Goal: Task Accomplishment & Management: Manage account settings

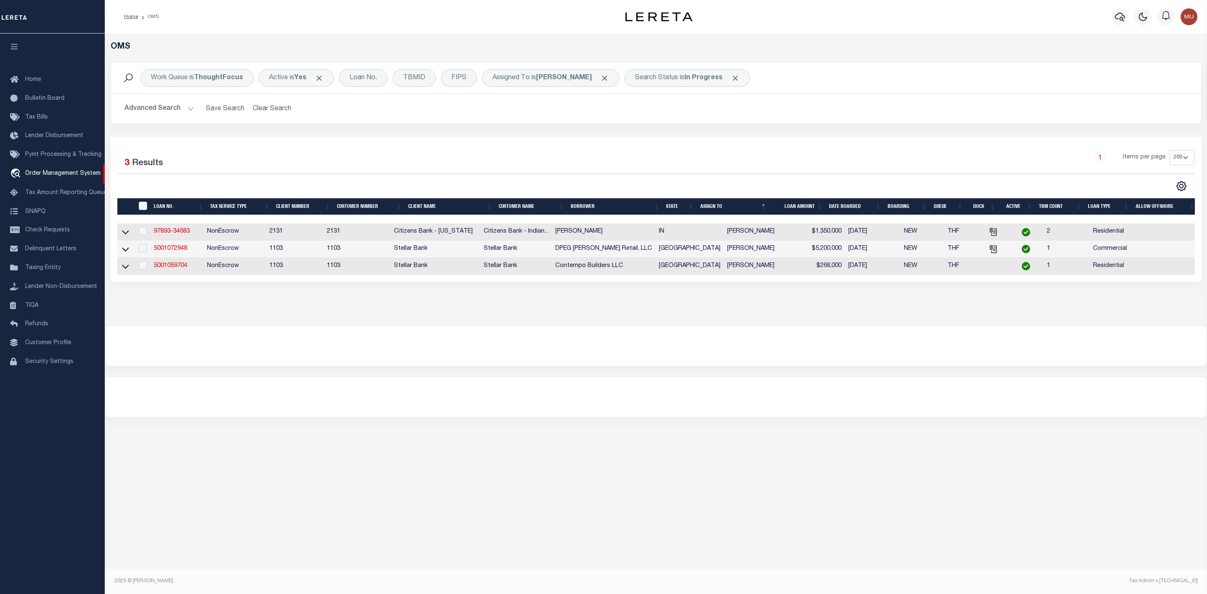
select select "200"
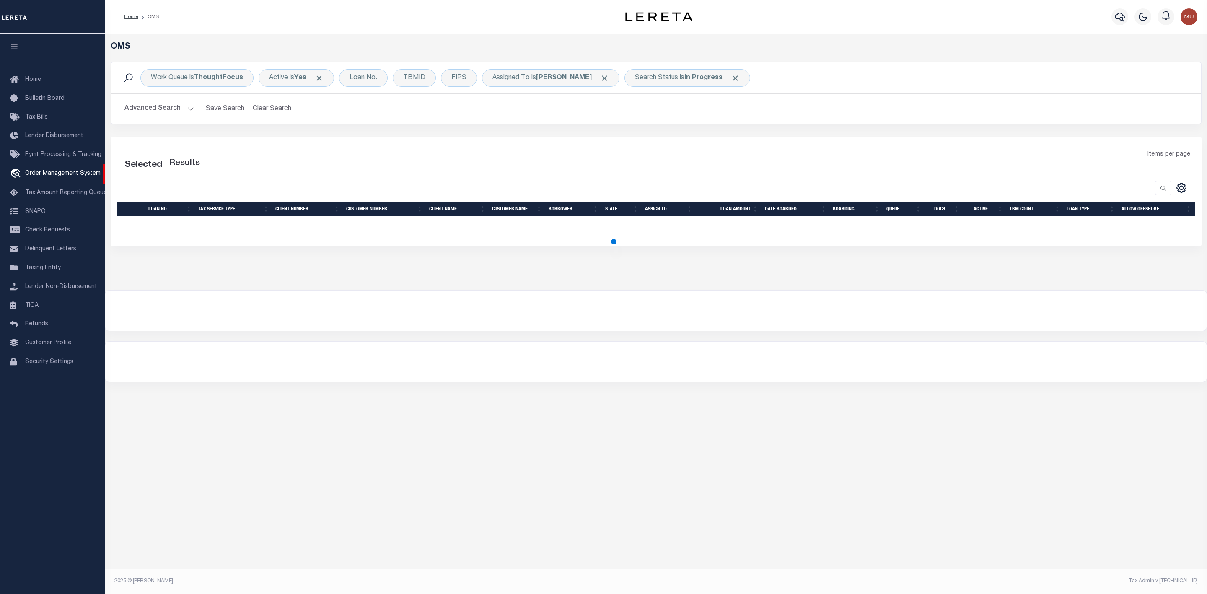
select select "200"
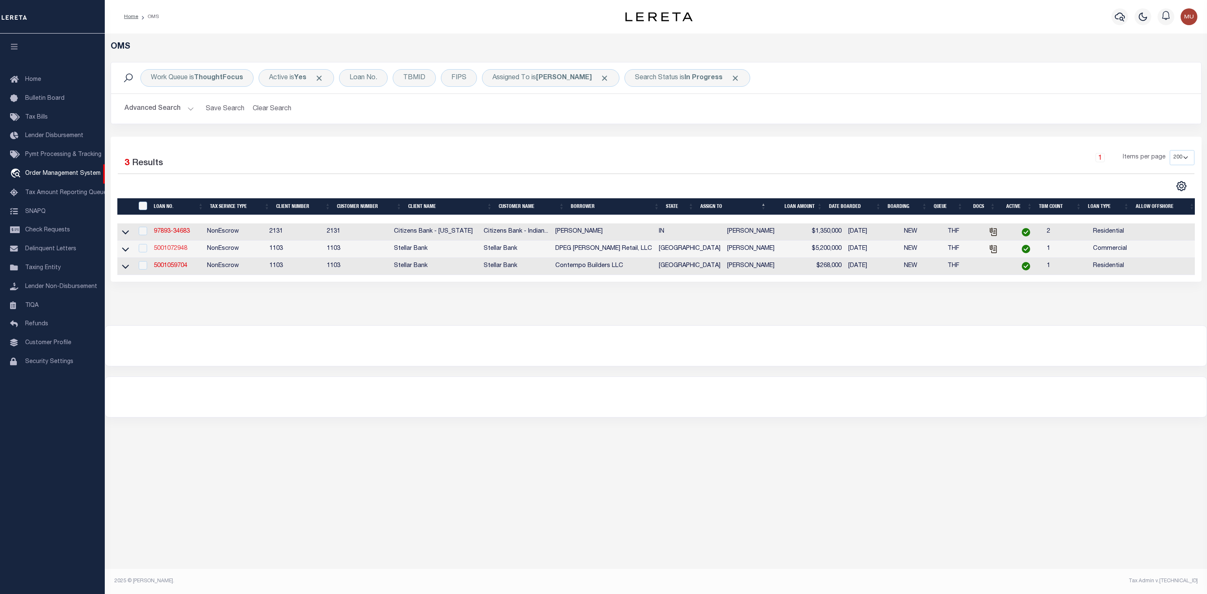
click at [173, 251] on link "5001072948" at bounding box center [171, 249] width 34 height 6
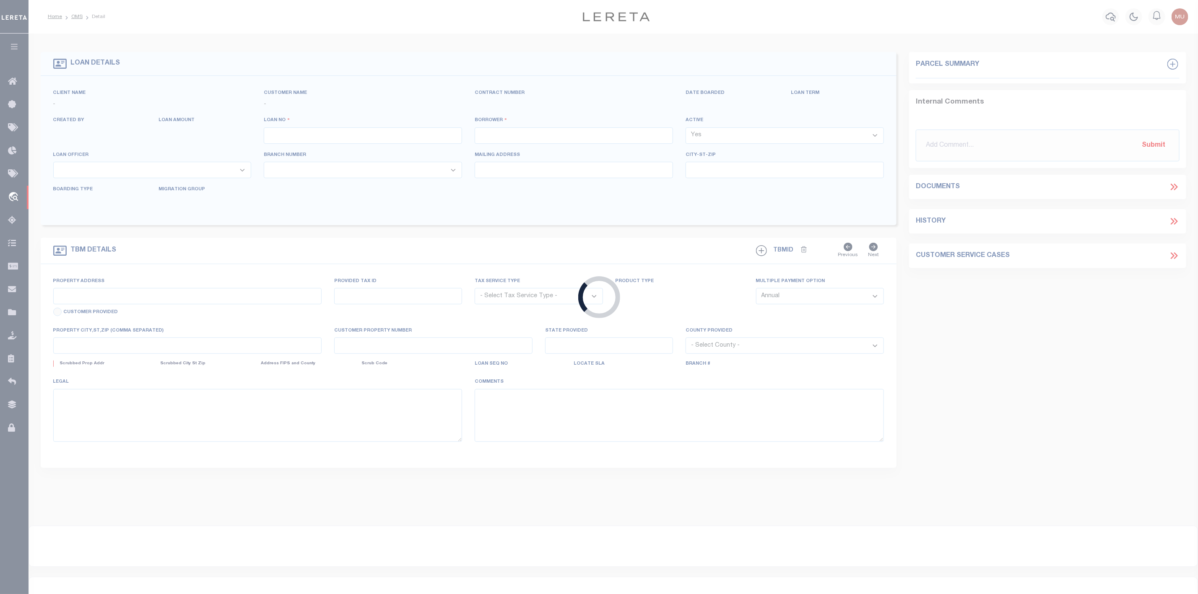
type input "5001072948"
type input "DPEG [PERSON_NAME] Retail, LLC"
select select
type input "11333 FOUNTAIN LAKE DR"
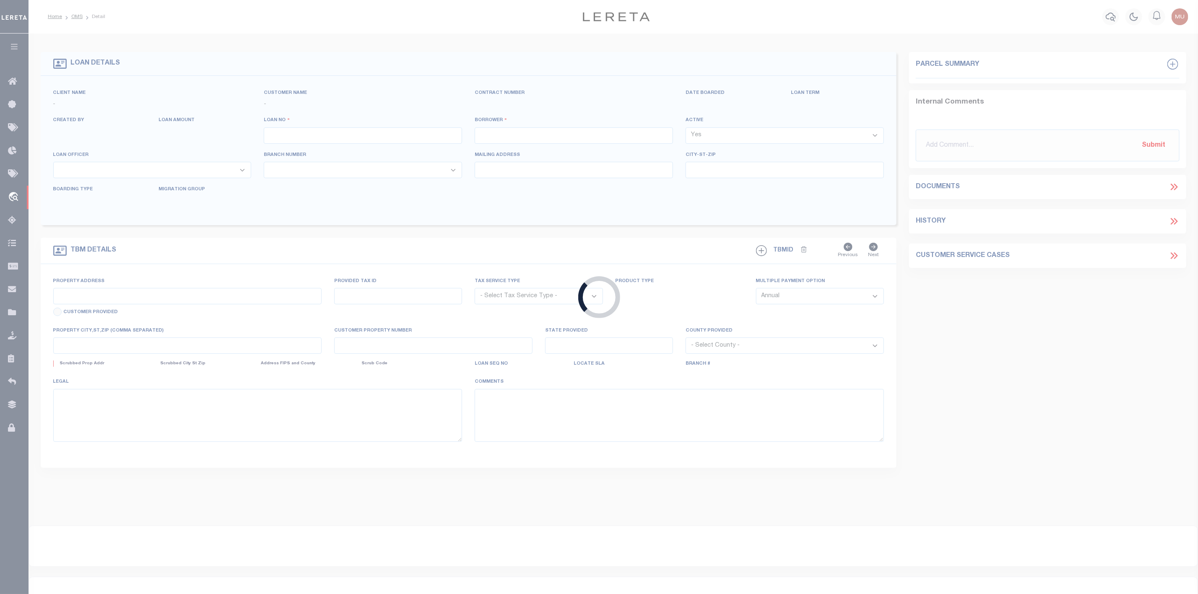
type input "STAFFORD TX 77477-3707"
type input "08/11/2025"
select select "10"
select select "20"
select select "NonEscrow"
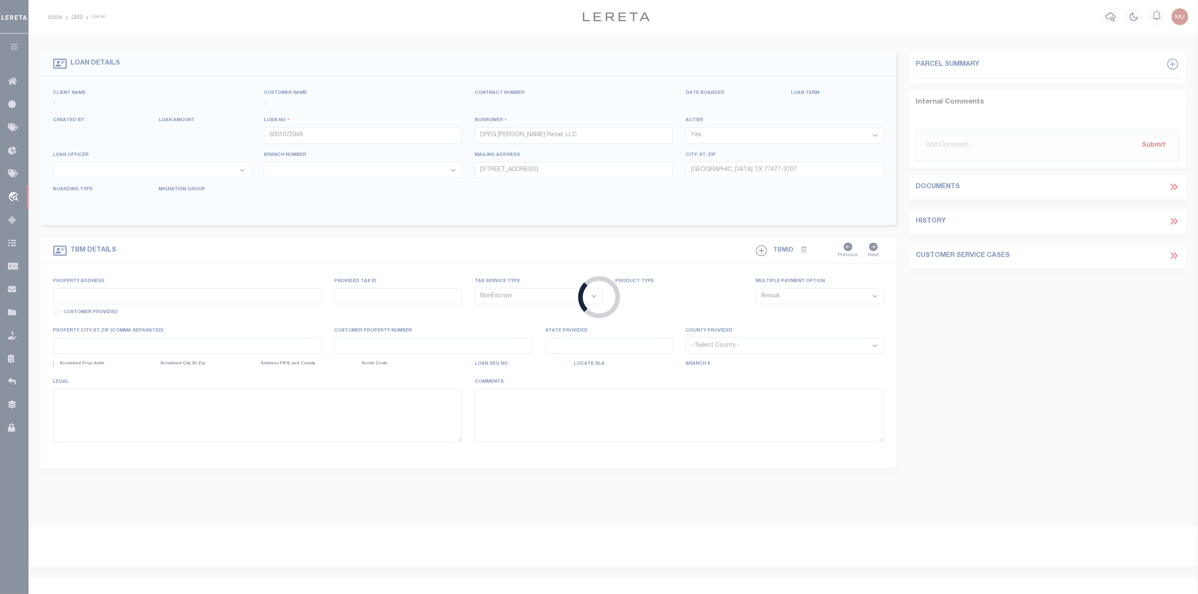
select select "28612"
type input "FM 1314 RD"
type input "02730000833, 02730000834"
select select
type input "PORTER TX 77365"
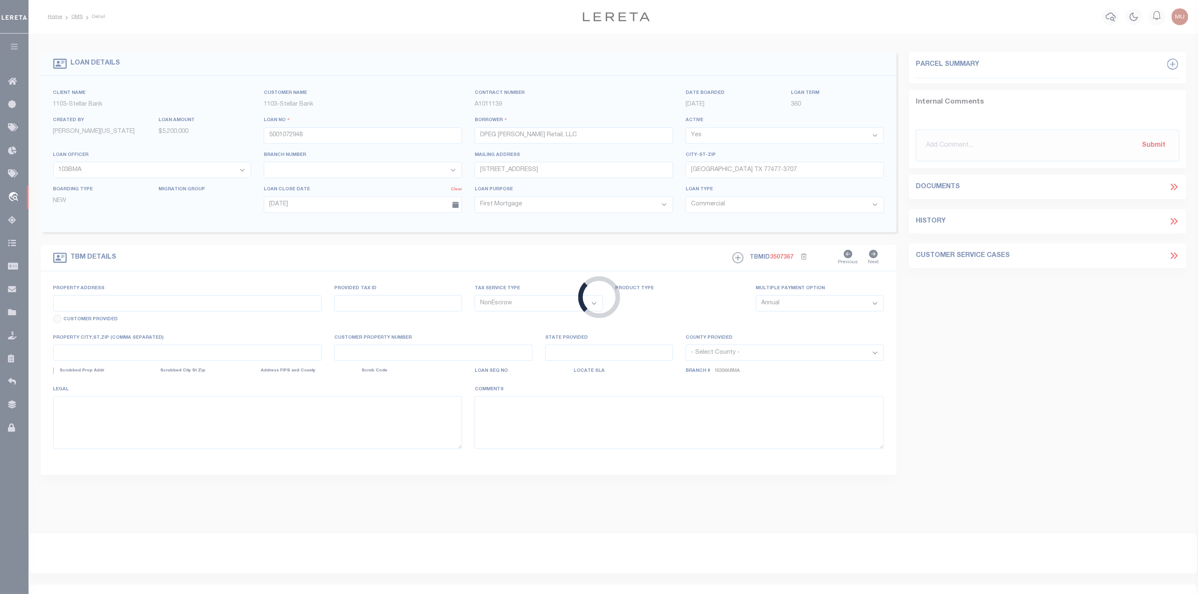
type input "[GEOGRAPHIC_DATA]"
select select "11189"
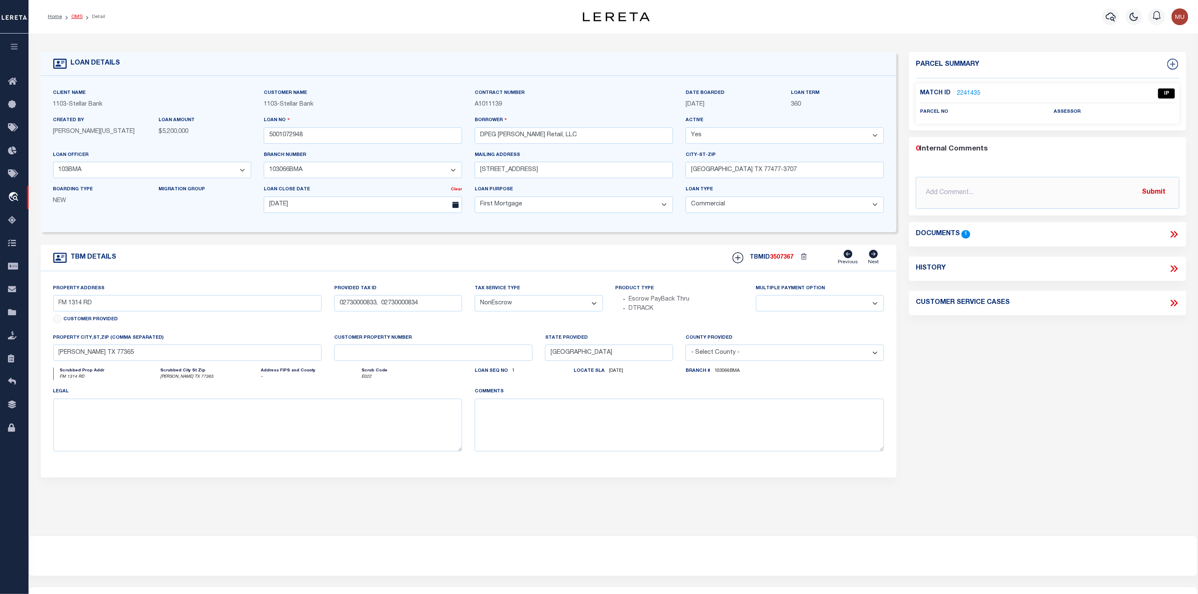
click at [78, 18] on link "OMS" at bounding box center [76, 16] width 11 height 5
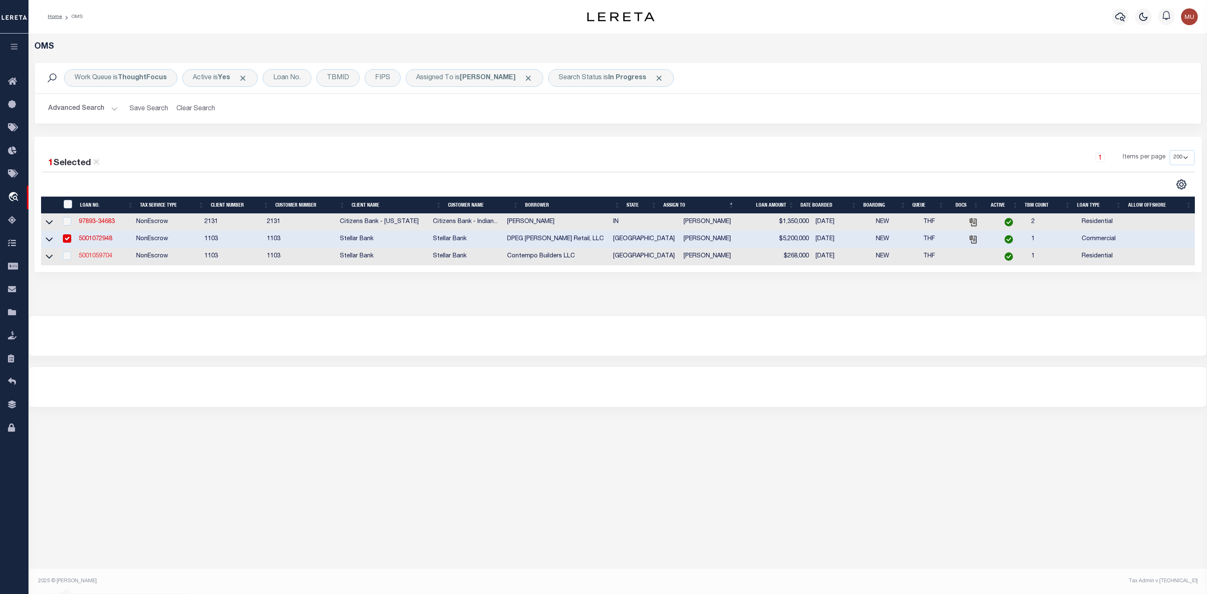
click at [109, 259] on link "5001059704" at bounding box center [96, 256] width 34 height 6
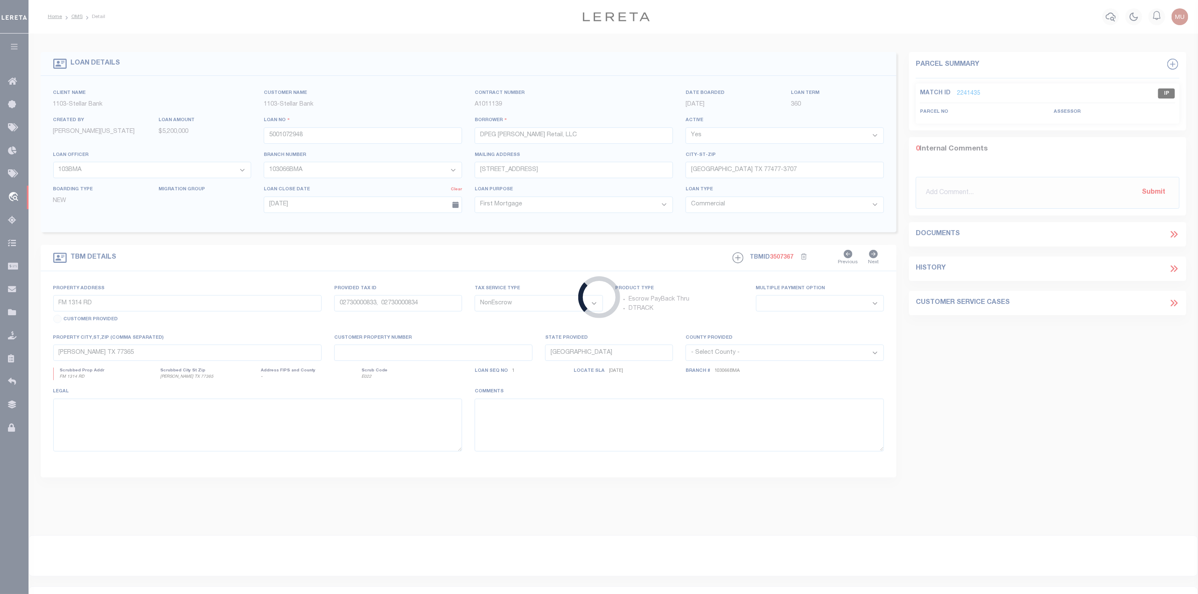
type input "5001059704"
type input "Contempo Builders LLC"
select select
select select "11282"
type input "21302 PROVINCIAL BLVD STE A"
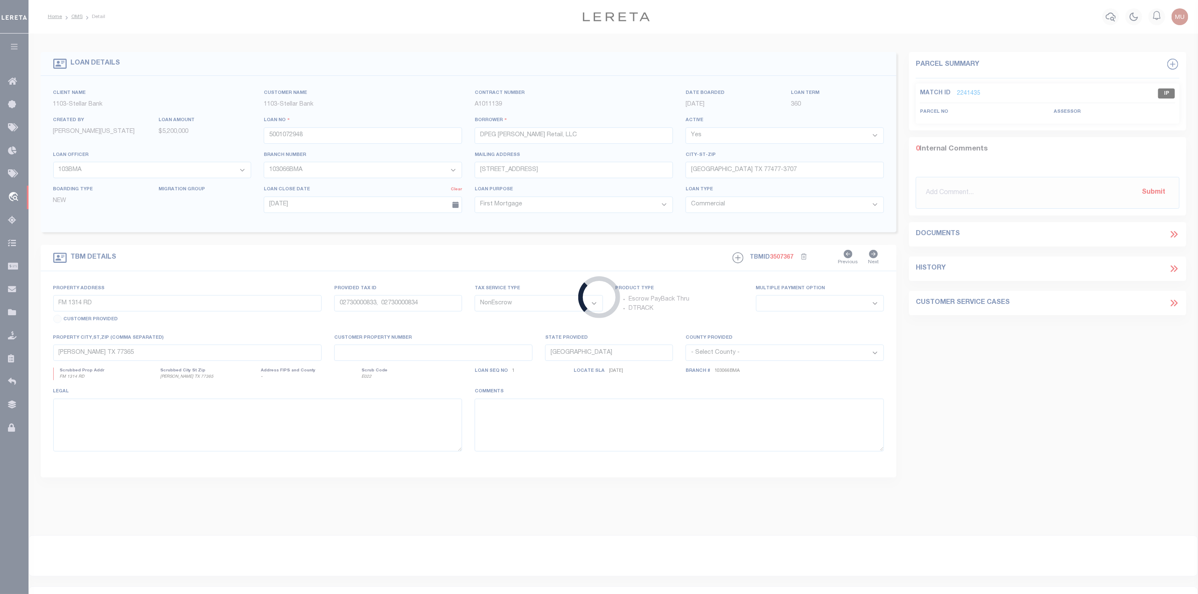
type input "KATY TX 77450-7742"
type input "08/21/2025"
select select
select select "10"
select select "11282"
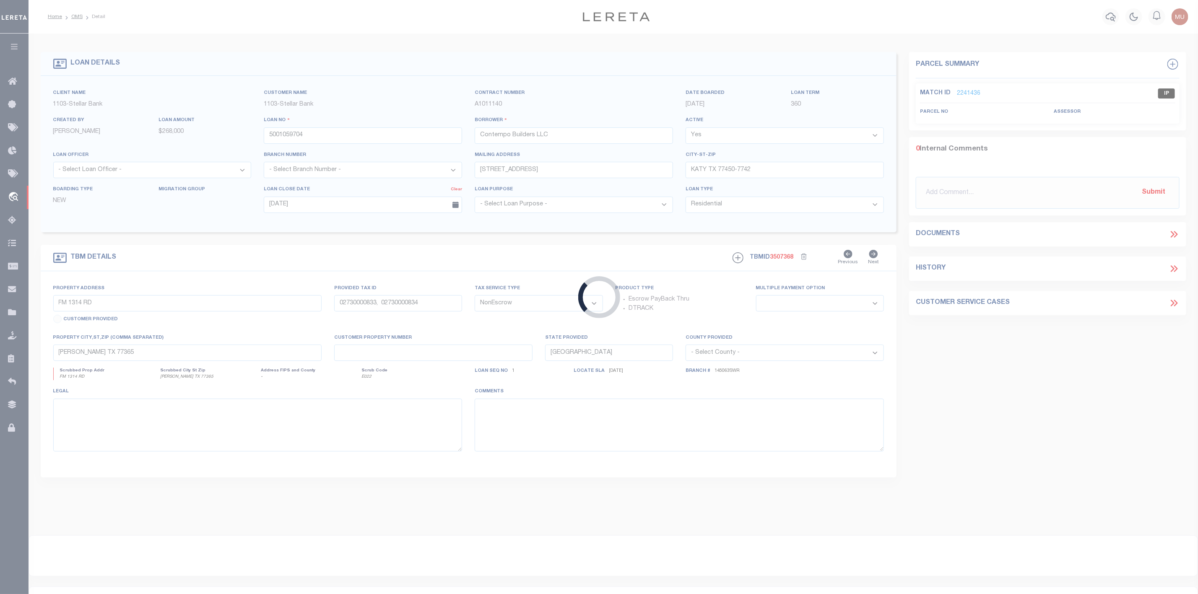
type input "13407 Sun Cay Dr"
select select
type input "Katy TX 77450"
type textarea "Lt 46 Blk 1 Cay Landing Acreage 0.059"
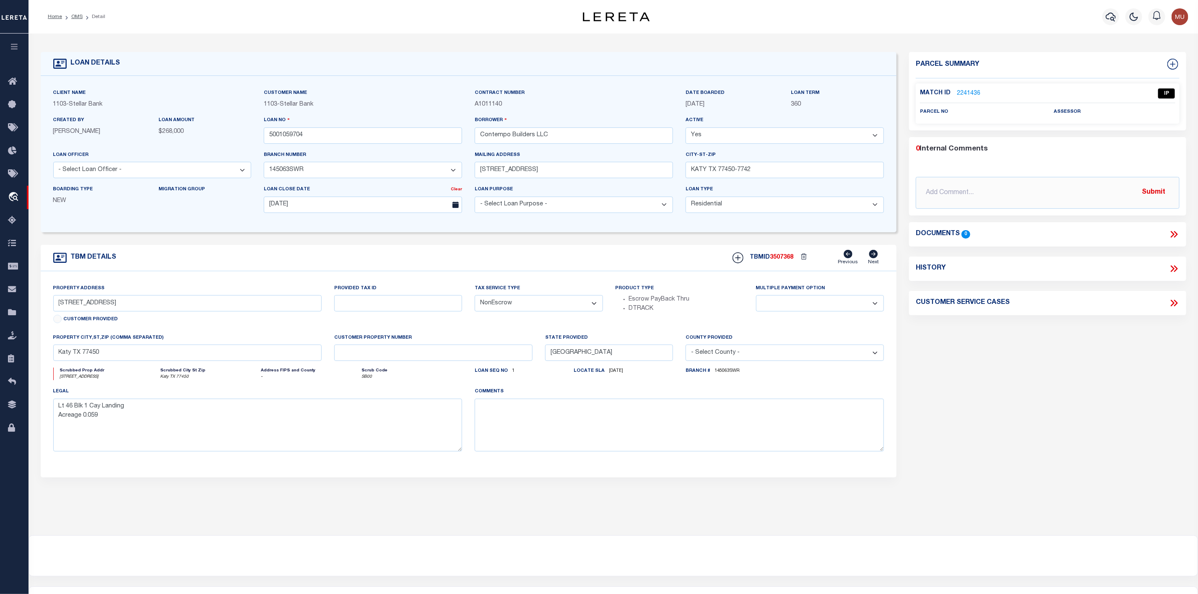
click at [967, 84] on div "Match ID 2241436 IP parcel no assessor" at bounding box center [1048, 103] width 264 height 41
click at [967, 89] on link "2241436" at bounding box center [968, 93] width 23 height 9
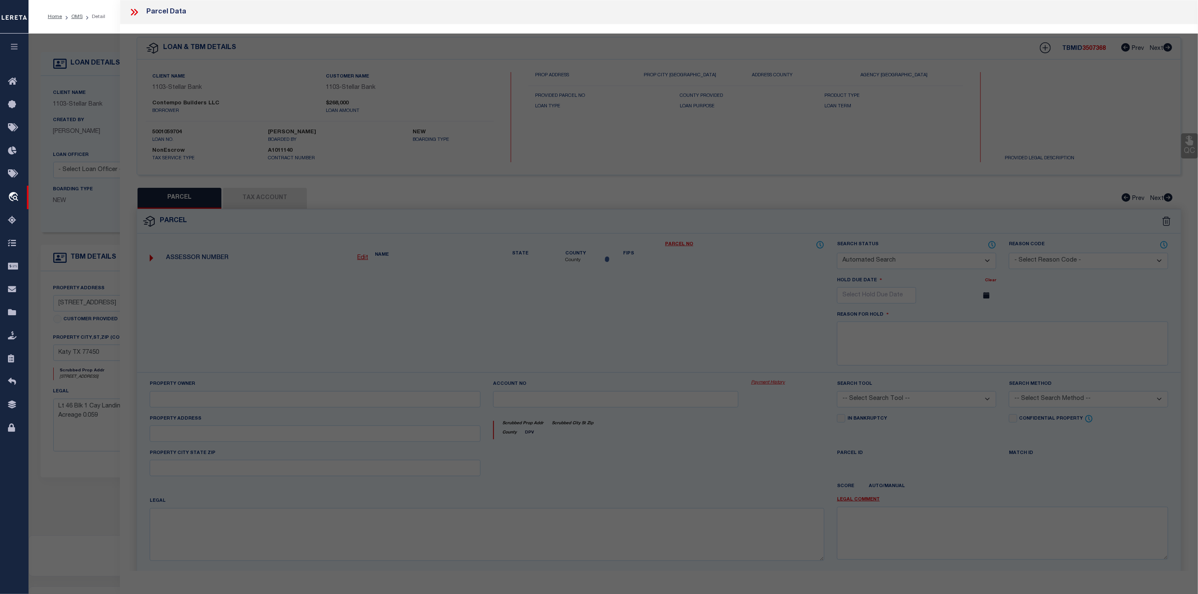
checkbox input "false"
select select "IP"
checkbox input "false"
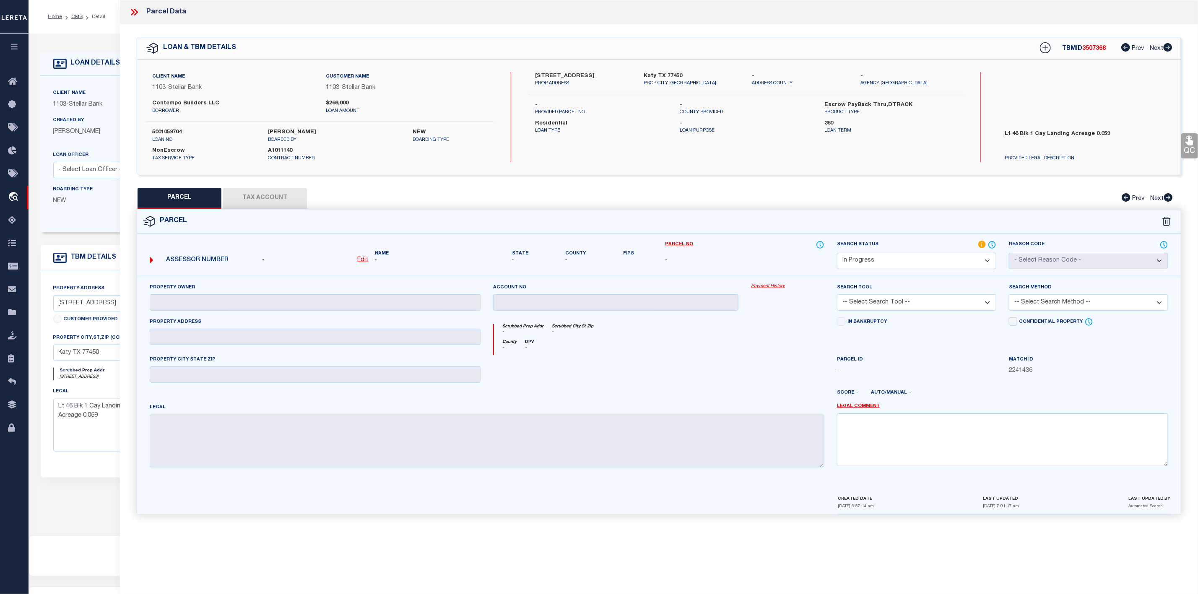
click at [136, 13] on icon at bounding box center [134, 12] width 11 height 11
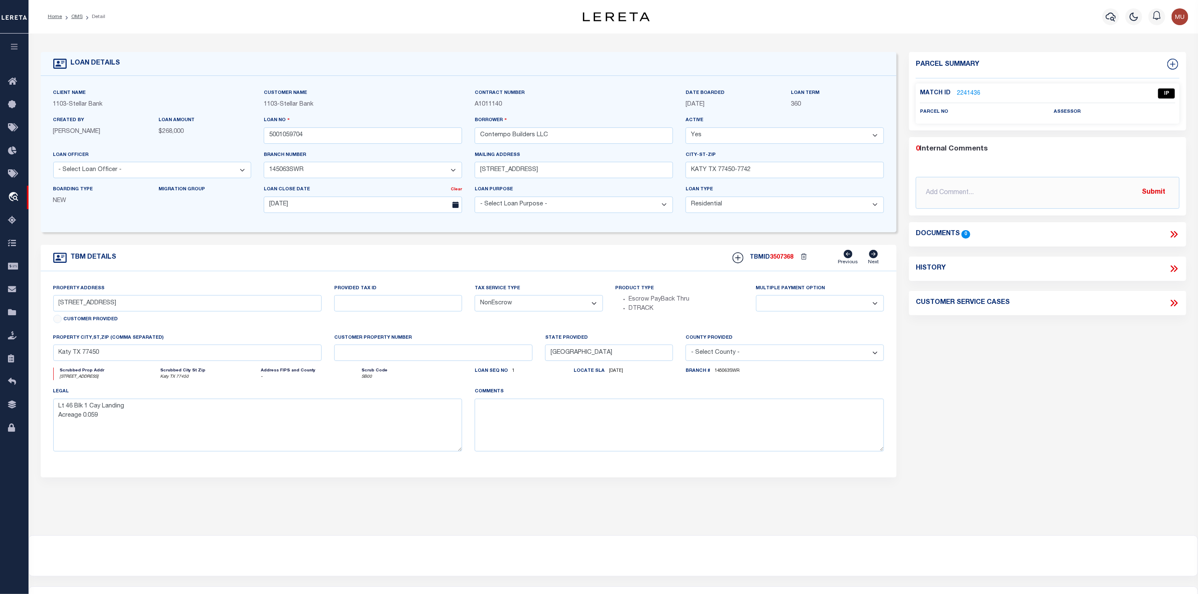
click at [966, 91] on link "2241436" at bounding box center [968, 93] width 23 height 9
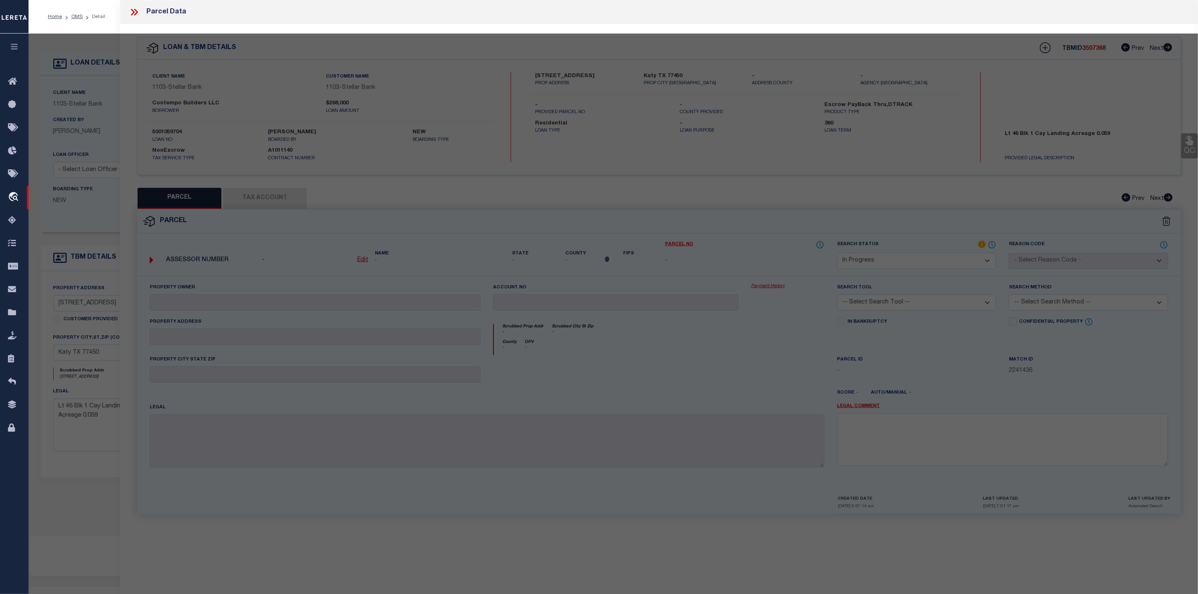
select select "AS"
checkbox input "false"
select select "IP"
checkbox input "false"
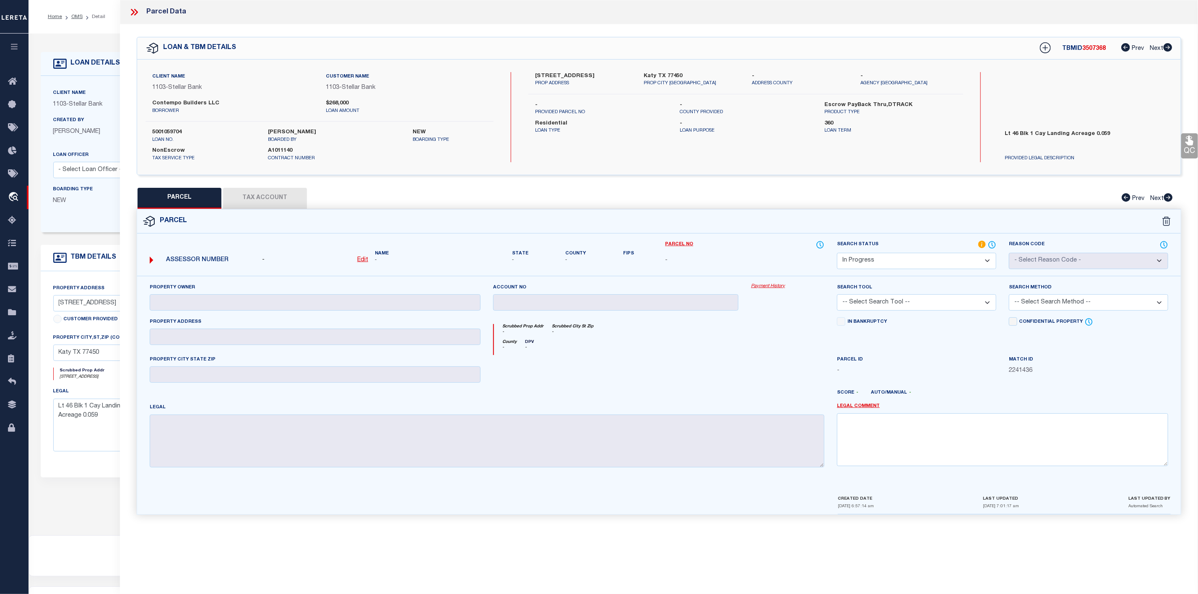
drag, startPoint x: 526, startPoint y: 75, endPoint x: 626, endPoint y: 75, distance: 100.2
click at [626, 75] on div "13407 Sun Cay Dr PROP ADDRESS Katy TX 77450 PROP CITY ST ZIP - ADDRESS COUNTY -…" at bounding box center [745, 79] width 447 height 15
copy label "13407 Sun Cay Dr"
click at [646, 72] on label "Katy TX 77450" at bounding box center [691, 76] width 96 height 8
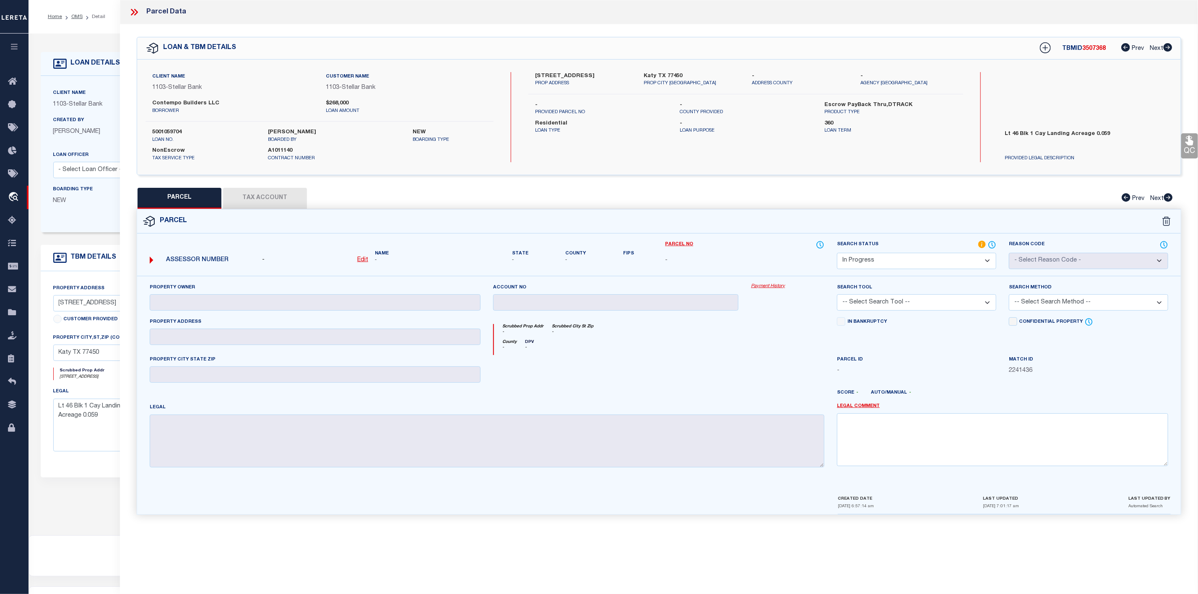
click at [646, 76] on label "Katy TX 77450" at bounding box center [691, 76] width 96 height 8
copy label "Katy"
drag, startPoint x: 534, startPoint y: 73, endPoint x: 573, endPoint y: 78, distance: 39.3
click at [573, 78] on div "13407 Sun Cay Dr PROP ADDRESS" at bounding box center [583, 79] width 109 height 15
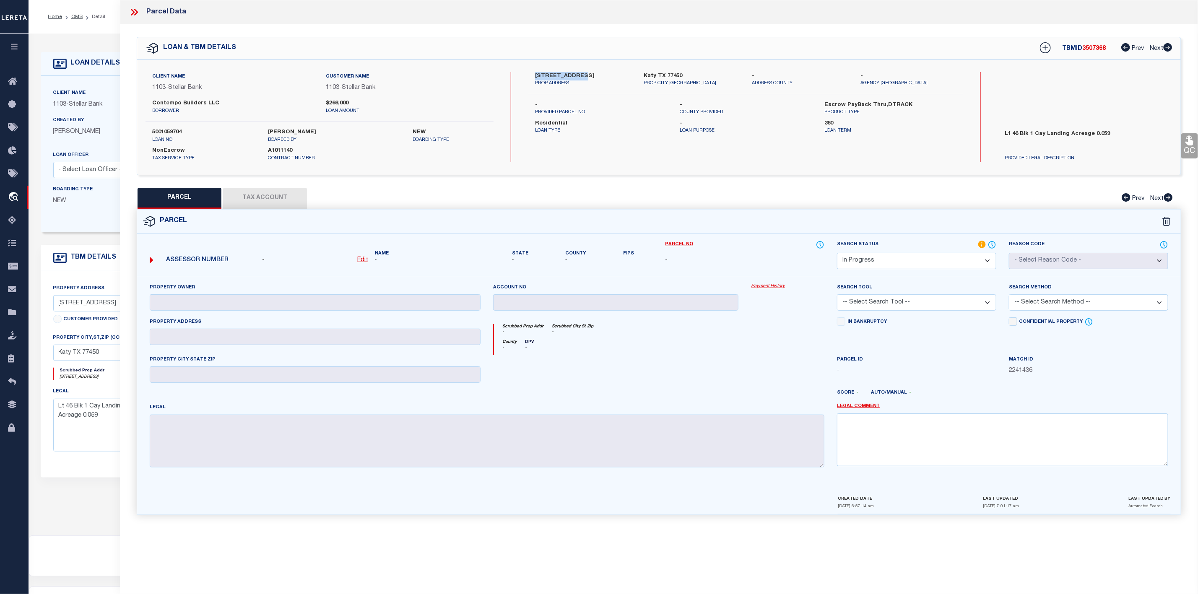
copy label "13407 Sun Cay"
click at [363, 263] on u "Edit" at bounding box center [362, 260] width 11 height 6
select select "IP"
type textarea "-"
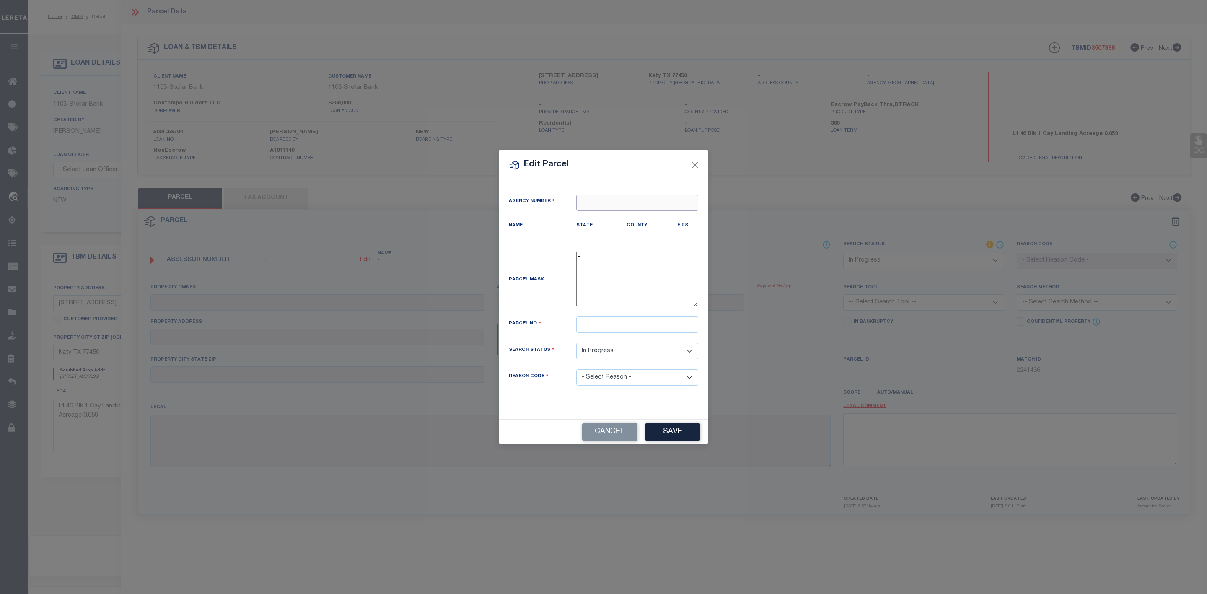
click at [595, 200] on input "text" at bounding box center [637, 203] width 122 height 16
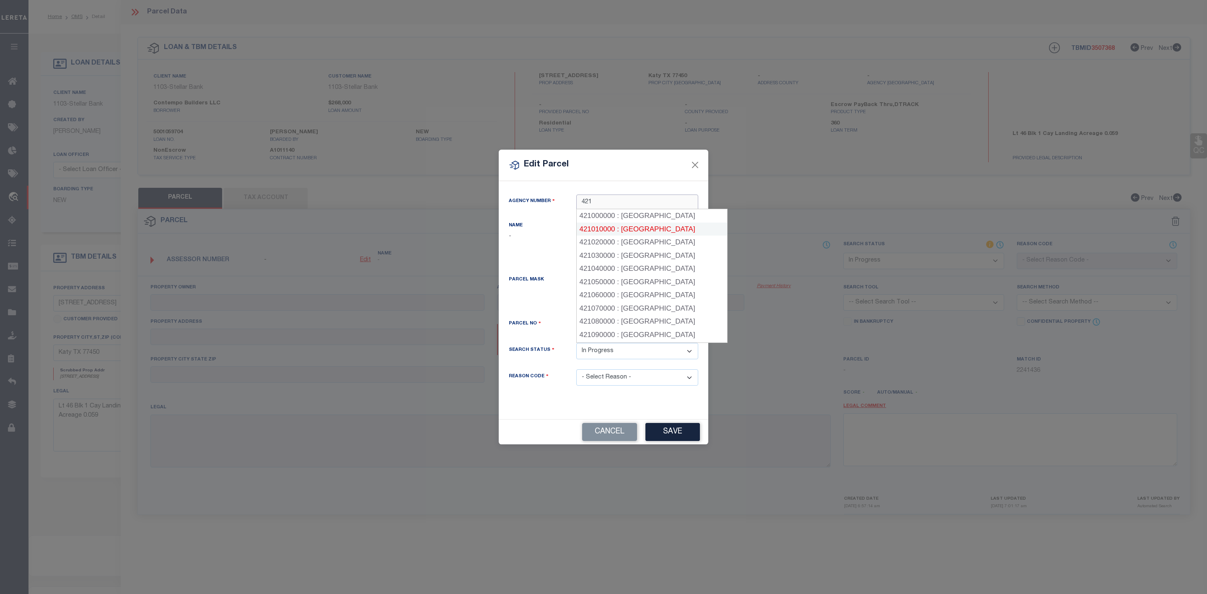
click at [648, 231] on div "421010000 : HARRIS COUNTY" at bounding box center [652, 229] width 150 height 13
type input "421010000"
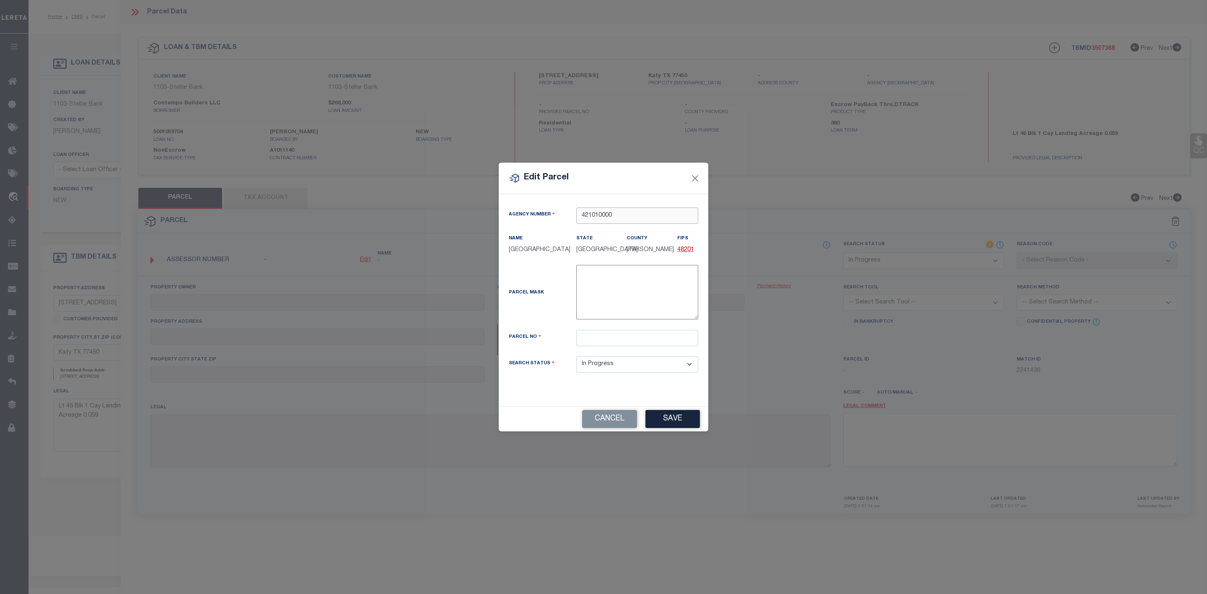
type input "421010000"
click at [590, 331] on input "text" at bounding box center [637, 338] width 122 height 16
paste input "1457710010046"
type input "1457710010046"
click at [669, 423] on button "Save" at bounding box center [673, 419] width 54 height 18
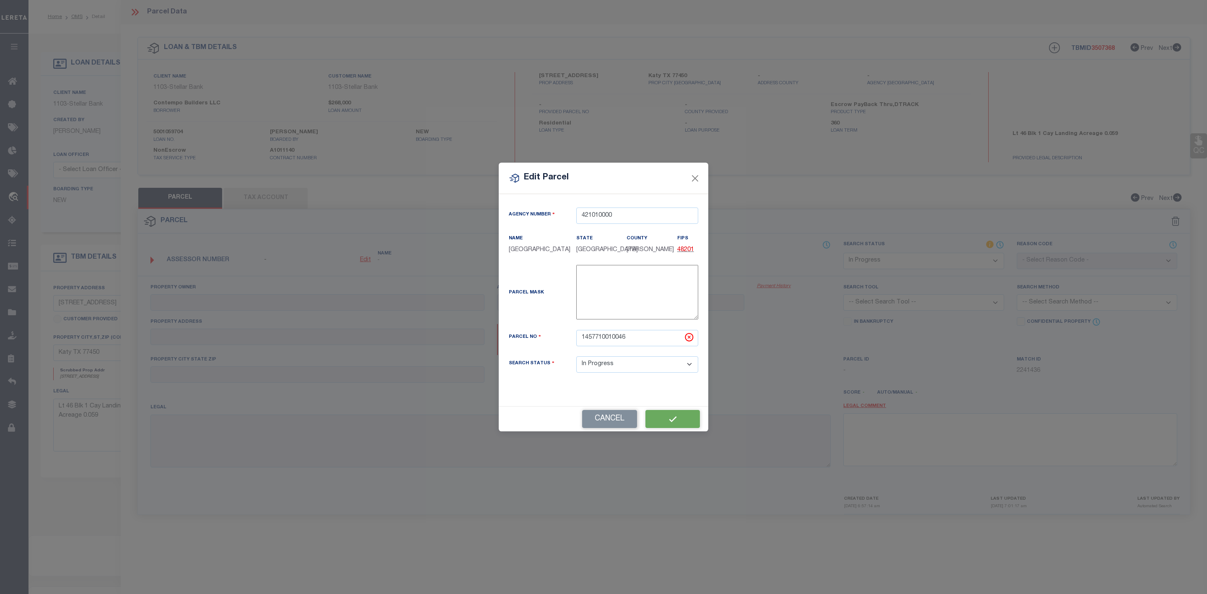
select select "IP"
checkbox input "false"
type input "CONTEMPO BUILDER LLC"
type input "13407 SUN CAY DR"
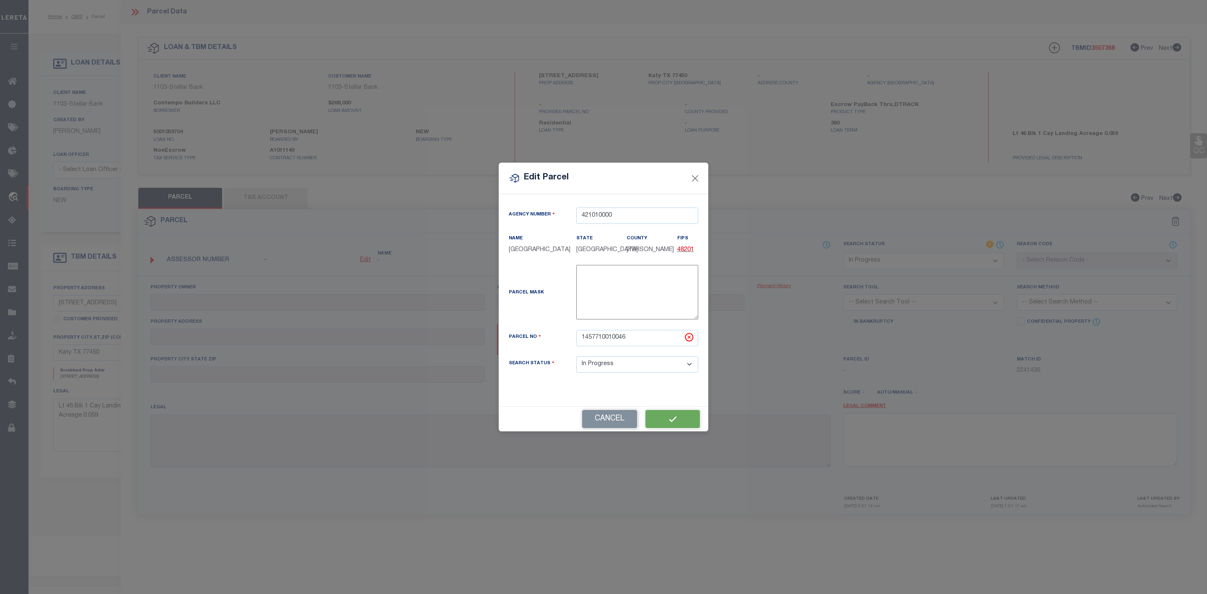
type input "HOUSTON, TX 77047"
type textarea "LT 46 BLK 1 CAY LANDING"
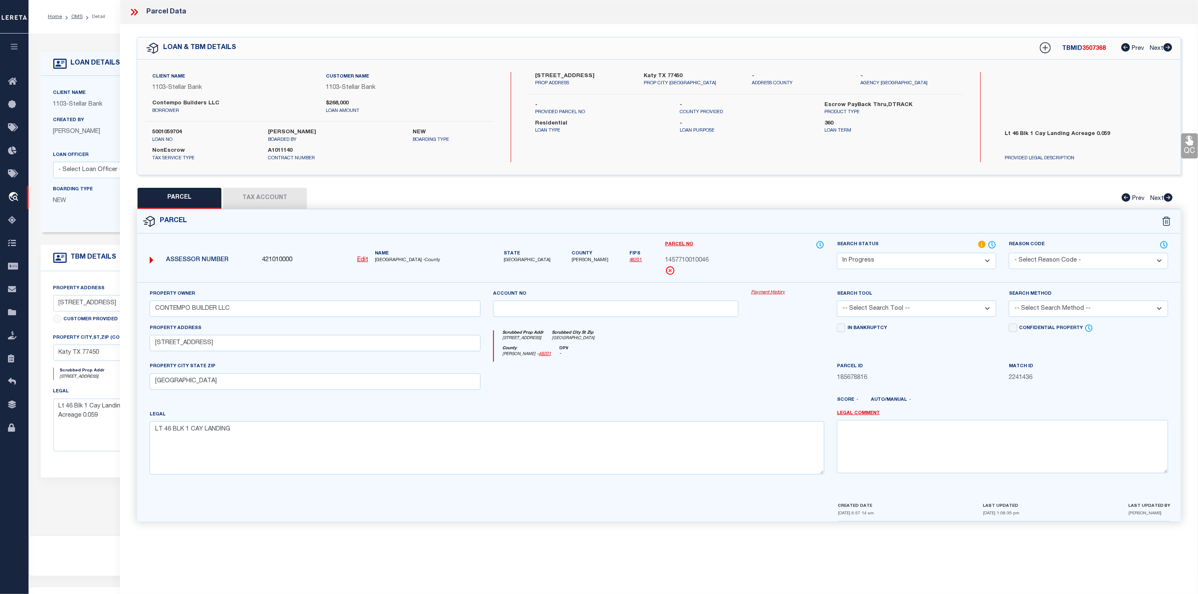
click at [894, 309] on select "-- Select Search Tool -- 3rd Party Website Agency File Agency Website ATLS CNV-…" at bounding box center [916, 309] width 159 height 16
select select "AGW"
click at [837, 303] on select "-- Select Search Tool -- 3rd Party Website Agency File Agency Website ATLS CNV-…" at bounding box center [916, 309] width 159 height 16
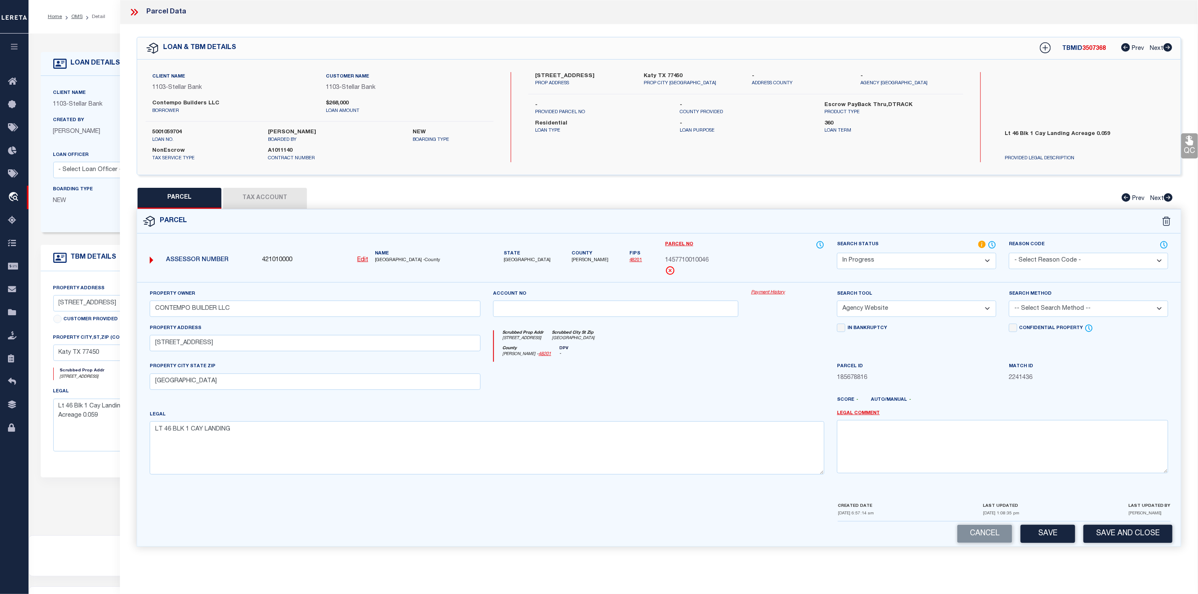
click at [1053, 306] on select "-- Select Search Method -- Property Address Legal Liability Info Provided" at bounding box center [1088, 309] width 159 height 16
select select "LEG"
click at [1009, 303] on select "-- Select Search Method -- Property Address Legal Liability Info Provided" at bounding box center [1088, 309] width 159 height 16
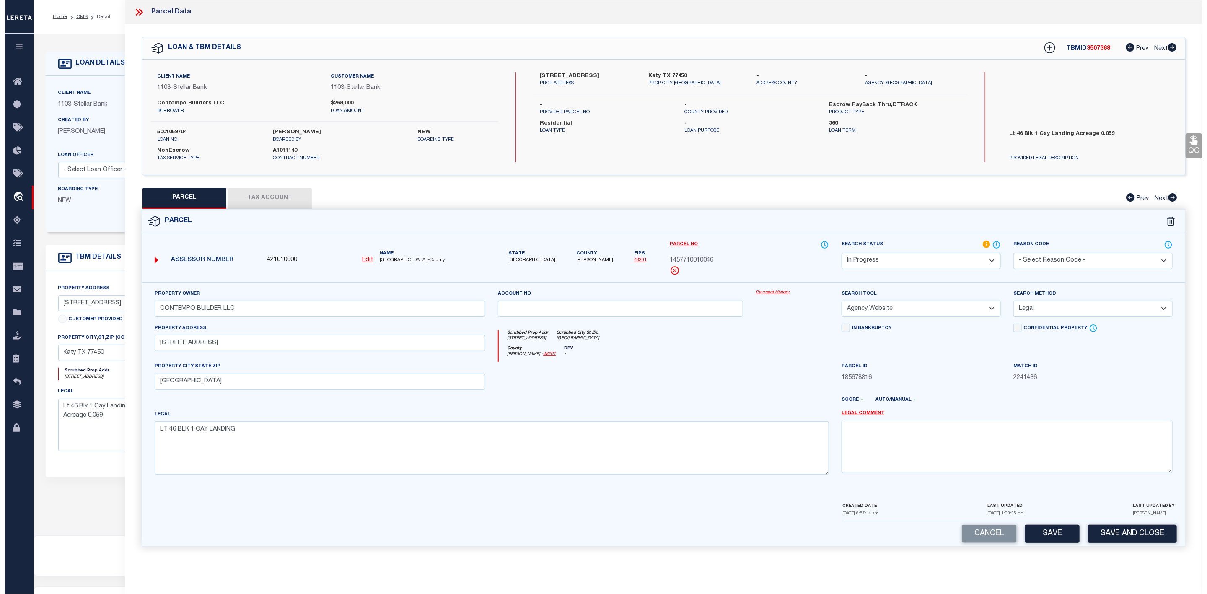
scroll to position [52, 0]
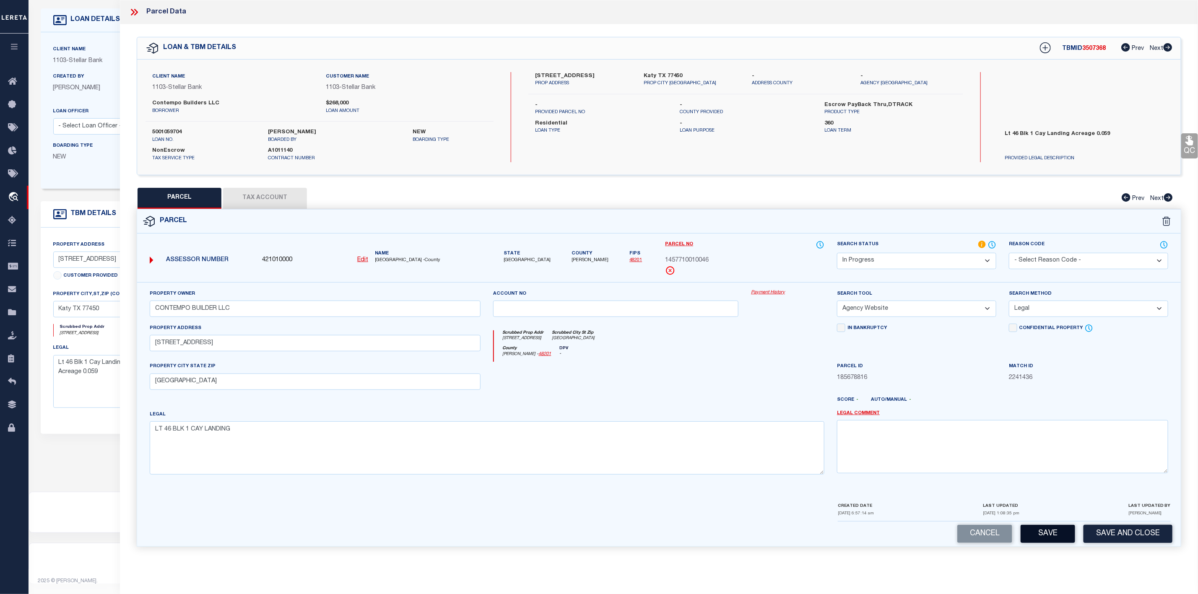
click at [1049, 532] on button "Save" at bounding box center [1047, 534] width 54 height 18
select select "AS"
select select
checkbox input "false"
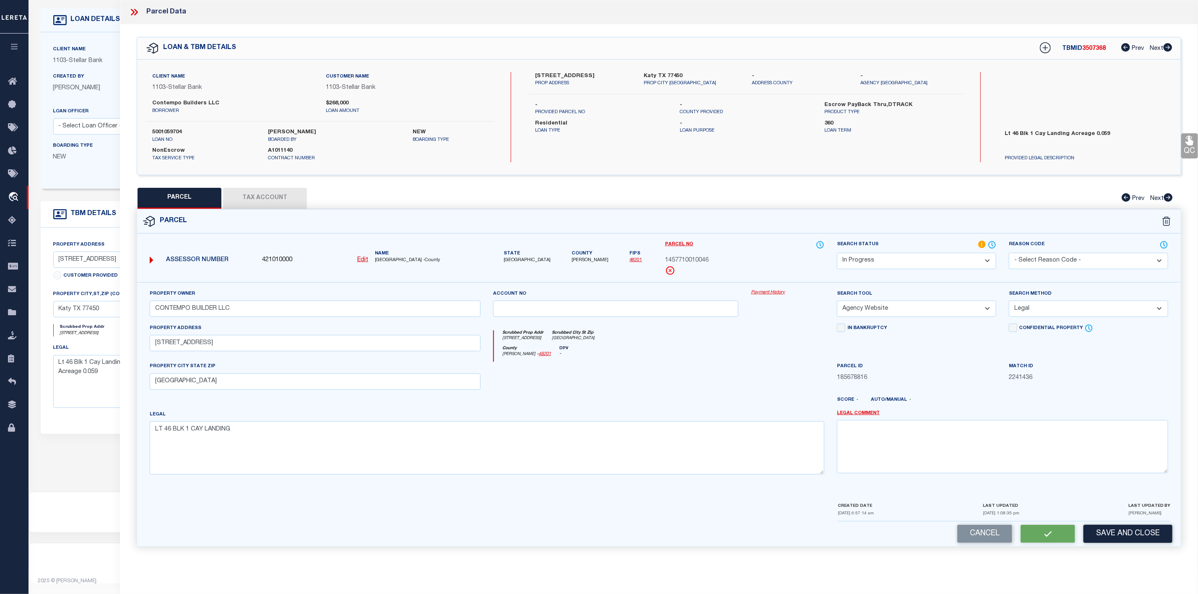
checkbox input "false"
click at [269, 200] on button "Tax Account" at bounding box center [265, 198] width 84 height 21
select select "100"
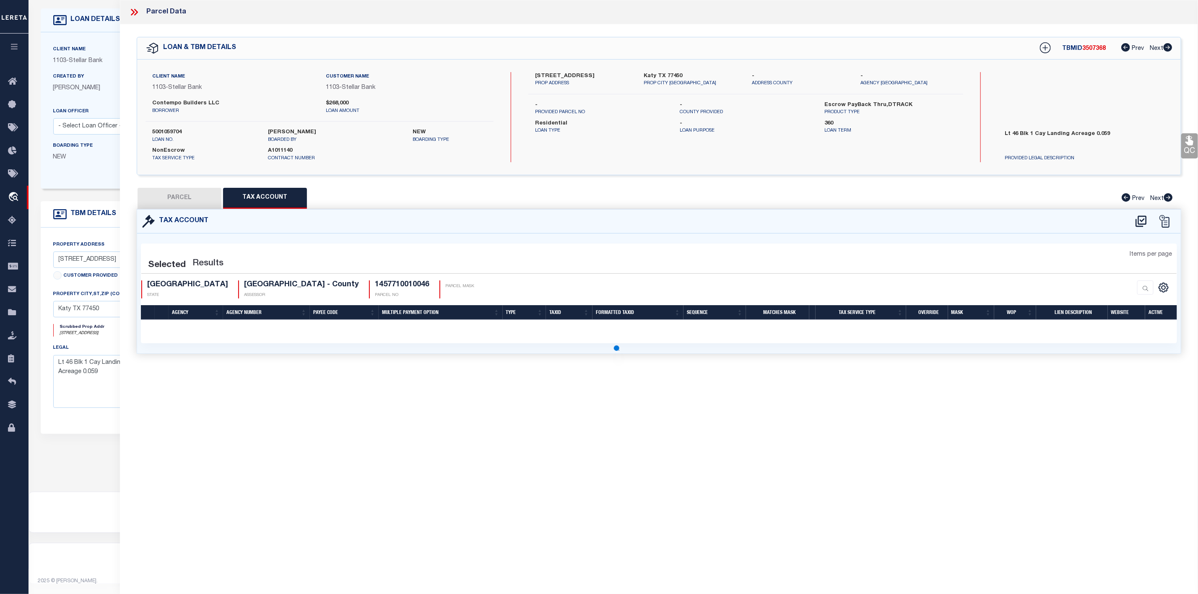
select select "100"
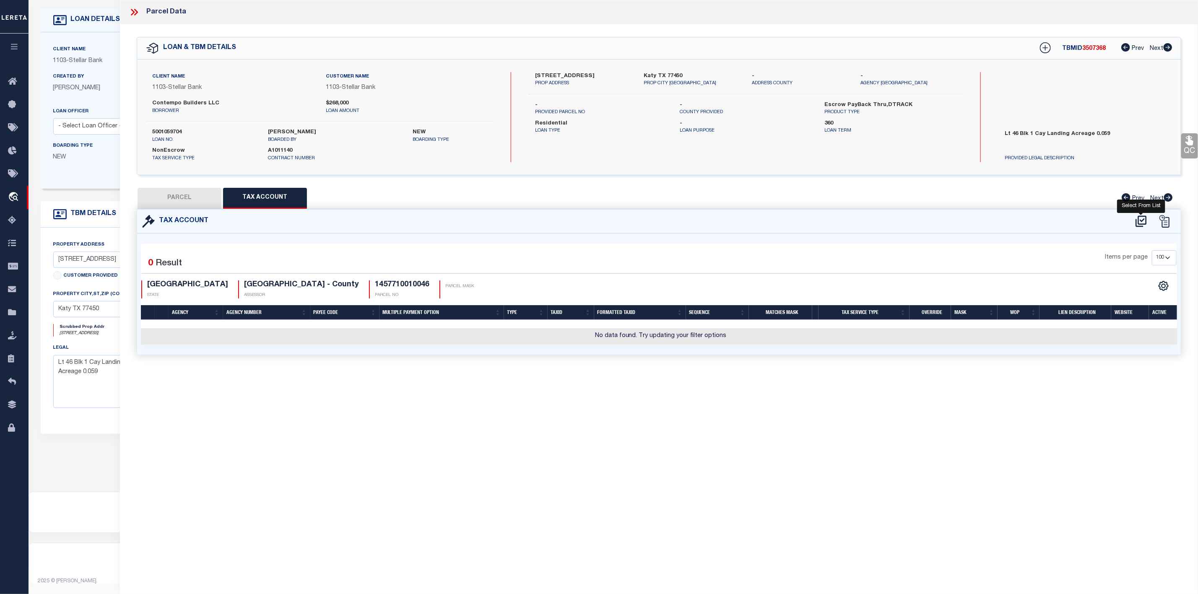
click at [1143, 224] on icon at bounding box center [1141, 221] width 14 height 13
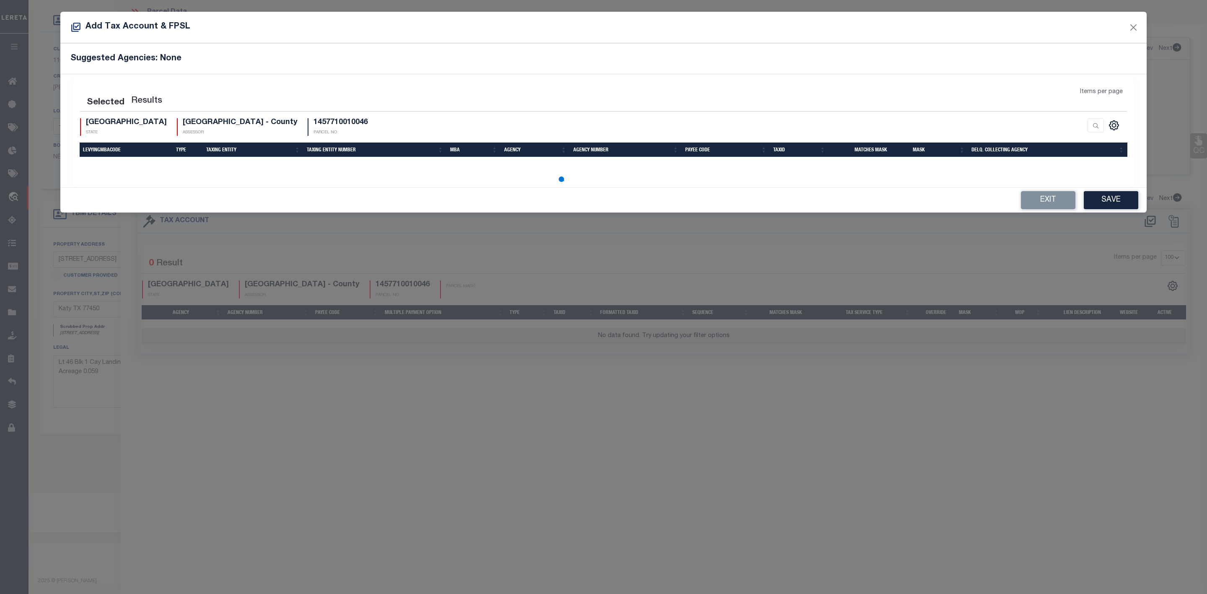
select select "200"
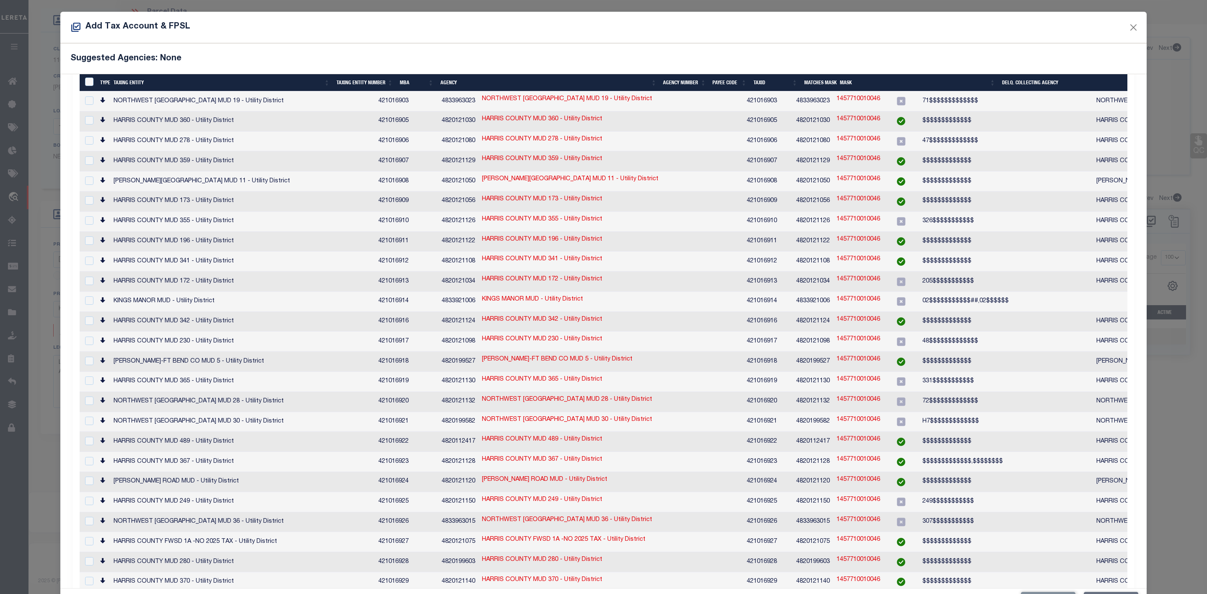
scroll to position [440, 0]
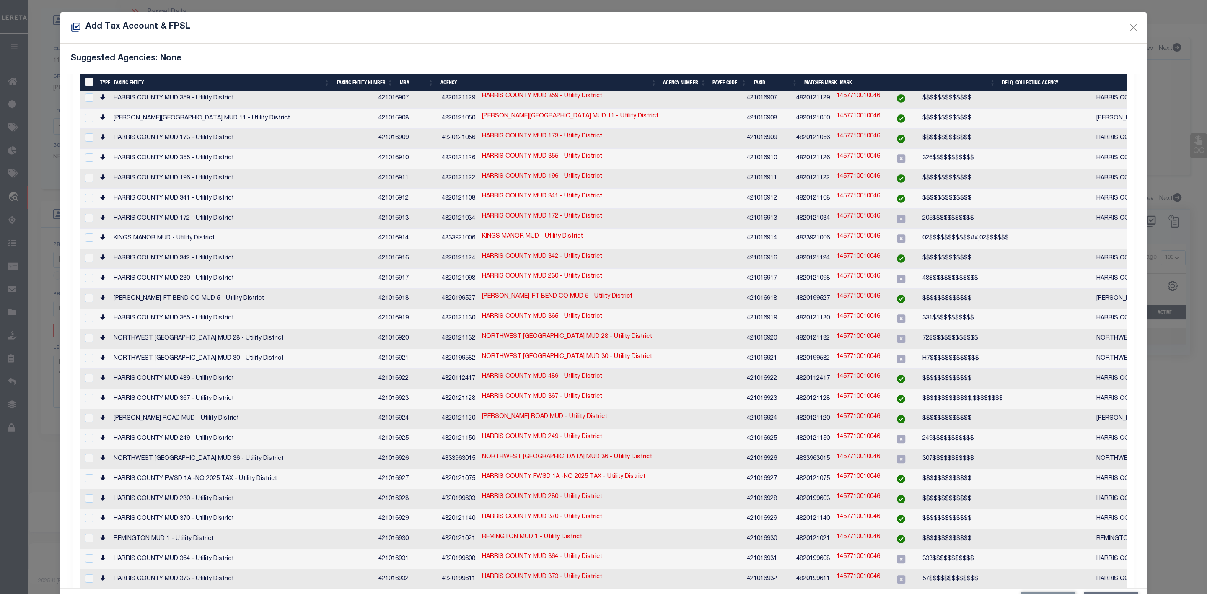
click at [885, 63] on h5 "Suggested Agencies: None" at bounding box center [603, 59] width 1066 height 10
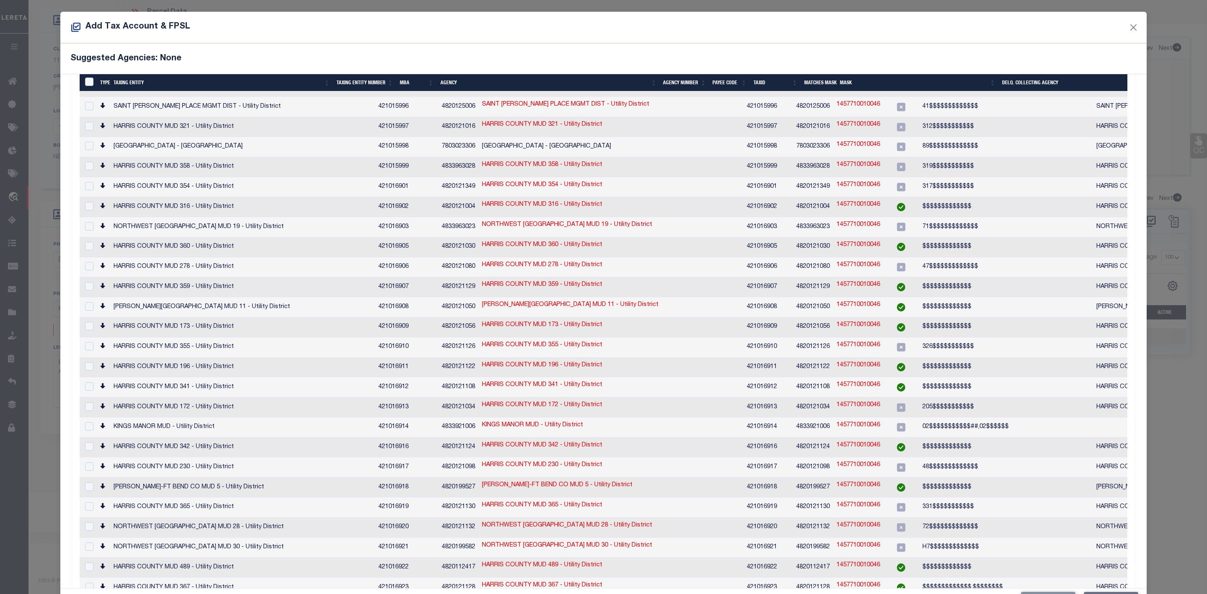
scroll to position [0, 0]
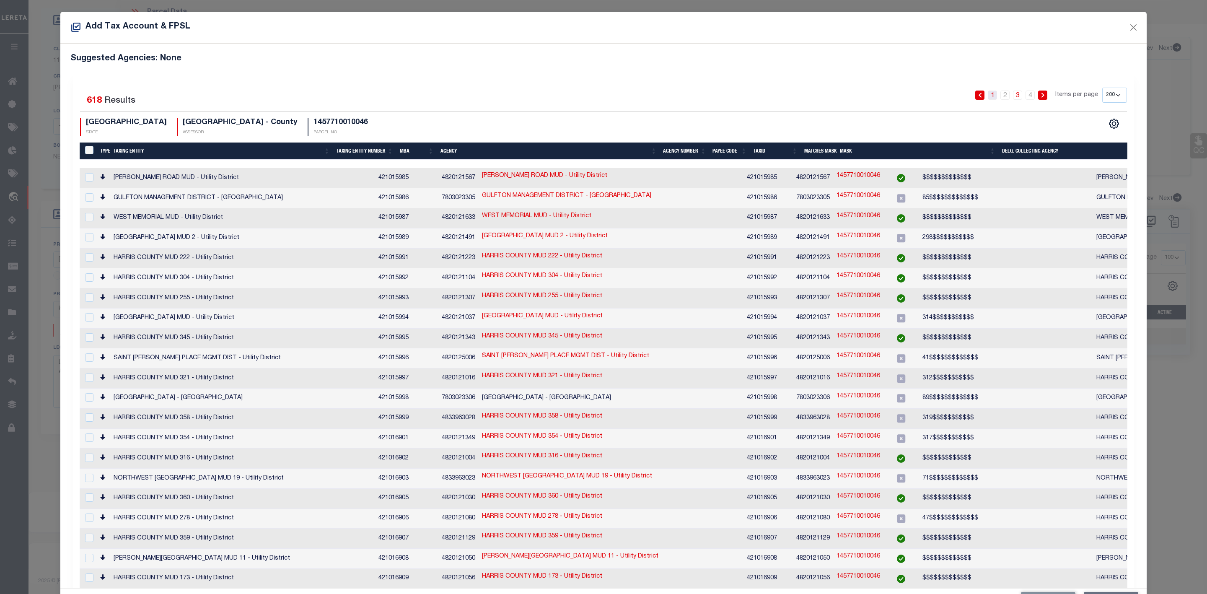
click at [988, 96] on link "1" at bounding box center [992, 95] width 9 height 9
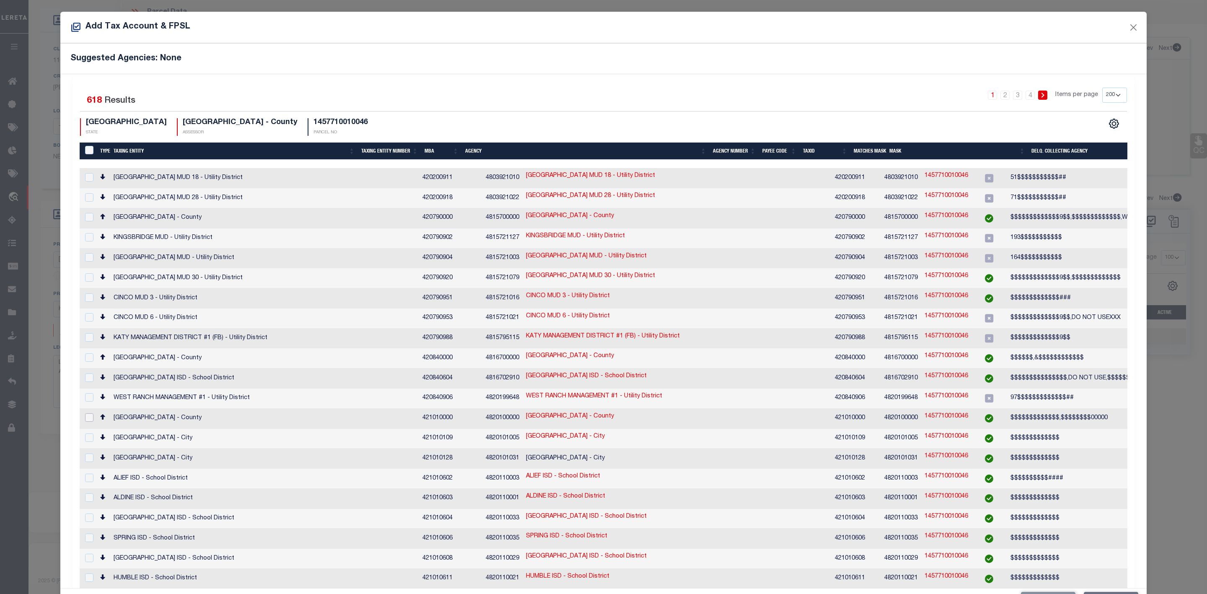
click at [89, 413] on input "checkbox" at bounding box center [89, 417] width 8 height 8
checkbox input "true"
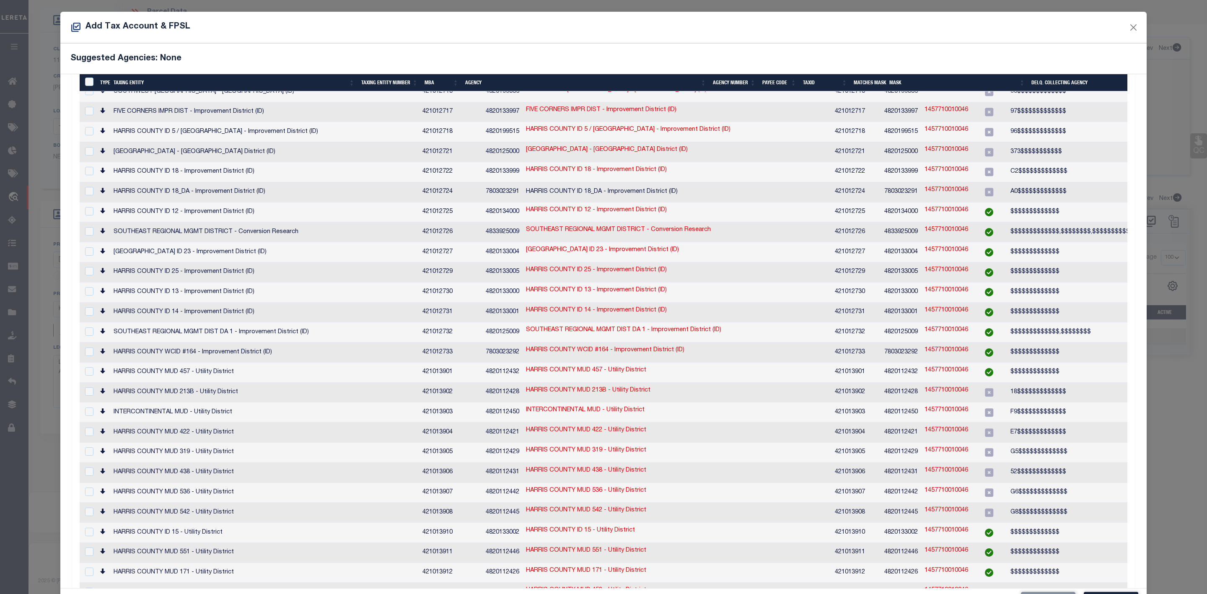
scroll to position [31, 0]
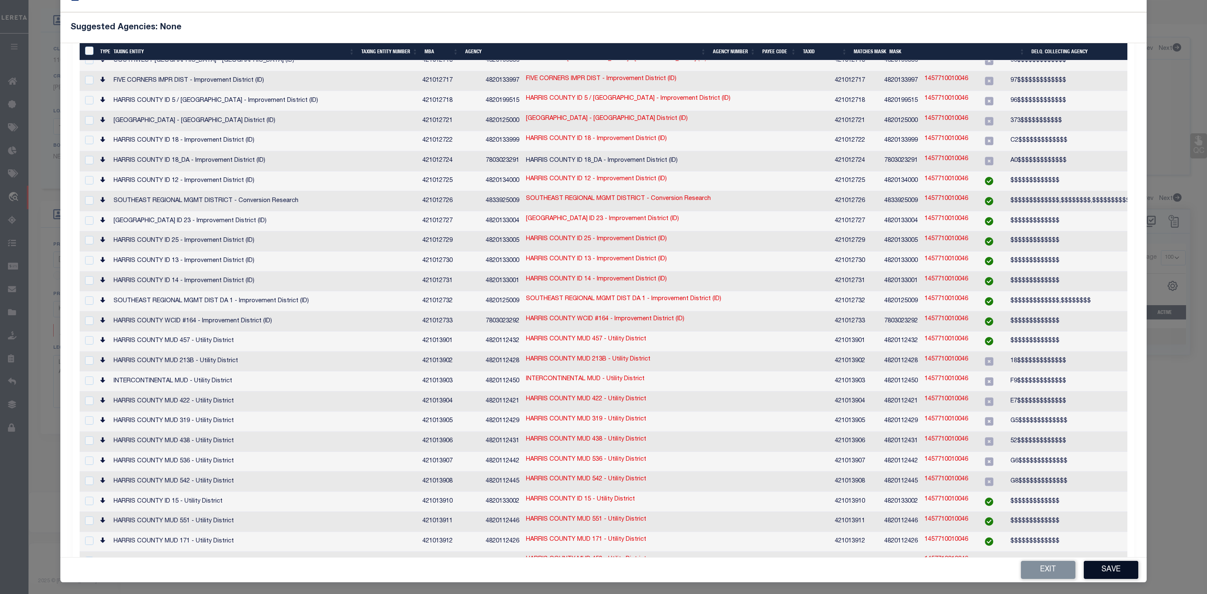
click at [1100, 570] on button "Save" at bounding box center [1111, 570] width 54 height 18
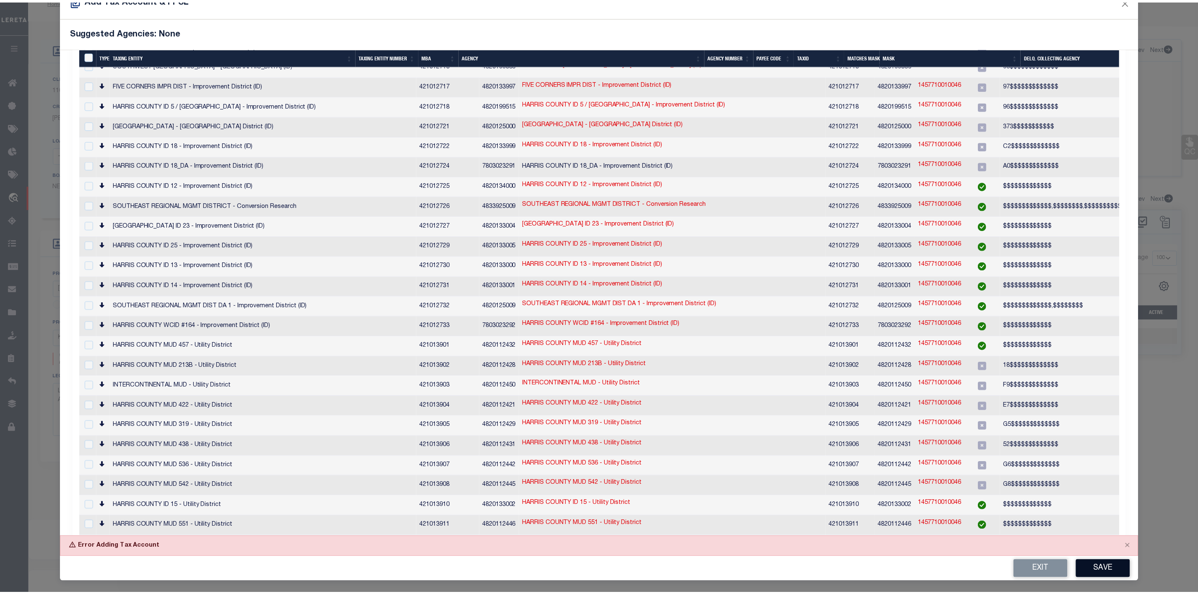
scroll to position [27, 0]
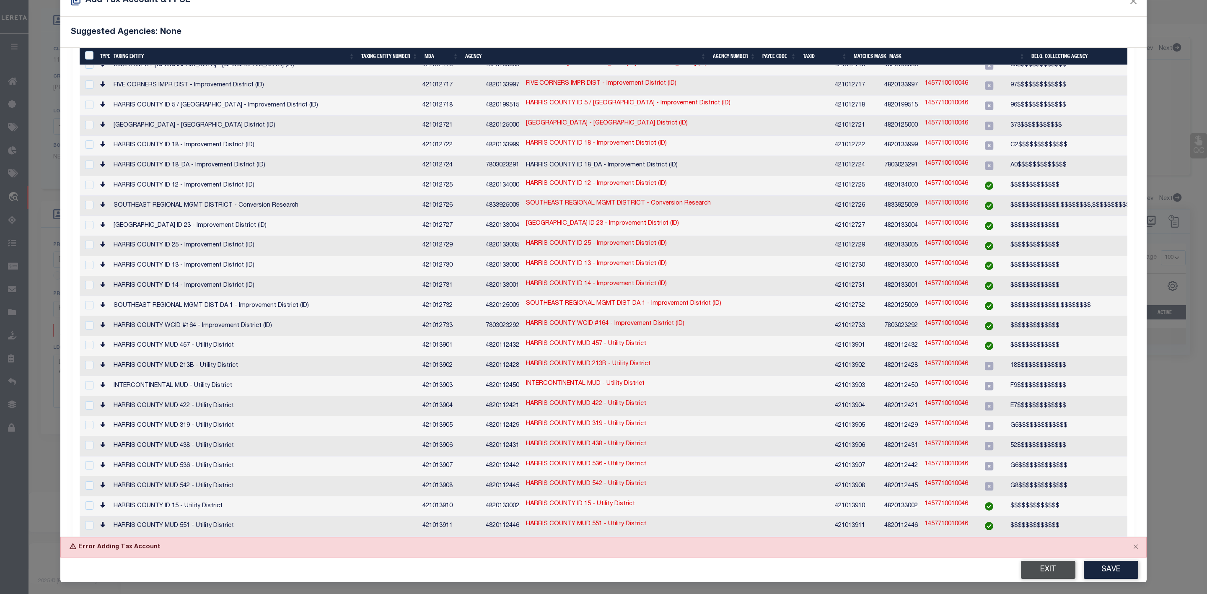
click at [1036, 570] on button "Exit" at bounding box center [1048, 570] width 54 height 18
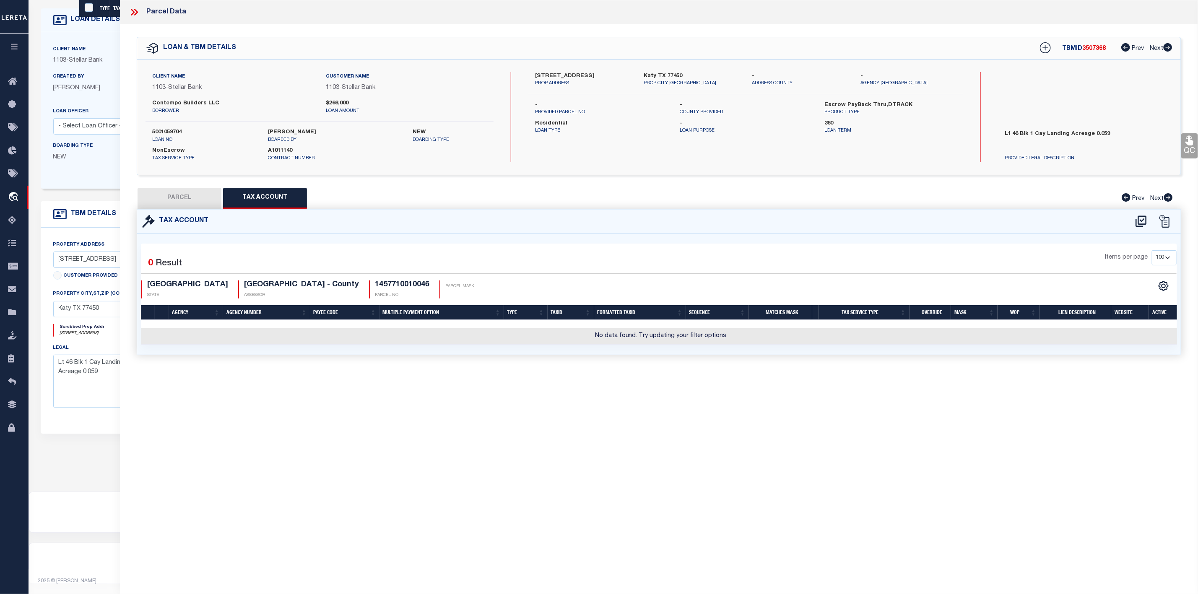
click at [197, 200] on button "PARCEL" at bounding box center [179, 198] width 84 height 21
select select "AS"
select select
checkbox input "false"
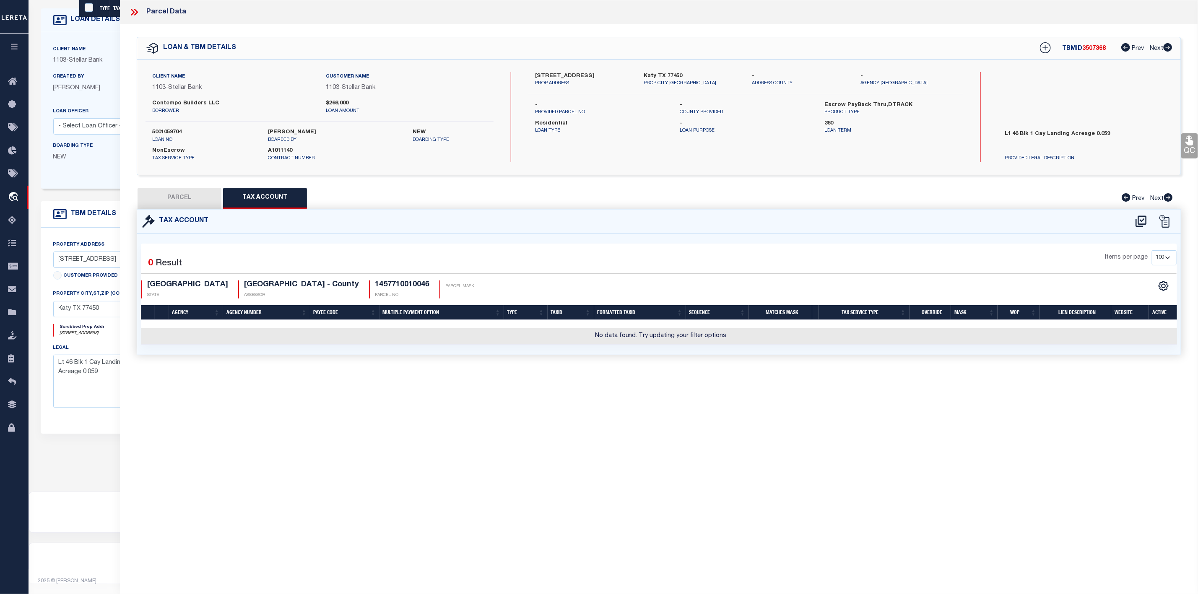
checkbox input "false"
select select "IP"
type input "CONTEMPO BUILDER LLC"
select select "AGW"
select select "LEG"
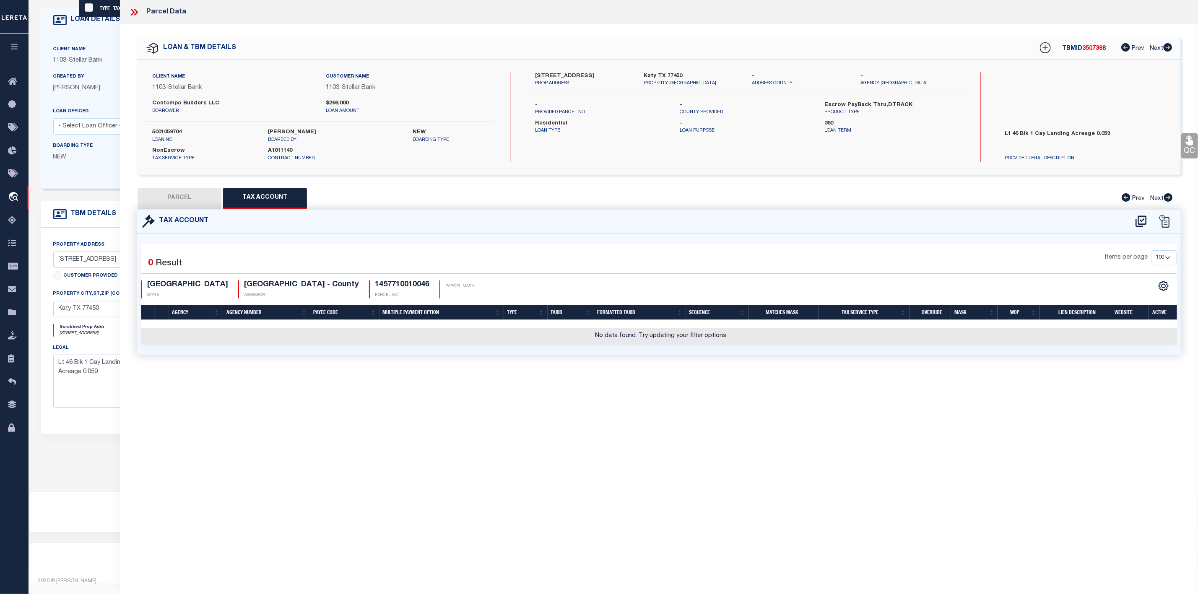
type input "13407 SUN CAY DR"
type input "HOUSTON, TX 77047"
type textarea "LT 46 BLK 1 CAY LANDING"
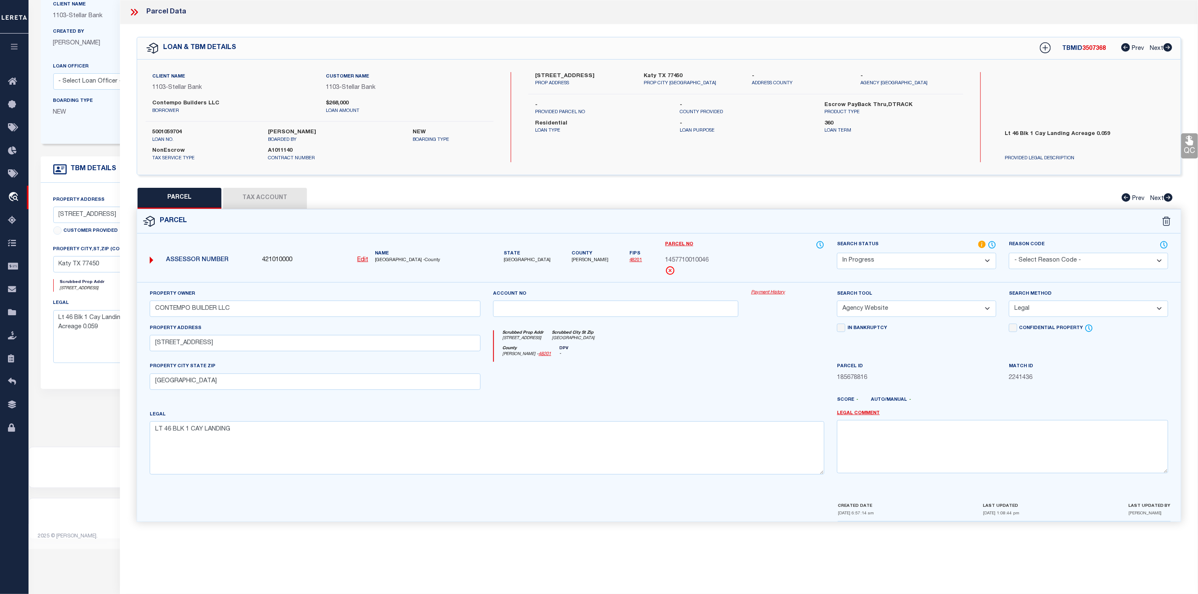
scroll to position [52, 0]
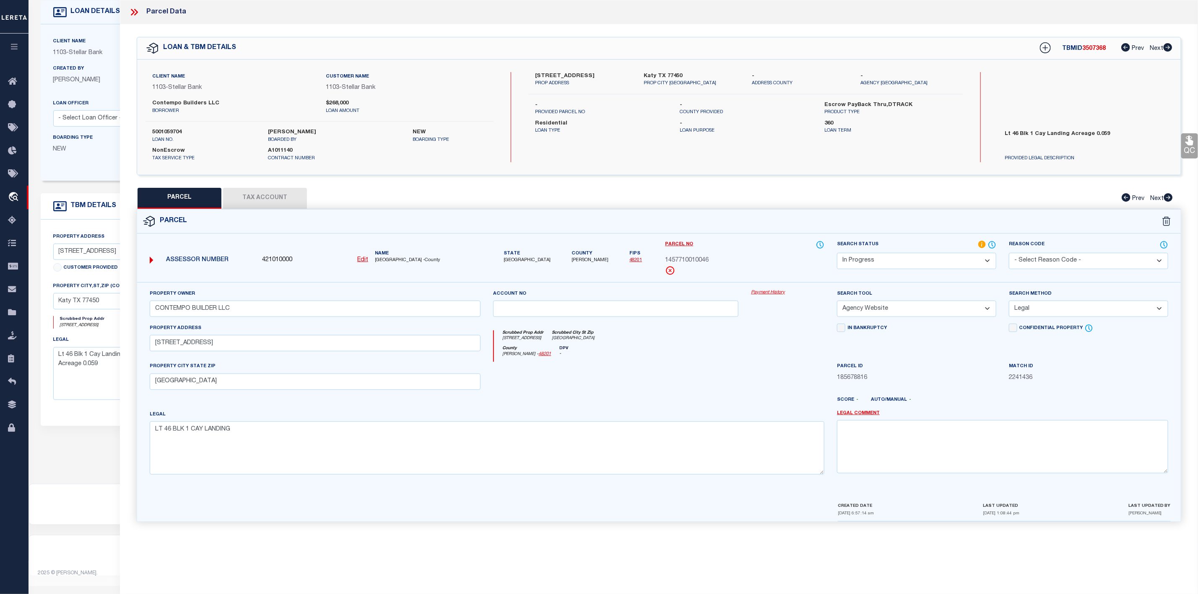
click at [267, 200] on button "Tax Account" at bounding box center [265, 198] width 84 height 21
select select "100"
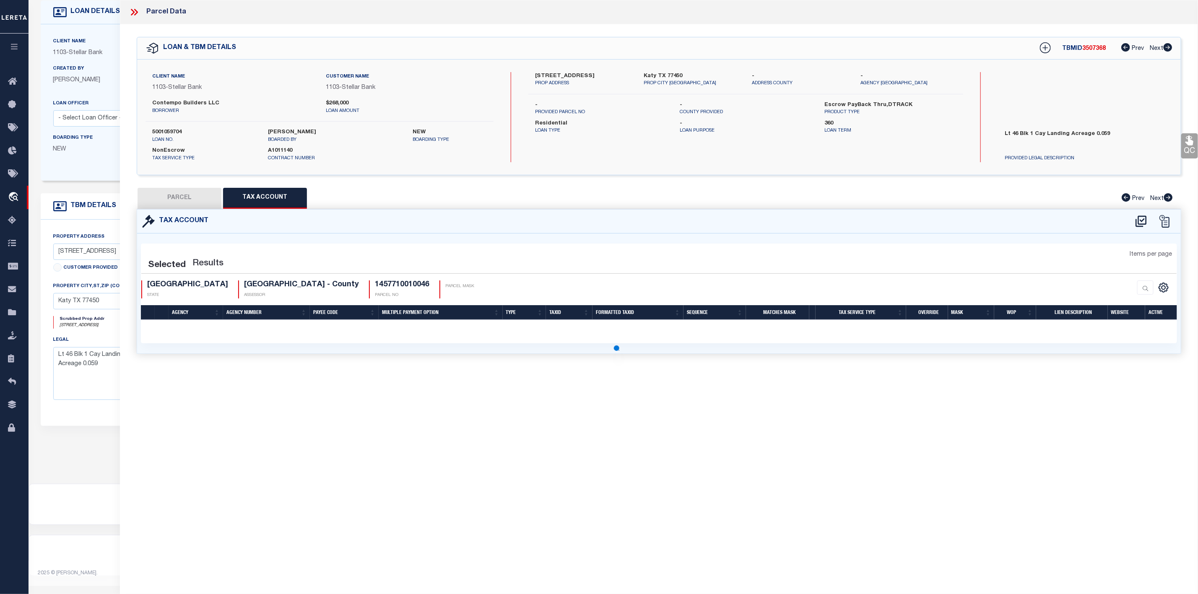
select select "100"
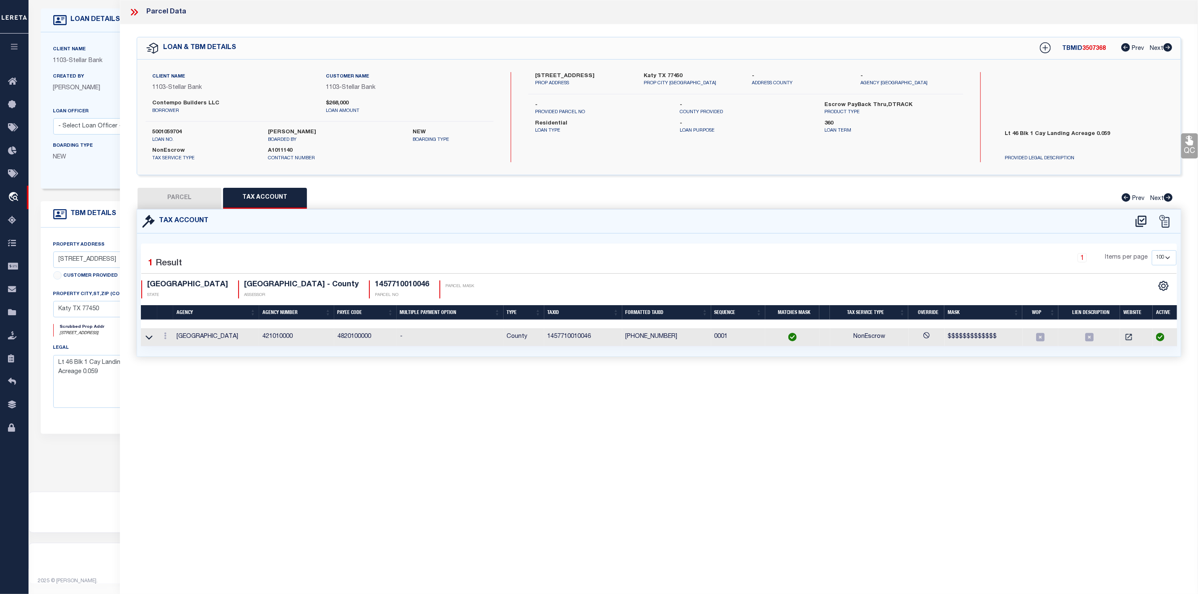
click at [174, 192] on button "PARCEL" at bounding box center [179, 198] width 84 height 21
select select "AS"
select select
checkbox input "false"
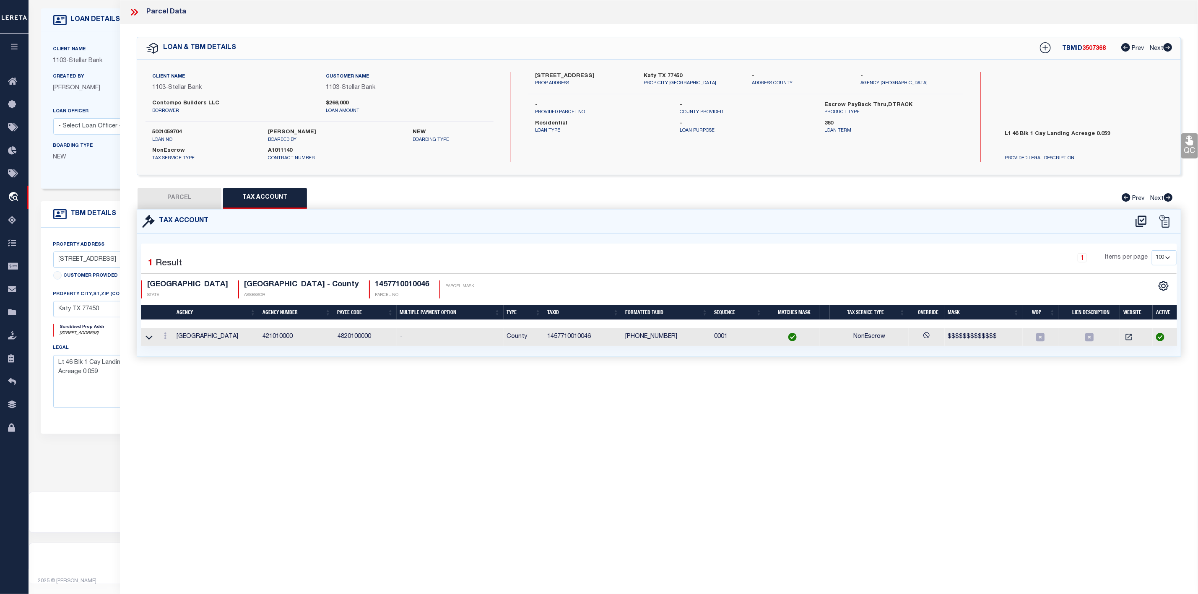
checkbox input "false"
select select "IP"
type input "CONTEMPO BUILDER LLC"
select select "AGW"
select select "LEG"
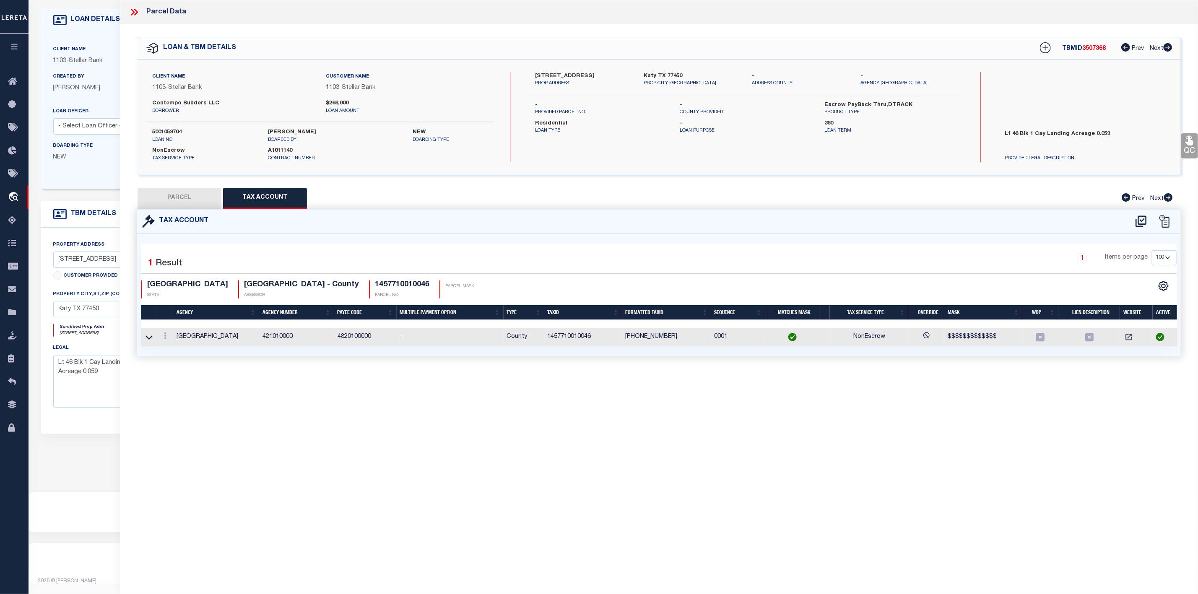
type input "13407 SUN CAY DR"
type input "HOUSTON, TX 77047"
type textarea "LT 46 BLK 1 CAY LANDING"
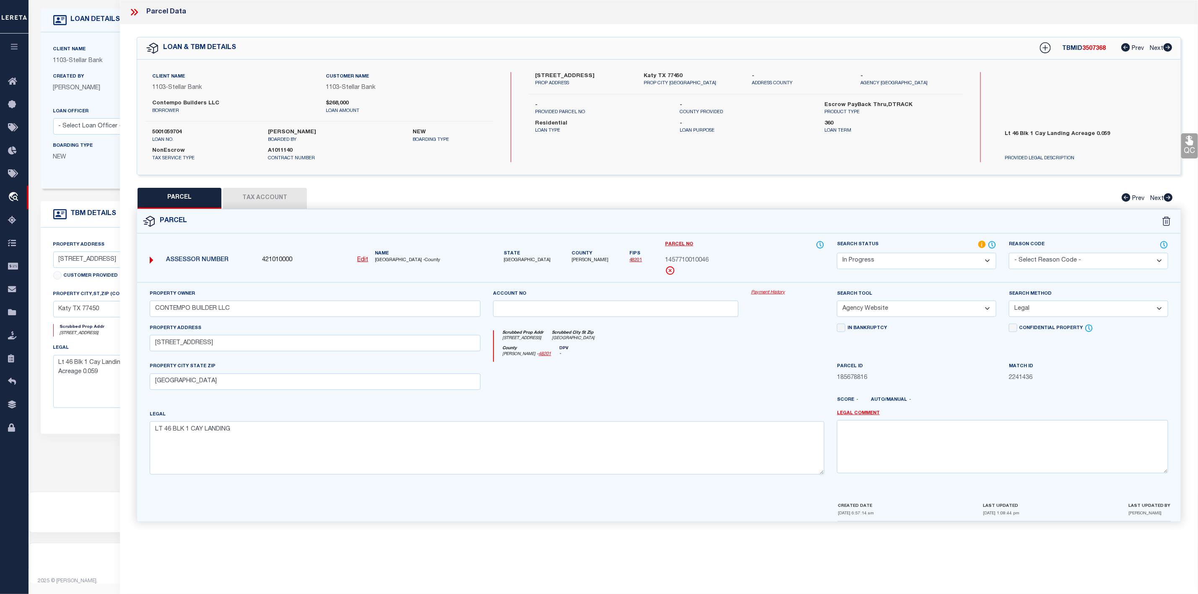
click at [933, 255] on select "Automated Search Bad Parcel Complete Duplicate Parcel High Dollar Reporting In …" at bounding box center [916, 261] width 159 height 16
click at [837, 254] on select "Automated Search Bad Parcel Complete Duplicate Parcel High Dollar Reporting In …" at bounding box center [916, 261] width 159 height 16
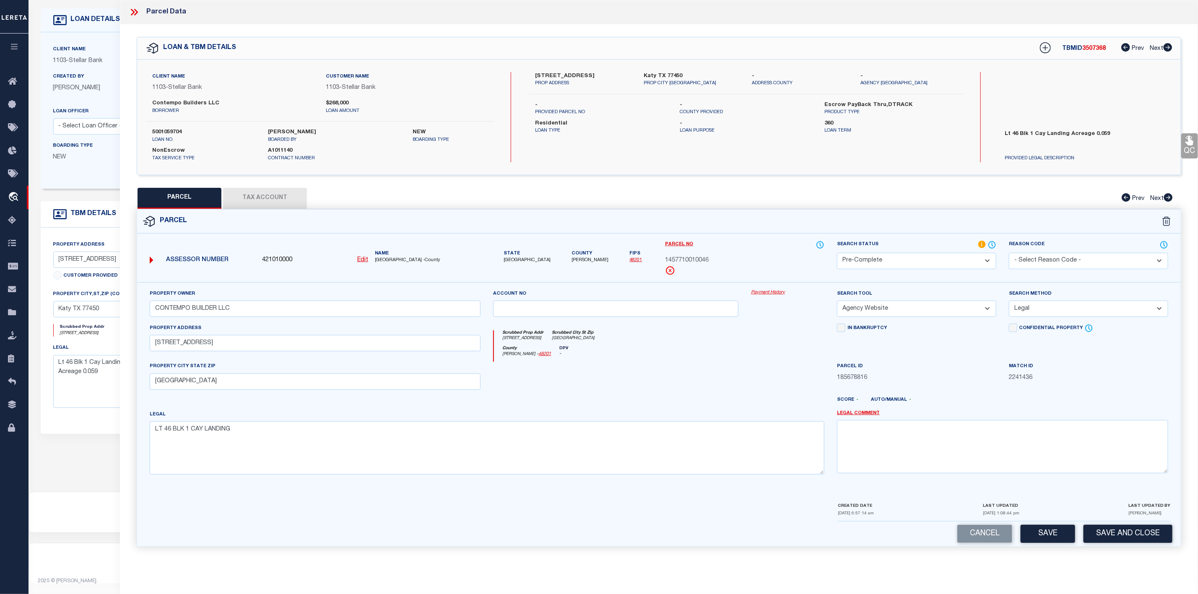
click at [1053, 536] on button "Save" at bounding box center [1047, 534] width 54 height 18
select select "AS"
select select
checkbox input "false"
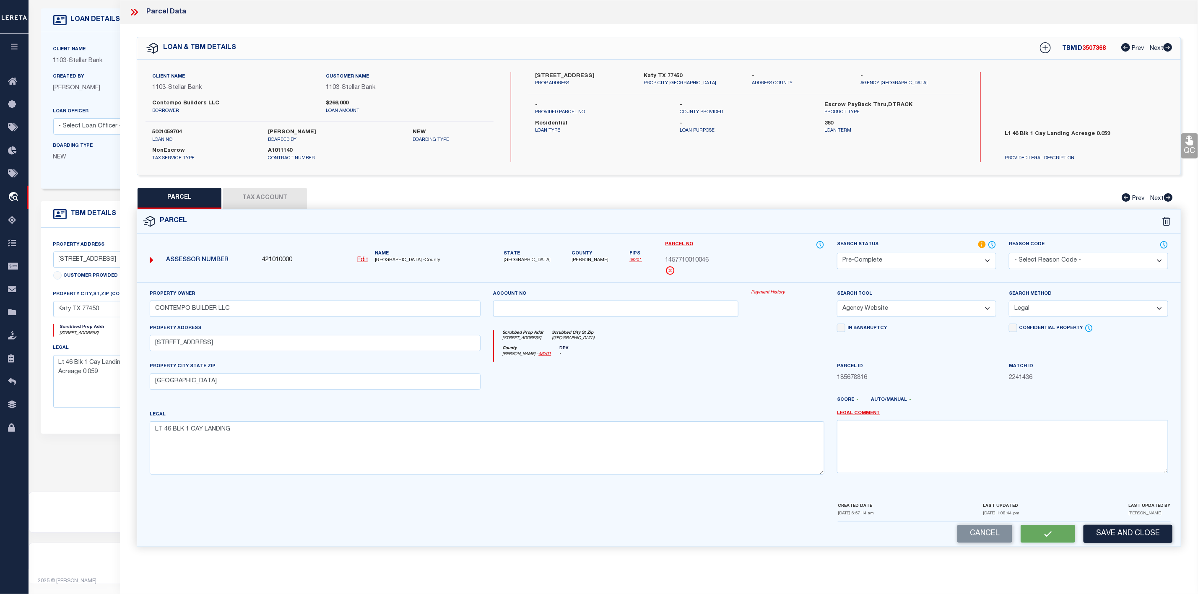
checkbox input "false"
select select "PC"
type input "CONTEMPO BUILDER LLC"
select select "AGW"
select select "LEG"
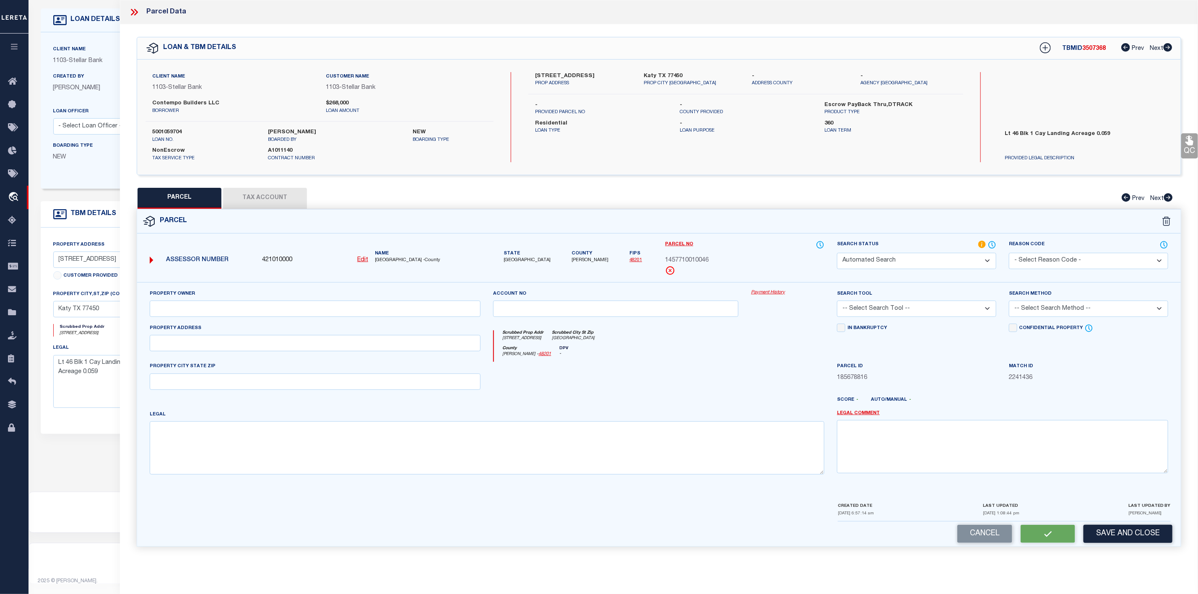
type input "13407 SUN CAY DR"
type input "HOUSTON, TX 77047"
type textarea "LT 46 BLK 1 CAY LANDING"
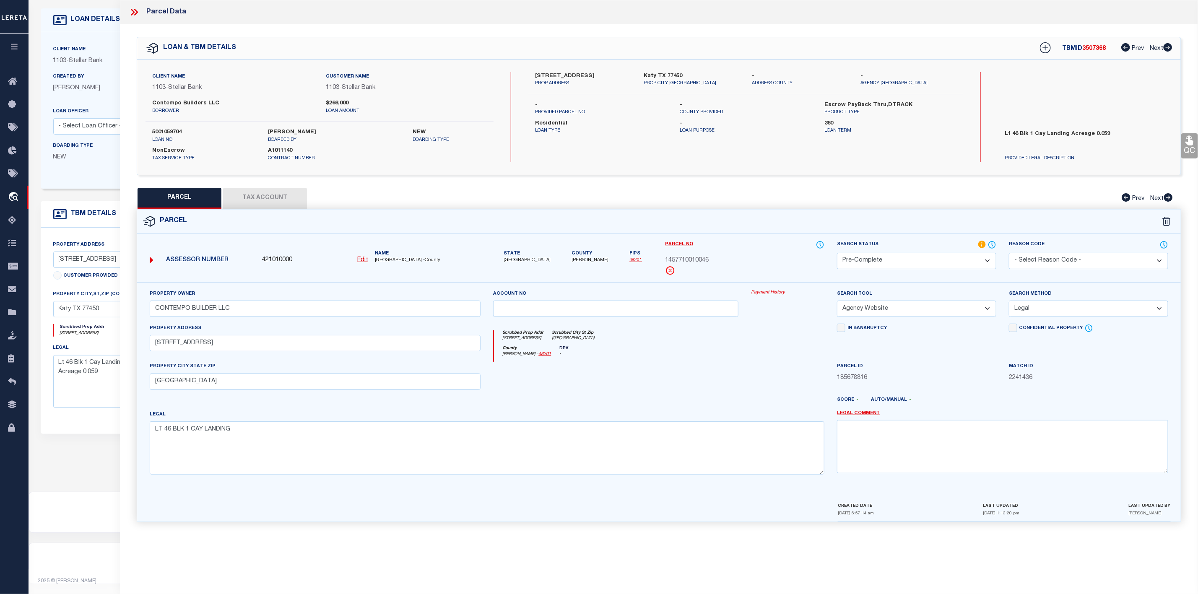
click at [1098, 51] on span "3507368" at bounding box center [1093, 49] width 23 height 6
copy span "3507368"
click at [164, 130] on label "5001059704" at bounding box center [203, 132] width 103 height 8
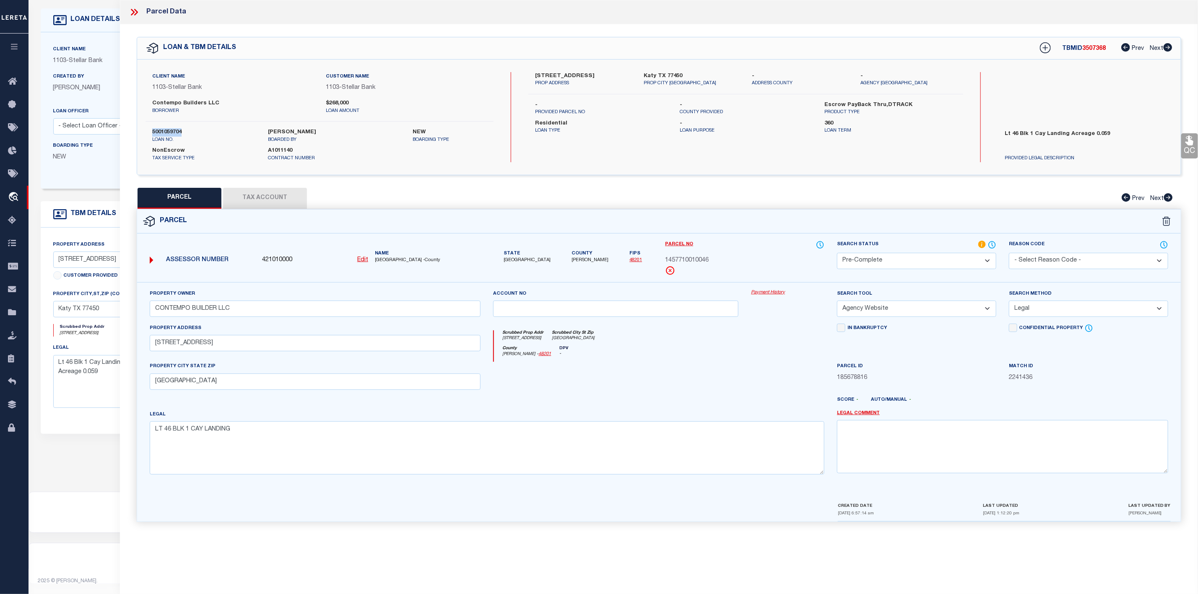
copy label "5001059704"
click at [690, 262] on span "1457710010046" at bounding box center [687, 260] width 44 height 9
copy span "1457710010046"
click at [135, 10] on icon at bounding box center [136, 12] width 4 height 7
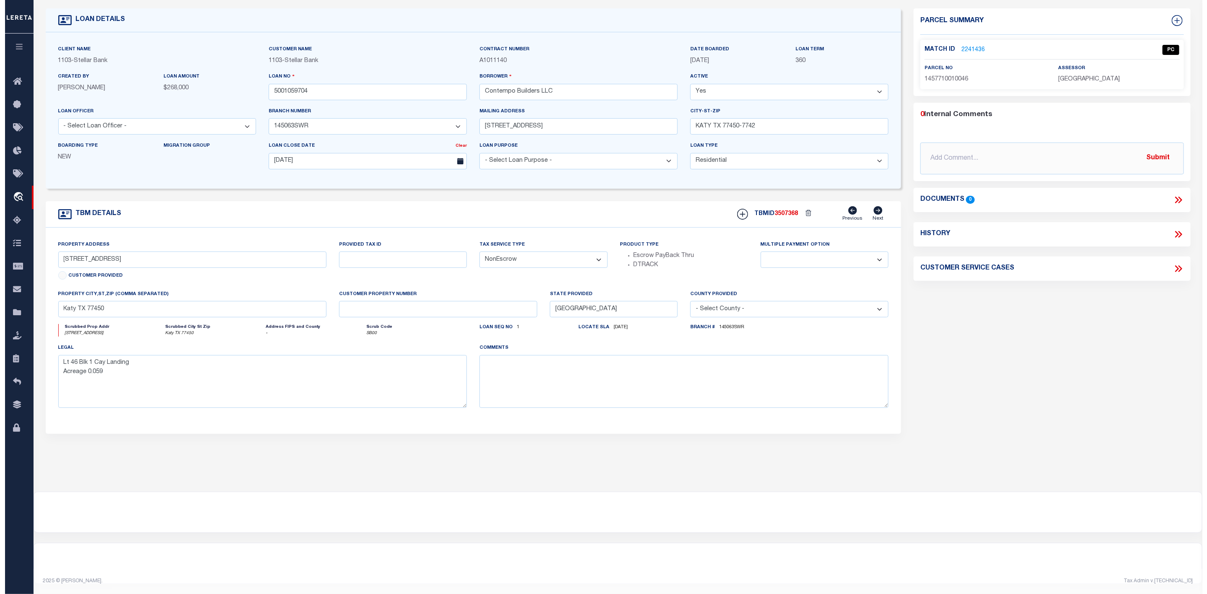
scroll to position [0, 0]
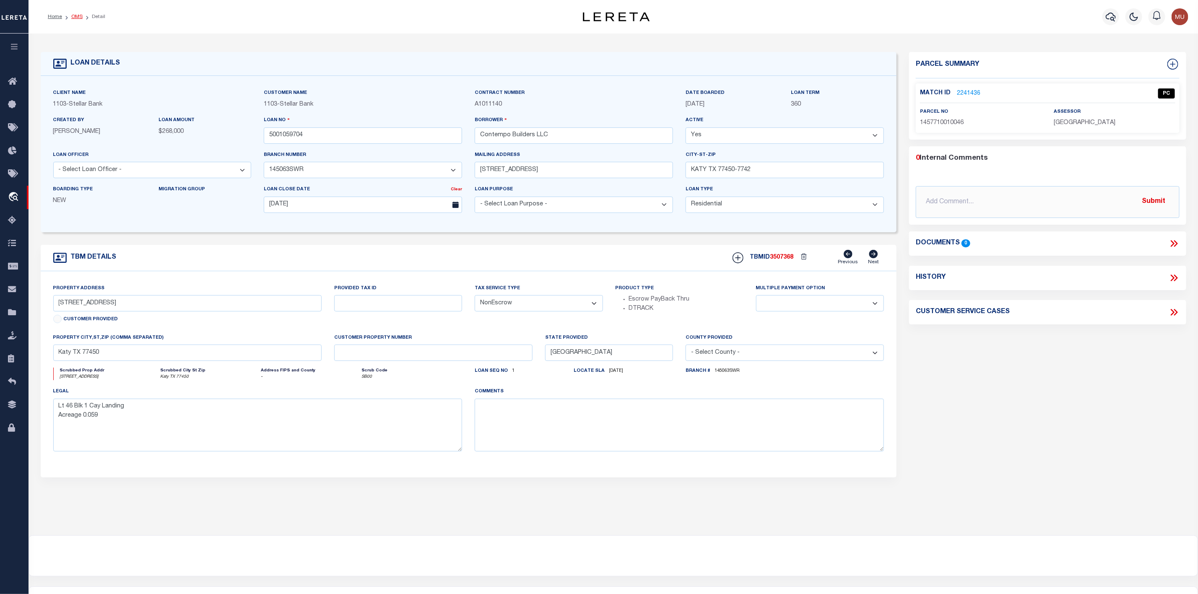
click at [79, 18] on link "OMS" at bounding box center [76, 16] width 11 height 5
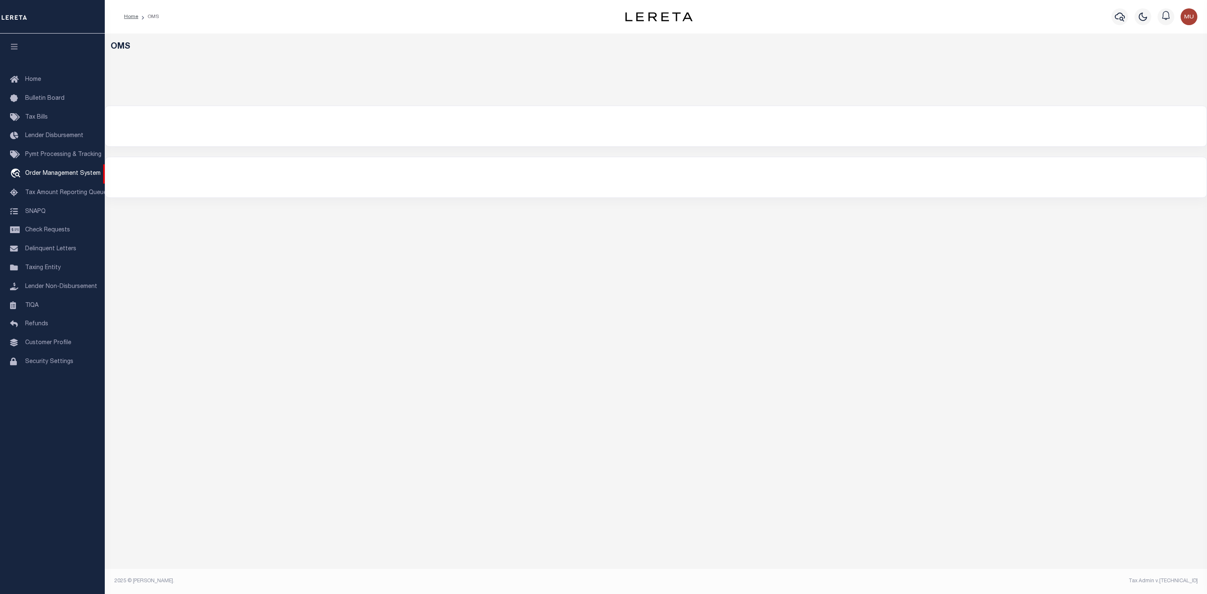
select select "200"
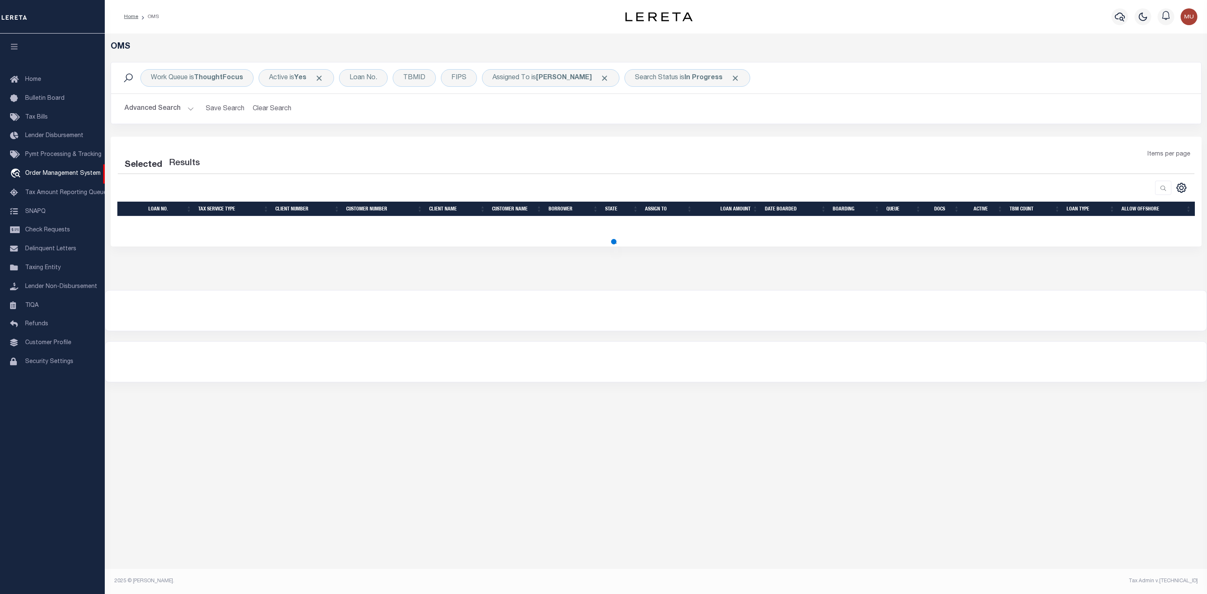
select select "200"
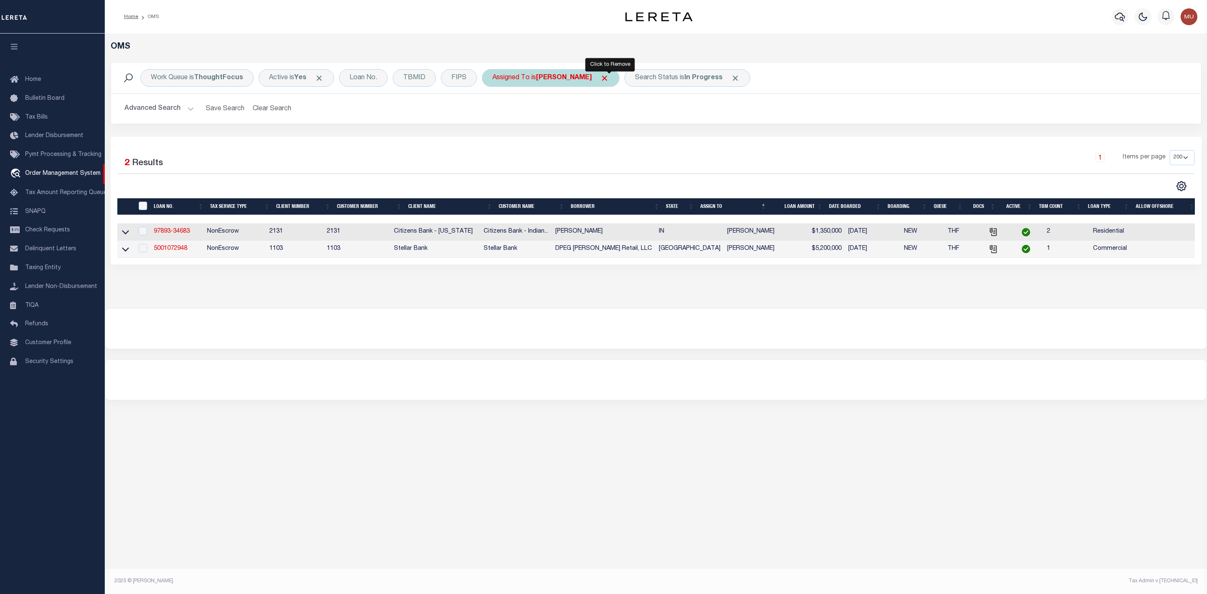
click at [607, 80] on span "Click to Remove" at bounding box center [604, 78] width 9 height 9
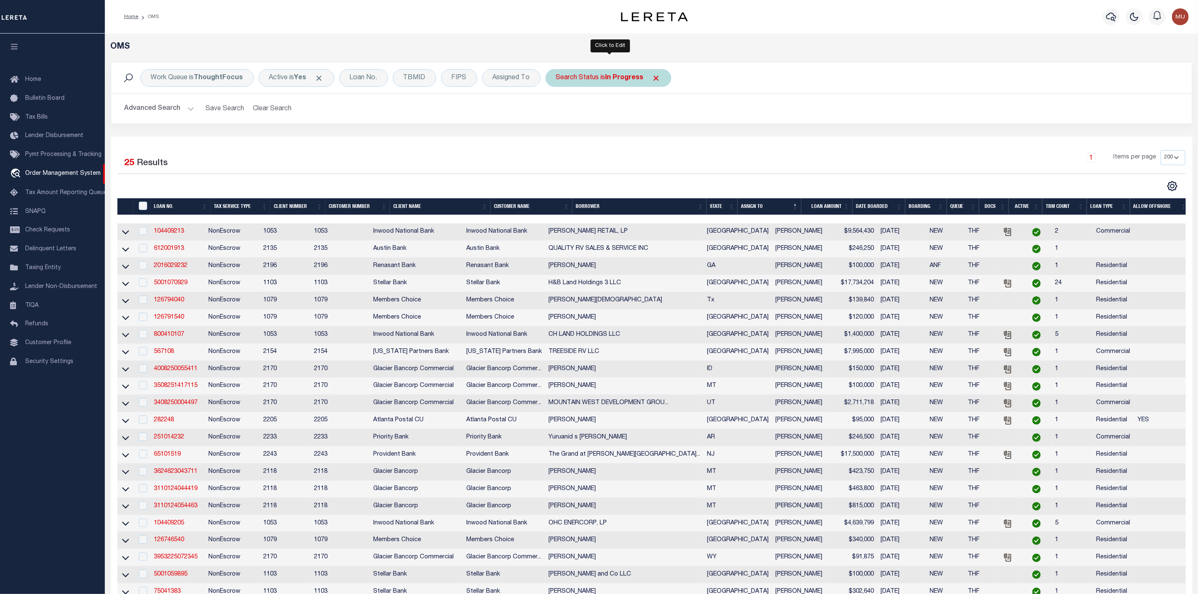
click at [588, 78] on div "Search Status is In Progress" at bounding box center [608, 78] width 126 height 18
click at [593, 122] on select "Automated Search Bad Parcel Complete Duplicate Parcel High Dollar Reporting In …" at bounding box center [617, 119] width 123 height 16
select select "RD"
click at [558, 112] on select "Automated Search Bad Parcel Complete Duplicate Parcel High Dollar Reporting In …" at bounding box center [617, 119] width 123 height 16
click at [667, 132] on input "Apply" at bounding box center [667, 137] width 25 height 14
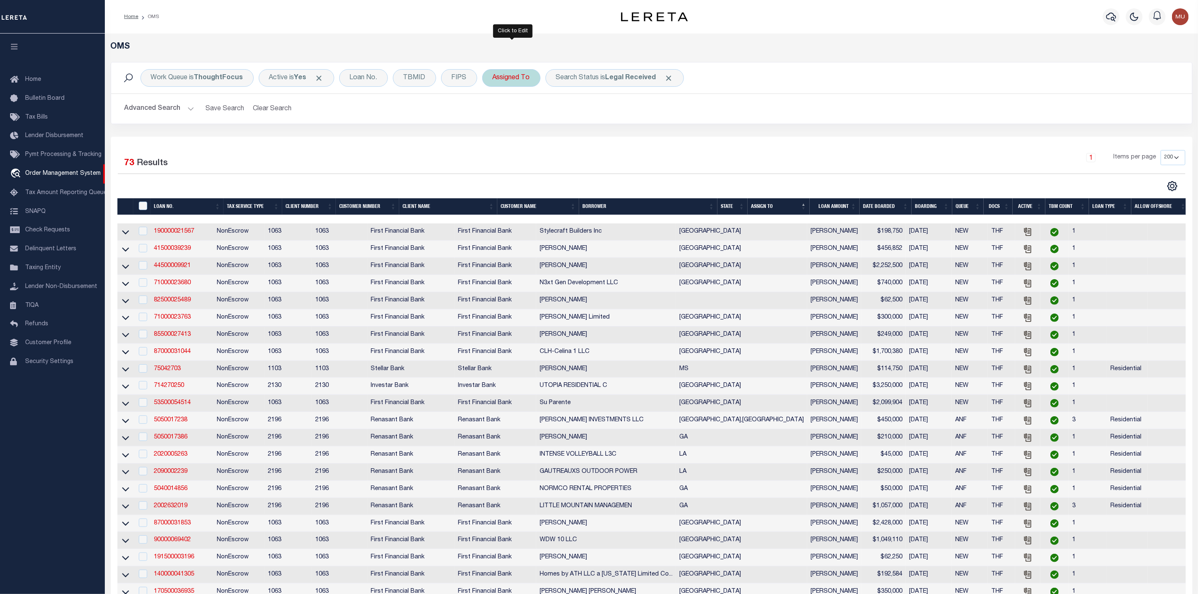
click at [517, 86] on div "Assigned To" at bounding box center [511, 78] width 58 height 18
click at [517, 118] on select "--Unassigned-- [PERSON_NAME] [PERSON_NAME] [PERSON_NAME] [PERSON_NAME], [PERSON…" at bounding box center [554, 119] width 123 height 16
select select "[PERSON_NAME]"
click at [494, 112] on select "--Unassigned-- [PERSON_NAME] [PERSON_NAME] [PERSON_NAME] [PERSON_NAME], [PERSON…" at bounding box center [554, 119] width 123 height 16
click at [612, 140] on input "Apply" at bounding box center [603, 137] width 25 height 14
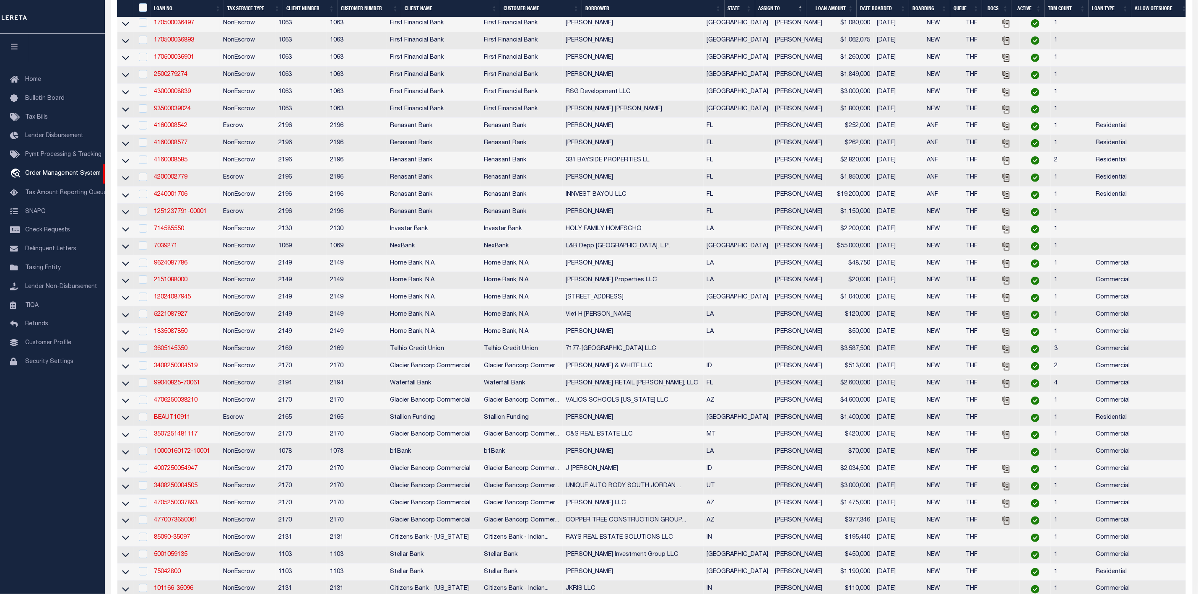
scroll to position [189, 0]
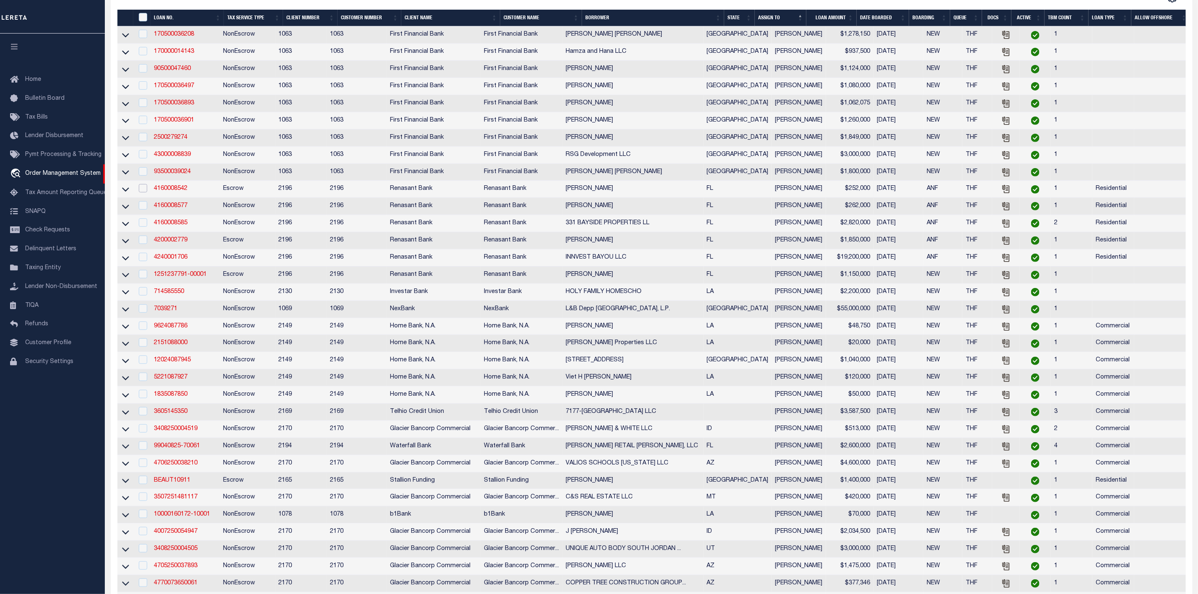
click at [142, 192] on input "checkbox" at bounding box center [143, 188] width 8 height 8
checkbox input "true"
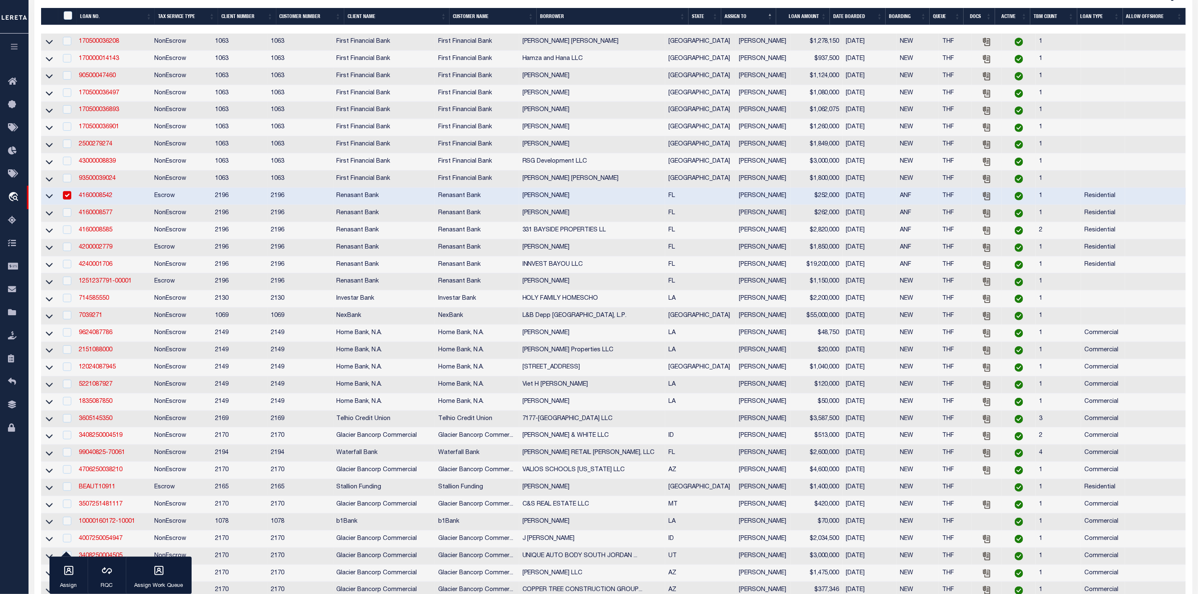
scroll to position [187, 0]
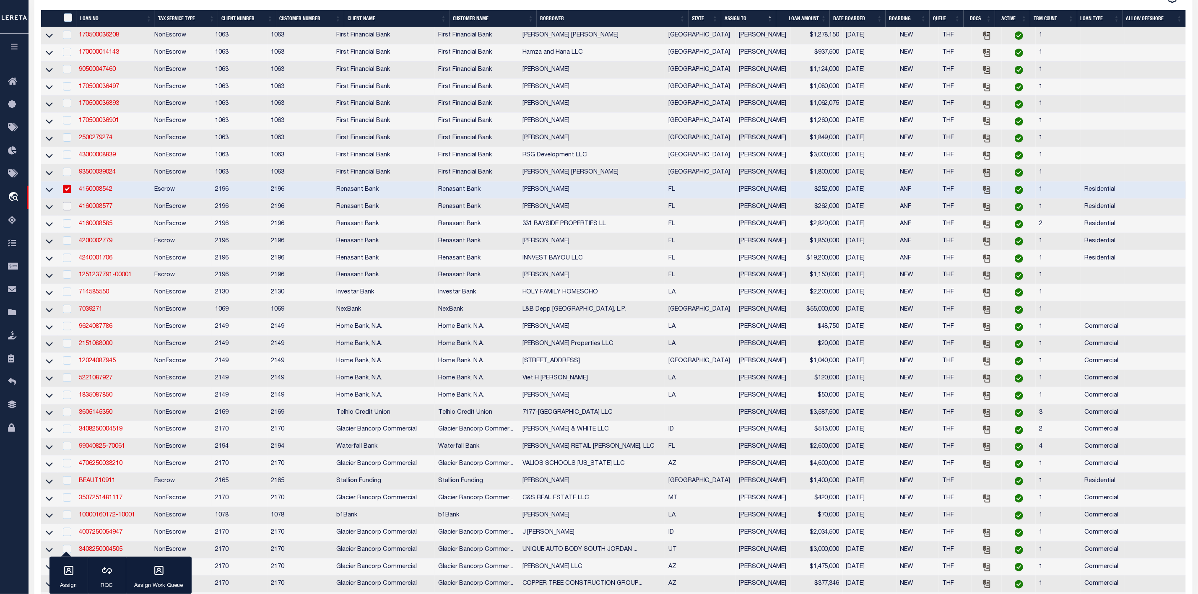
click at [65, 210] on input "checkbox" at bounding box center [67, 206] width 8 height 8
checkbox input "true"
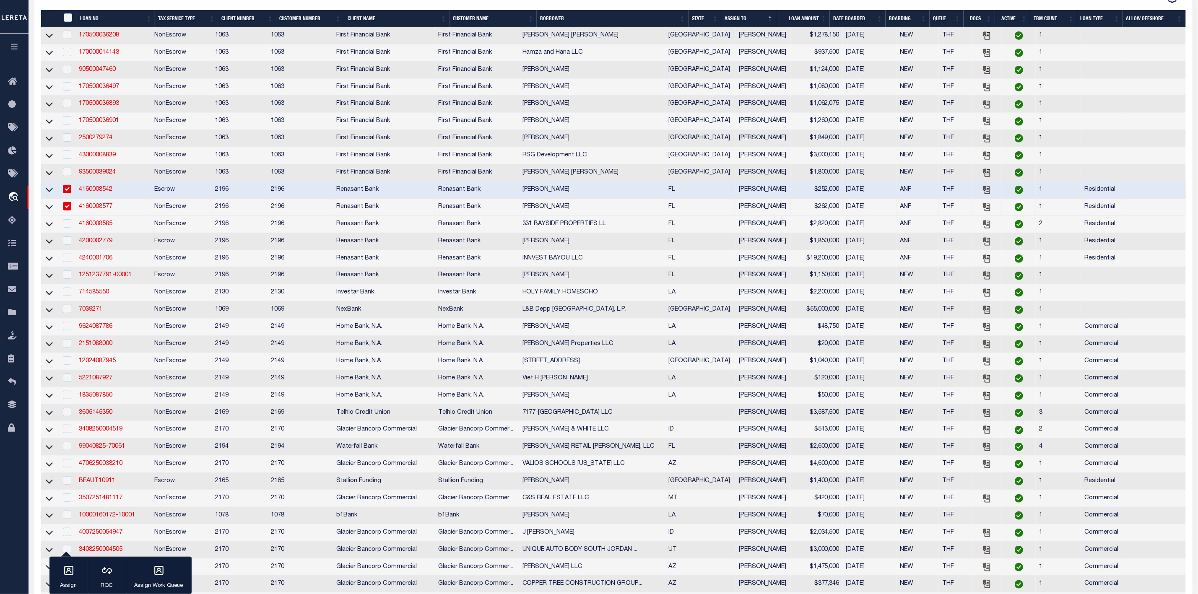
click at [65, 222] on td at bounding box center [67, 224] width 18 height 17
checkbox input "true"
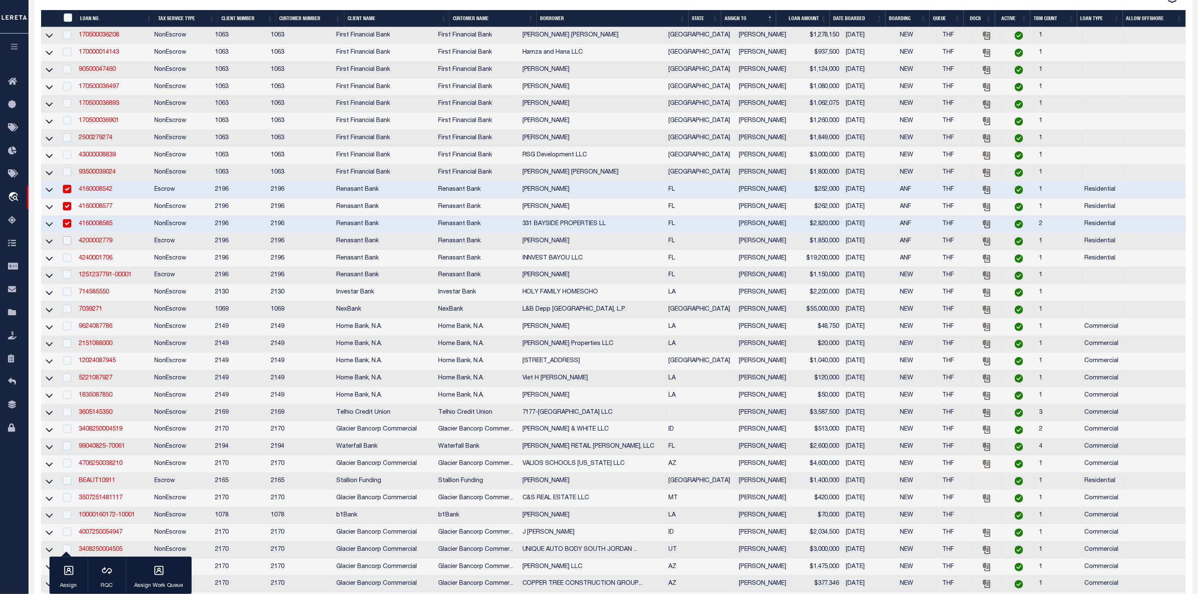
click at [67, 241] on input "checkbox" at bounding box center [67, 240] width 8 height 8
checkbox input "true"
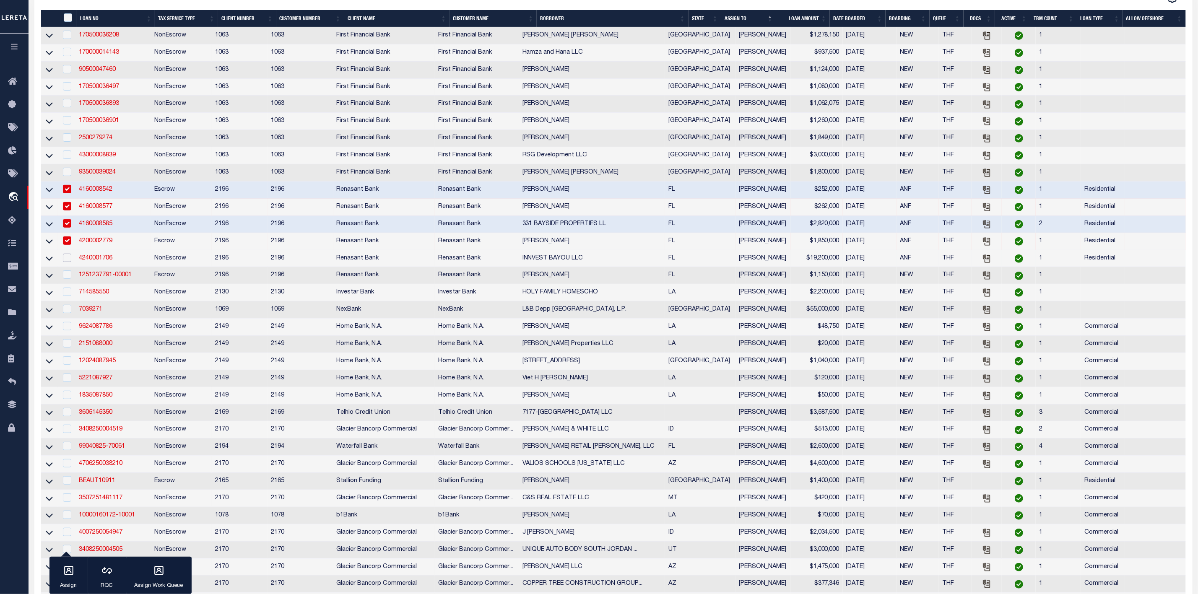
click at [69, 262] on input "checkbox" at bounding box center [67, 258] width 8 height 8
checkbox input "true"
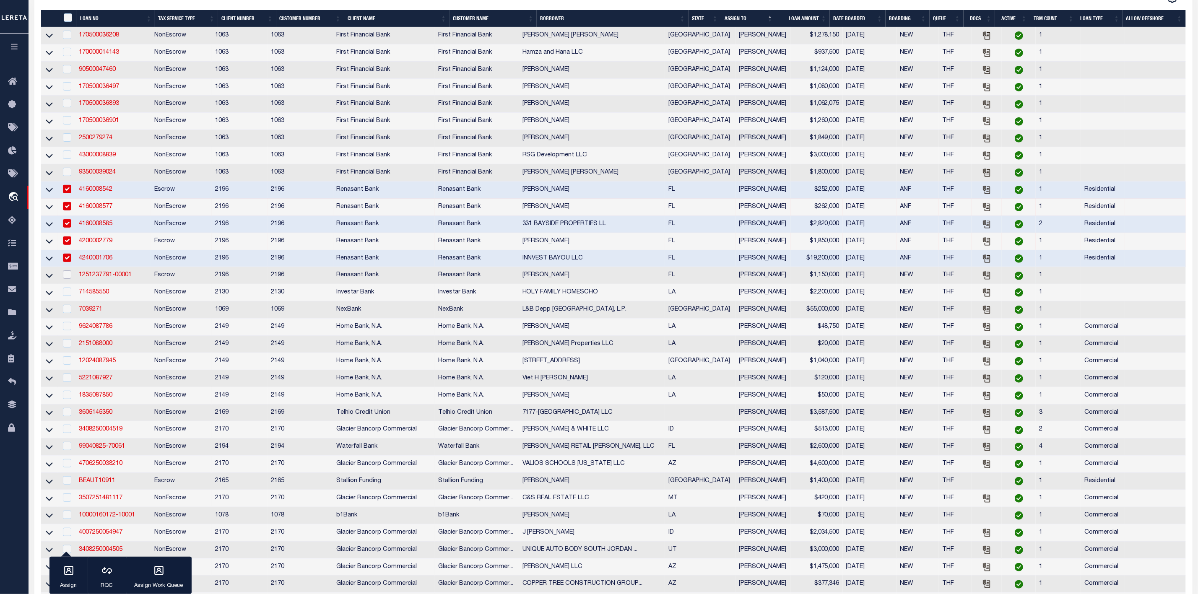
click at [69, 278] on input "checkbox" at bounding box center [67, 274] width 8 height 8
checkbox input "true"
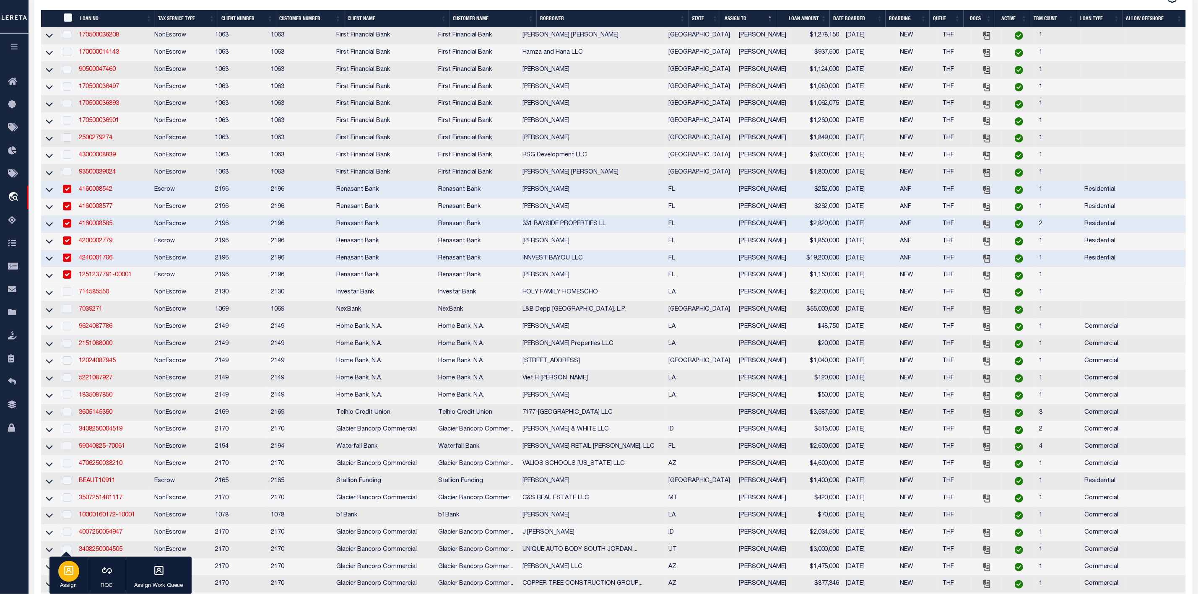
click at [68, 565] on icon "button" at bounding box center [68, 570] width 11 height 11
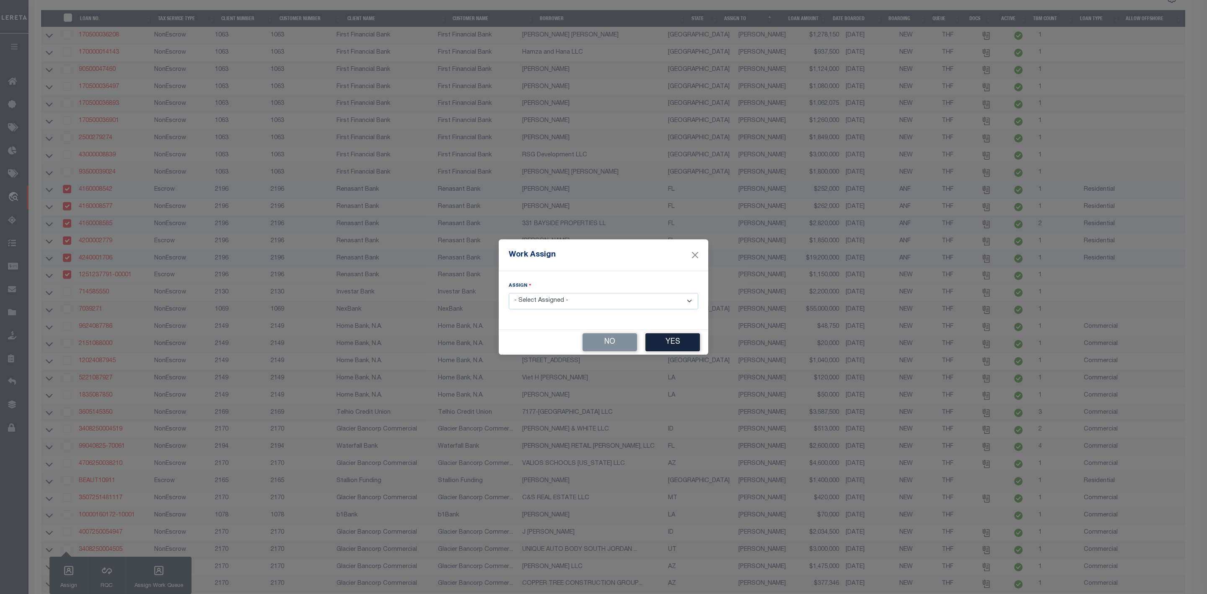
click at [565, 306] on select "- Select Assigned - --Unassigned-- [PERSON_NAME] [PERSON_NAME] [PERSON_NAME] [P…" at bounding box center [603, 301] width 189 height 16
select select "[PERSON_NAME]"
click at [509, 293] on select "- Select Assigned - --Unassigned-- [PERSON_NAME] [PERSON_NAME] [PERSON_NAME] [P…" at bounding box center [603, 301] width 189 height 16
click at [672, 344] on button "Yes" at bounding box center [673, 342] width 54 height 18
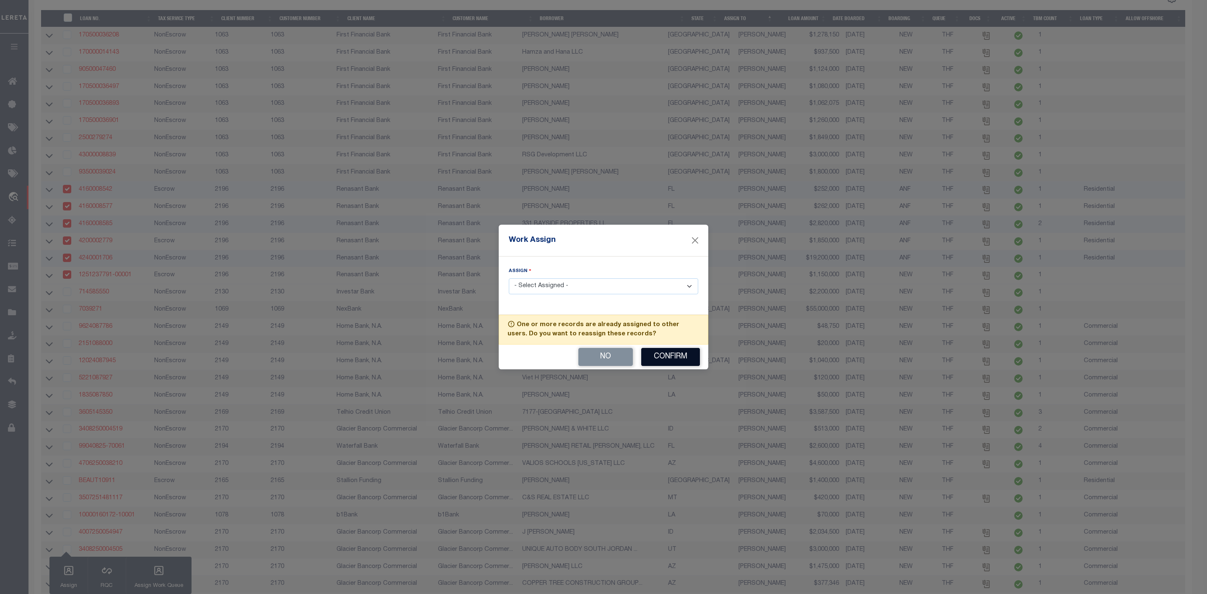
click at [668, 360] on button "Confirm" at bounding box center [670, 357] width 59 height 18
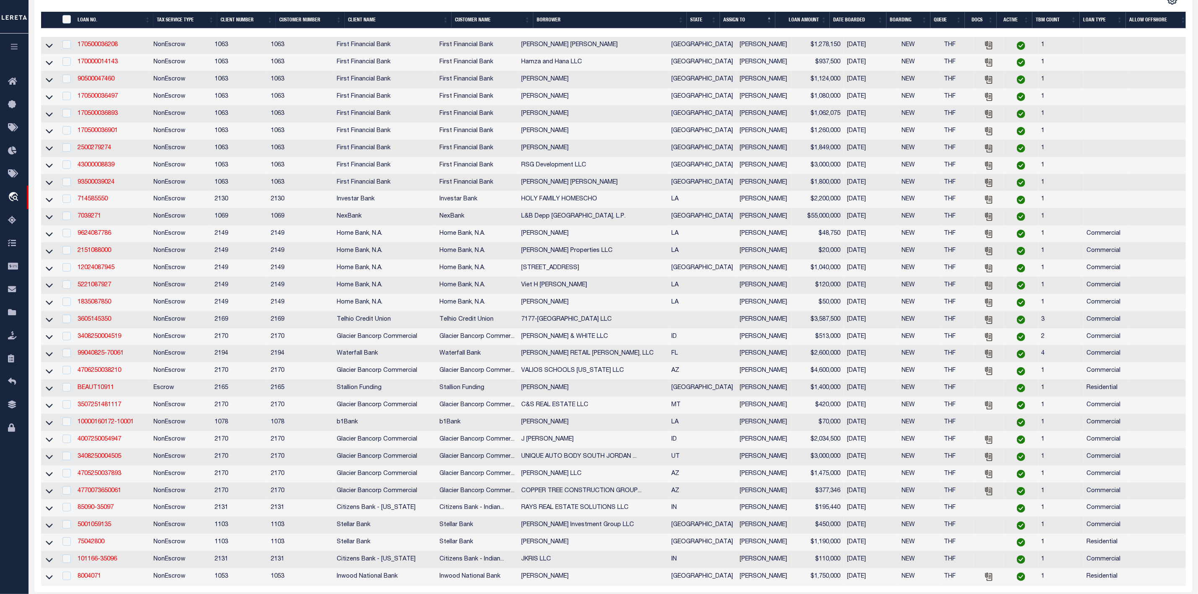
scroll to position [189, 0]
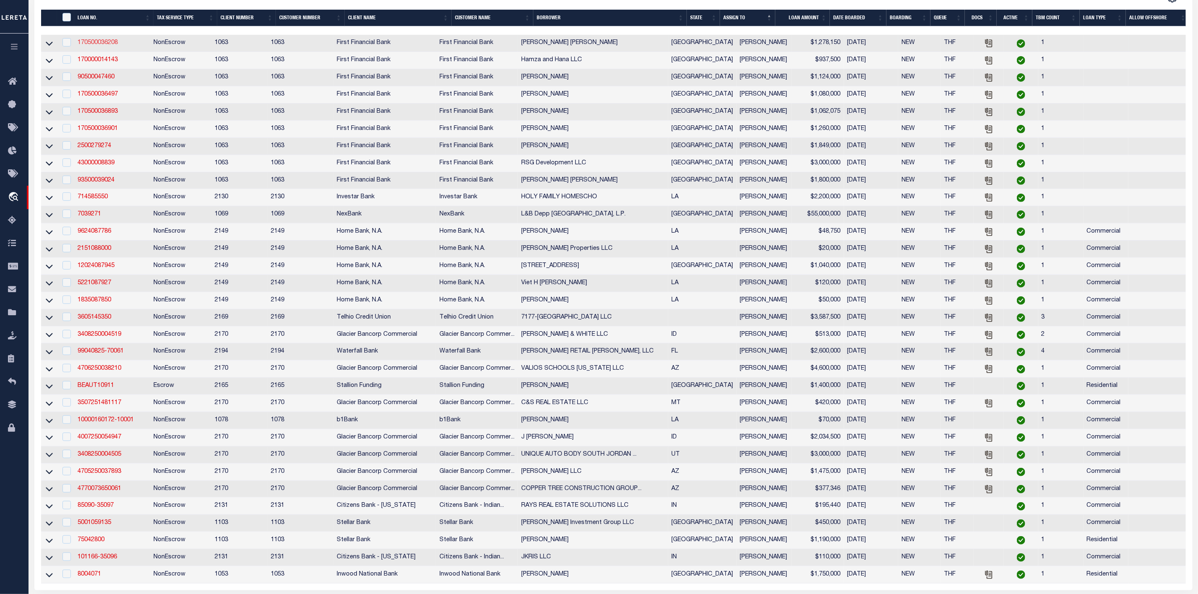
click at [107, 46] on link "170500036208" at bounding box center [98, 43] width 40 height 6
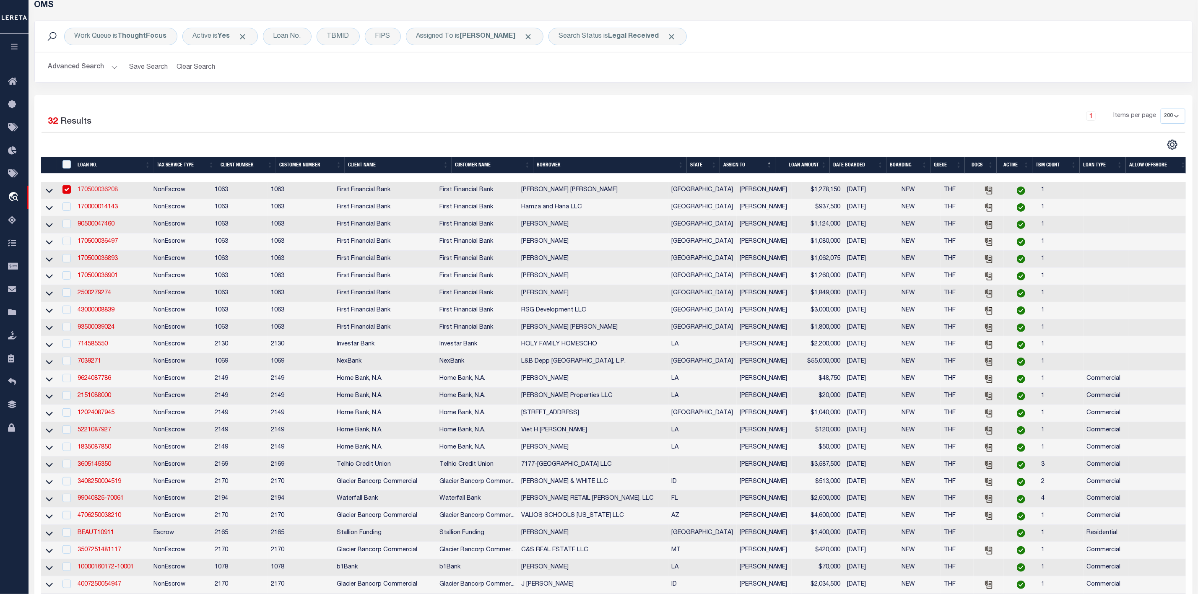
type input "170500036208"
type input "[PERSON_NAME] [PERSON_NAME]"
select select
select select "400"
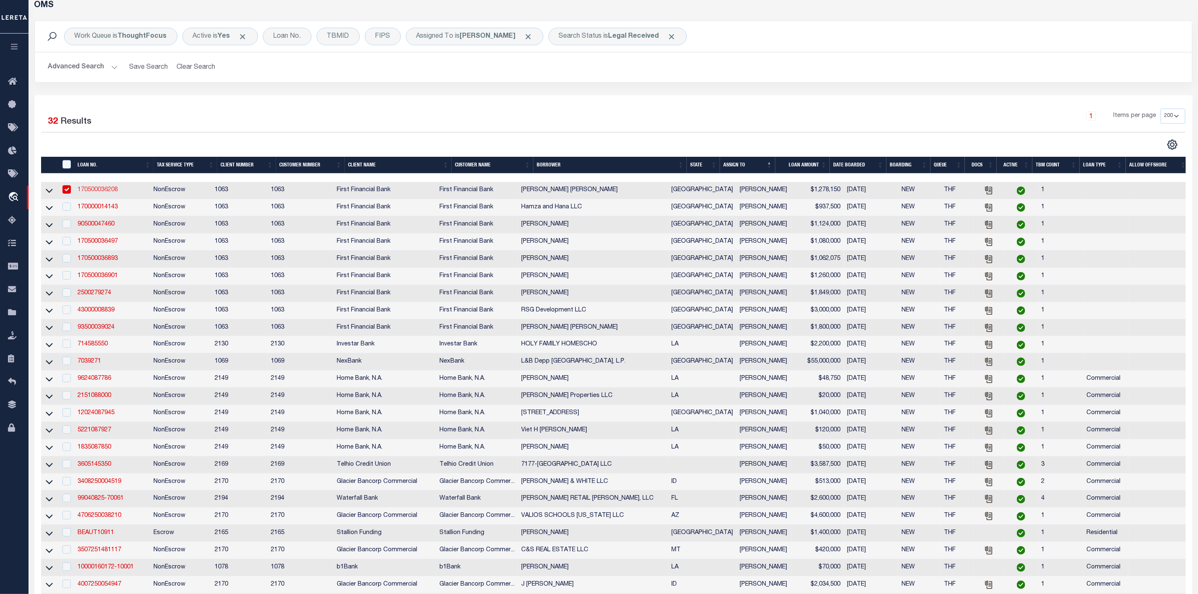
select select "NonEscrow"
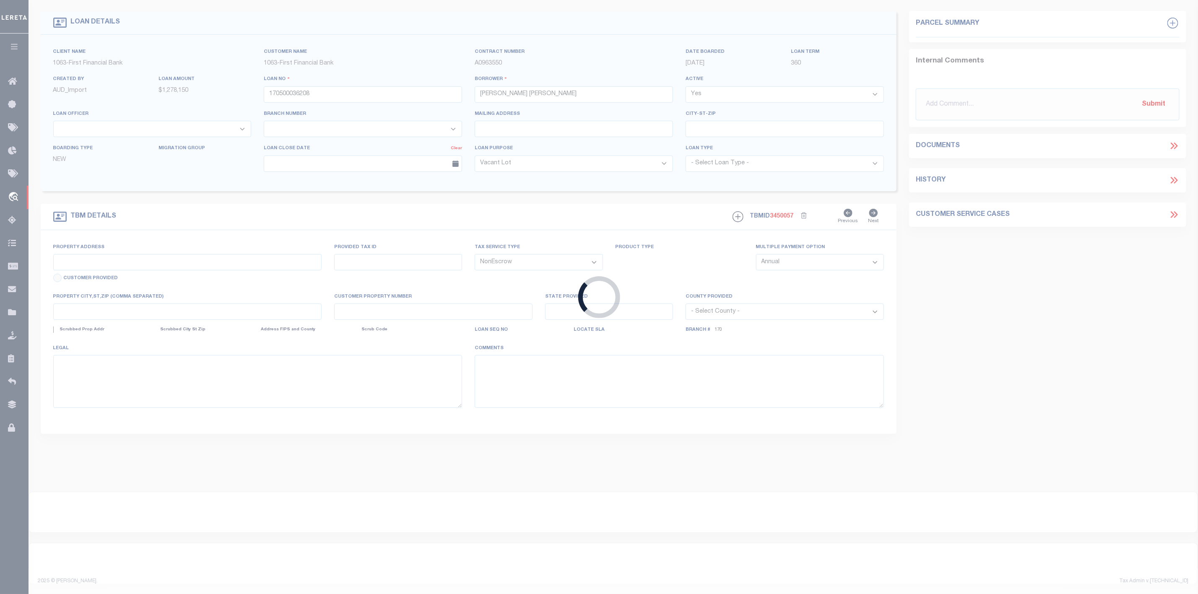
scroll to position [23, 0]
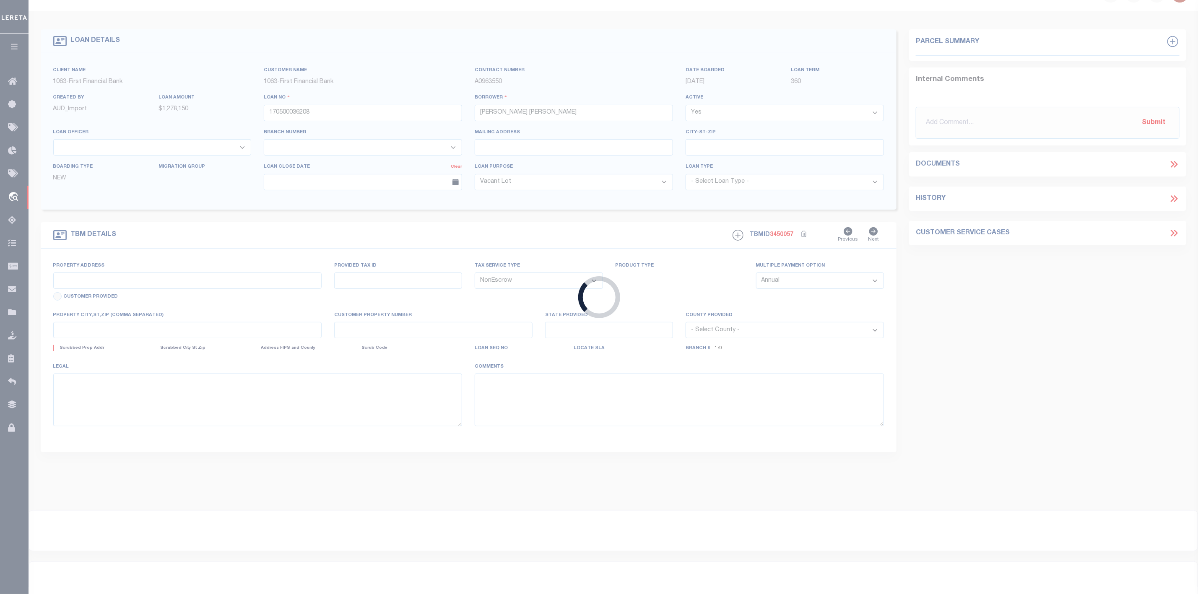
select select "4583"
select select "2311"
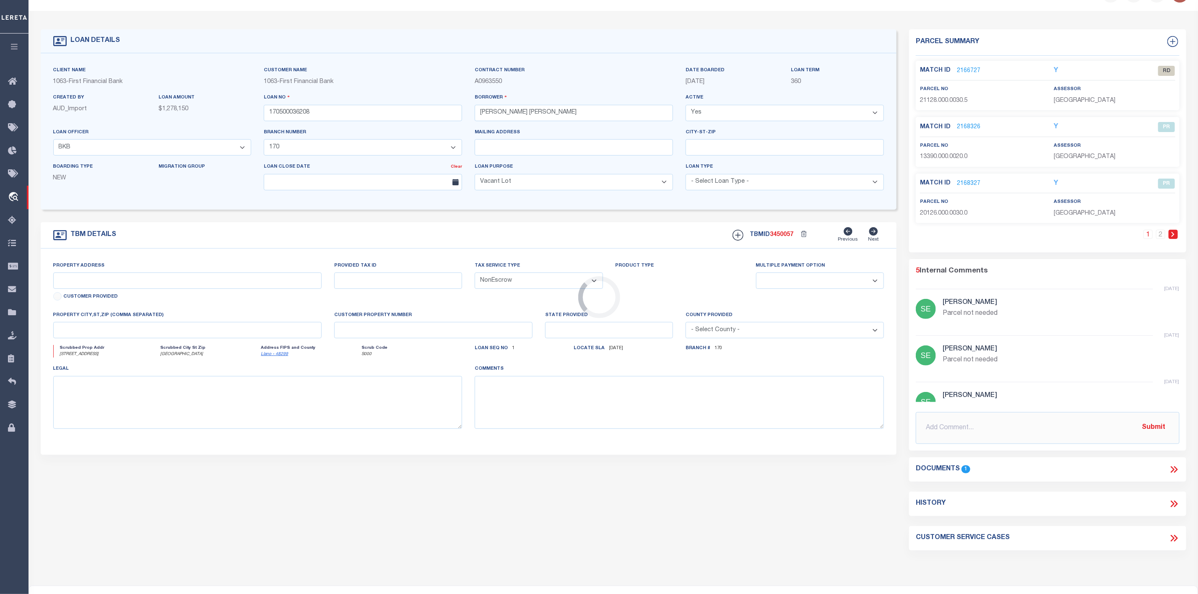
type input "[STREET_ADDRESS]"
select select
type input "[GEOGRAPHIC_DATA]"
select select
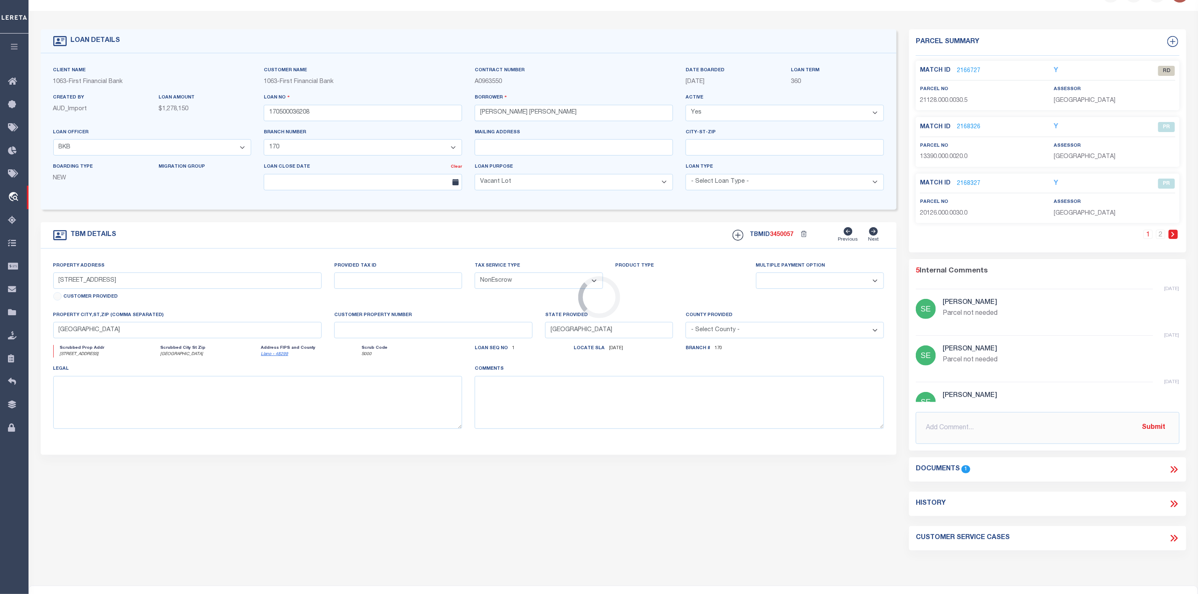
scroll to position [0, 0]
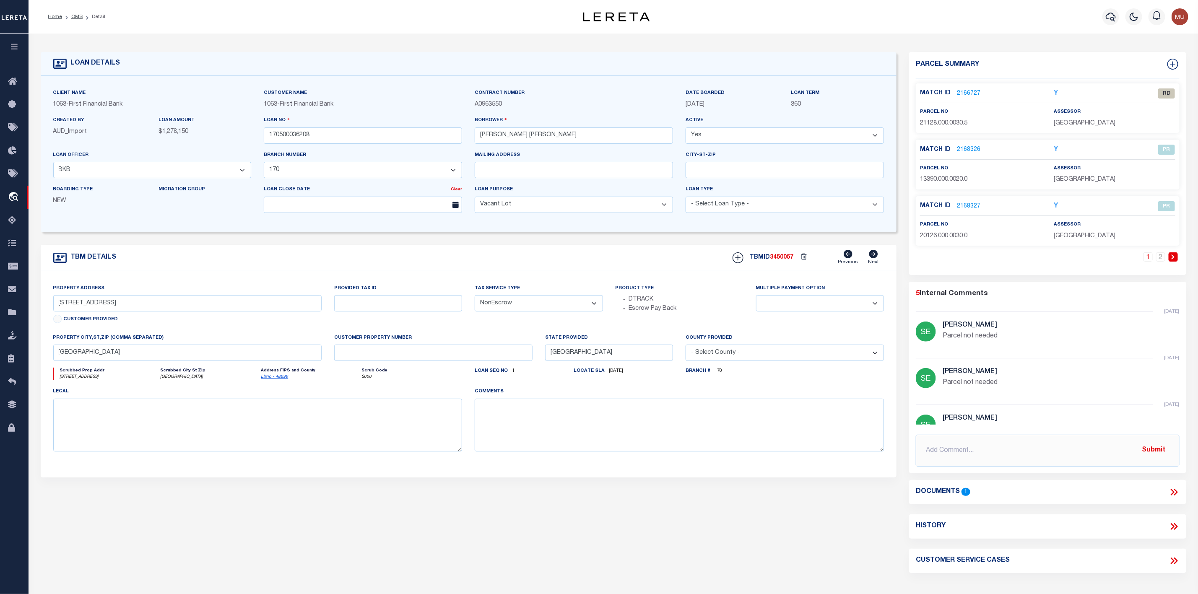
click at [972, 92] on link "2166727" at bounding box center [968, 93] width 23 height 9
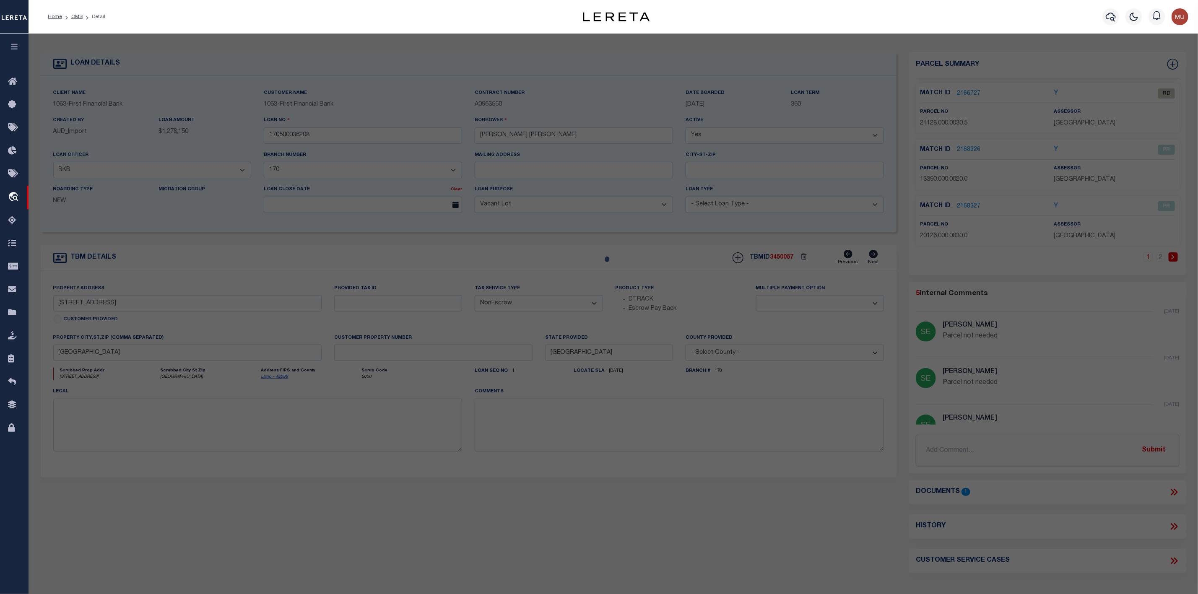
checkbox input "false"
select select "RD"
type input "[PERSON_NAME] & [PERSON_NAME]"
select select "ATL"
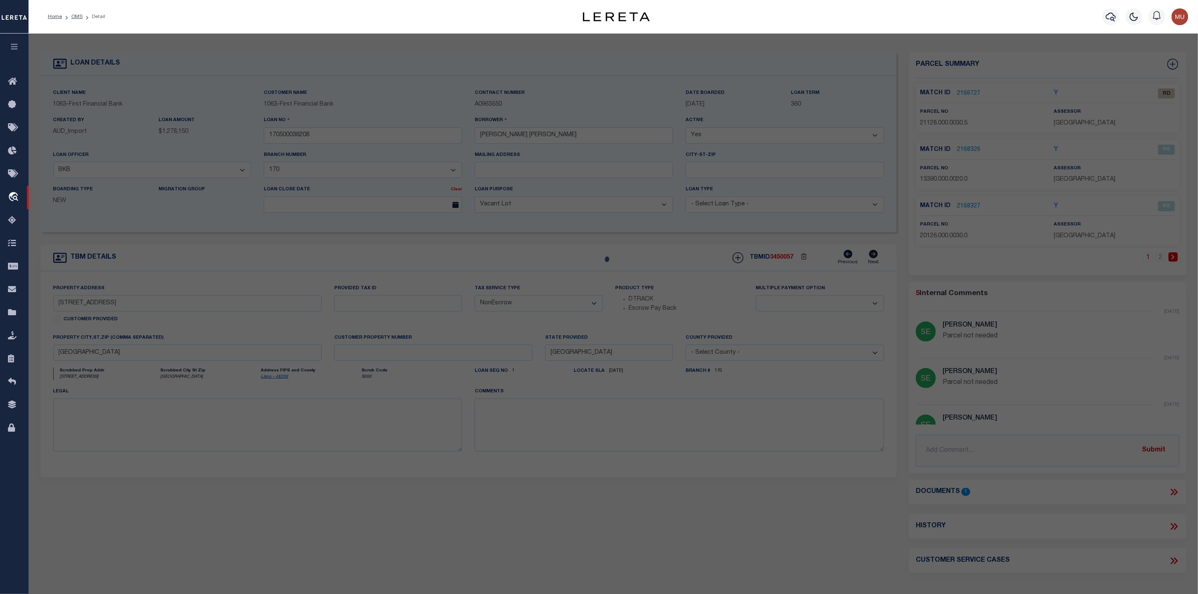
select select "ADD"
type input "[STREET_ADDRESS]"
checkbox input "false"
type input "[GEOGRAPHIC_DATA]"
type textarea "[PERSON_NAME] ABST #1128 43.985 AC"
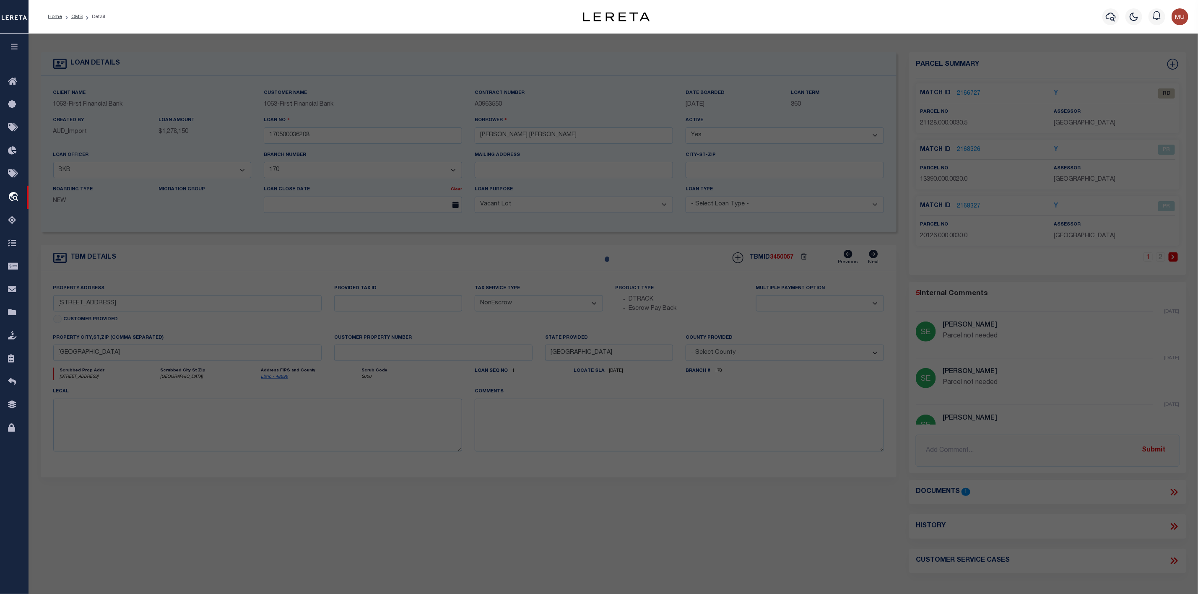
type textarea "Document uploaded that satisfies a legal requirement, changing from [GEOGRAPHIC…"
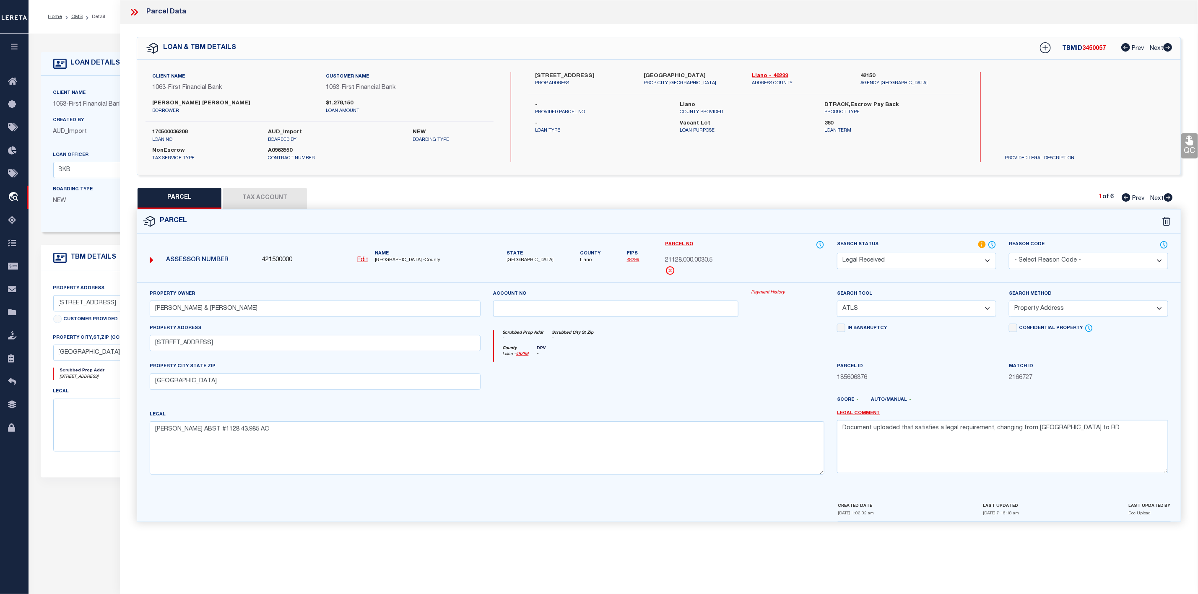
click at [137, 16] on icon at bounding box center [134, 12] width 11 height 11
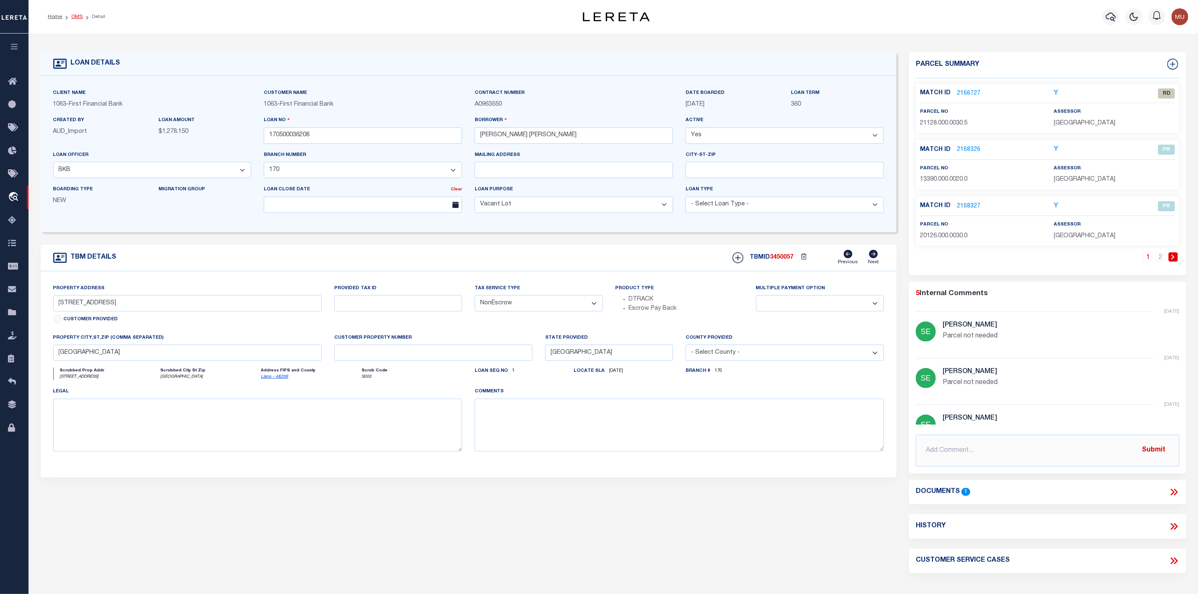
click at [74, 18] on link "OMS" at bounding box center [76, 16] width 11 height 5
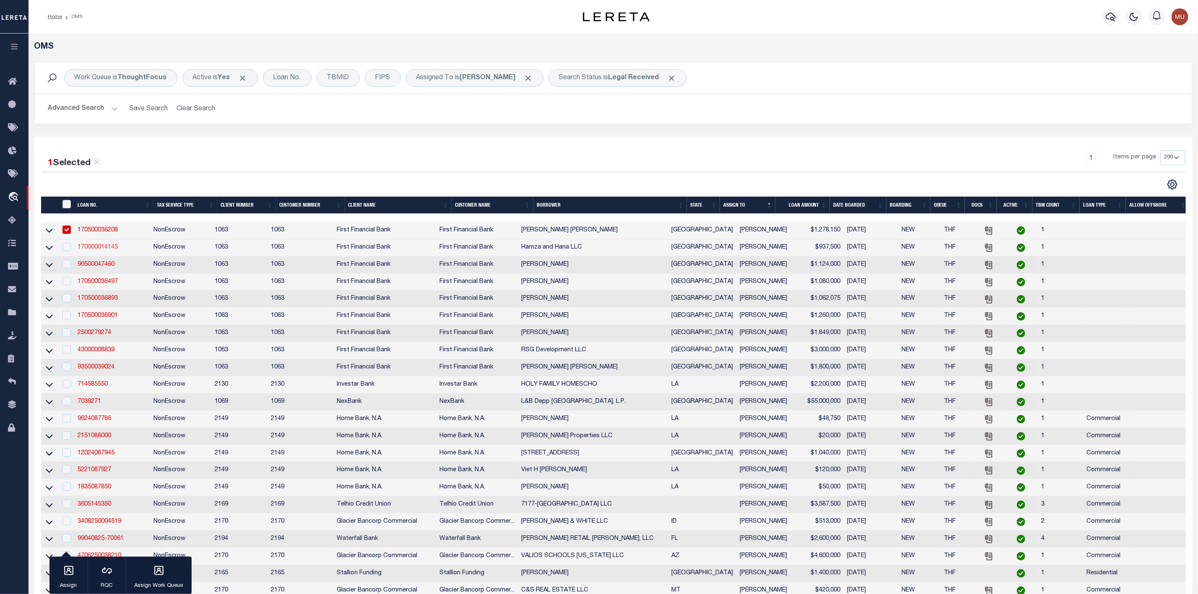
click at [88, 246] on link "170000014143" at bounding box center [98, 247] width 40 height 6
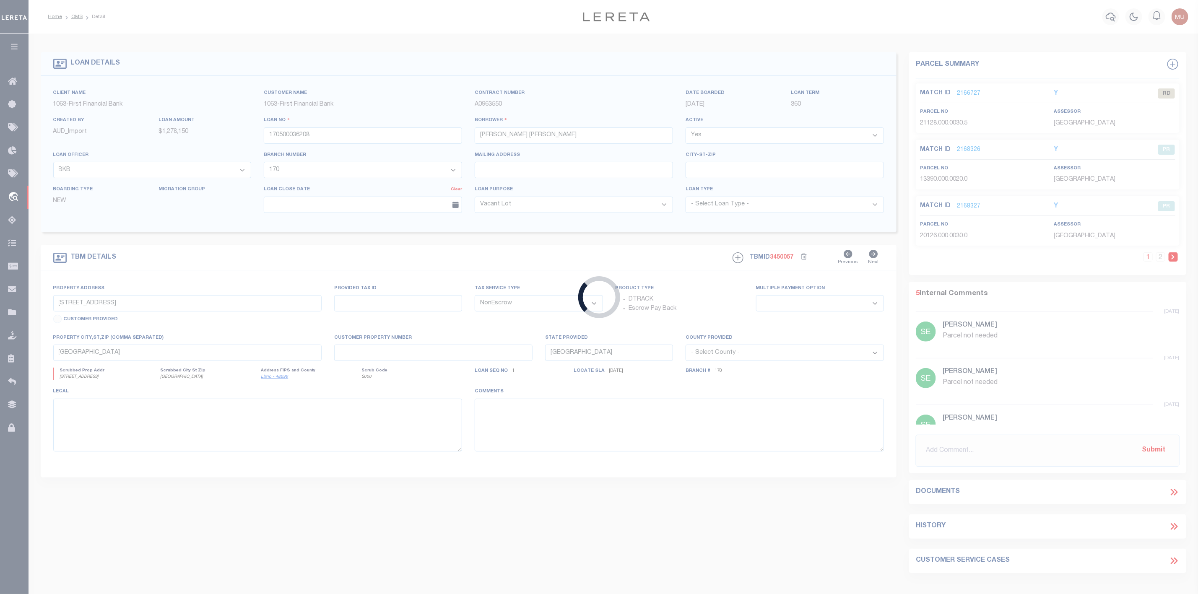
type input "170000014143"
type input "Hamza and Hana LLC"
select select "15223"
type input "[STREET_ADDRESS]"
select select
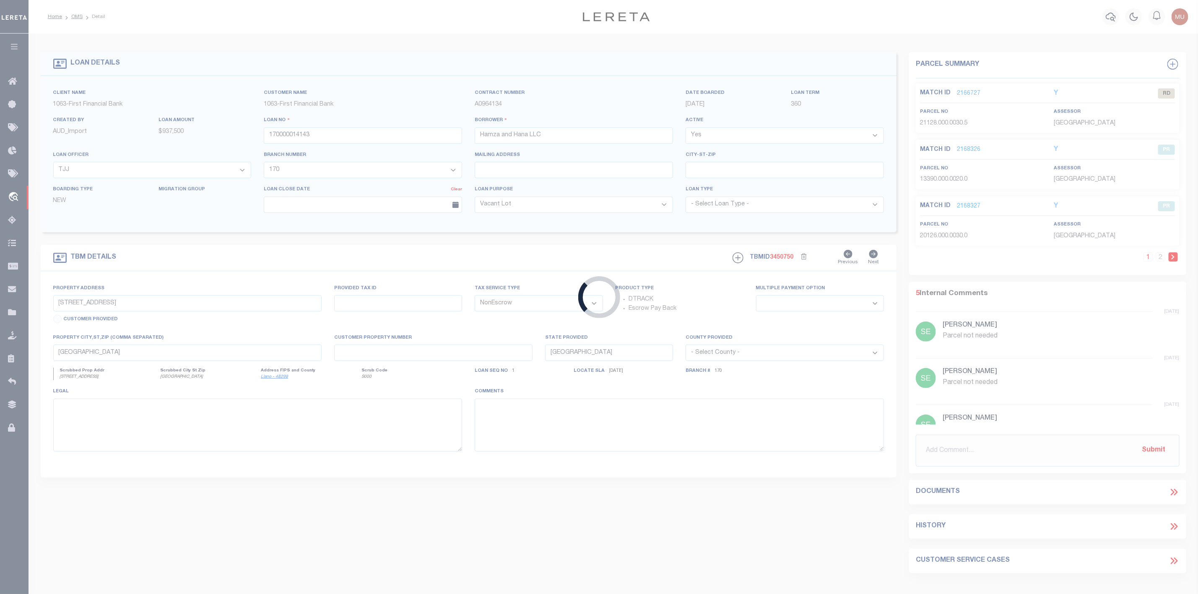
type input "[GEOGRAPHIC_DATA]"
select select
select select "15223"
select select "2311"
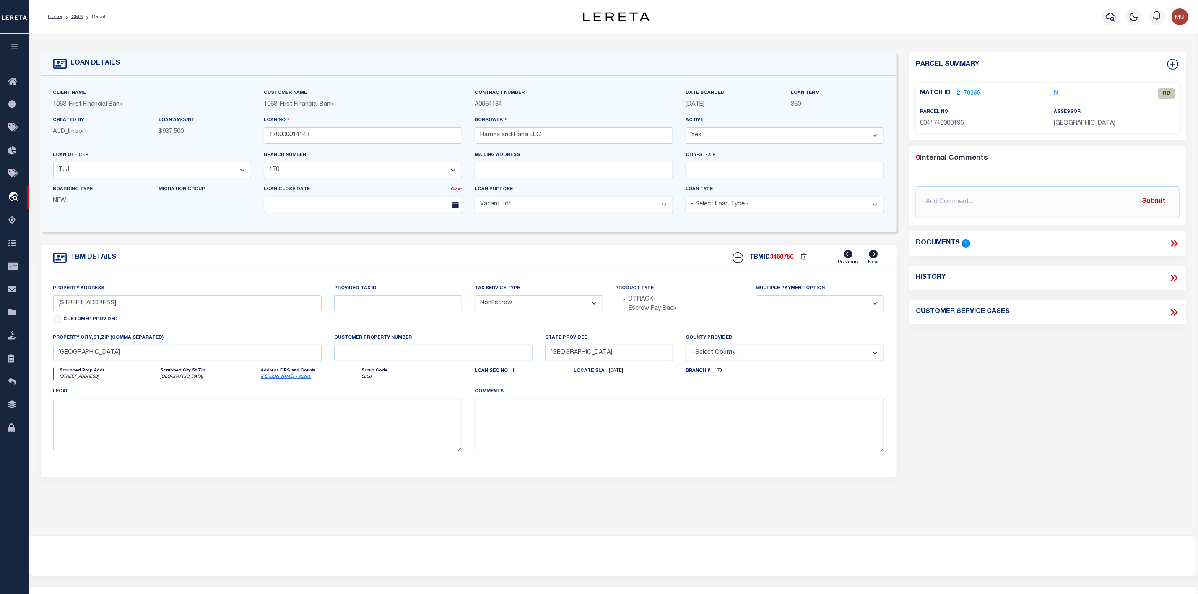
click at [967, 92] on link "2170359" at bounding box center [968, 93] width 23 height 9
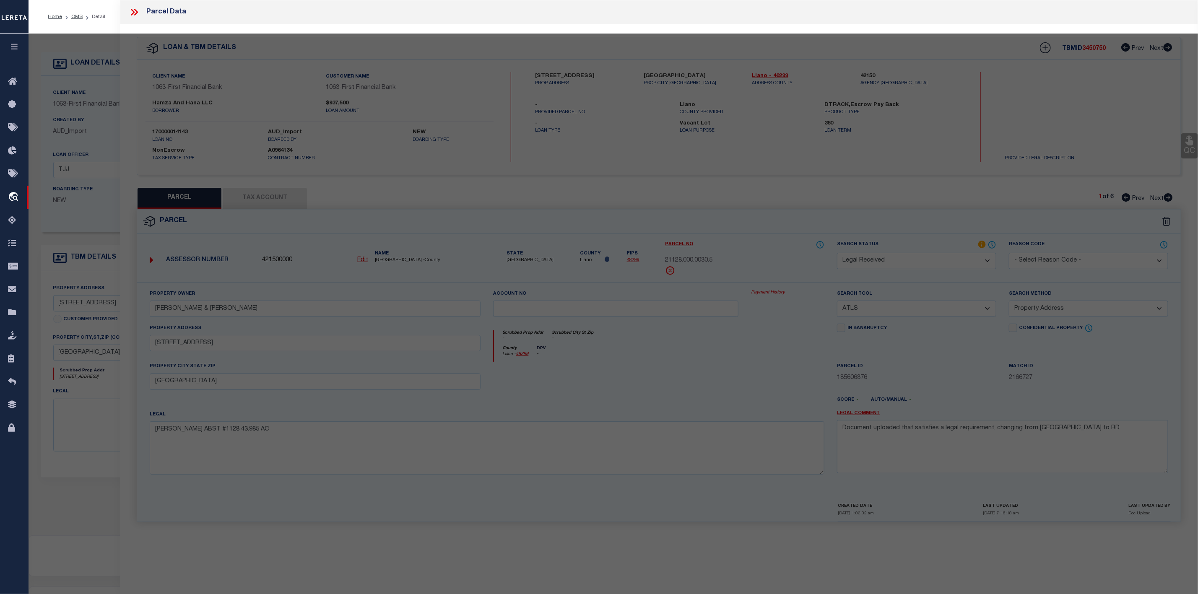
select select "AS"
select select
checkbox input "false"
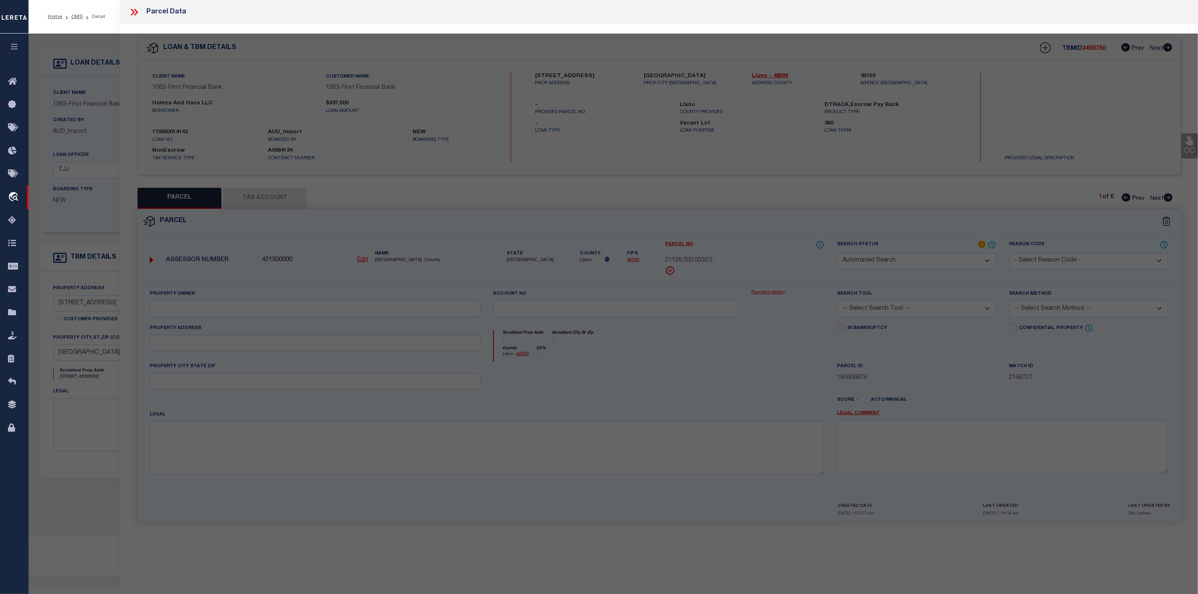
select select "RD"
type input "NEON ELECTRIC CORP"
select select "ATL"
select select "ADD"
type input "[STREET_ADDRESS]"
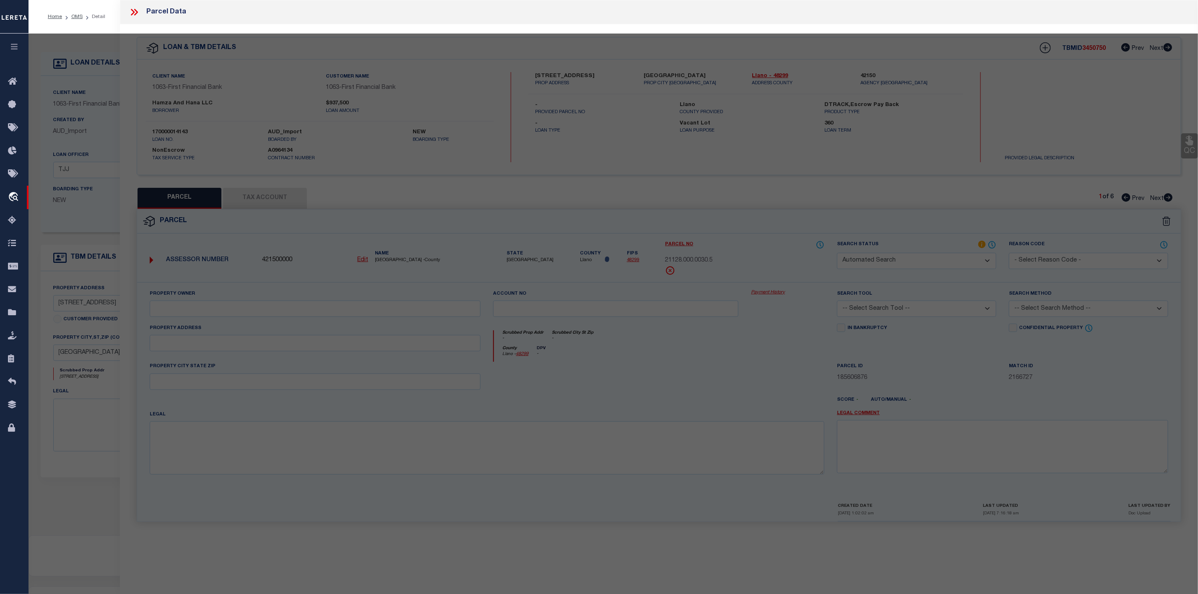
checkbox input "false"
type input "[GEOGRAPHIC_DATA]"
type textarea "TRS 118 & 119 ALDINE GARDENS SEC 1"
type textarea "Document uploaded that satisfies a legal requirement, changing from [GEOGRAPHIC…"
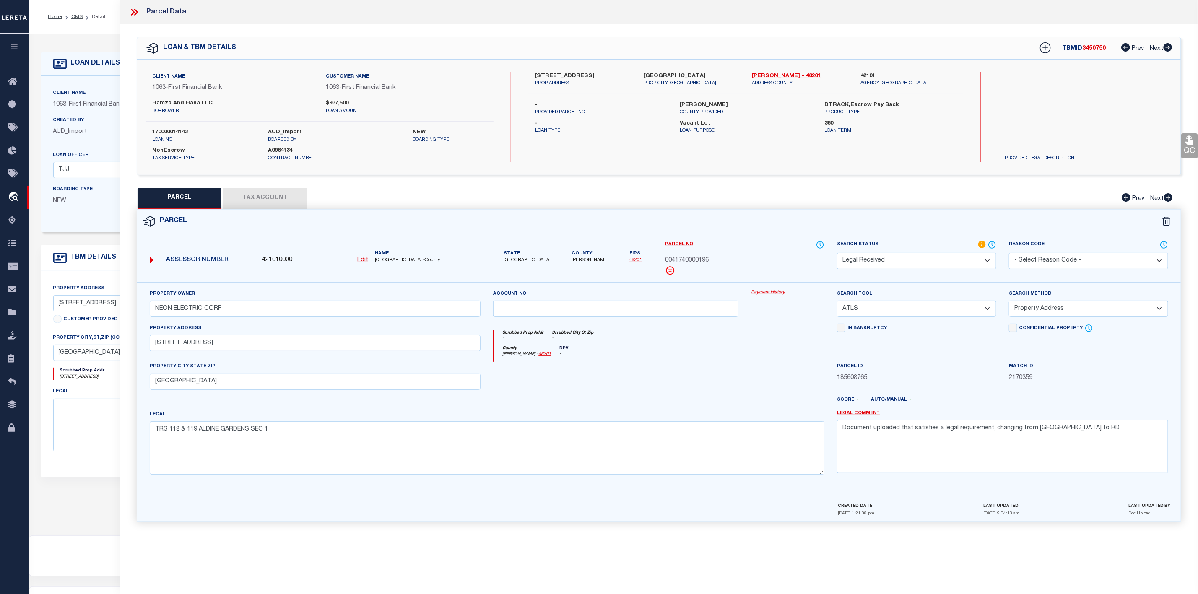
click at [136, 12] on icon at bounding box center [134, 12] width 11 height 11
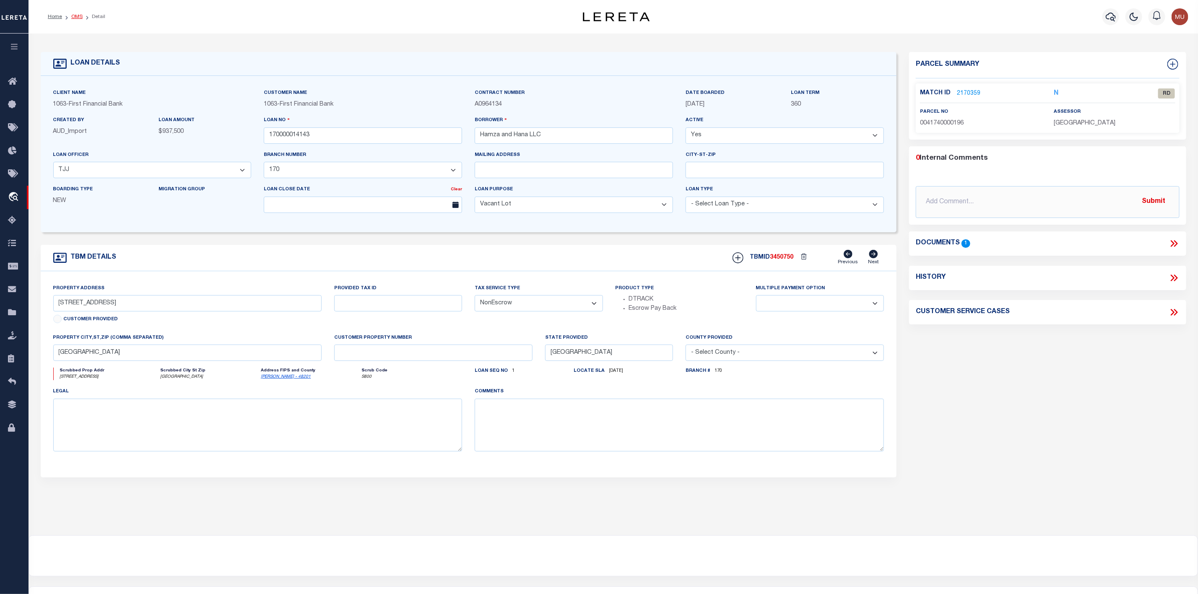
click at [76, 19] on link "OMS" at bounding box center [76, 16] width 11 height 5
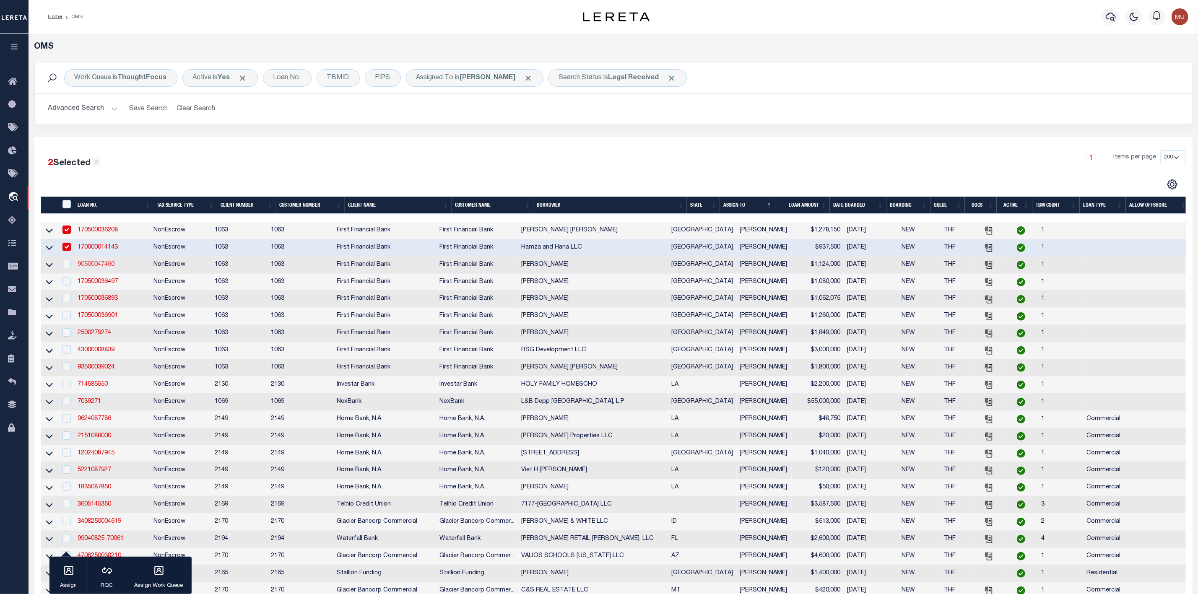
click at [95, 265] on link "90500047460" at bounding box center [96, 265] width 37 height 6
type input "90500047460"
type input "[PERSON_NAME]"
select select "13505"
select select "537"
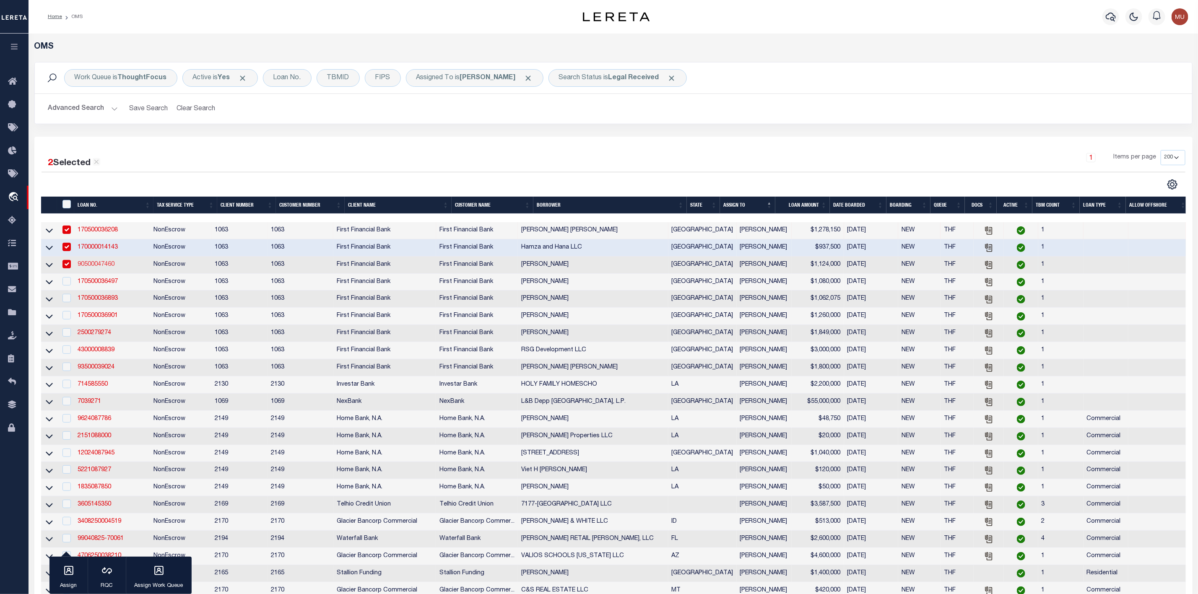
select select "100"
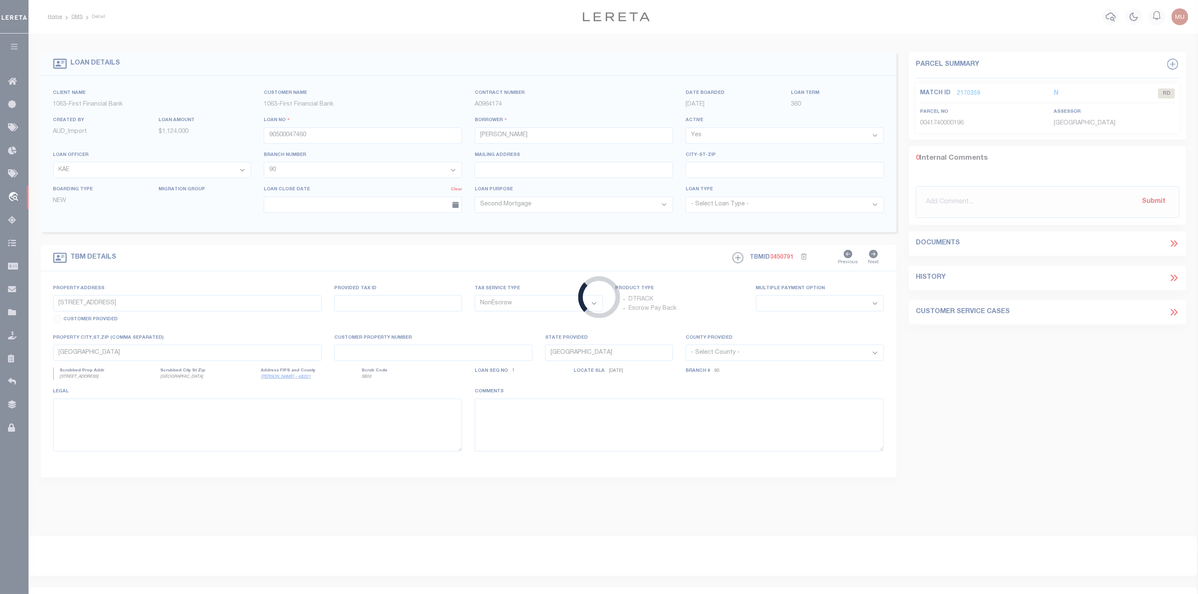
type input "300 BLACK DR"
select select
type input "COLLEYVILLE TX 760343634"
select select
select select "13505"
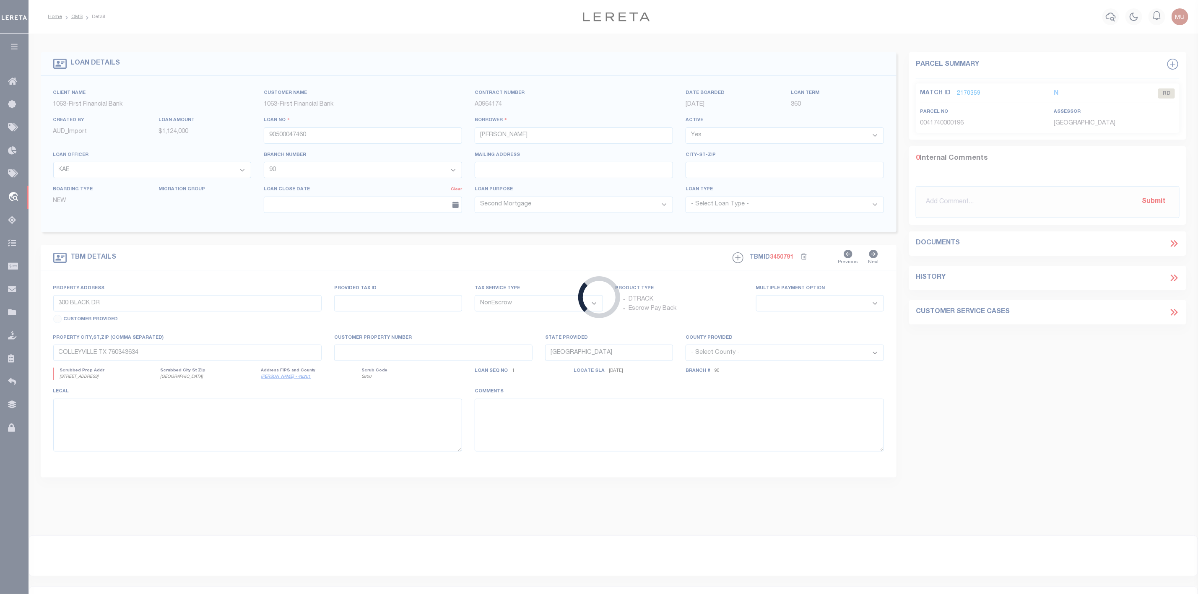
select select "537"
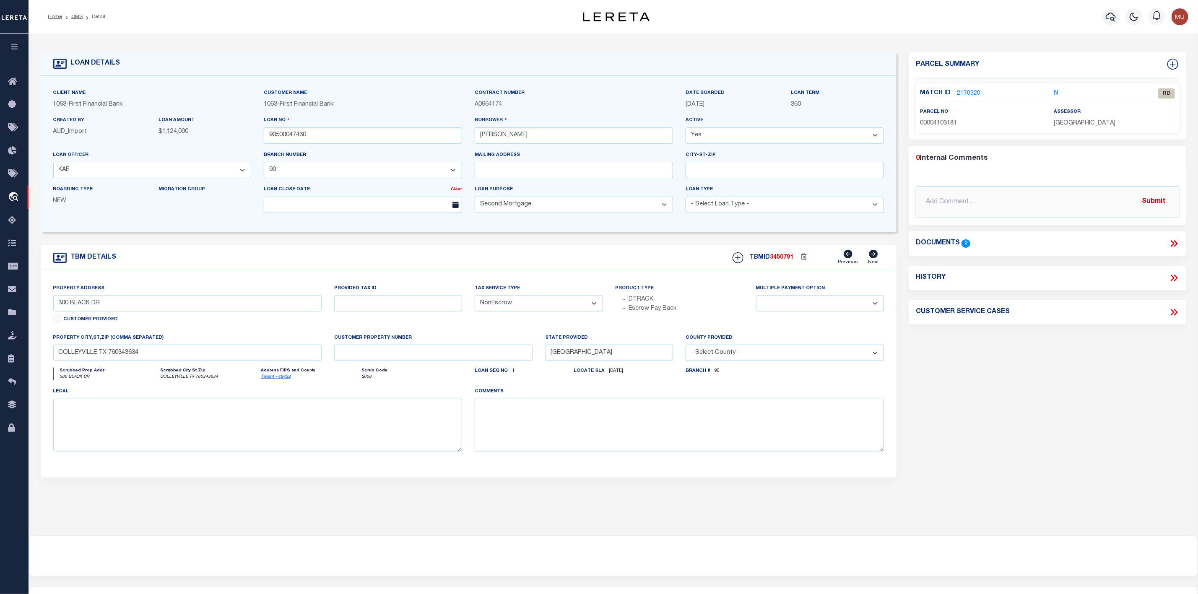
click at [976, 92] on link "2170320" at bounding box center [968, 93] width 23 height 9
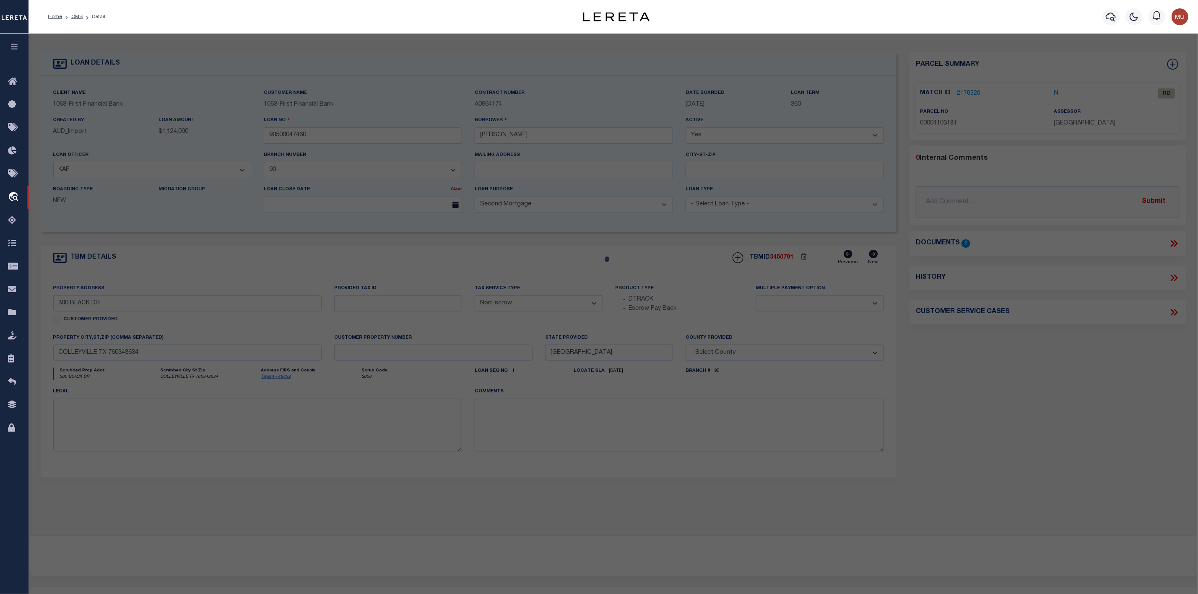
select select "AS"
select select
checkbox input "false"
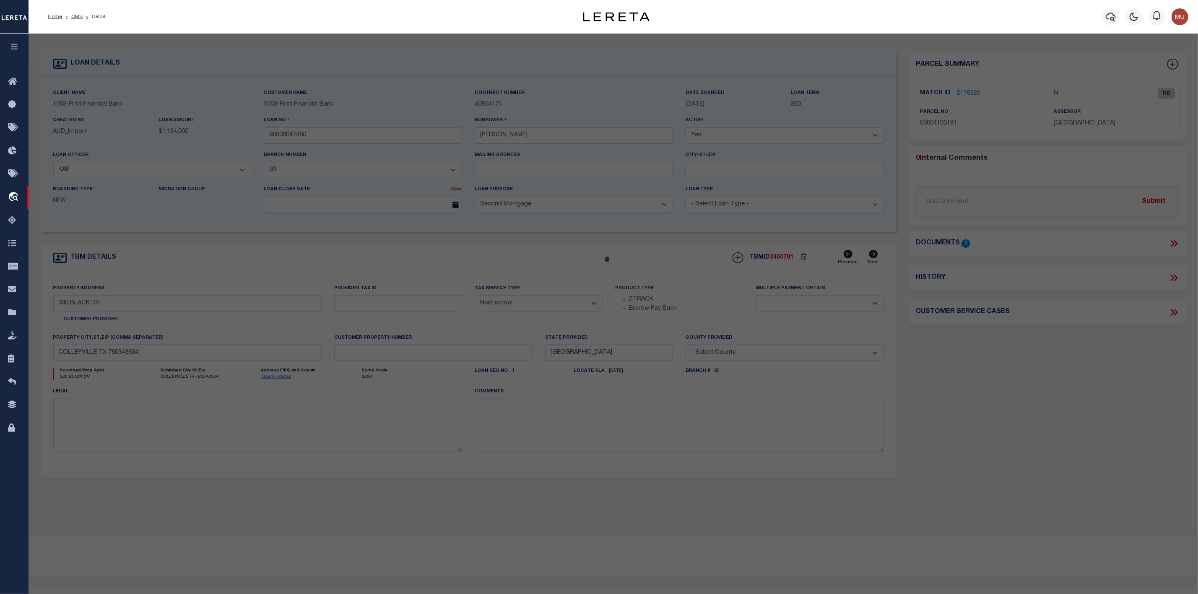
select select "RD"
type input "BLACK TO [PERSON_NAME] LIVING TRUST"
select select "ATL"
select select "ADD"
type input "300 BLACK DR"
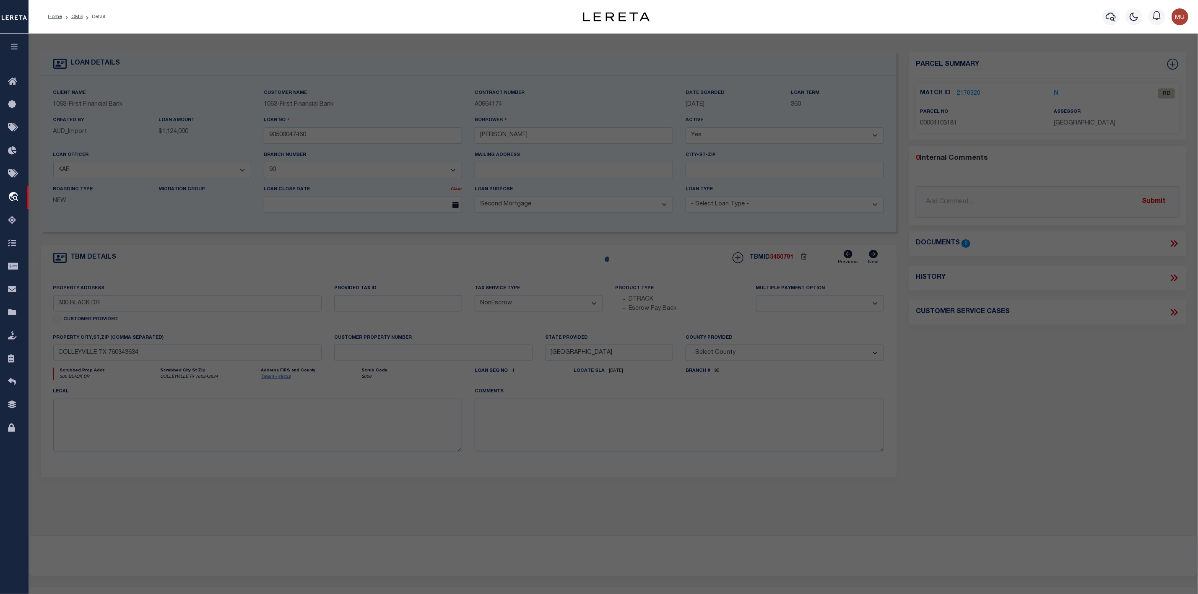
checkbox input "false"
type input "[GEOGRAPHIC_DATA]"
type textarea "[PERSON_NAME] SURVEY ABSTRACT 1248 TRACT 2Y & 2AA"
type textarea "Document uploaded that satisfies a legal requirement, changing from [GEOGRAPHIC…"
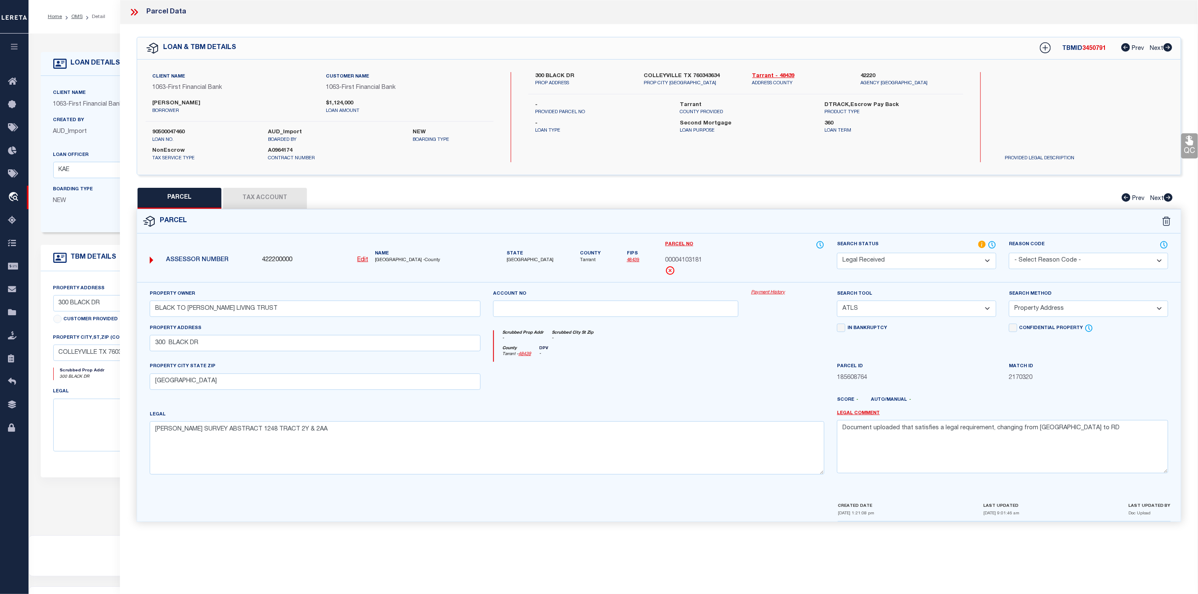
click at [137, 9] on icon at bounding box center [134, 12] width 11 height 11
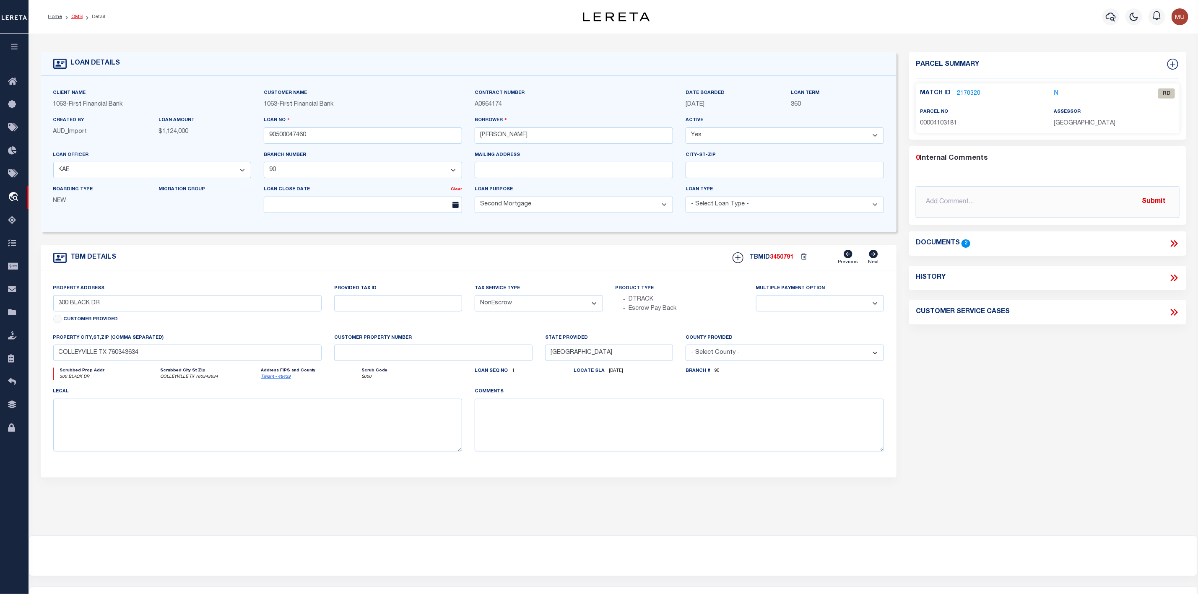
click at [78, 16] on link "OMS" at bounding box center [76, 16] width 11 height 5
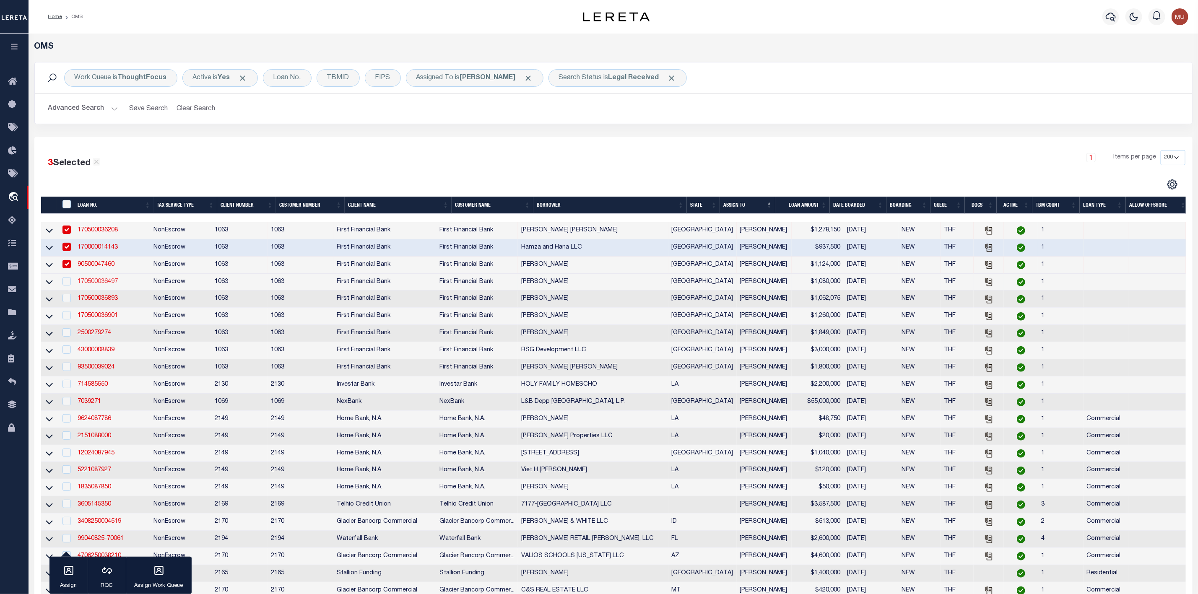
click at [89, 282] on link "170500036497" at bounding box center [98, 282] width 40 height 6
type input "170500036497"
type input "[PERSON_NAME]"
select select "4583"
select select "2311"
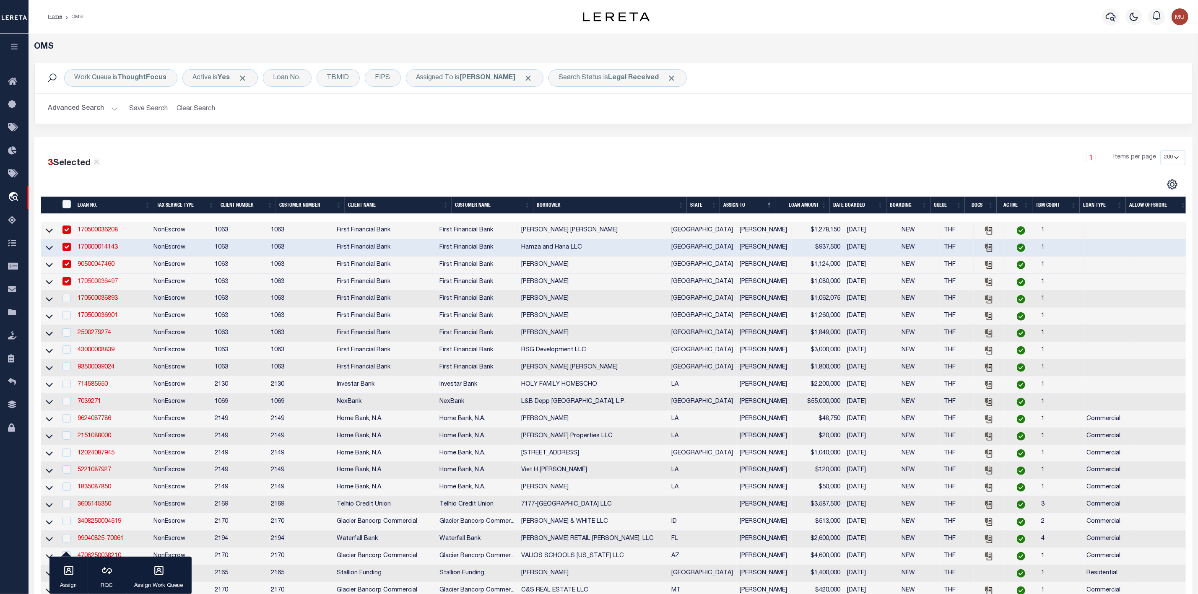
select select
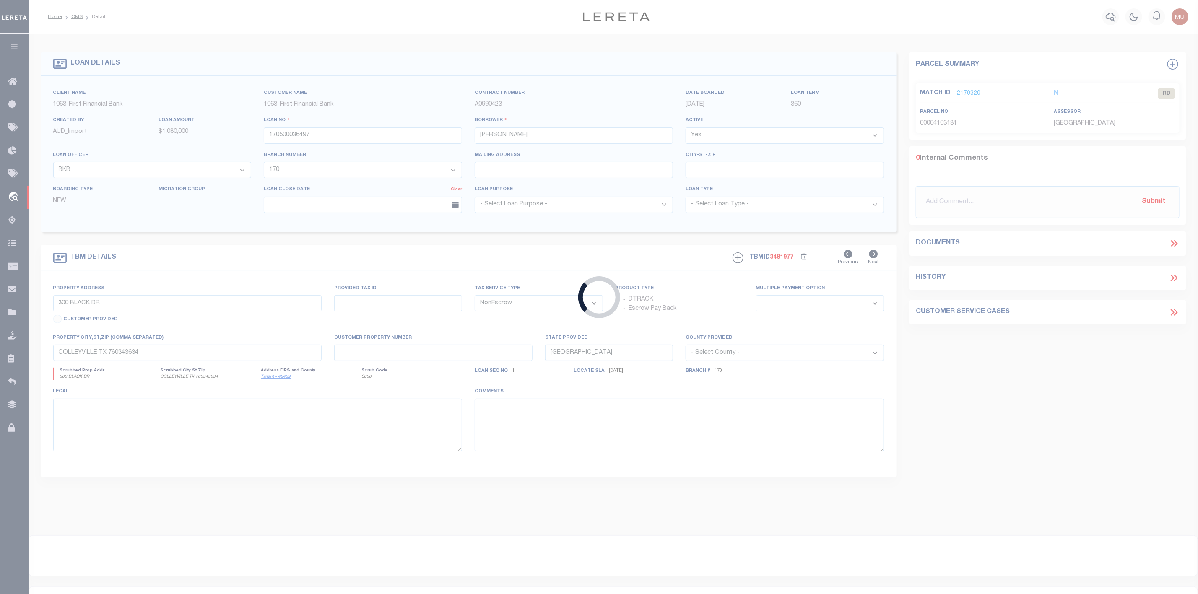
type input "[STREET_ADDRESS]"
select select
type input "[GEOGRAPHIC_DATA]"
select select
select select "4583"
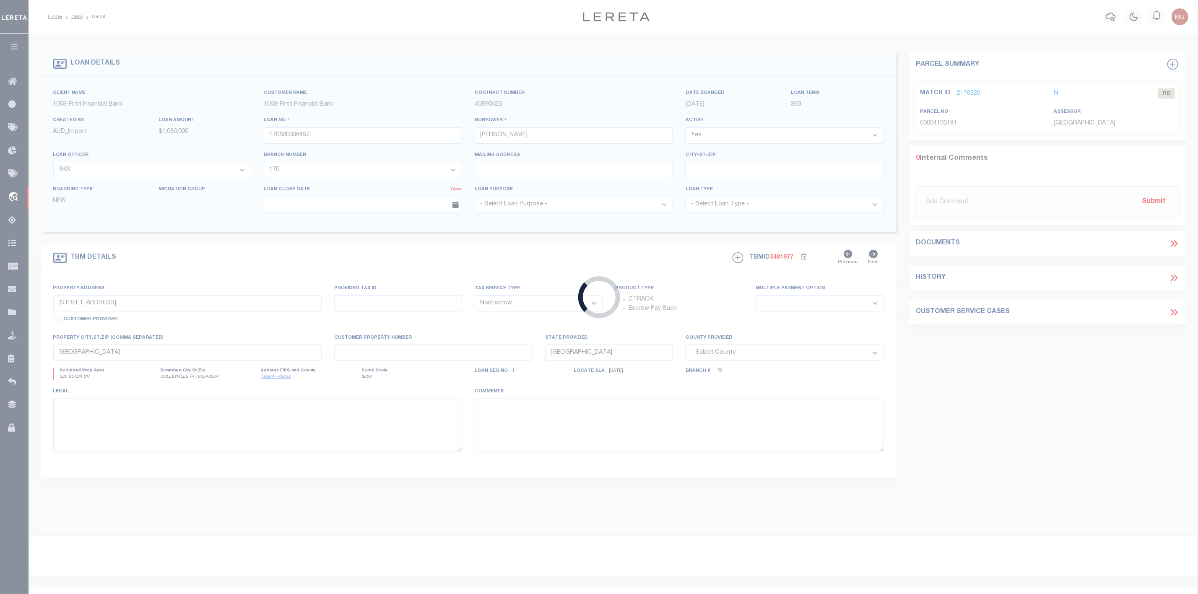
select select "2311"
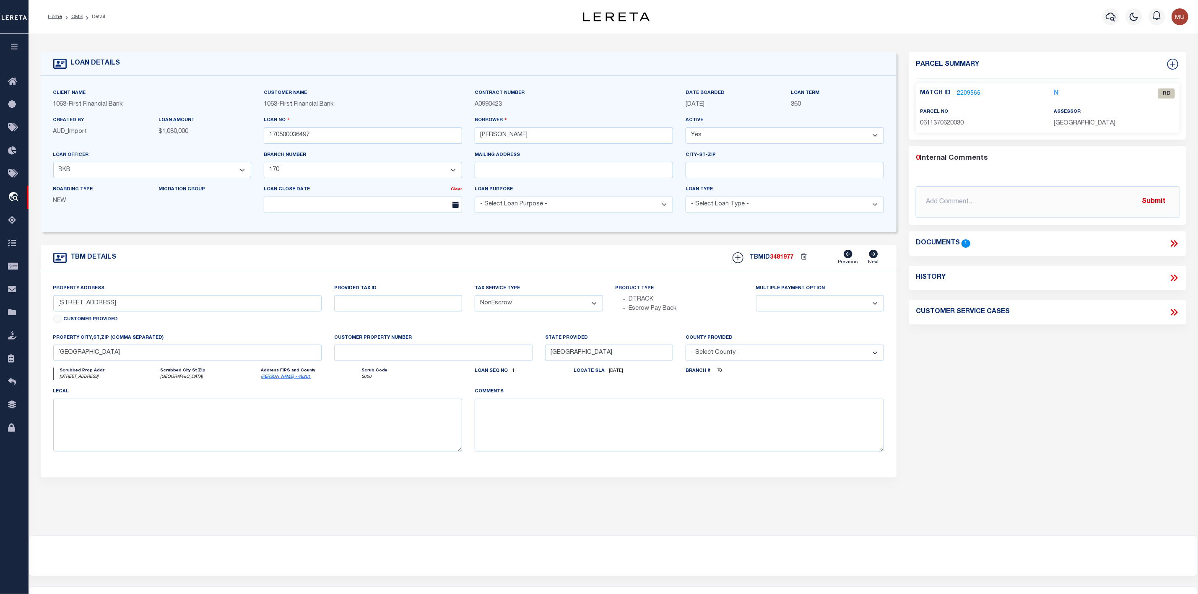
click at [962, 94] on link "2209565" at bounding box center [968, 93] width 23 height 9
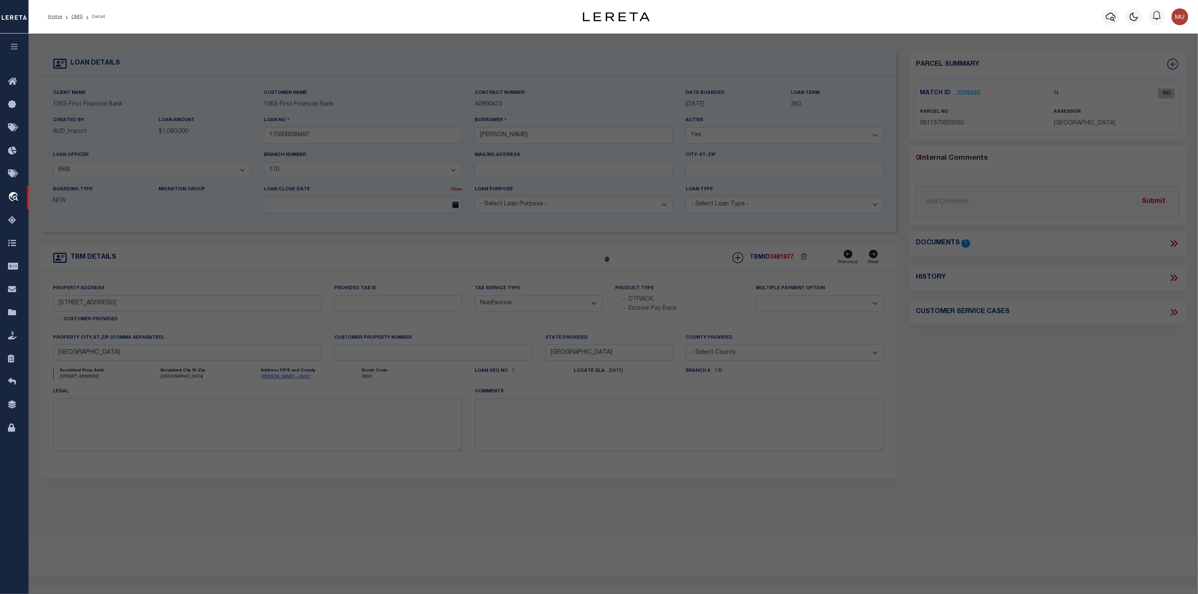
select select "AS"
select select
checkbox input "false"
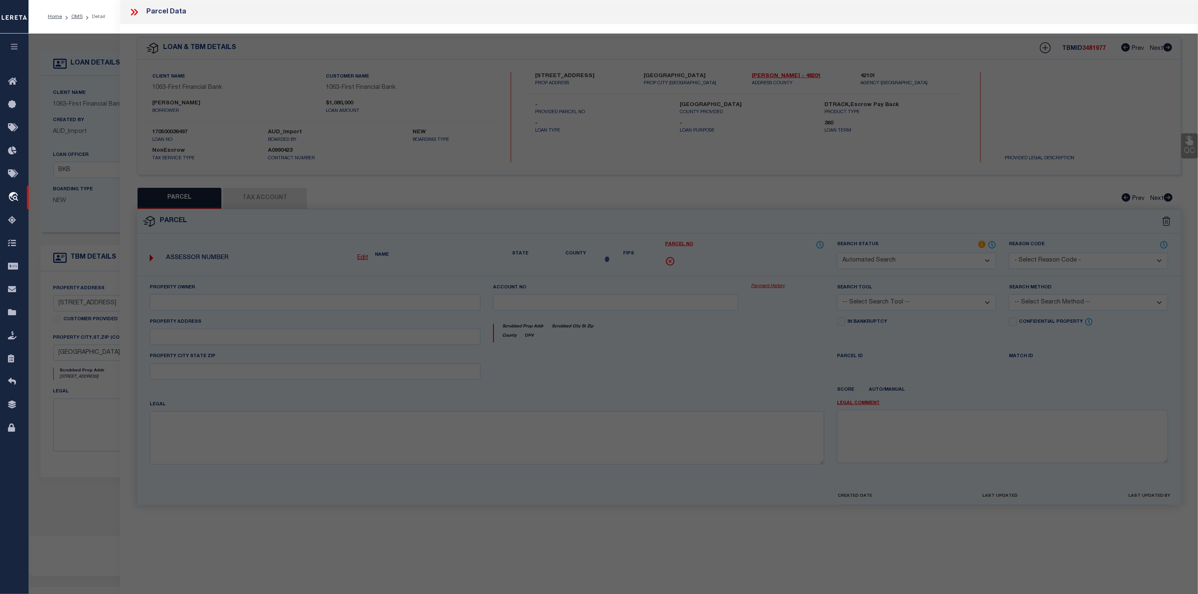
select select "RD"
type input "[PERSON_NAME] [PERSON_NAME] ET [PERSON_NAME]"
select select "ATL"
select select "ADD"
type input "[STREET_ADDRESS]"
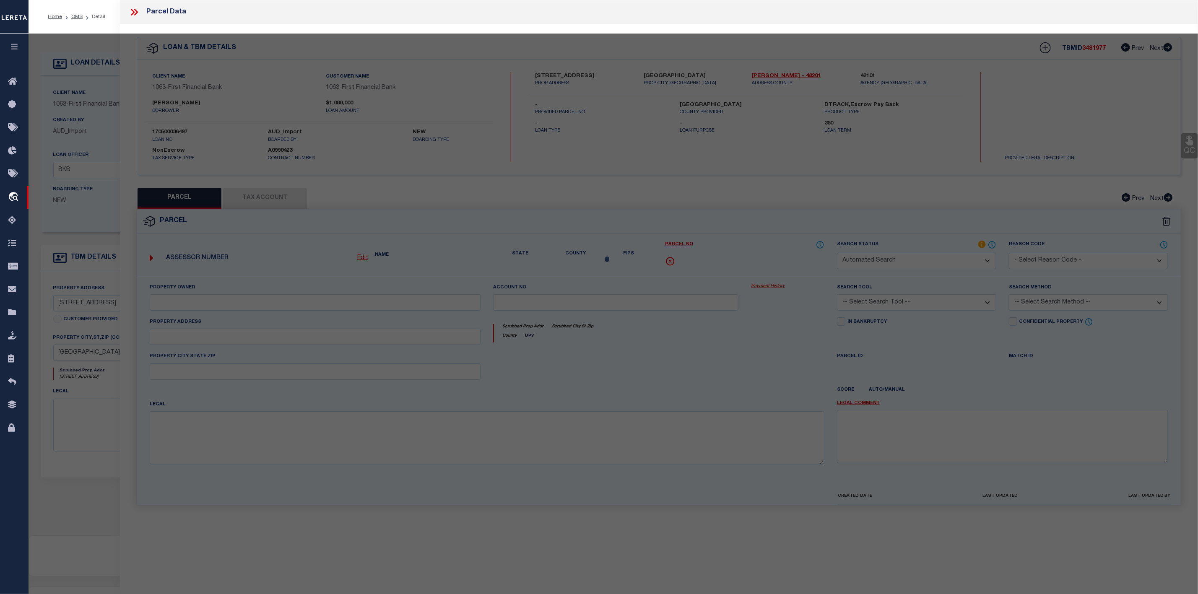
checkbox input "false"
type input "[GEOGRAPHIC_DATA]"
type textarea "LT [STREET_ADDRESS]"
type textarea "Document uploaded that satisfies a legal requirement, changing from [GEOGRAPHIC…"
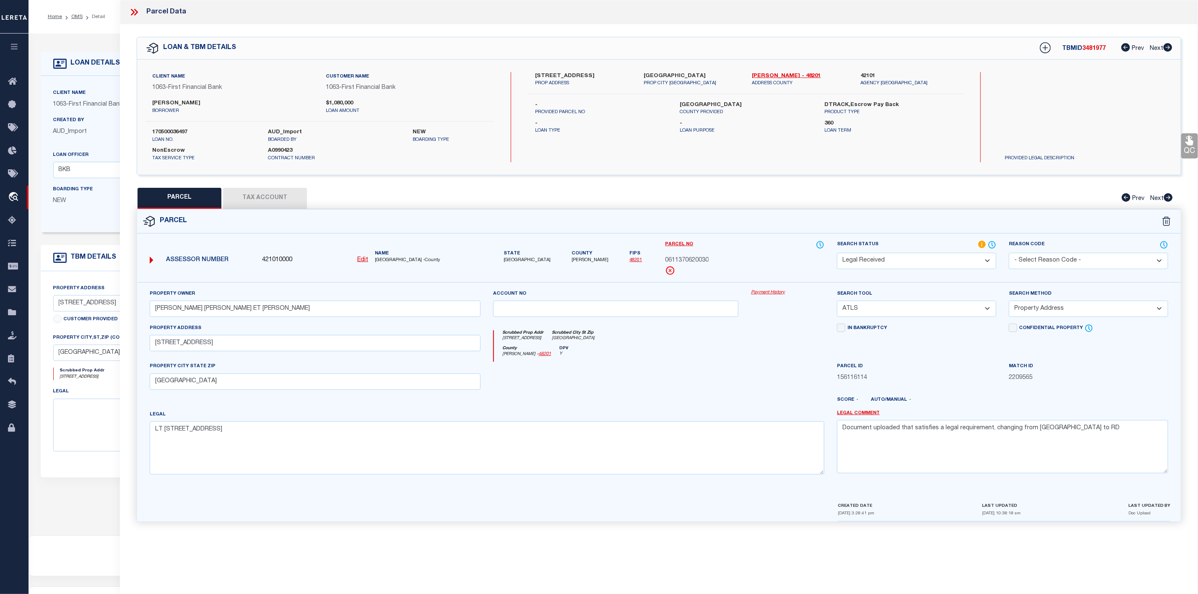
click at [133, 14] on icon at bounding box center [133, 12] width 4 height 7
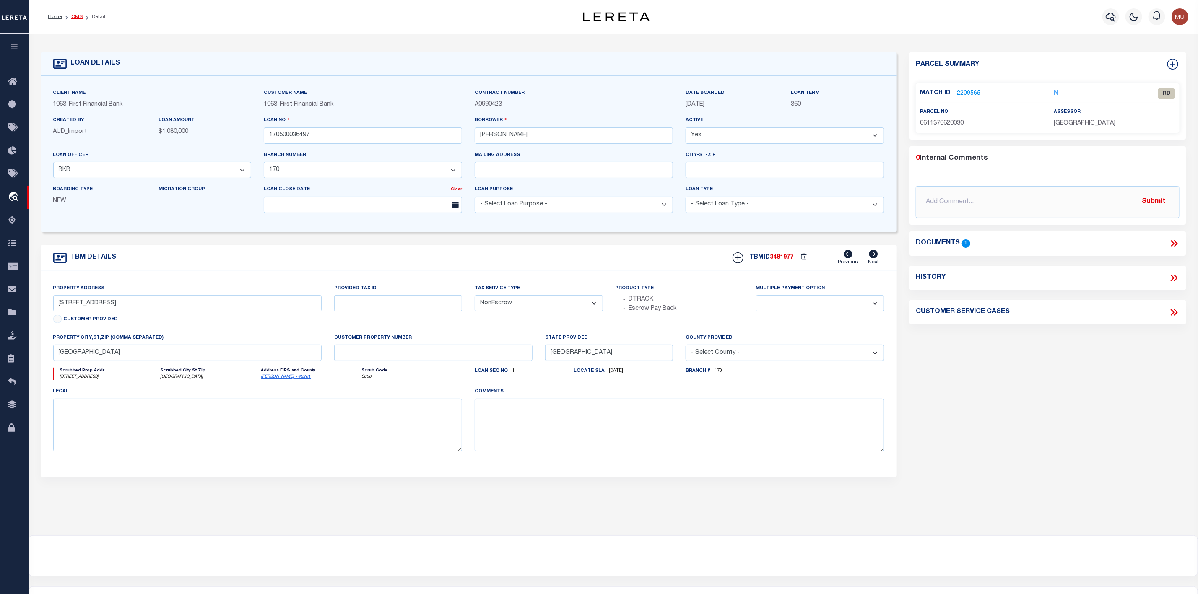
click at [75, 14] on link "OMS" at bounding box center [76, 16] width 11 height 5
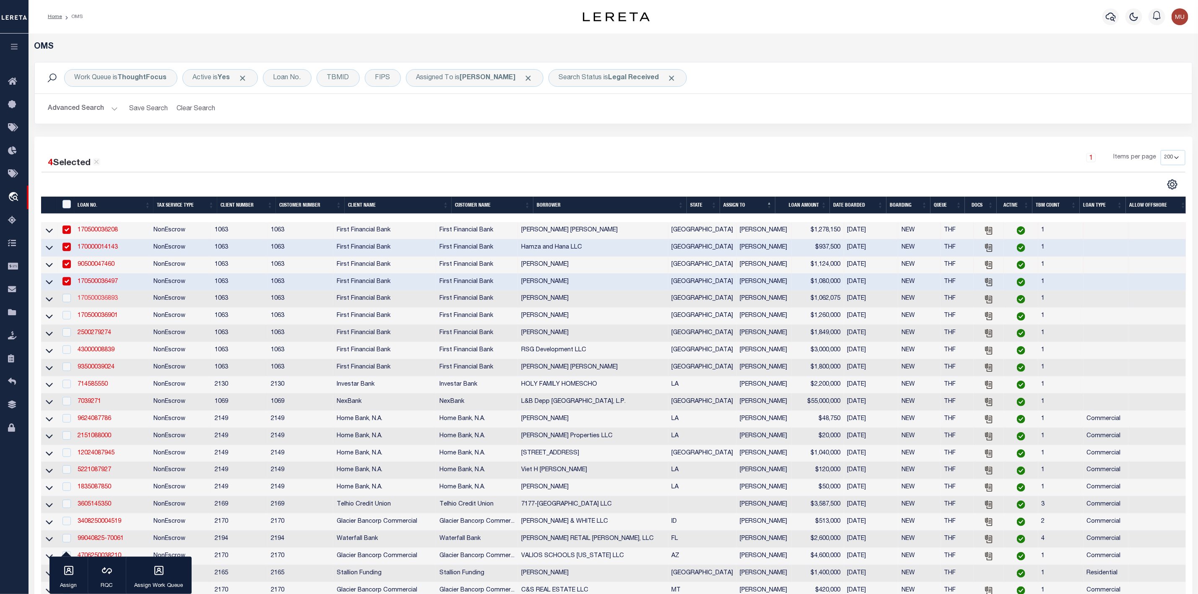
click at [101, 298] on link "170500036893" at bounding box center [98, 299] width 40 height 6
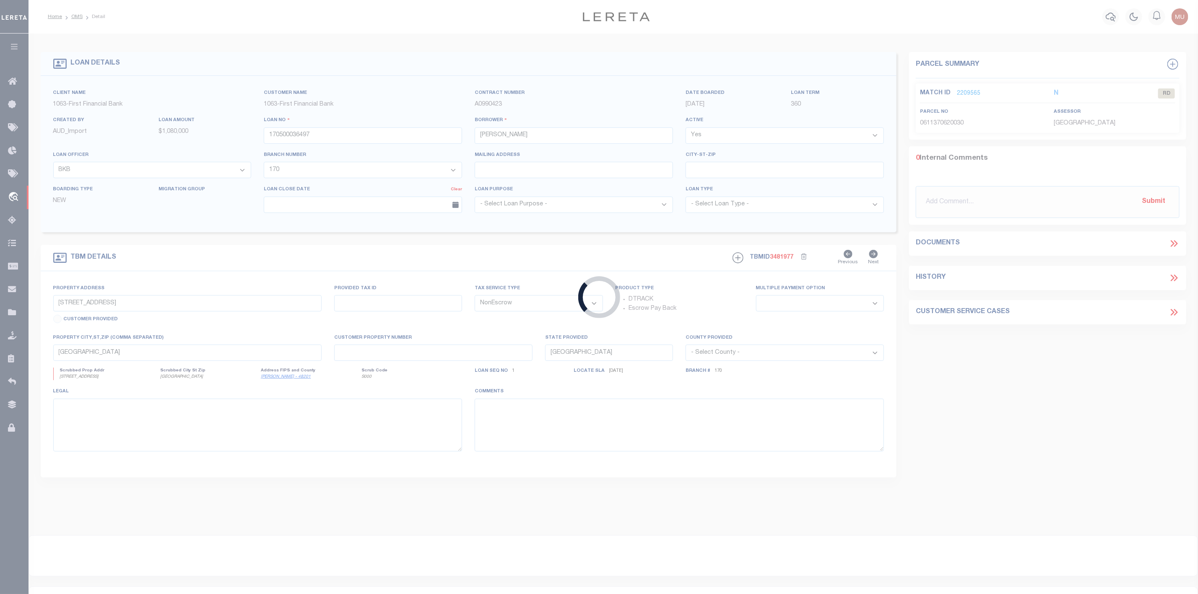
type input "170500036893"
type input "[PERSON_NAME]"
select select "400"
type input "[STREET_ADDRESS]"
select select
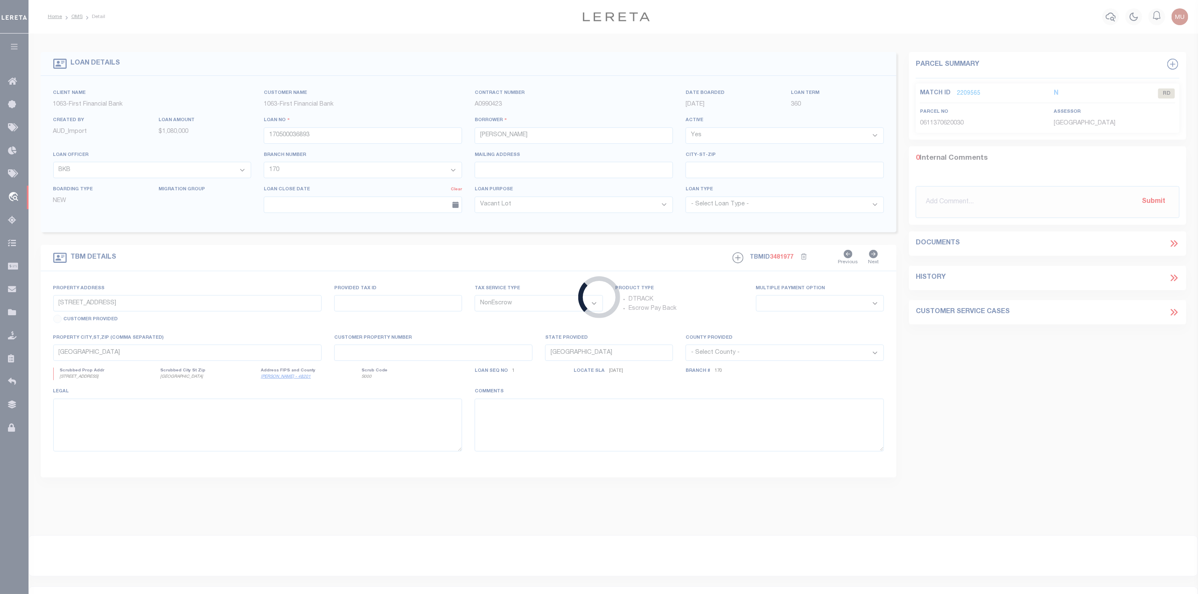
type input "[PERSON_NAME] TX 773160000"
select select
select select "4583"
select select "2311"
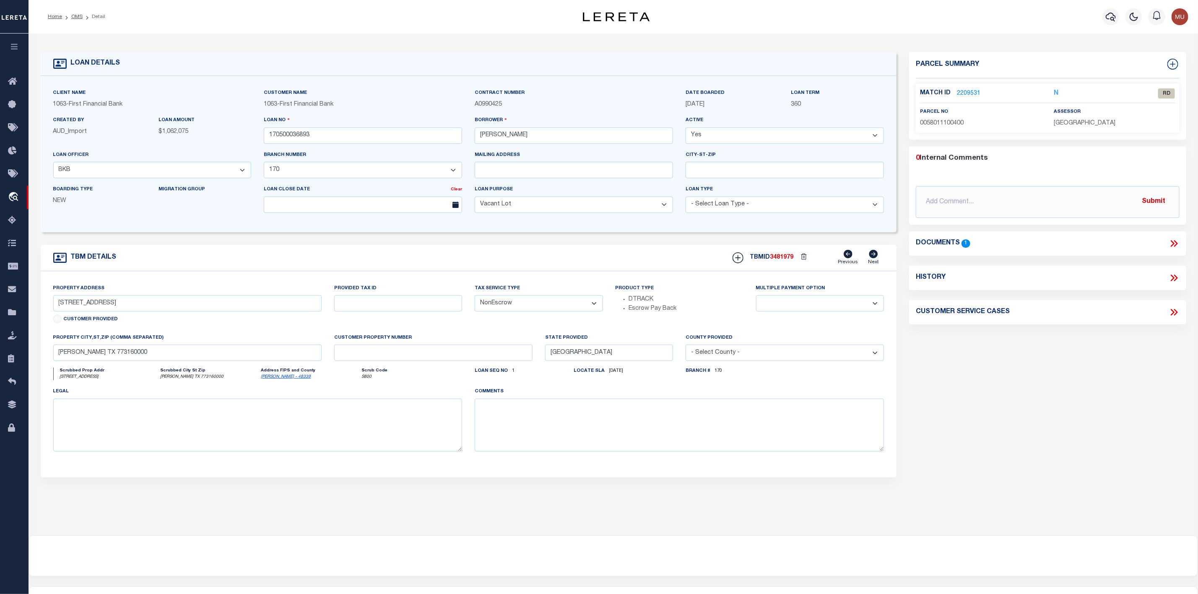
click at [960, 96] on link "2209531" at bounding box center [968, 93] width 23 height 9
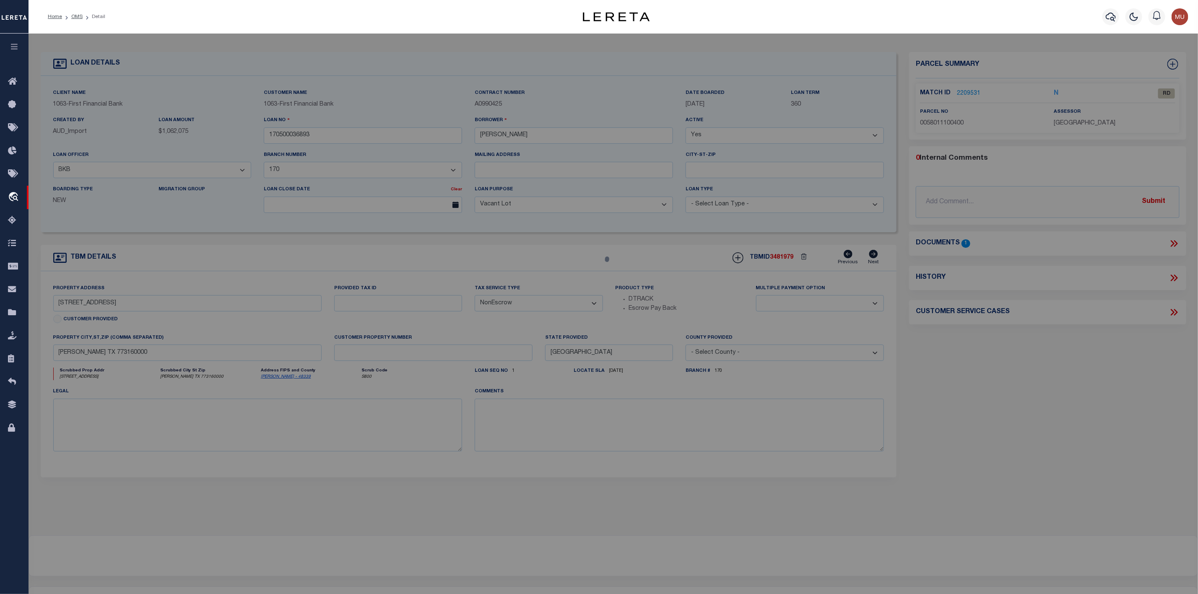
select select "AS"
select select
checkbox input "false"
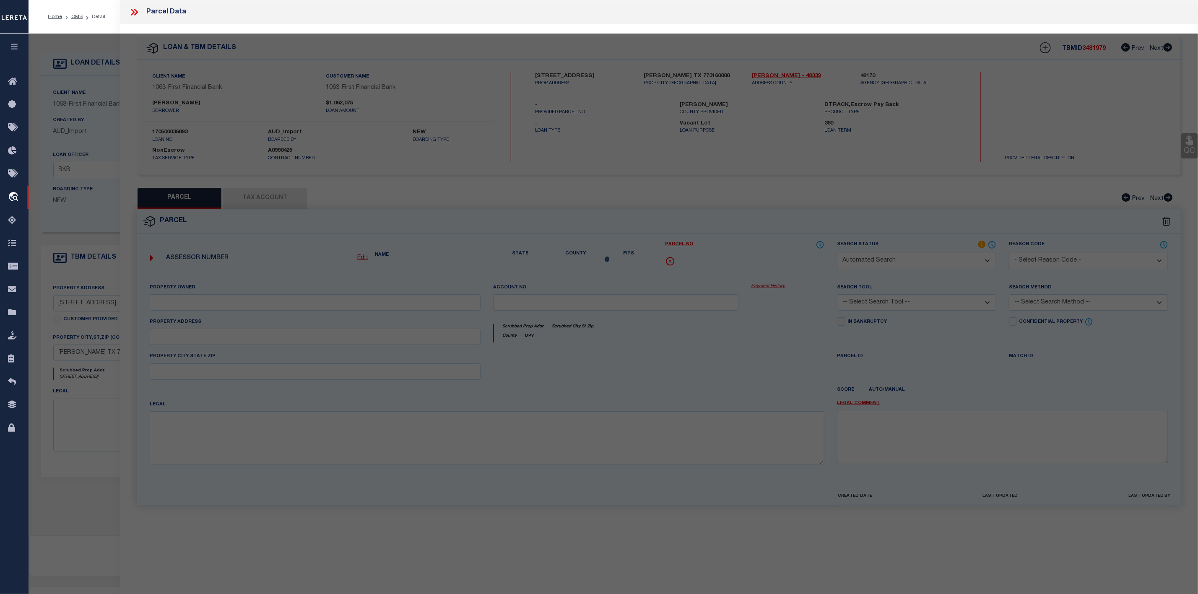
select select "RD"
type input "[PERSON_NAME]"
select select "ATL"
select select "ADD"
type input "[STREET_ADDRESS]"
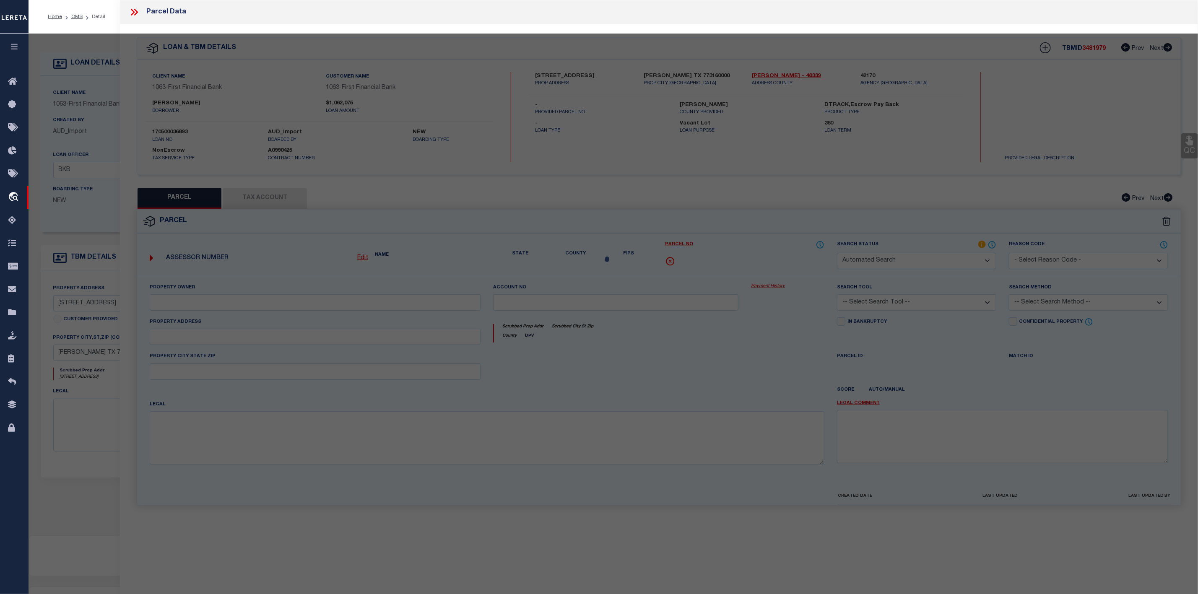
checkbox input "false"
type input "[PERSON_NAME][GEOGRAPHIC_DATA]"
type textarea "S580111 - HIGH [STREET_ADDRESS]"
type textarea "Document uploaded that satisfies a legal requirement, changing from [GEOGRAPHIC…"
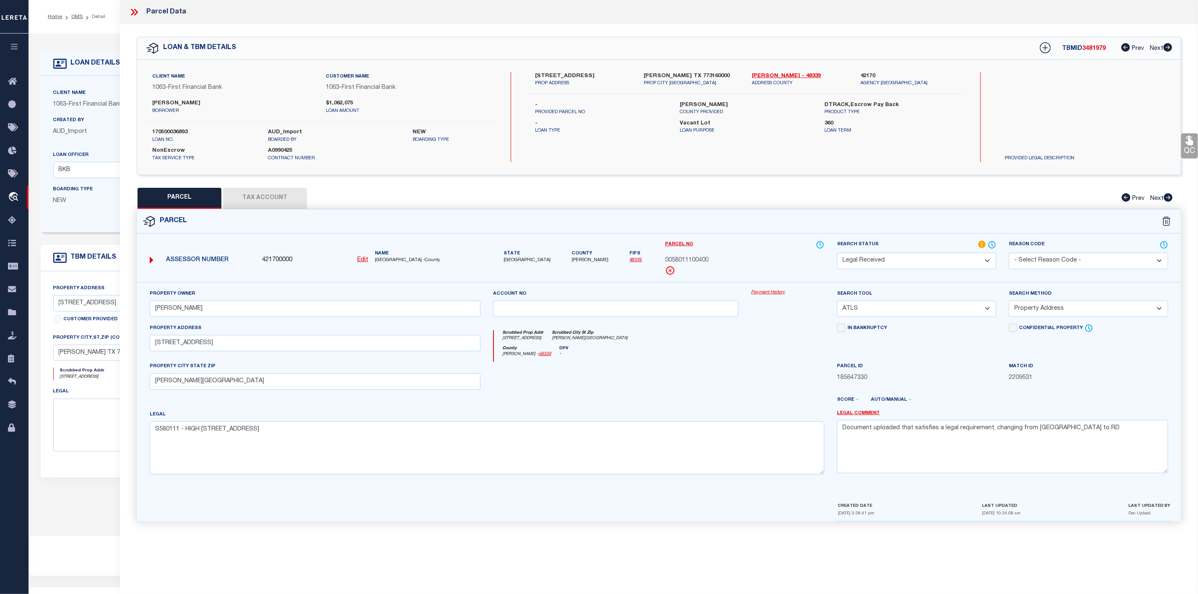
click at [133, 13] on icon at bounding box center [133, 12] width 4 height 7
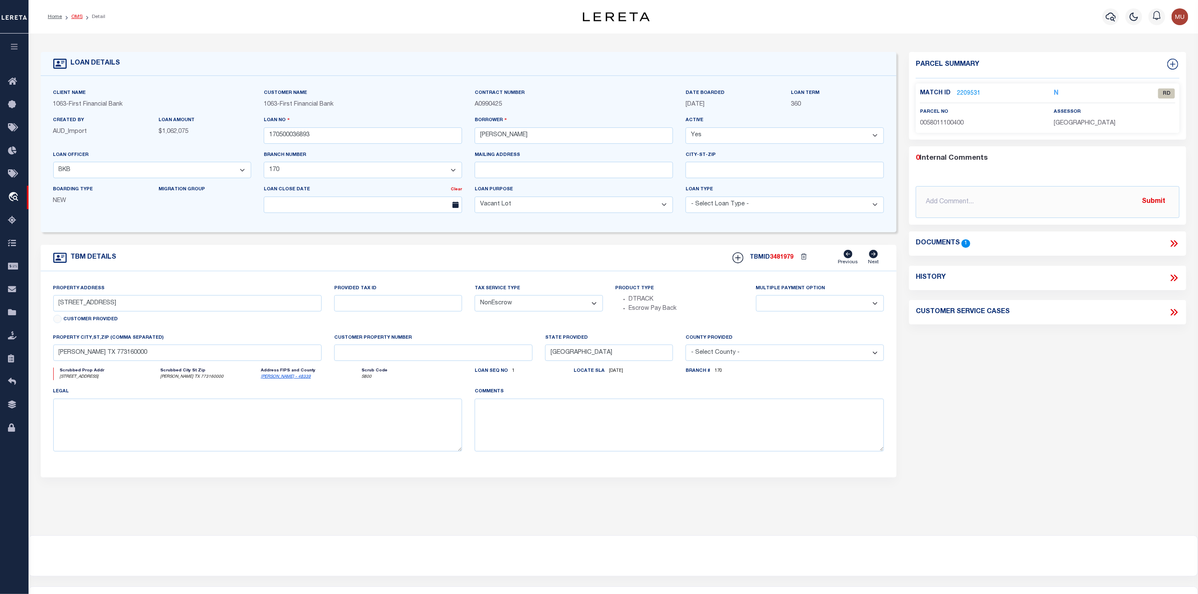
click at [72, 18] on link "OMS" at bounding box center [76, 16] width 11 height 5
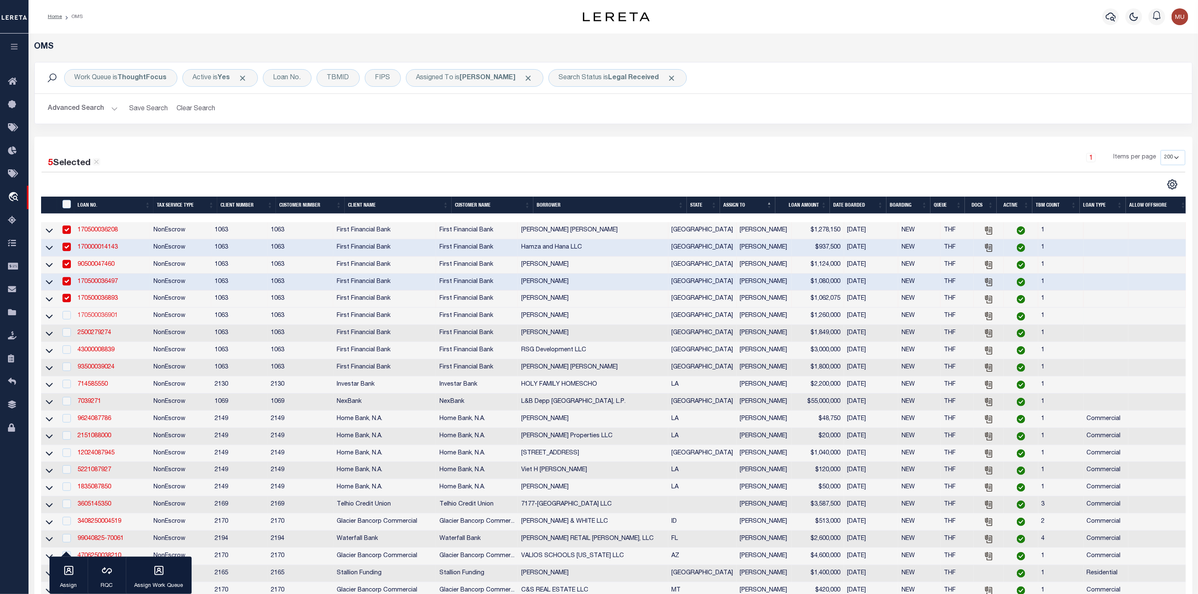
click at [101, 317] on link "170500036901" at bounding box center [98, 316] width 40 height 6
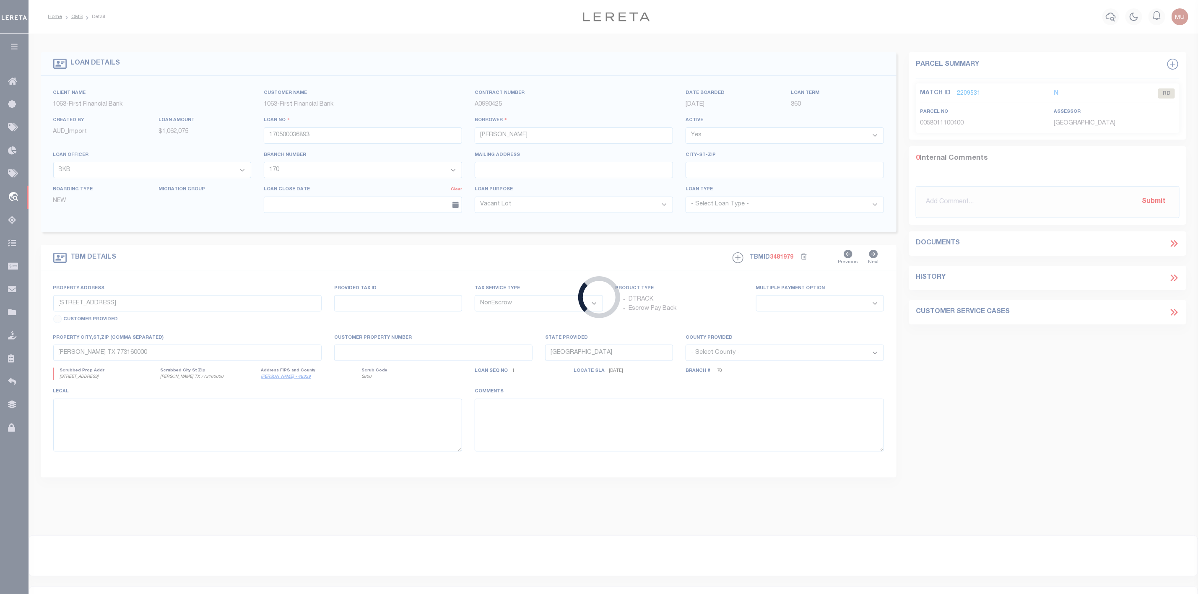
type input "170500036901"
type input "[PERSON_NAME]"
select select "4583"
select select "2311"
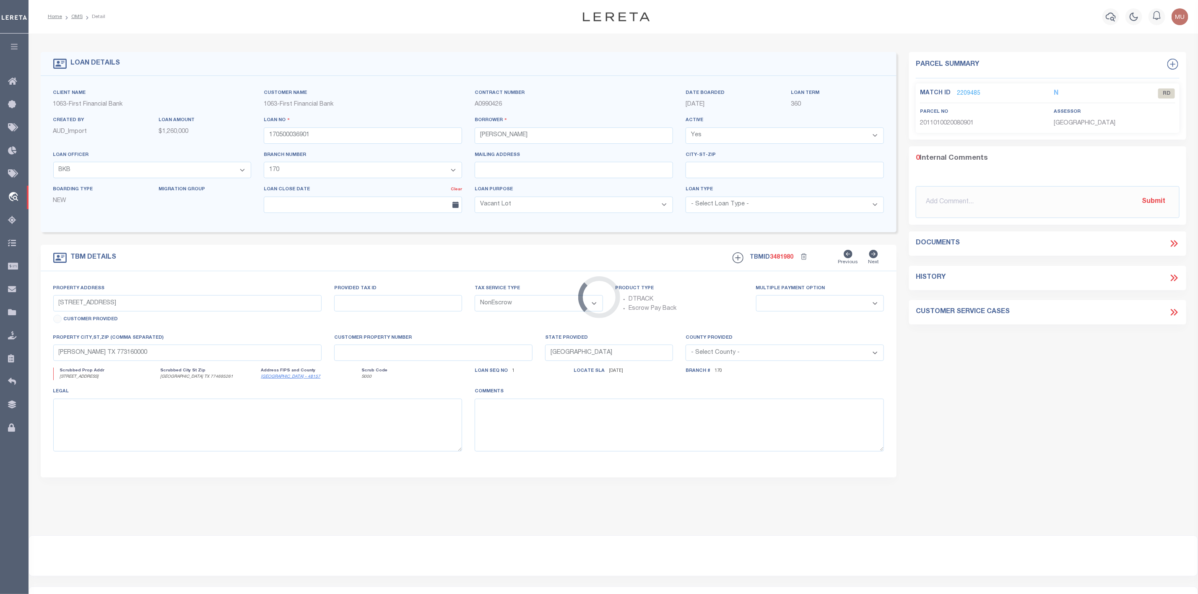
type input "[STREET_ADDRESS]"
select select
type input "[GEOGRAPHIC_DATA] TX 774695261"
select select
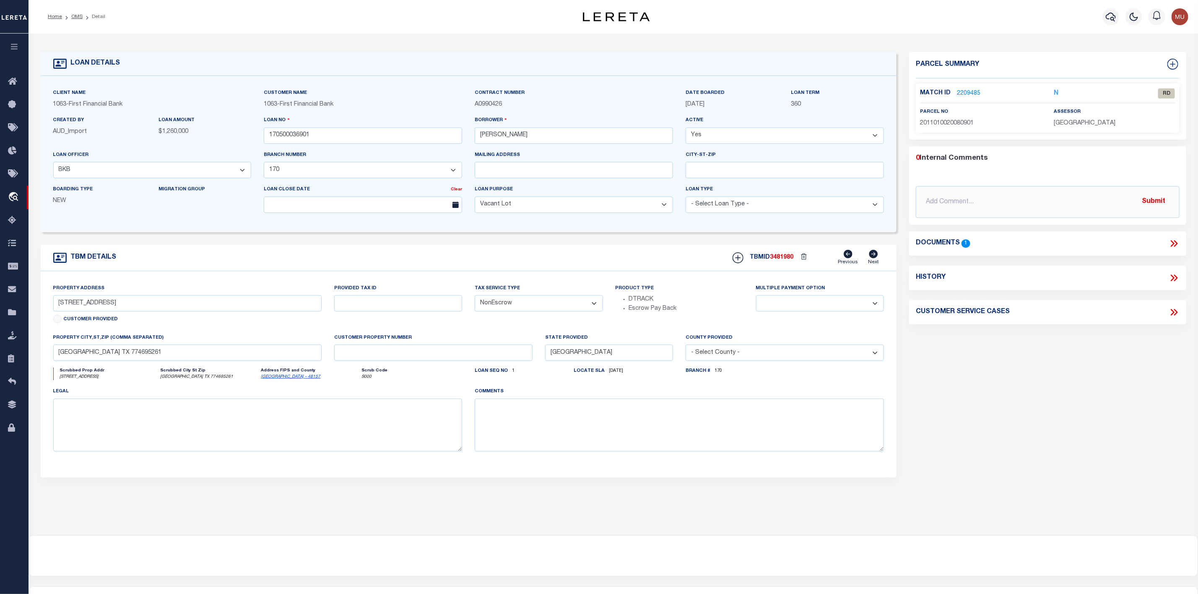
click at [971, 93] on link "2209485" at bounding box center [968, 93] width 23 height 9
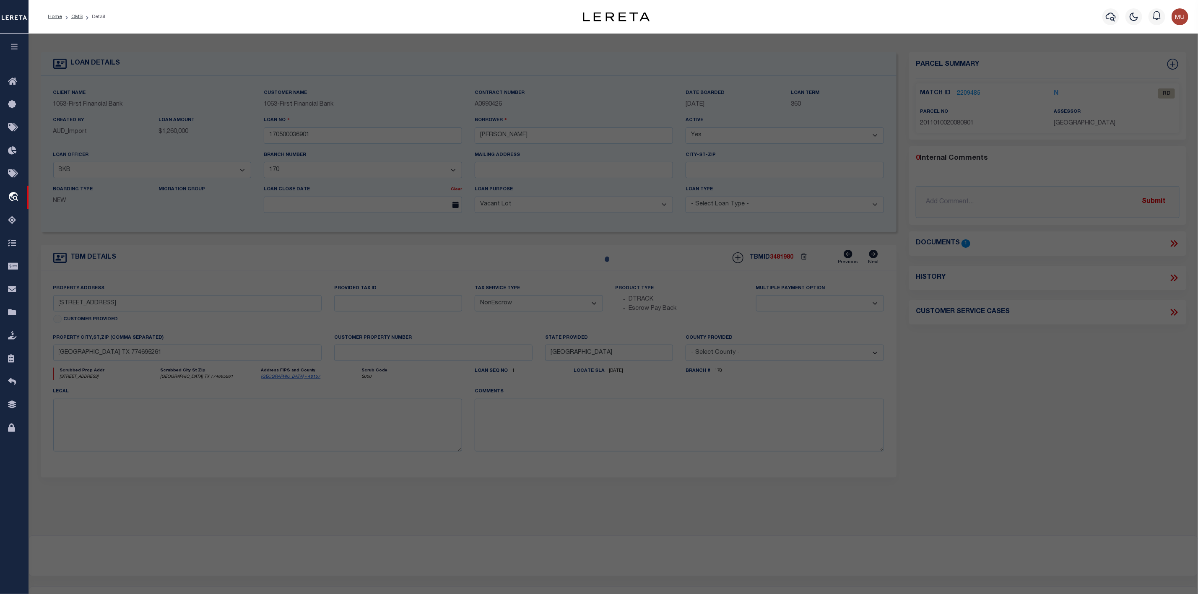
select select "AS"
select select
checkbox input "false"
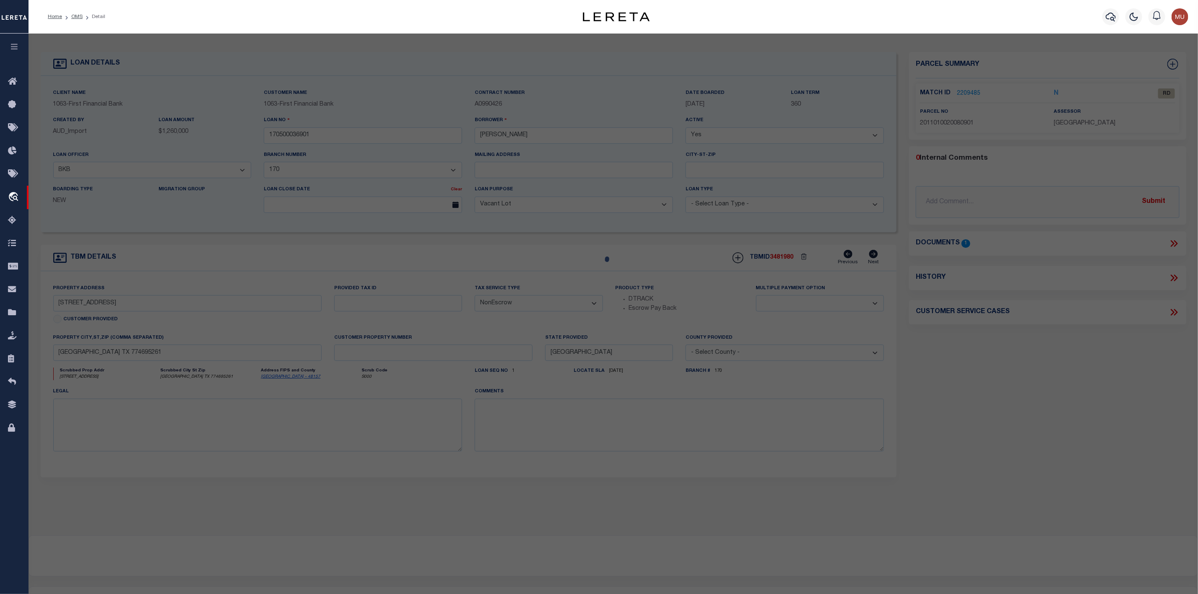
select select "RD"
type input "[PERSON_NAME]"
select select "ATL"
select select "ADD"
type input "[STREET_ADDRESS]"
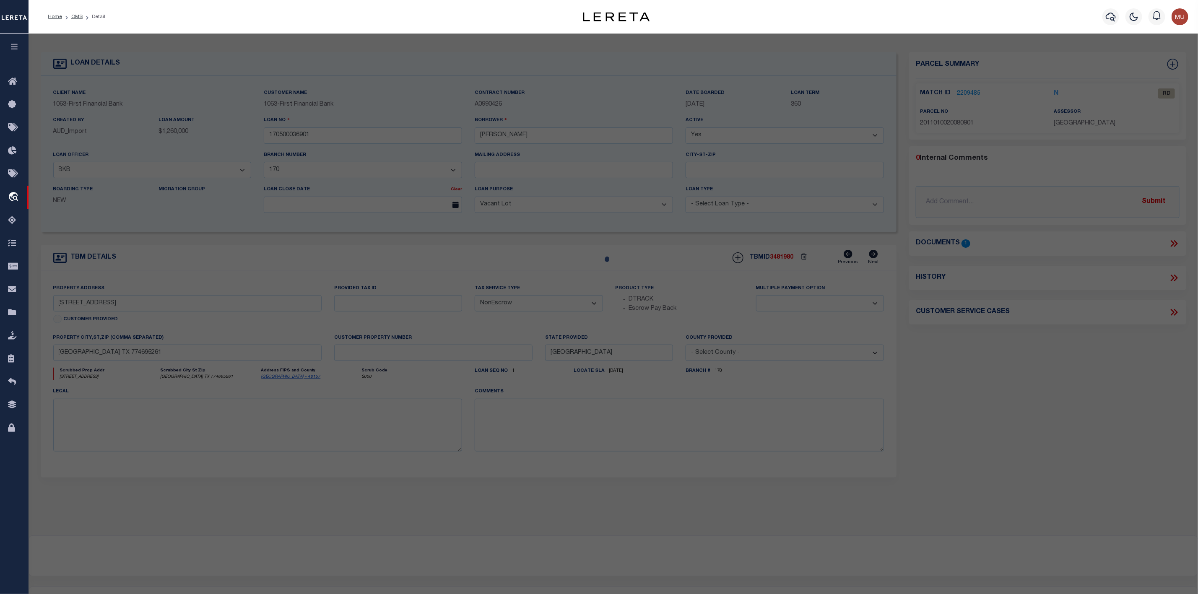
checkbox input "false"
type input "[GEOGRAPHIC_DATA]"
type textarea "BRAZOS LAKES SEC 1, BLOCK 2, LOT 8, ACRES 2.001"
type textarea "Document uploaded that satisfies a legal requirement, changing from [GEOGRAPHIC…"
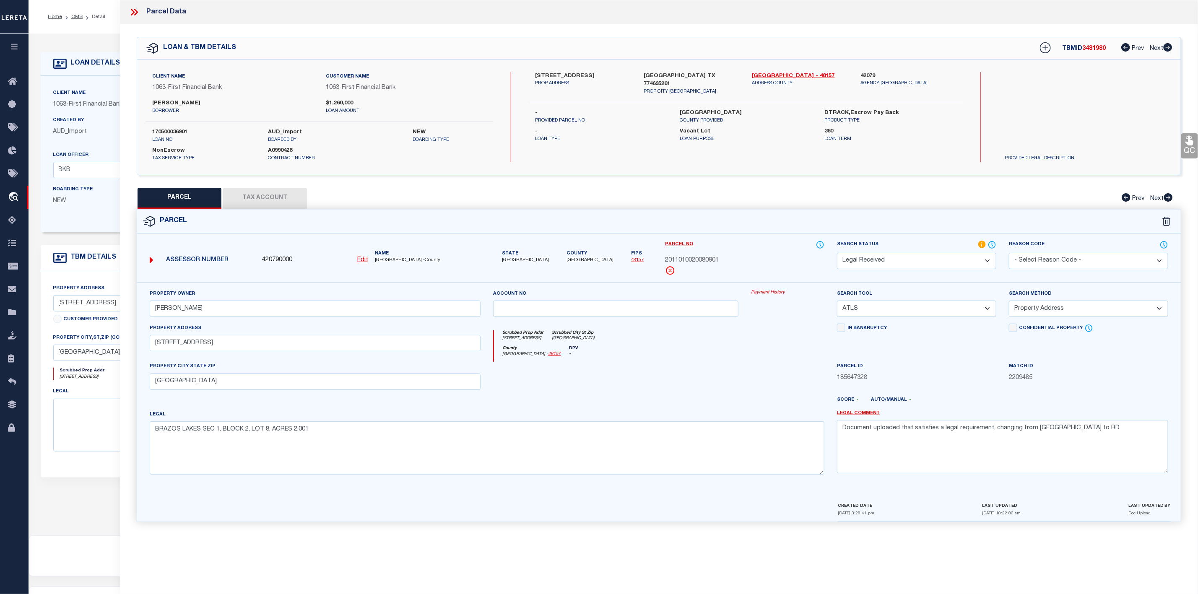
click at [135, 14] on icon at bounding box center [136, 12] width 4 height 7
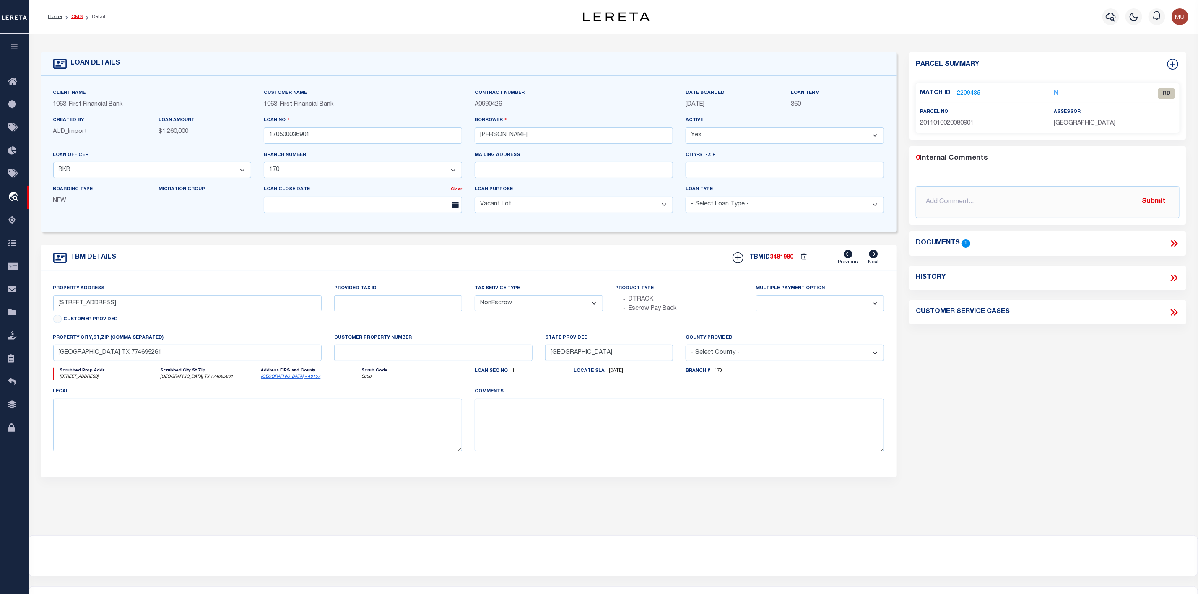
click at [76, 17] on link "OMS" at bounding box center [76, 16] width 11 height 5
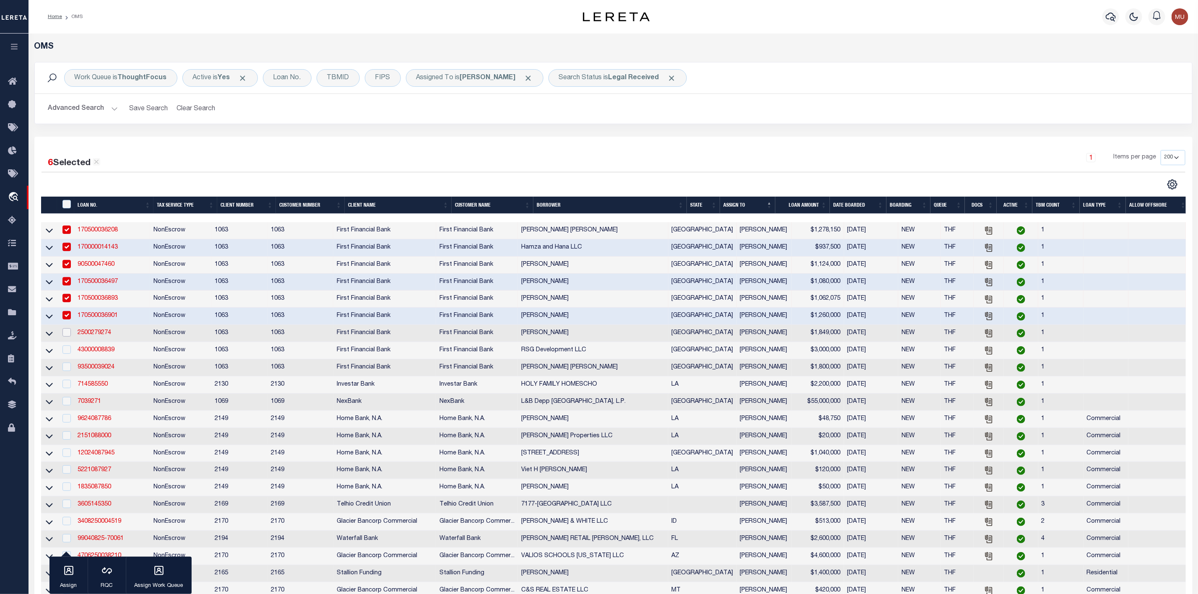
click at [62, 335] on input "checkbox" at bounding box center [66, 332] width 8 height 8
checkbox input "true"
click at [62, 354] on input "checkbox" at bounding box center [66, 349] width 8 height 8
checkbox input "true"
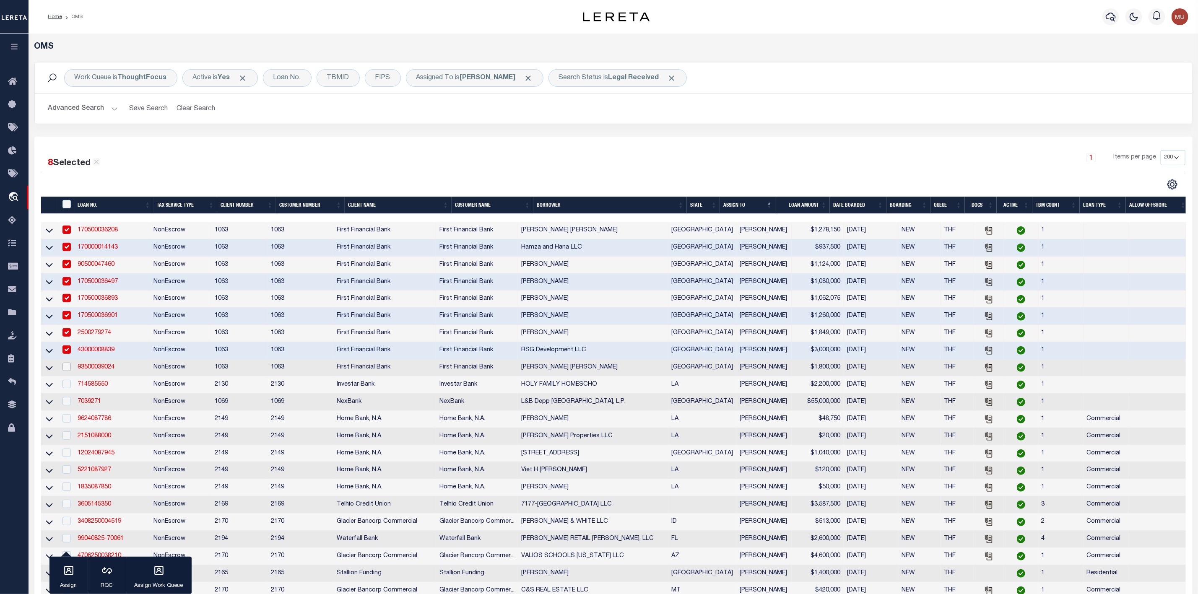
click at [67, 369] on input "checkbox" at bounding box center [66, 367] width 8 height 8
checkbox input "true"
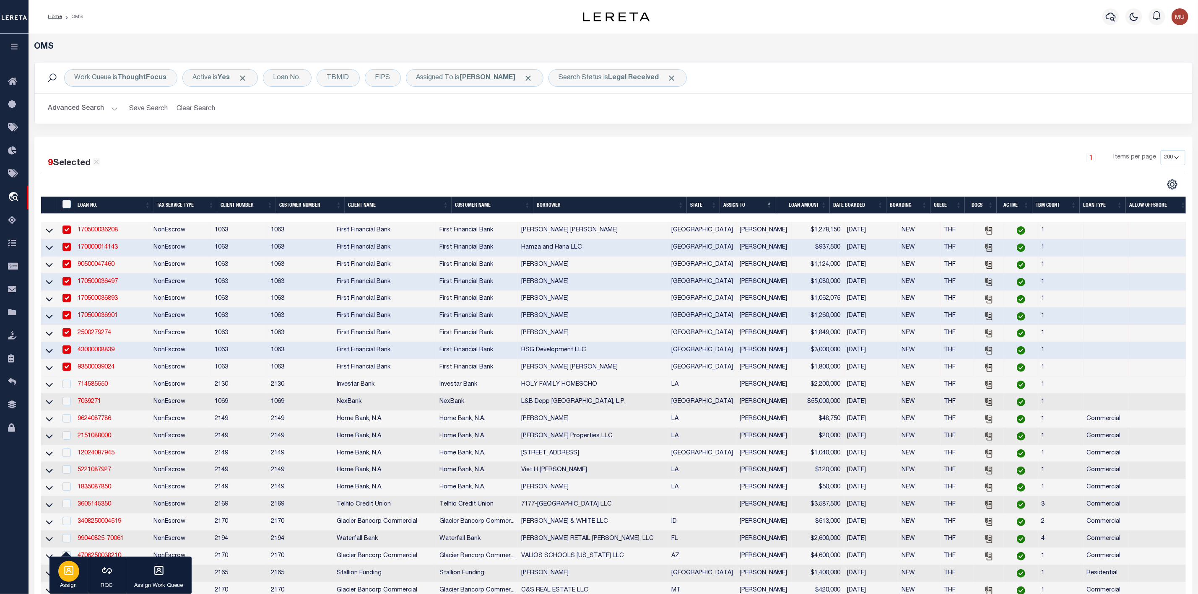
click at [67, 571] on icon "button" at bounding box center [68, 570] width 11 height 11
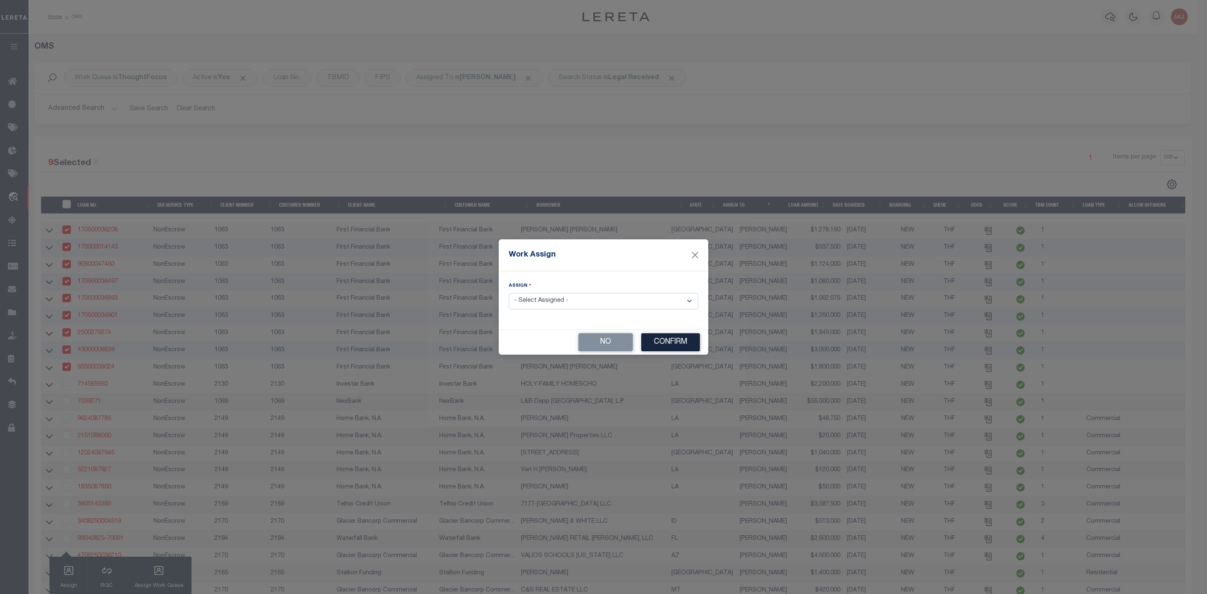
click at [594, 300] on select "- Select Assigned - --Unassigned-- [PERSON_NAME] [PERSON_NAME] [PERSON_NAME] [P…" at bounding box center [603, 301] width 189 height 16
select select "[PERSON_NAME]"
click at [509, 293] on select "- Select Assigned - --Unassigned-- [PERSON_NAME] [PERSON_NAME] [PERSON_NAME] [P…" at bounding box center [603, 301] width 189 height 16
click at [664, 350] on button "Confirm" at bounding box center [670, 342] width 59 height 18
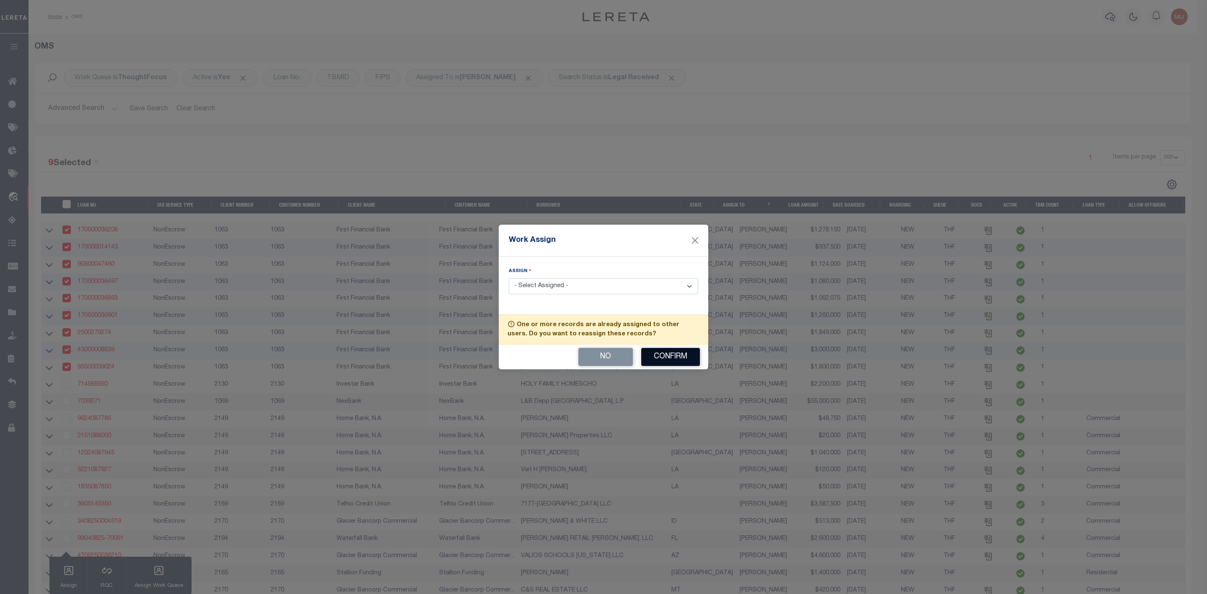
click at [668, 356] on button "Confirm" at bounding box center [670, 357] width 59 height 18
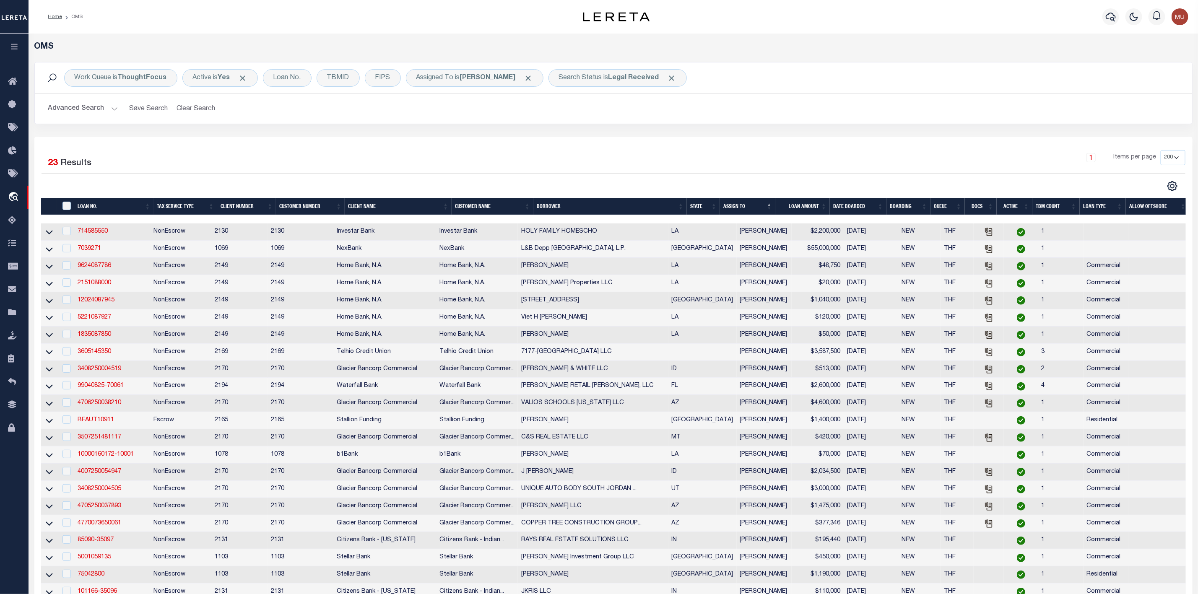
click at [825, 205] on th "LOAN AMOUNT" at bounding box center [802, 206] width 54 height 17
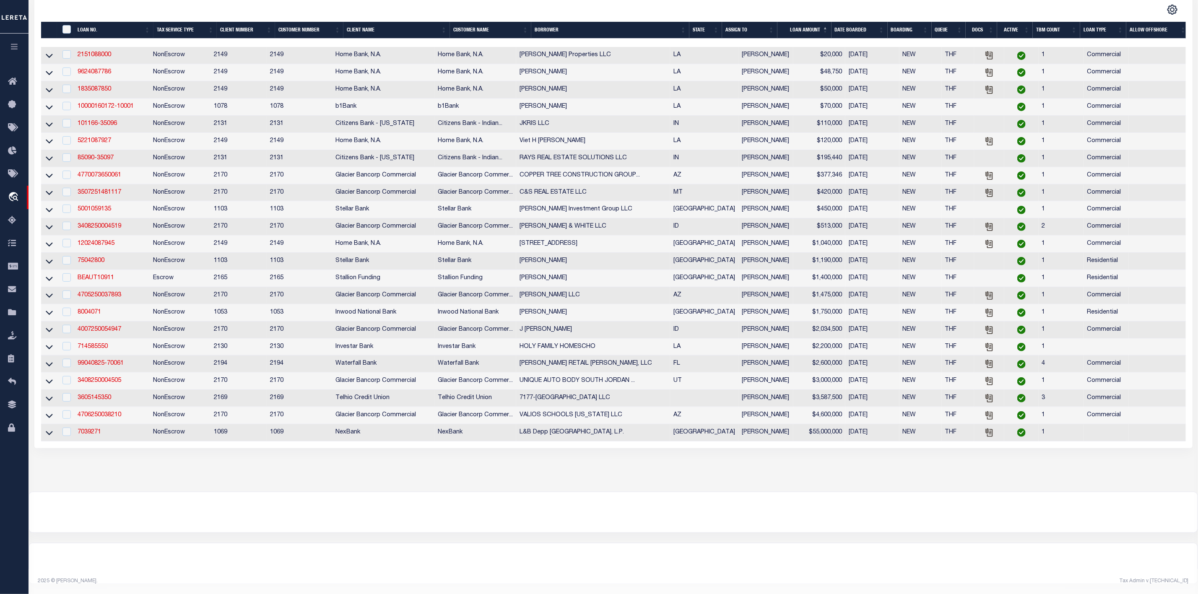
scroll to position [63, 0]
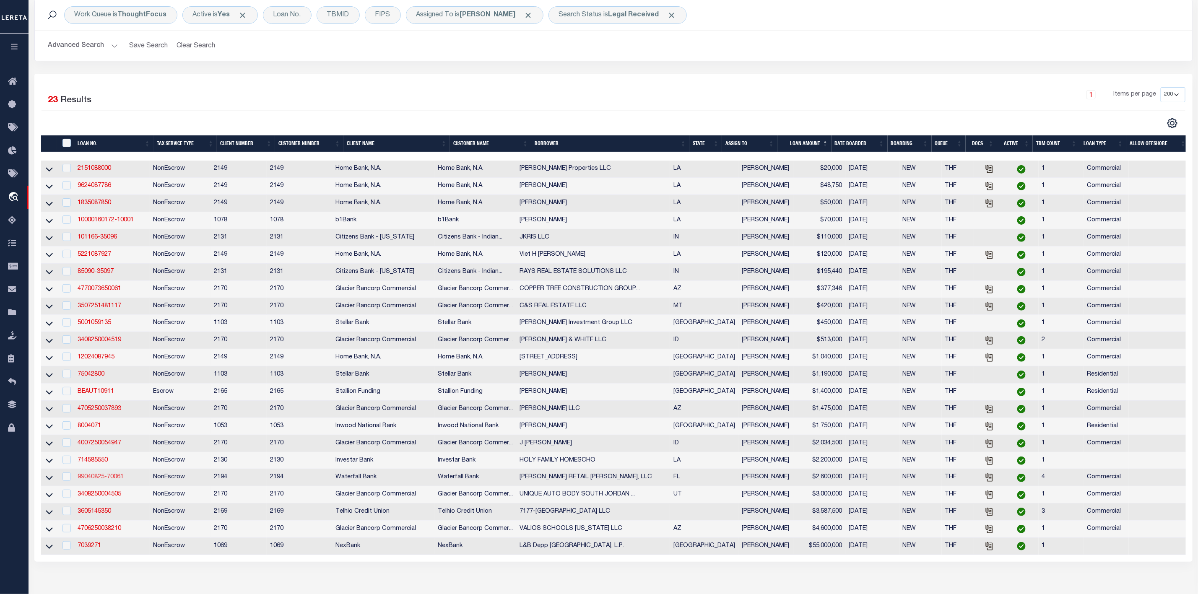
click at [112, 480] on link "99040825-70061" at bounding box center [101, 477] width 46 height 6
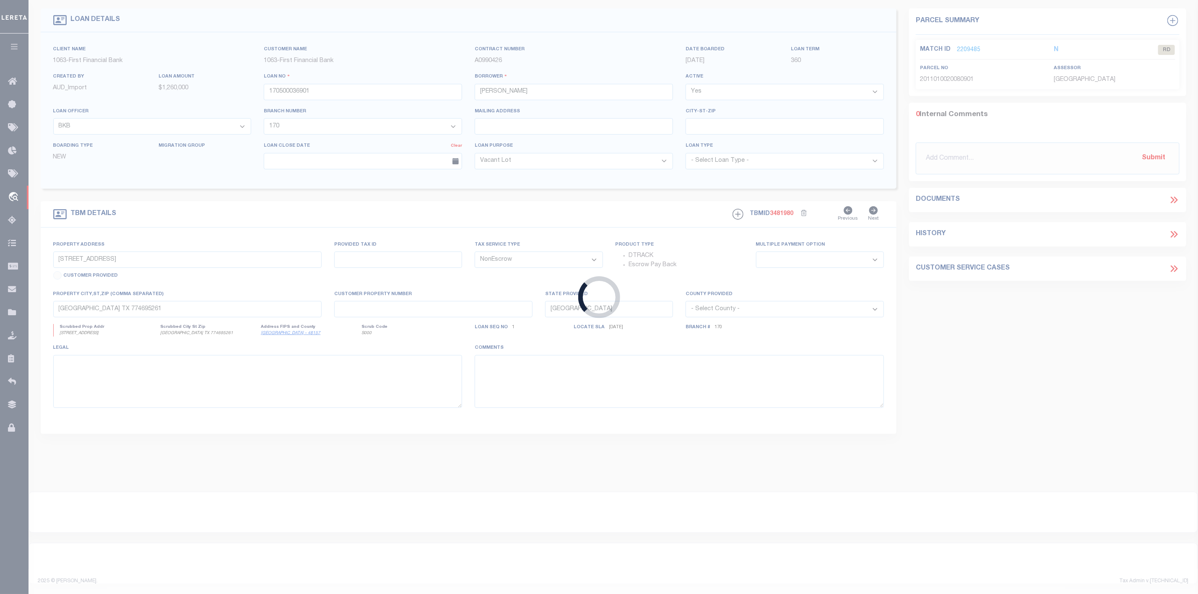
type input "99040825-70061"
type input "[PERSON_NAME] RETAIL [PERSON_NAME], LLC"
select select
type input "[STREET_ADDRESS][PERSON_NAME]"
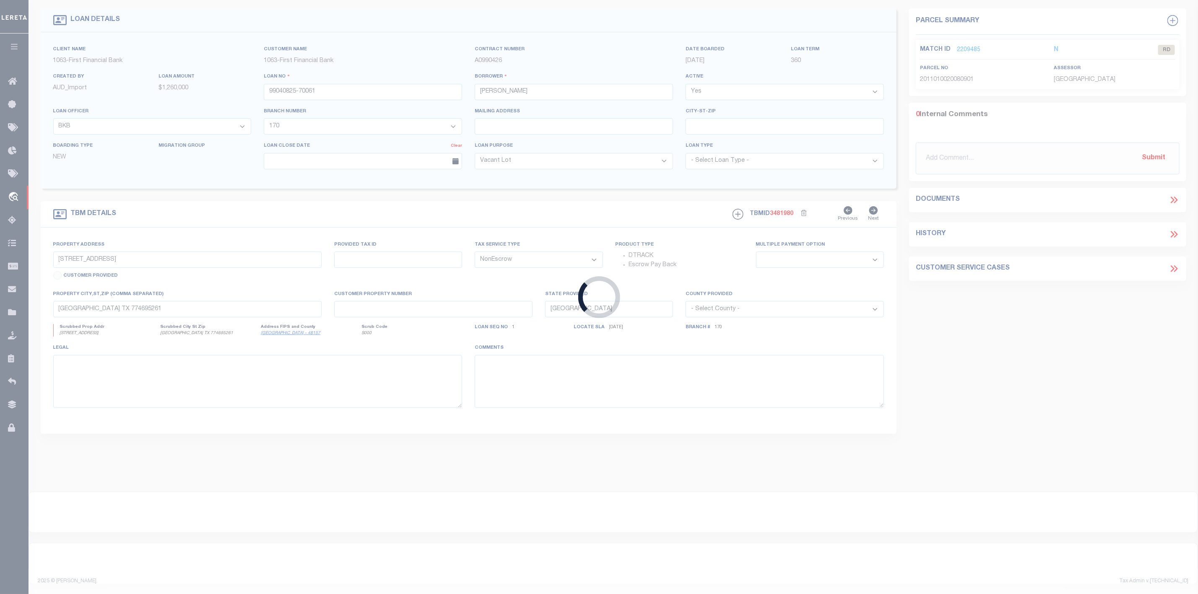
type input "CLEARWATER FL 33756-3937"
type input "[DATE]"
select select "10"
select select "20"
select select "5527"
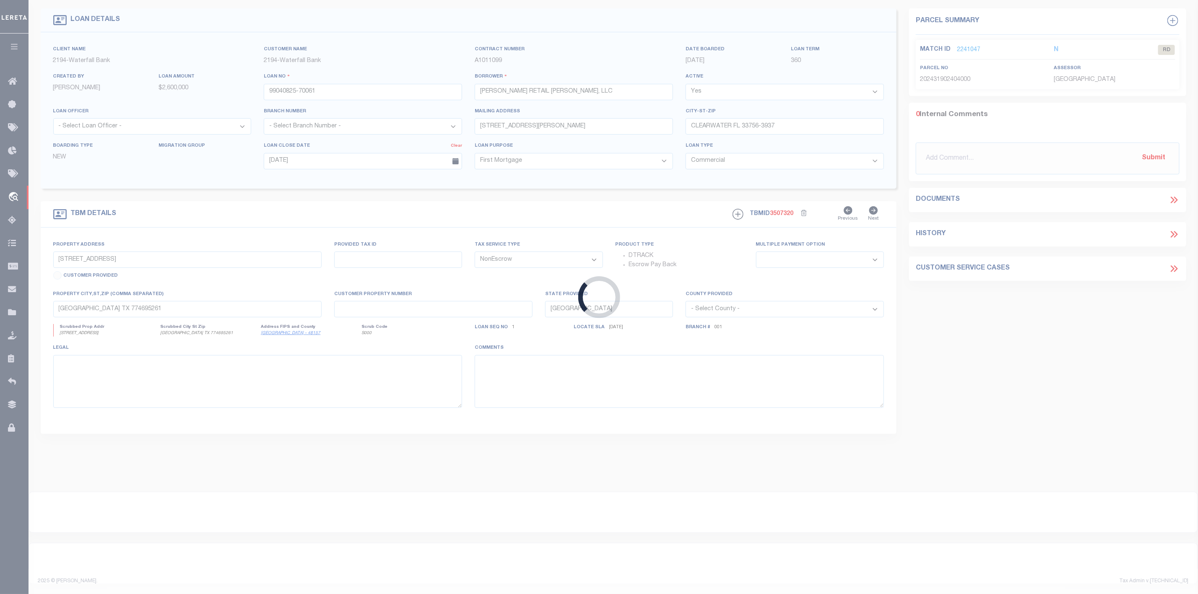
type input "[STREET_ADDRESS]"
select select
type input "ORLANDO FL 32832-7151"
type input "FL"
select select
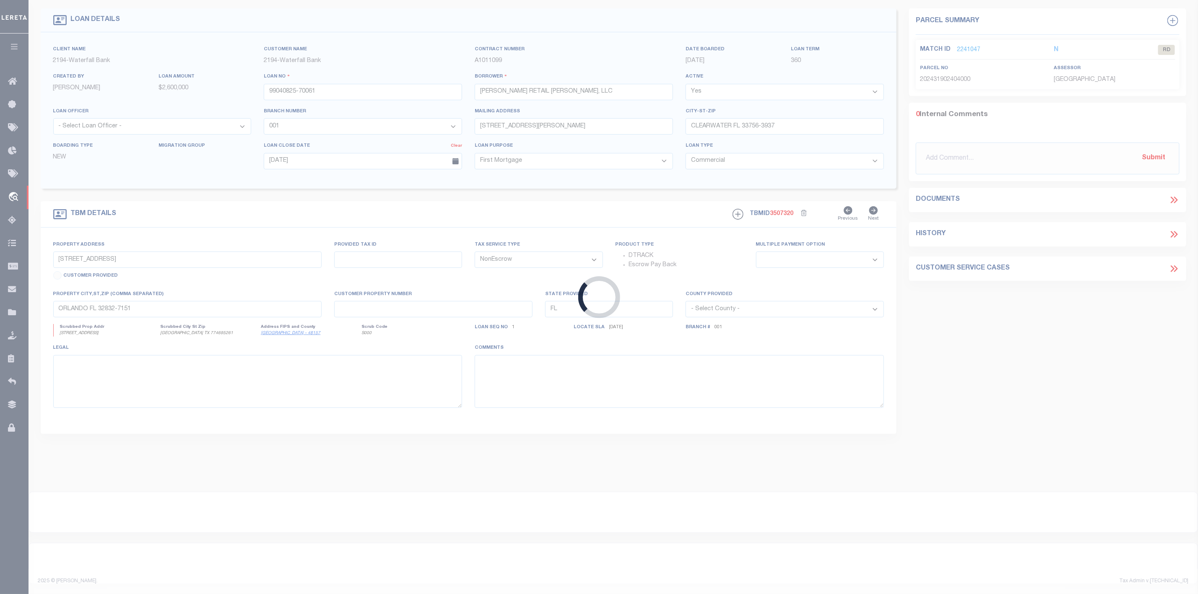
type textarea "SEE ATTACHED"
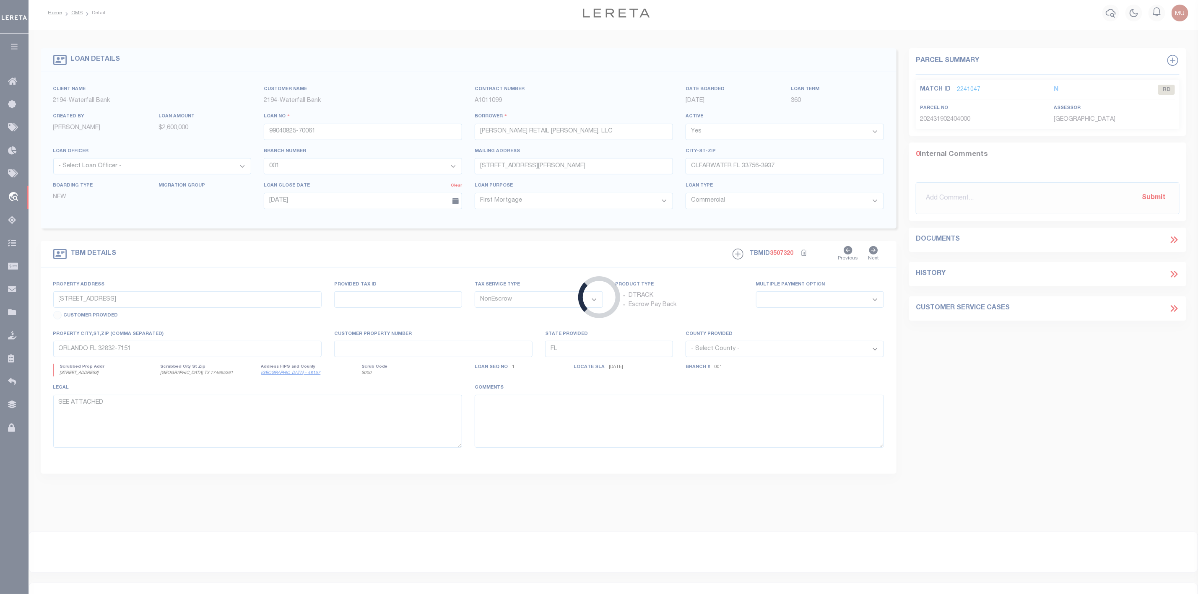
select select "53802"
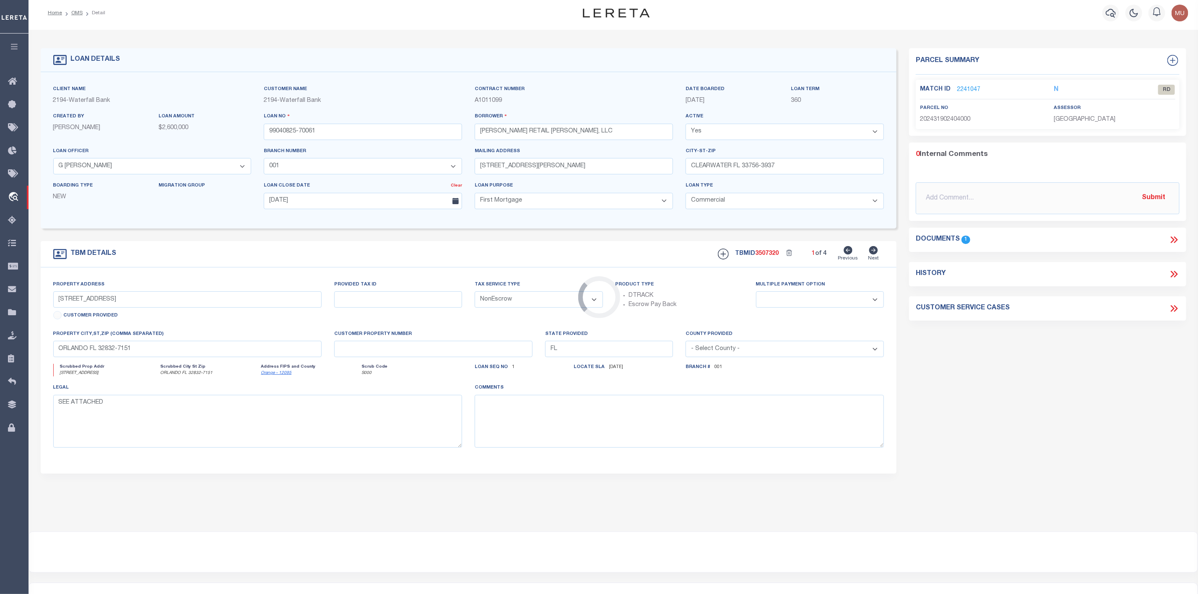
scroll to position [0, 0]
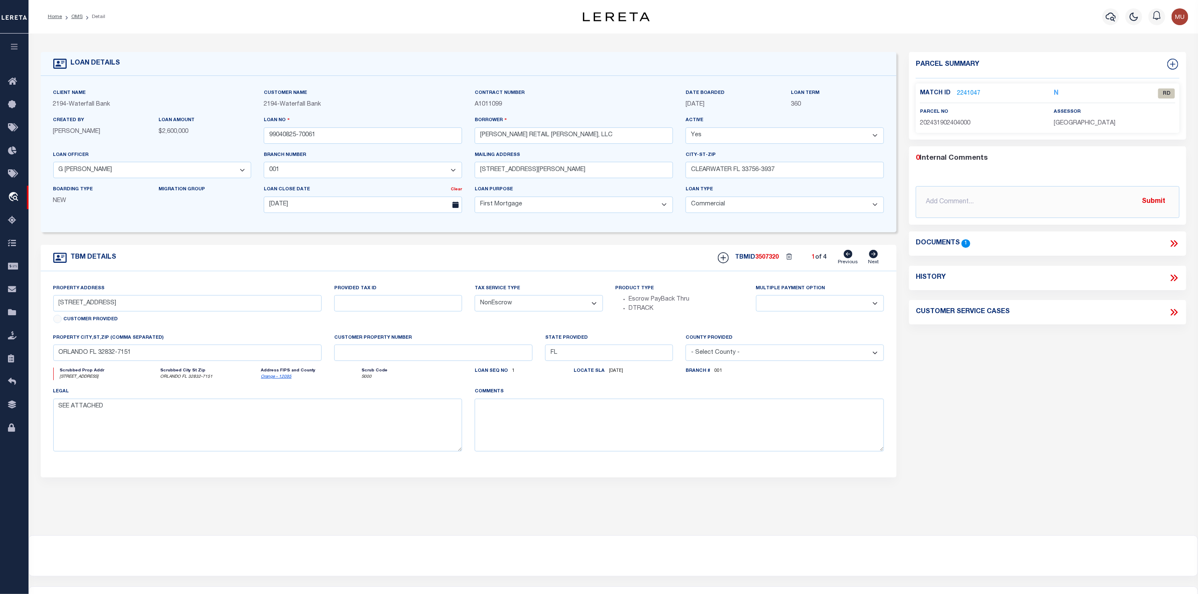
click at [972, 92] on link "2241047" at bounding box center [968, 93] width 23 height 9
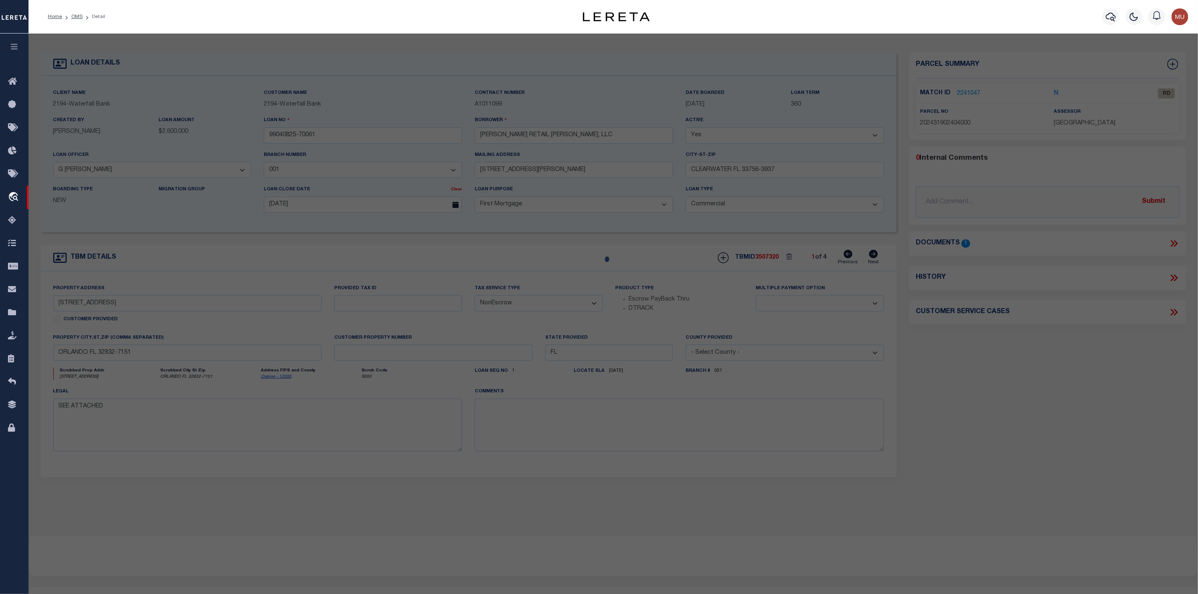
select select "AS"
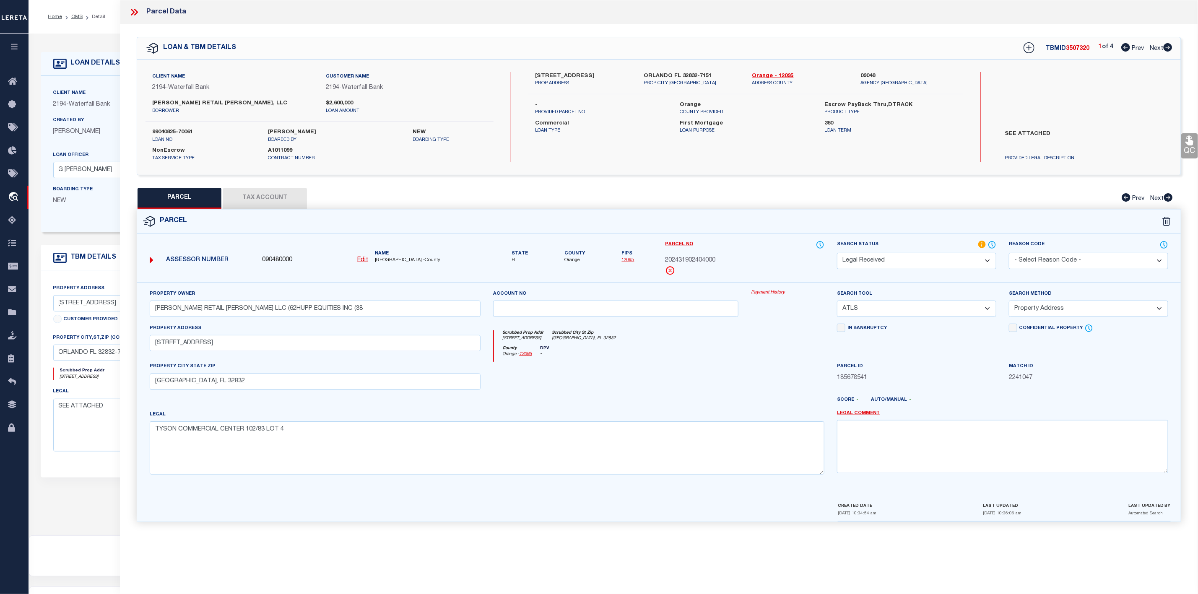
click at [1170, 47] on icon at bounding box center [1167, 47] width 9 height 8
click at [132, 12] on icon at bounding box center [134, 12] width 11 height 11
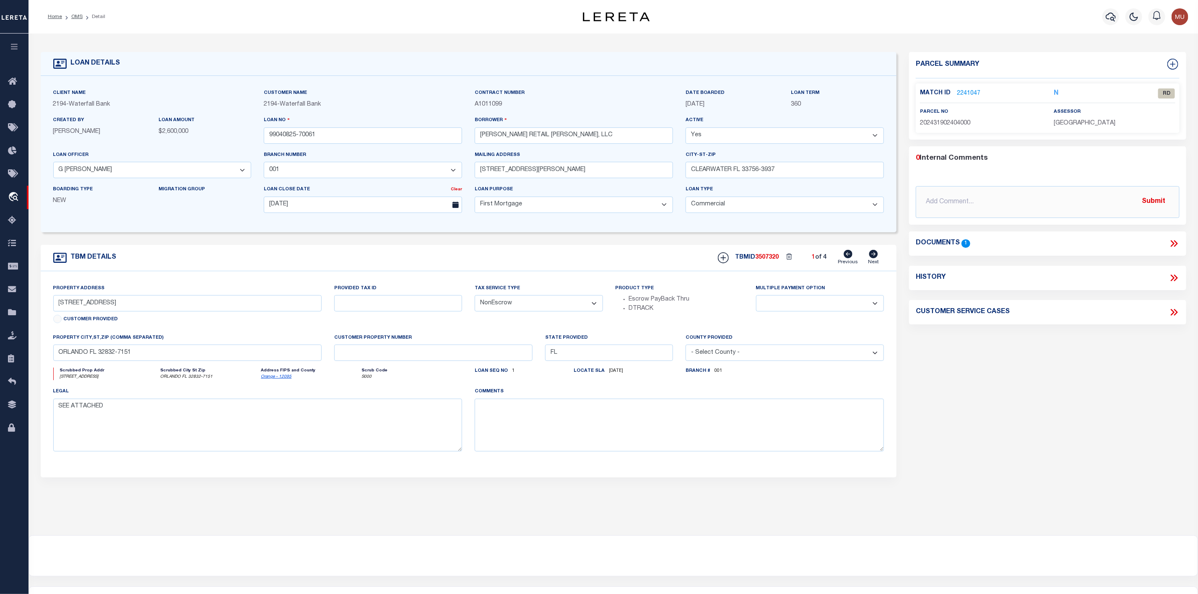
click at [78, 22] on ol "Home OMS Detail" at bounding box center [76, 17] width 71 height 18
click at [78, 18] on link "OMS" at bounding box center [76, 16] width 11 height 5
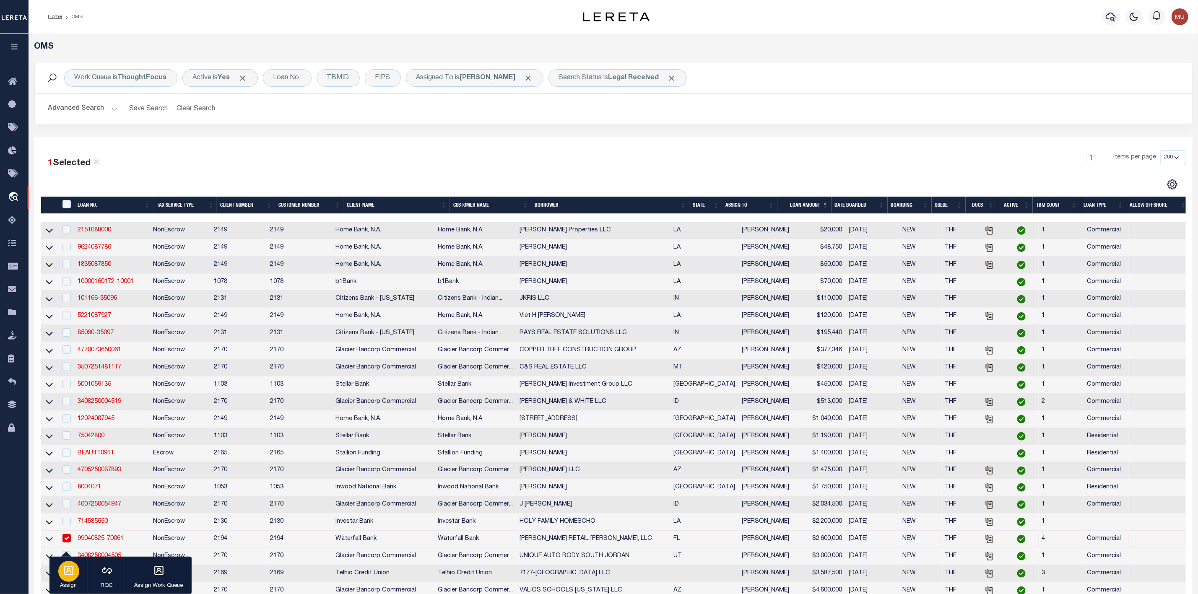
click at [64, 575] on icon "button" at bounding box center [68, 570] width 11 height 11
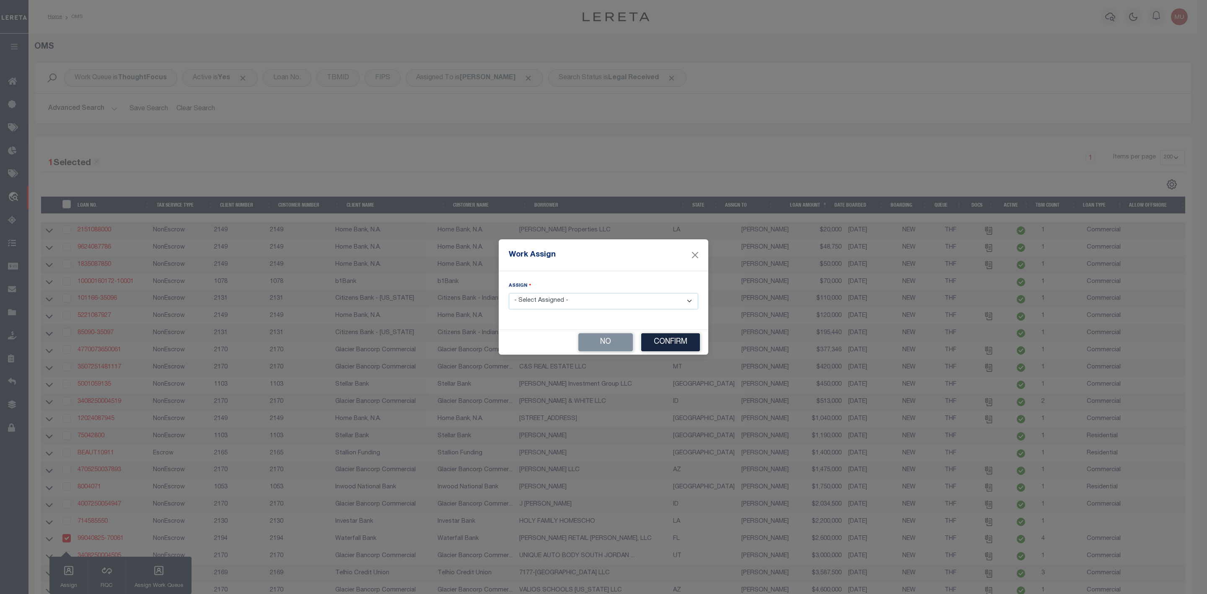
click at [607, 302] on select "- Select Assigned - --Unassigned-- [PERSON_NAME] [PERSON_NAME] [PERSON_NAME] [P…" at bounding box center [603, 301] width 189 height 16
click at [509, 293] on select "- Select Assigned - --Unassigned-- [PERSON_NAME] [PERSON_NAME] [PERSON_NAME] [P…" at bounding box center [603, 301] width 189 height 16
click at [663, 337] on button "Confirm" at bounding box center [670, 342] width 59 height 18
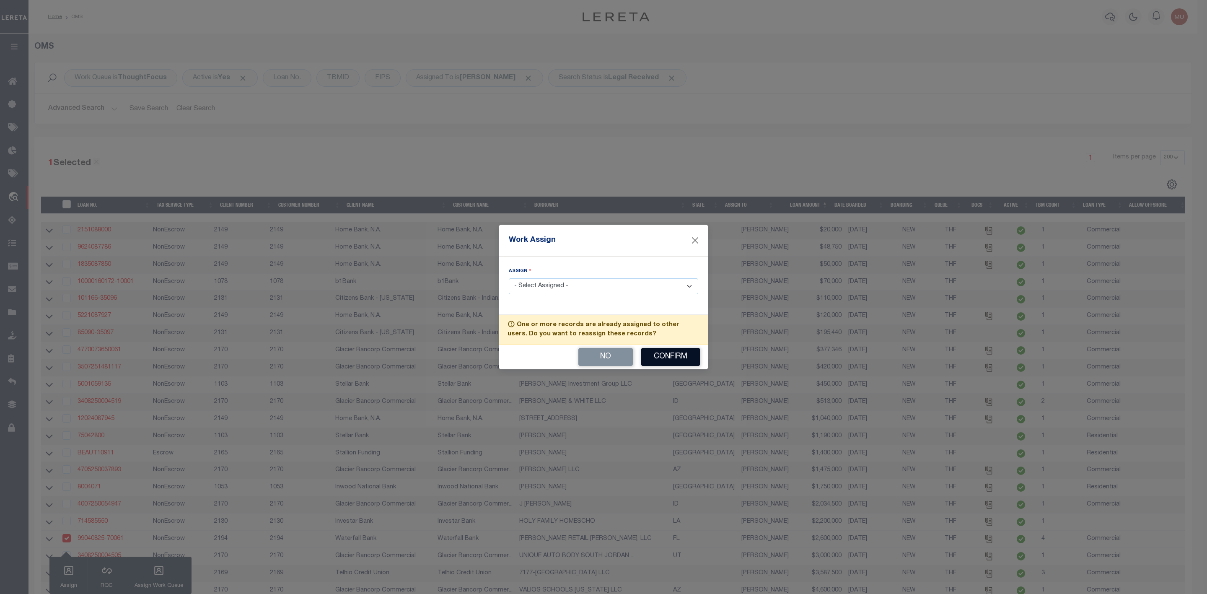
click at [664, 355] on button "Confirm" at bounding box center [670, 357] width 59 height 18
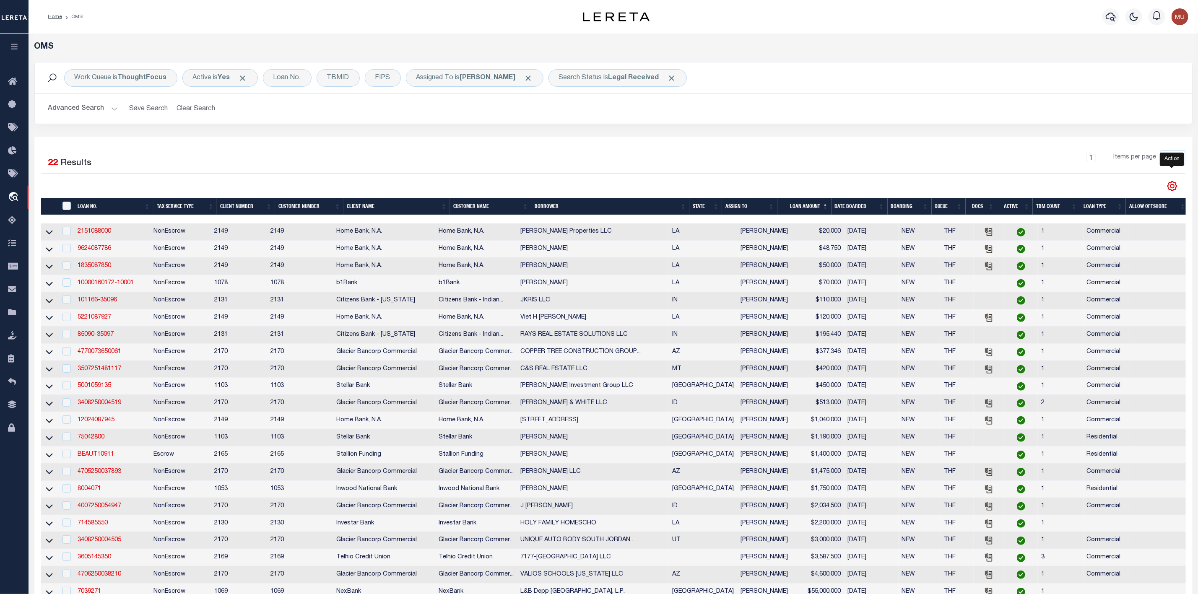
click at [1170, 189] on icon "" at bounding box center [1172, 186] width 11 height 11
click at [1133, 203] on link "CSV" at bounding box center [1138, 200] width 82 height 16
click at [65, 231] on input "checkbox" at bounding box center [66, 231] width 8 height 8
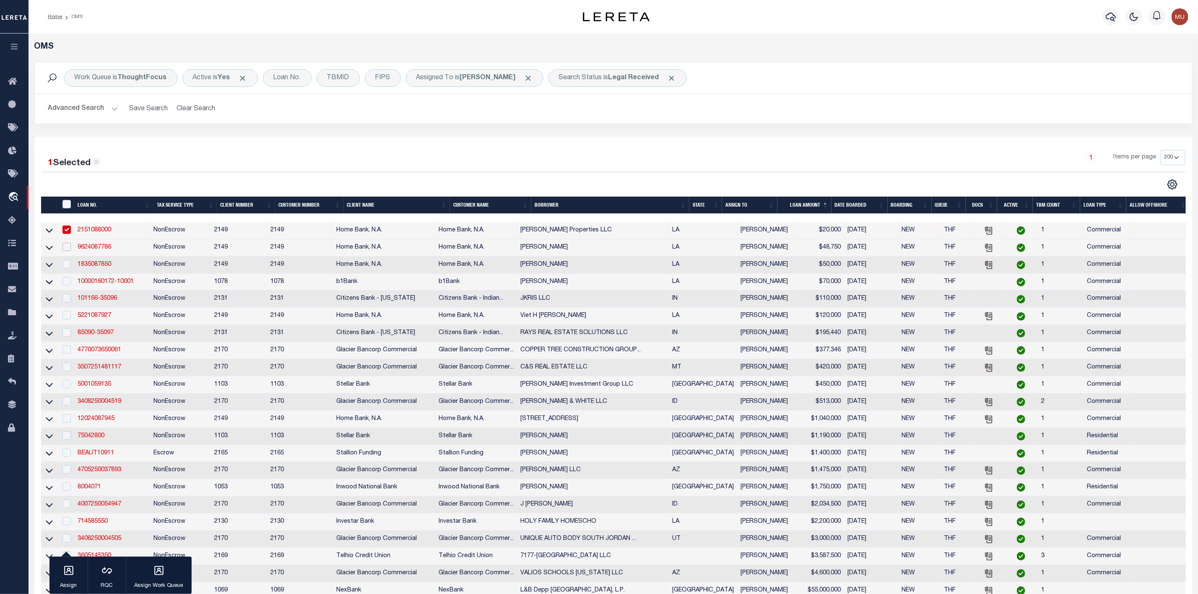
click at [67, 250] on input "checkbox" at bounding box center [66, 247] width 8 height 8
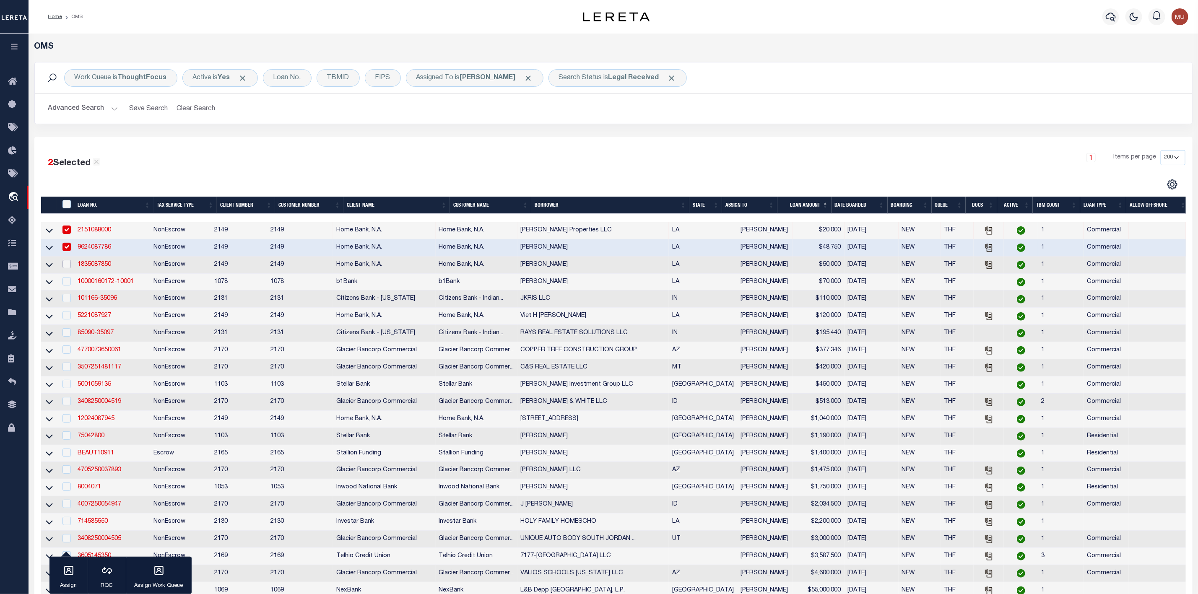
click at [68, 263] on input "checkbox" at bounding box center [66, 264] width 8 height 8
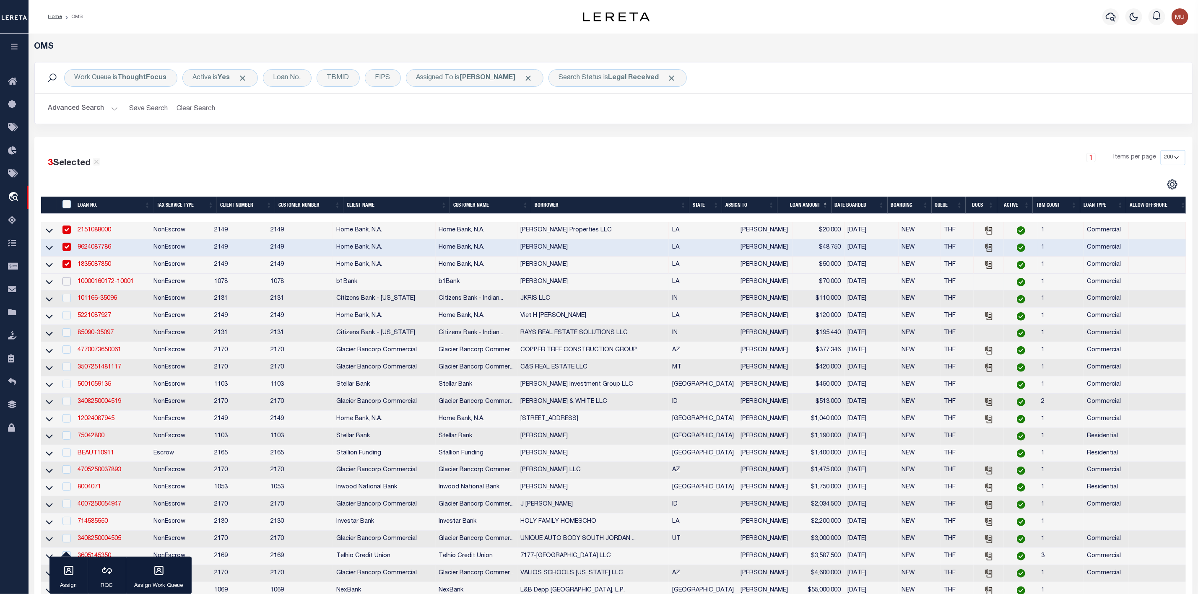
click at [67, 285] on input "checkbox" at bounding box center [66, 281] width 8 height 8
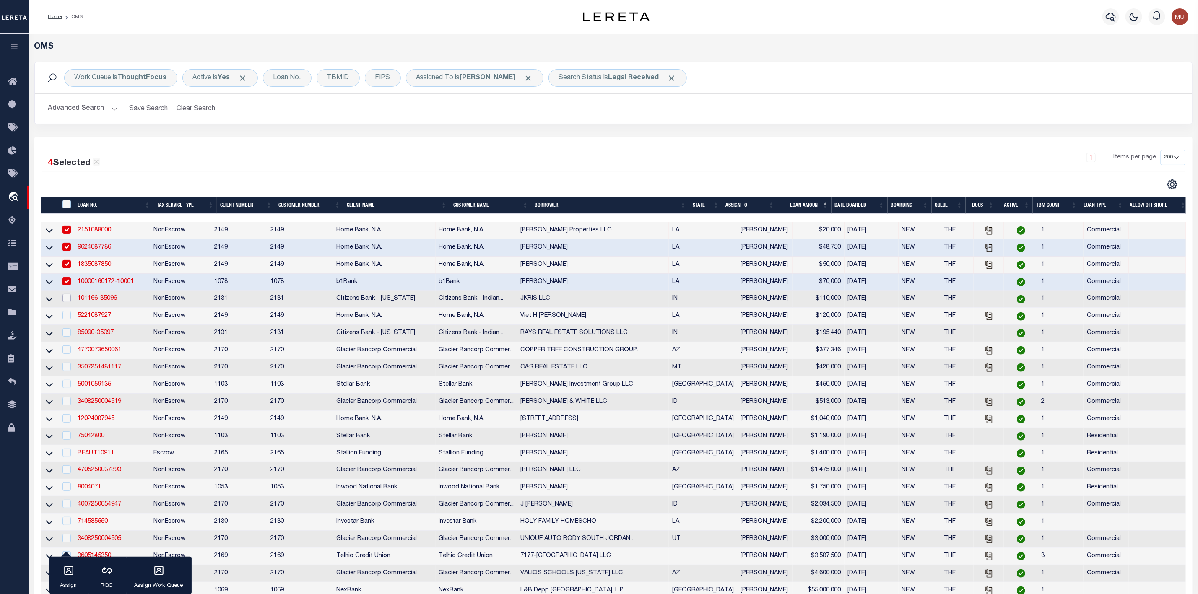
click at [68, 302] on input "checkbox" at bounding box center [66, 298] width 8 height 8
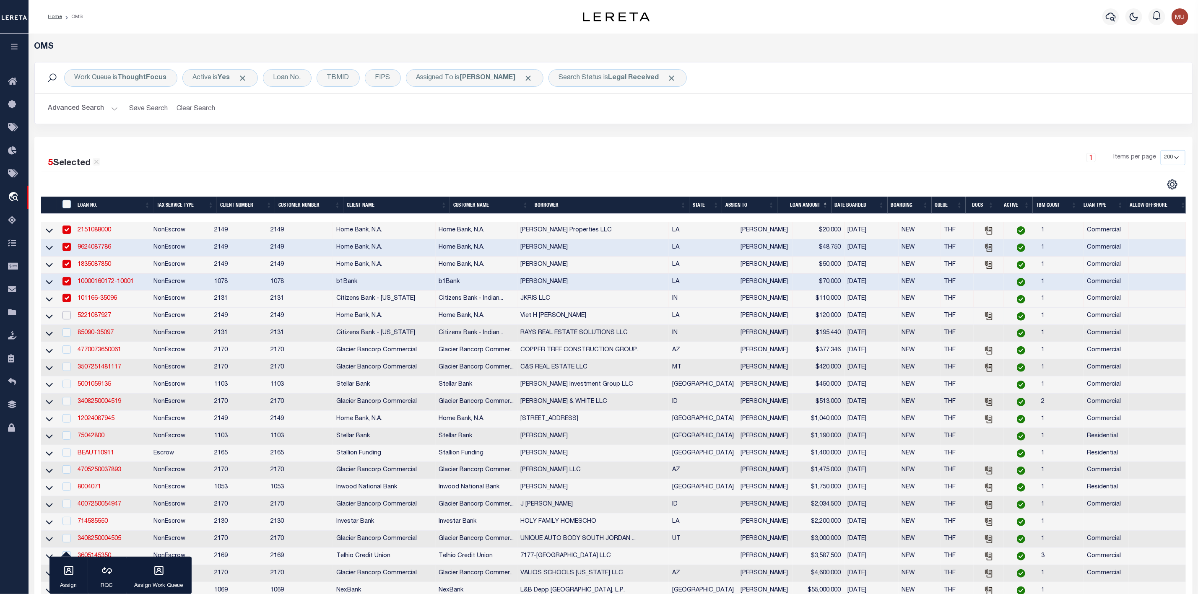
click at [68, 319] on input "checkbox" at bounding box center [66, 315] width 8 height 8
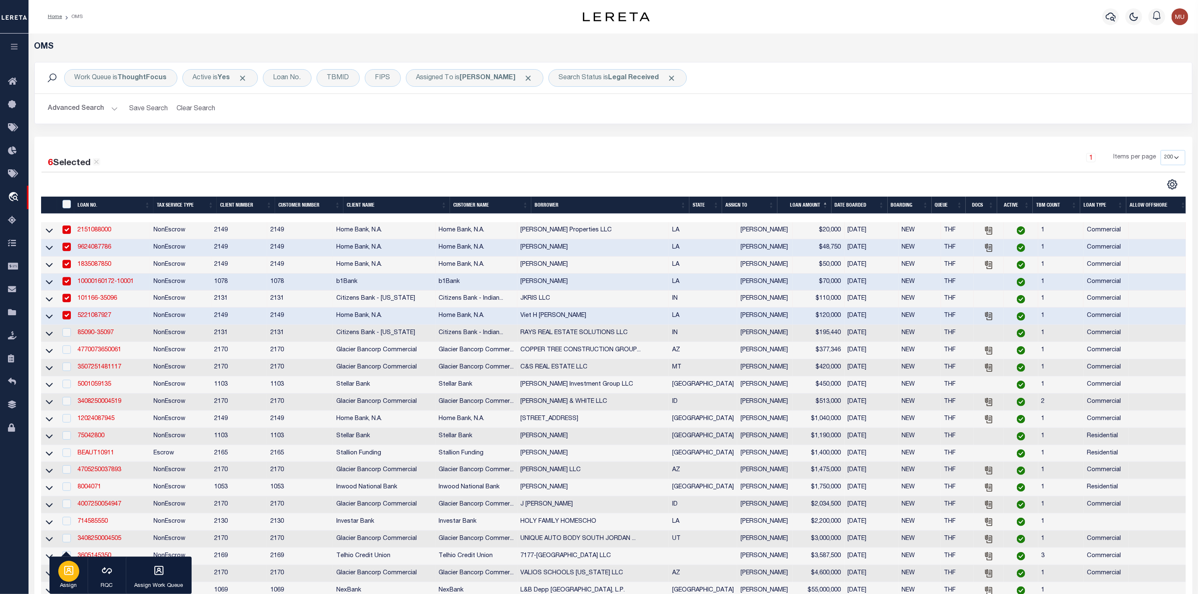
click at [72, 574] on icon "button" at bounding box center [68, 570] width 11 height 11
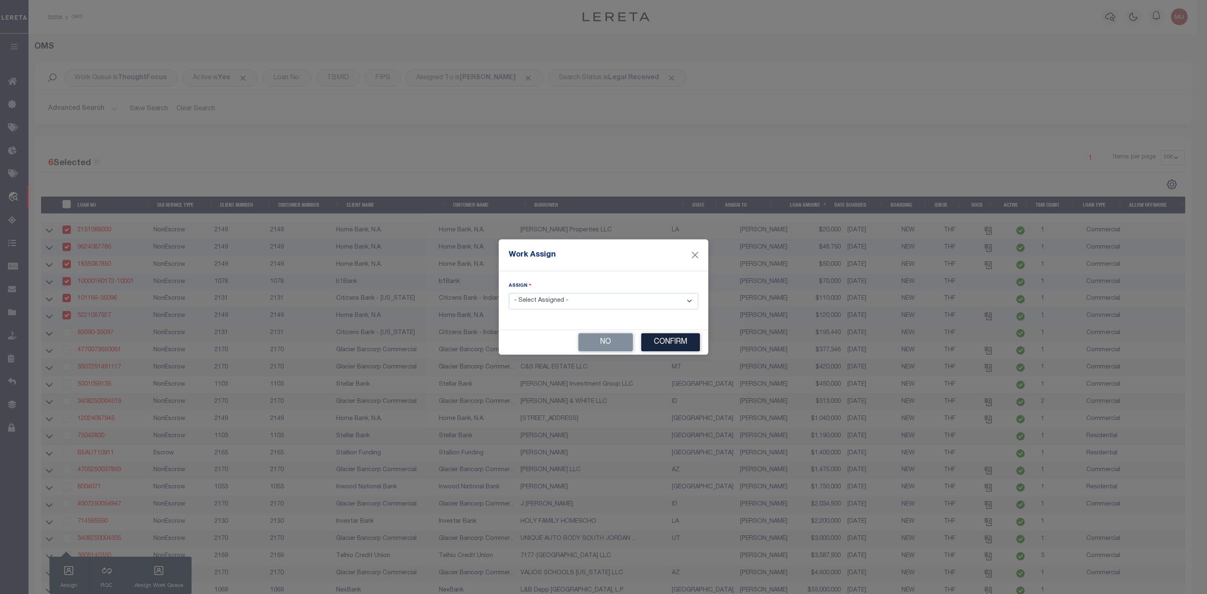
click at [551, 301] on select "- Select Assigned - --Unassigned-- [PERSON_NAME] [PERSON_NAME] [PERSON_NAME] [P…" at bounding box center [603, 301] width 189 height 16
click at [509, 293] on select "- Select Assigned - --Unassigned-- [PERSON_NAME] [PERSON_NAME] [PERSON_NAME] [P…" at bounding box center [603, 301] width 189 height 16
click at [659, 349] on button "Confirm" at bounding box center [670, 342] width 59 height 18
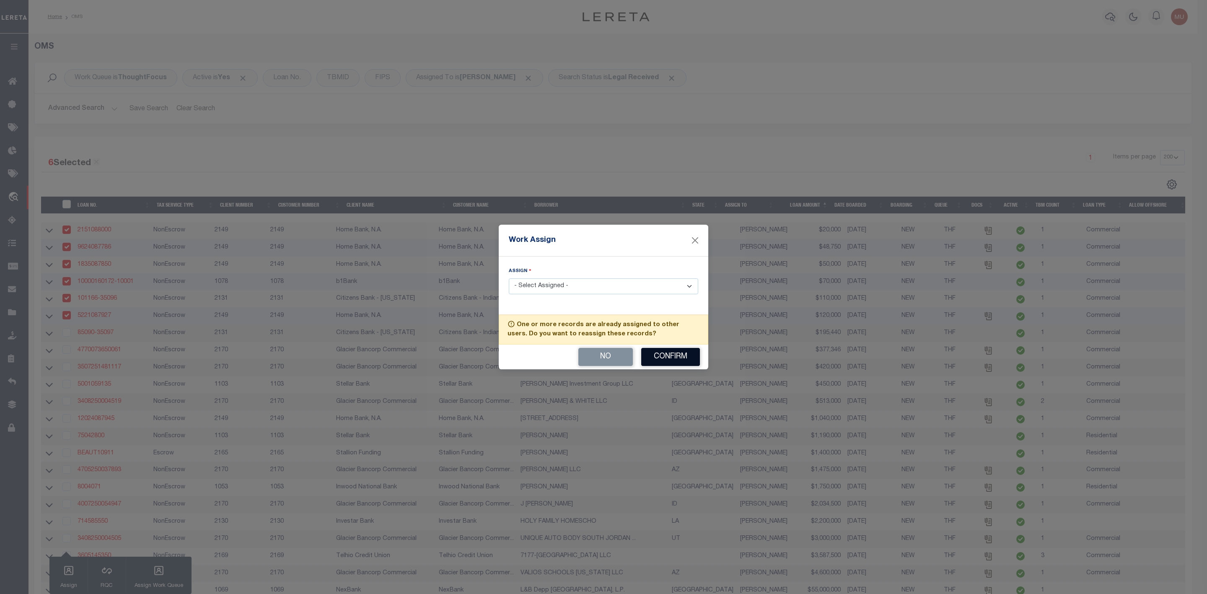
click at [659, 360] on button "Confirm" at bounding box center [670, 357] width 59 height 18
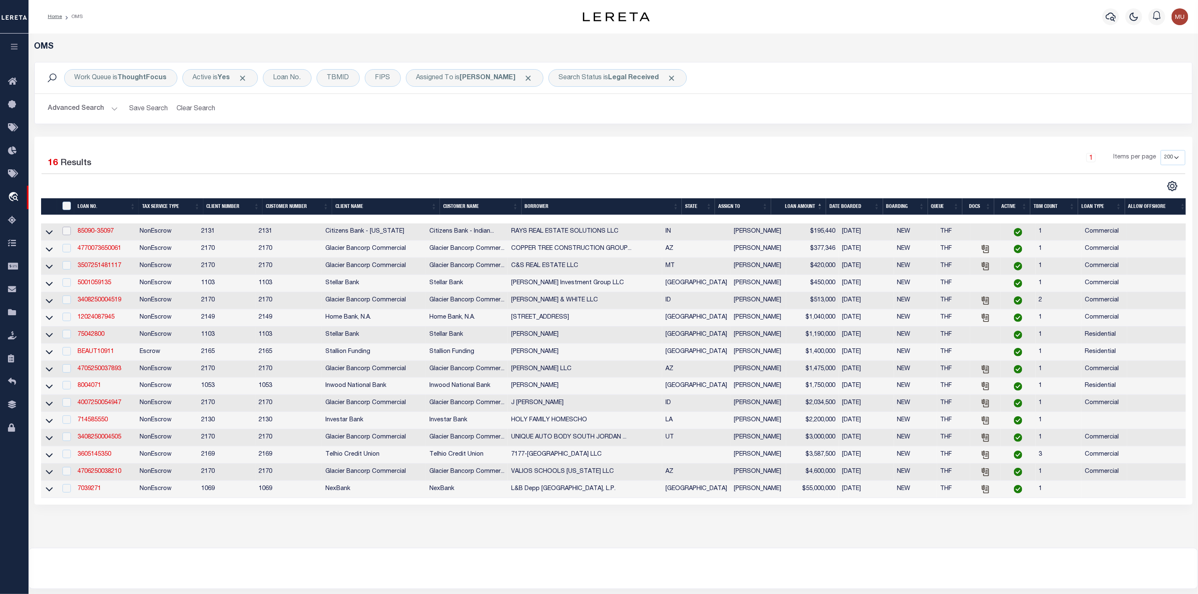
click at [63, 229] on input "checkbox" at bounding box center [66, 231] width 8 height 8
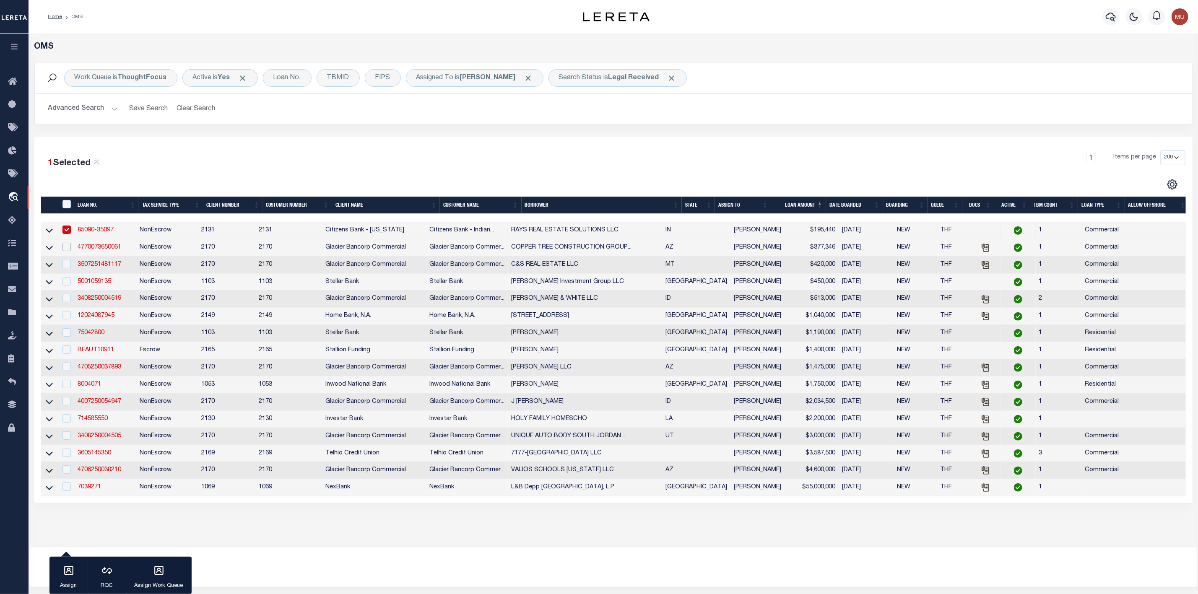
click at [64, 248] on input "checkbox" at bounding box center [66, 247] width 8 height 8
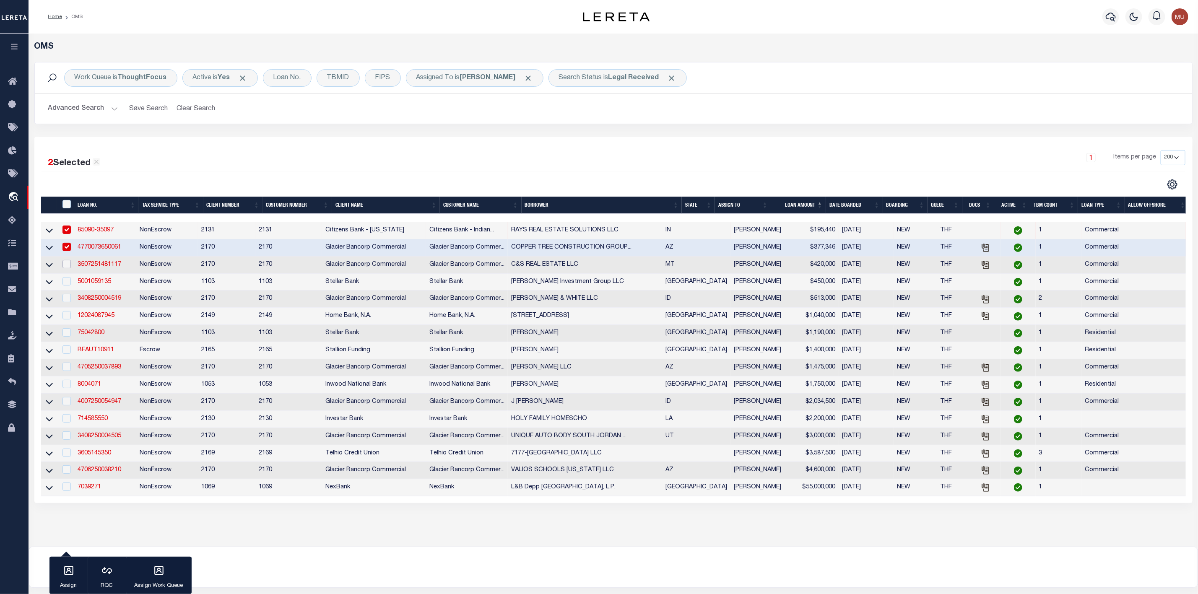
click at [66, 263] on input "checkbox" at bounding box center [66, 264] width 8 height 8
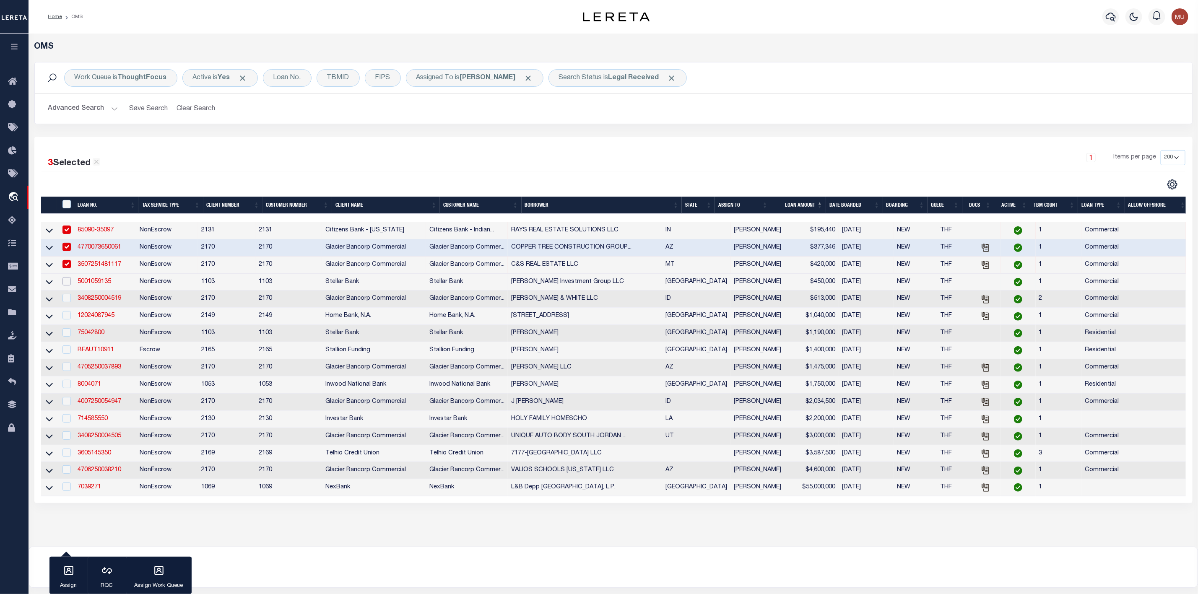
click at [67, 283] on input "checkbox" at bounding box center [66, 281] width 8 height 8
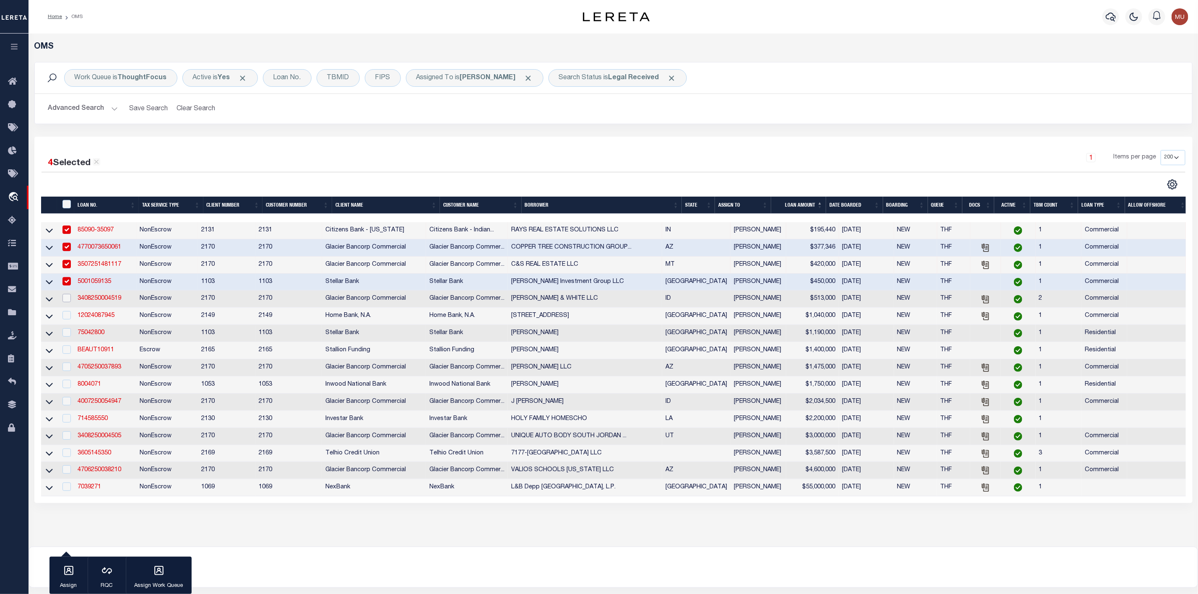
click at [67, 301] on input "checkbox" at bounding box center [66, 298] width 8 height 8
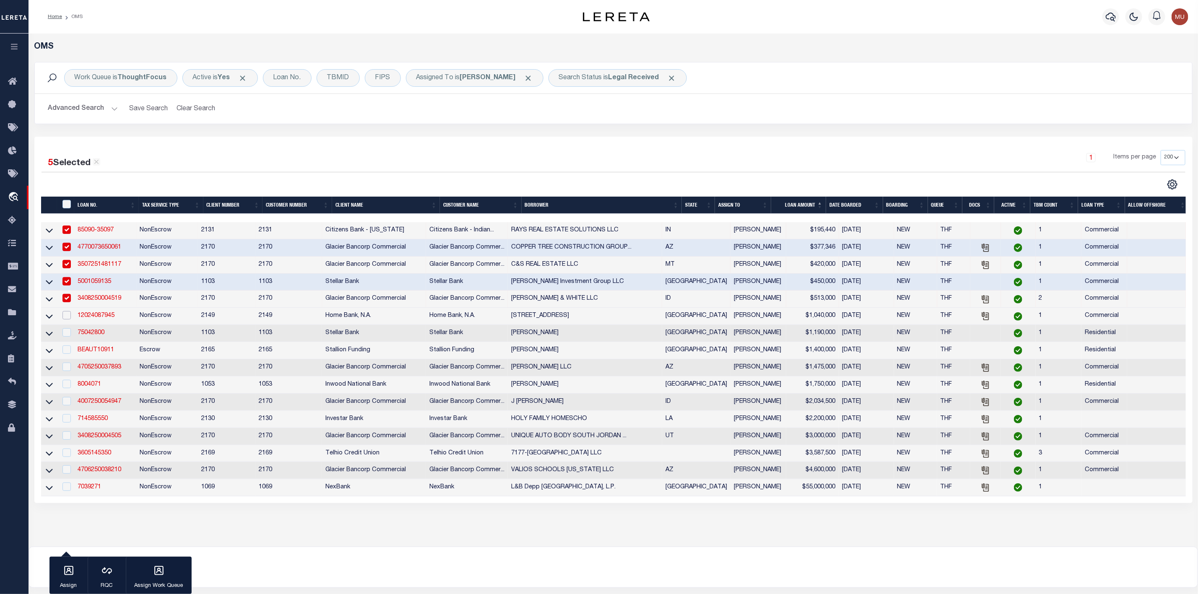
click at [68, 319] on input "checkbox" at bounding box center [66, 315] width 8 height 8
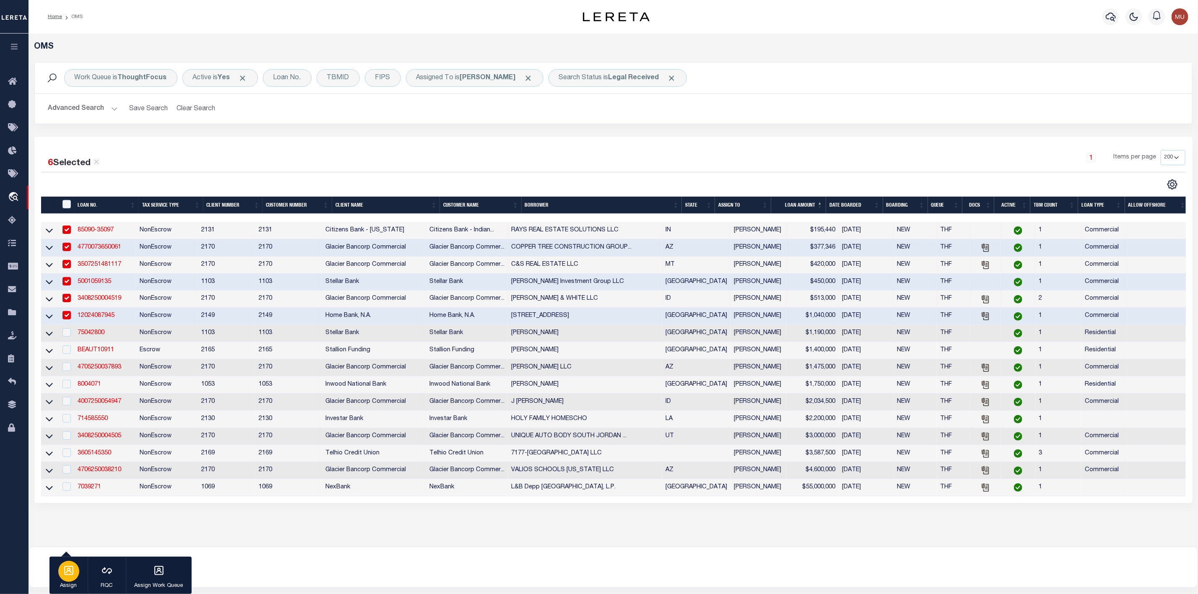
click at [70, 579] on div "button" at bounding box center [68, 571] width 21 height 21
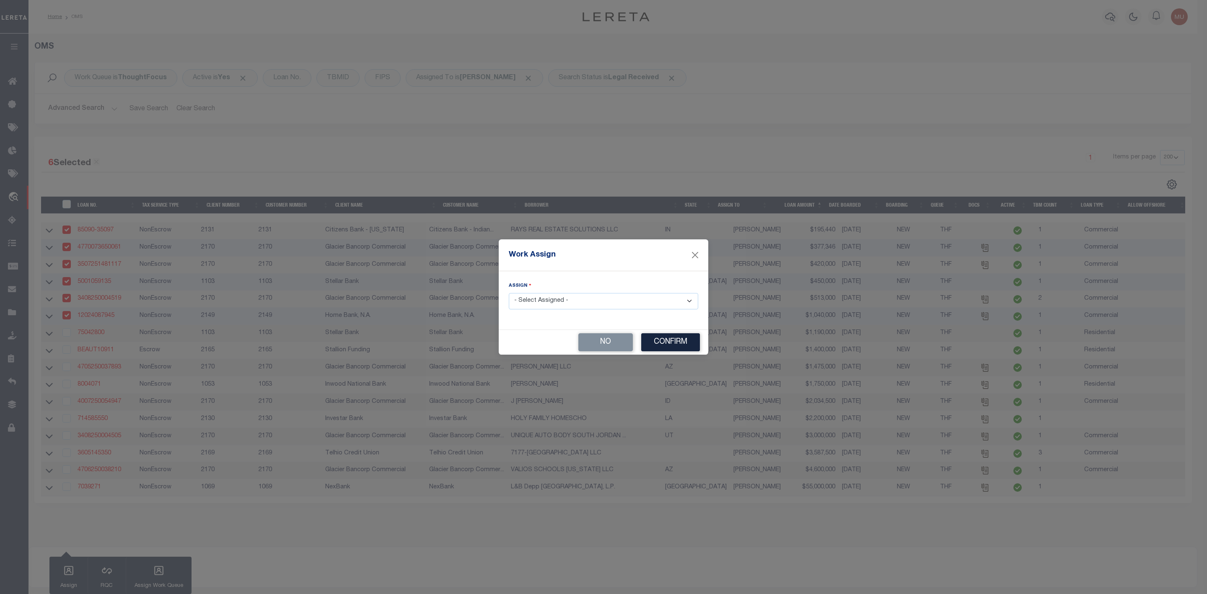
click at [583, 302] on select "- Select Assigned - --Unassigned-- [PERSON_NAME] [PERSON_NAME] [PERSON_NAME] [P…" at bounding box center [603, 301] width 189 height 16
click at [509, 293] on select "- Select Assigned - --Unassigned-- [PERSON_NAME] [PERSON_NAME] [PERSON_NAME] [P…" at bounding box center [603, 301] width 189 height 16
click at [663, 344] on button "Confirm" at bounding box center [670, 342] width 59 height 18
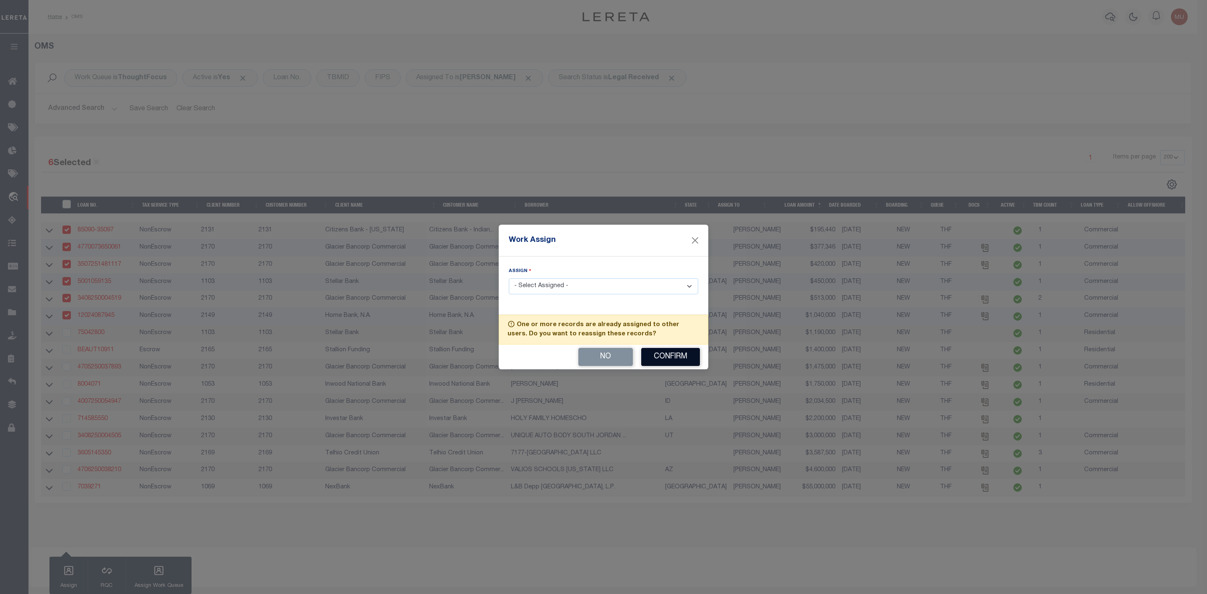
click at [662, 361] on button "Confirm" at bounding box center [670, 357] width 59 height 18
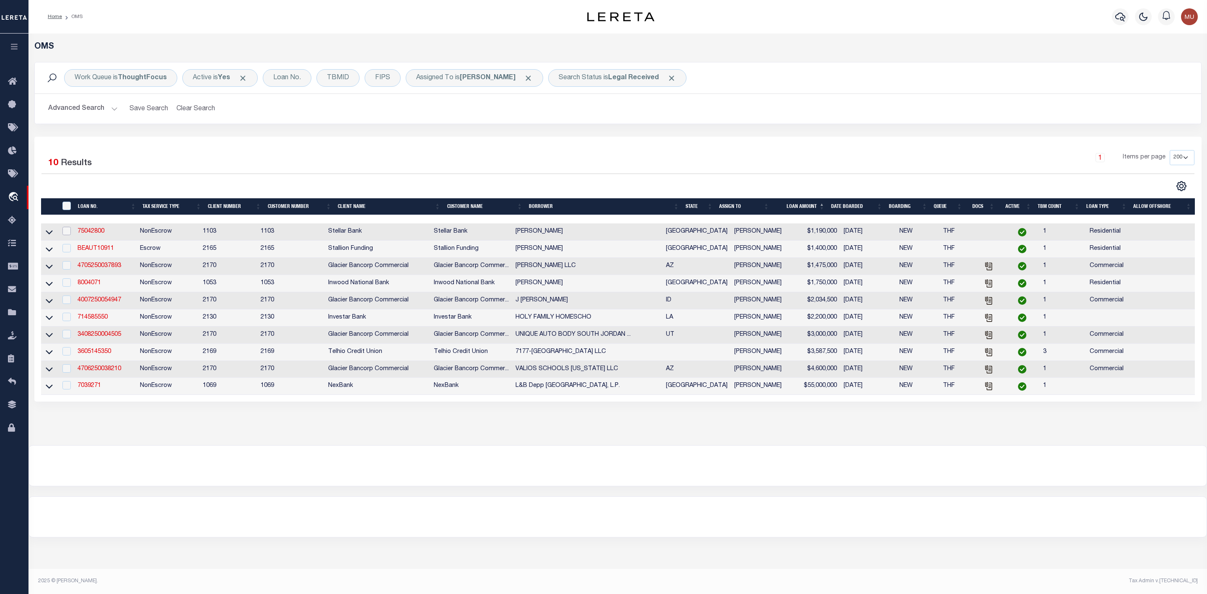
click at [68, 233] on input "checkbox" at bounding box center [66, 231] width 8 height 8
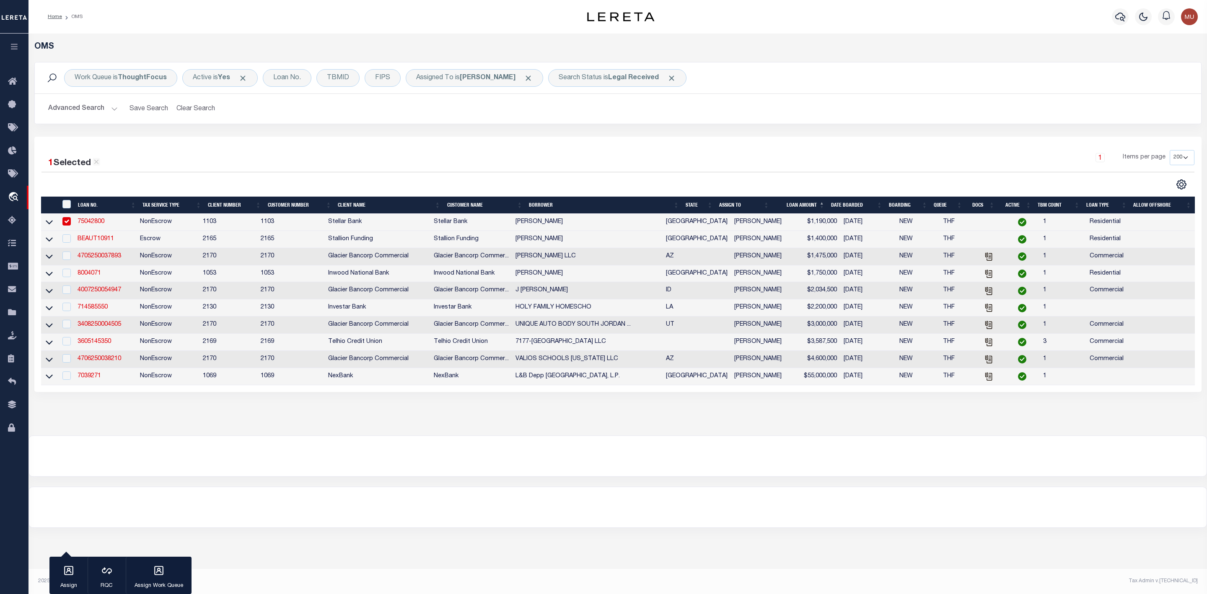
click at [67, 247] on td at bounding box center [65, 239] width 17 height 17
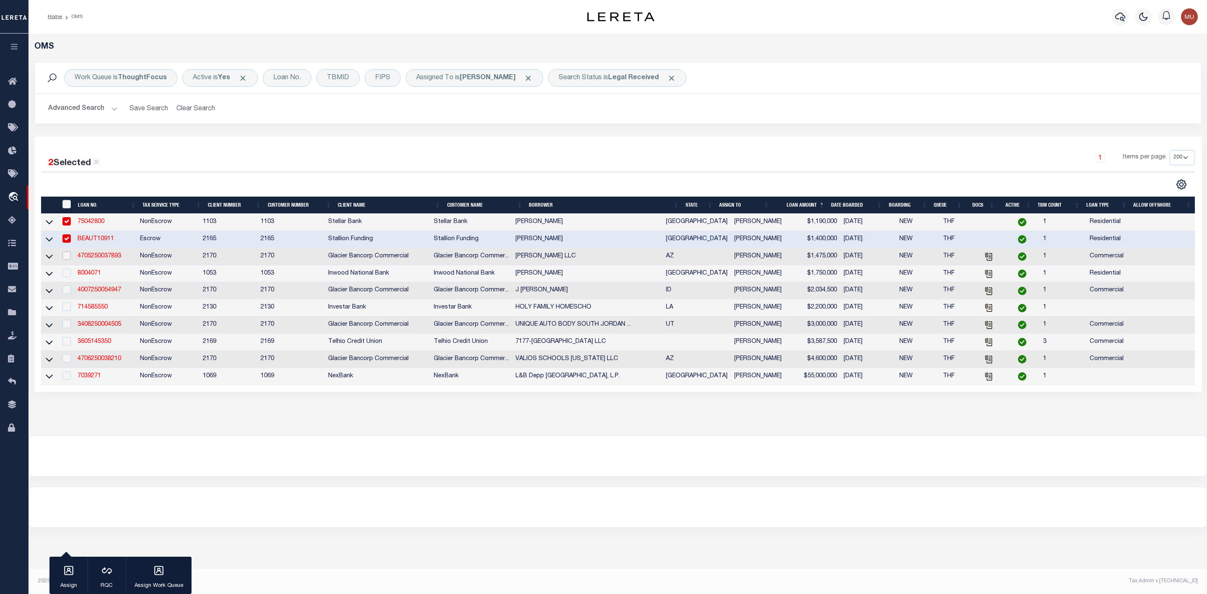
click at [69, 258] on input "checkbox" at bounding box center [66, 256] width 8 height 8
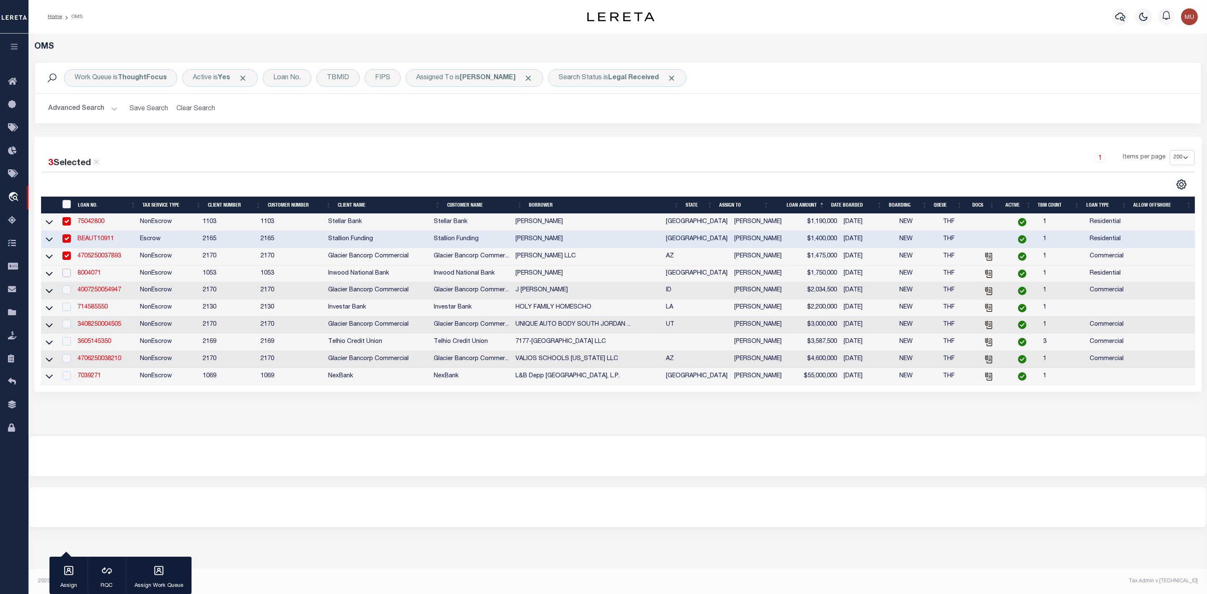
click at [69, 273] on input "checkbox" at bounding box center [66, 273] width 8 height 8
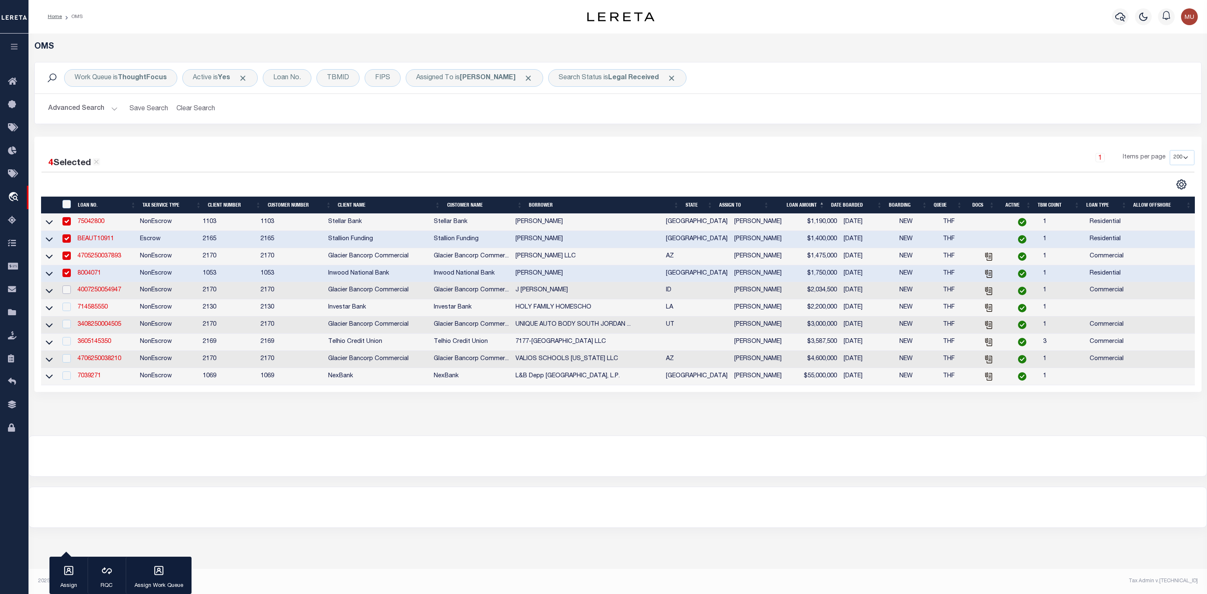
click at [69, 294] on input "checkbox" at bounding box center [66, 289] width 8 height 8
click at [69, 584] on p "Assign" at bounding box center [68, 586] width 21 height 8
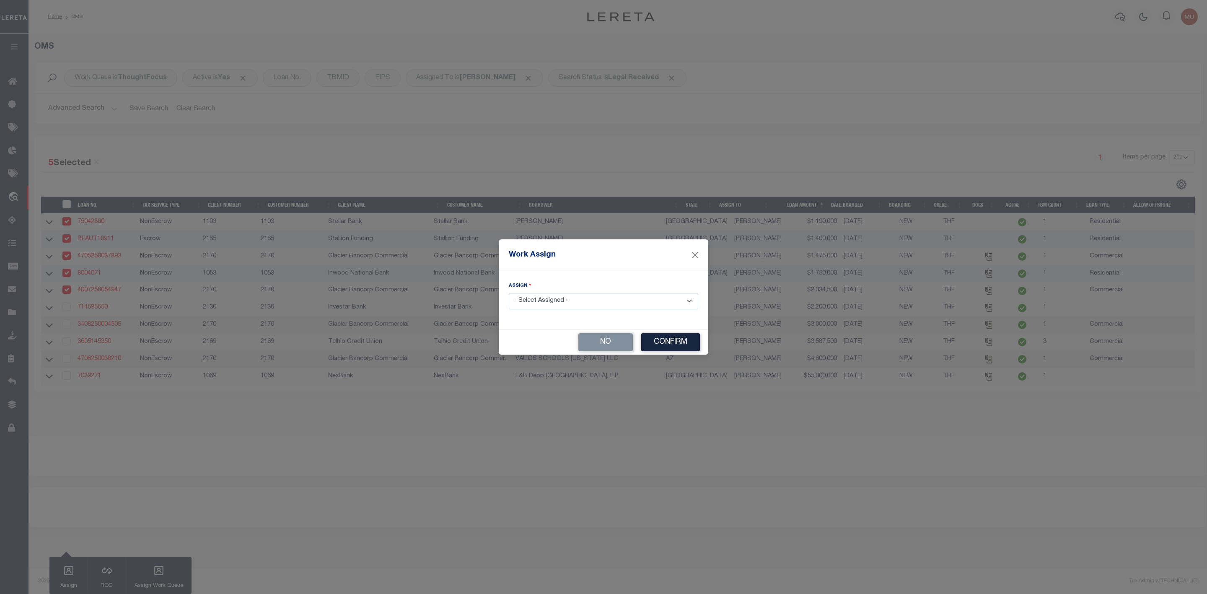
click at [552, 302] on select "- Select Assigned - --Unassigned-- [PERSON_NAME] [PERSON_NAME] [PERSON_NAME] [P…" at bounding box center [603, 301] width 189 height 16
click at [509, 293] on select "- Select Assigned - --Unassigned-- [PERSON_NAME] [PERSON_NAME] [PERSON_NAME] [P…" at bounding box center [603, 301] width 189 height 16
click at [663, 345] on button "Confirm" at bounding box center [670, 342] width 59 height 18
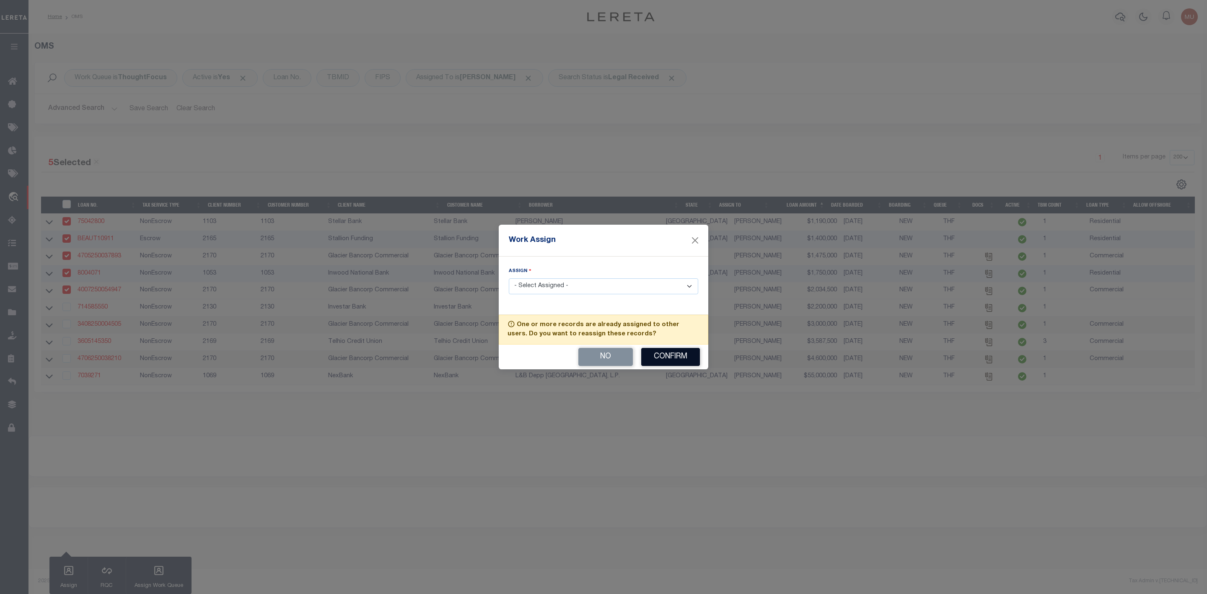
click at [662, 356] on button "Confirm" at bounding box center [670, 357] width 59 height 18
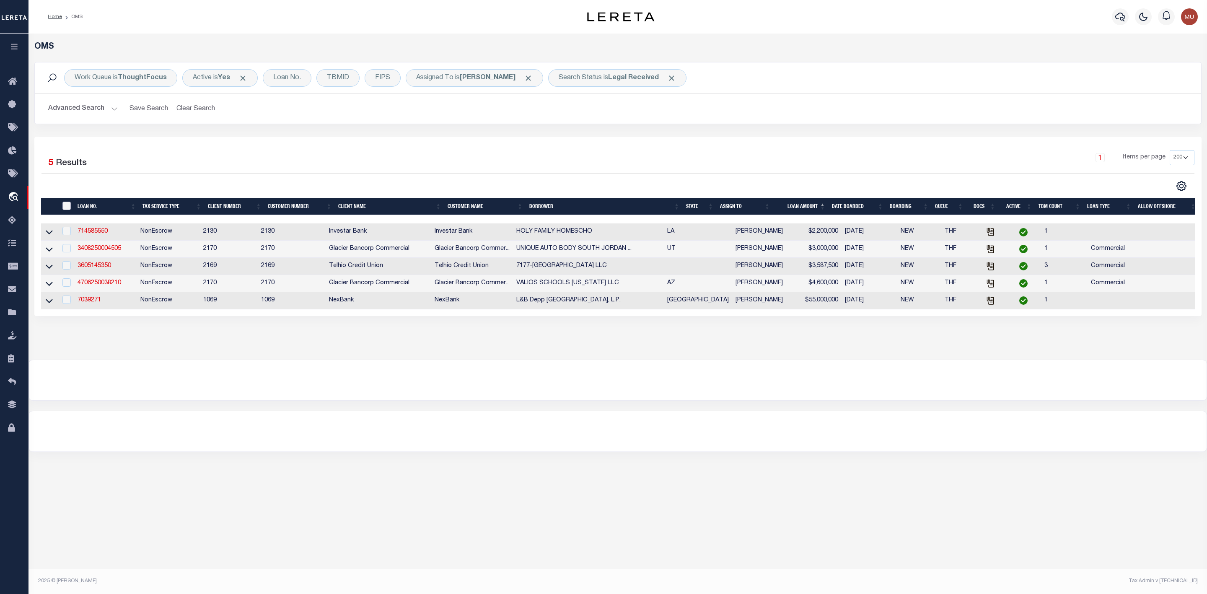
click at [63, 209] on input "" at bounding box center [66, 206] width 8 height 8
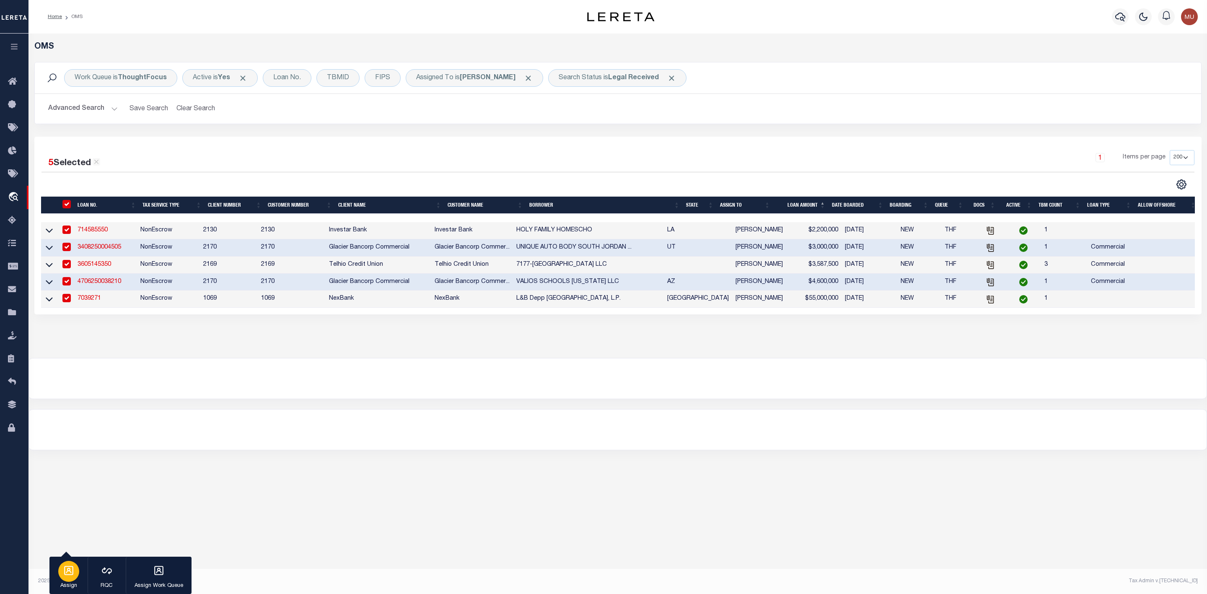
click at [75, 570] on div "button" at bounding box center [68, 571] width 21 height 21
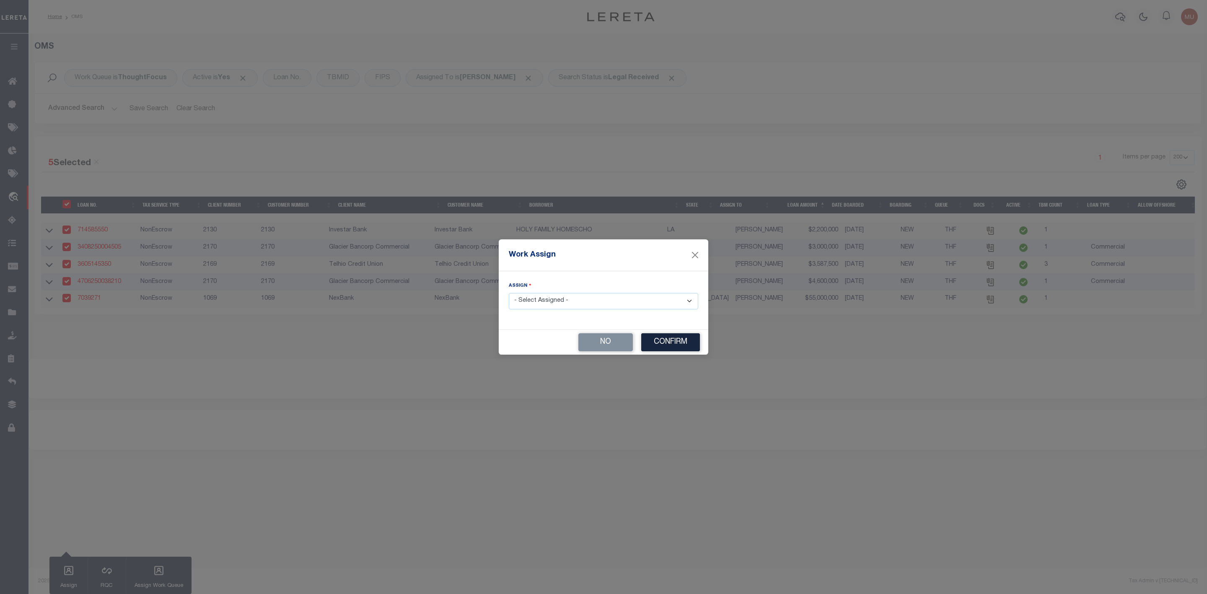
click at [551, 303] on select "- Select Assigned - --Unassigned-- [PERSON_NAME] [PERSON_NAME] [PERSON_NAME] [P…" at bounding box center [603, 301] width 189 height 16
click at [509, 293] on select "- Select Assigned - --Unassigned-- [PERSON_NAME] [PERSON_NAME] [PERSON_NAME] [P…" at bounding box center [603, 301] width 189 height 16
click at [670, 348] on button "Confirm" at bounding box center [670, 342] width 59 height 18
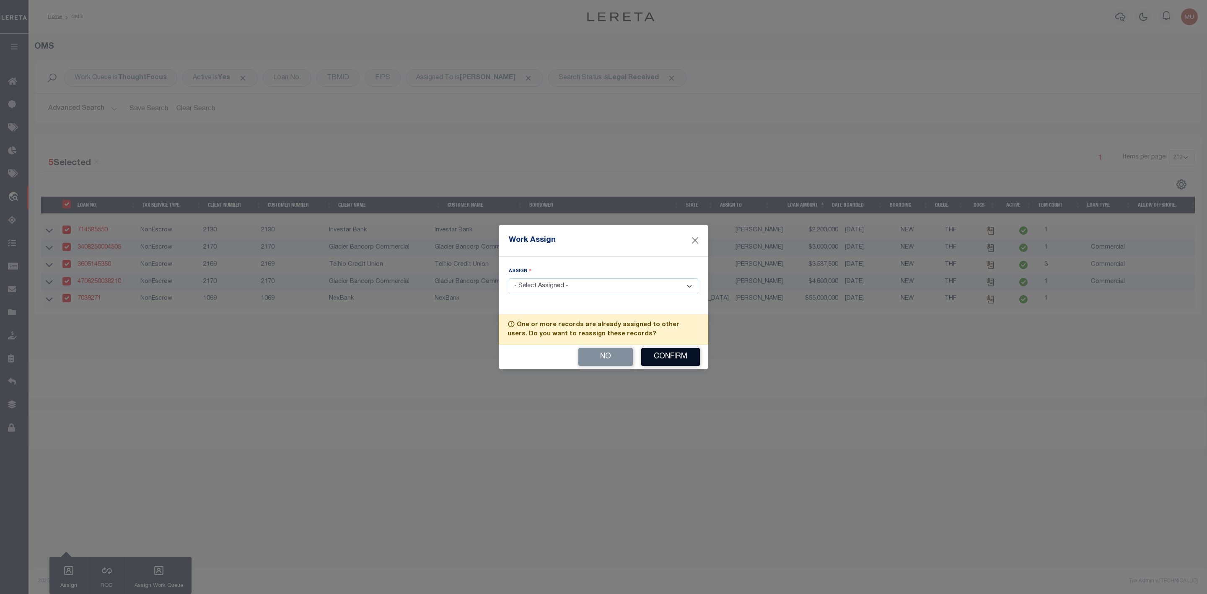
click at [669, 358] on button "Confirm" at bounding box center [670, 357] width 59 height 18
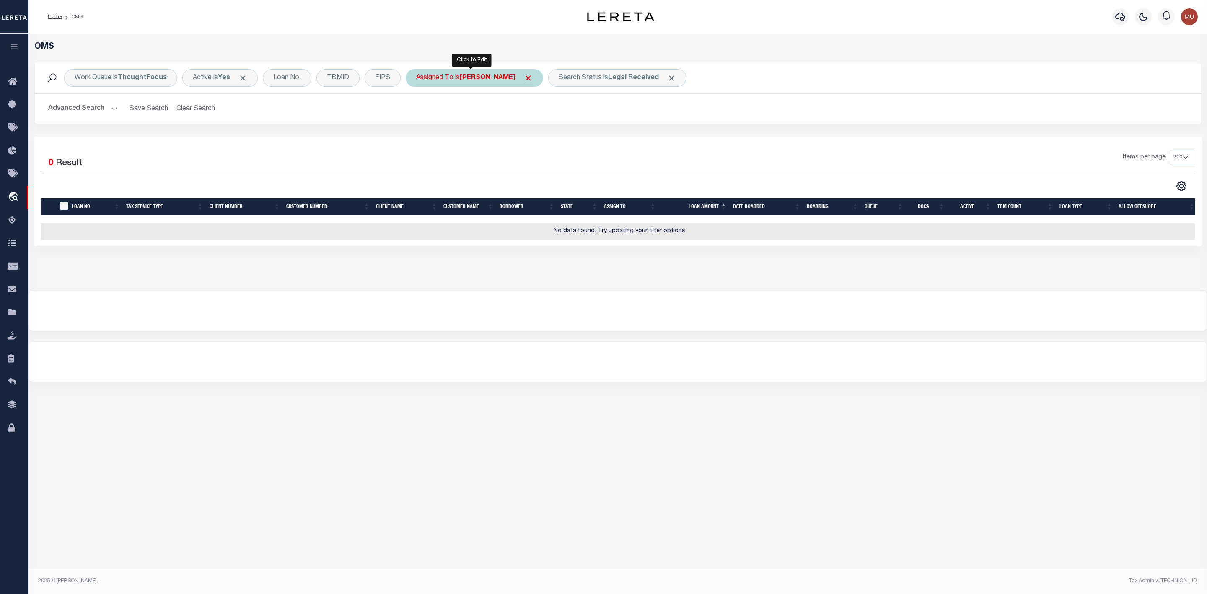
click at [507, 81] on b "[PERSON_NAME]" at bounding box center [488, 78] width 56 height 7
click at [482, 123] on select "--Unassigned-- [PERSON_NAME] [PERSON_NAME] [PERSON_NAME] [PERSON_NAME], [PERSON…" at bounding box center [478, 119] width 123 height 16
click at [418, 112] on select "--Unassigned-- [PERSON_NAME] [PERSON_NAME] [PERSON_NAME] [PERSON_NAME], [PERSON…" at bounding box center [478, 119] width 123 height 16
click at [531, 141] on input "Apply" at bounding box center [527, 137] width 25 height 14
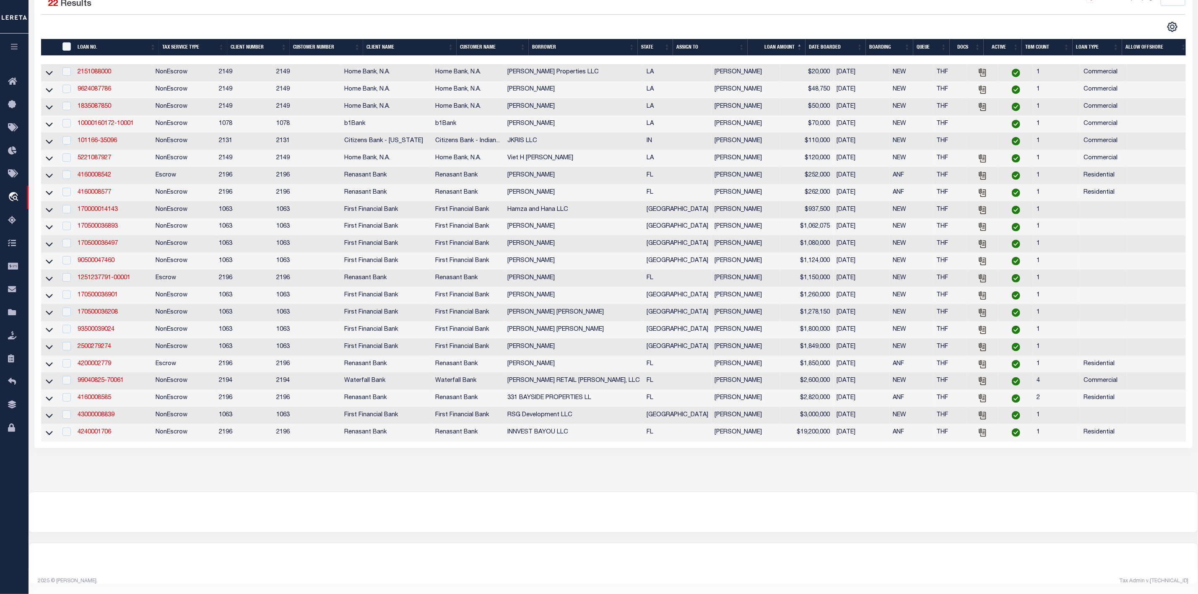
scroll to position [111, 0]
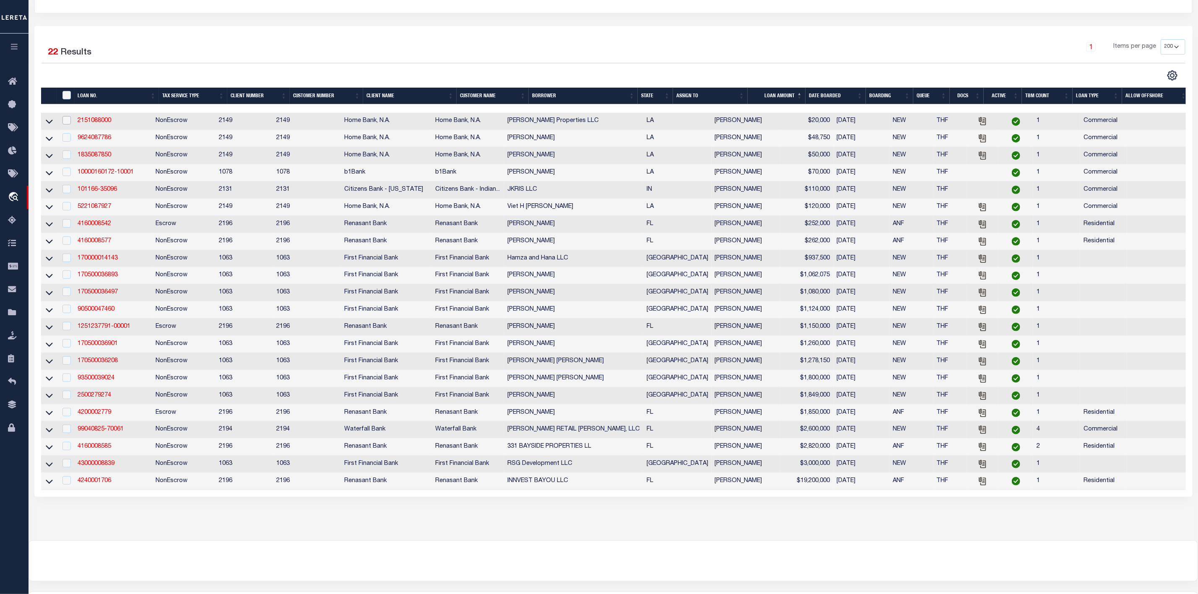
click at [66, 122] on input "checkbox" at bounding box center [66, 120] width 8 height 8
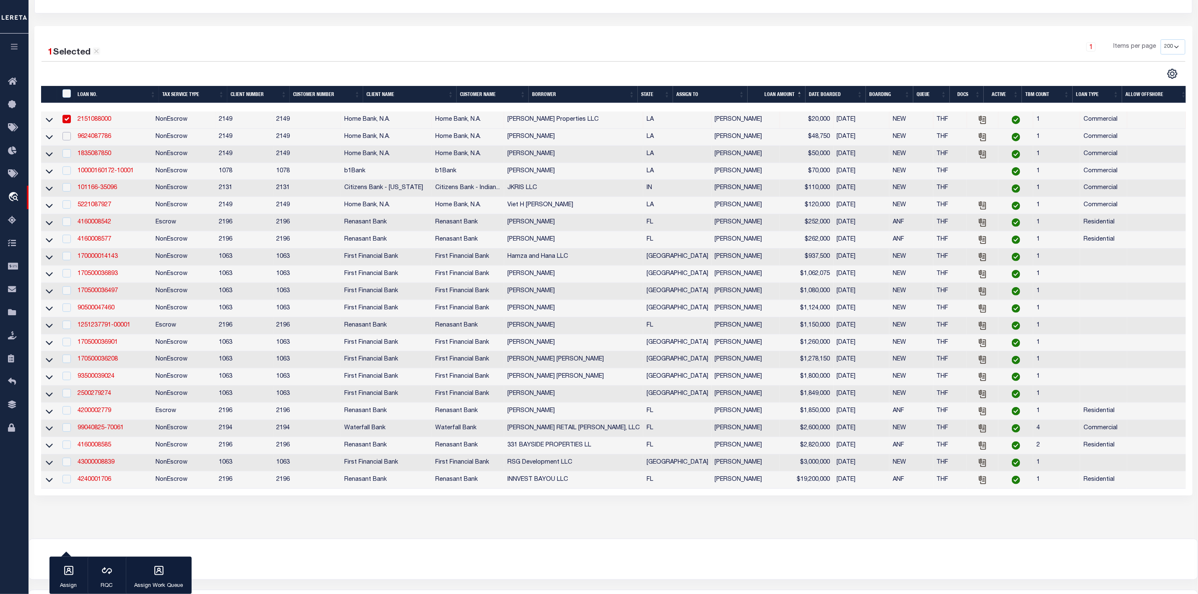
click at [66, 140] on input "checkbox" at bounding box center [66, 136] width 8 height 8
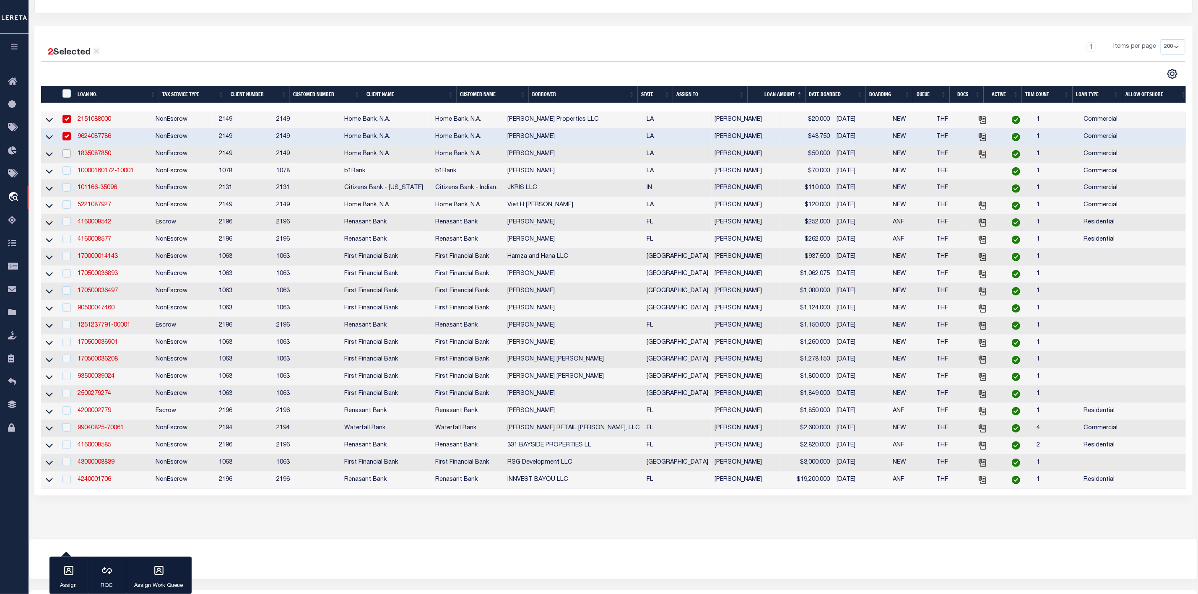
click at [67, 155] on input "checkbox" at bounding box center [66, 153] width 8 height 8
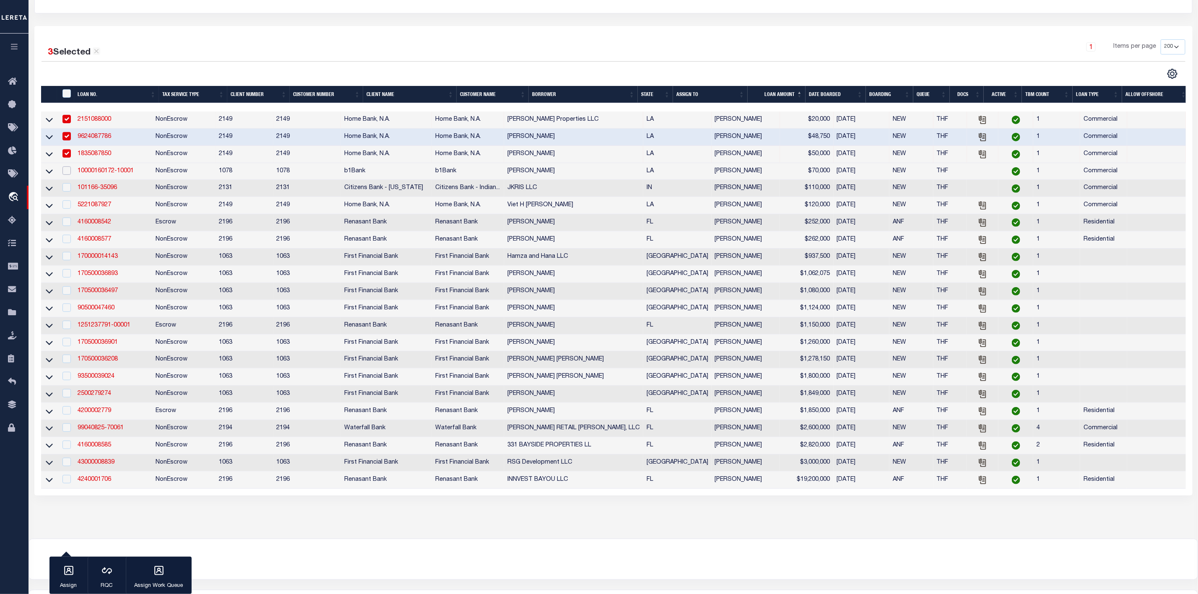
click at [68, 175] on input "checkbox" at bounding box center [66, 170] width 8 height 8
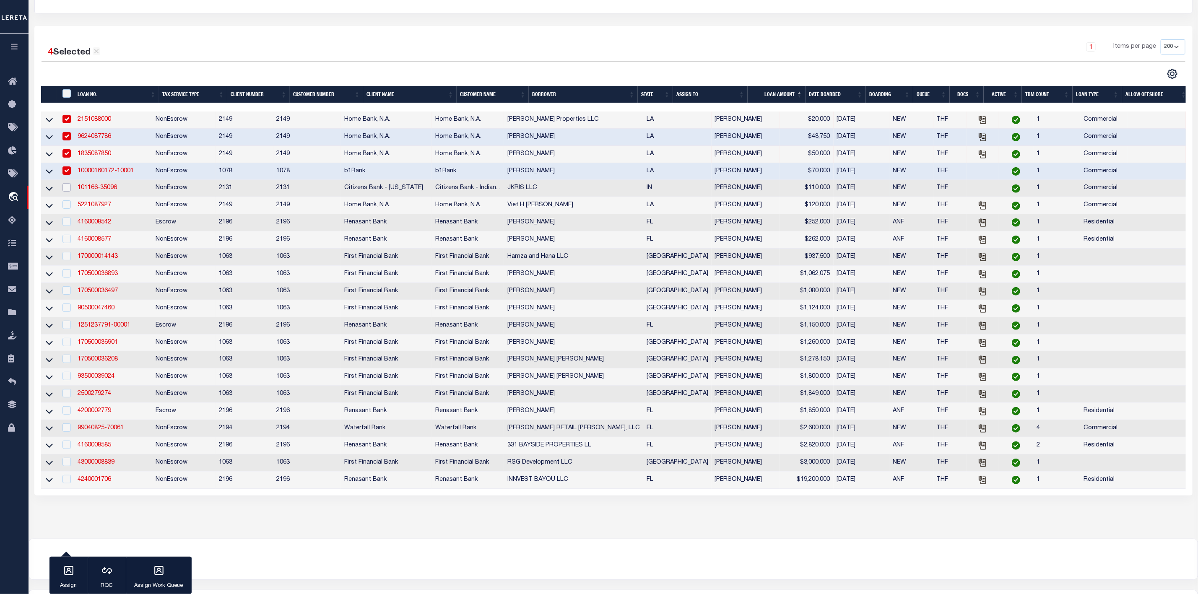
click at [66, 190] on input "checkbox" at bounding box center [66, 187] width 8 height 8
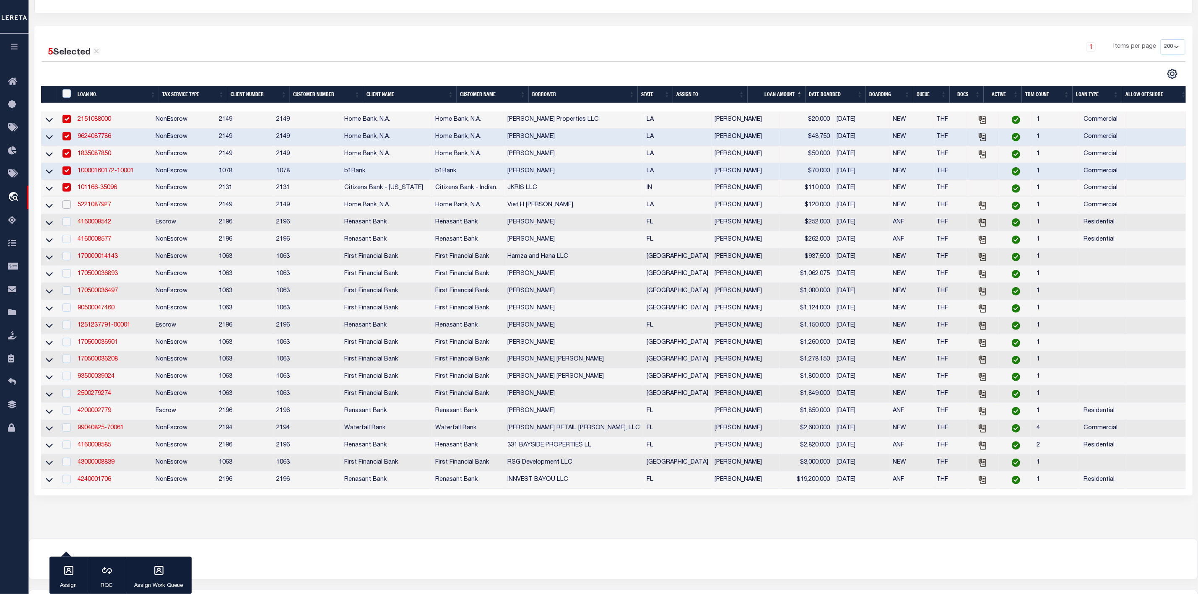
click at [63, 209] on input "checkbox" at bounding box center [66, 204] width 8 height 8
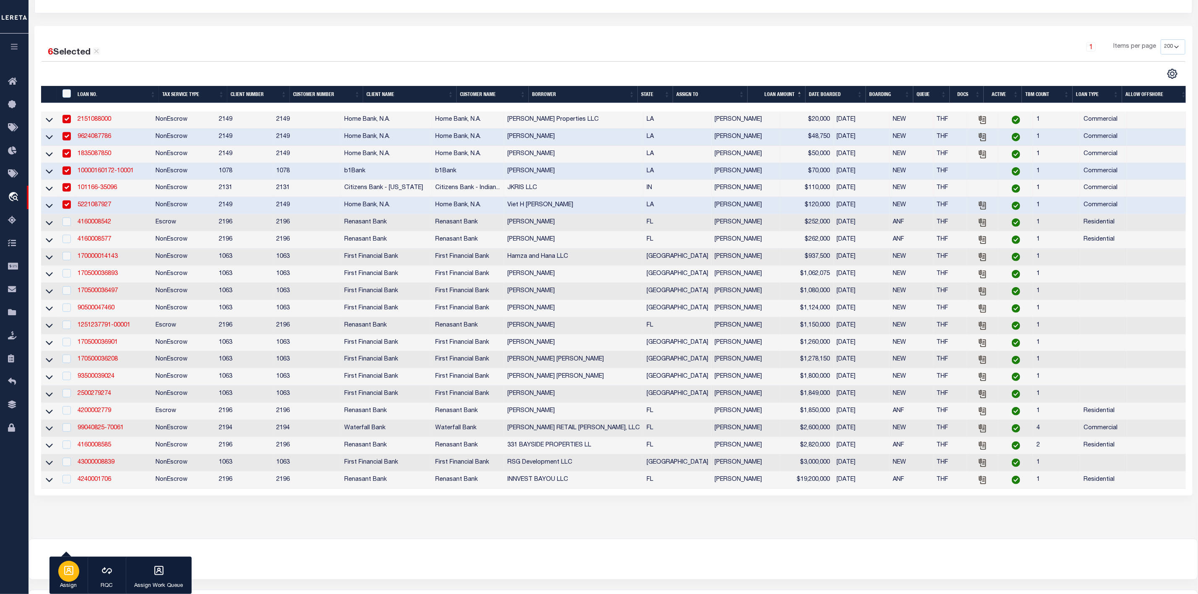
click at [73, 570] on icon "button" at bounding box center [68, 570] width 11 height 11
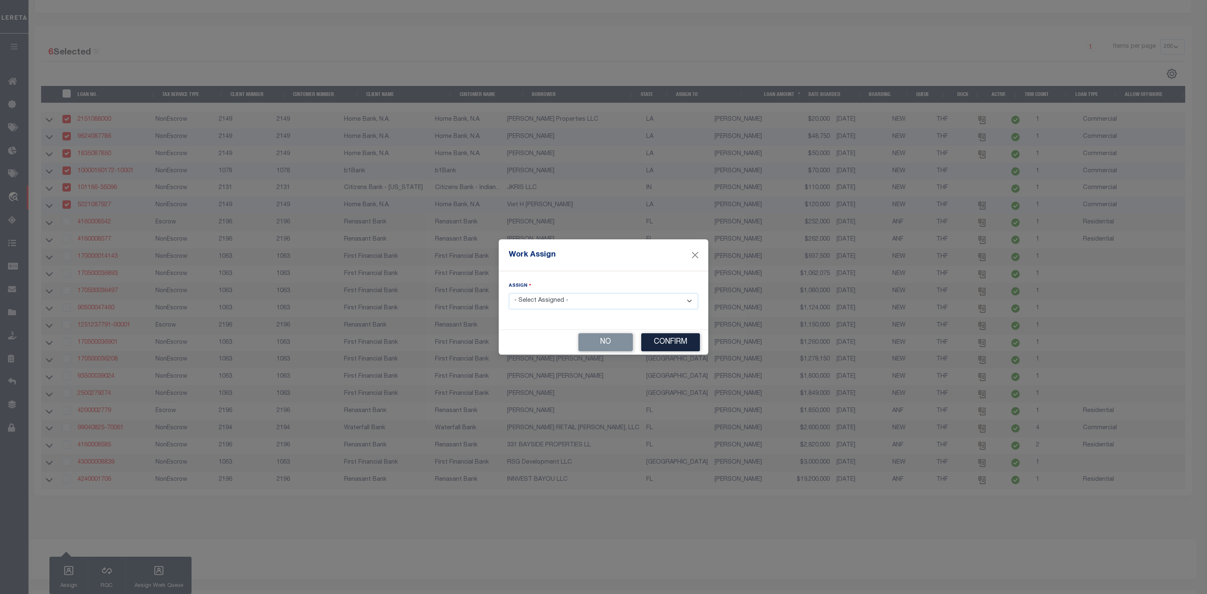
click at [586, 305] on select "- Select Assigned - --Unassigned-- [PERSON_NAME] [PERSON_NAME] [PERSON_NAME] [P…" at bounding box center [603, 301] width 189 height 16
click at [509, 293] on select "- Select Assigned - --Unassigned-- [PERSON_NAME] [PERSON_NAME] [PERSON_NAME] [P…" at bounding box center [603, 301] width 189 height 16
click at [678, 345] on button "Confirm" at bounding box center [670, 342] width 59 height 18
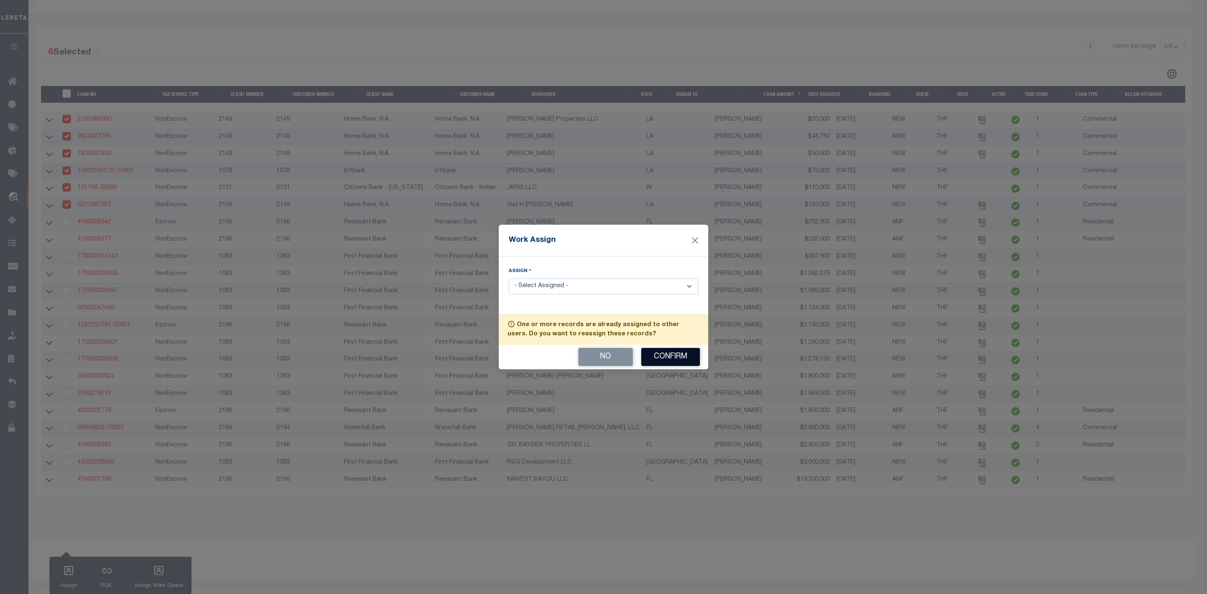
click at [676, 360] on button "Confirm" at bounding box center [670, 357] width 59 height 18
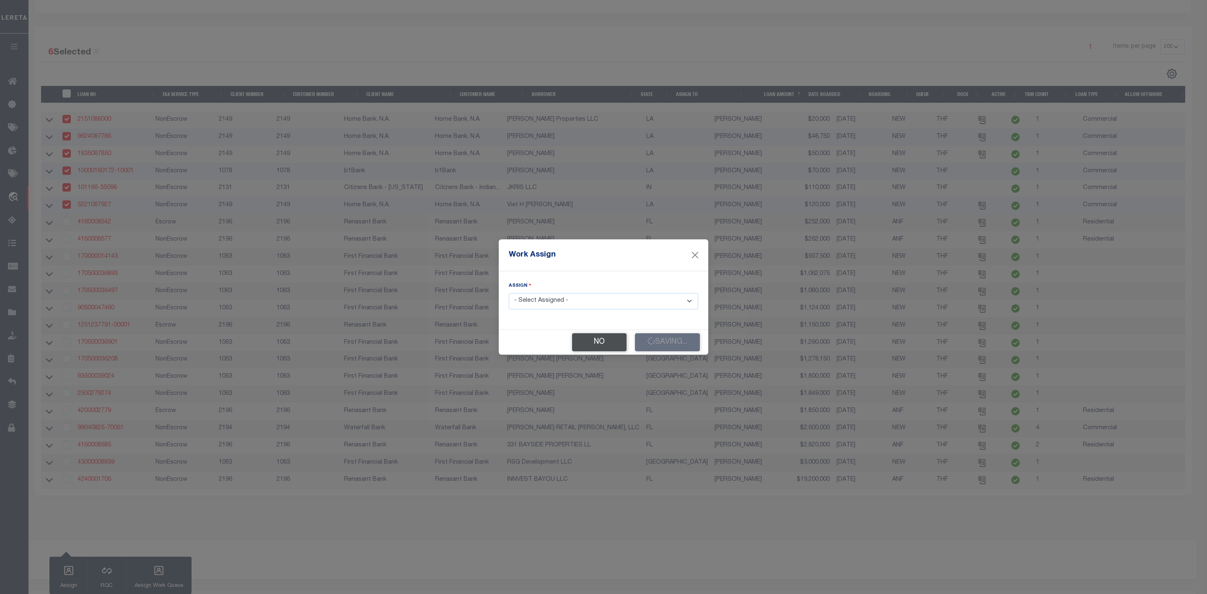
click at [597, 345] on button "No" at bounding box center [599, 342] width 54 height 18
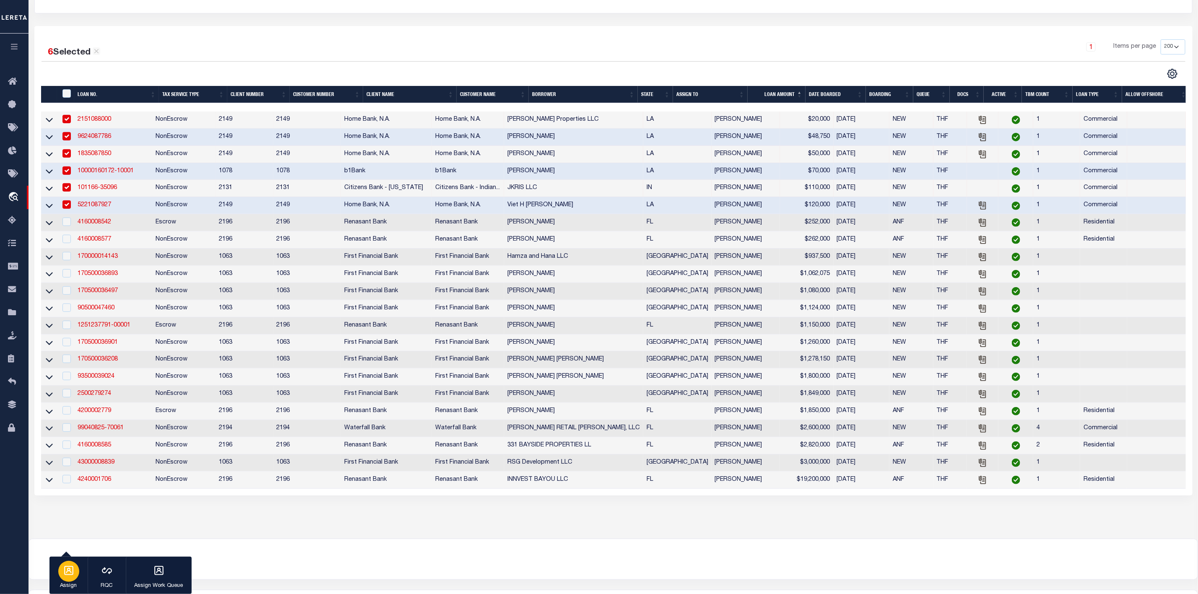
click at [66, 573] on icon "button" at bounding box center [68, 570] width 11 height 11
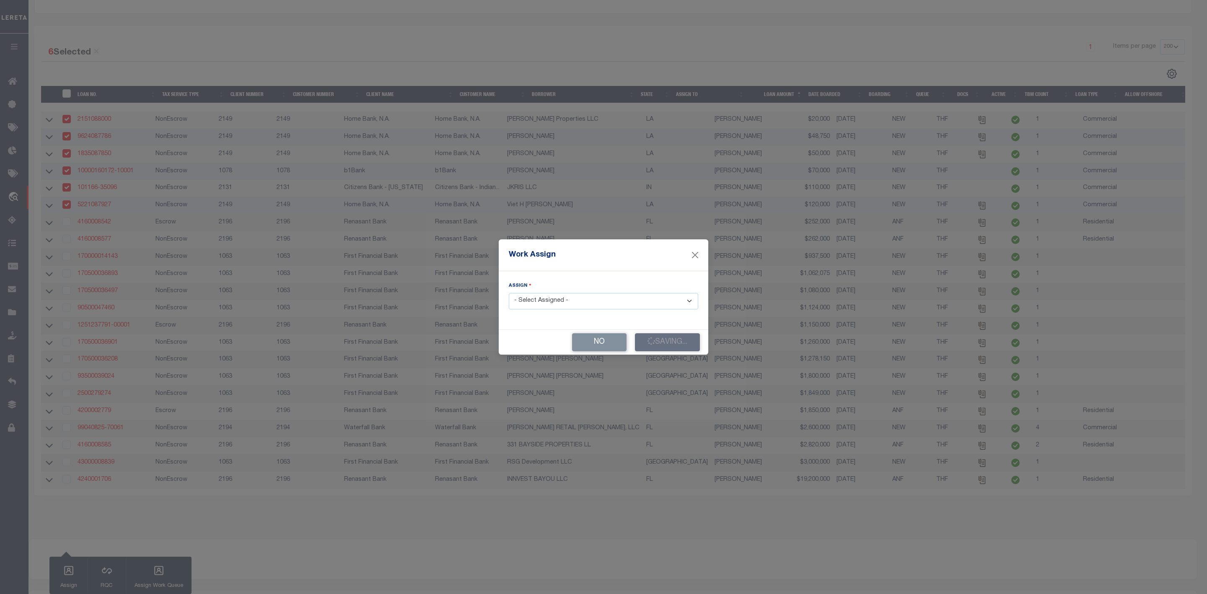
click at [545, 300] on select "- Select Assigned - --Unassigned-- [PERSON_NAME] [PERSON_NAME] [PERSON_NAME] [P…" at bounding box center [603, 301] width 189 height 16
click at [509, 293] on select "- Select Assigned - --Unassigned-- [PERSON_NAME] [PERSON_NAME] [PERSON_NAME] [P…" at bounding box center [603, 301] width 189 height 16
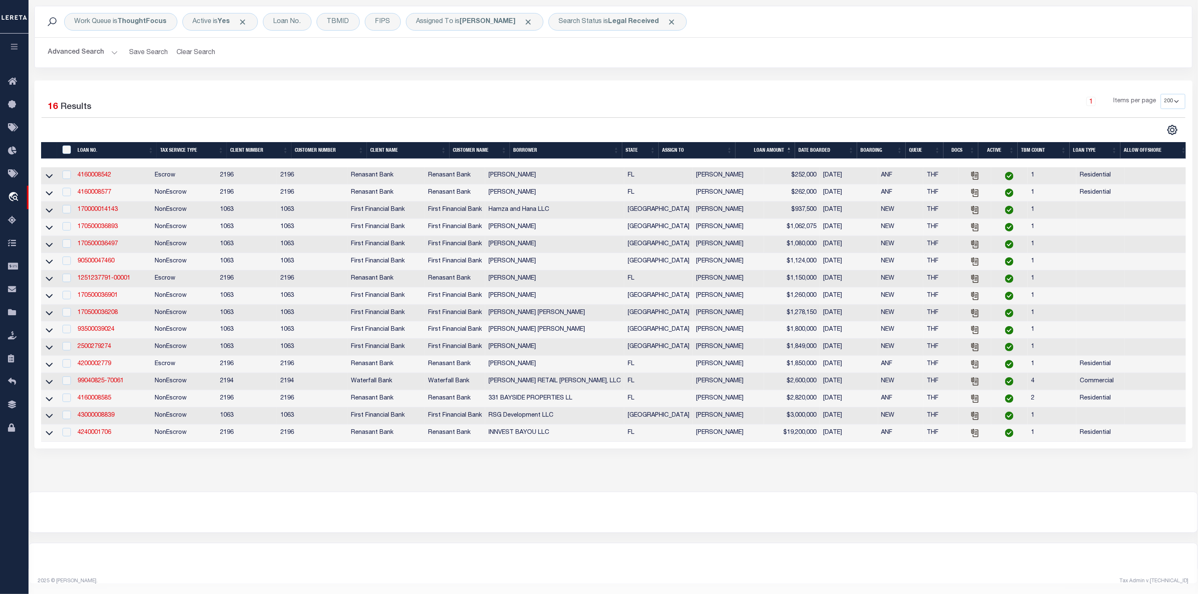
scroll to position [69, 0]
click at [653, 142] on th "State" at bounding box center [640, 150] width 36 height 17
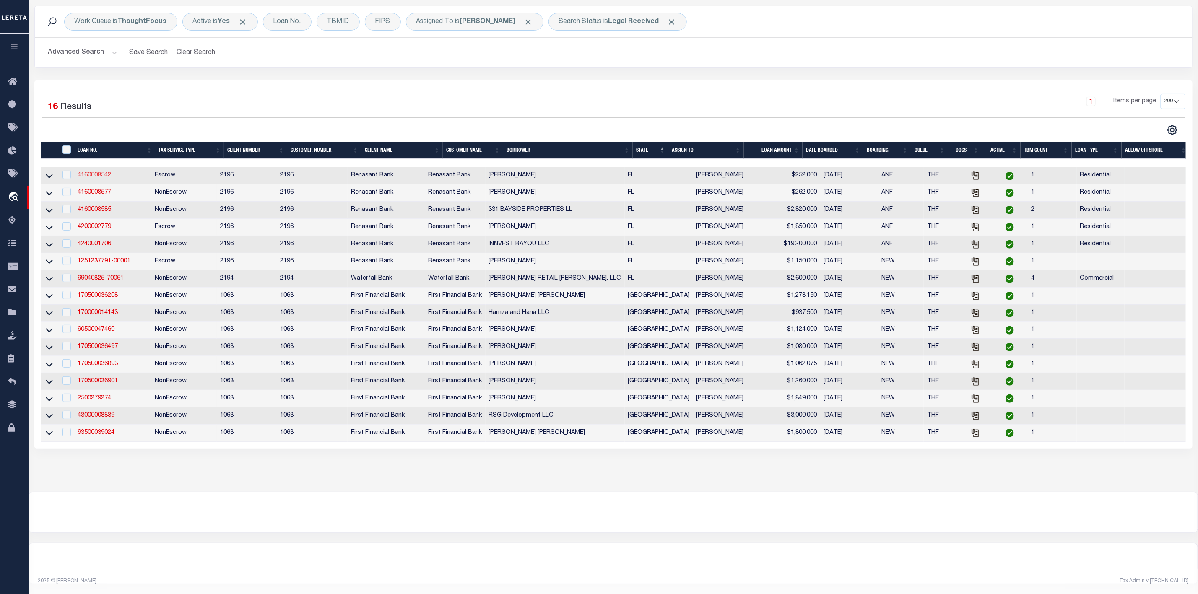
click at [85, 172] on link "4160008542" at bounding box center [95, 175] width 34 height 6
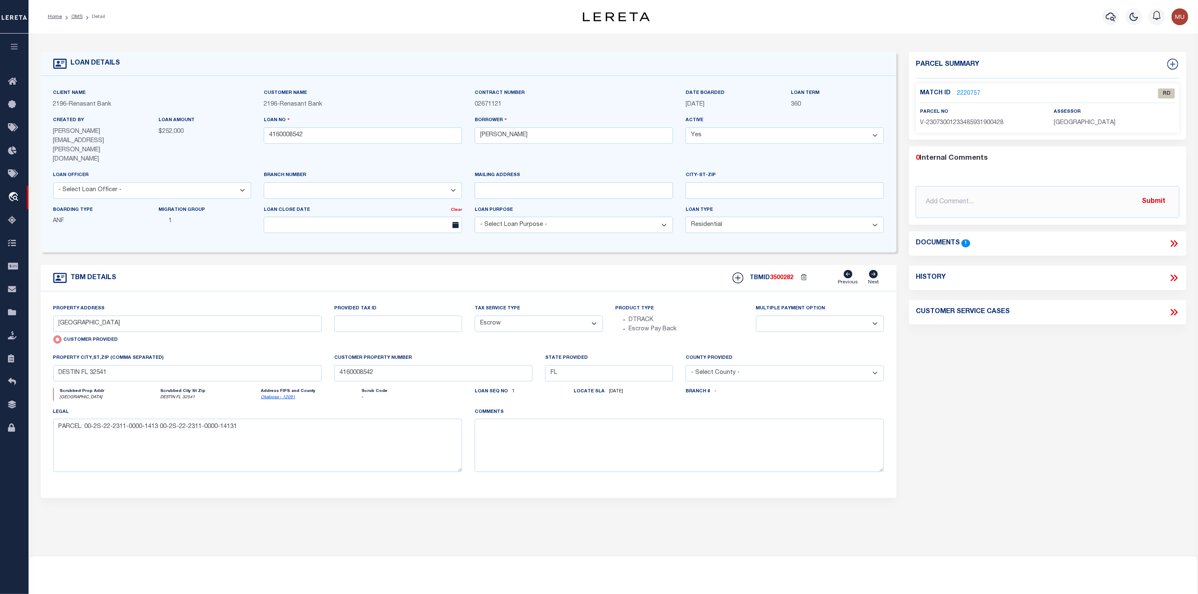
click at [966, 93] on link "2220757" at bounding box center [968, 93] width 23 height 9
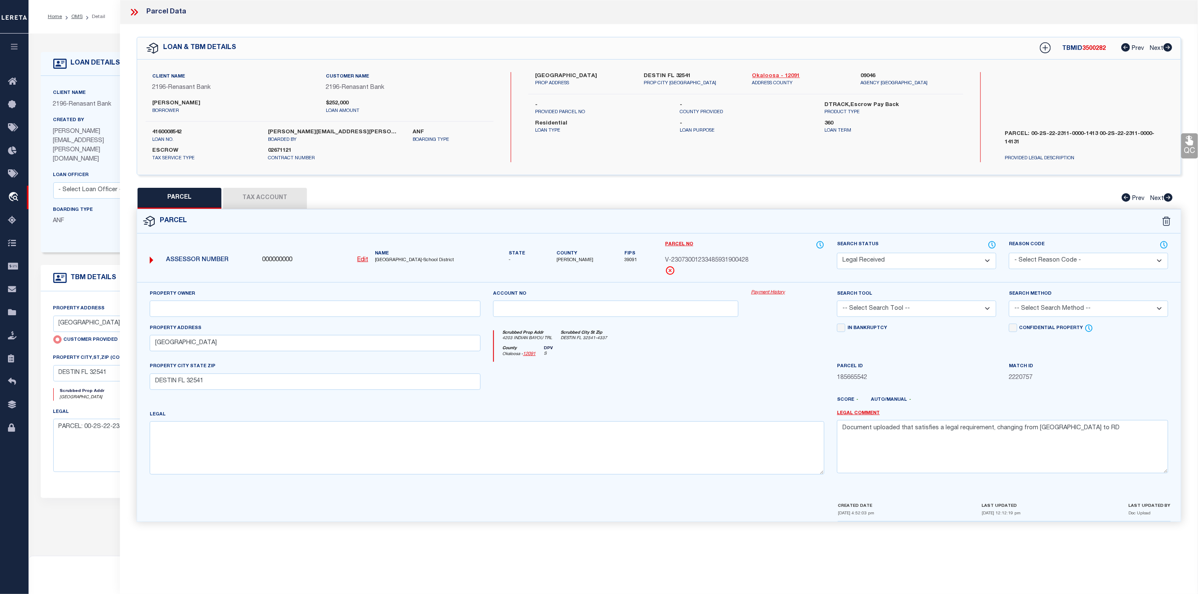
click at [783, 77] on link "Okaloosa - 12091" at bounding box center [800, 76] width 96 height 8
drag, startPoint x: 533, startPoint y: 72, endPoint x: 607, endPoint y: 77, distance: 73.5
click at [607, 77] on div "[GEOGRAPHIC_DATA] UNIT PROP ADDRESS" at bounding box center [583, 79] width 109 height 15
copy label "[GEOGRAPHIC_DATA]"
drag, startPoint x: 1030, startPoint y: 131, endPoint x: 1049, endPoint y: 144, distance: 22.7
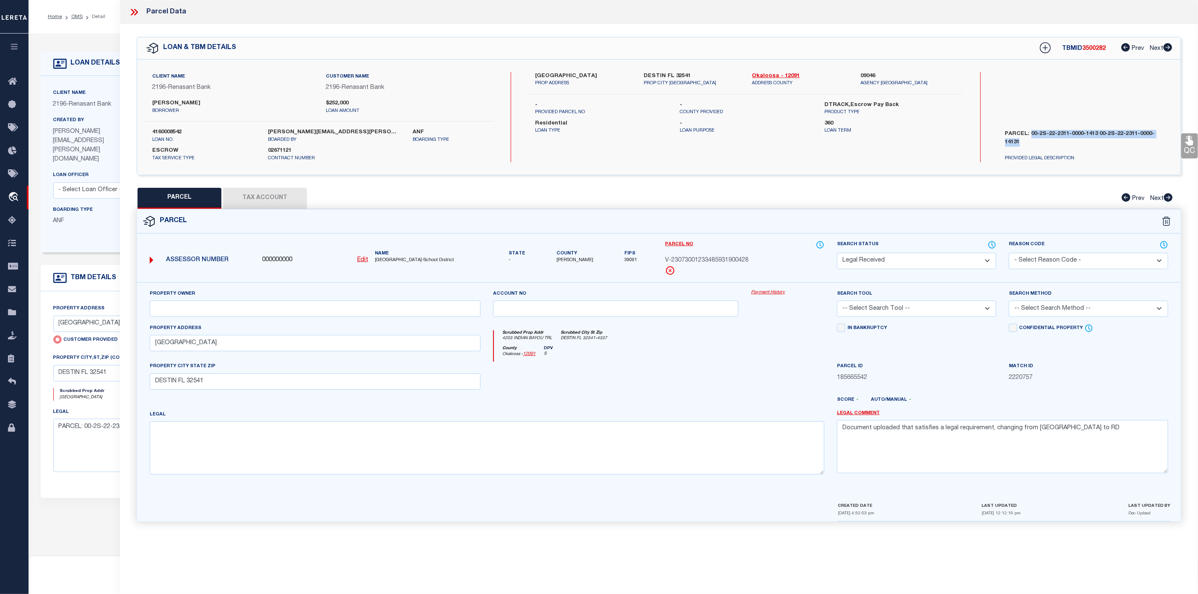
click at [1049, 144] on label "PARCEL: 00-2S-22-2311-0000-1413 00-2S-22-2311-0000-14131" at bounding box center [1085, 142] width 173 height 25
copy label "00-2S-22-2311-0000-1413 00-2S-22-2311-0000-14131"
click at [136, 15] on icon at bounding box center [134, 12] width 11 height 11
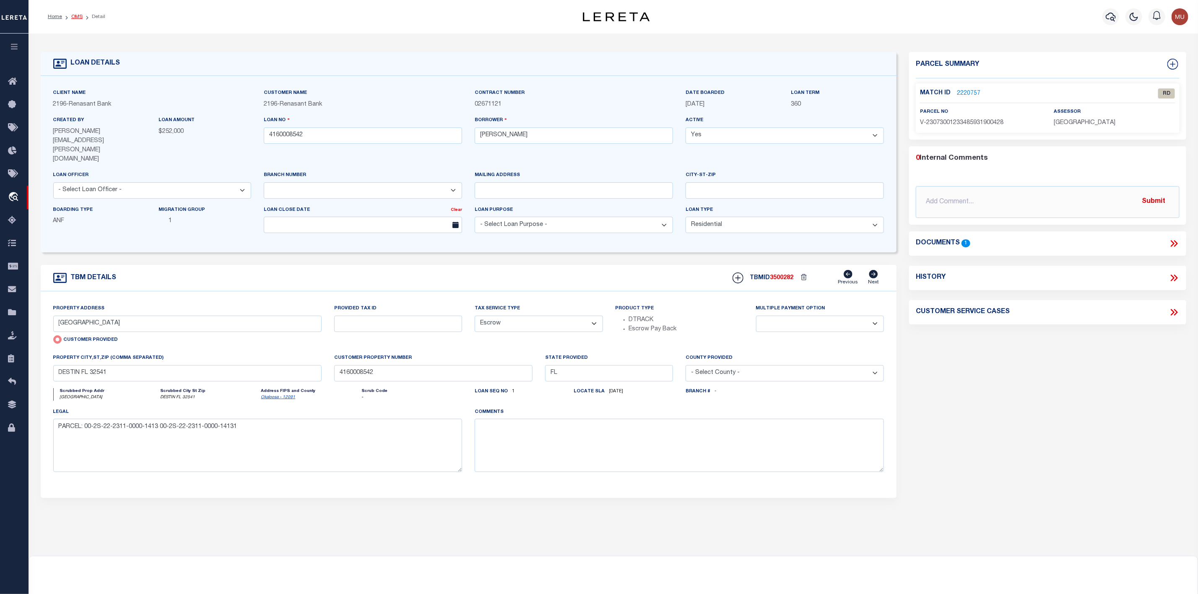
click at [73, 18] on link "OMS" at bounding box center [76, 16] width 11 height 5
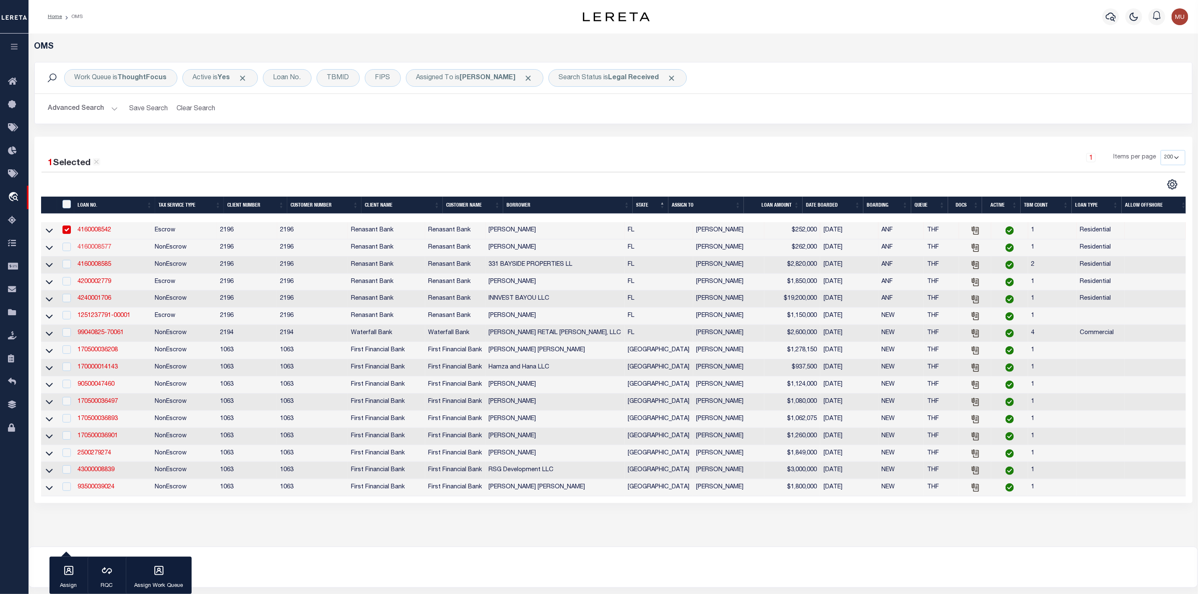
click at [90, 247] on link "4160008577" at bounding box center [95, 247] width 34 height 6
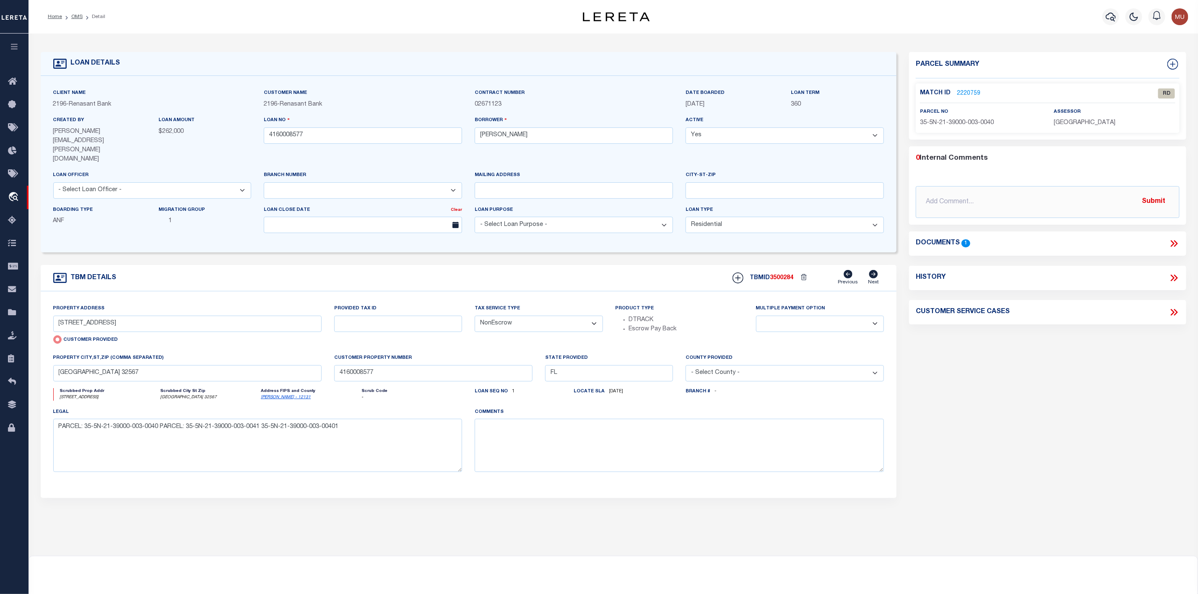
click at [966, 90] on link "2220759" at bounding box center [968, 93] width 23 height 9
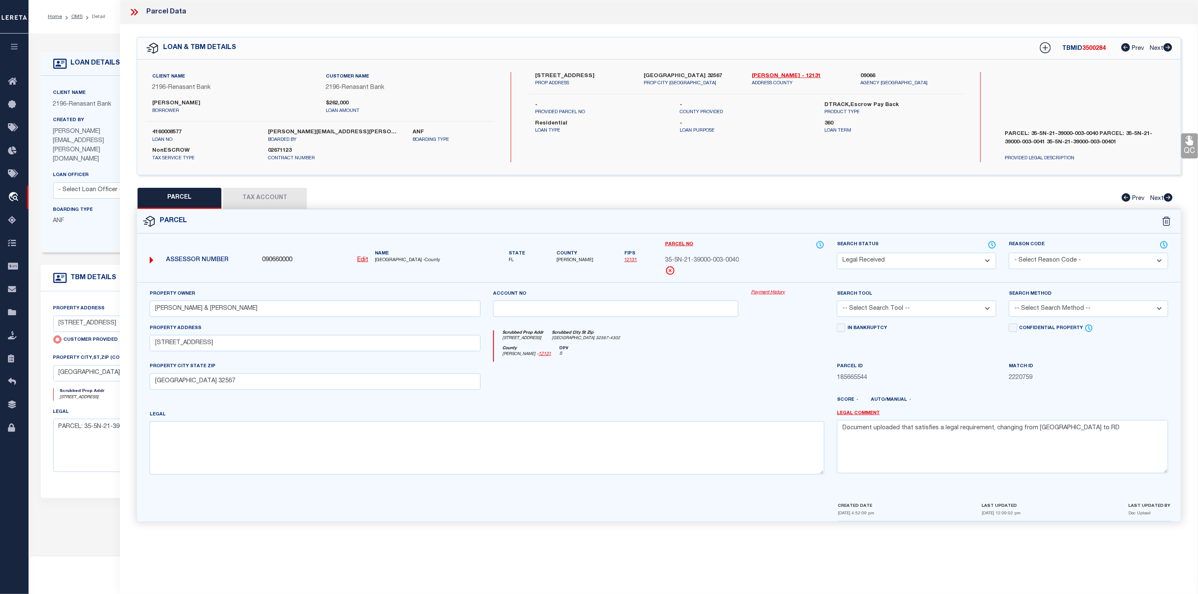
click at [132, 16] on icon at bounding box center [134, 12] width 11 height 11
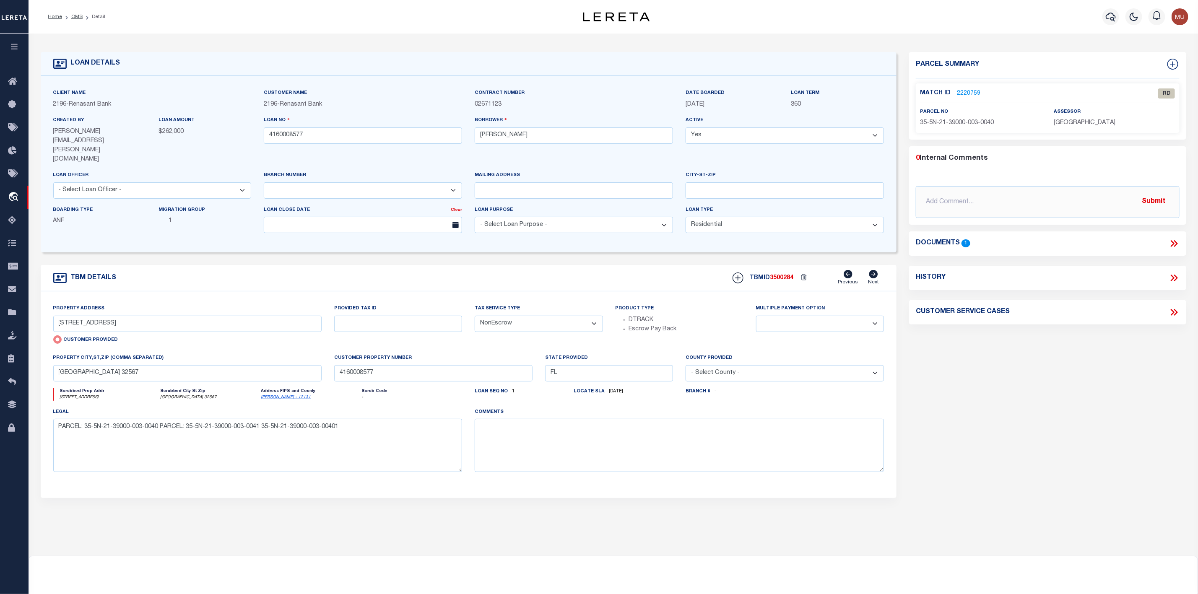
click at [1175, 244] on icon at bounding box center [1173, 243] width 11 height 11
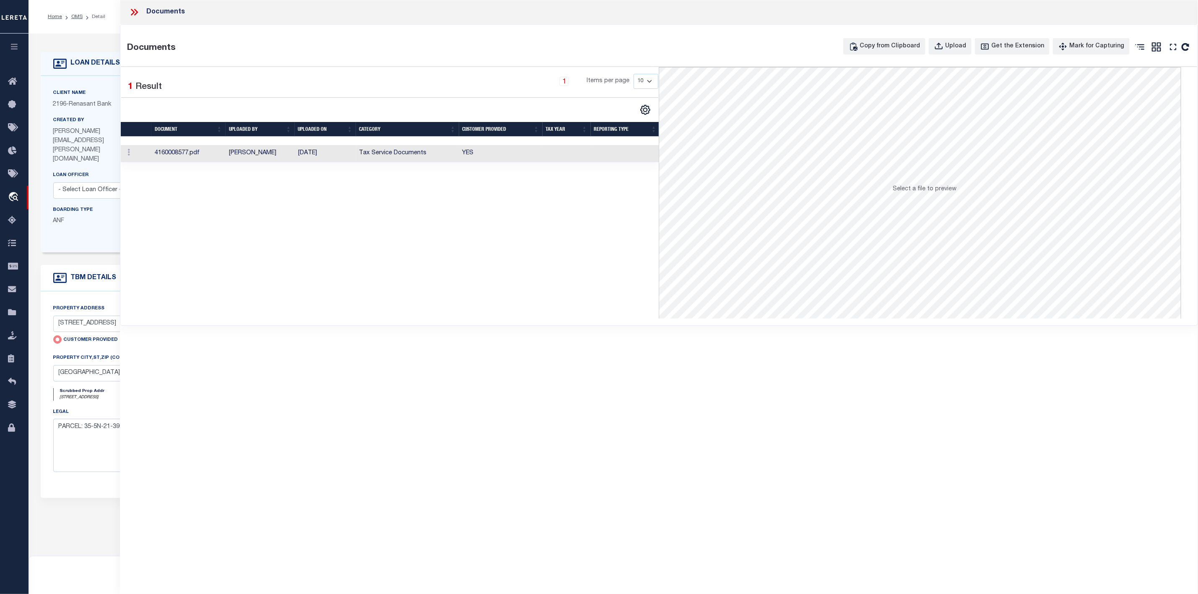
click at [169, 153] on td "4160008577.pdf" at bounding box center [188, 153] width 74 height 17
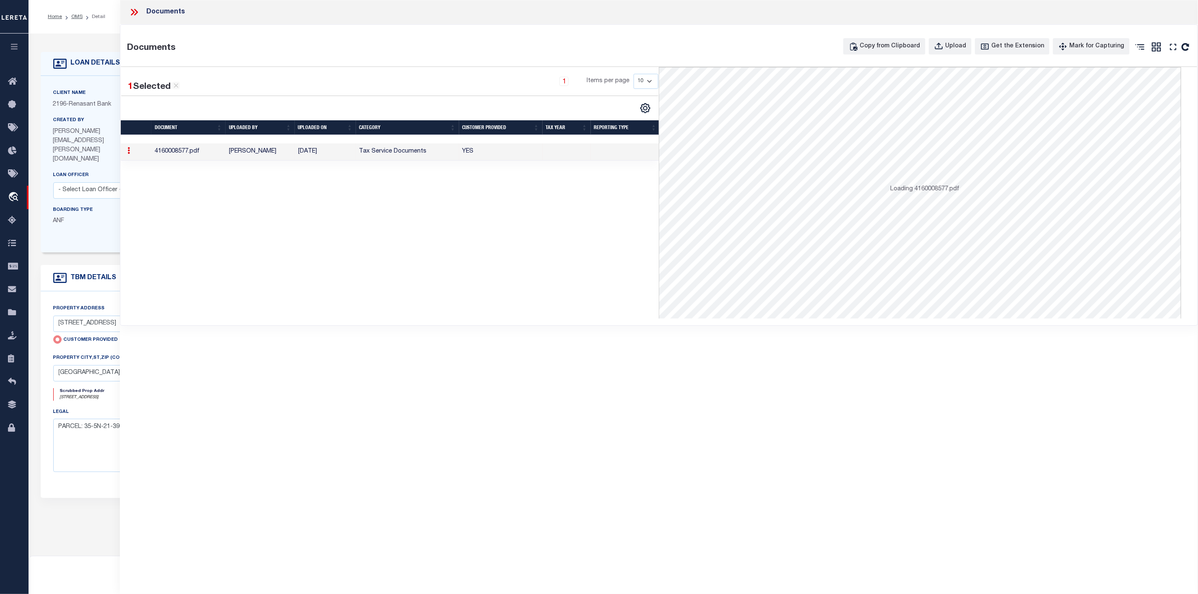
click at [169, 153] on td "4160008577.pdf" at bounding box center [188, 151] width 74 height 17
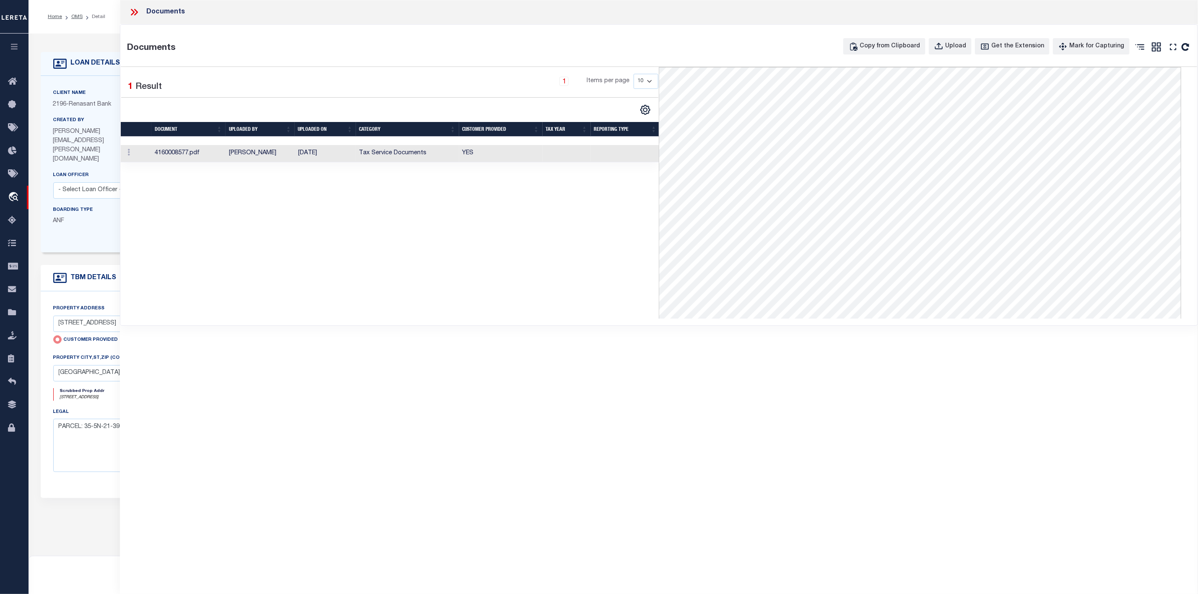
click at [133, 13] on icon at bounding box center [133, 12] width 4 height 7
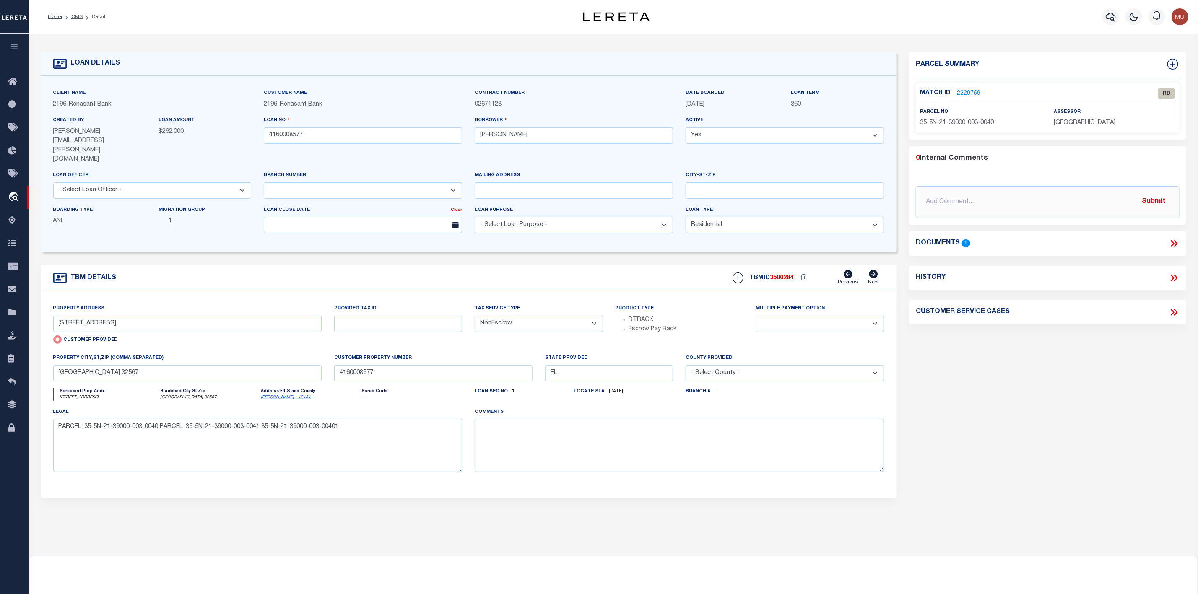
click at [963, 91] on link "2220759" at bounding box center [968, 93] width 23 height 9
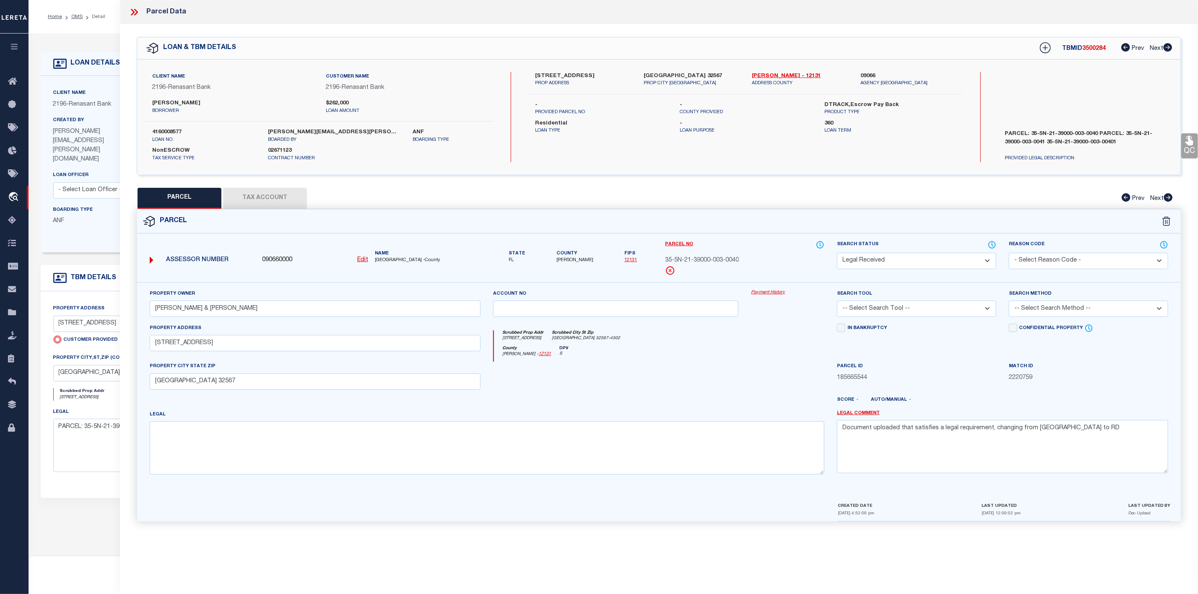
drag, startPoint x: 530, startPoint y: 73, endPoint x: 594, endPoint y: 77, distance: 64.2
click at [594, 77] on div "820 LITTLE YAUPON WAY PROP ADDRESS" at bounding box center [583, 79] width 109 height 15
click at [770, 77] on link "[PERSON_NAME] - 12131" at bounding box center [800, 76] width 96 height 8
click at [537, 80] on p "PROP ADDRESS" at bounding box center [583, 83] width 96 height 7
drag, startPoint x: 533, startPoint y: 75, endPoint x: 589, endPoint y: 75, distance: 55.3
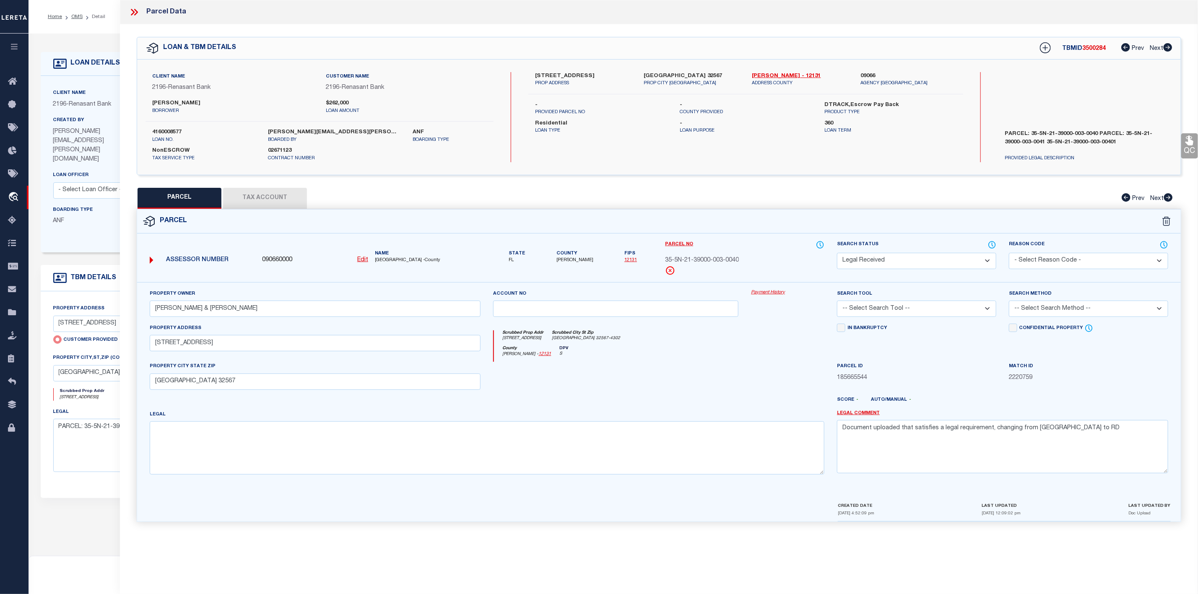
click at [589, 75] on div "820 LITTLE YAUPON WAY PROP ADDRESS" at bounding box center [583, 79] width 109 height 15
copy label "820 LITTLE YAUPON"
drag, startPoint x: 1077, startPoint y: 438, endPoint x: 840, endPoint y: 434, distance: 236.9
click at [840, 434] on textarea "Document uploaded that satisfies a legal requirement, changing from [GEOGRAPHIC…" at bounding box center [1002, 446] width 331 height 53
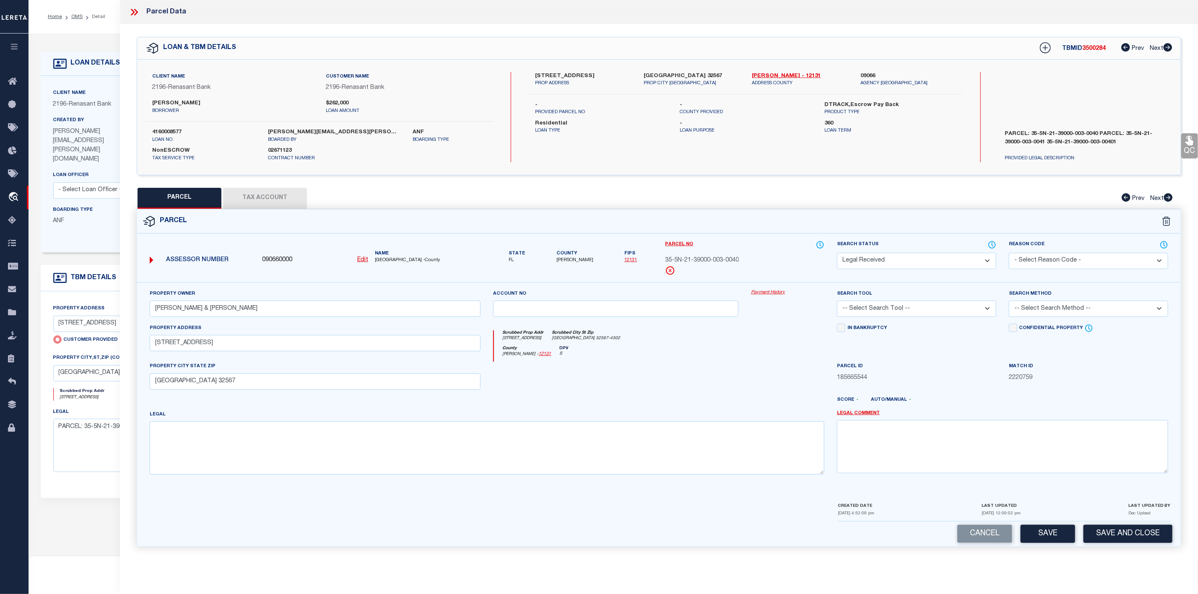
click at [893, 310] on select "-- Select Search Tool -- 3rd Party Website Agency File Agency Website ATLS CNV-…" at bounding box center [916, 309] width 159 height 16
click at [837, 303] on select "-- Select Search Tool -- 3rd Party Website Agency File Agency Website ATLS CNV-…" at bounding box center [916, 309] width 159 height 16
click at [1068, 313] on select "-- Select Search Method -- Property Address Legal Liability Info Provided" at bounding box center [1088, 309] width 159 height 16
click at [1009, 303] on select "-- Select Search Method -- Property Address Legal Liability Info Provided" at bounding box center [1088, 309] width 159 height 16
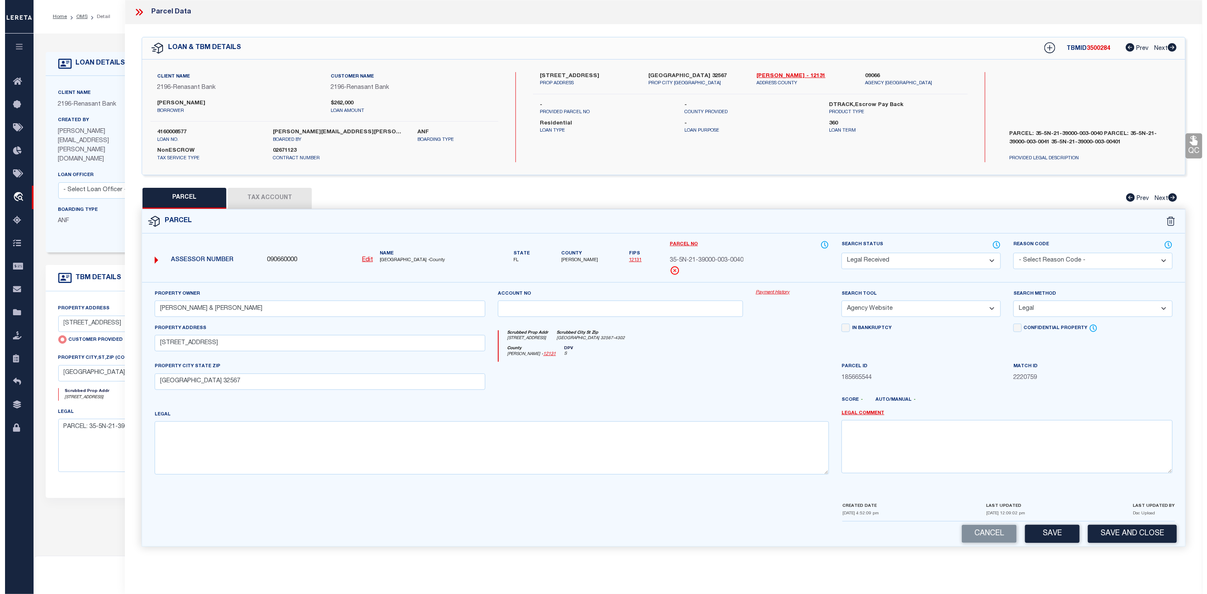
scroll to position [53, 0]
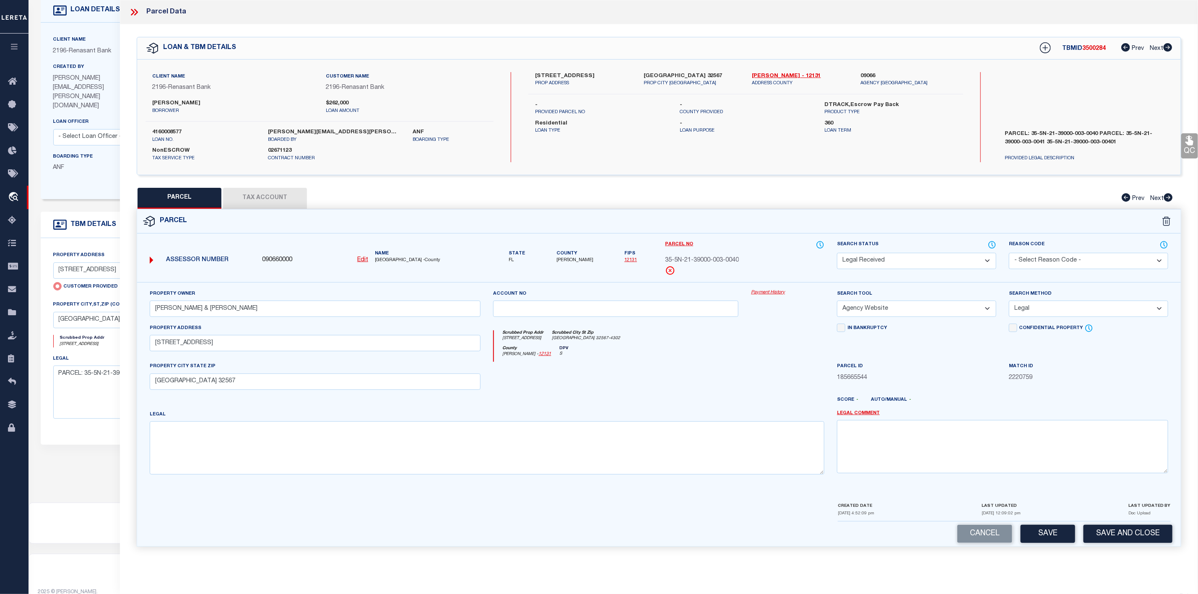
click at [892, 257] on select "Automated Search Bad Parcel Complete Duplicate Parcel High Dollar Reporting In …" at bounding box center [916, 261] width 159 height 16
click at [837, 254] on select "Automated Search Bad Parcel Complete Duplicate Parcel High Dollar Reporting In …" at bounding box center [916, 261] width 159 height 16
click at [1041, 539] on button "Save" at bounding box center [1047, 534] width 54 height 18
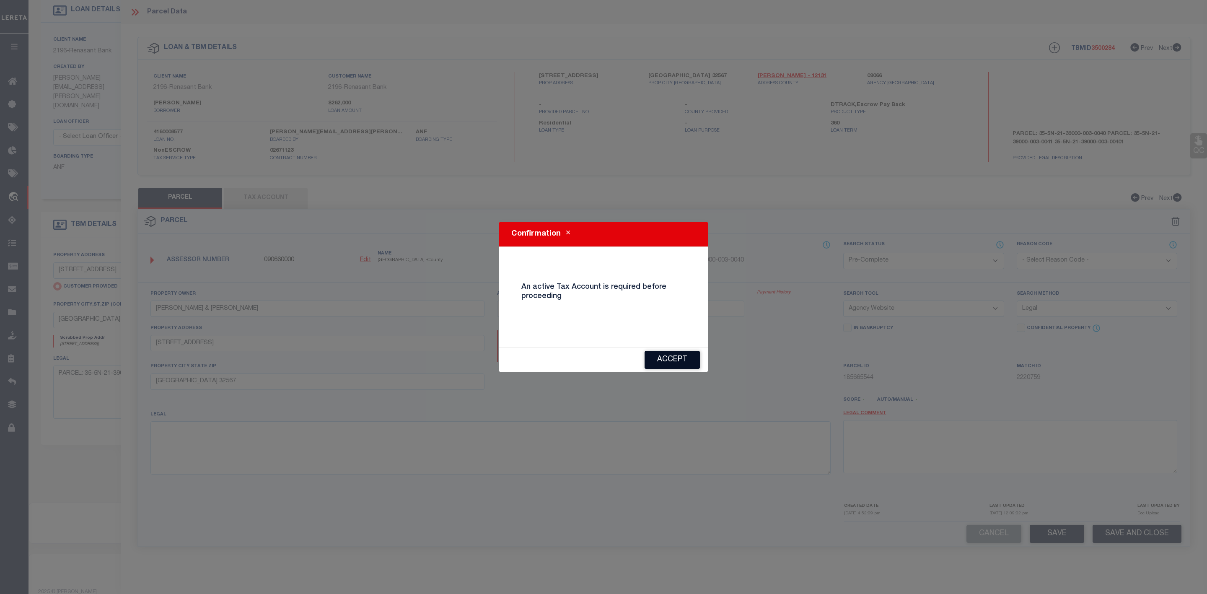
click at [688, 362] on button "Accept" at bounding box center [672, 360] width 55 height 18
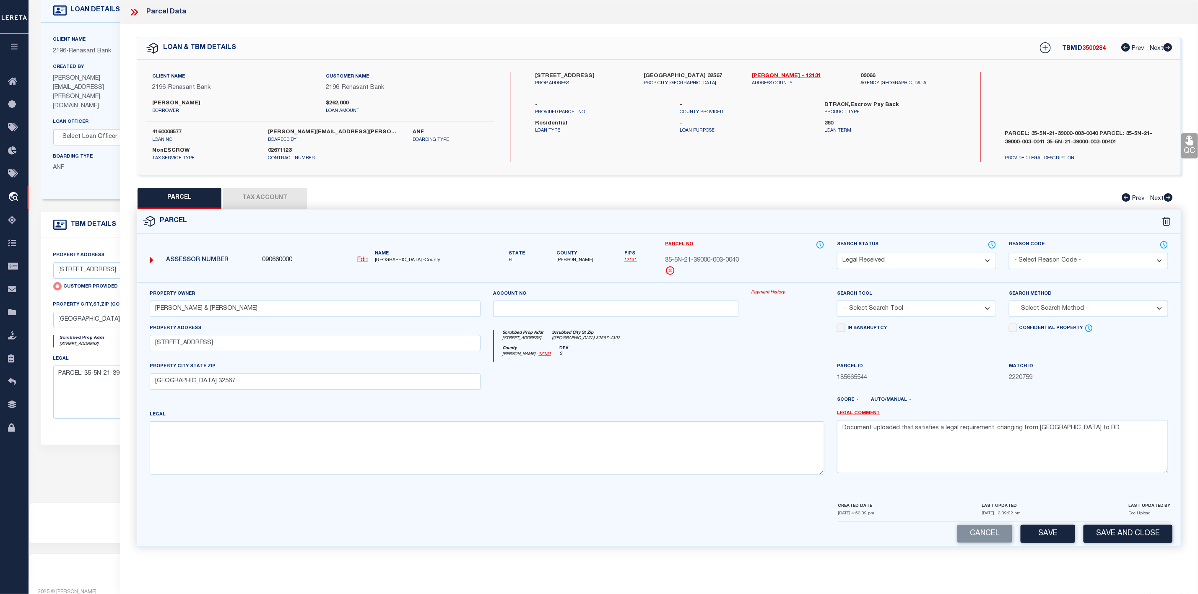
click at [243, 197] on button "Tax Account" at bounding box center [265, 198] width 84 height 21
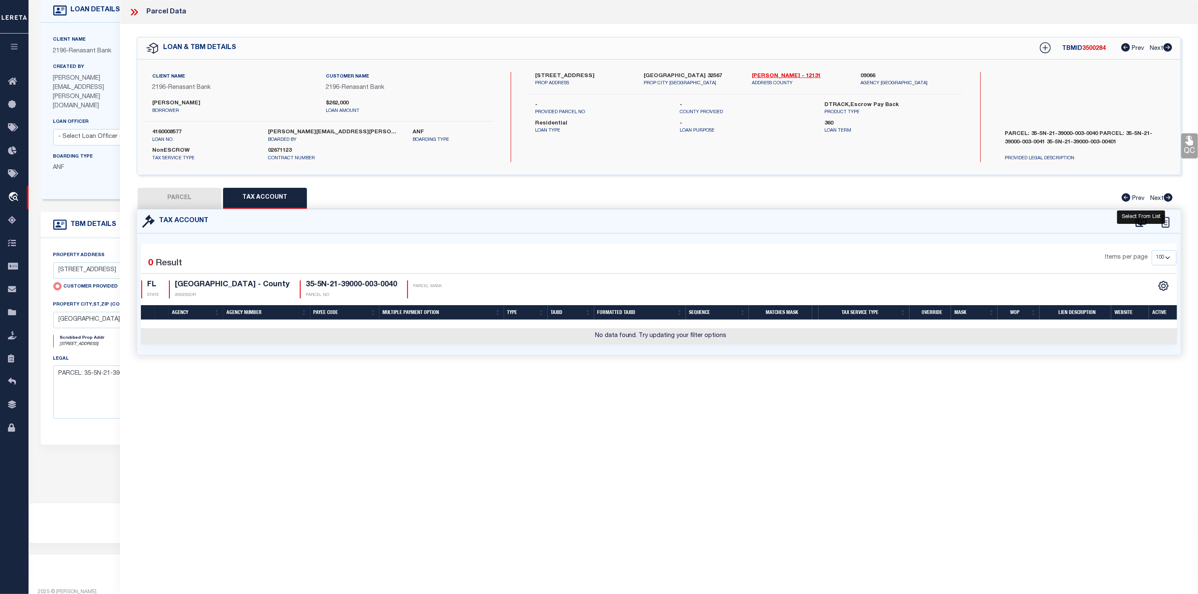
click at [1137, 219] on icon at bounding box center [1141, 221] width 14 height 13
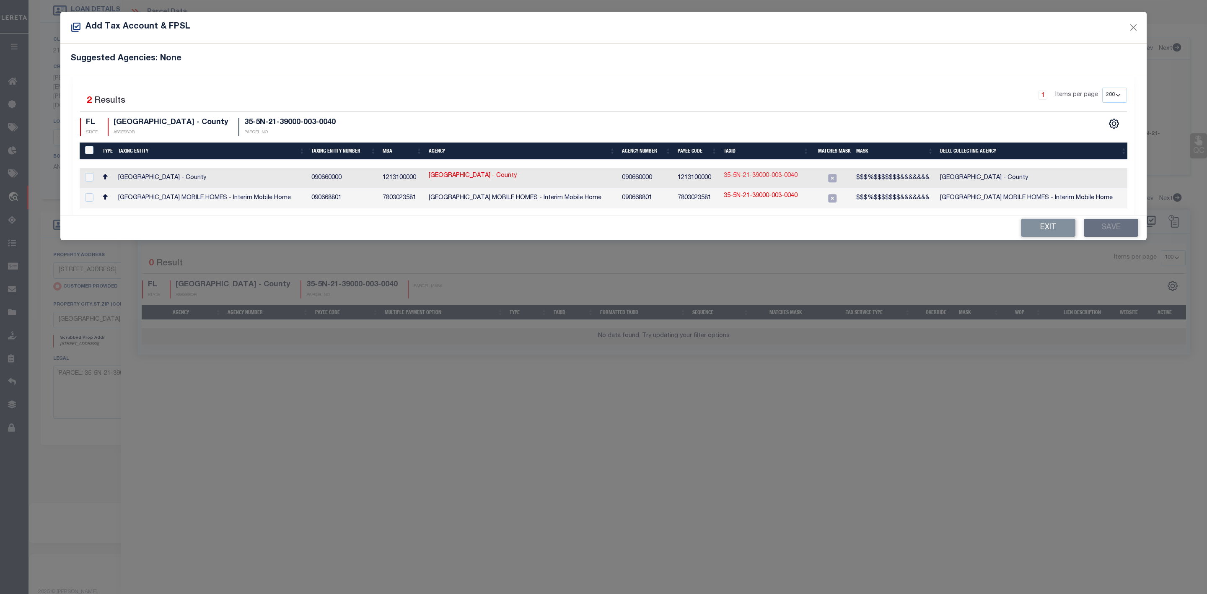
click at [754, 173] on link "35-5N-21-39000-003-0040" at bounding box center [761, 175] width 74 height 9
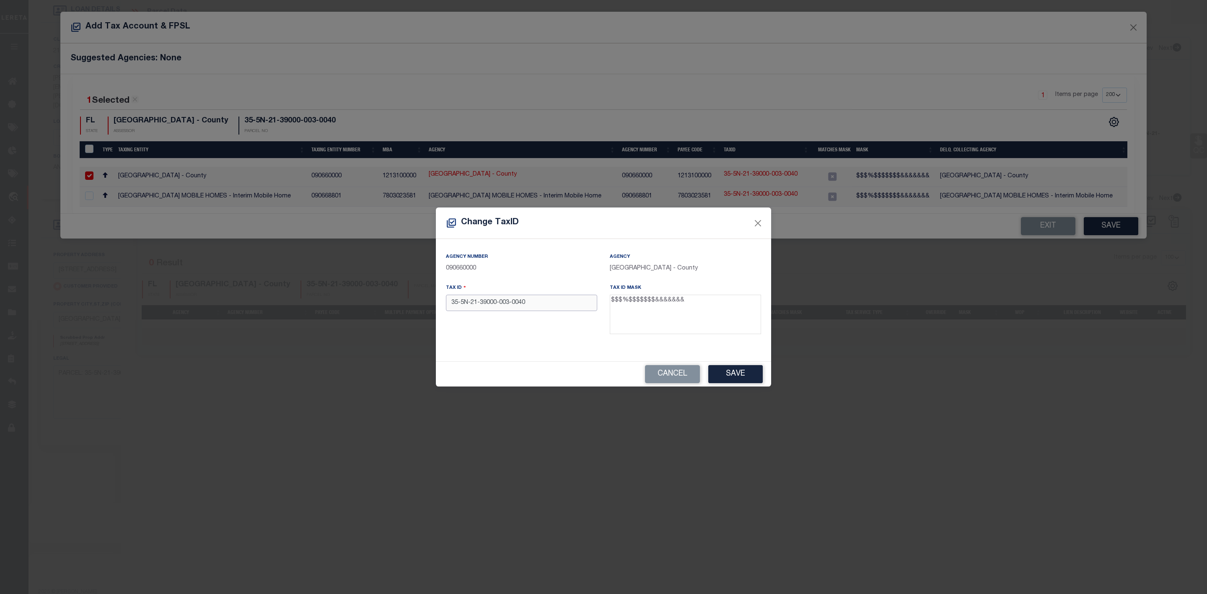
click at [514, 302] on input "35-5N-21-39000-003-0040" at bounding box center [521, 303] width 151 height 16
click at [501, 301] on input "35-5N-21-39000-0030040" at bounding box center [521, 303] width 151 height 16
click at [480, 303] on input "35-5N-21-390000030040" at bounding box center [521, 303] width 151 height 16
click at [470, 302] on input "35-5N-21390000030040" at bounding box center [521, 303] width 151 height 16
click at [462, 302] on input "35-5N21390000030040" at bounding box center [521, 303] width 151 height 16
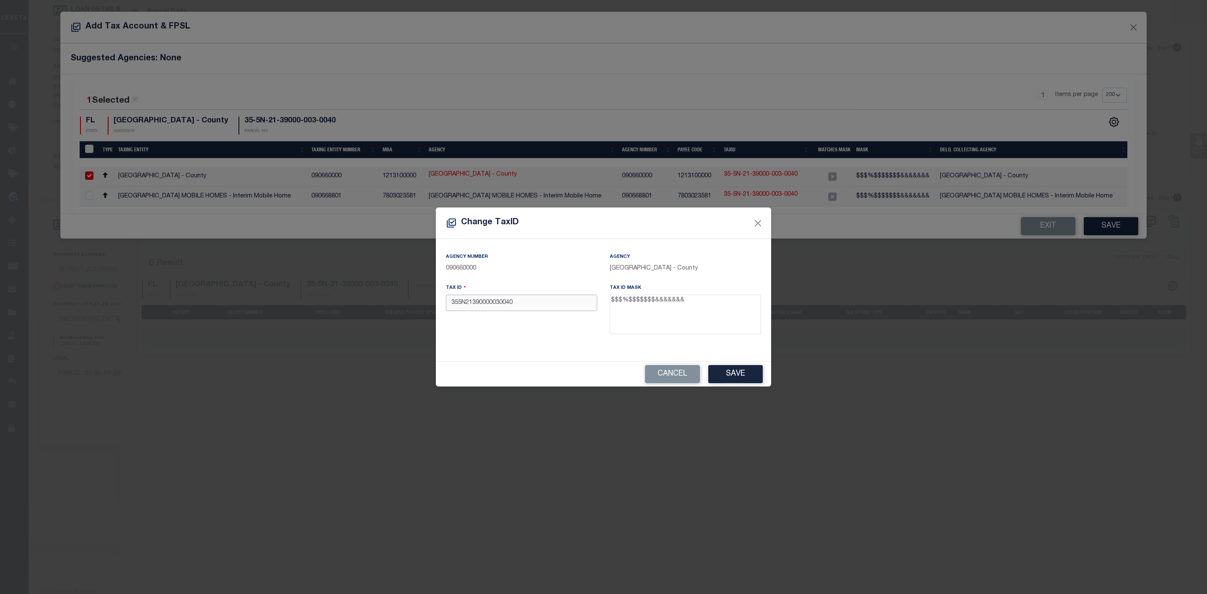
drag, startPoint x: 517, startPoint y: 306, endPoint x: 441, endPoint y: 301, distance: 76.0
click at [441, 301] on div "Tax ID 355N21390000030040" at bounding box center [522, 310] width 164 height 54
click at [727, 371] on button "Save" at bounding box center [735, 374] width 54 height 18
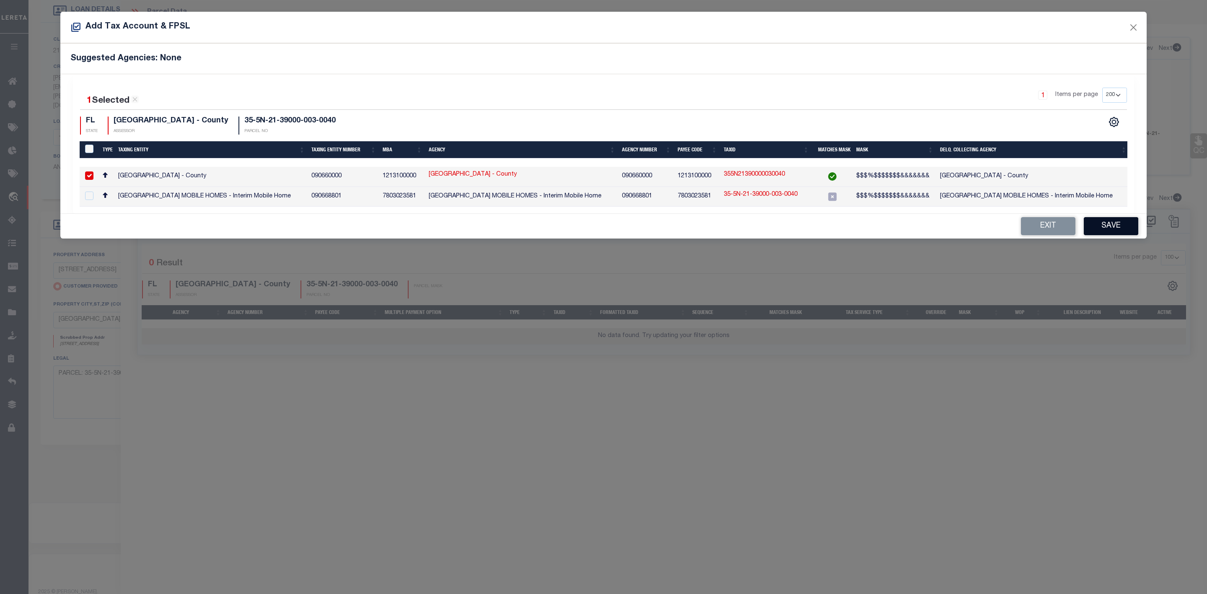
click at [1113, 234] on button "Save" at bounding box center [1111, 226] width 54 height 18
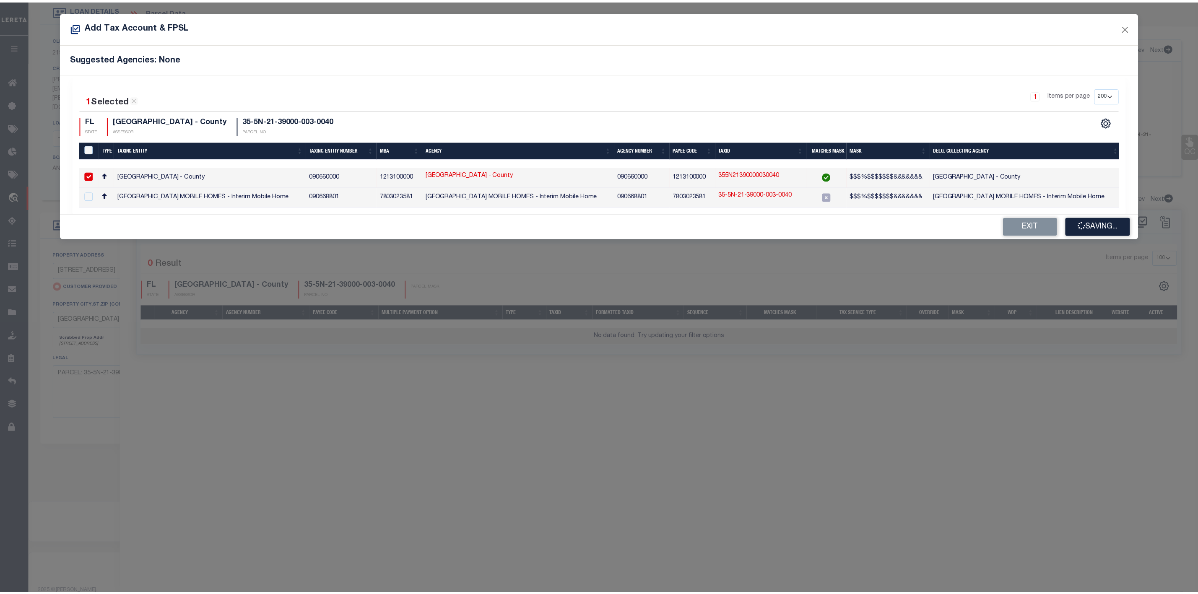
scroll to position [91, 0]
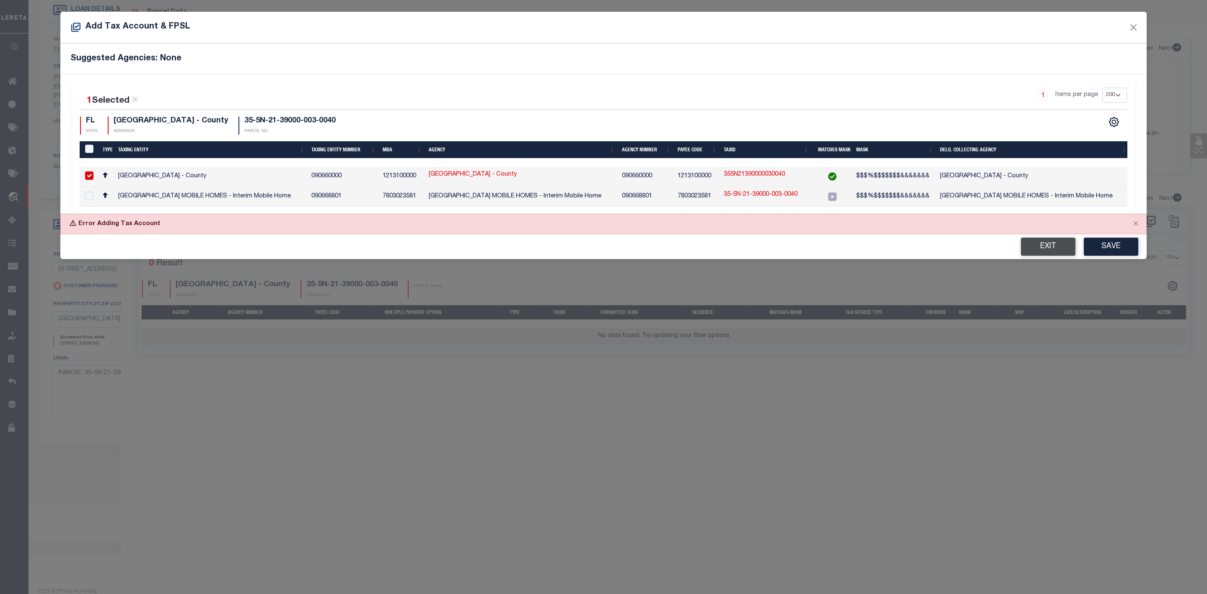
click at [1045, 254] on button "Exit" at bounding box center [1048, 247] width 54 height 18
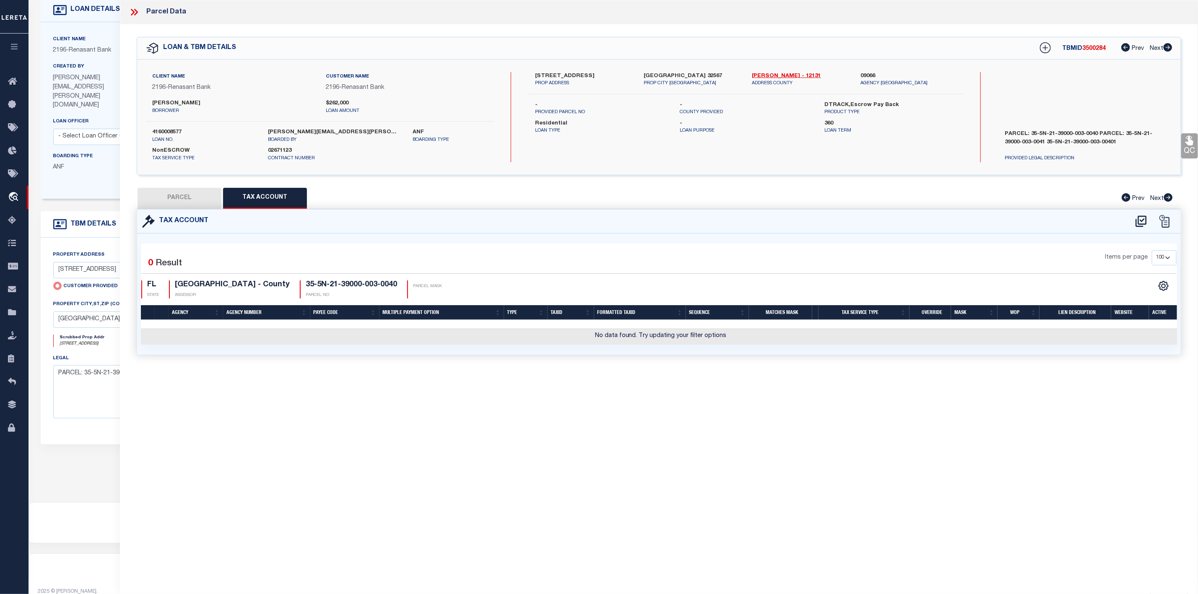
click at [196, 199] on button "PARCEL" at bounding box center [179, 198] width 84 height 21
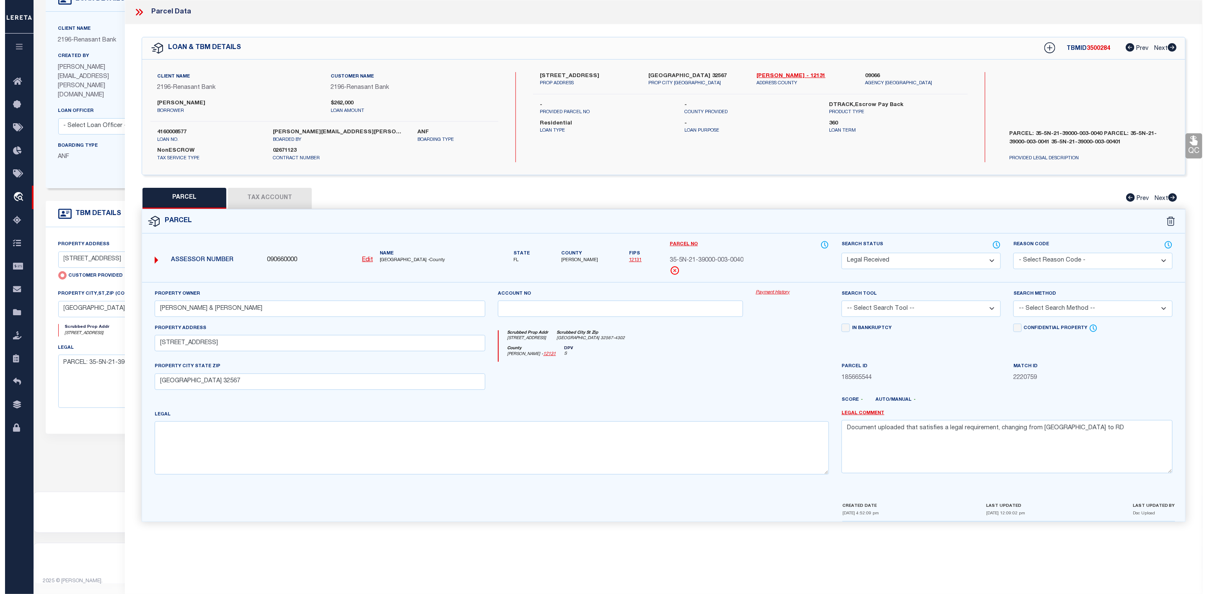
scroll to position [53, 0]
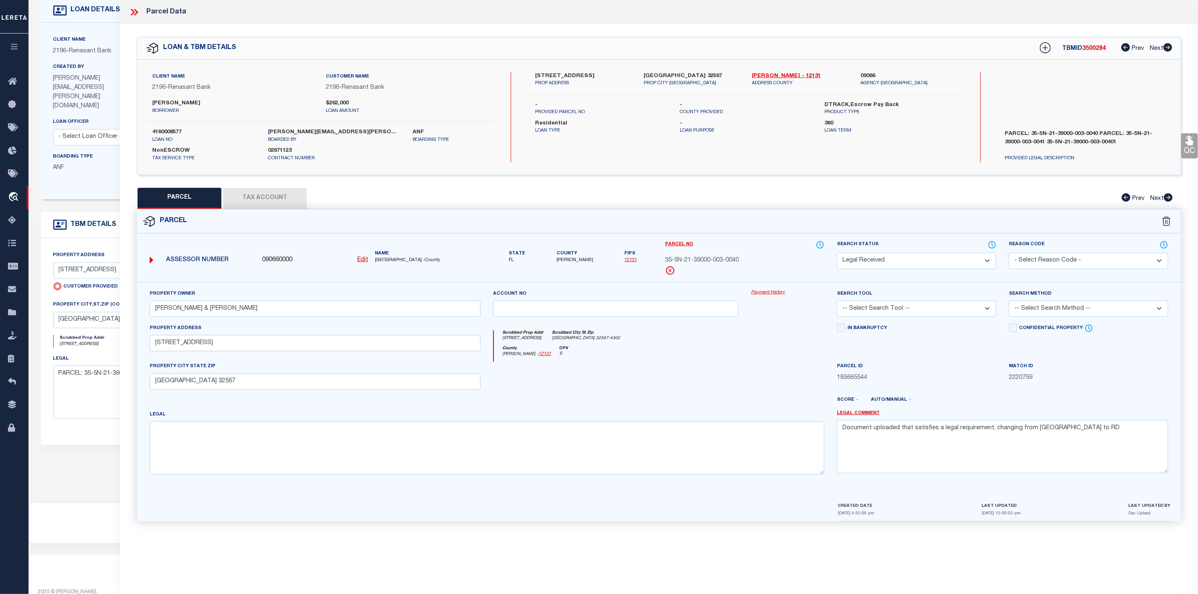
click at [251, 201] on button "Tax Account" at bounding box center [265, 198] width 84 height 21
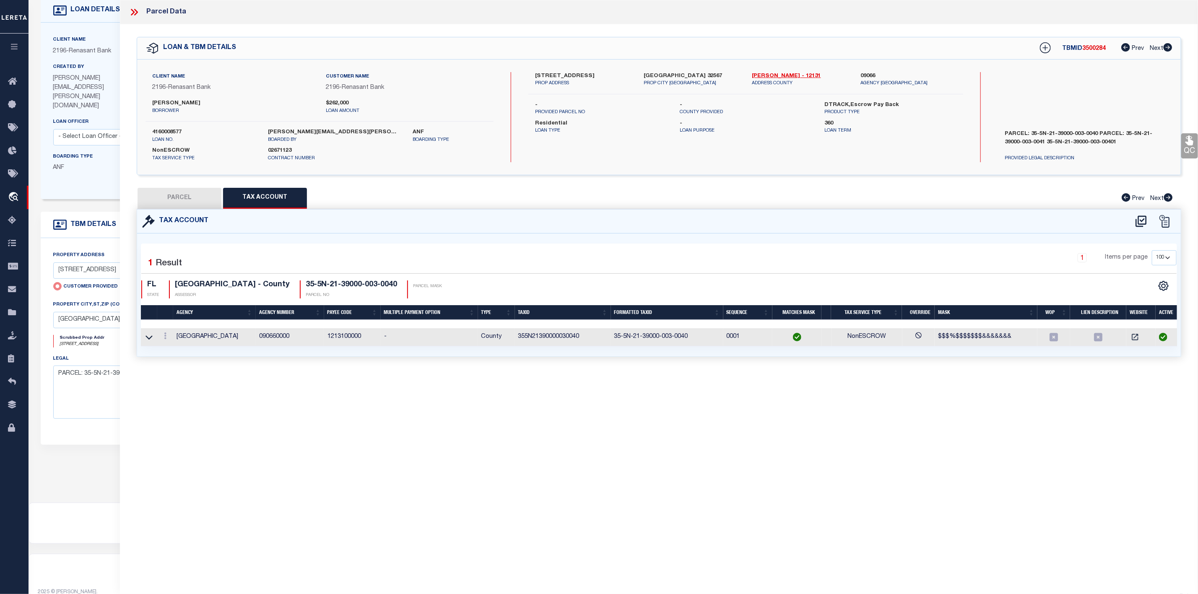
click at [146, 200] on button "PARCEL" at bounding box center [179, 198] width 84 height 21
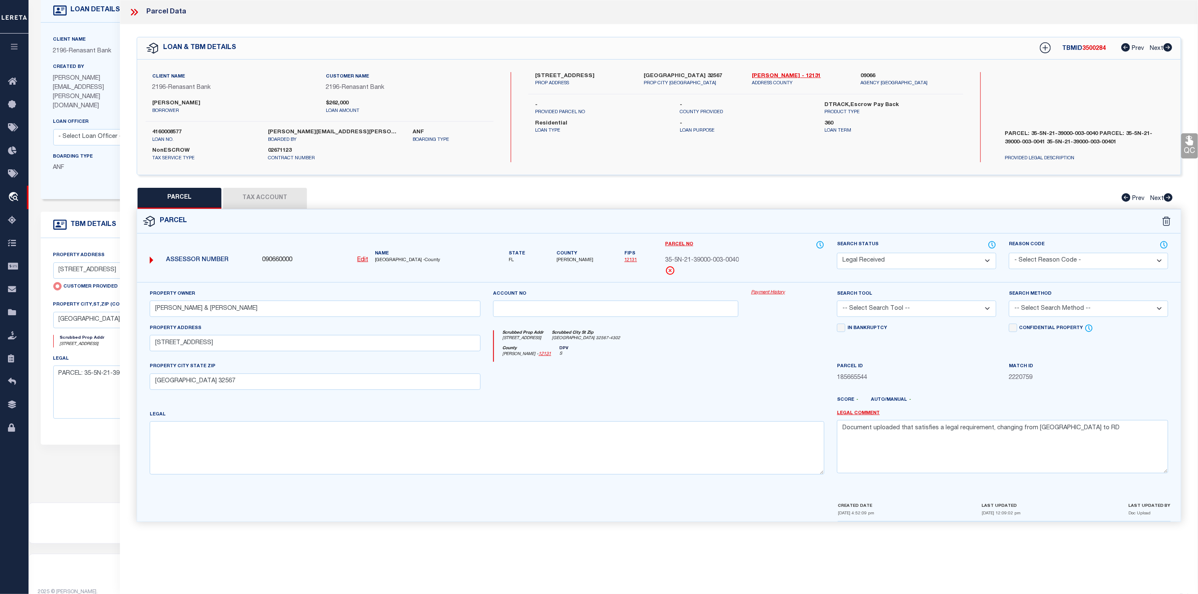
click at [942, 263] on select "Automated Search Bad Parcel Complete Duplicate Parcel High Dollar Reporting In …" at bounding box center [916, 261] width 159 height 16
click at [837, 254] on select "Automated Search Bad Parcel Complete Duplicate Parcel High Dollar Reporting In …" at bounding box center [916, 261] width 159 height 16
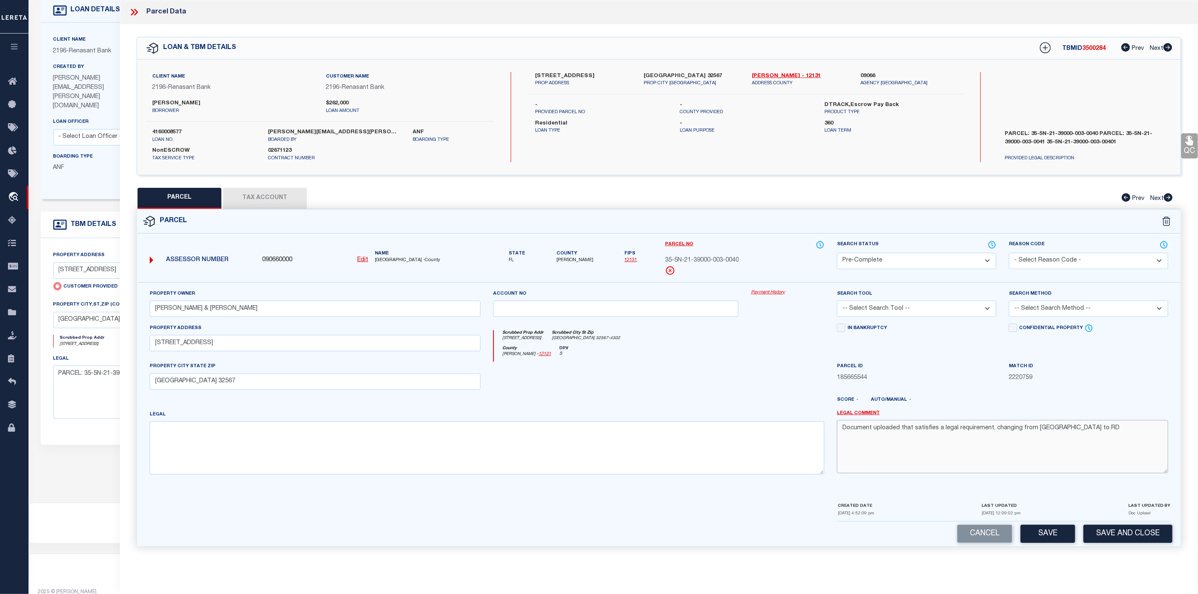
drag, startPoint x: 1083, startPoint y: 428, endPoint x: 820, endPoint y: 429, distance: 262.8
click at [820, 429] on div "Property Owner [PERSON_NAME] & [PERSON_NAME] Account no Payment History Search …" at bounding box center [658, 385] width 1031 height 192
click at [894, 307] on select "-- Select Search Tool -- 3rd Party Website Agency File Agency Website ATLS CNV-…" at bounding box center [916, 309] width 159 height 16
click at [837, 303] on select "-- Select Search Tool -- 3rd Party Website Agency File Agency Website ATLS CNV-…" at bounding box center [916, 309] width 159 height 16
click at [1054, 309] on select "-- Select Search Method -- Property Address Legal Liability Info Provided" at bounding box center [1088, 309] width 159 height 16
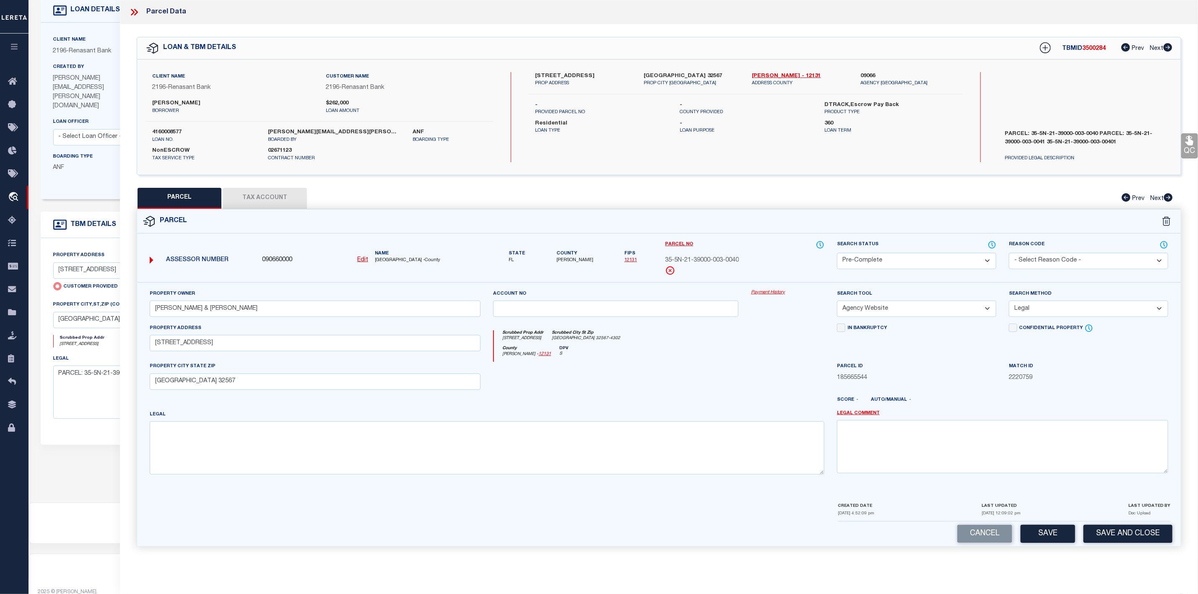
click at [1009, 303] on select "-- Select Search Method -- Property Address Legal Liability Info Provided" at bounding box center [1088, 309] width 159 height 16
click at [1038, 537] on button "Save" at bounding box center [1047, 534] width 54 height 18
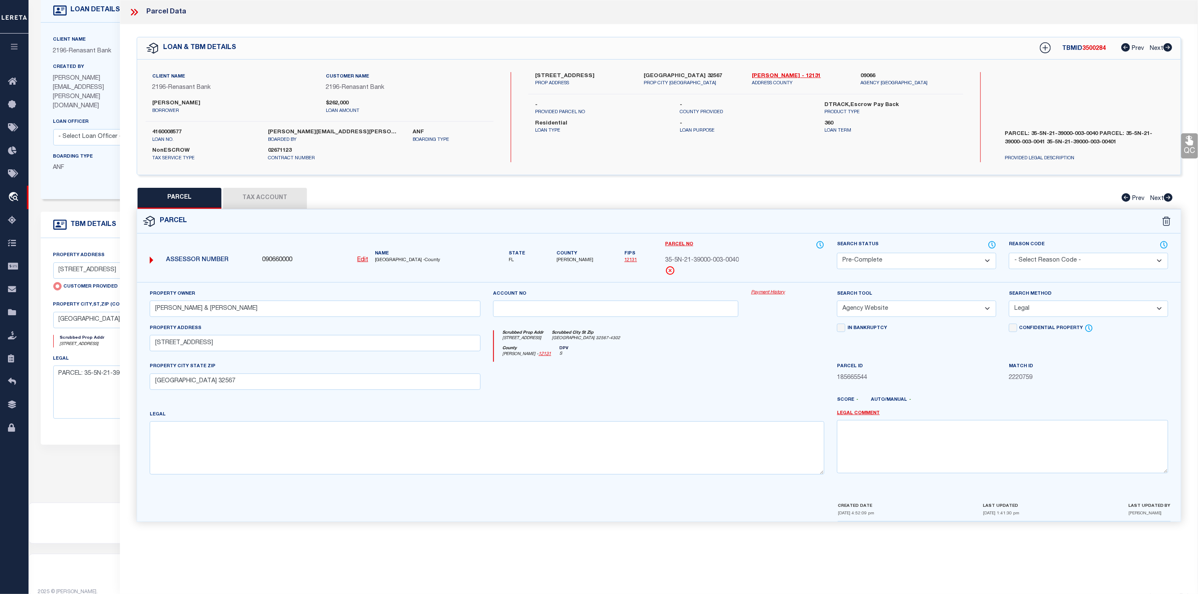
click at [567, 260] on span "[PERSON_NAME]" at bounding box center [574, 260] width 37 height 7
copy span "[PERSON_NAME]"
click at [1093, 47] on span "3500284" at bounding box center [1093, 49] width 23 height 6
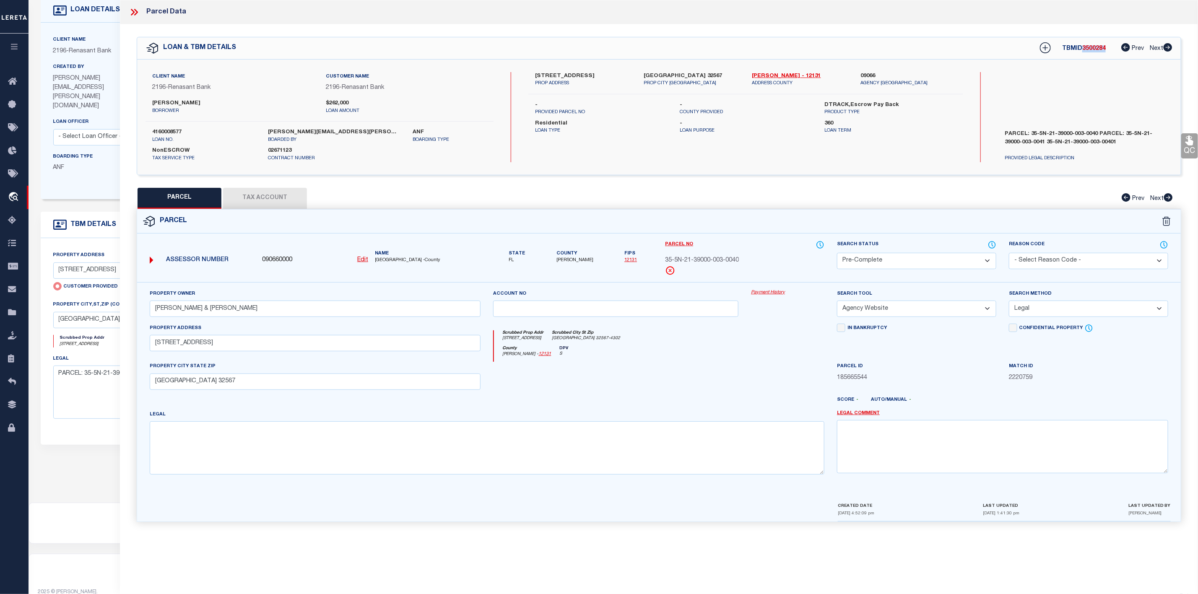
copy span "3500284"
click at [174, 132] on label "4160008577" at bounding box center [203, 132] width 103 height 8
copy label "4160008577"
click at [1043, 49] on icon at bounding box center [1045, 47] width 11 height 11
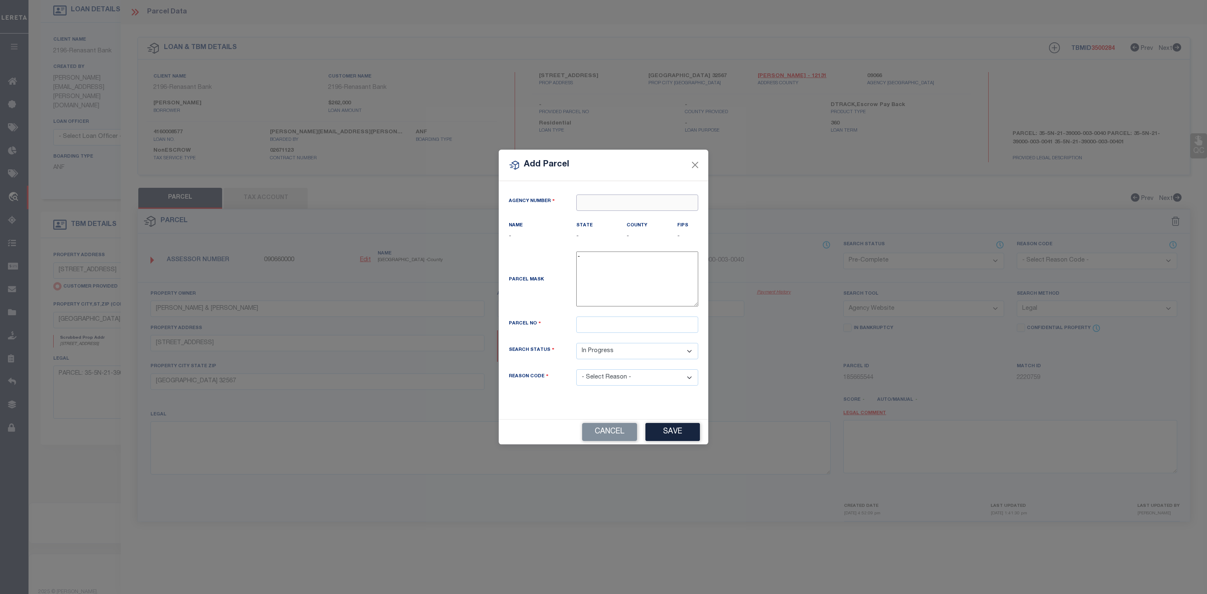
click at [658, 201] on input "text" at bounding box center [637, 203] width 122 height 16
click at [649, 216] on div "090360000 : [GEOGRAPHIC_DATA]" at bounding box center [637, 222] width 121 height 24
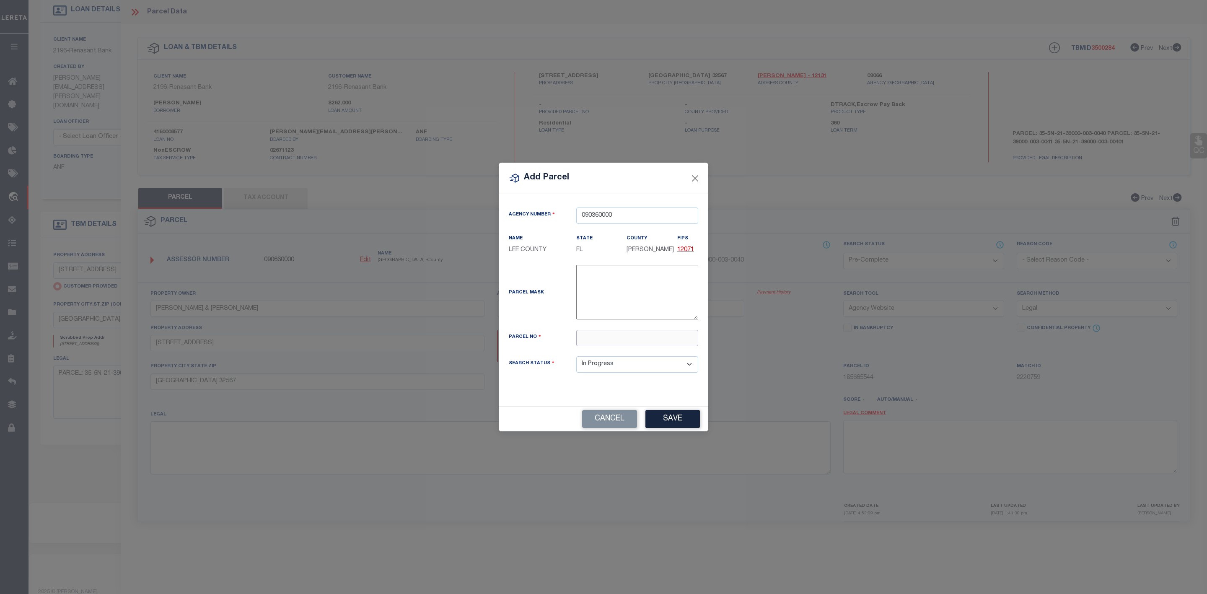
click at [614, 336] on input "text" at bounding box center [637, 338] width 122 height 16
paste input "35-5N-21-39000-003-0041"
click at [674, 421] on button "Save" at bounding box center [673, 419] width 54 height 18
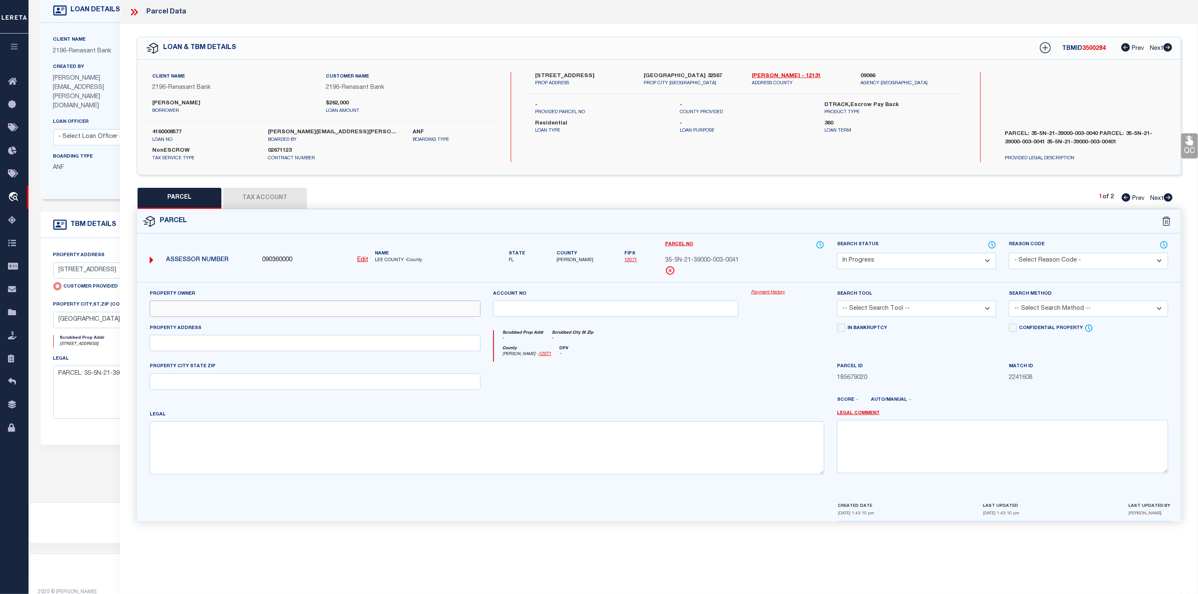
click at [232, 316] on input "text" at bounding box center [315, 309] width 331 height 16
paste input "[PERSON_NAME] & [PERSON_NAME]"
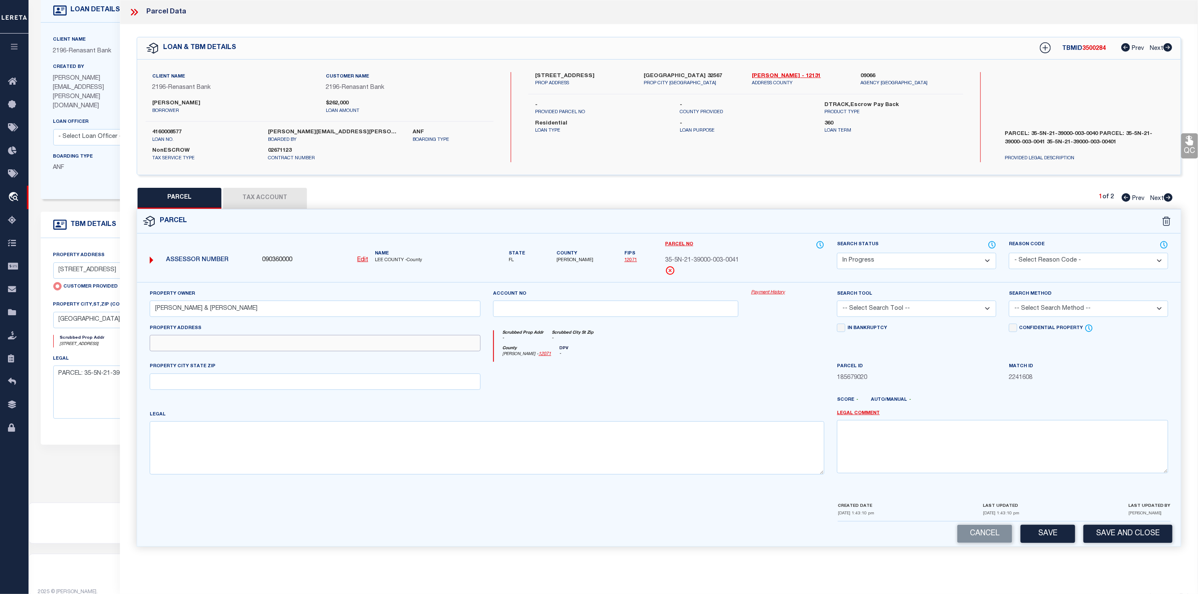
click at [218, 345] on input "text" at bounding box center [315, 343] width 331 height 16
click at [217, 345] on input "text" at bounding box center [315, 343] width 331 height 16
paste input "Address [GEOGRAPHIC_DATA]"
drag, startPoint x: 183, startPoint y: 346, endPoint x: 120, endPoint y: 346, distance: 62.9
click at [120, 346] on div "QC QC QC" at bounding box center [659, 290] width 1078 height 532
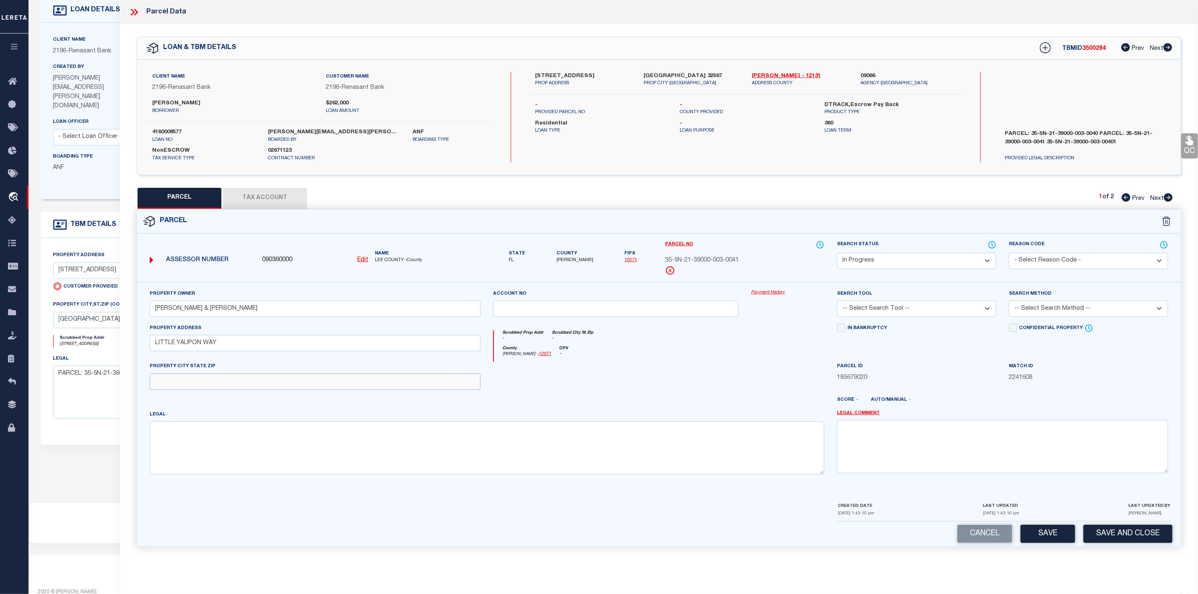
click at [161, 381] on input "text" at bounding box center [315, 382] width 331 height 16
click at [214, 386] on input "text" at bounding box center [315, 382] width 331 height 16
paste input "LAUREL HILL 32567"
click at [192, 464] on textarea at bounding box center [487, 447] width 675 height 53
click at [232, 449] on textarea at bounding box center [487, 447] width 675 height 53
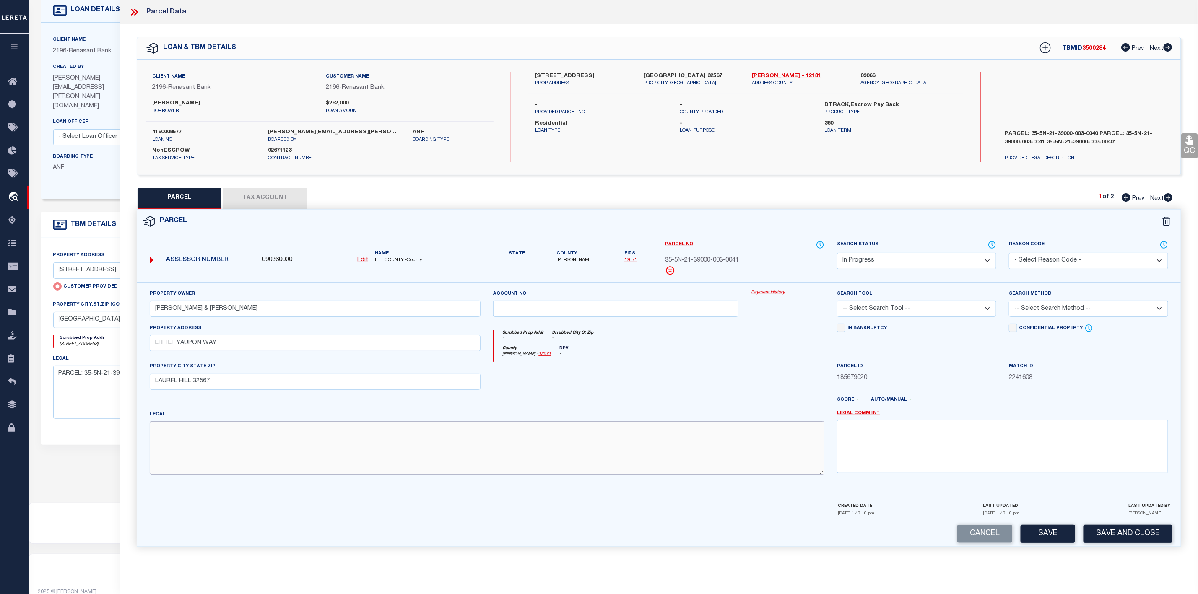
paste textarea "COM SE/COR SEC 35-5N-21W,N 00 DEG 52'49"E 820.12 FT,N 90 DEG 00'00"W 1336.22 FT…"
click at [881, 312] on select "-- Select Search Tool -- 3rd Party Website Agency File Agency Website ATLS CNV-…" at bounding box center [916, 309] width 159 height 16
click at [837, 303] on select "-- Select Search Tool -- 3rd Party Website Agency File Agency Website ATLS CNV-…" at bounding box center [916, 309] width 159 height 16
click at [1068, 303] on select "-- Select Search Method -- Property Address Legal Liability Info Provided" at bounding box center [1088, 309] width 159 height 16
click at [1009, 303] on select "-- Select Search Method -- Property Address Legal Liability Info Provided" at bounding box center [1088, 309] width 159 height 16
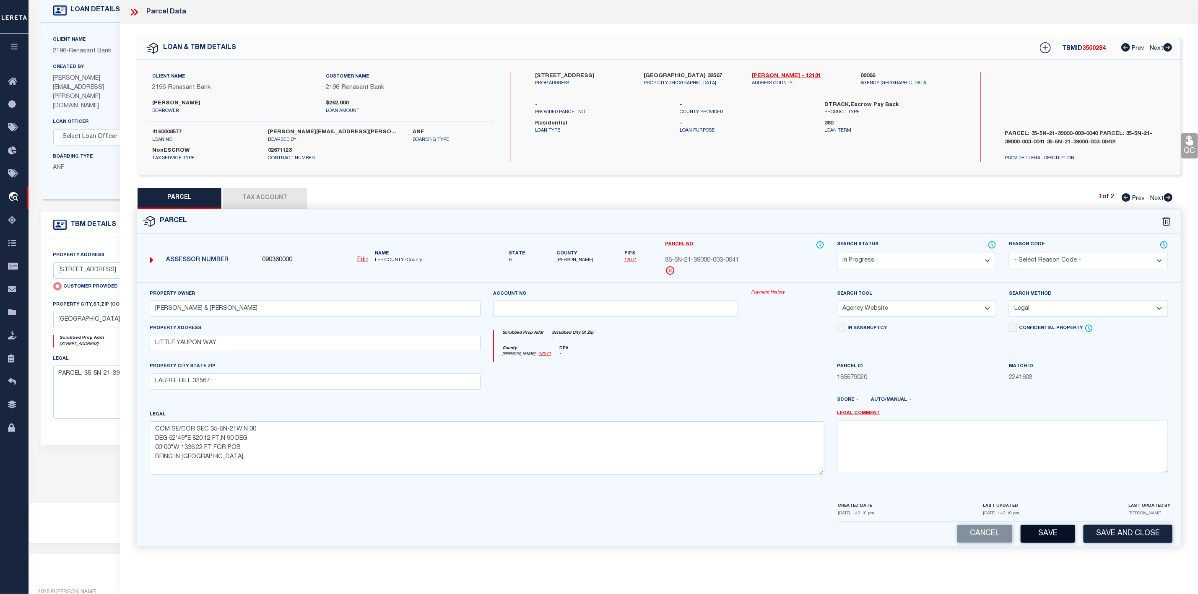
click at [1048, 543] on button "Save" at bounding box center [1047, 534] width 54 height 18
click at [258, 209] on div "Parcel Edit" at bounding box center [659, 377] width 1044 height 337
click at [282, 195] on button "Tax Account" at bounding box center [265, 198] width 84 height 21
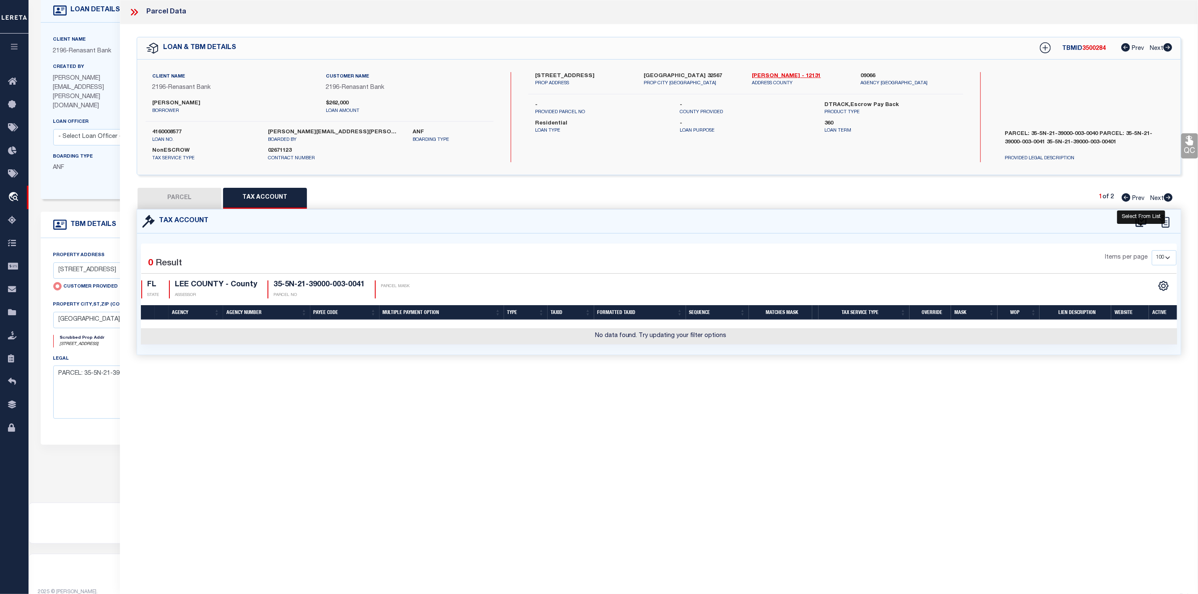
click at [1138, 223] on icon at bounding box center [1140, 220] width 11 height 11
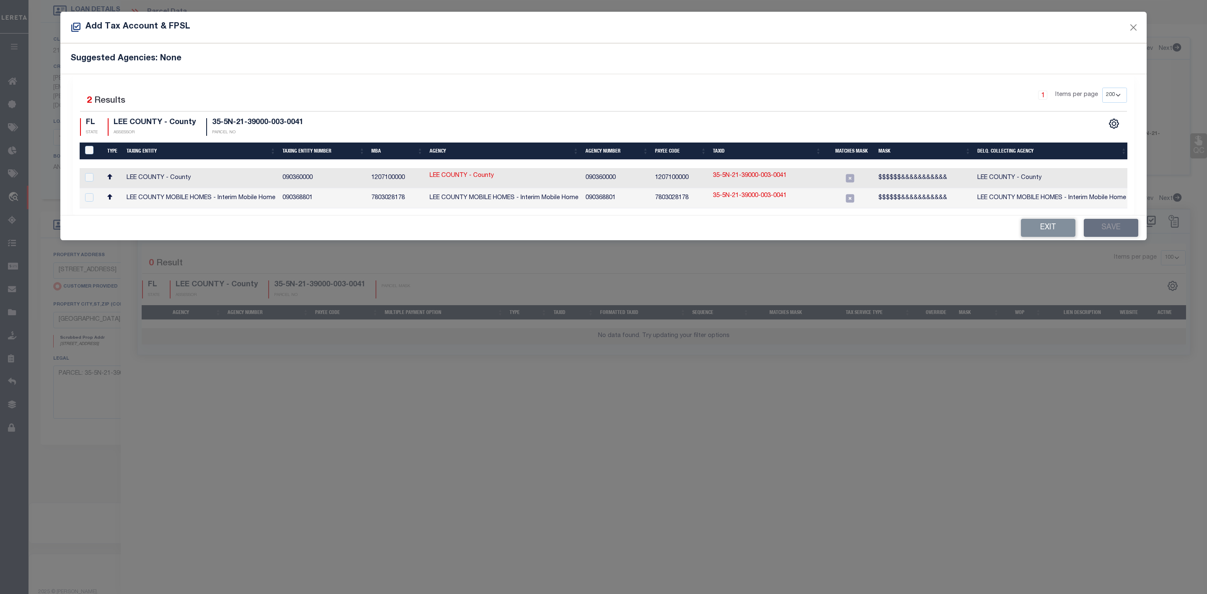
click at [734, 172] on td "35-5N-21-39000-003-0041" at bounding box center [767, 178] width 115 height 20
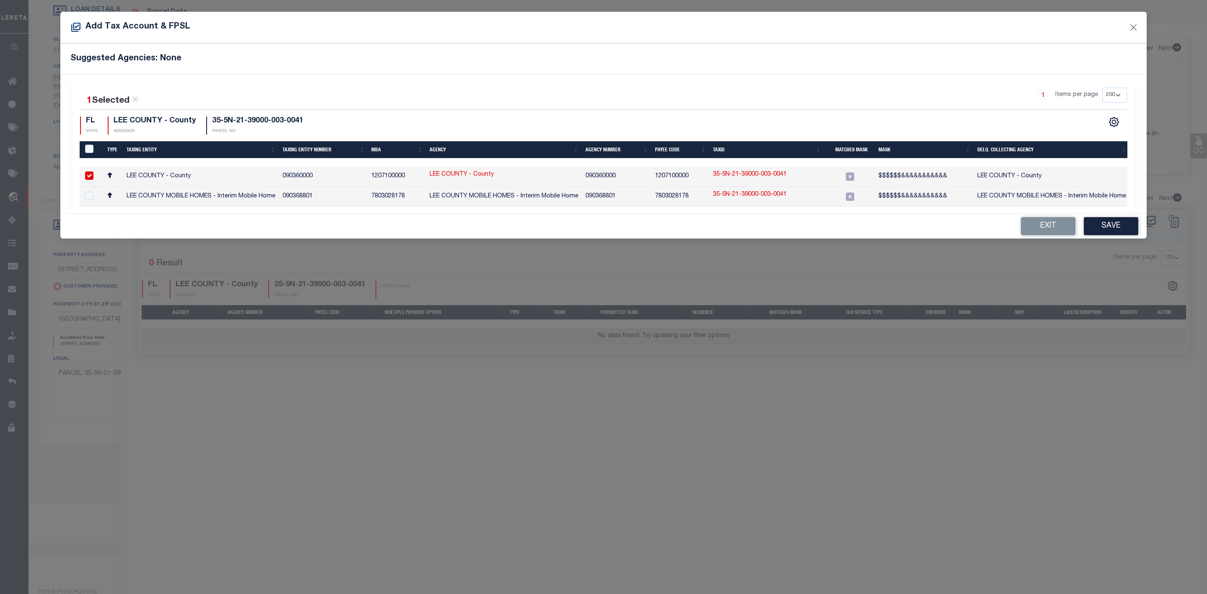
click at [750, 176] on link "35-5N-21-39000-003-0041" at bounding box center [750, 174] width 74 height 9
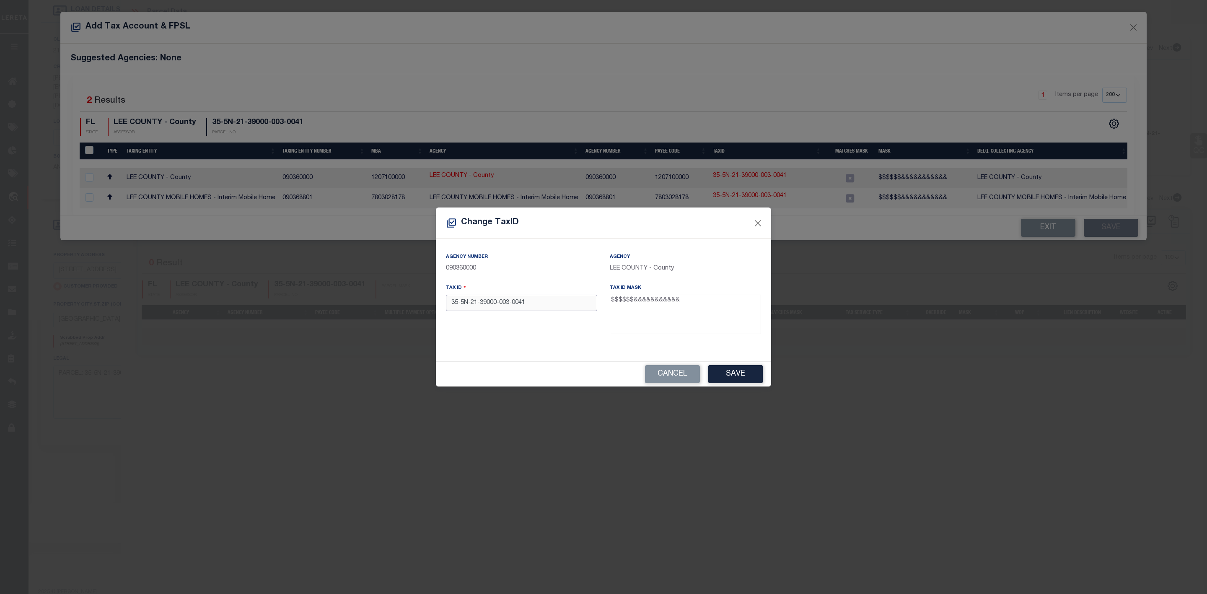
click at [511, 302] on input "35-5N-21-39000-003-0041" at bounding box center [521, 303] width 151 height 16
click at [498, 298] on input "35-5N-21-39000-0030041" at bounding box center [521, 303] width 151 height 16
click at [480, 302] on input "35-5N-21-390000030041" at bounding box center [521, 303] width 151 height 16
click at [472, 303] on input "35-5N-21390000030041" at bounding box center [521, 303] width 151 height 16
click at [462, 303] on input "35-5N21390000030041" at bounding box center [521, 303] width 151 height 16
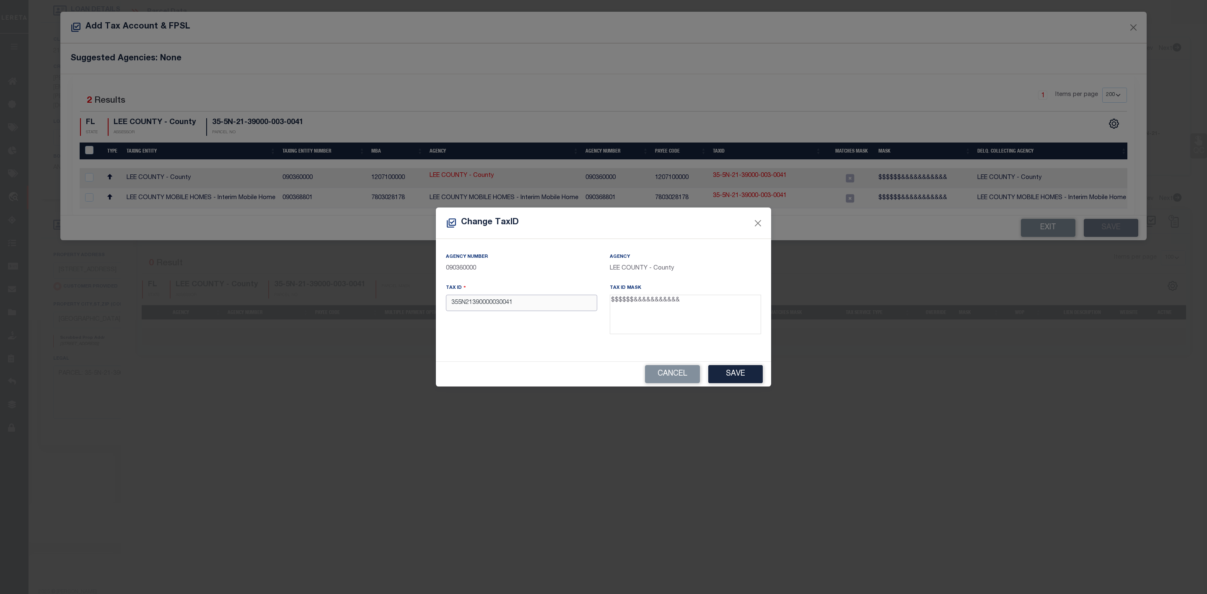
drag, startPoint x: 526, startPoint y: 303, endPoint x: 449, endPoint y: 309, distance: 76.9
click at [449, 309] on input "355N21390000030041" at bounding box center [521, 303] width 151 height 16
click at [733, 371] on button "Save" at bounding box center [735, 374] width 54 height 18
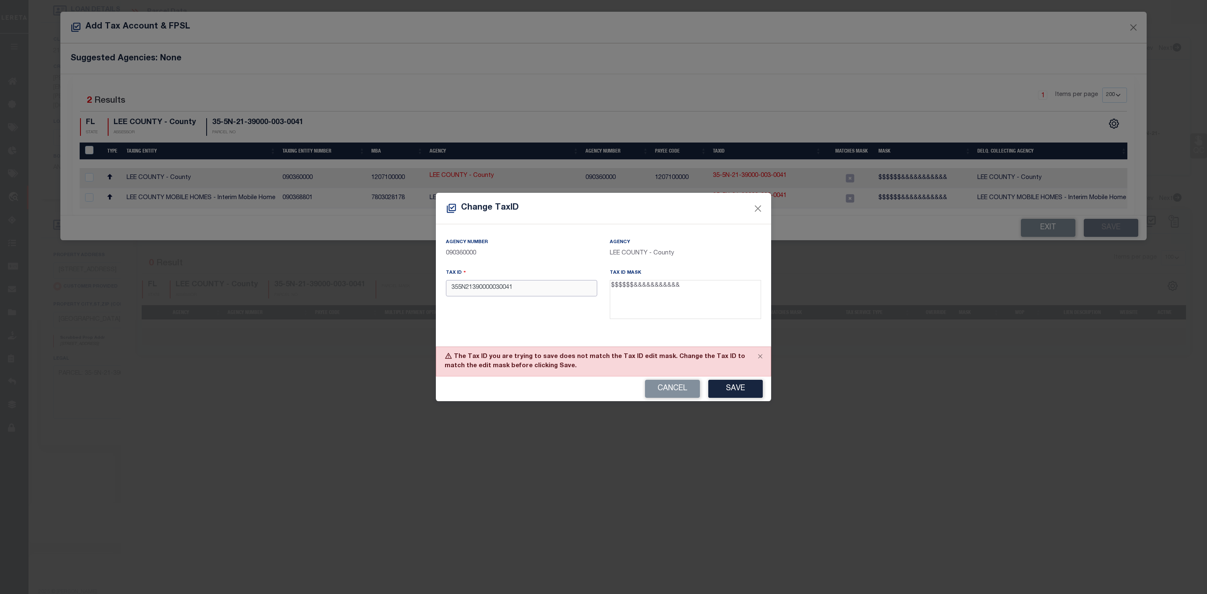
click at [454, 287] on input "355N21390000030041" at bounding box center [521, 288] width 151 height 16
click at [451, 288] on input "355N21390000030041" at bounding box center [521, 288] width 151 height 16
drag, startPoint x: 560, startPoint y: 292, endPoint x: 433, endPoint y: 291, distance: 126.6
click at [433, 291] on div "Change TaxID Agency Number 090360000 Agency [GEOGRAPHIC_DATA] - County Tax ID 3…" at bounding box center [603, 297] width 1207 height 594
paste input "-5N-21-39000-003-"
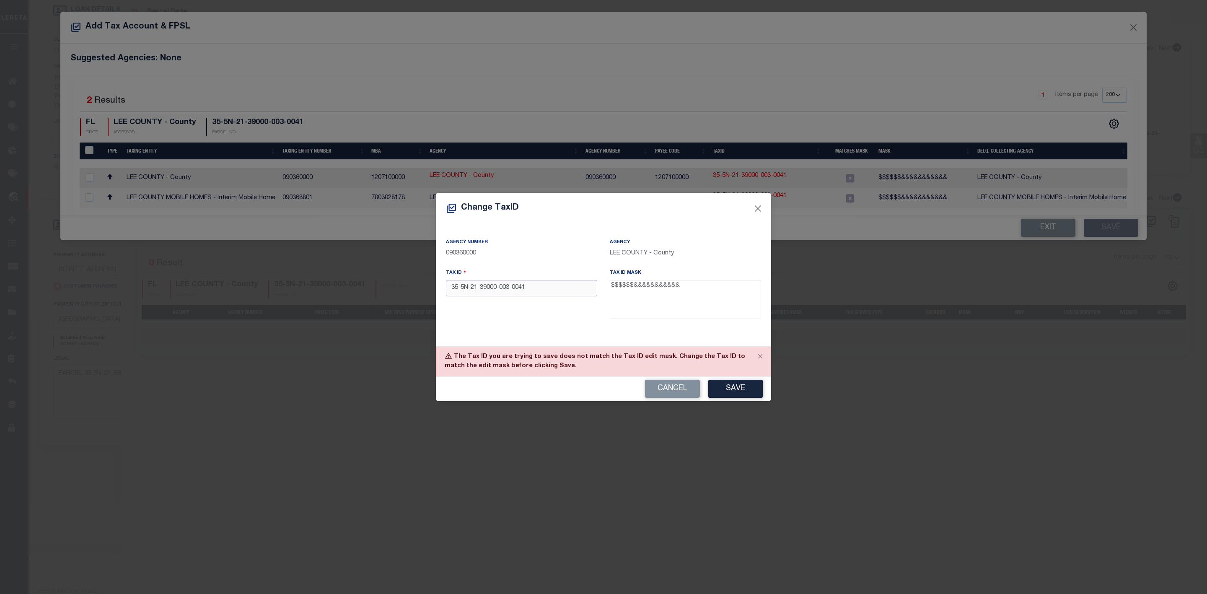
click at [514, 285] on input "35-5N-21-39000-003-0041" at bounding box center [521, 288] width 151 height 16
click at [501, 287] on input "35-5N-21-39000-0030041" at bounding box center [521, 288] width 151 height 16
click at [481, 288] on input "35-5N-21-390000030041" at bounding box center [521, 288] width 151 height 16
click at [472, 289] on input "35-5N-21390000030041" at bounding box center [521, 288] width 151 height 16
click at [462, 291] on input "35-5N21390000030041" at bounding box center [521, 288] width 151 height 16
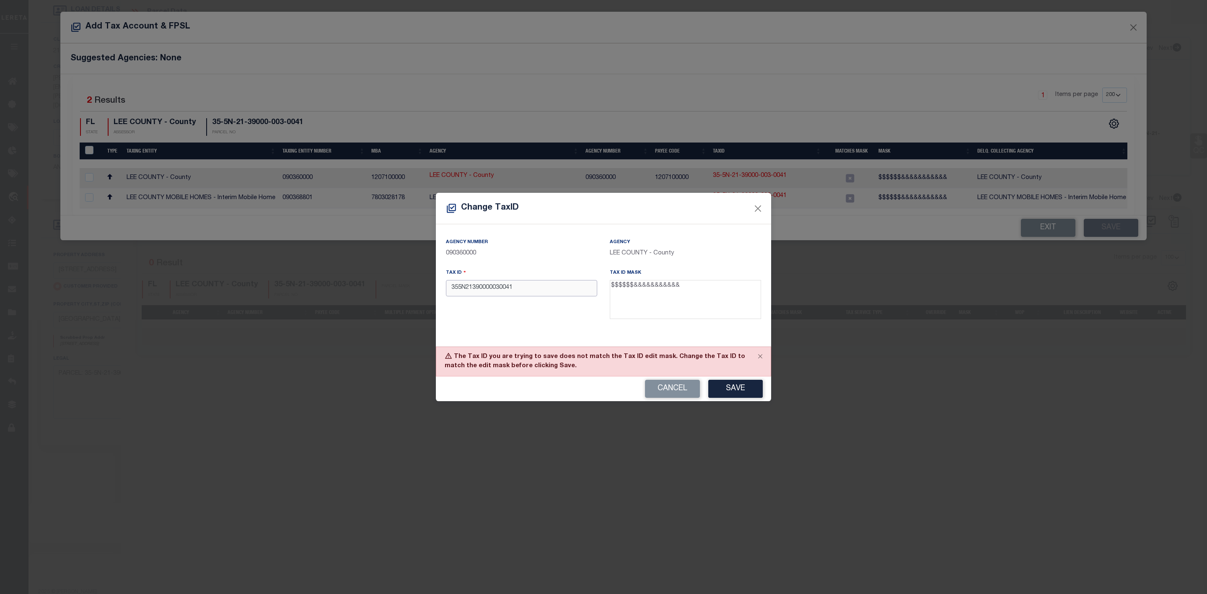
drag, startPoint x: 516, startPoint y: 290, endPoint x: 439, endPoint y: 290, distance: 76.7
click at [440, 290] on div "Tax ID 355N21390000030041" at bounding box center [522, 295] width 164 height 54
click at [738, 386] on button "Save" at bounding box center [735, 389] width 54 height 18
click at [692, 387] on button "Cancel" at bounding box center [672, 389] width 55 height 18
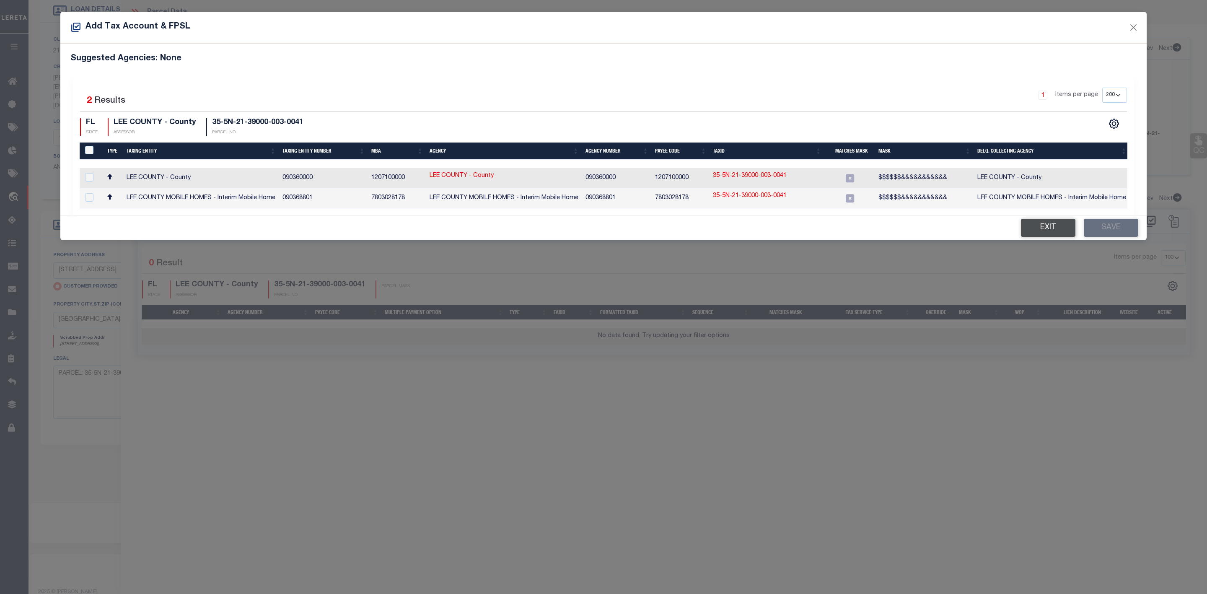
click at [1047, 231] on button "Exit" at bounding box center [1048, 228] width 54 height 18
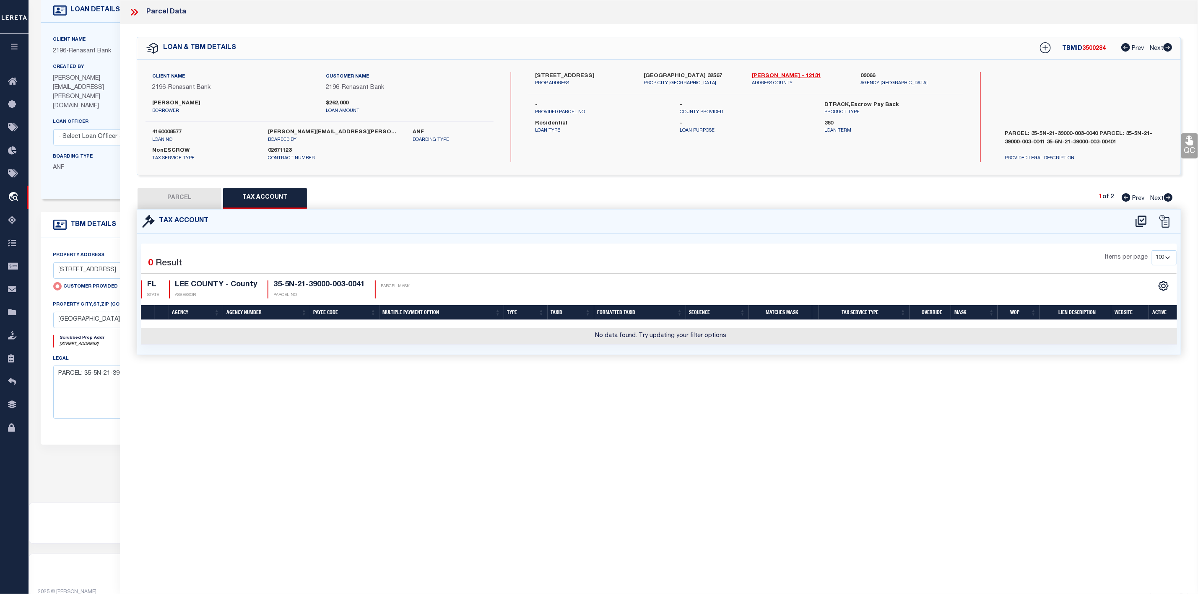
click at [197, 197] on button "PARCEL" at bounding box center [179, 198] width 84 height 21
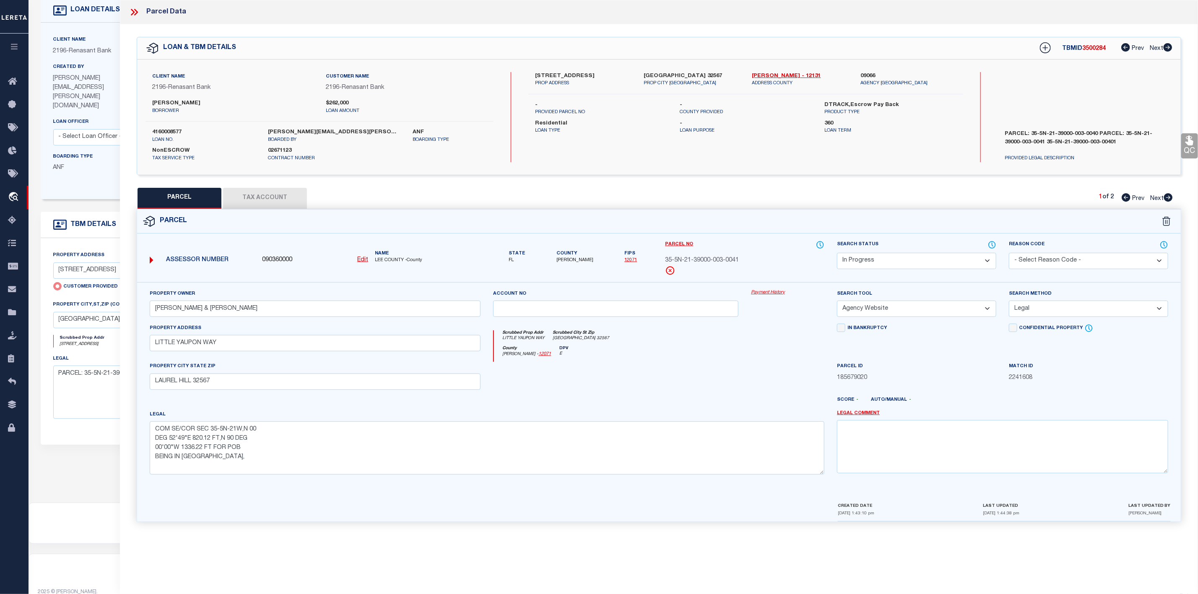
click at [1166, 198] on icon at bounding box center [1168, 197] width 9 height 8
click at [1127, 199] on icon at bounding box center [1125, 197] width 9 height 8
click at [364, 261] on u "Edit" at bounding box center [362, 260] width 11 height 6
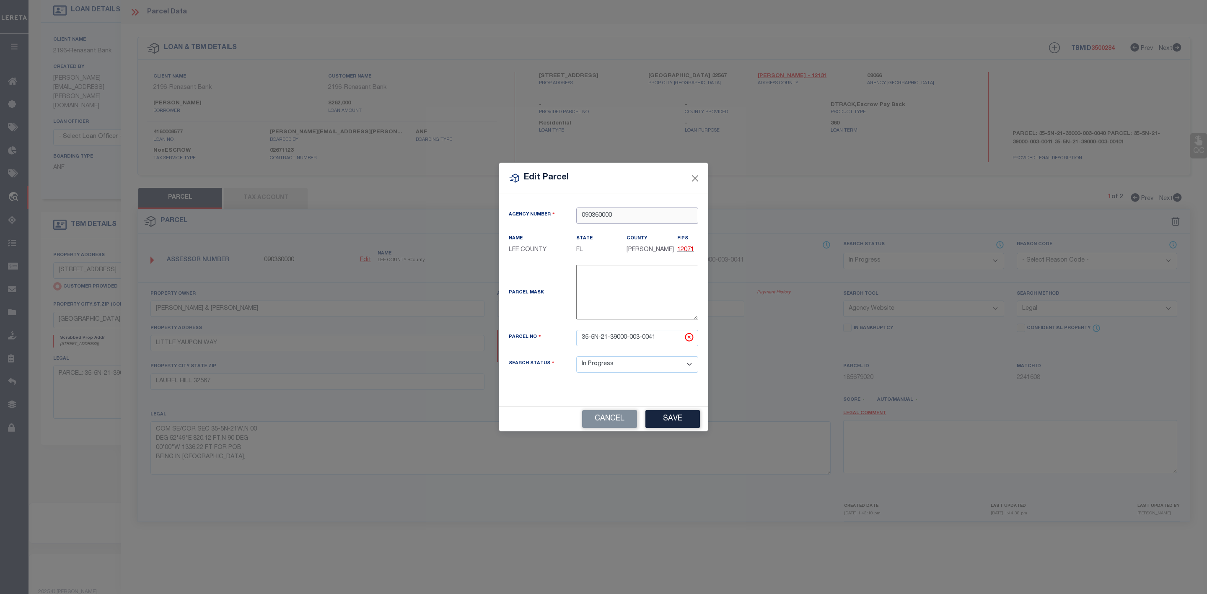
click at [615, 213] on input "090360000" at bounding box center [637, 216] width 122 height 16
click at [594, 215] on input "090360000" at bounding box center [637, 216] width 122 height 16
click at [596, 214] on input "090360000" at bounding box center [637, 216] width 122 height 16
click at [630, 229] on div "090660000 : [GEOGRAPHIC_DATA]" at bounding box center [637, 235] width 121 height 24
click at [673, 424] on button "Save" at bounding box center [673, 419] width 54 height 18
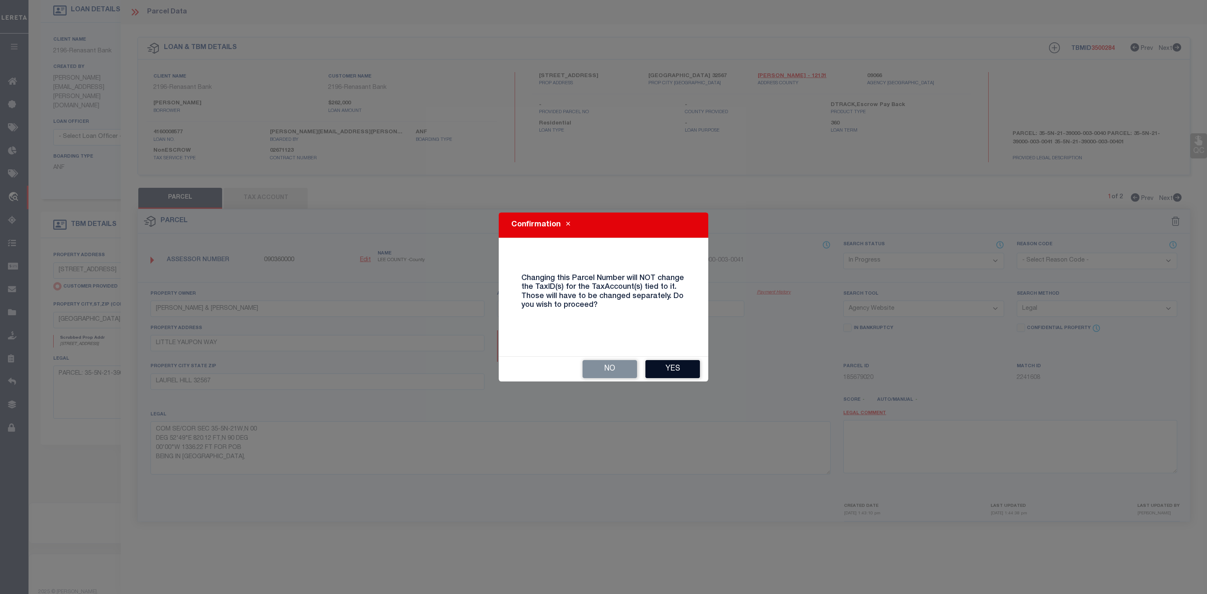
click at [674, 370] on button "Yes" at bounding box center [673, 369] width 54 height 18
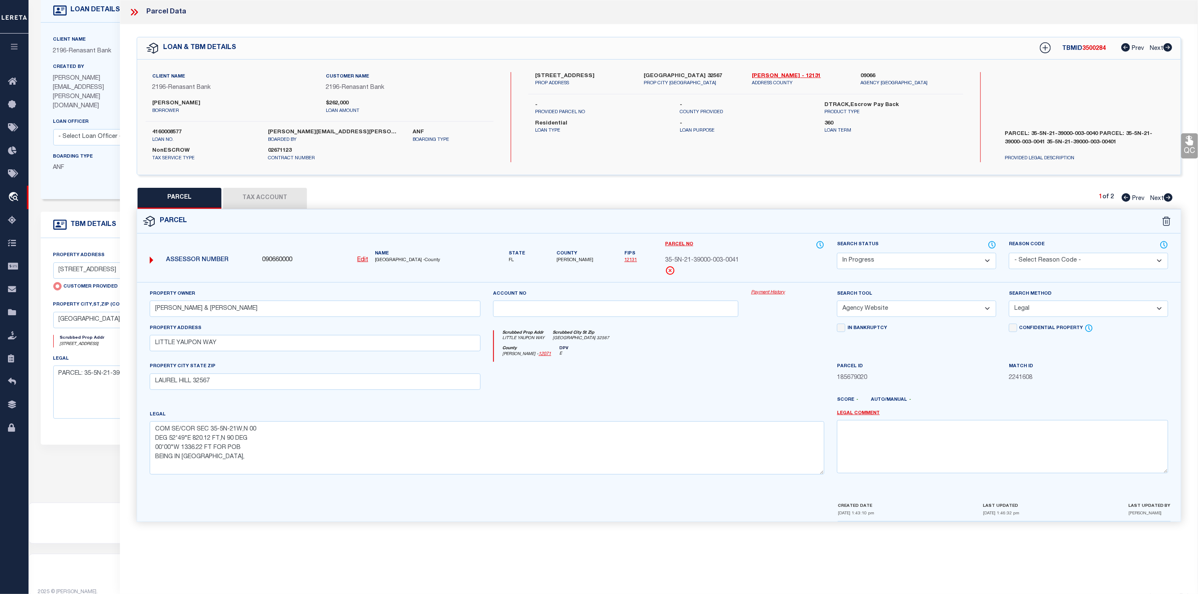
click at [265, 202] on button "Tax Account" at bounding box center [265, 198] width 84 height 21
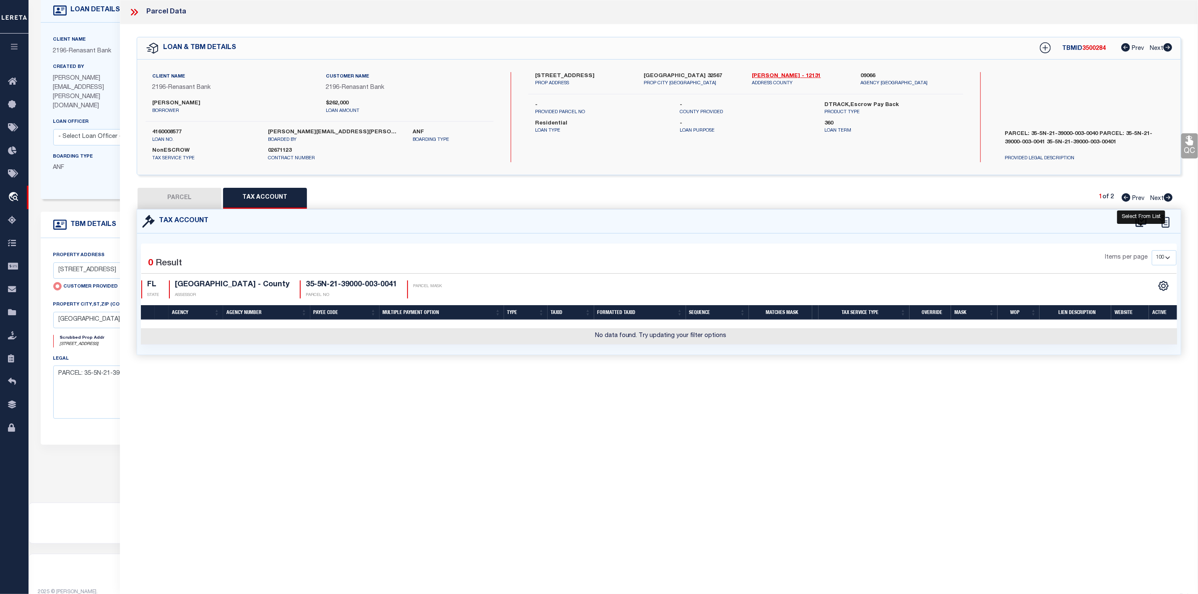
click at [1142, 221] on icon at bounding box center [1140, 220] width 11 height 11
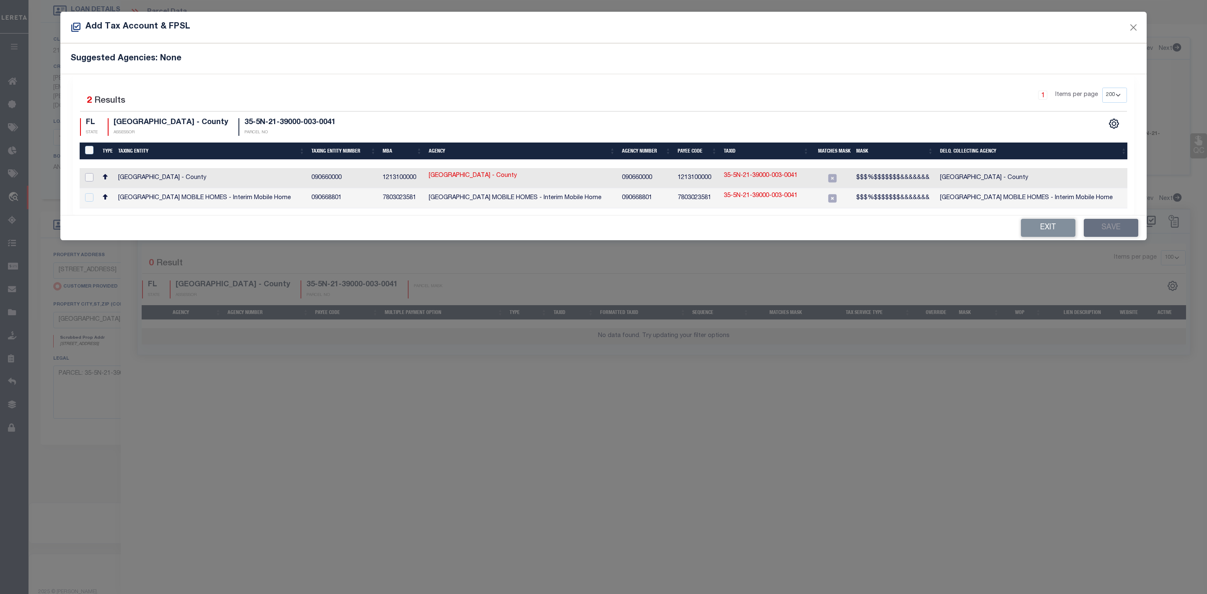
click at [88, 179] on input "checkbox" at bounding box center [89, 177] width 8 height 8
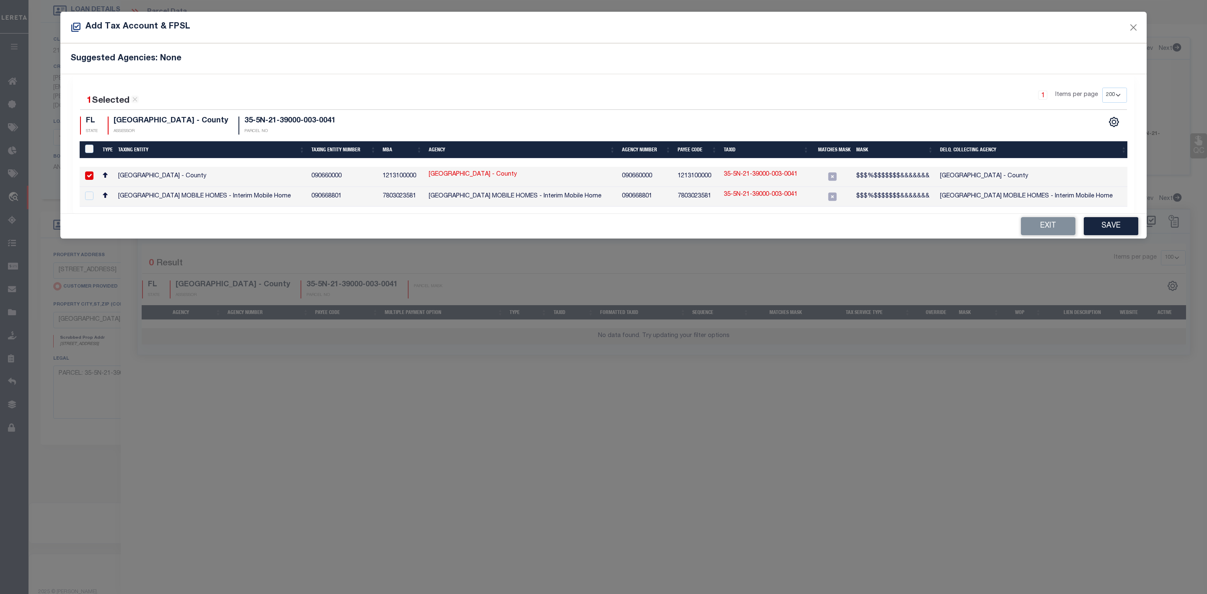
click at [755, 175] on link "35-5N-21-39000-003-0041" at bounding box center [761, 174] width 74 height 9
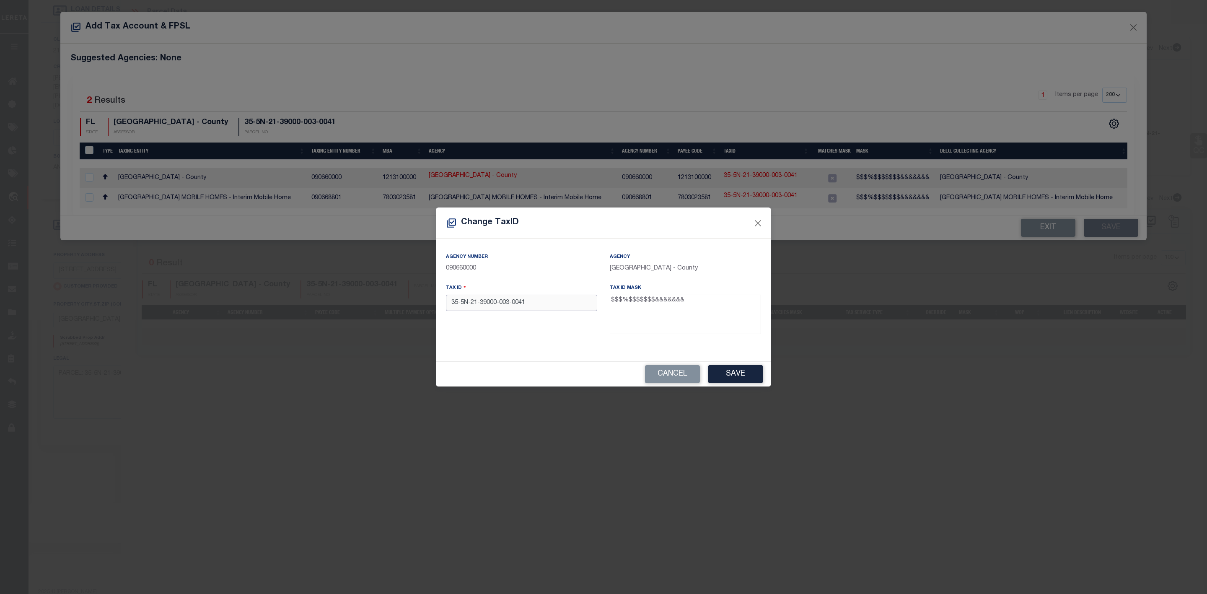
drag, startPoint x: 548, startPoint y: 302, endPoint x: 434, endPoint y: 309, distance: 114.6
click at [434, 309] on div "Change TaxID Agency Number 090660000 Agency [GEOGRAPHIC_DATA] - County Tax ID 3…" at bounding box center [603, 297] width 1207 height 594
paste input "5N2139000003"
click at [744, 376] on button "Save" at bounding box center [735, 374] width 54 height 18
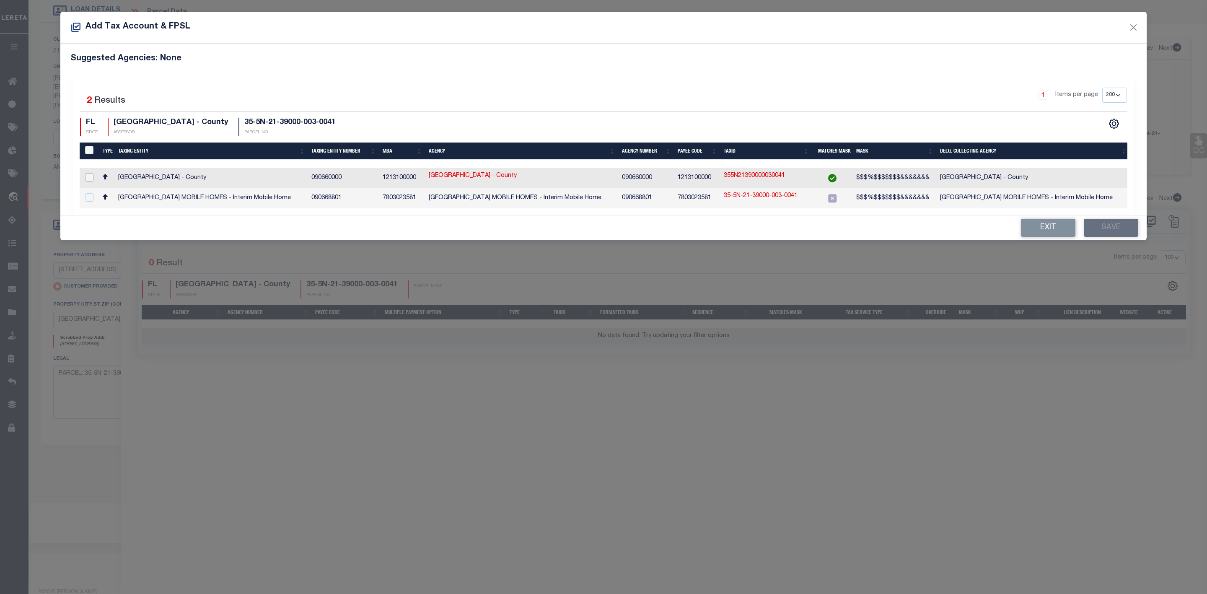
click at [88, 177] on input "checkbox" at bounding box center [89, 177] width 8 height 8
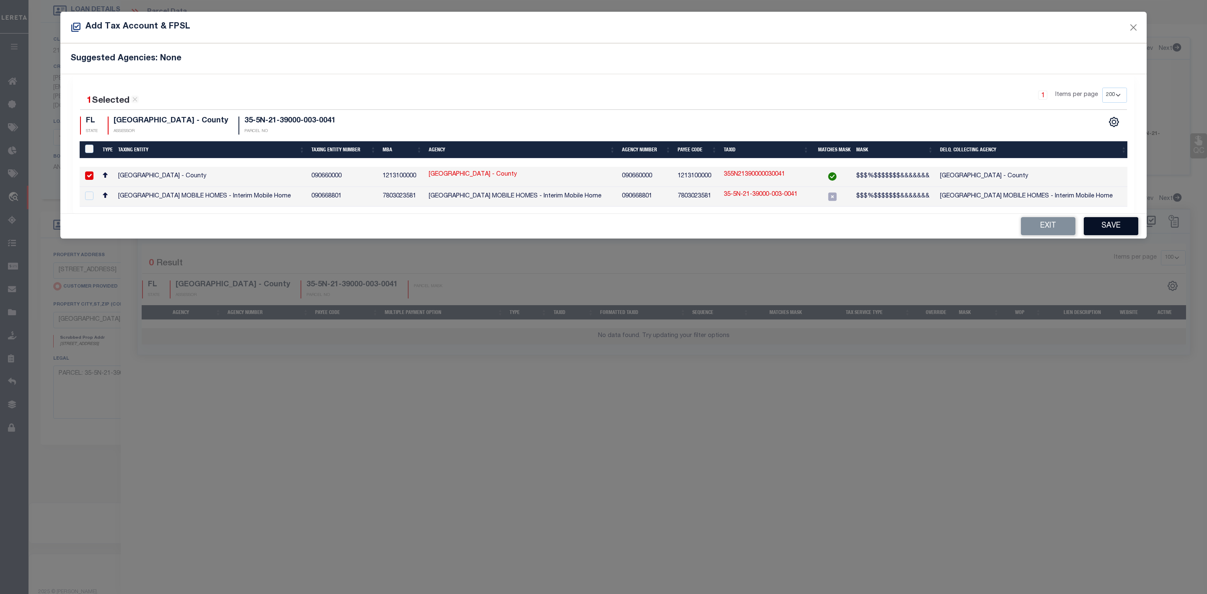
click at [1115, 225] on button "Save" at bounding box center [1111, 226] width 54 height 18
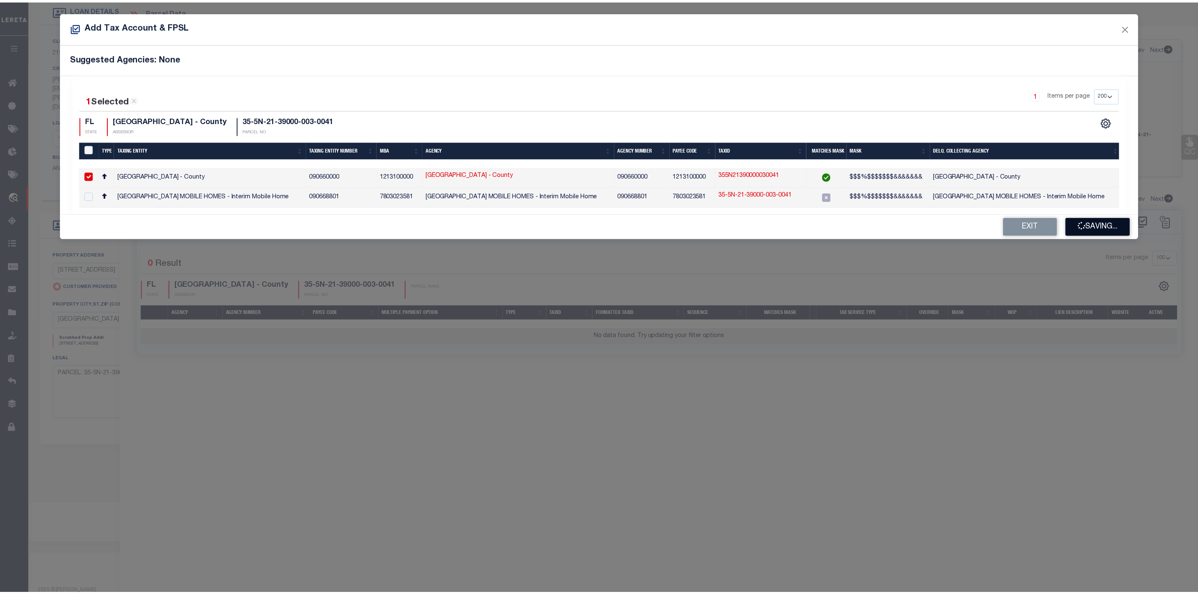
scroll to position [91, 0]
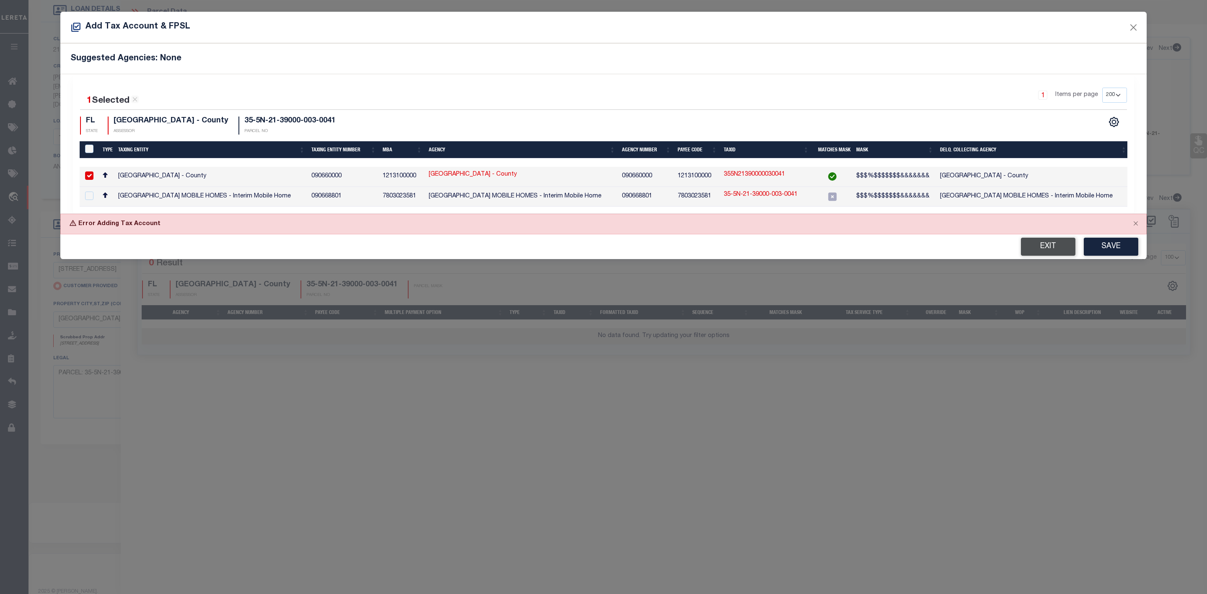
click at [1045, 250] on button "Exit" at bounding box center [1048, 247] width 54 height 18
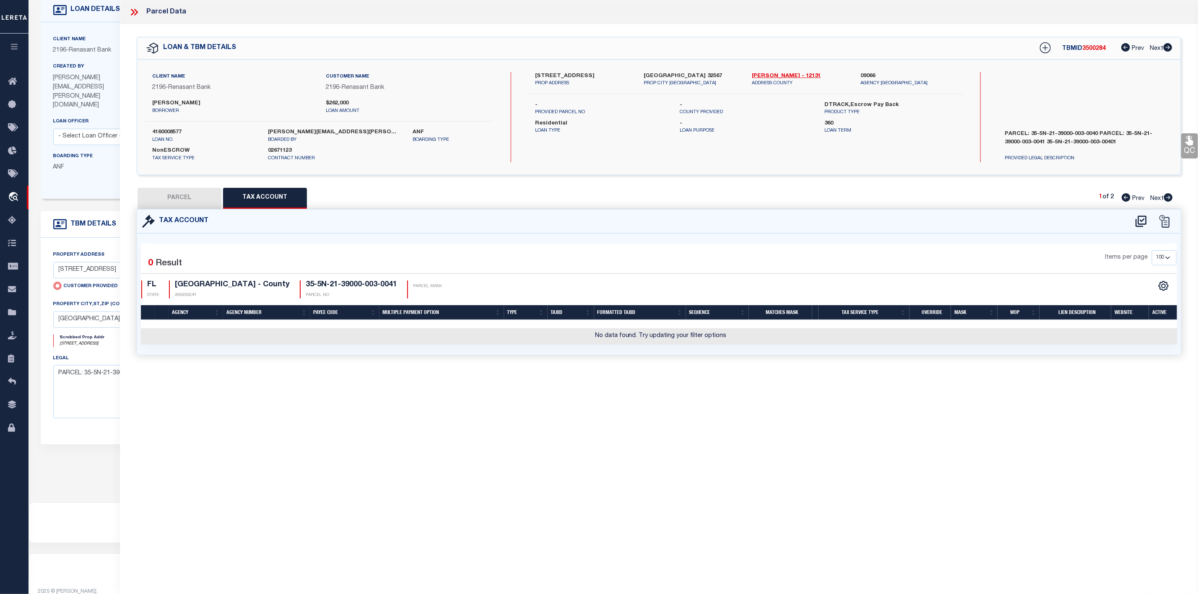
click at [197, 200] on button "PARCEL" at bounding box center [179, 198] width 84 height 21
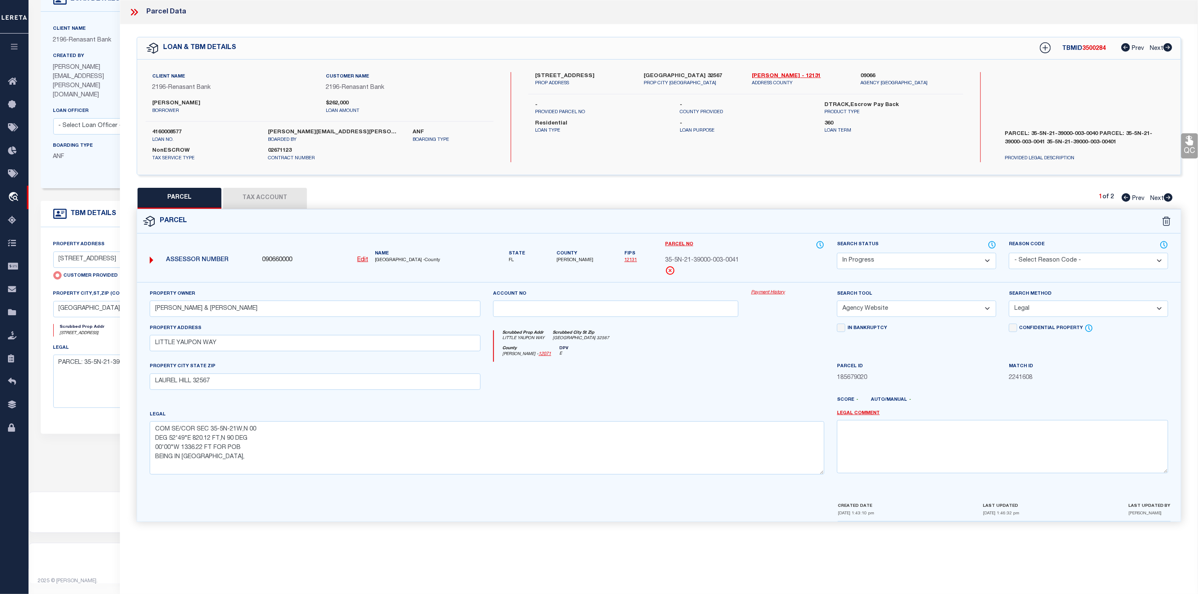
scroll to position [53, 0]
click at [929, 263] on select "Automated Search Bad Parcel Complete Duplicate Parcel High Dollar Reporting In …" at bounding box center [916, 261] width 159 height 16
click at [837, 254] on select "Automated Search Bad Parcel Complete Duplicate Parcel High Dollar Reporting In …" at bounding box center [916, 261] width 159 height 16
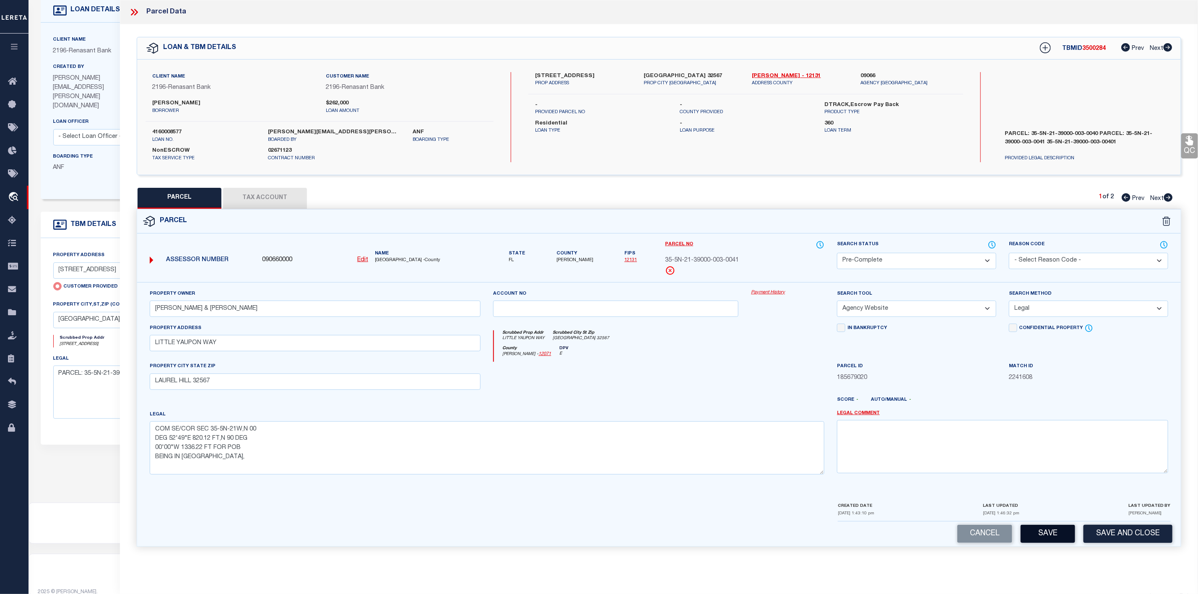
click at [1043, 539] on button "Save" at bounding box center [1047, 534] width 54 height 18
drag, startPoint x: 745, startPoint y: 263, endPoint x: 661, endPoint y: 259, distance: 84.3
click at [661, 259] on div "Parcel No 35-5N-21-39000-003-0041" at bounding box center [745, 261] width 172 height 42
copy span "35-5N-21-39000-003-0041"
click at [133, 10] on icon at bounding box center [134, 12] width 11 height 11
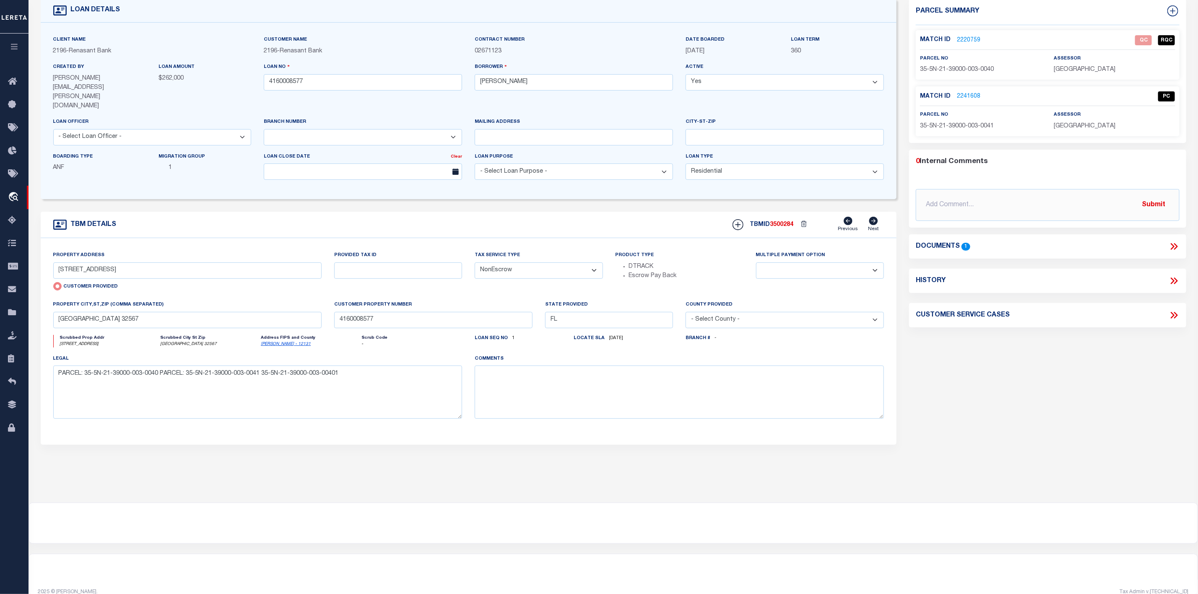
scroll to position [0, 0]
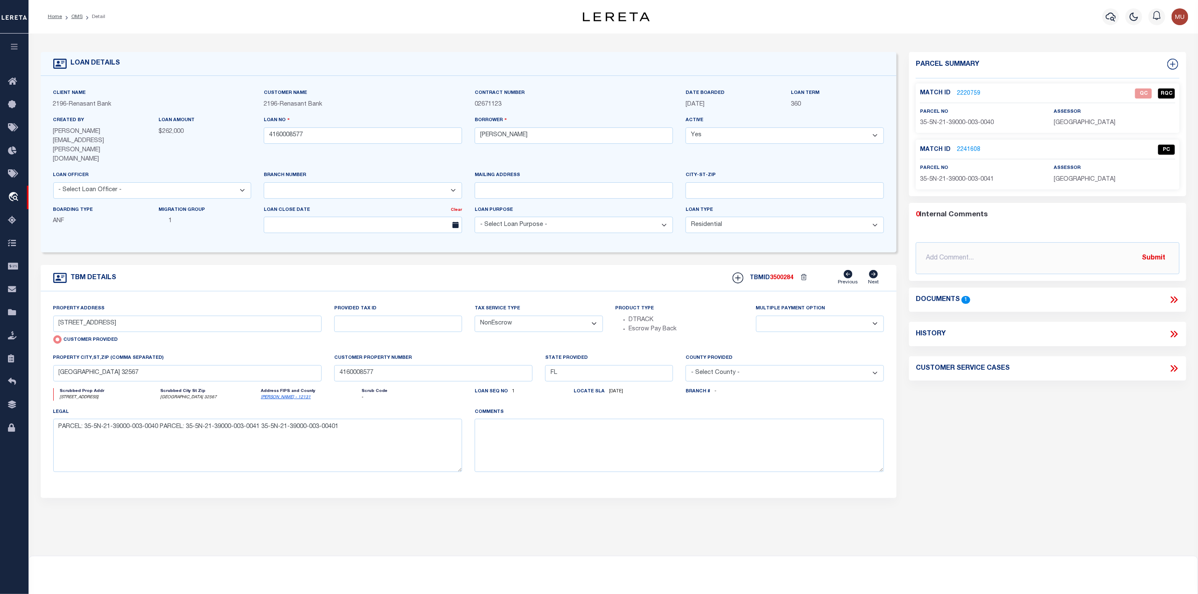
click at [77, 13] on li "OMS" at bounding box center [72, 17] width 21 height 8
click at [73, 19] on link "OMS" at bounding box center [76, 16] width 11 height 5
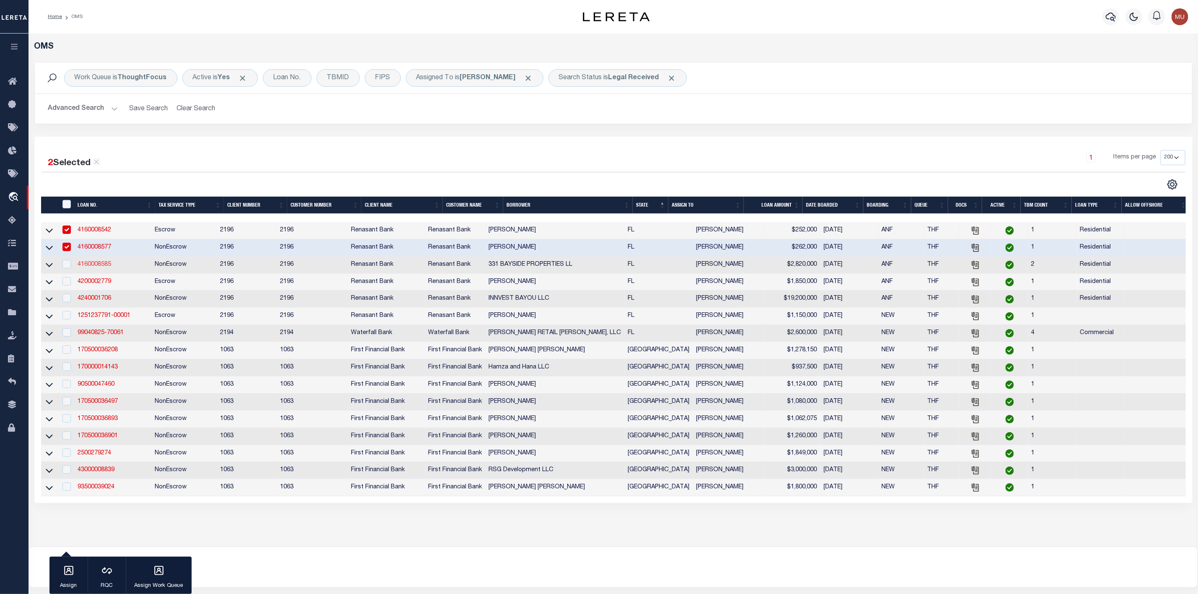
click at [92, 265] on link "4160008585" at bounding box center [95, 265] width 34 height 6
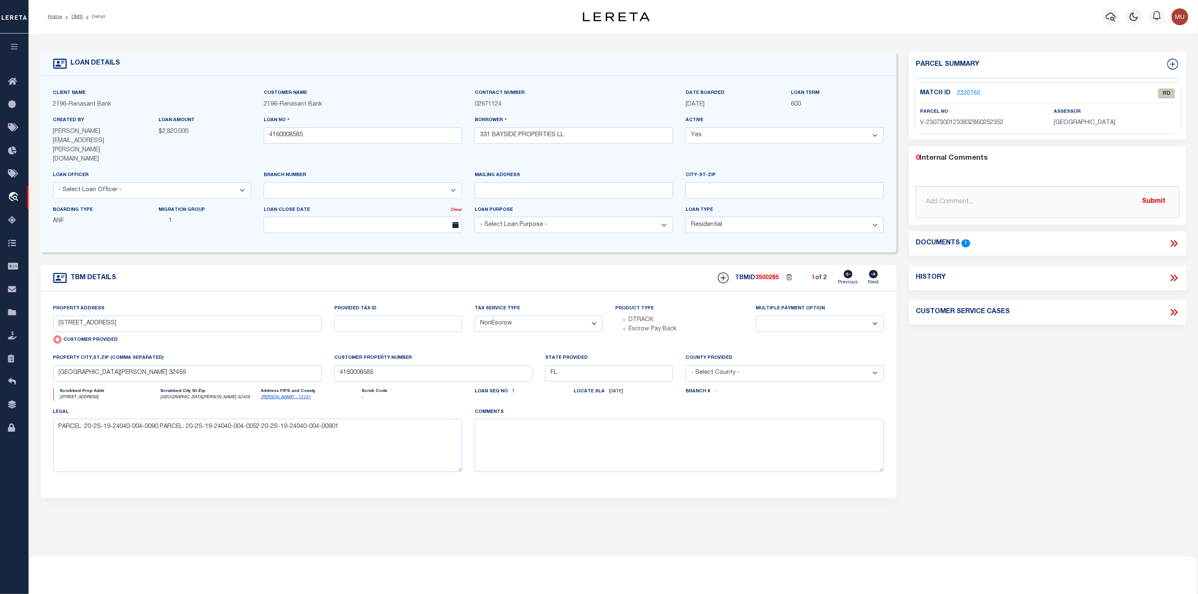
click at [966, 92] on link "2220760" at bounding box center [968, 93] width 23 height 9
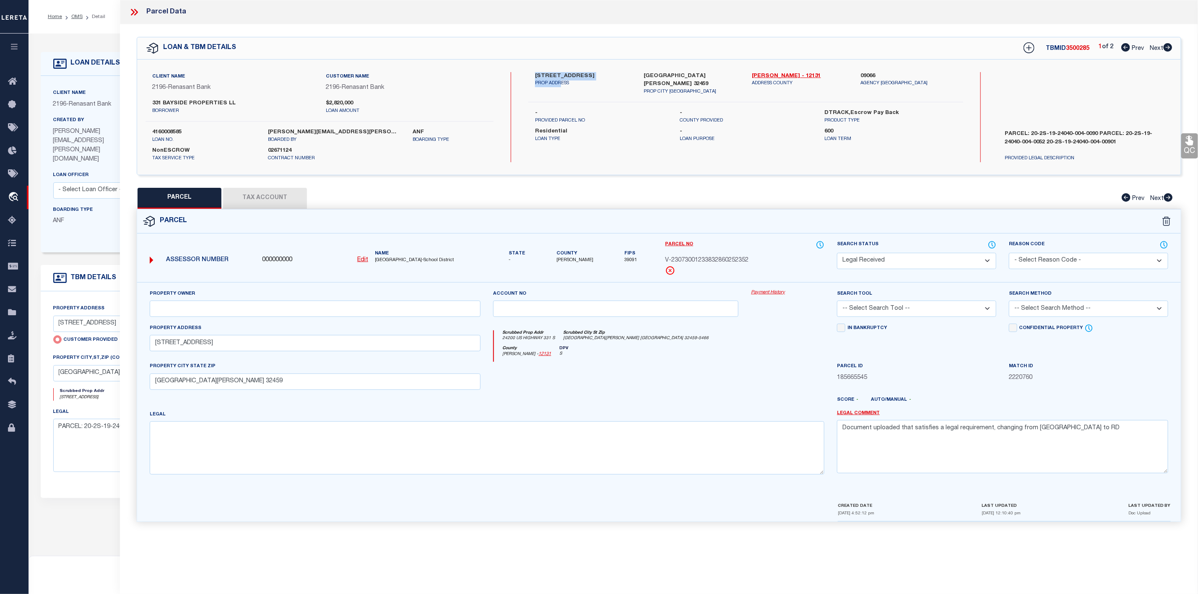
drag, startPoint x: 533, startPoint y: 72, endPoint x: 562, endPoint y: 80, distance: 30.2
click at [562, 80] on div "24200 HWY 331 S PROP ADDRESS" at bounding box center [583, 83] width 109 height 23
click at [790, 136] on div "24200 HWY 331 S PROP ADDRESS [GEOGRAPHIC_DATA][PERSON_NAME] [GEOGRAPHIC_DATA] 3…" at bounding box center [745, 117] width 435 height 90
click at [1170, 47] on icon at bounding box center [1167, 47] width 9 height 8
click at [1123, 48] on icon at bounding box center [1125, 47] width 9 height 8
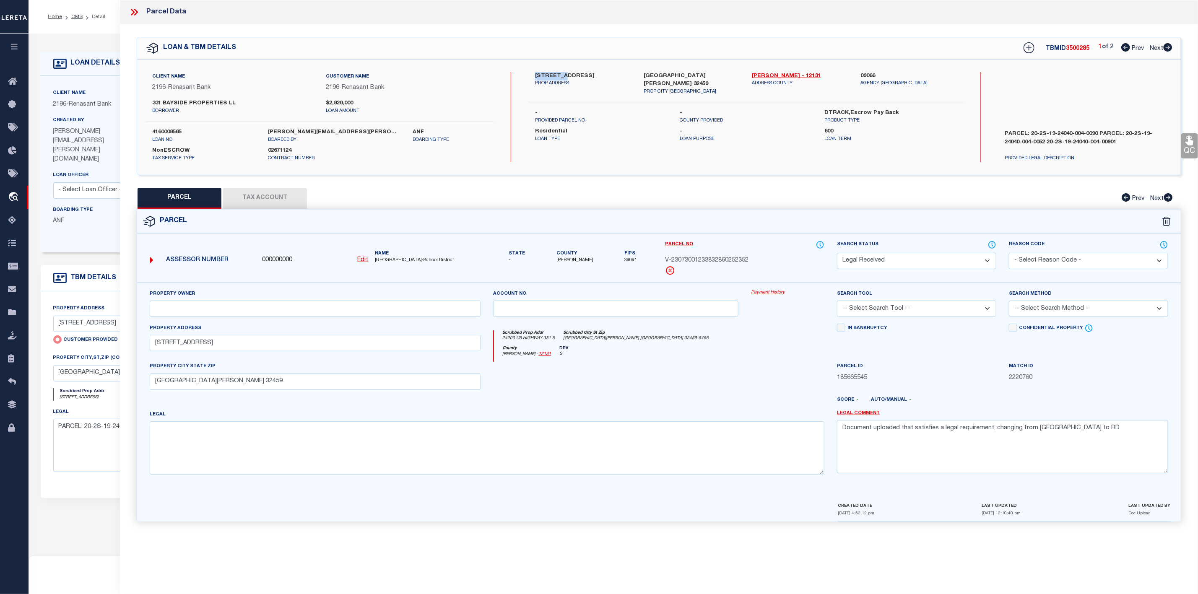
drag, startPoint x: 531, startPoint y: 74, endPoint x: 565, endPoint y: 76, distance: 34.0
click at [565, 76] on div "24200 HWY 331 S PROP ADDRESS" at bounding box center [583, 83] width 109 height 23
copy label "24200 HWY"
click at [364, 259] on u "Edit" at bounding box center [362, 260] width 11 height 6
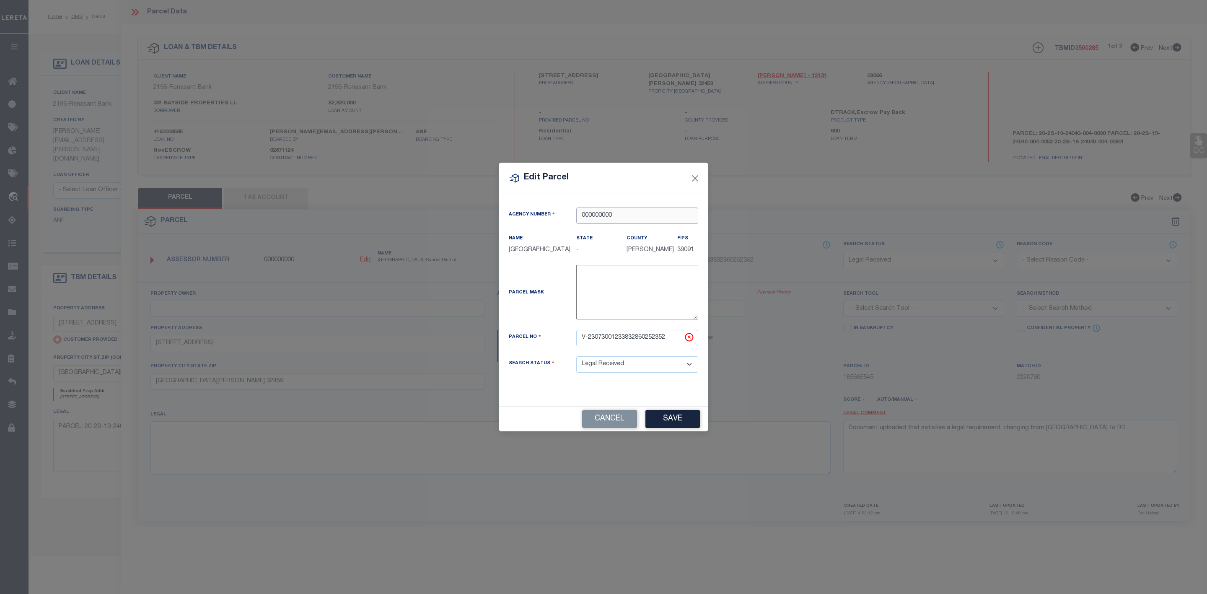
drag, startPoint x: 628, startPoint y: 205, endPoint x: 534, endPoint y: 205, distance: 93.9
click at [534, 208] on div "Agency Number 000000000" at bounding box center [604, 216] width 202 height 16
click at [620, 226] on div "090660000 : [GEOGRAPHIC_DATA]" at bounding box center [637, 230] width 121 height 24
drag, startPoint x: 669, startPoint y: 341, endPoint x: 545, endPoint y: 340, distance: 124.1
click at [545, 340] on div "Parcel No V-23073001233832860252352" at bounding box center [604, 338] width 202 height 16
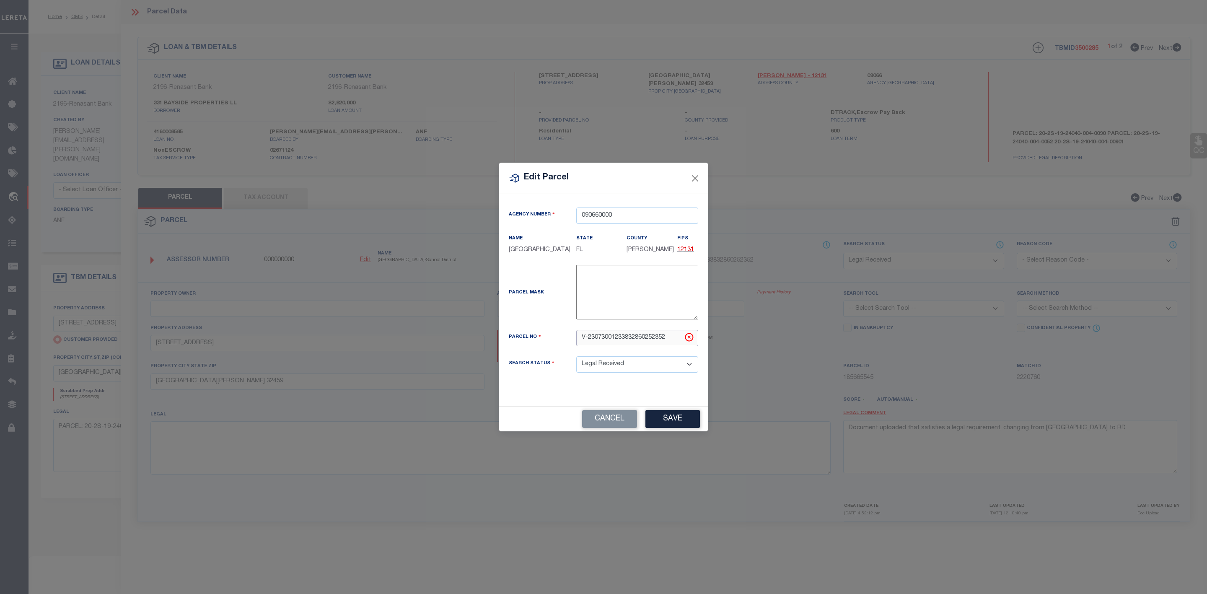
paste input "20-2S-19-24040-004-0140"
click at [676, 428] on button "Save" at bounding box center [673, 419] width 54 height 18
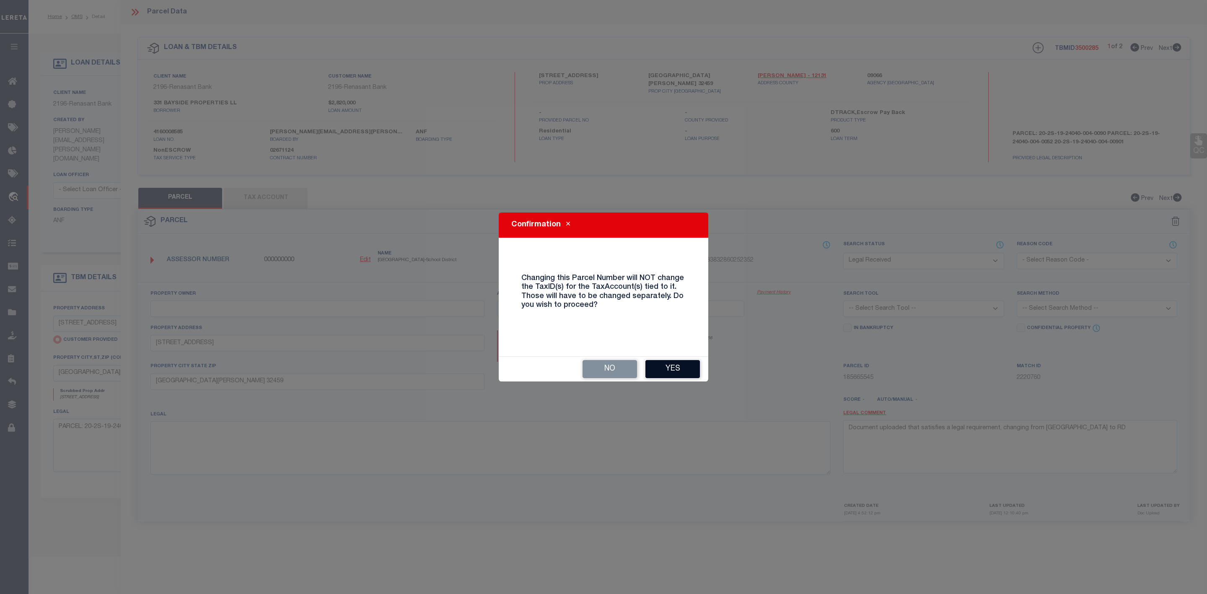
click at [668, 365] on button "Yes" at bounding box center [673, 369] width 54 height 18
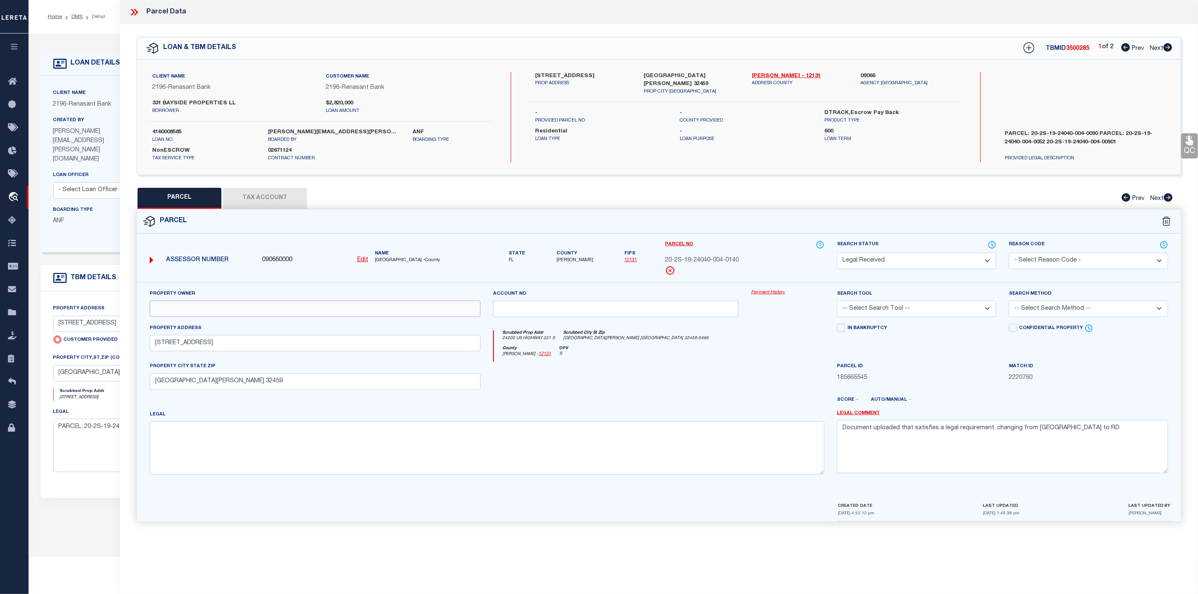
click at [199, 306] on input "text" at bounding box center [315, 309] width 331 height 16
paste input "331 BAYSIDE PROPERTIES LLC"
click at [188, 436] on textarea at bounding box center [487, 447] width 675 height 53
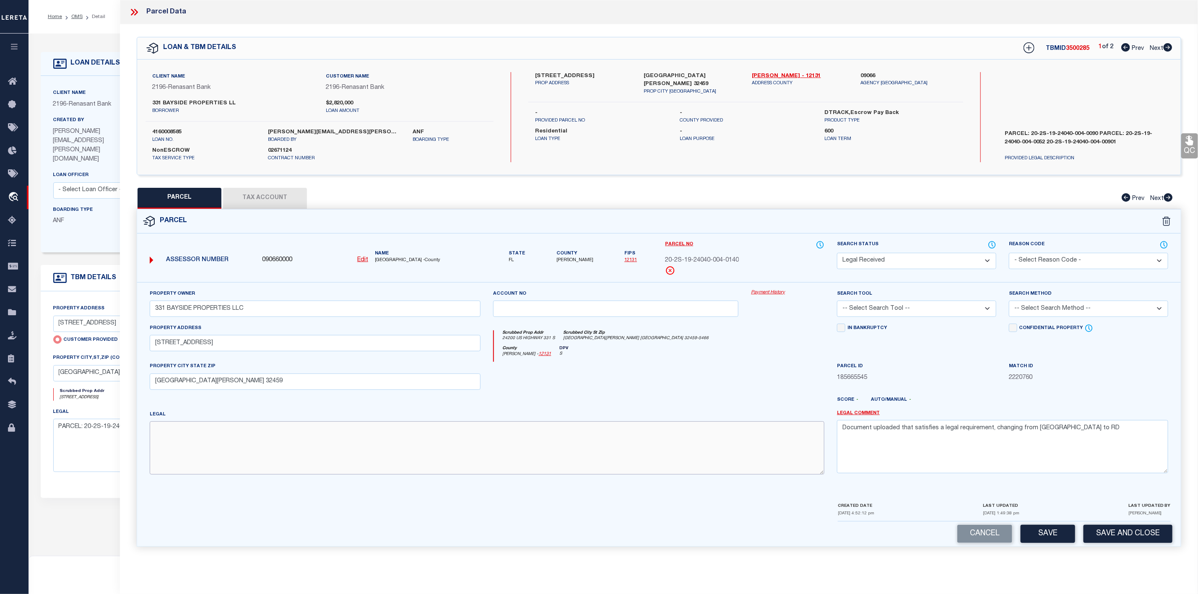
click at [211, 436] on textarea at bounding box center [487, 447] width 675 height 53
paste textarea "A PORTION OF LOTS 12, 13 & 14 BLK 4 OF CRIGLAR POINT BEING MORE EXPLICITLY DESC…"
click at [839, 436] on textarea "Document uploaded that satisfies a legal requirement, changing from [GEOGRAPHIC…" at bounding box center [1002, 446] width 331 height 53
click at [1059, 435] on textarea "Document uploaded that satisfies a legal requirement, changing from [GEOGRAPHIC…" at bounding box center [1002, 446] width 331 height 53
drag, startPoint x: 1064, startPoint y: 434, endPoint x: 828, endPoint y: 430, distance: 236.0
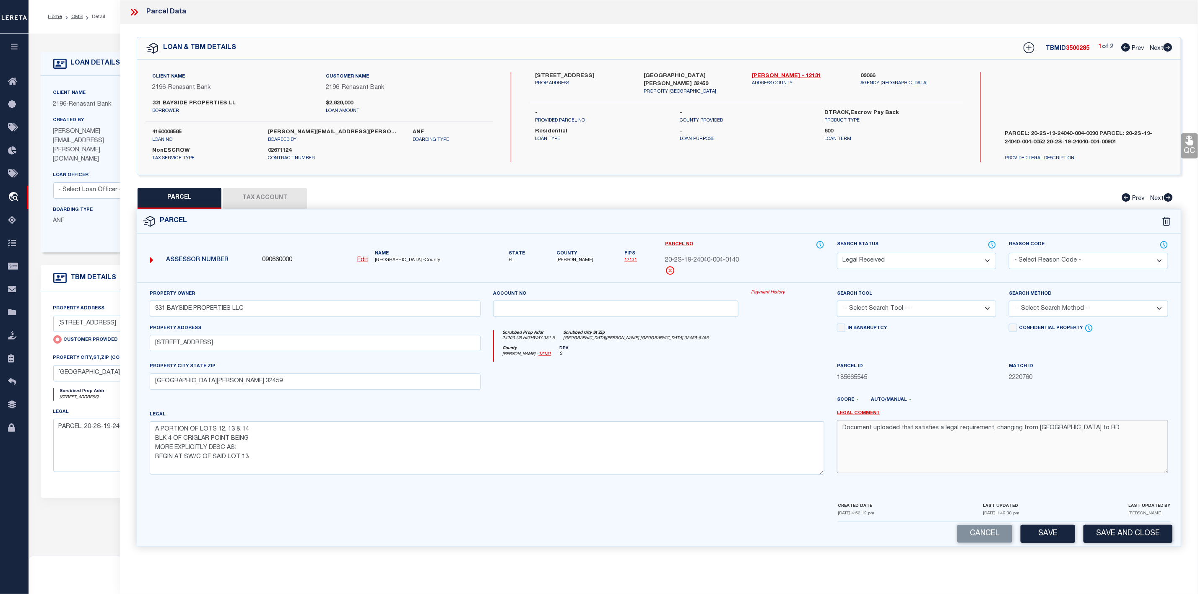
click at [828, 430] on div "Property Owner 331 BAYSIDE PROPERTIES LLC Account no Payment History Search Too…" at bounding box center [658, 385] width 1031 height 192
click at [878, 311] on select "-- Select Search Tool -- 3rd Party Website Agency File Agency Website ATLS CNV-…" at bounding box center [916, 309] width 159 height 16
click at [837, 303] on select "-- Select Search Tool -- 3rd Party Website Agency File Agency Website ATLS CNV-…" at bounding box center [916, 309] width 159 height 16
click at [1057, 309] on select "-- Select Search Method -- Property Address Legal Liability Info Provided" at bounding box center [1088, 309] width 159 height 16
click at [1009, 303] on select "-- Select Search Method -- Property Address Legal Liability Info Provided" at bounding box center [1088, 309] width 159 height 16
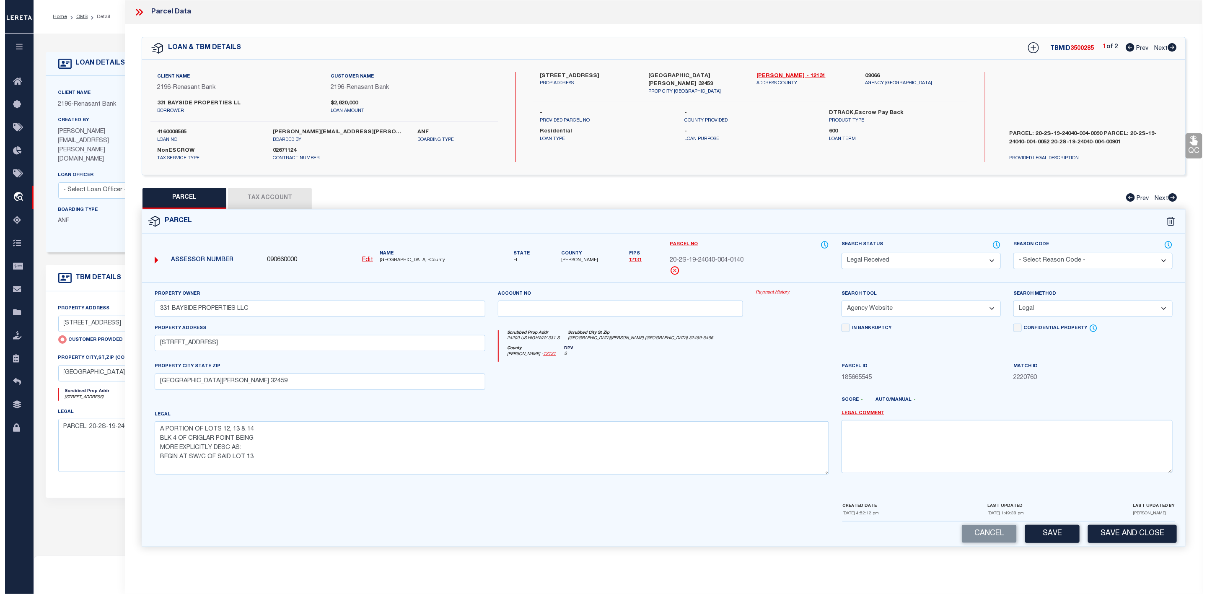
scroll to position [53, 0]
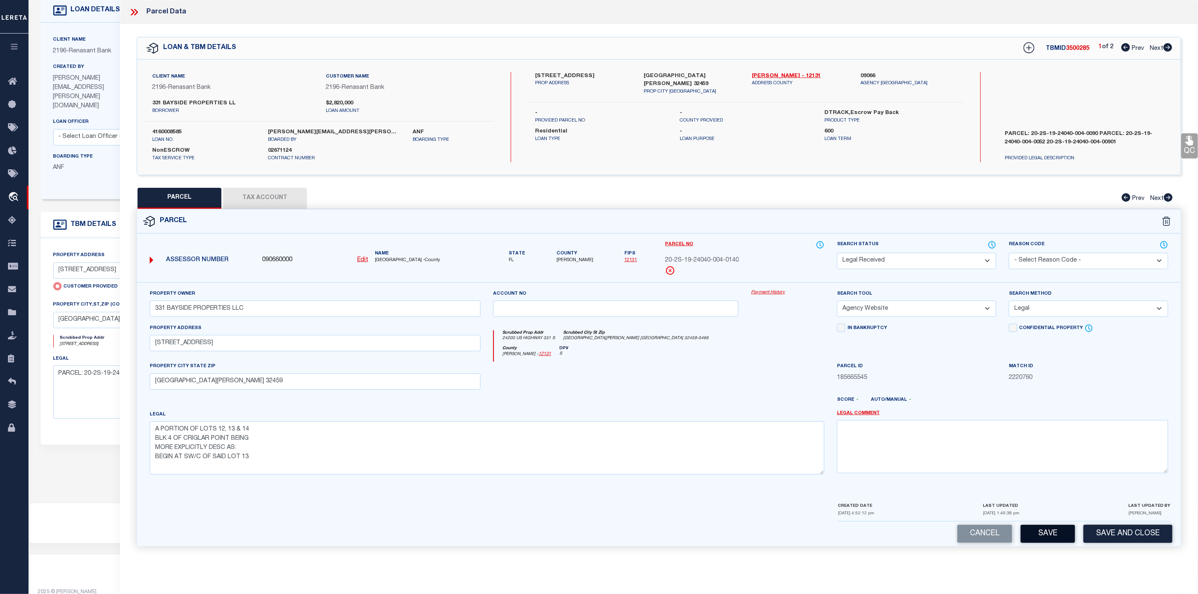
click at [1042, 534] on button "Save" at bounding box center [1047, 534] width 54 height 18
click at [269, 194] on button "Tax Account" at bounding box center [265, 198] width 84 height 21
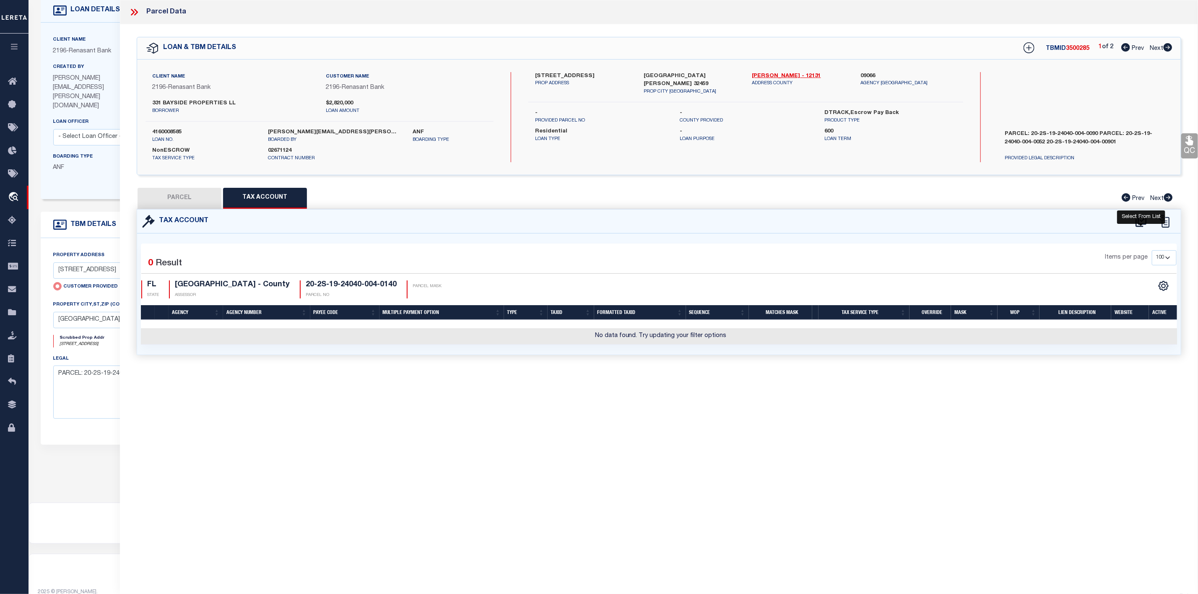
click at [1145, 222] on icon at bounding box center [1141, 221] width 14 height 13
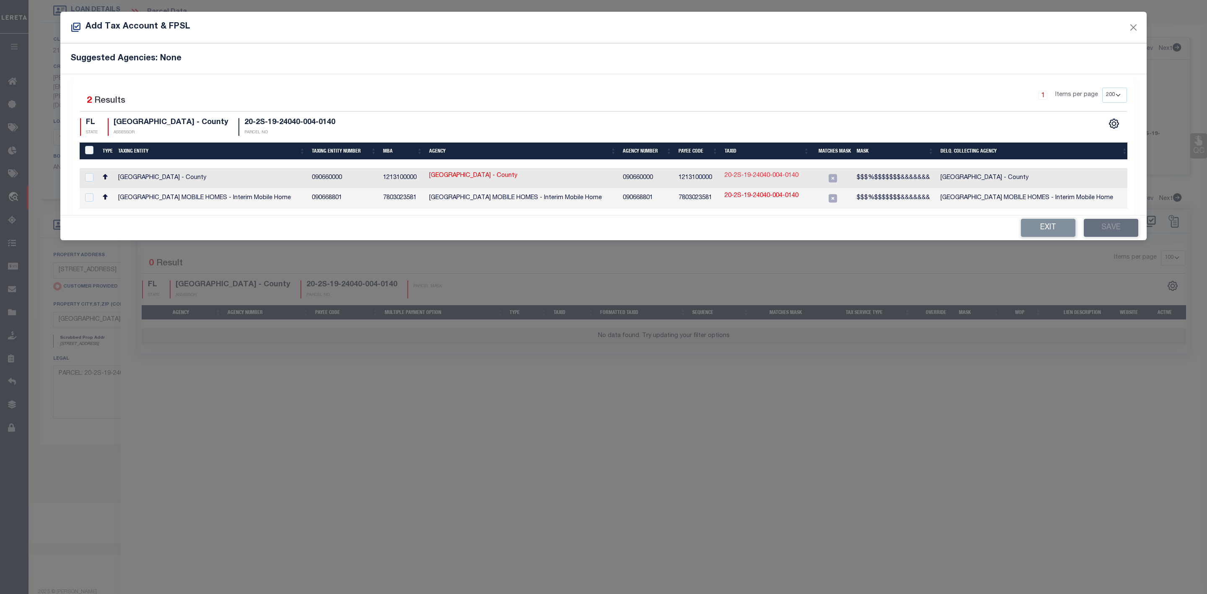
click at [756, 177] on link "20-2S-19-24040-004-0140" at bounding box center [762, 175] width 74 height 9
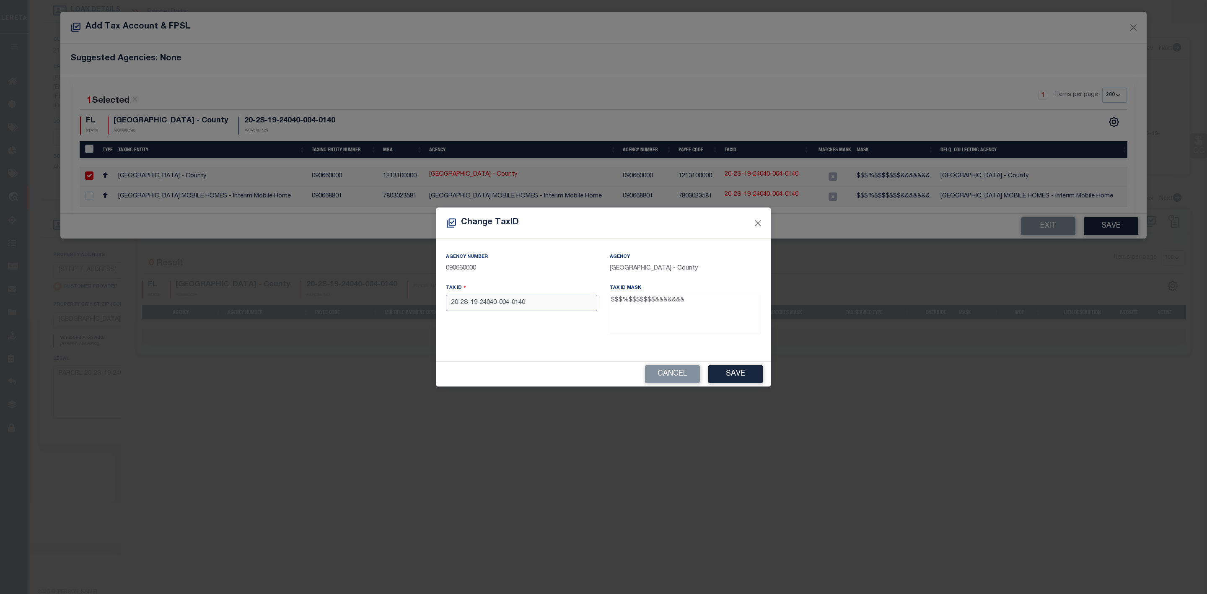
click at [511, 302] on input "20-2S-19-24040-004-0140" at bounding box center [521, 303] width 151 height 16
click at [497, 301] on input "20-2S-19-24040-0040140" at bounding box center [521, 303] width 151 height 16
click at [479, 302] on input "20-2S-19-240400040140" at bounding box center [521, 303] width 151 height 16
click at [473, 303] on input "20-2S-19240400040140" at bounding box center [521, 303] width 151 height 16
click at [472, 303] on input "20-2S-19240400040140" at bounding box center [521, 303] width 151 height 16
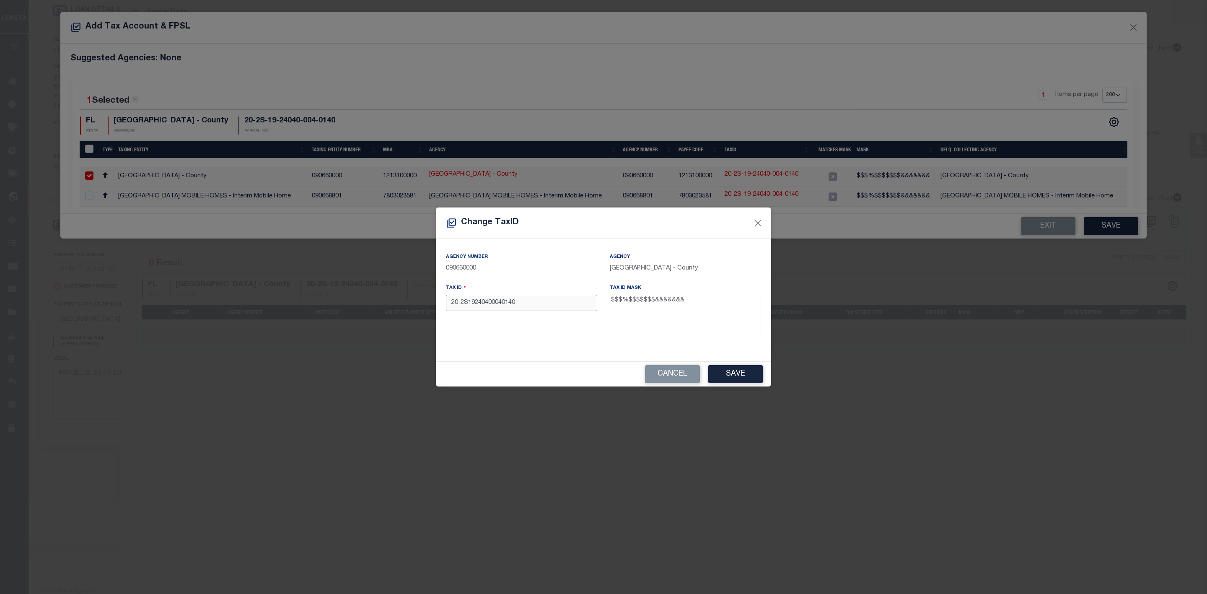
click at [462, 302] on input "20-2S19240400040140" at bounding box center [521, 303] width 151 height 16
drag, startPoint x: 521, startPoint y: 303, endPoint x: 443, endPoint y: 301, distance: 78.0
click at [443, 301] on div "Tax ID 202S19240400040140" at bounding box center [522, 310] width 164 height 54
click at [738, 380] on button "Save" at bounding box center [735, 374] width 54 height 18
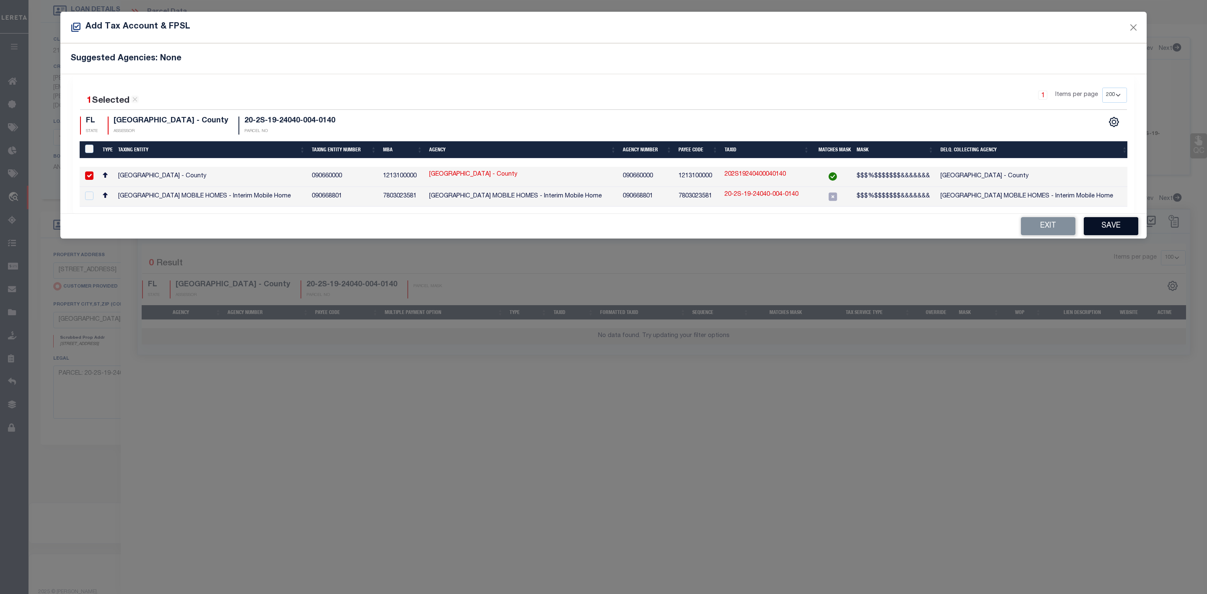
click at [1110, 233] on button "Save" at bounding box center [1111, 226] width 54 height 18
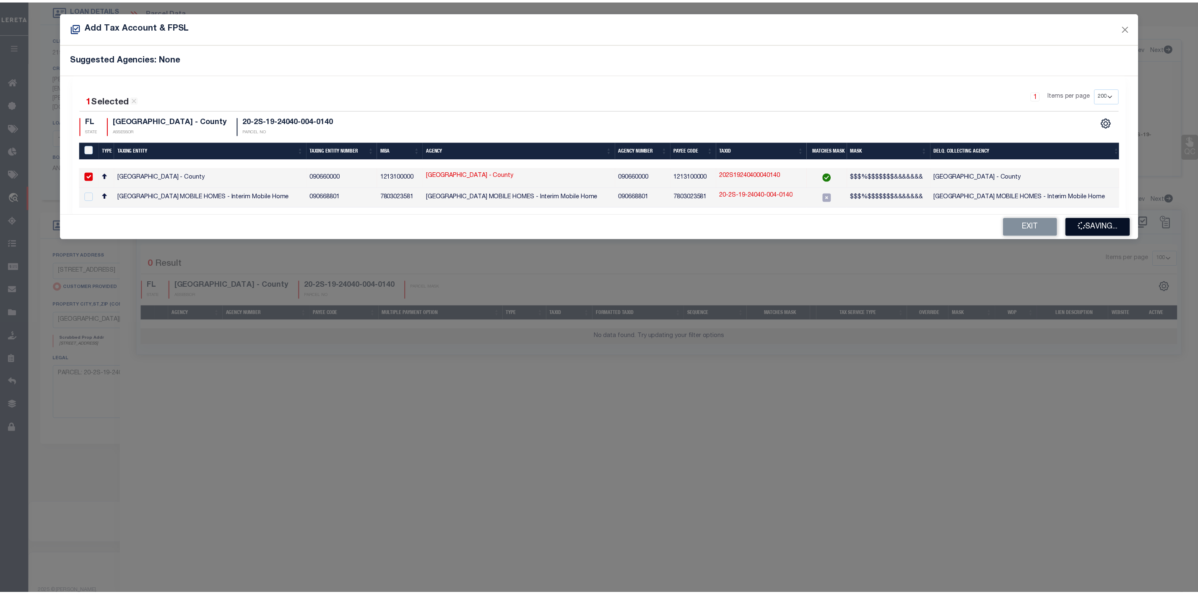
scroll to position [91, 0]
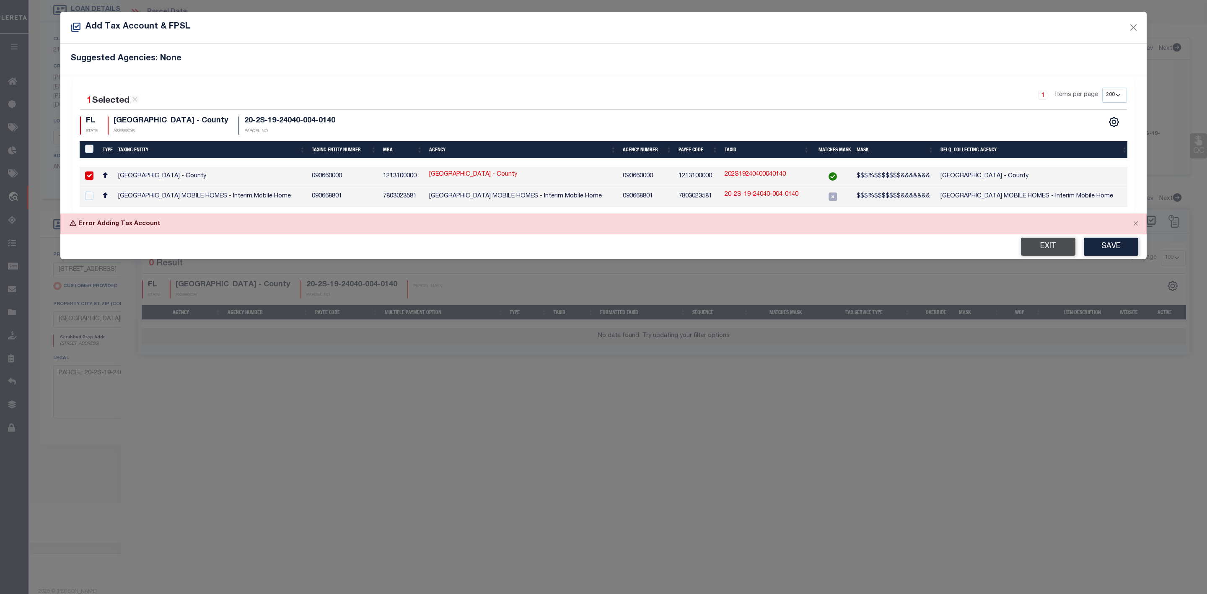
click at [1053, 254] on button "Exit" at bounding box center [1048, 247] width 54 height 18
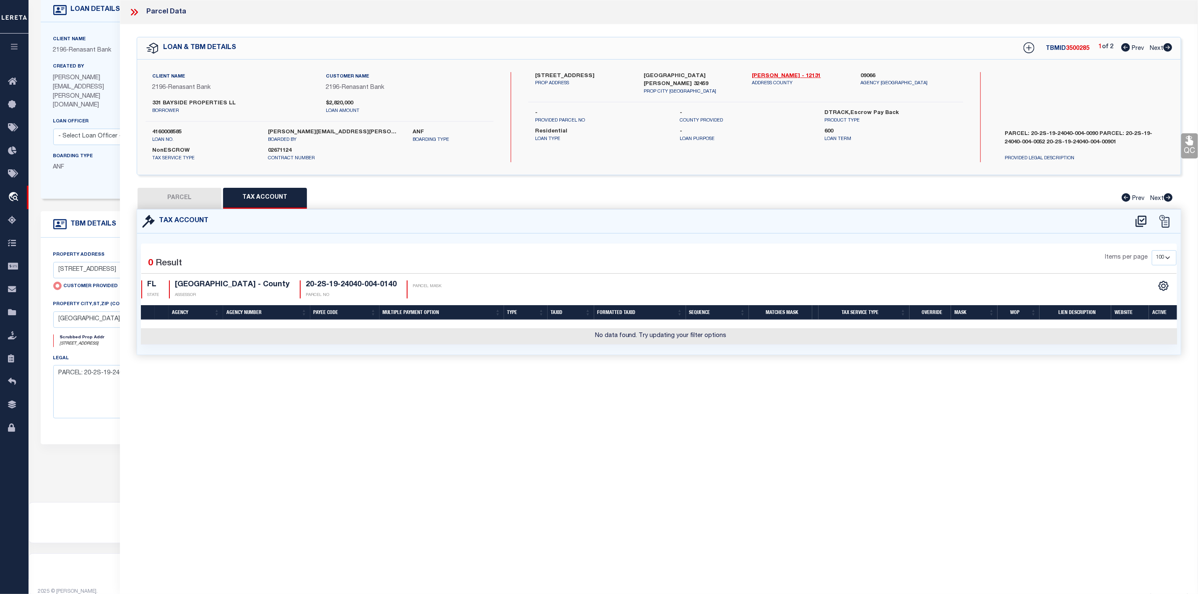
click at [188, 200] on button "PARCEL" at bounding box center [179, 198] width 84 height 21
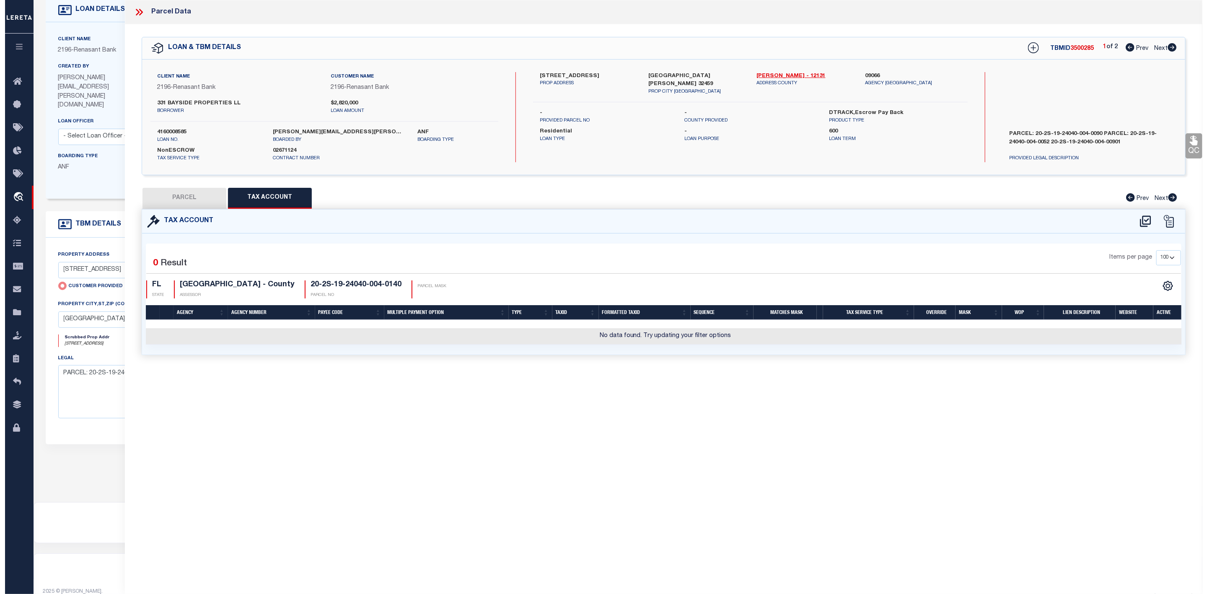
scroll to position [53, 0]
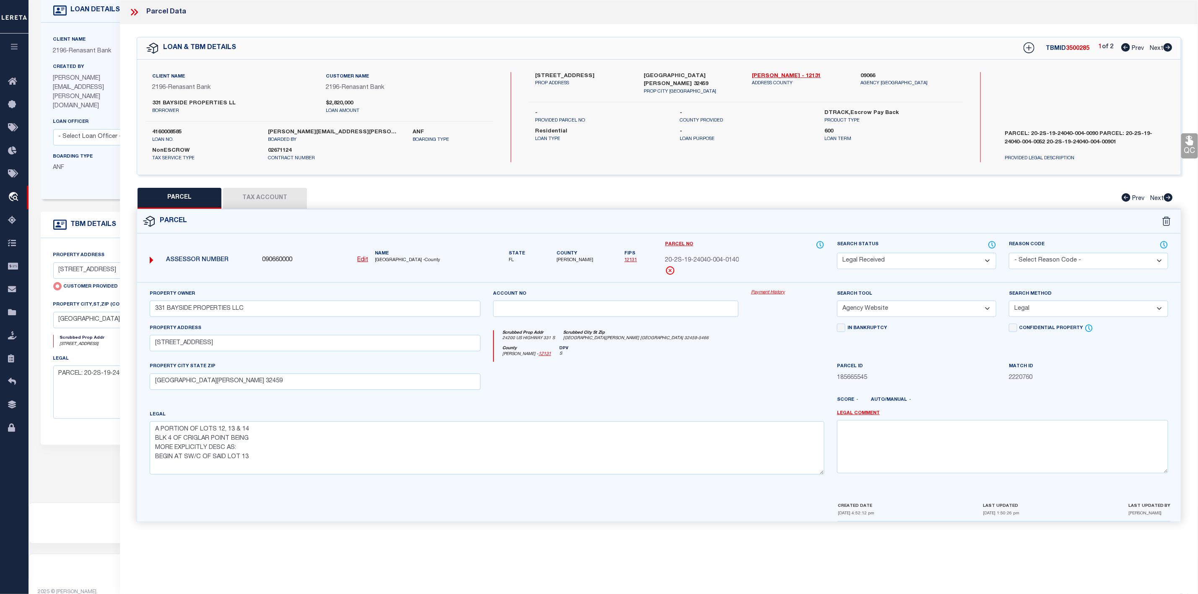
click at [918, 257] on select "Automated Search Bad Parcel Complete Duplicate Parcel High Dollar Reporting In …" at bounding box center [916, 261] width 159 height 16
click at [837, 254] on select "Automated Search Bad Parcel Complete Duplicate Parcel High Dollar Reporting In …" at bounding box center [916, 261] width 159 height 16
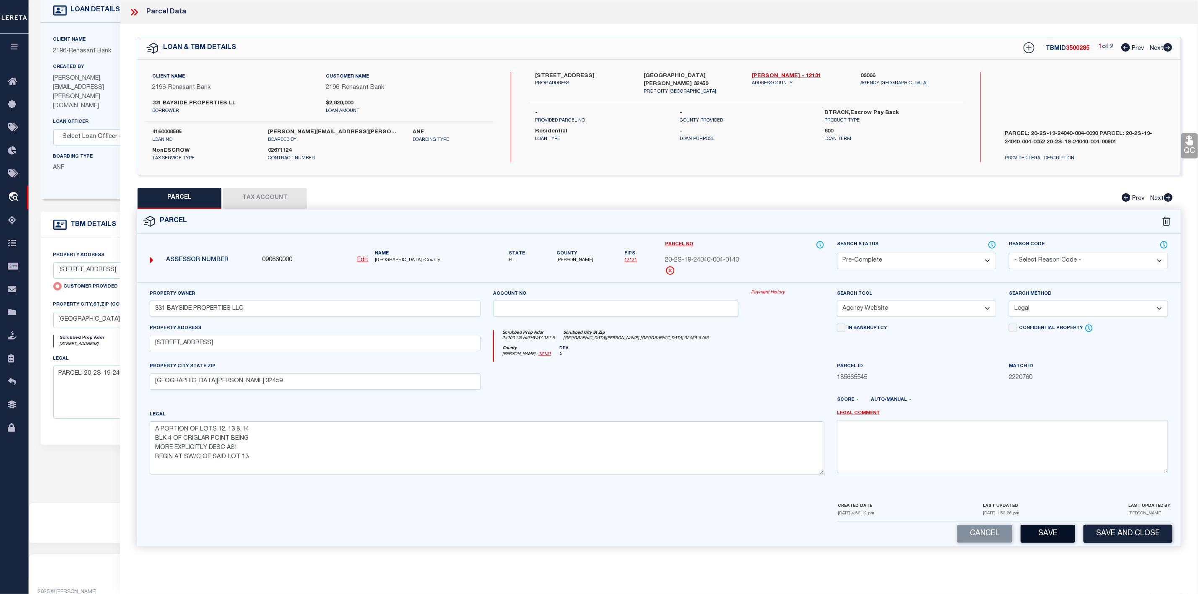
click at [1044, 537] on button "Save" at bounding box center [1047, 534] width 54 height 18
click at [164, 131] on label "4160008585" at bounding box center [203, 132] width 103 height 8
copy label "4160008585"
click at [1072, 49] on span "3500285" at bounding box center [1077, 49] width 23 height 6
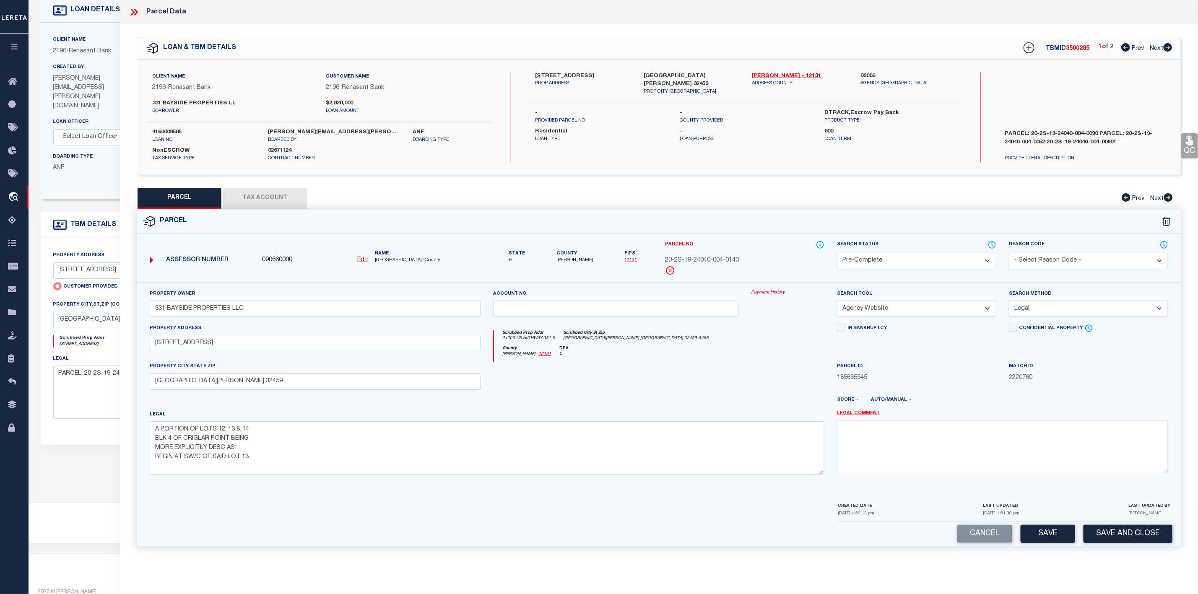
click at [1072, 49] on span "3500285" at bounding box center [1077, 49] width 23 height 6
copy span "3500285"
click at [1169, 49] on icon at bounding box center [1167, 47] width 9 height 8
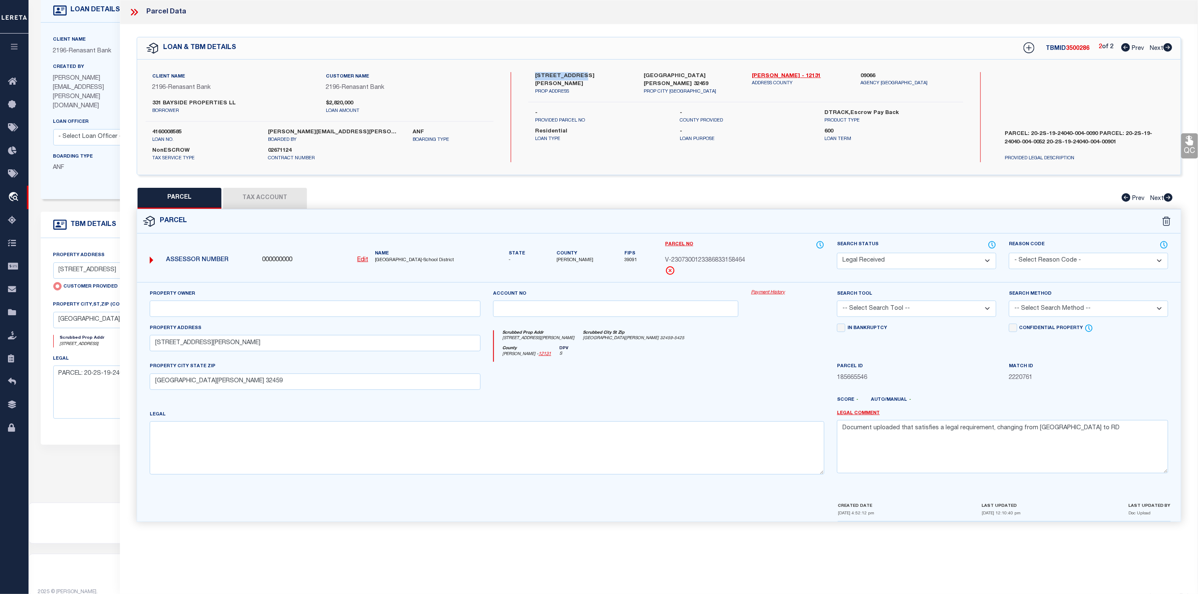
drag, startPoint x: 533, startPoint y: 72, endPoint x: 581, endPoint y: 78, distance: 48.3
click at [581, 78] on div "[STREET_ADDRESS][PERSON_NAME] PROP ADDRESS" at bounding box center [583, 83] width 109 height 23
drag, startPoint x: 153, startPoint y: 101, endPoint x: 224, endPoint y: 103, distance: 71.7
click at [224, 103] on label "331 BAYSIDE PROPERTIES LL" at bounding box center [232, 103] width 161 height 8
click at [365, 263] on u "Edit" at bounding box center [362, 260] width 11 height 6
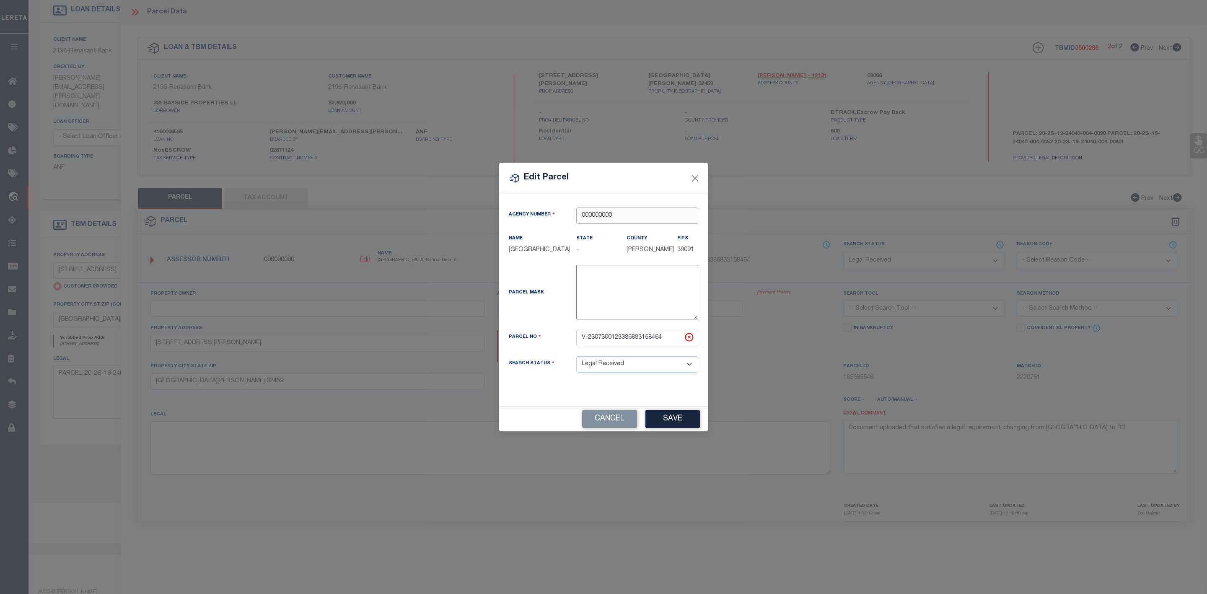
click at [625, 208] on input "000000000" at bounding box center [637, 216] width 122 height 16
click at [624, 225] on div "090660000 : [GEOGRAPHIC_DATA]" at bounding box center [637, 230] width 121 height 24
drag, startPoint x: 654, startPoint y: 341, endPoint x: 560, endPoint y: 341, distance: 94.3
click at [560, 341] on div "Parcel No V-2307300123386833158464" at bounding box center [604, 338] width 202 height 16
paste input "20-2S-19-24040-004-0090"
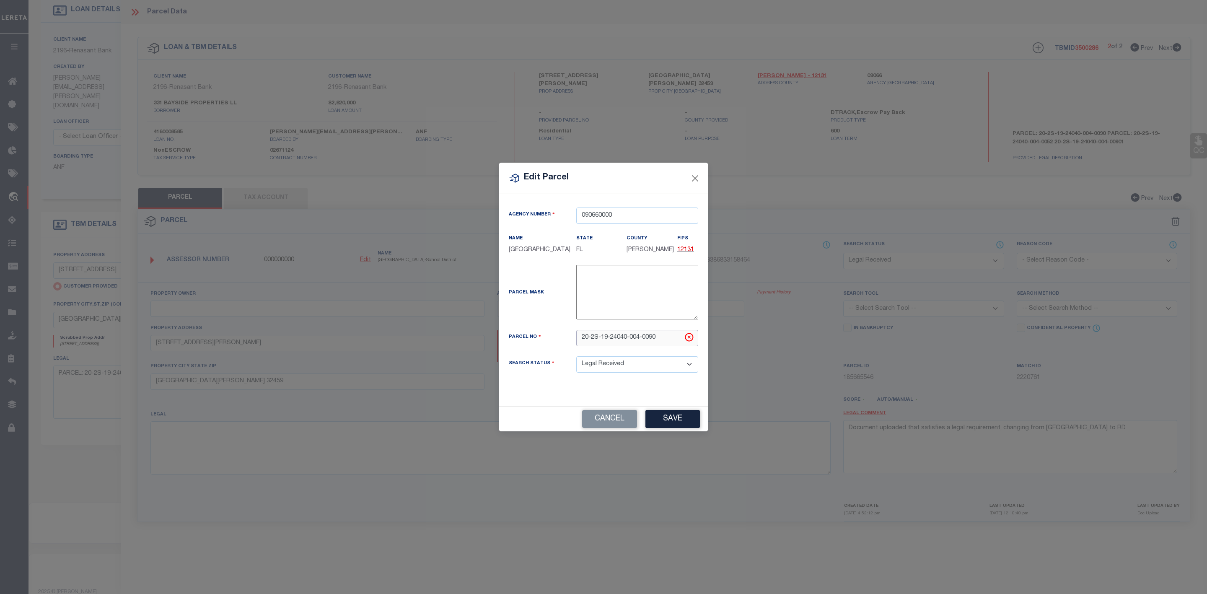
click at [657, 336] on input "20-2S-19-24040-004-0090" at bounding box center [637, 338] width 122 height 16
click at [646, 337] on input "20-2S-19-24040-0040090" at bounding box center [637, 338] width 122 height 16
click at [626, 338] on input "20-2S-19-240400040090" at bounding box center [637, 338] width 122 height 16
click at [617, 338] on input "20-2S-19240400040090" at bounding box center [637, 338] width 122 height 16
click at [608, 338] on input "20-2S19240400040090" at bounding box center [637, 338] width 122 height 16
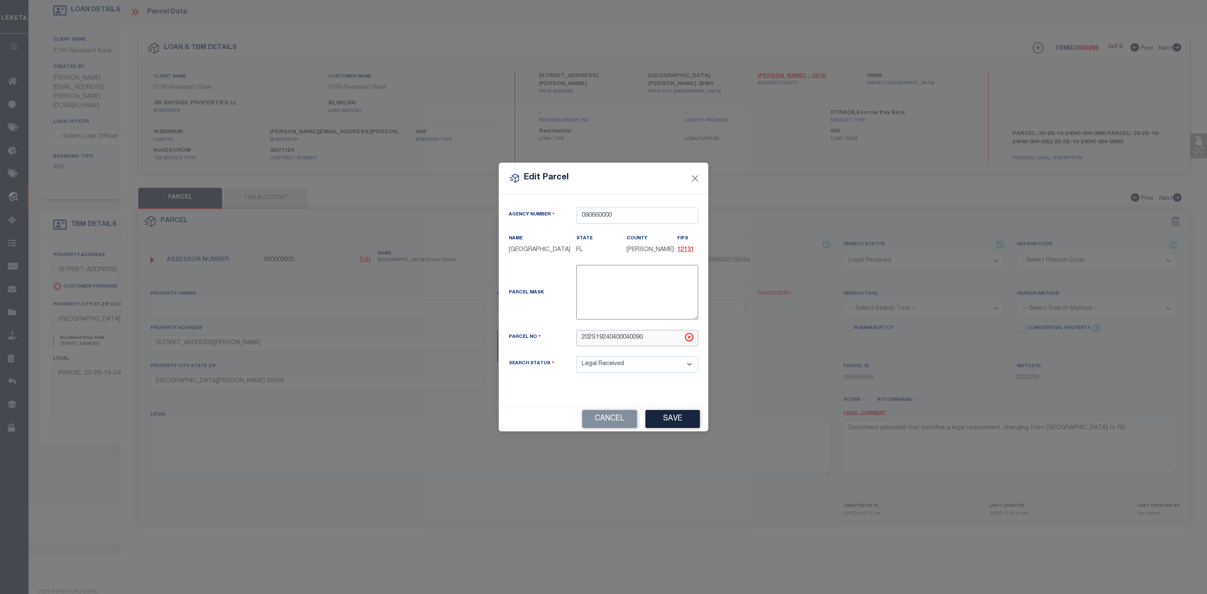
drag, startPoint x: 655, startPoint y: 340, endPoint x: 630, endPoint y: 339, distance: 24.7
click at [597, 337] on input "202S19240400040090" at bounding box center [637, 338] width 122 height 16
click at [595, 335] on input "202S19240400040090" at bounding box center [637, 338] width 122 height 16
drag, startPoint x: 646, startPoint y: 336, endPoint x: 566, endPoint y: 339, distance: 80.5
click at [566, 339] on div "Parcel No 202S19240400040090" at bounding box center [604, 338] width 202 height 16
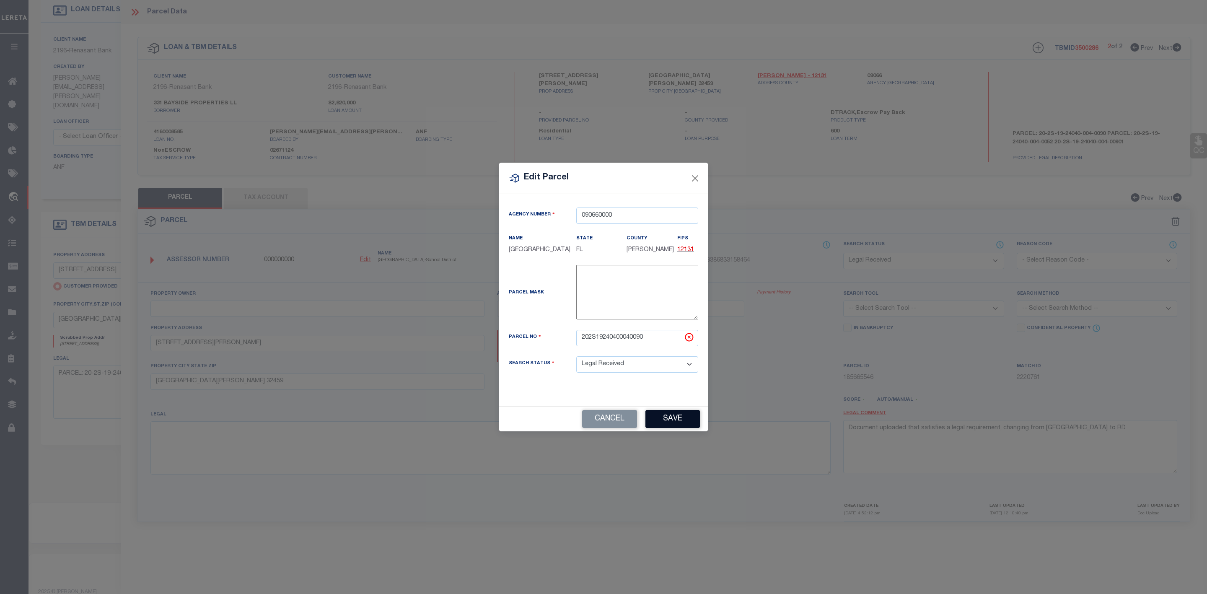
click at [669, 416] on button "Save" at bounding box center [673, 419] width 54 height 18
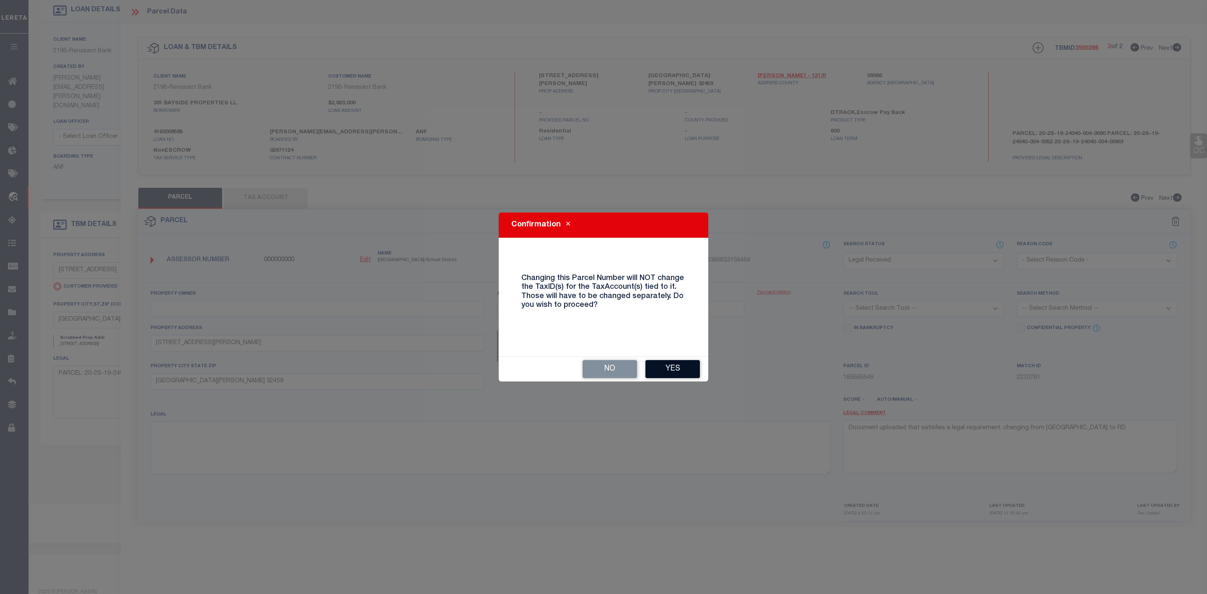
click at [667, 370] on button "Yes" at bounding box center [673, 369] width 54 height 18
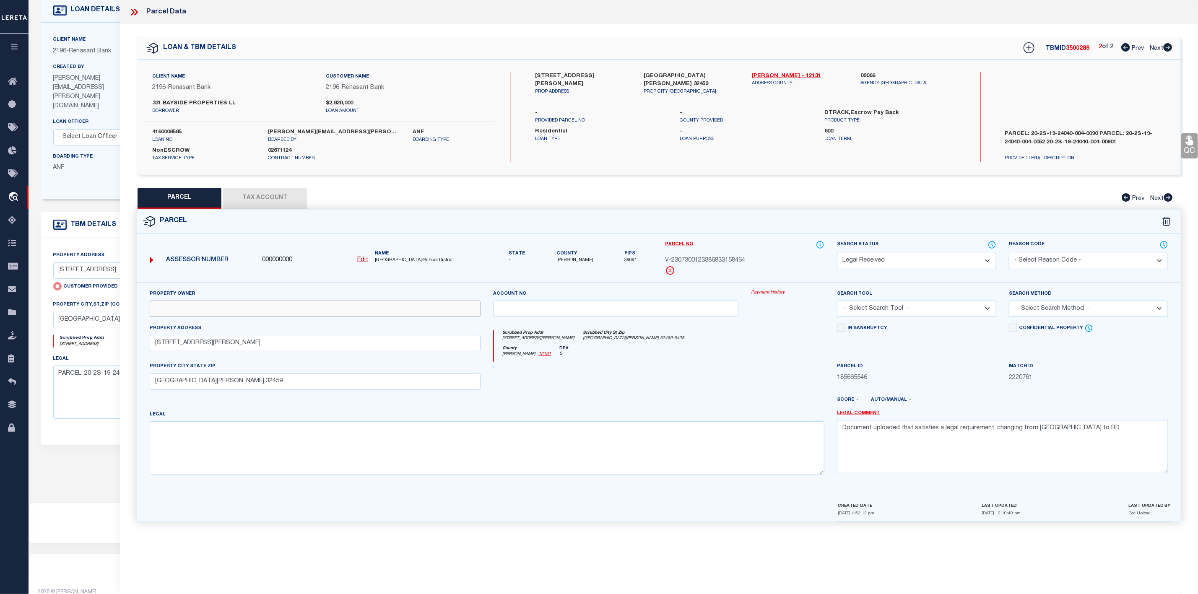
click at [194, 315] on div "Property Owner" at bounding box center [315, 306] width 344 height 34
click at [189, 312] on input "text" at bounding box center [315, 309] width 331 height 16
paste input "331 BAYSIDE PROPERTIES LLC"
click at [182, 436] on textarea at bounding box center [487, 447] width 675 height 53
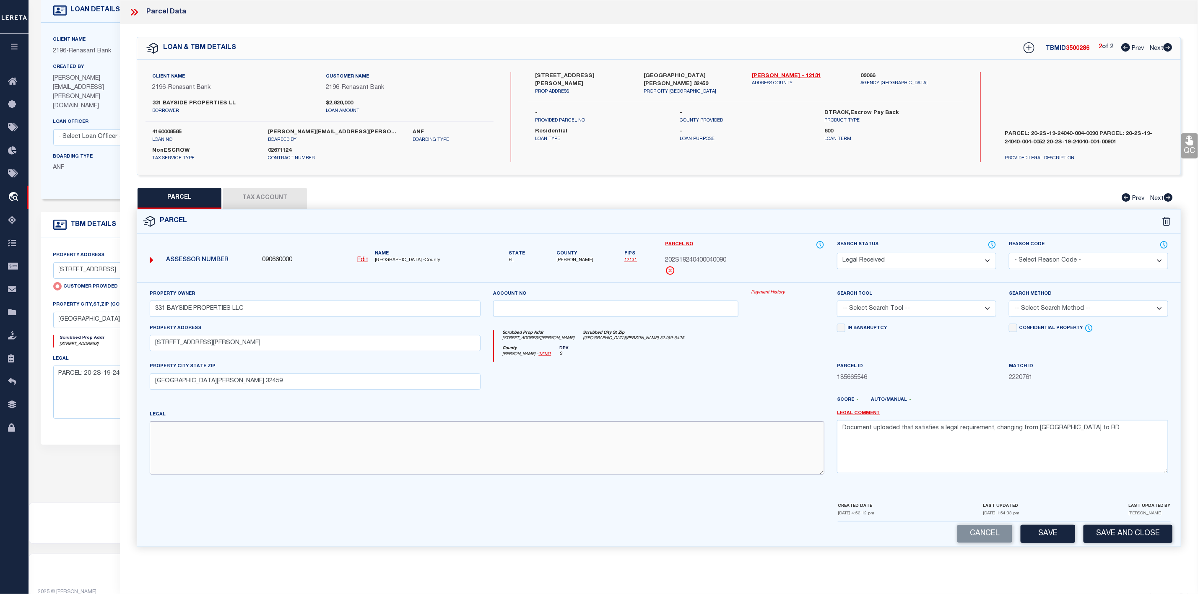
click at [214, 434] on textarea at bounding box center [487, 447] width 675 height 53
paste textarea "LOT 9 BLOCK 4 CRIGLAR POINT PB 2-32 OR 1030-304 OR 2849-3791 OR 2851-2779 OR 31…"
click at [927, 312] on select "-- Select Search Tool -- 3rd Party Website Agency File Agency Website ATLS CNV-…" at bounding box center [916, 309] width 159 height 16
click at [837, 303] on select "-- Select Search Tool -- 3rd Party Website Agency File Agency Website ATLS CNV-…" at bounding box center [916, 309] width 159 height 16
click at [1030, 312] on select "-- Select Search Method -- Property Address Legal Liability Info Provided" at bounding box center [1088, 309] width 159 height 16
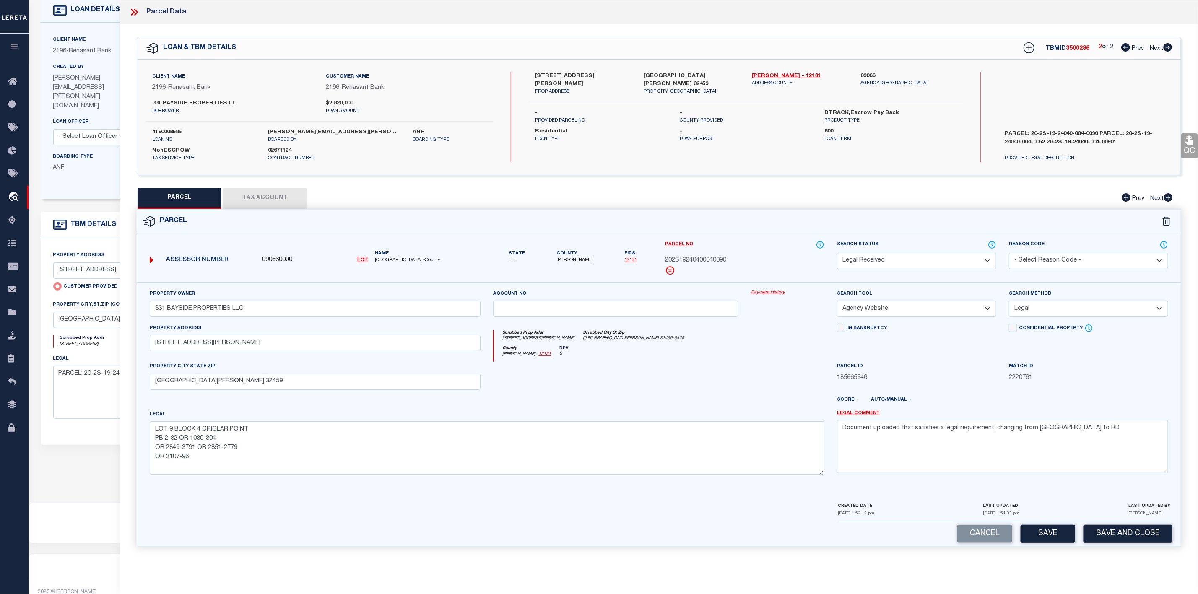
click at [1009, 303] on select "-- Select Search Method -- Property Address Legal Liability Info Provided" at bounding box center [1088, 309] width 159 height 16
drag, startPoint x: 1066, startPoint y: 432, endPoint x: 843, endPoint y: 441, distance: 223.2
click at [843, 441] on textarea "Document uploaded that satisfies a legal requirement, changing from [GEOGRAPHIC…" at bounding box center [1002, 446] width 331 height 53
click at [1054, 534] on button "Save" at bounding box center [1047, 534] width 54 height 18
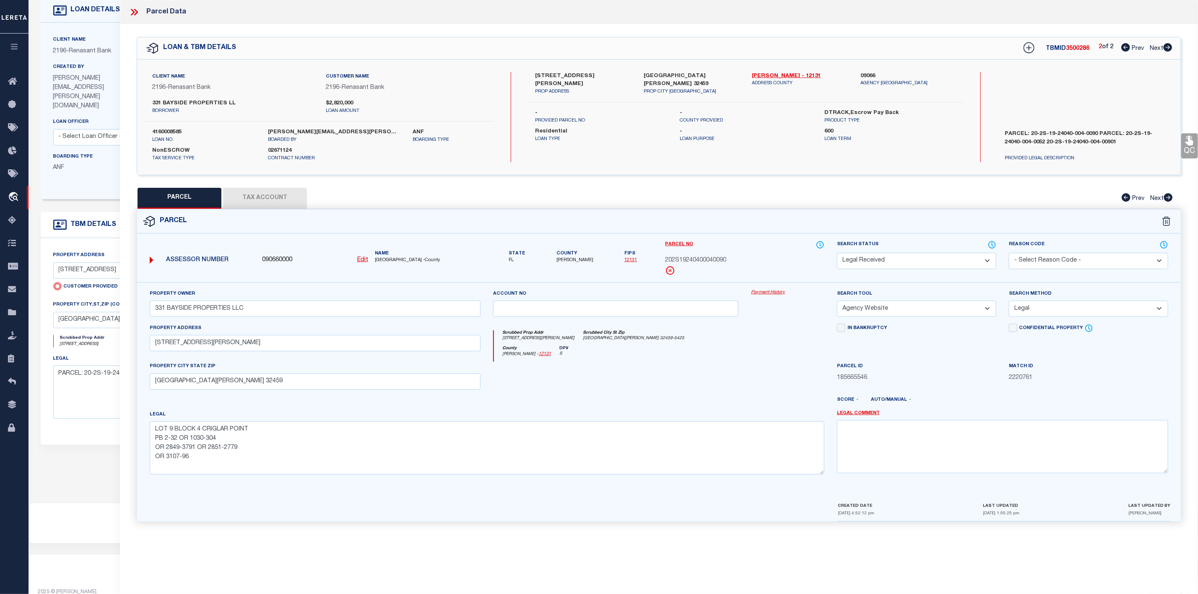
click at [261, 199] on button "Tax Account" at bounding box center [265, 198] width 84 height 21
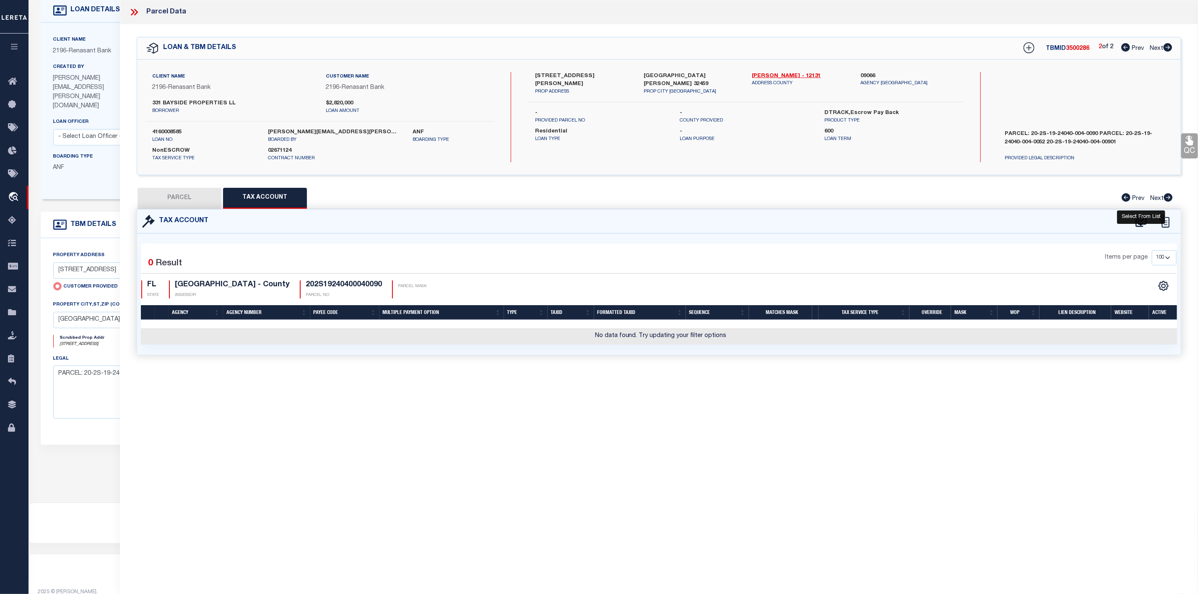
click at [1141, 218] on icon at bounding box center [1141, 221] width 14 height 13
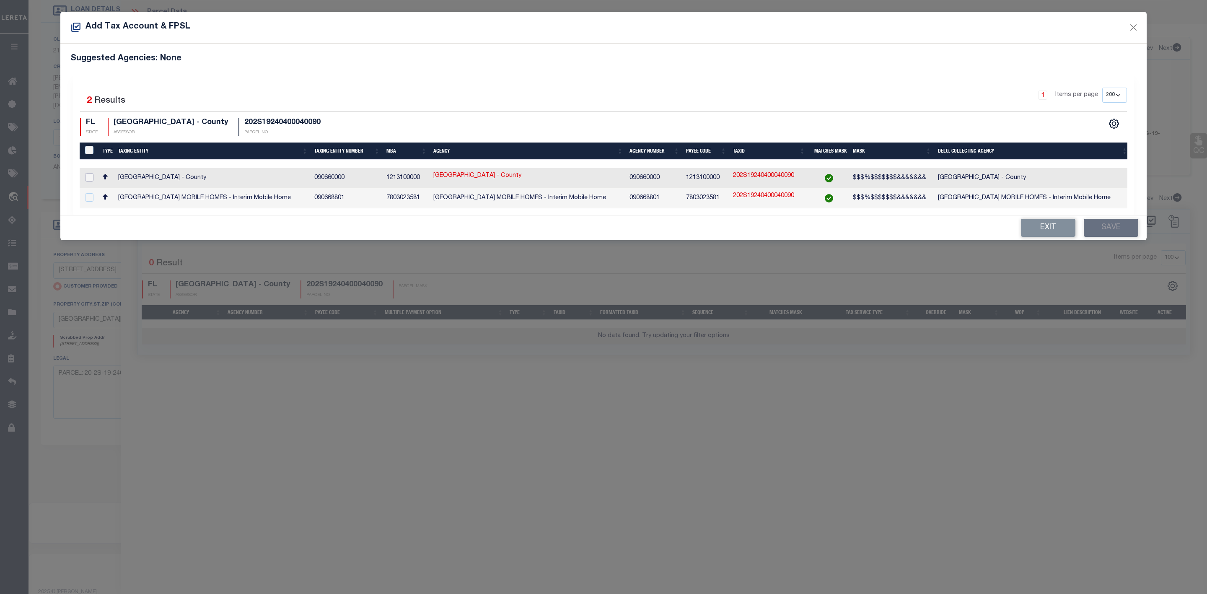
click at [86, 176] on input "checkbox" at bounding box center [89, 177] width 8 height 8
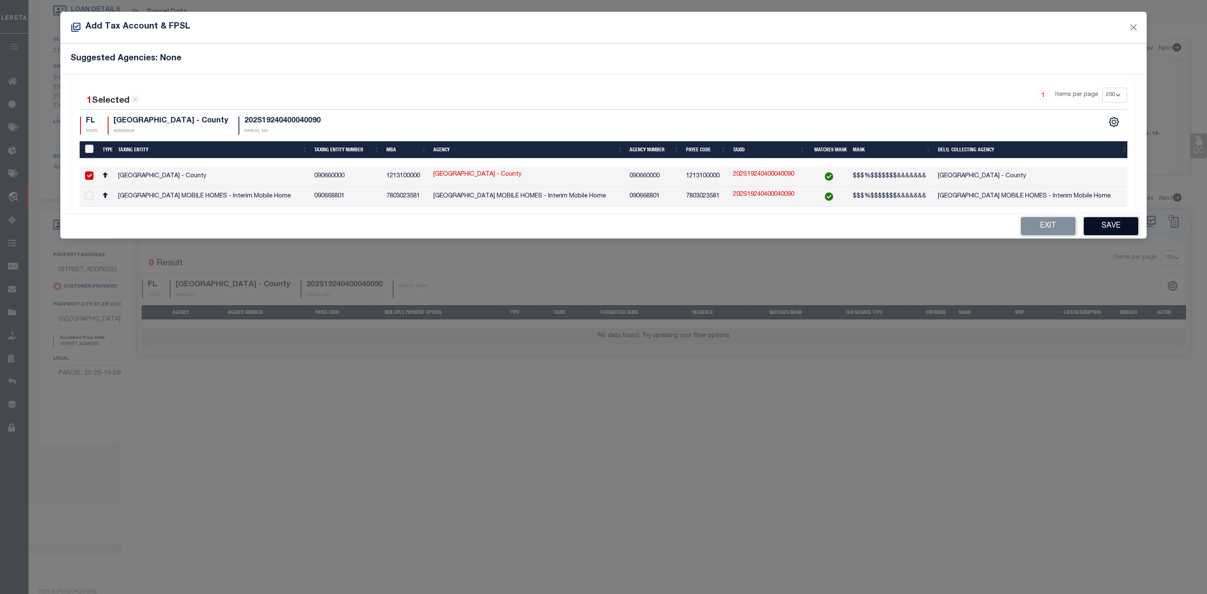
click at [1115, 225] on button "Save" at bounding box center [1111, 226] width 54 height 18
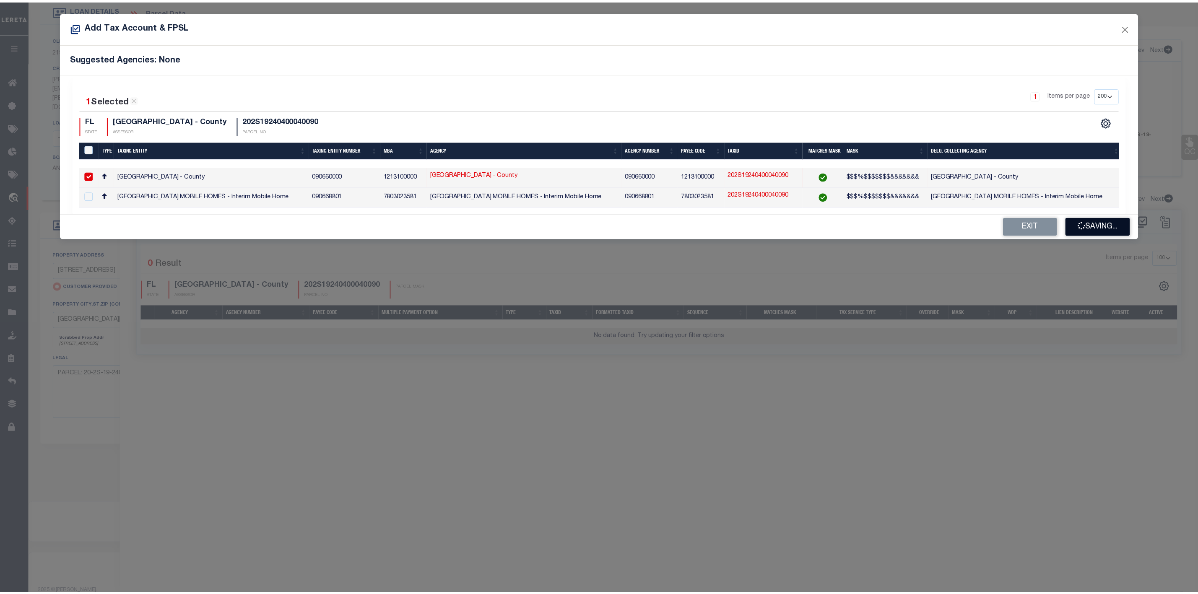
scroll to position [91, 0]
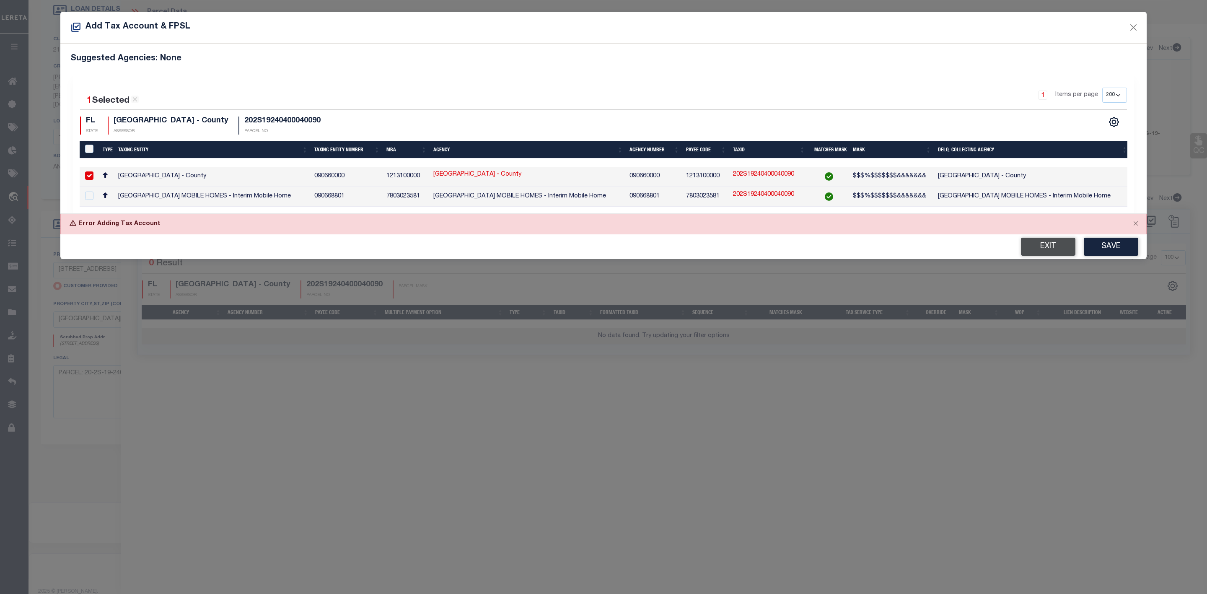
click at [1056, 250] on button "Exit" at bounding box center [1048, 247] width 54 height 18
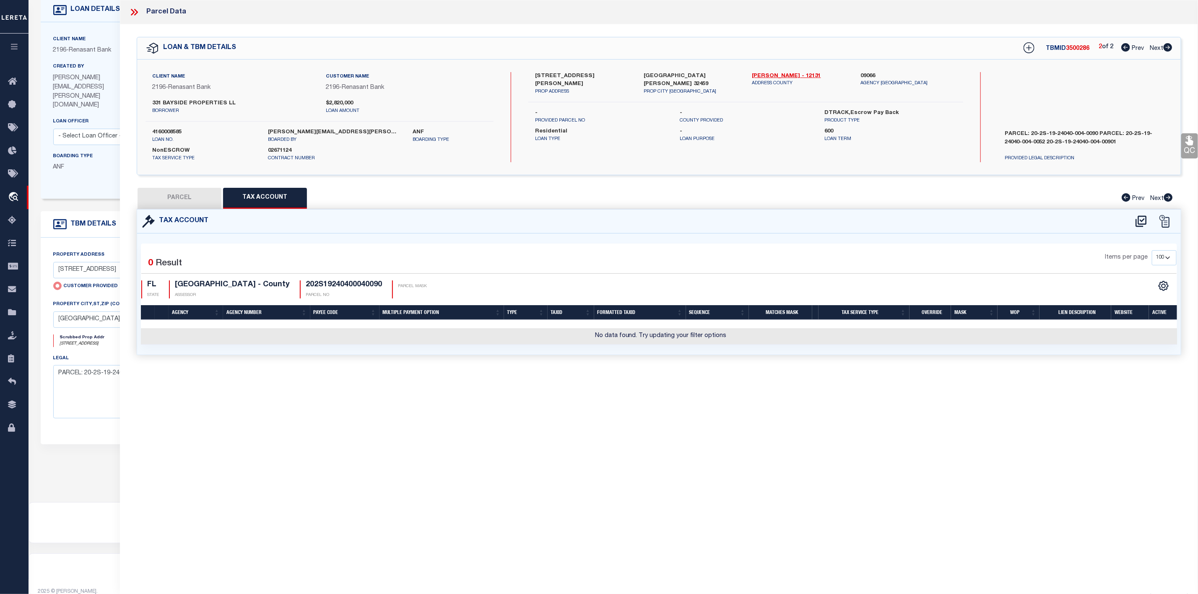
click at [171, 196] on button "PARCEL" at bounding box center [179, 198] width 84 height 21
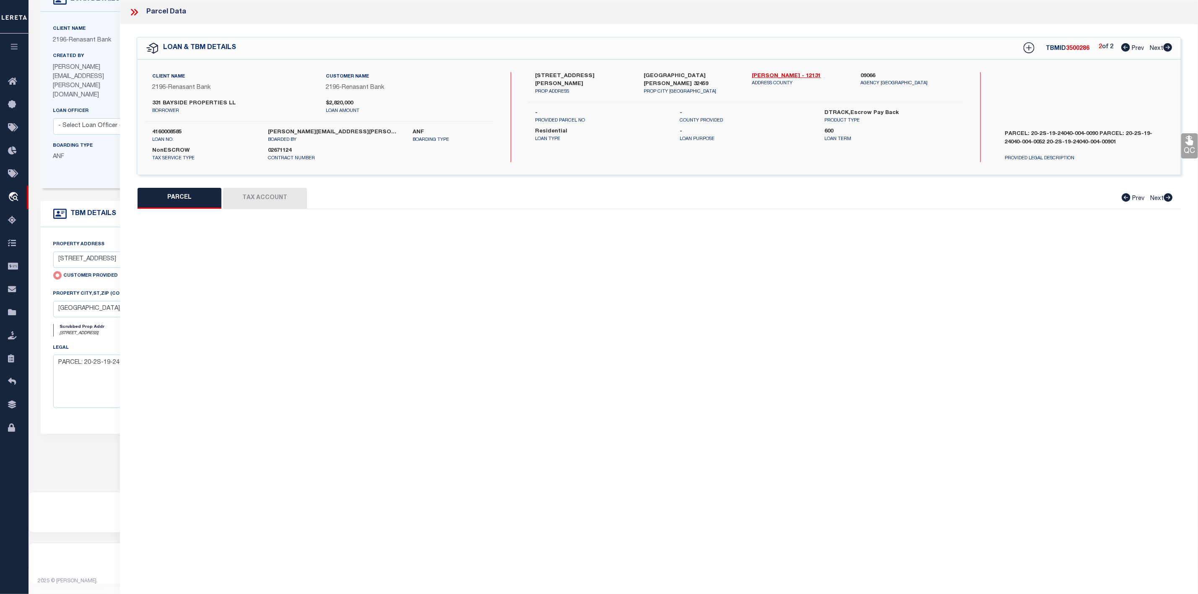
scroll to position [53, 0]
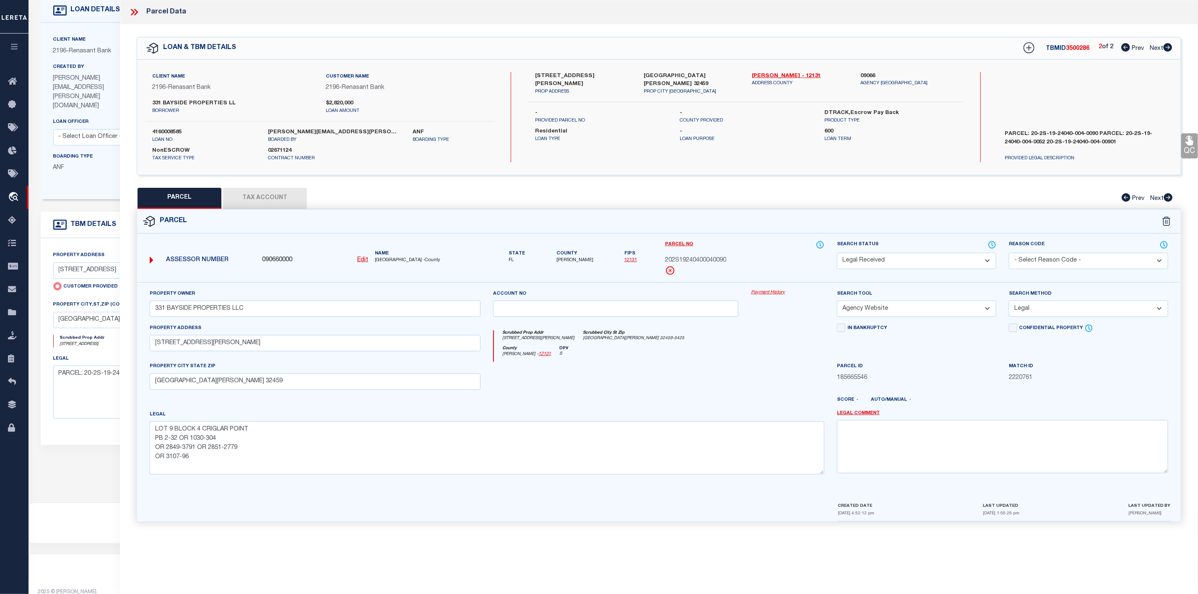
click at [954, 253] on select "Automated Search Bad Parcel Complete Duplicate Parcel High Dollar Reporting In …" at bounding box center [916, 261] width 159 height 16
click at [837, 254] on select "Automated Search Bad Parcel Complete Duplicate Parcel High Dollar Reporting In …" at bounding box center [916, 261] width 159 height 16
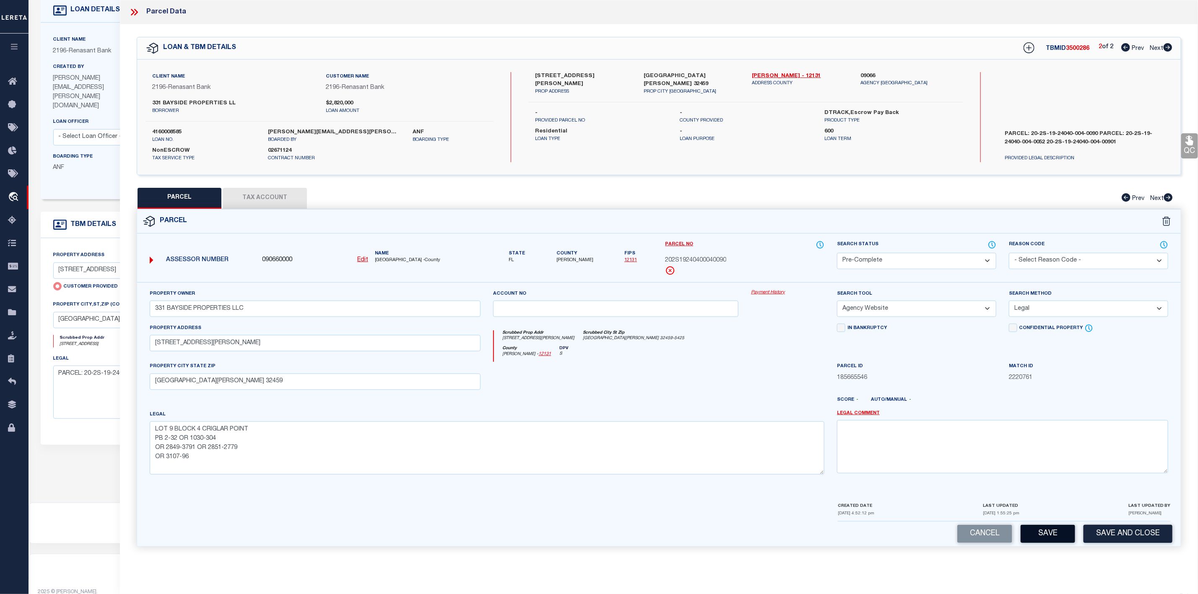
click at [1042, 534] on button "Save" at bounding box center [1047, 534] width 54 height 18
click at [259, 195] on button "Tax Account" at bounding box center [265, 198] width 84 height 21
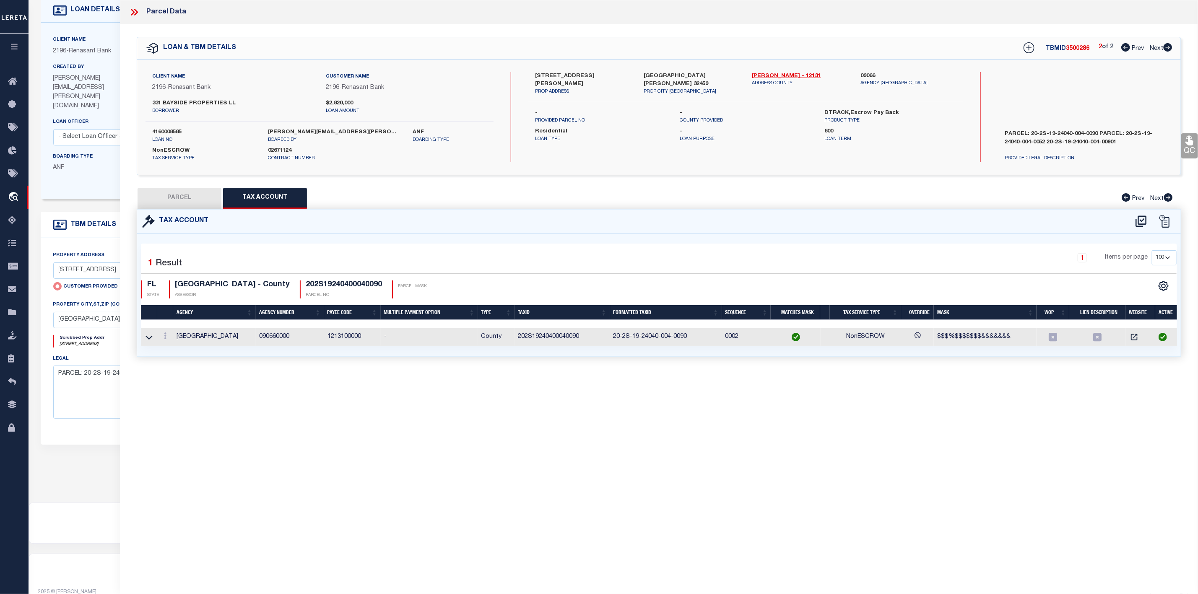
click at [193, 201] on button "PARCEL" at bounding box center [179, 198] width 84 height 21
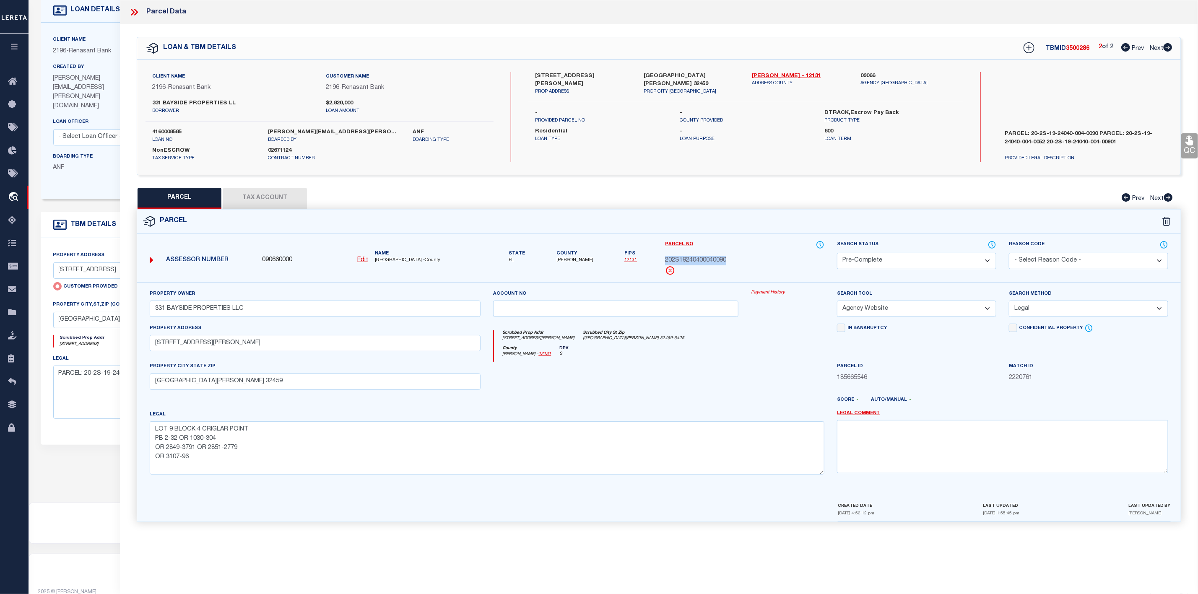
drag, startPoint x: 732, startPoint y: 262, endPoint x: 664, endPoint y: 263, distance: 67.9
click at [664, 263] on div "Parcel No 202S19240400040090" at bounding box center [745, 261] width 172 height 42
click at [1076, 48] on span "3500286" at bounding box center [1077, 49] width 23 height 6
click at [134, 8] on icon at bounding box center [134, 12] width 11 height 11
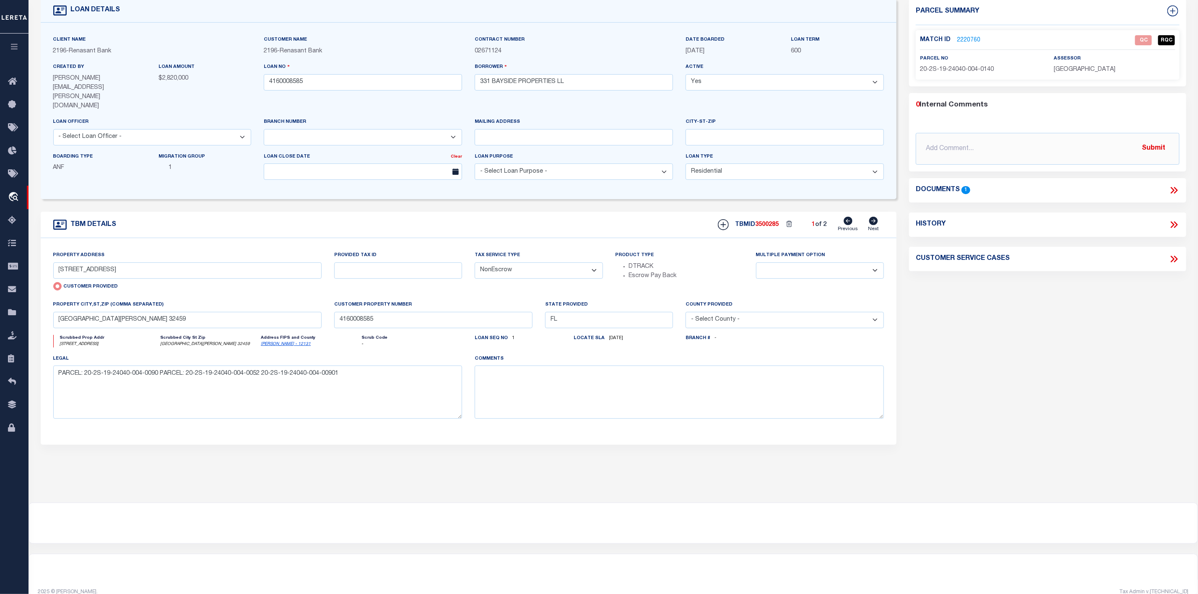
click at [1174, 188] on icon at bounding box center [1173, 190] width 11 height 11
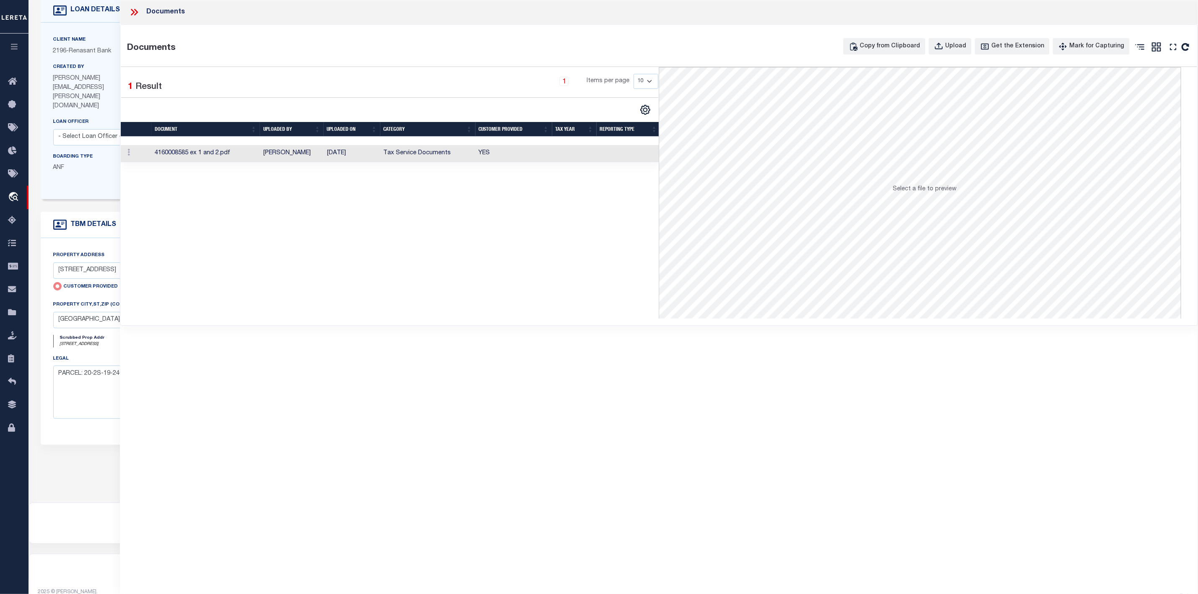
click at [171, 154] on td "4160008585 ex 1 and 2.pdf" at bounding box center [205, 153] width 109 height 17
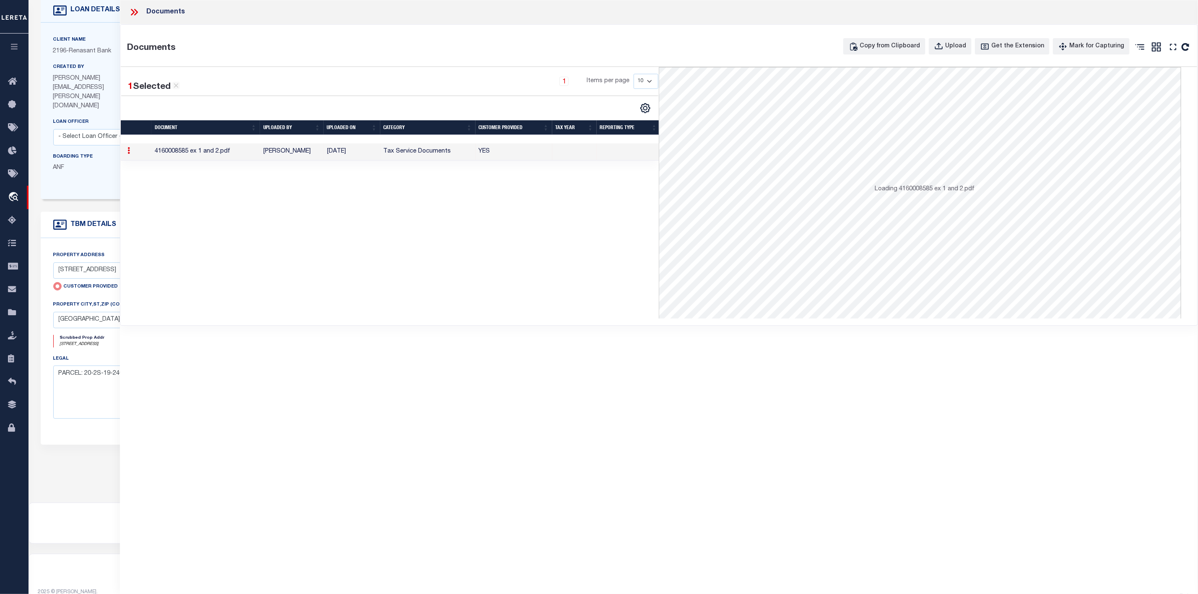
click at [171, 154] on td "4160008585 ex 1 and 2.pdf" at bounding box center [205, 151] width 109 height 17
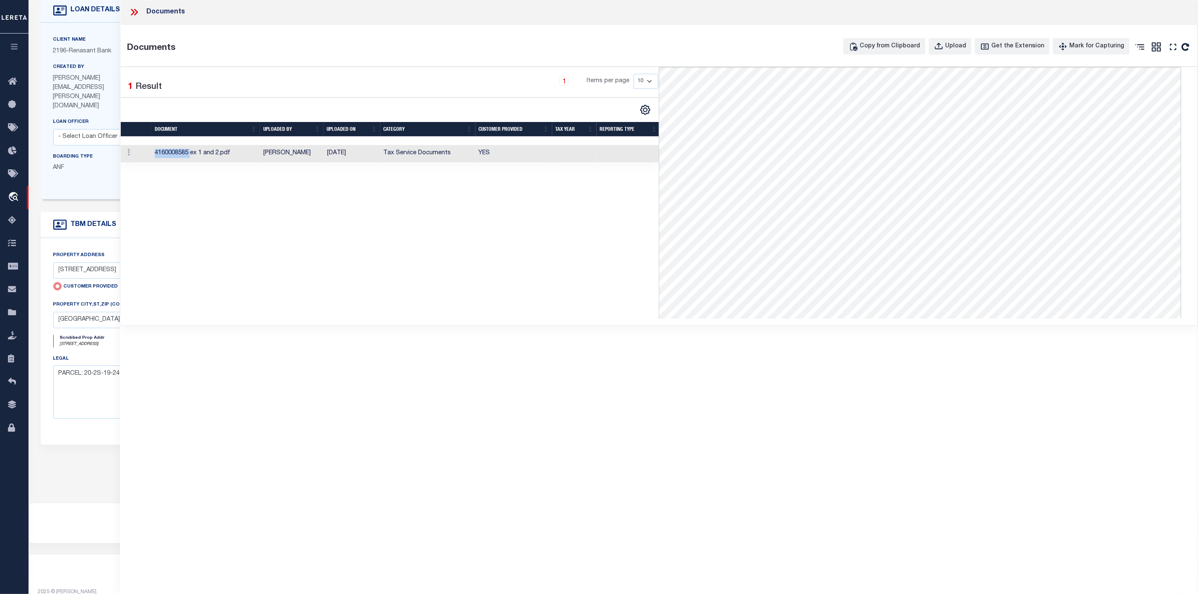
scroll to position [0, 0]
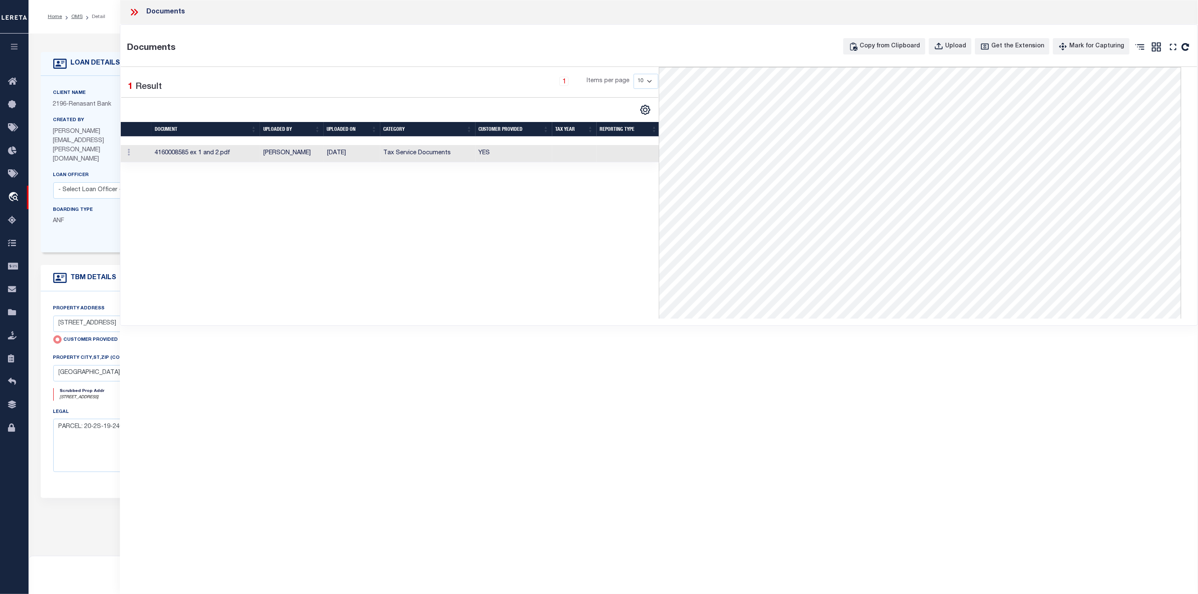
click at [131, 10] on icon at bounding box center [134, 12] width 11 height 11
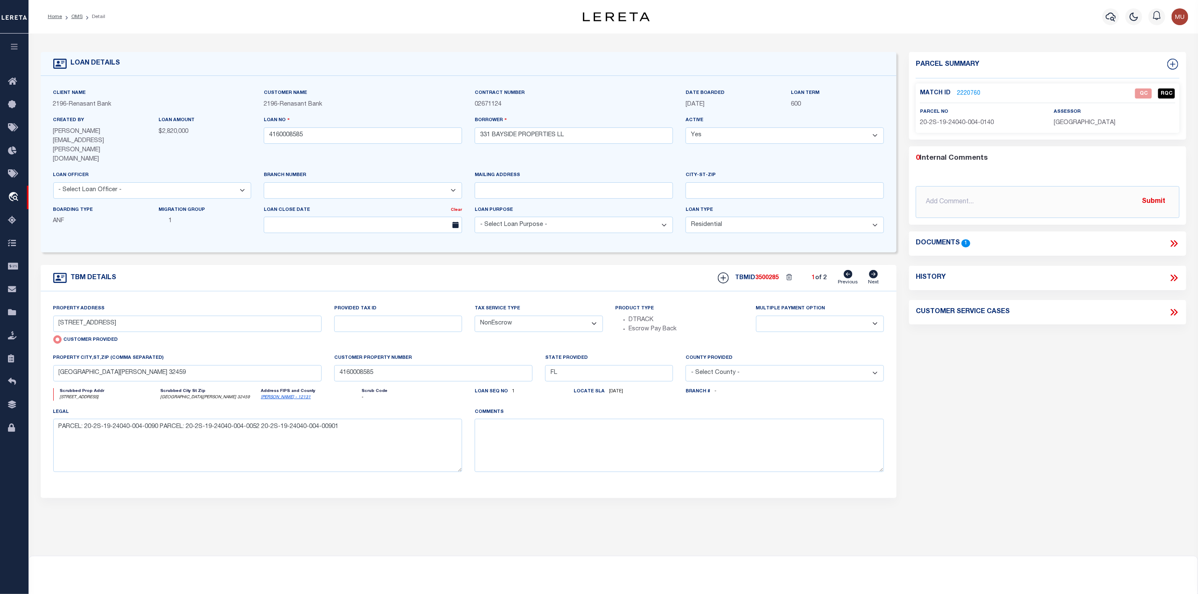
click at [971, 91] on link "2220760" at bounding box center [968, 93] width 23 height 9
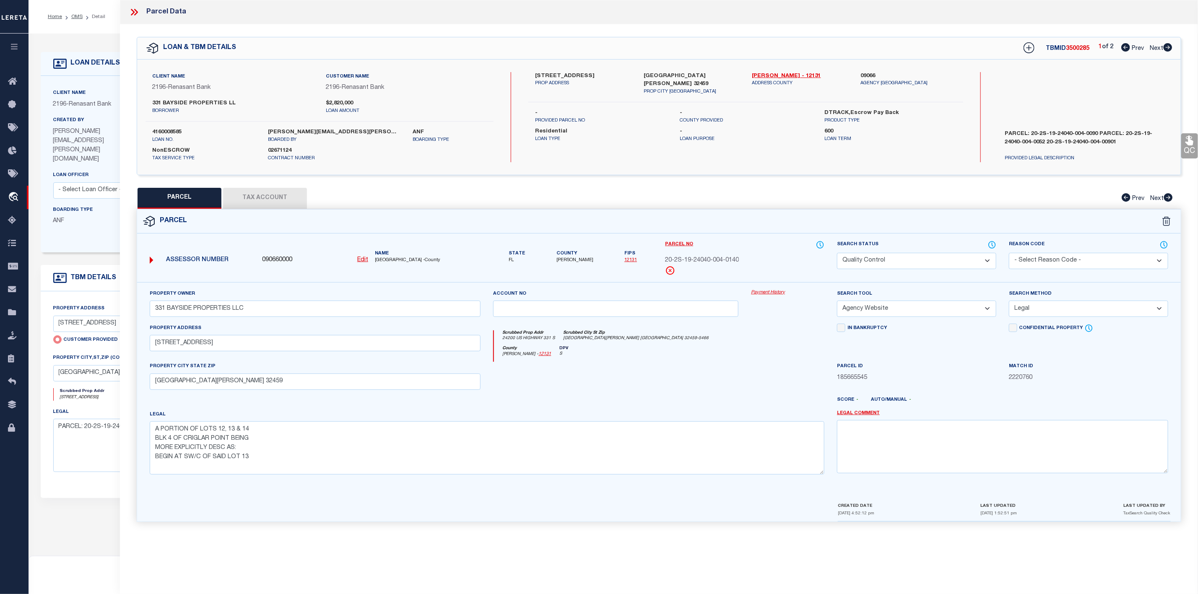
click at [1171, 48] on icon at bounding box center [1167, 47] width 9 height 8
click at [1128, 46] on icon at bounding box center [1125, 47] width 9 height 8
drag, startPoint x: 1123, startPoint y: 132, endPoint x: 1029, endPoint y: 143, distance: 94.4
click at [1029, 143] on label "PARCEL: 20-2S-19-24040-004-0090 PARCEL: 20-2S-19-24040-004-0052 20-2S-19-24040-…" at bounding box center [1085, 142] width 173 height 25
click at [1025, 48] on icon at bounding box center [1028, 47] width 11 height 11
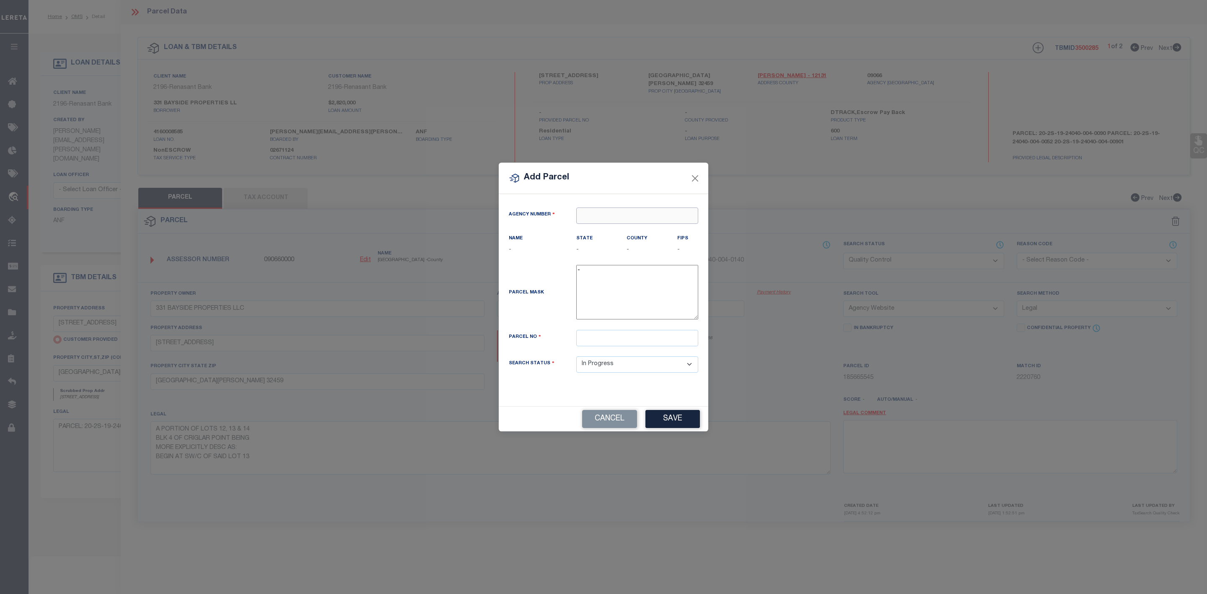
click at [636, 208] on input "text" at bounding box center [637, 216] width 122 height 16
click at [637, 229] on div "090660000 : [GEOGRAPHIC_DATA]" at bounding box center [637, 235] width 121 height 24
click at [604, 338] on input "text" at bounding box center [637, 338] width 122 height 16
paste input "20-2S-19-24040-004-0052"
click at [644, 337] on input "20-2S-19-24040-004-0052" at bounding box center [637, 338] width 122 height 16
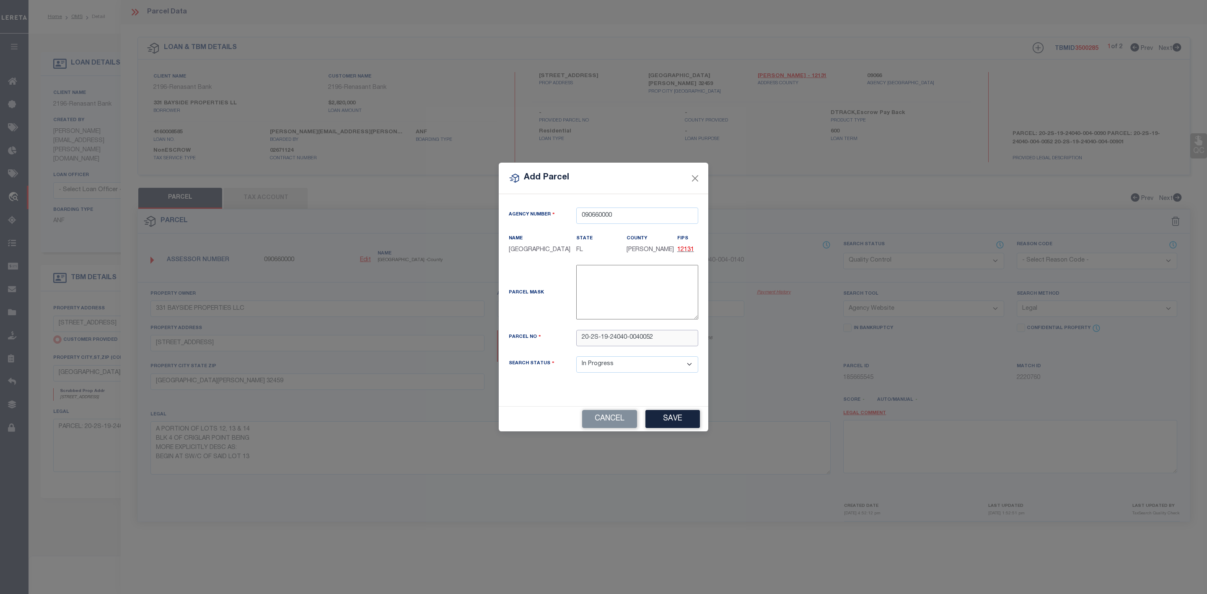
click at [629, 340] on input "20-2S-19-24040-0040052" at bounding box center [637, 338] width 122 height 16
click at [610, 337] on input "20-2S-19-240400040052" at bounding box center [637, 338] width 122 height 16
click at [602, 337] on input "20-2S-19240400040052" at bounding box center [637, 338] width 122 height 16
click at [591, 338] on input "20-2S19240400040052" at bounding box center [637, 338] width 122 height 16
drag, startPoint x: 651, startPoint y: 338, endPoint x: 570, endPoint y: 338, distance: 81.7
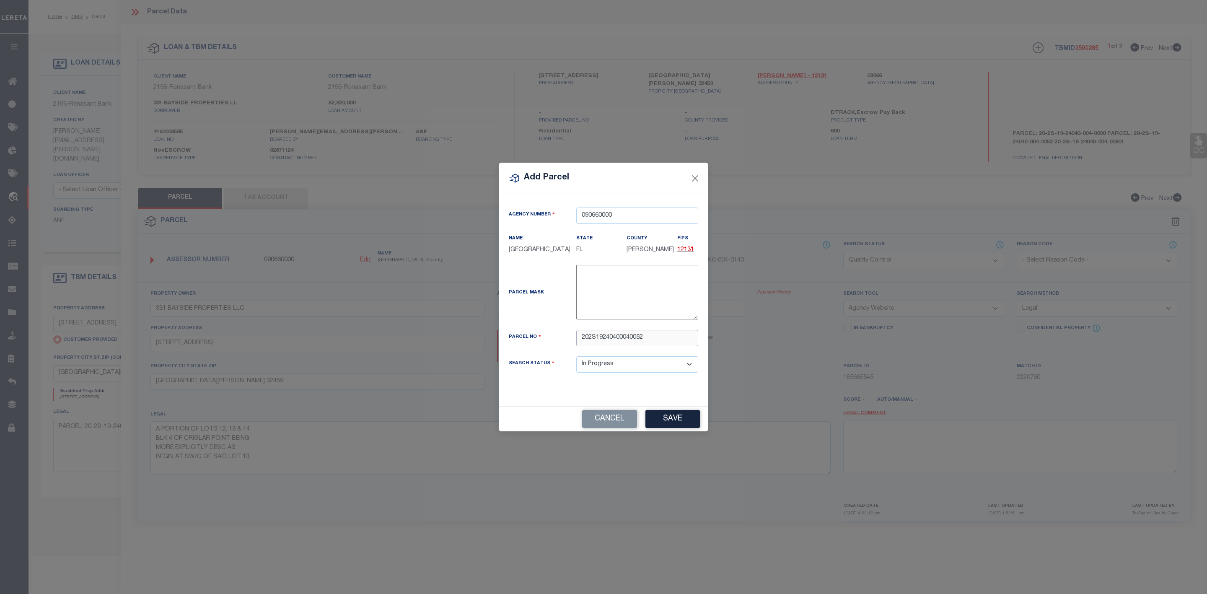
click at [570, 338] on div "202S19240400040052" at bounding box center [637, 338] width 135 height 16
click at [664, 422] on button "Save" at bounding box center [673, 419] width 54 height 18
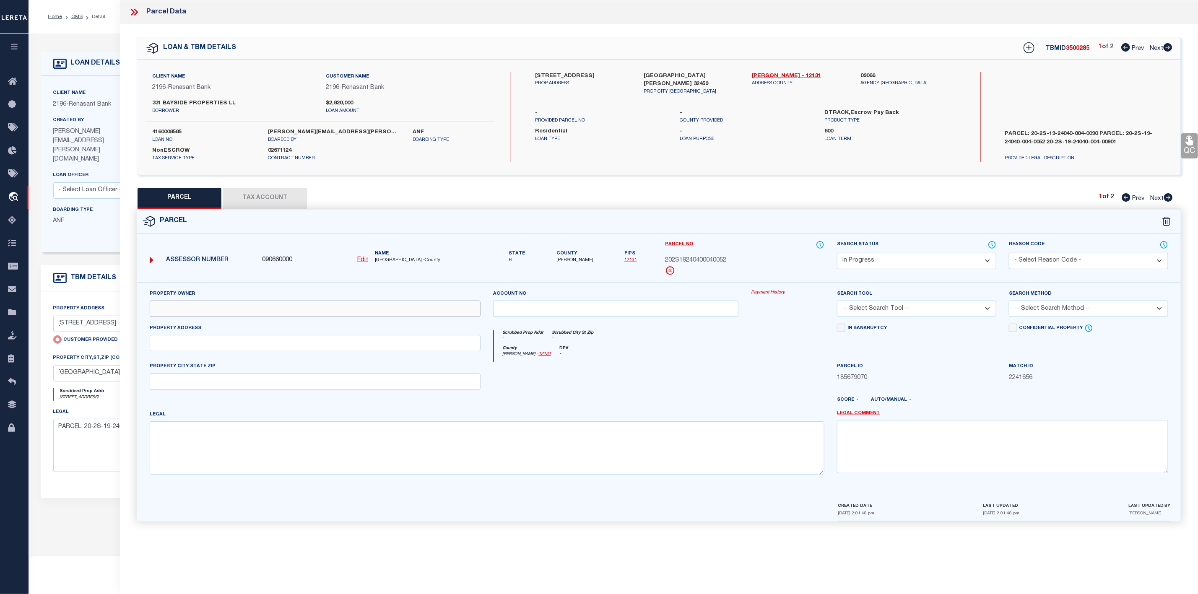
click at [279, 307] on input "text" at bounding box center [315, 309] width 331 height 16
click at [277, 308] on input "text" at bounding box center [315, 309] width 331 height 16
paste input "331 BAYSIDE PROPERTIES LLC"
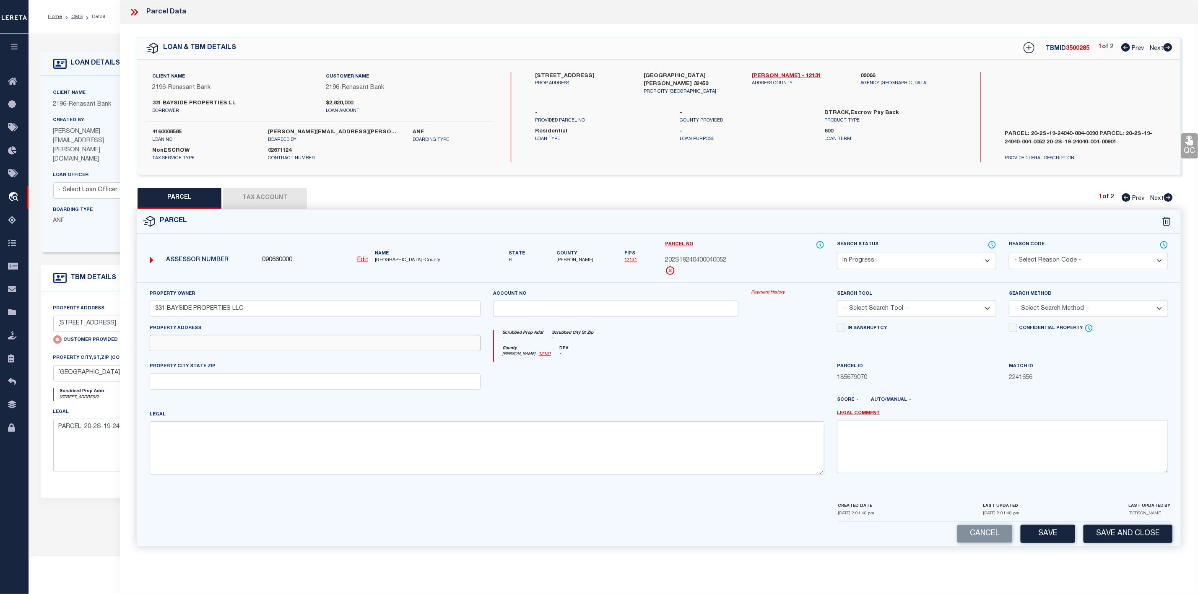
click at [209, 344] on input "text" at bounding box center [315, 343] width 331 height 16
paste input "CHAT [PERSON_NAME] RD"
click at [205, 382] on input "text" at bounding box center [315, 382] width 331 height 16
paste input "[GEOGRAPHIC_DATA][PERSON_NAME] 32459"
click at [184, 439] on textarea at bounding box center [487, 447] width 675 height 53
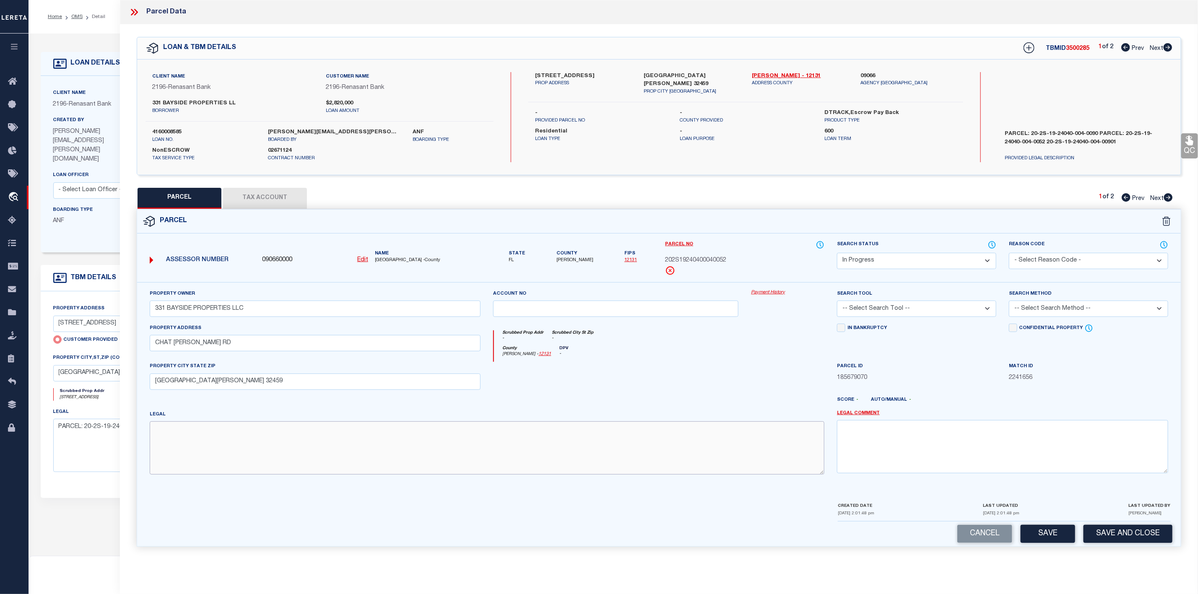
click at [188, 438] on textarea at bounding box center [487, 447] width 675 height 53
paste textarea "COM SE/COR LOT 14 BLK 2 CRIGLAR POINT PB 2-32, N 86 DEG 50'00"E 26.90 FT FOR PO…"
click at [894, 306] on select "-- Select Search Tool -- 3rd Party Website Agency File Agency Website ATLS CNV-…" at bounding box center [916, 309] width 159 height 16
click at [837, 303] on select "-- Select Search Tool -- 3rd Party Website Agency File Agency Website ATLS CNV-…" at bounding box center [916, 309] width 159 height 16
click at [1036, 307] on select "-- Select Search Method -- Property Address Legal Liability Info Provided" at bounding box center [1088, 309] width 159 height 16
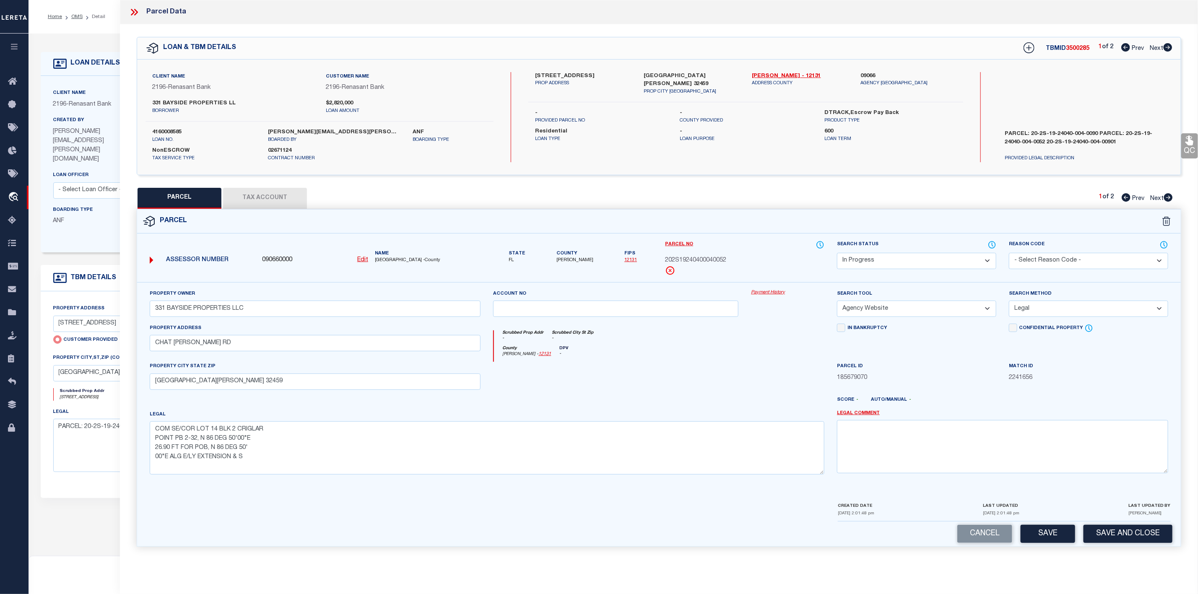
click at [1009, 303] on select "-- Select Search Method -- Property Address Legal Liability Info Provided" at bounding box center [1088, 309] width 159 height 16
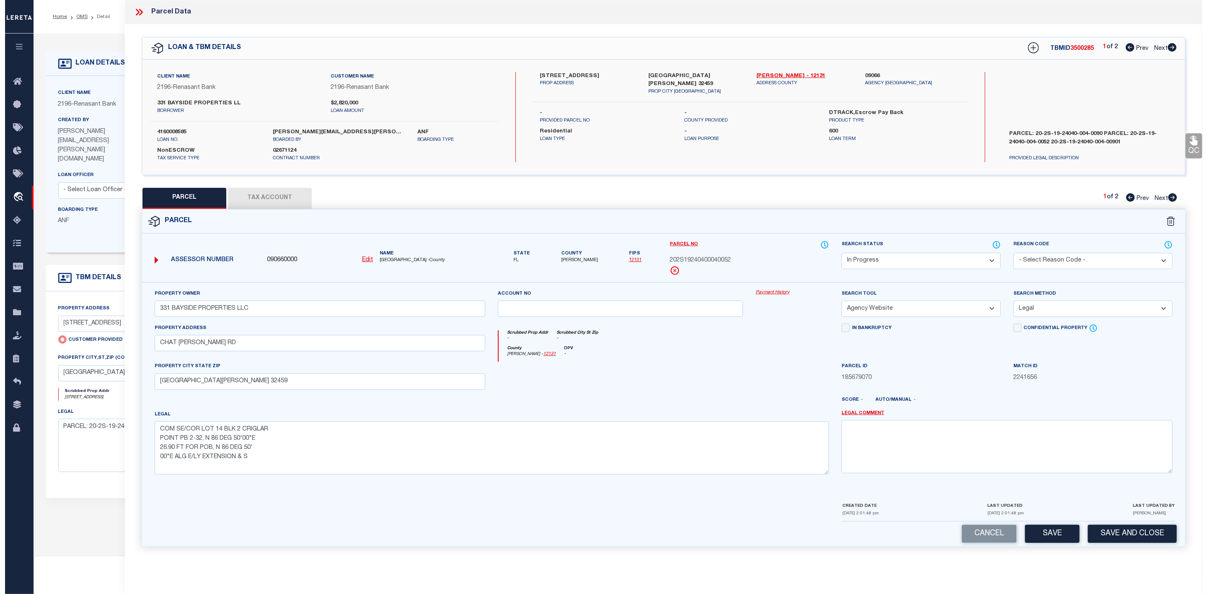
scroll to position [53, 0]
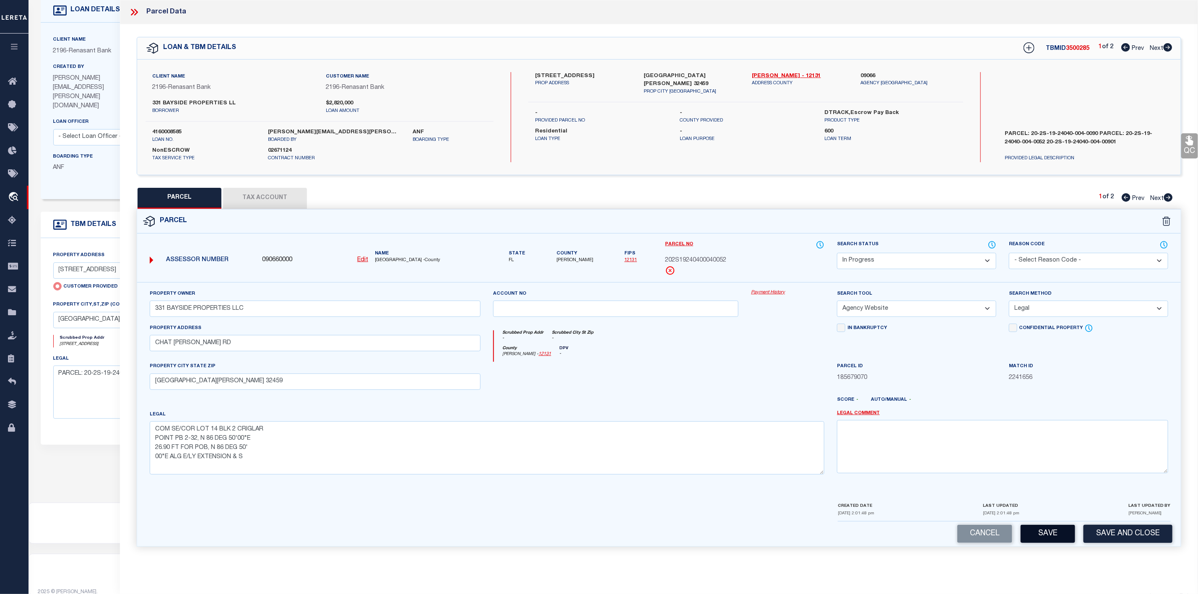
click at [1053, 541] on button "Save" at bounding box center [1047, 534] width 54 height 18
click at [283, 197] on button "Tax Account" at bounding box center [265, 198] width 84 height 21
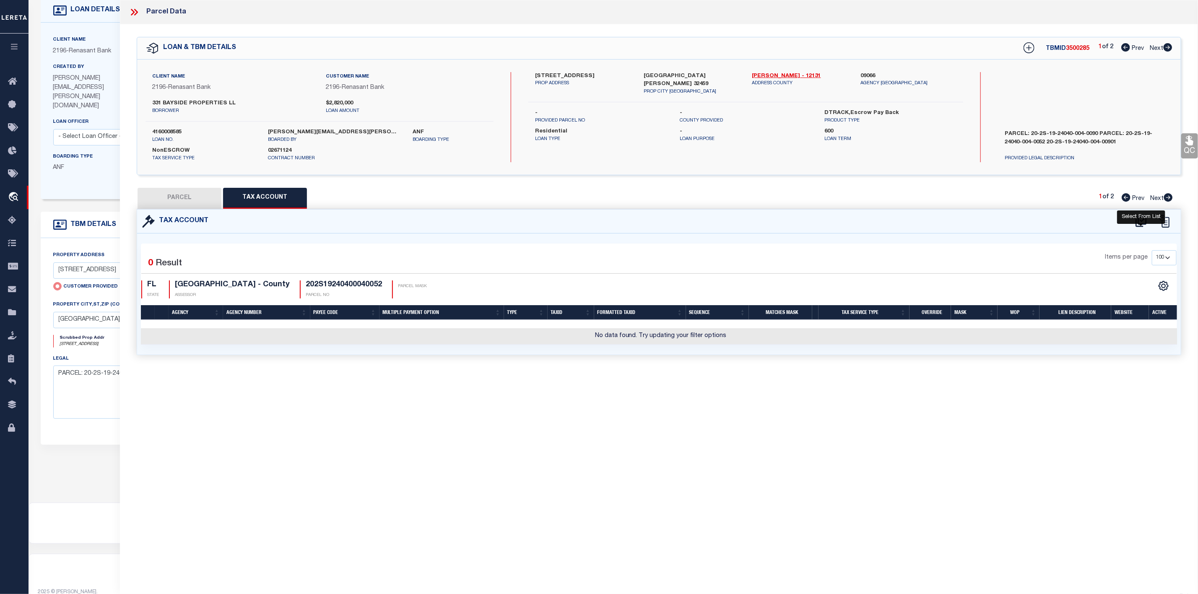
click at [1142, 222] on icon at bounding box center [1140, 220] width 11 height 11
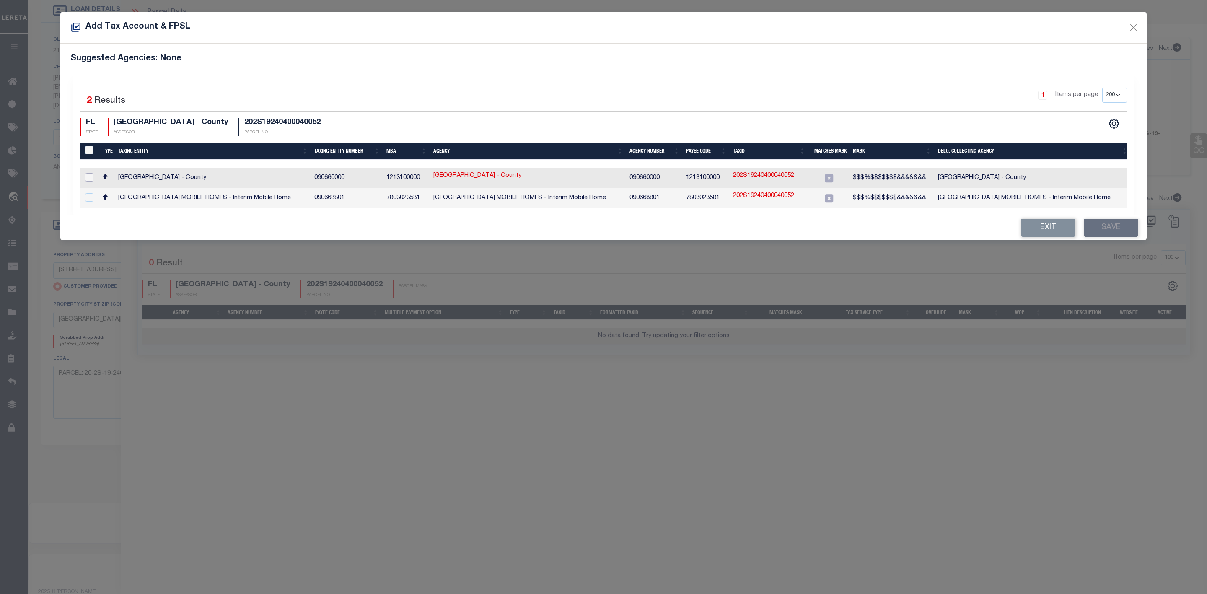
click at [88, 179] on input "checkbox" at bounding box center [89, 177] width 8 height 8
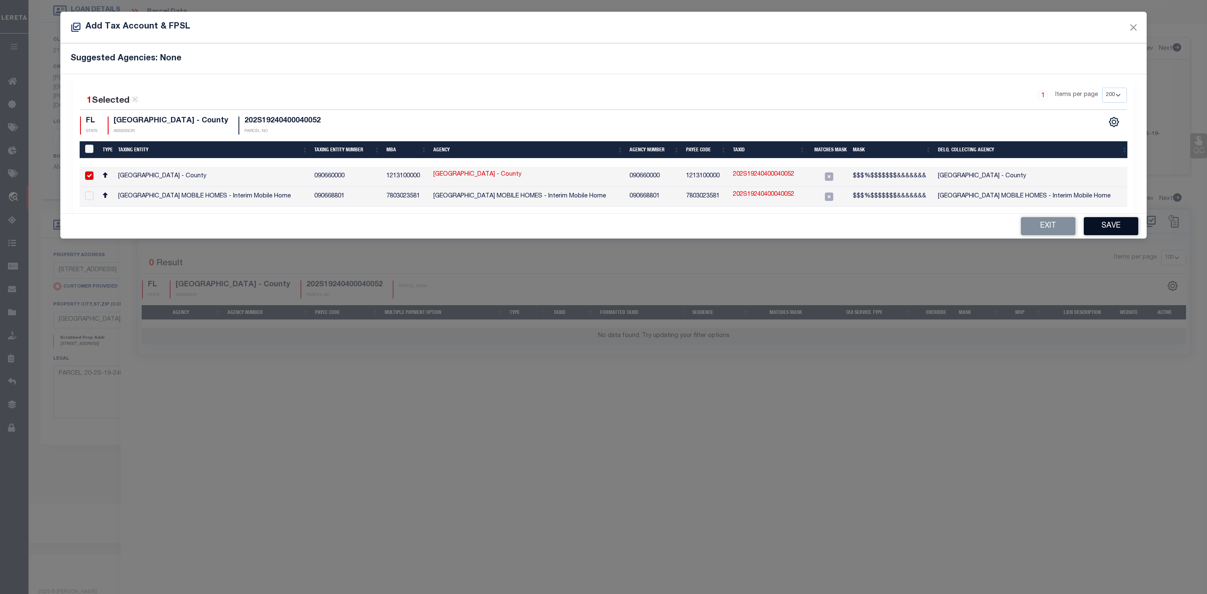
click at [1115, 234] on button "Save" at bounding box center [1111, 226] width 54 height 18
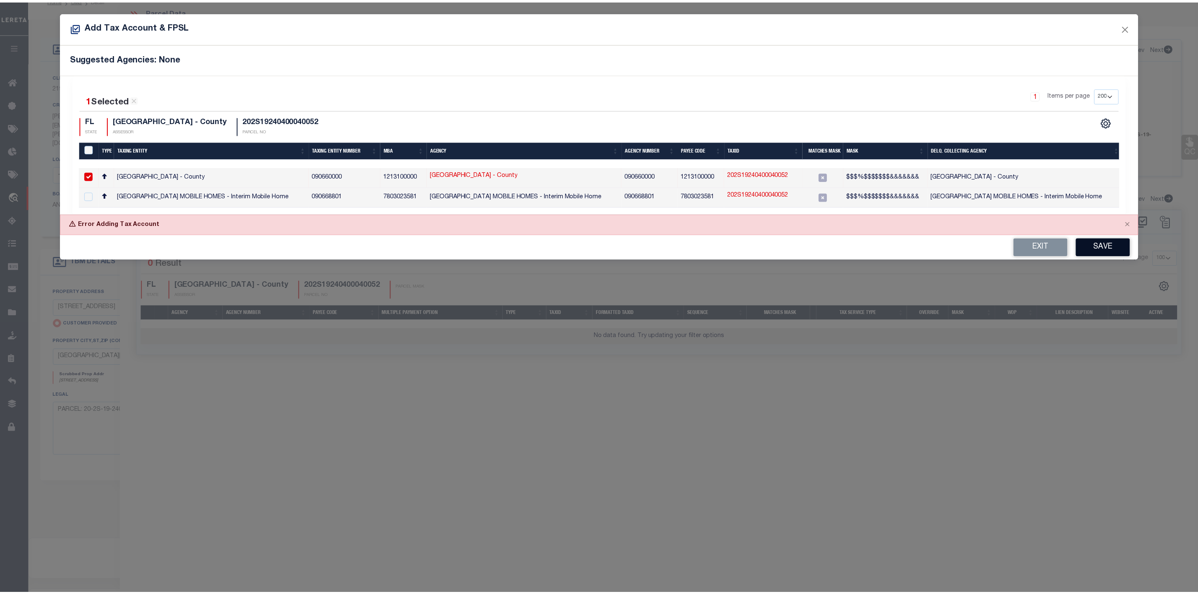
scroll to position [91, 0]
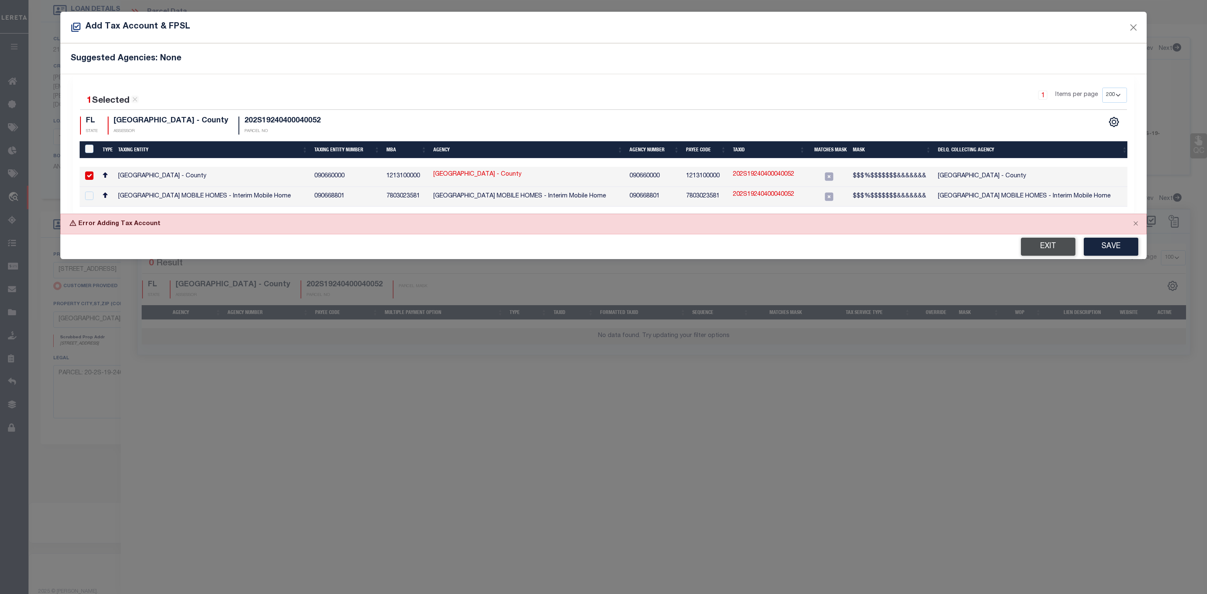
click at [1044, 252] on button "Exit" at bounding box center [1048, 247] width 54 height 18
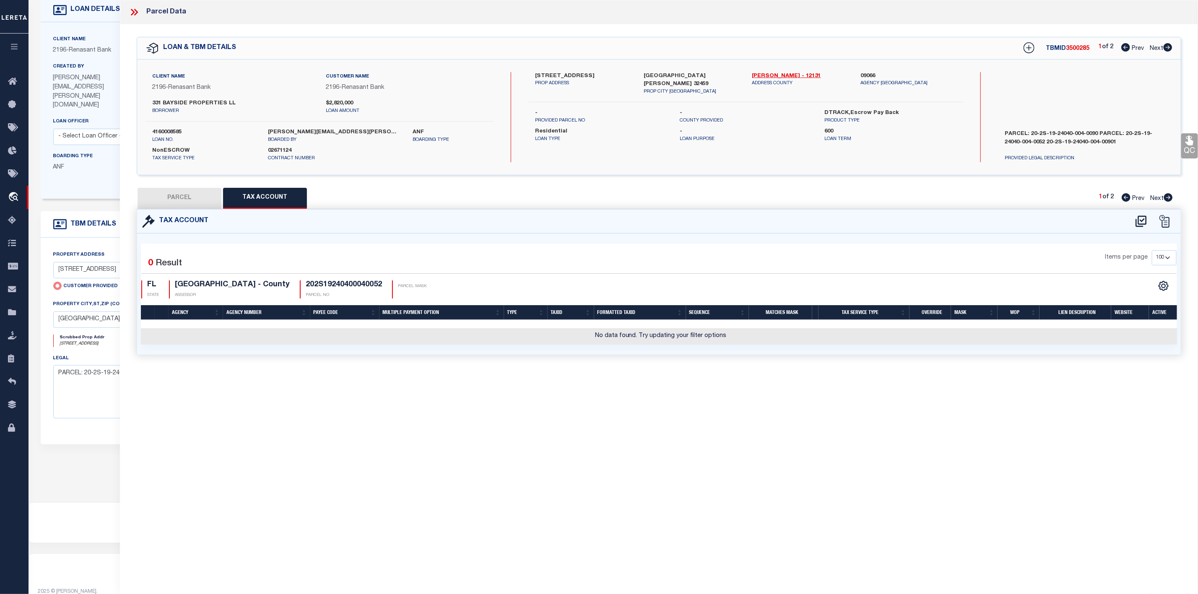
click at [197, 205] on button "PARCEL" at bounding box center [179, 198] width 84 height 21
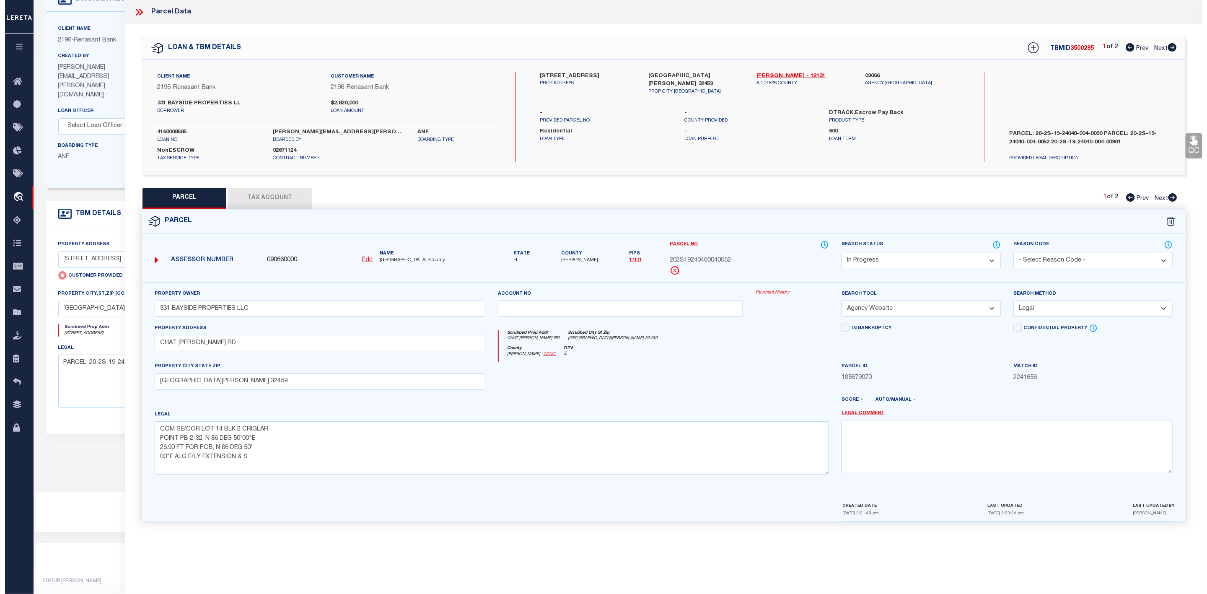
scroll to position [53, 0]
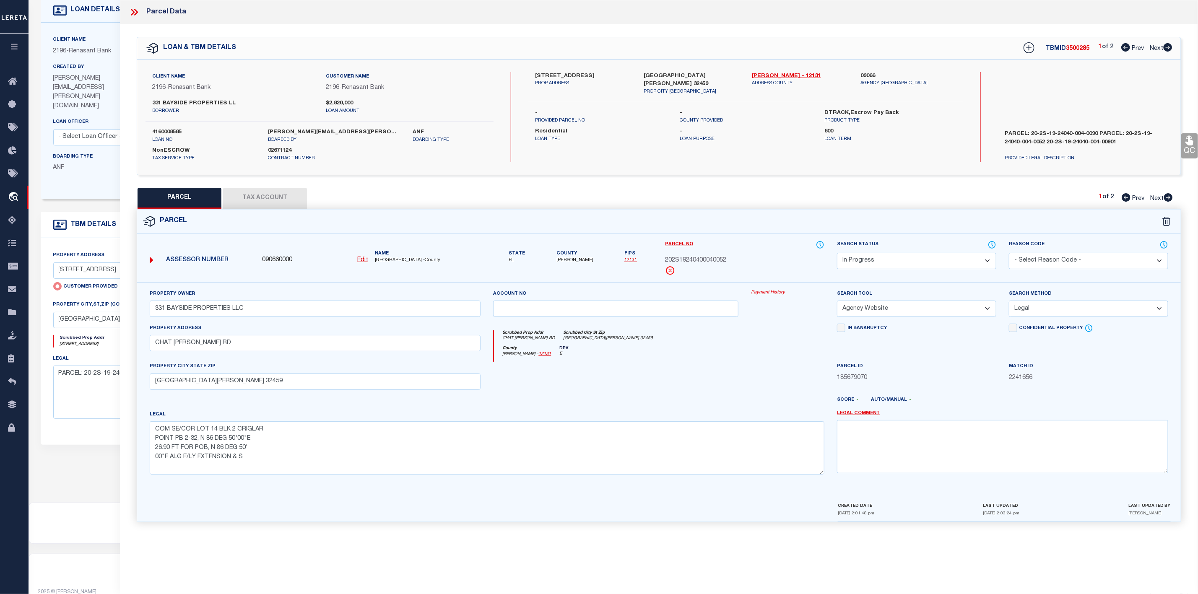
click at [912, 260] on select "Automated Search Bad Parcel Complete Duplicate Parcel High Dollar Reporting In …" at bounding box center [916, 261] width 159 height 16
click at [837, 254] on select "Automated Search Bad Parcel Complete Duplicate Parcel High Dollar Reporting In …" at bounding box center [916, 261] width 159 height 16
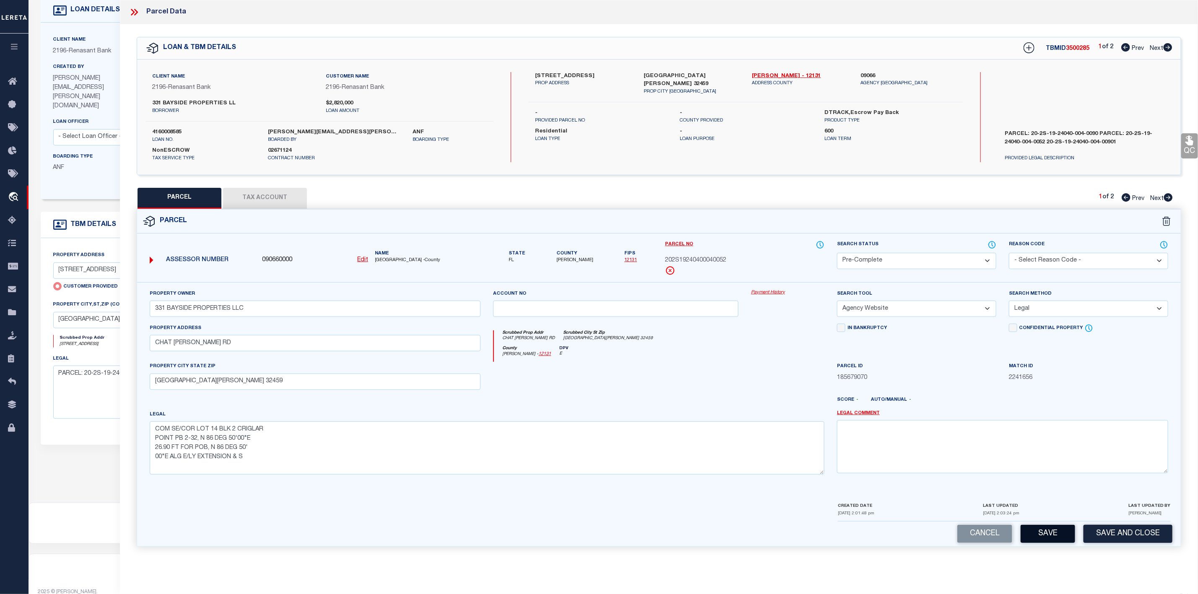
click at [1043, 543] on button "Save" at bounding box center [1047, 534] width 54 height 18
drag, startPoint x: 731, startPoint y: 260, endPoint x: 667, endPoint y: 263, distance: 64.6
click at [667, 263] on div "202S19240400040052" at bounding box center [744, 260] width 159 height 9
click at [1167, 48] on icon at bounding box center [1167, 47] width 9 height 8
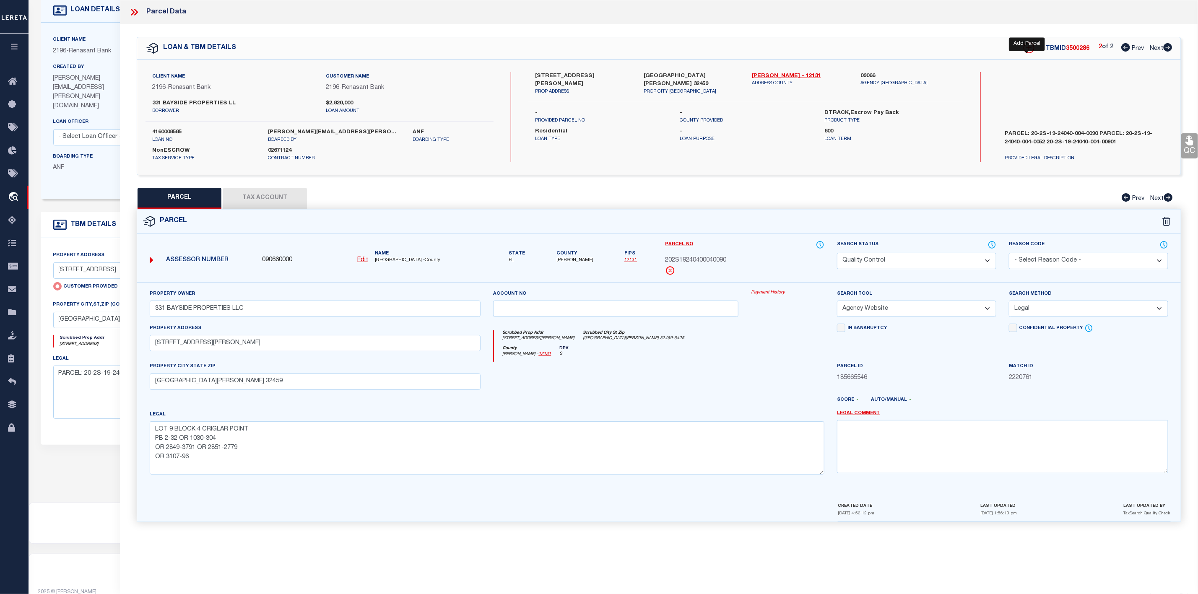
click at [1027, 44] on icon at bounding box center [1028, 47] width 11 height 11
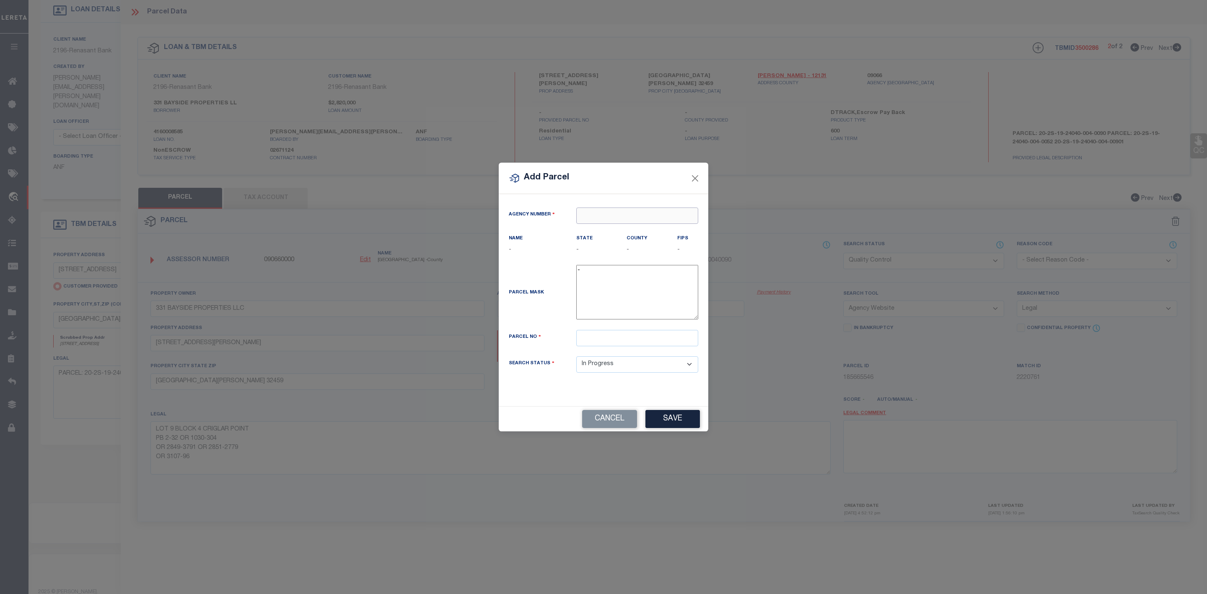
click at [635, 220] on input "text" at bounding box center [637, 216] width 122 height 16
click at [629, 231] on div "090660000 : [GEOGRAPHIC_DATA]" at bounding box center [637, 235] width 121 height 24
click at [599, 343] on input "text" at bounding box center [637, 338] width 122 height 16
paste input "20-2S-19-24040-004-0101"
click at [595, 340] on input "20-2S-19-24040-004-0101" at bounding box center [637, 338] width 122 height 16
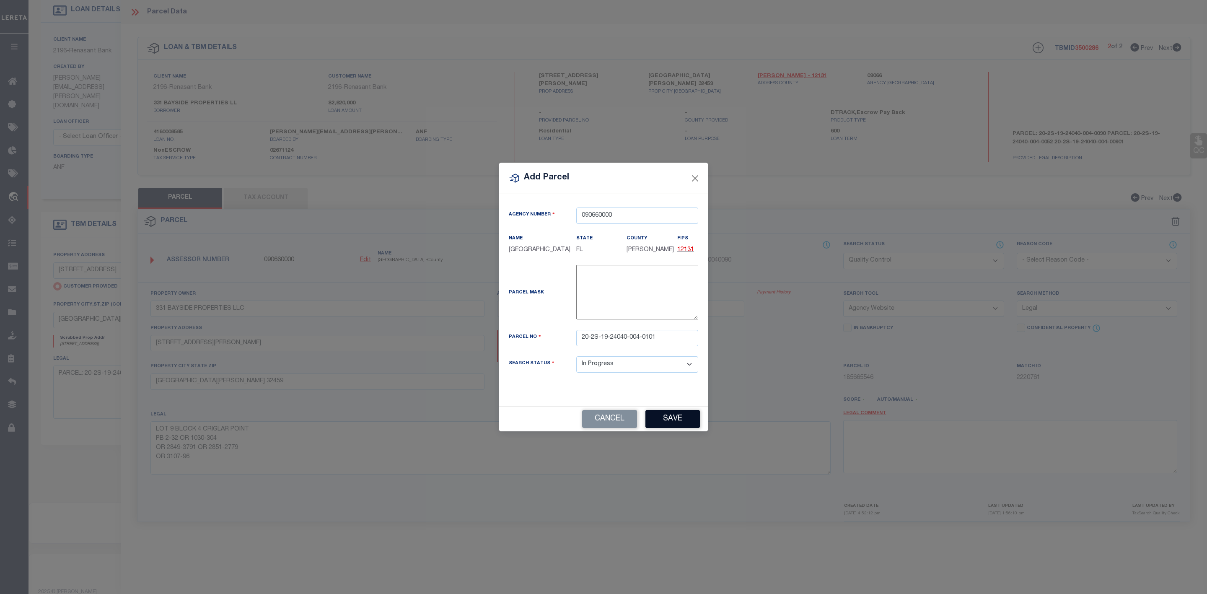
click at [687, 423] on button "Save" at bounding box center [673, 419] width 54 height 18
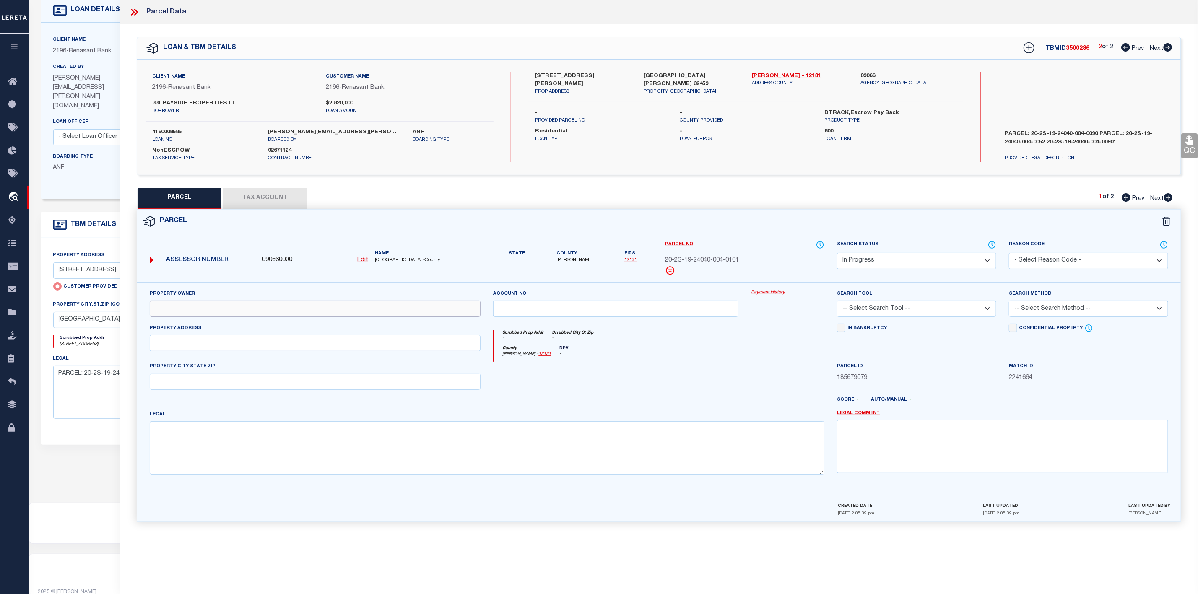
click at [324, 311] on input "text" at bounding box center [315, 309] width 331 height 16
click at [190, 309] on input "text" at bounding box center [315, 309] width 331 height 16
paste input "331 BAYSIDE PROPERTIES LLC"
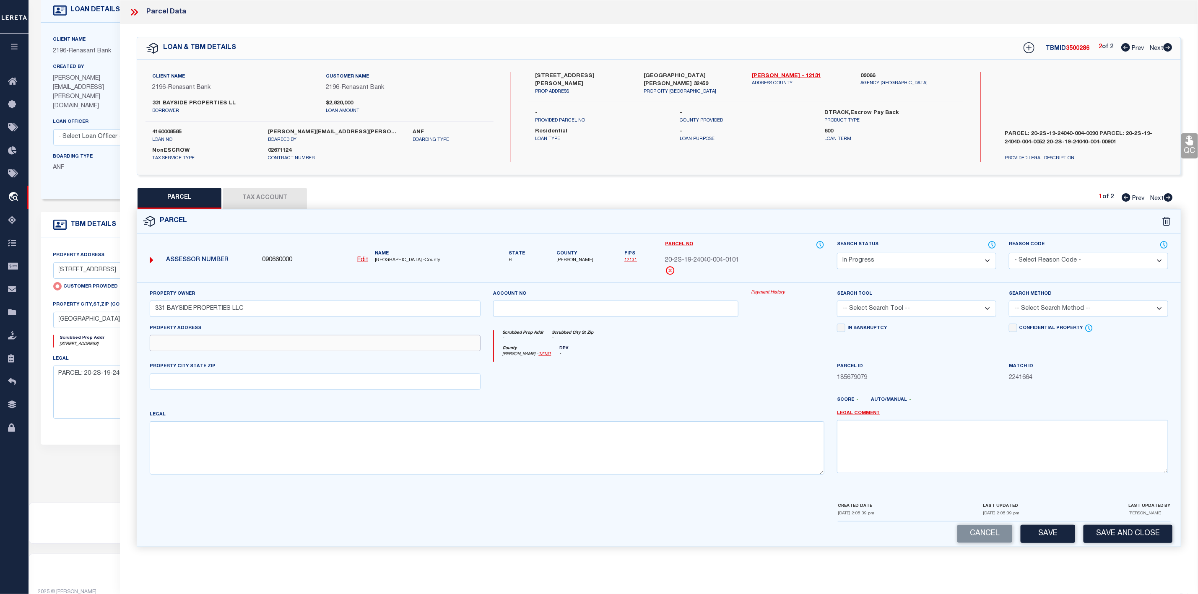
click at [209, 344] on input "text" at bounding box center [315, 343] width 331 height 16
paste input "CHAT [PERSON_NAME] RD"
click at [194, 383] on input "text" at bounding box center [315, 382] width 331 height 16
paste input "[GEOGRAPHIC_DATA][PERSON_NAME] 32459"
click at [187, 439] on textarea at bounding box center [487, 447] width 675 height 53
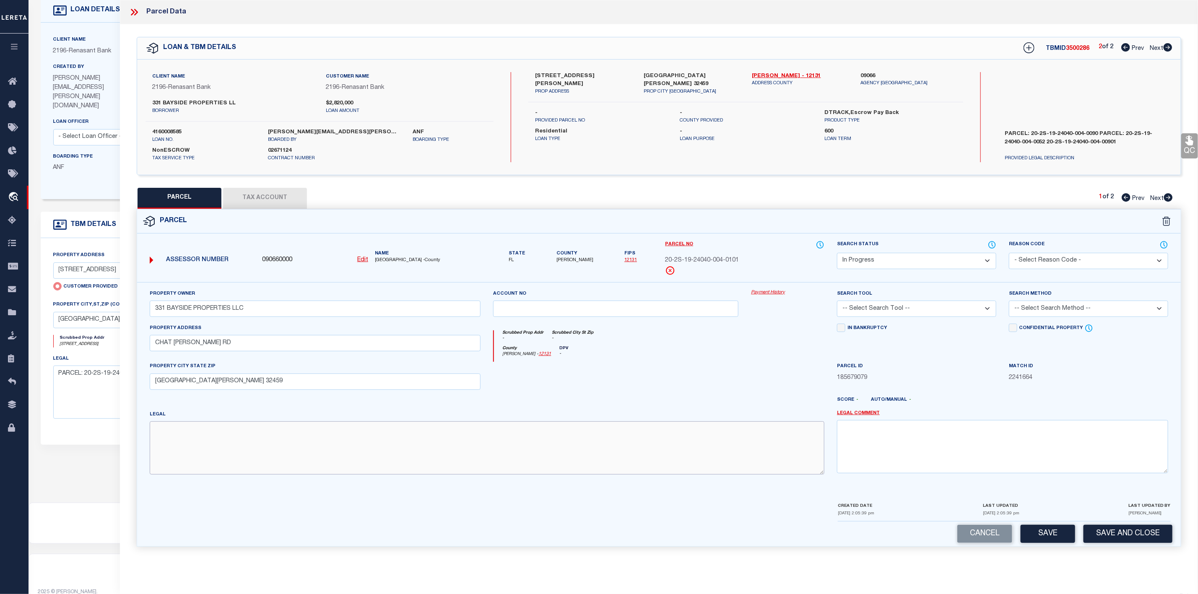
paste textarea "LOTS 10 & 11 BLK 4 CRIGLAR POINT PB 2-32 LESS: THE SOUTH 32.23 FT THEREOF OR 24…"
click at [888, 310] on select "-- Select Search Tool -- 3rd Party Website Agency File Agency Website ATLS CNV-…" at bounding box center [916, 309] width 159 height 16
click at [837, 303] on select "-- Select Search Tool -- 3rd Party Website Agency File Agency Website ATLS CNV-…" at bounding box center [916, 309] width 159 height 16
click at [1039, 306] on select "-- Select Search Method -- Property Address Legal Liability Info Provided" at bounding box center [1088, 309] width 159 height 16
click at [1009, 303] on select "-- Select Search Method -- Property Address Legal Liability Info Provided" at bounding box center [1088, 309] width 159 height 16
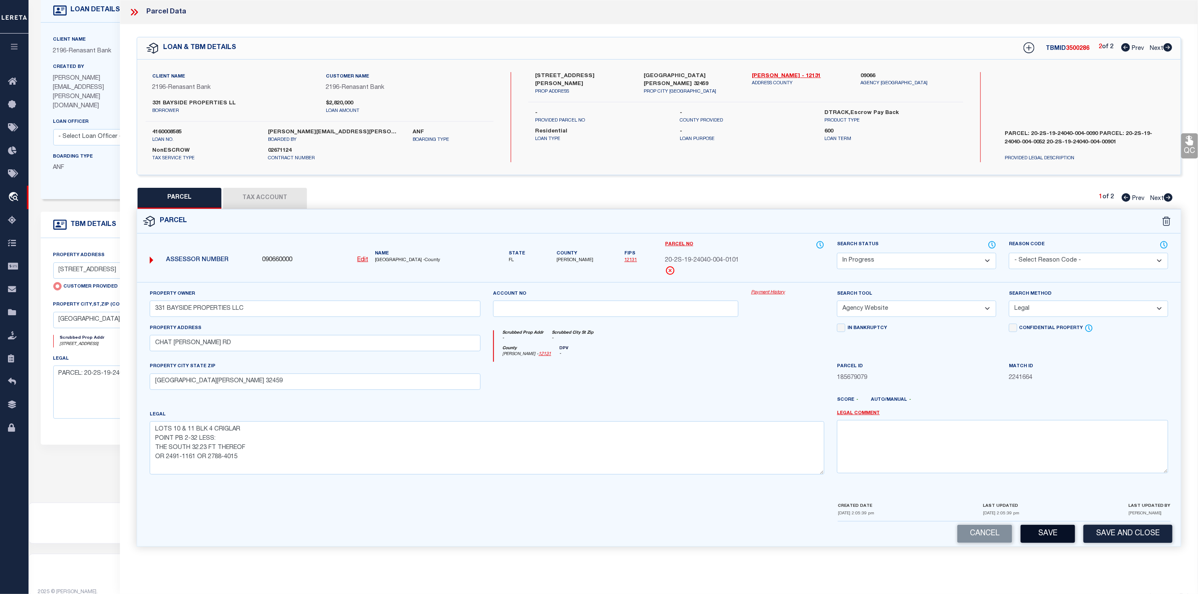
click at [1042, 536] on button "Save" at bounding box center [1047, 534] width 54 height 18
click at [259, 192] on button "Tax Account" at bounding box center [265, 198] width 84 height 21
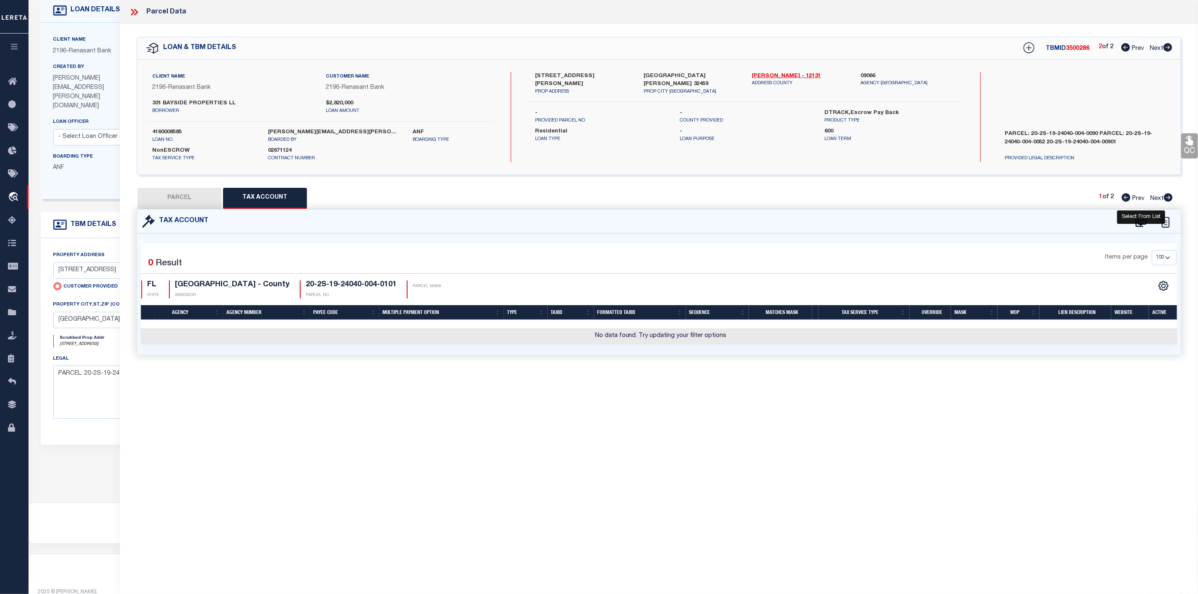
click at [1137, 214] on div "Tax Account" at bounding box center [658, 222] width 1043 height 24
click at [1142, 224] on icon at bounding box center [1141, 221] width 14 height 13
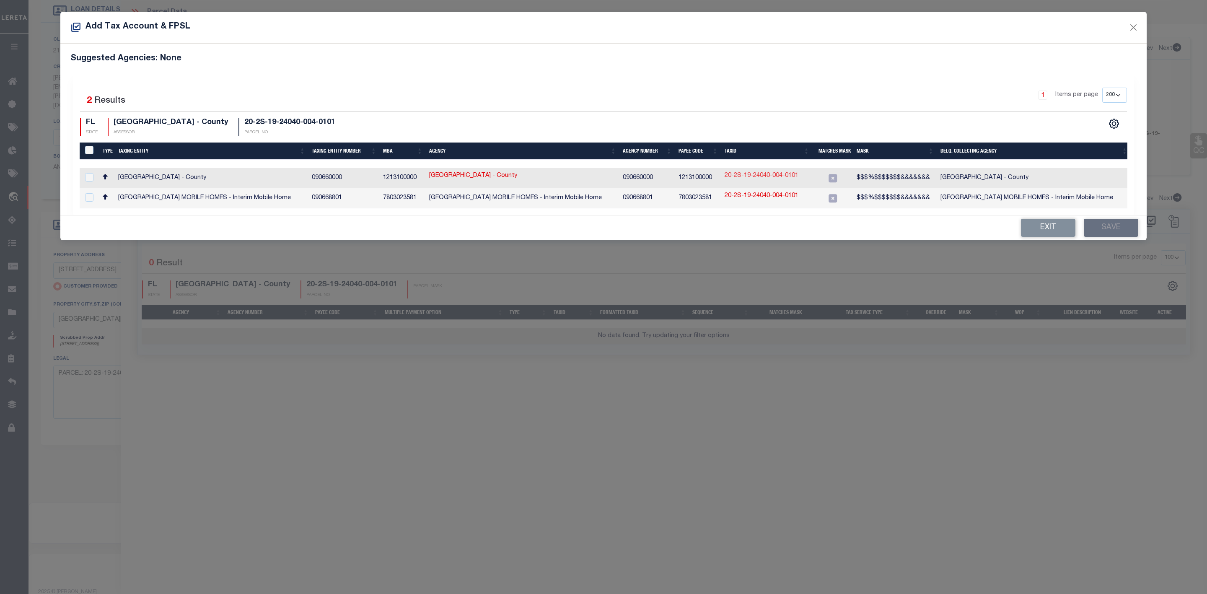
click at [760, 174] on link "20-2S-19-24040-004-0101" at bounding box center [762, 175] width 74 height 9
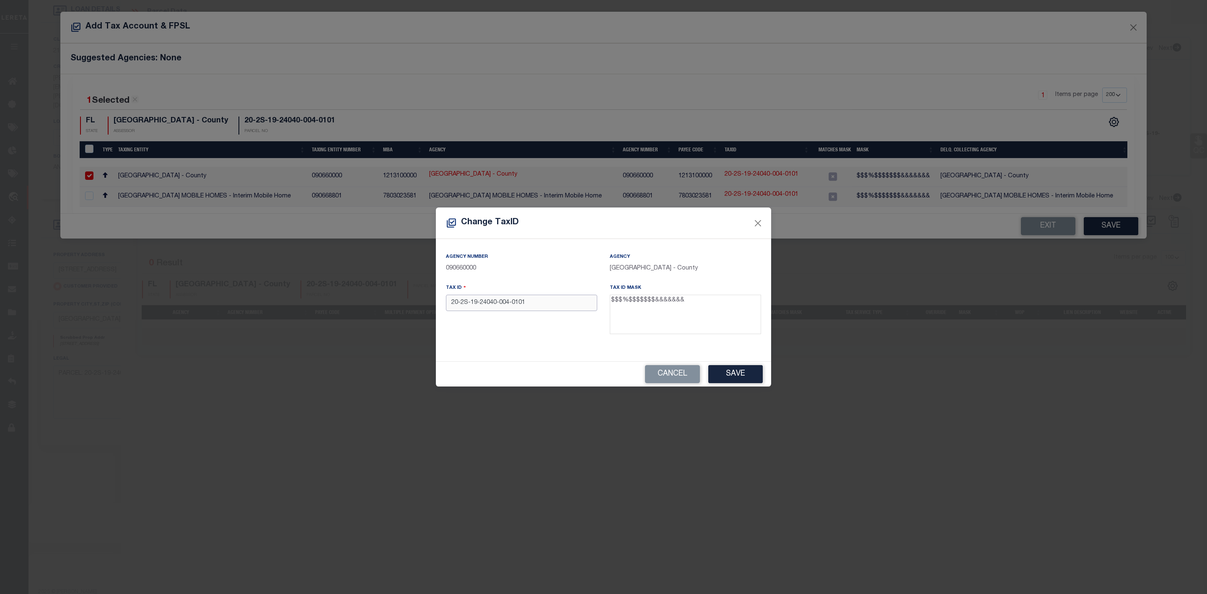
click at [512, 302] on input "20-2S-19-24040-004-0101" at bounding box center [521, 303] width 151 height 16
click at [497, 301] on input "20-2S-19-24040-0040101" at bounding box center [521, 303] width 151 height 16
click at [480, 301] on input "20-2S-19-240400040101" at bounding box center [521, 303] width 151 height 16
click at [470, 303] on input "20-2S-19240400040101" at bounding box center [521, 303] width 151 height 16
click at [462, 302] on input "20-2S19240400040101" at bounding box center [521, 303] width 151 height 16
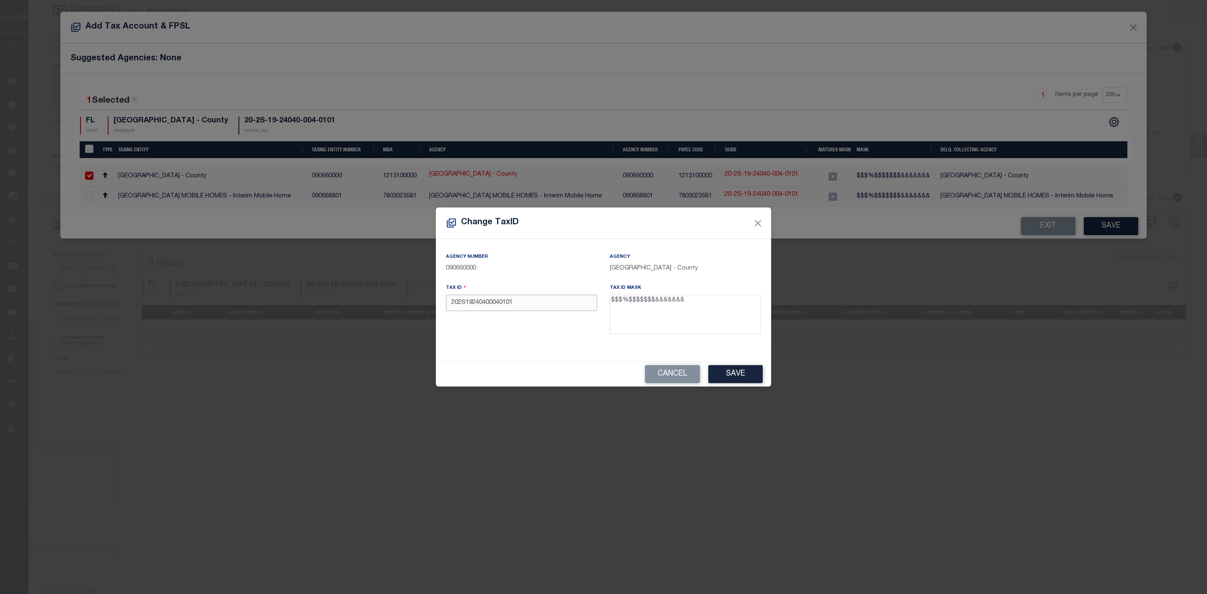
drag, startPoint x: 527, startPoint y: 307, endPoint x: 444, endPoint y: 303, distance: 82.6
click at [444, 303] on div "Tax ID 202S19240400040101" at bounding box center [522, 310] width 164 height 54
click at [736, 376] on button "Save" at bounding box center [735, 374] width 54 height 18
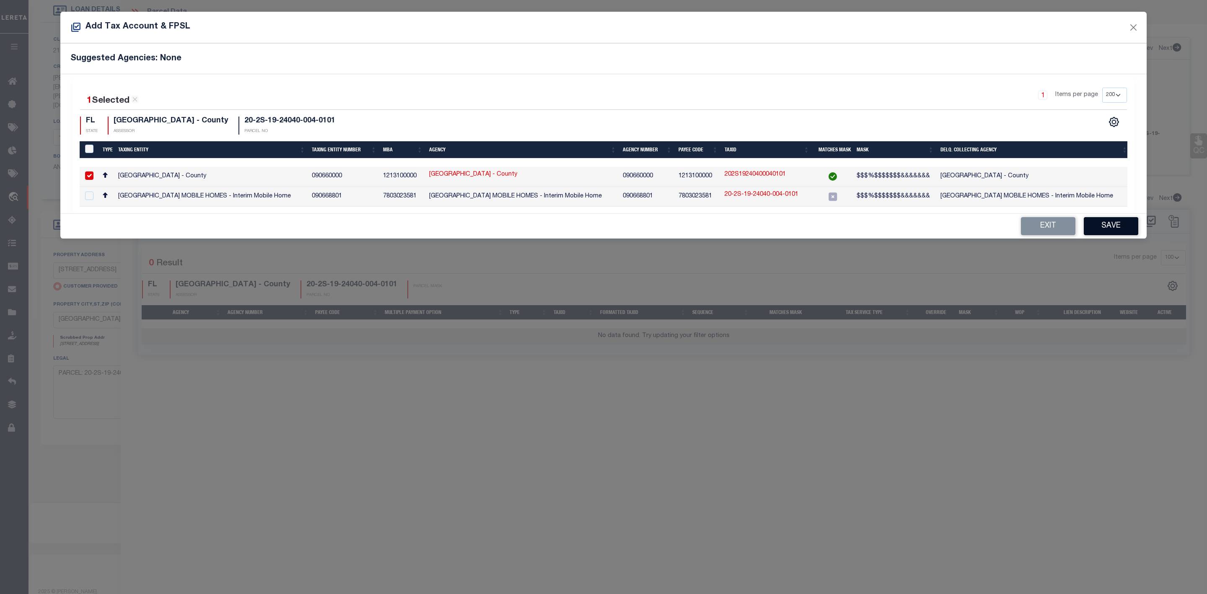
click at [1118, 235] on button "Save" at bounding box center [1111, 226] width 54 height 18
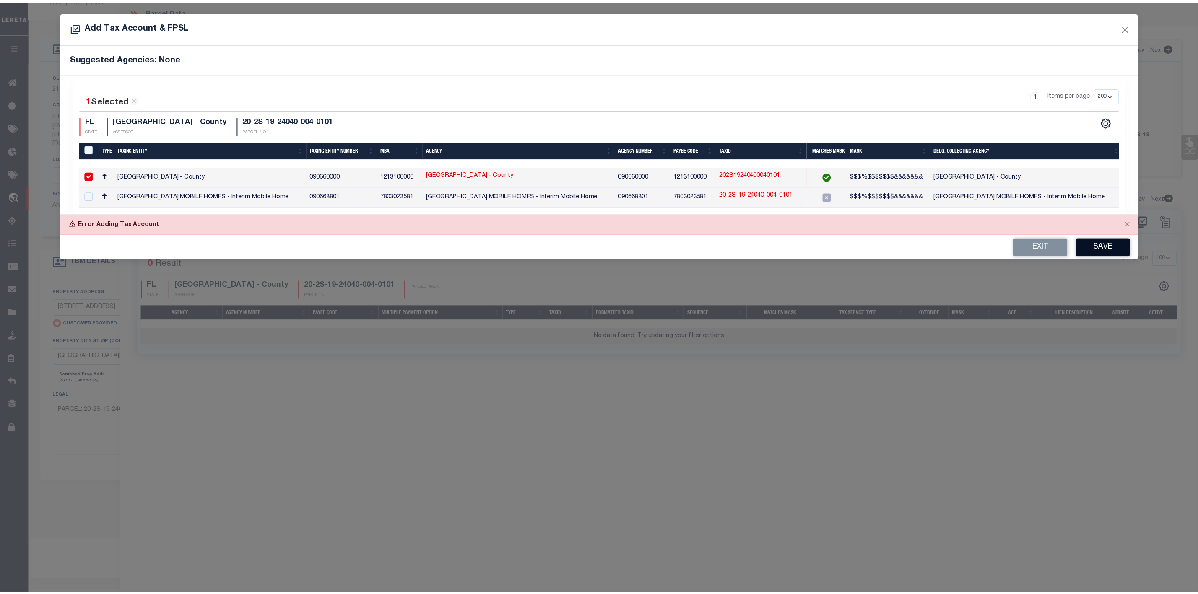
scroll to position [91, 0]
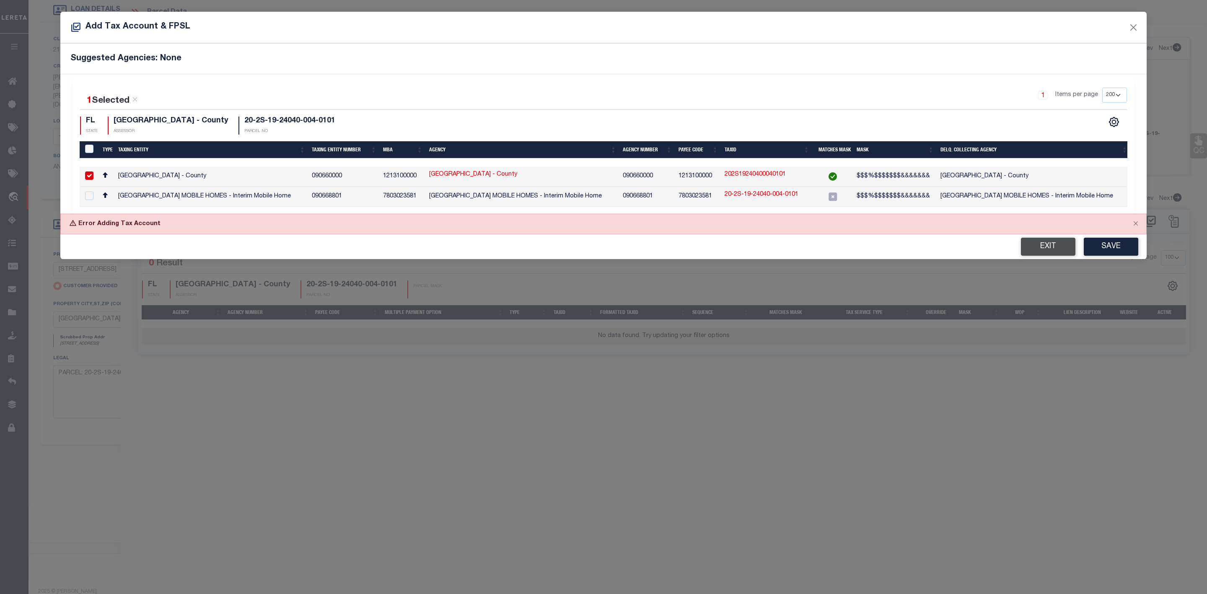
click at [1053, 254] on button "Exit" at bounding box center [1048, 247] width 54 height 18
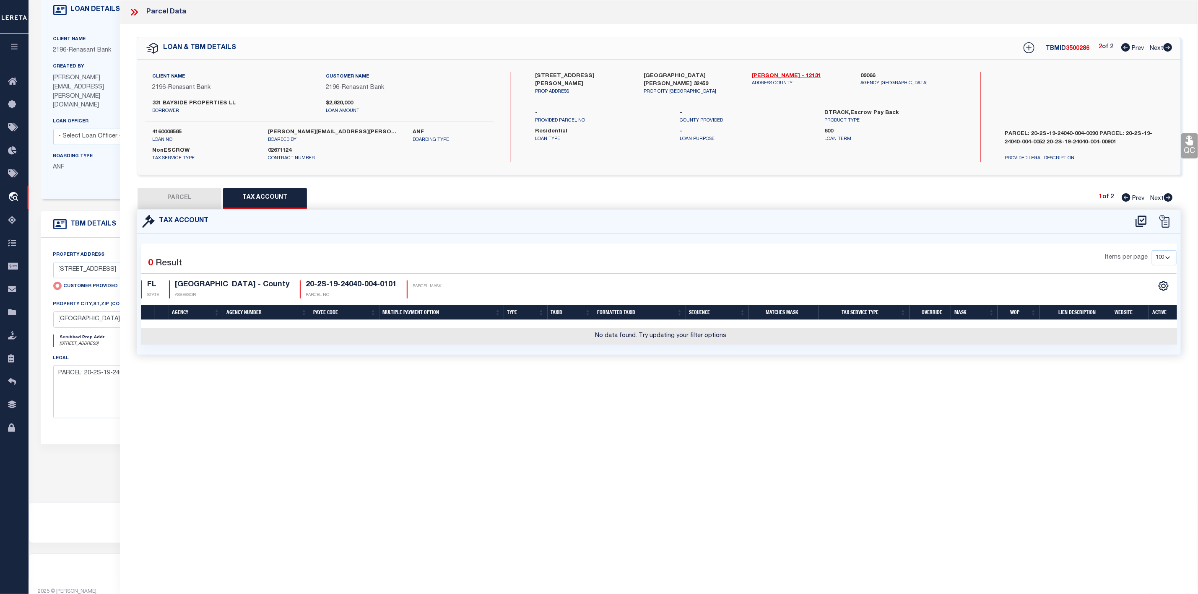
click at [185, 202] on button "PARCEL" at bounding box center [179, 198] width 84 height 21
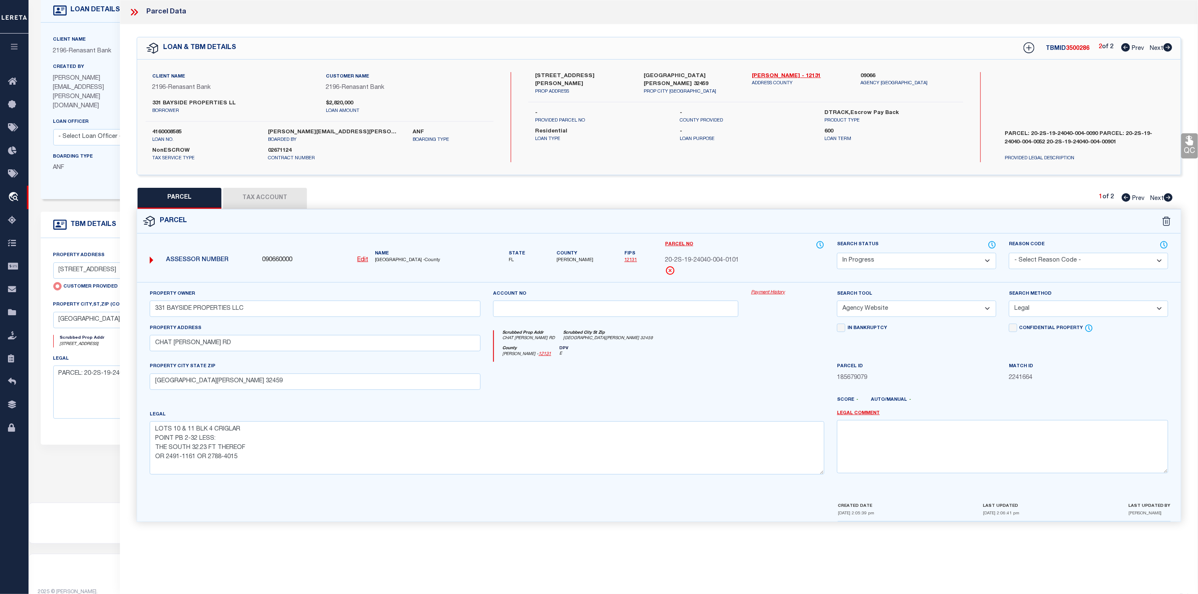
click at [257, 200] on button "Tax Account" at bounding box center [265, 198] width 84 height 21
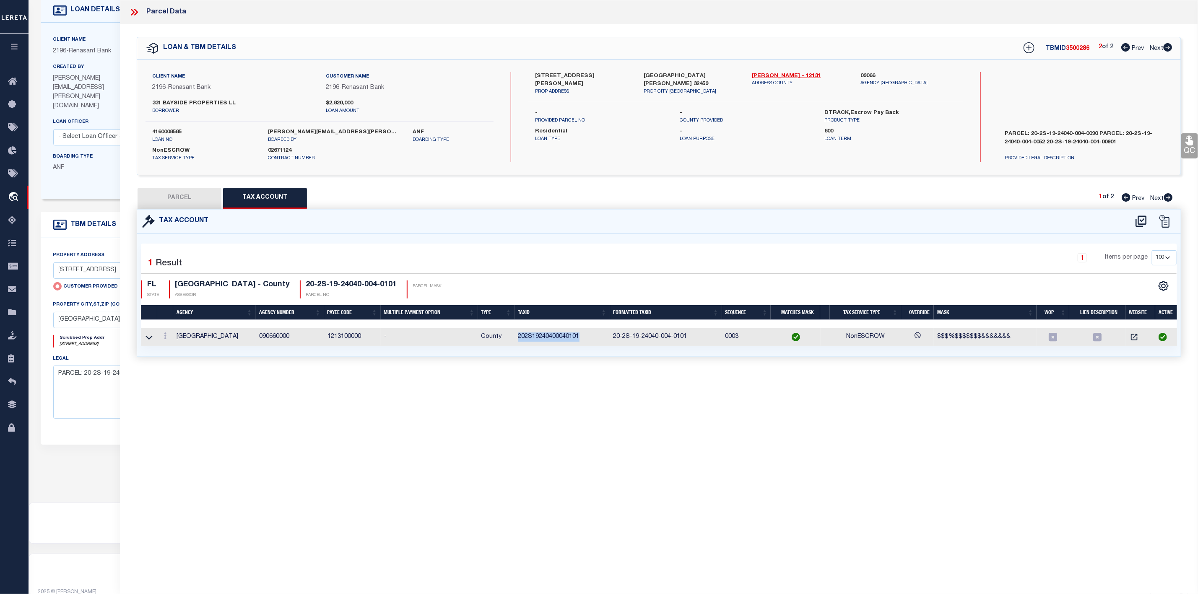
drag, startPoint x: 578, startPoint y: 341, endPoint x: 517, endPoint y: 341, distance: 60.8
click at [517, 341] on td "202S19240400040101" at bounding box center [562, 337] width 95 height 18
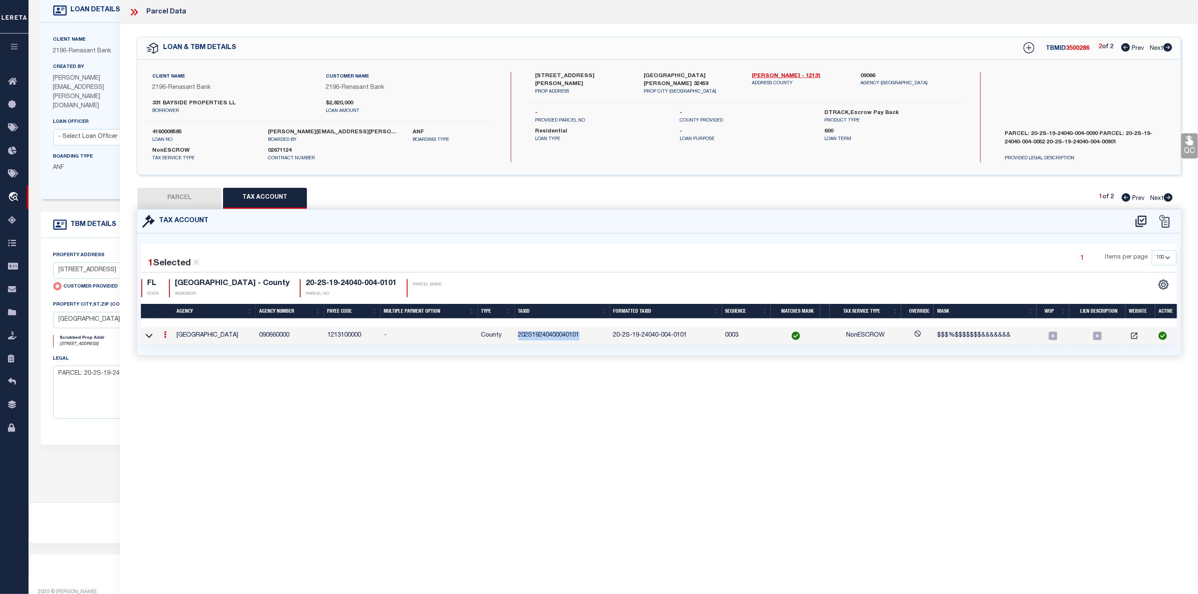
click at [197, 204] on button "PARCEL" at bounding box center [179, 198] width 84 height 21
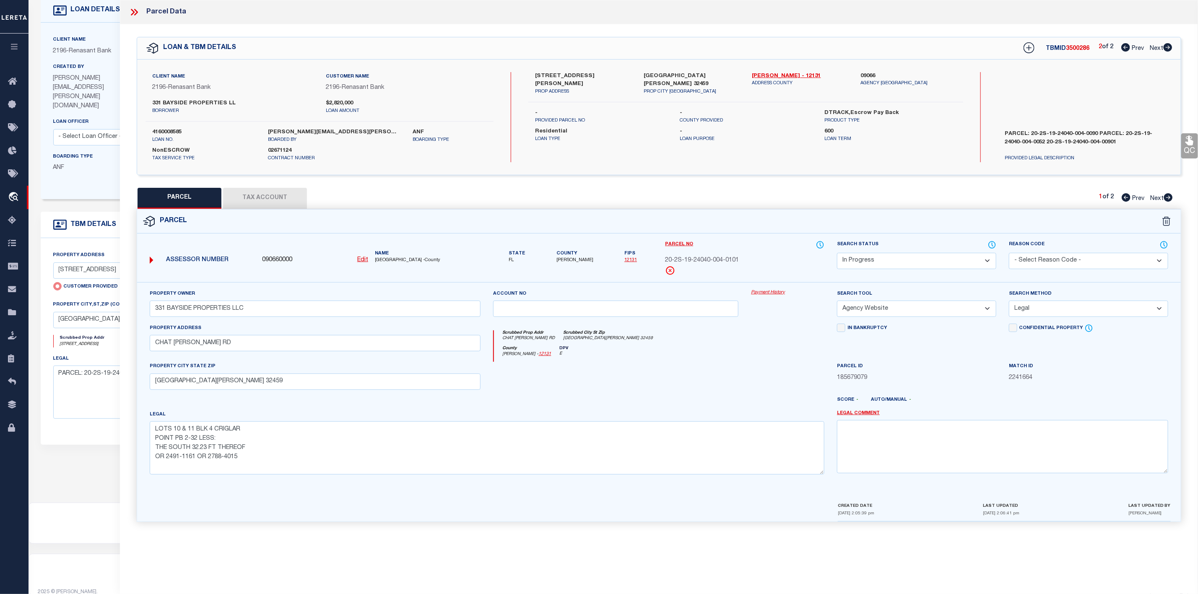
click at [933, 258] on select "Automated Search Bad Parcel Complete Duplicate Parcel High Dollar Reporting In …" at bounding box center [916, 261] width 159 height 16
click at [837, 254] on select "Automated Search Bad Parcel Complete Duplicate Parcel High Dollar Reporting In …" at bounding box center [916, 261] width 159 height 16
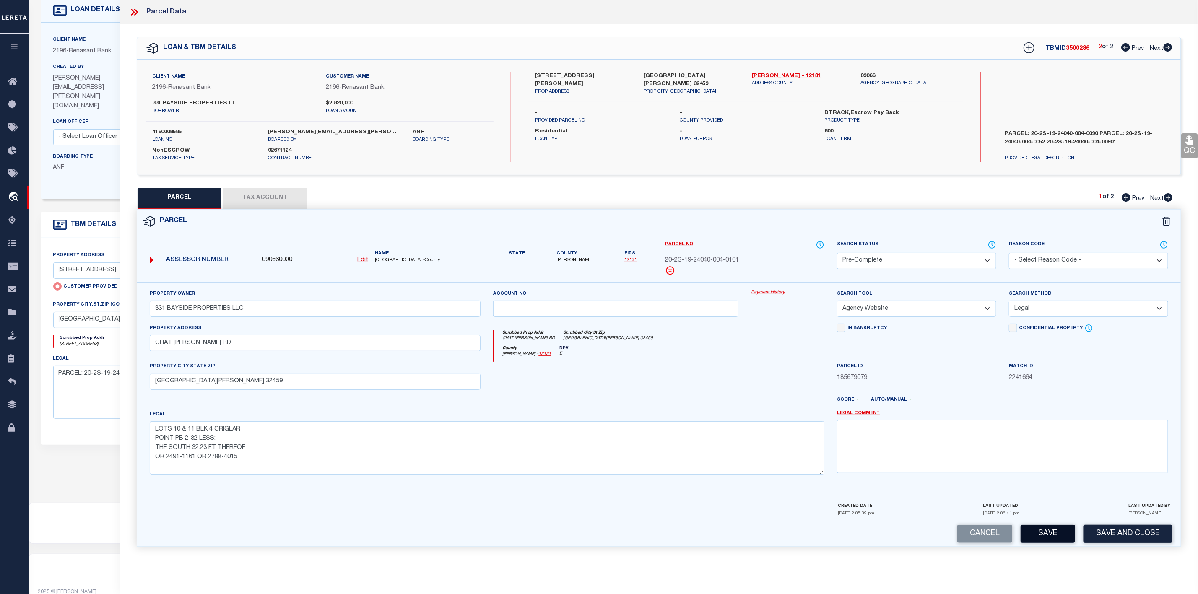
click at [1053, 535] on button "Save" at bounding box center [1047, 534] width 54 height 18
click at [133, 9] on icon at bounding box center [134, 12] width 11 height 11
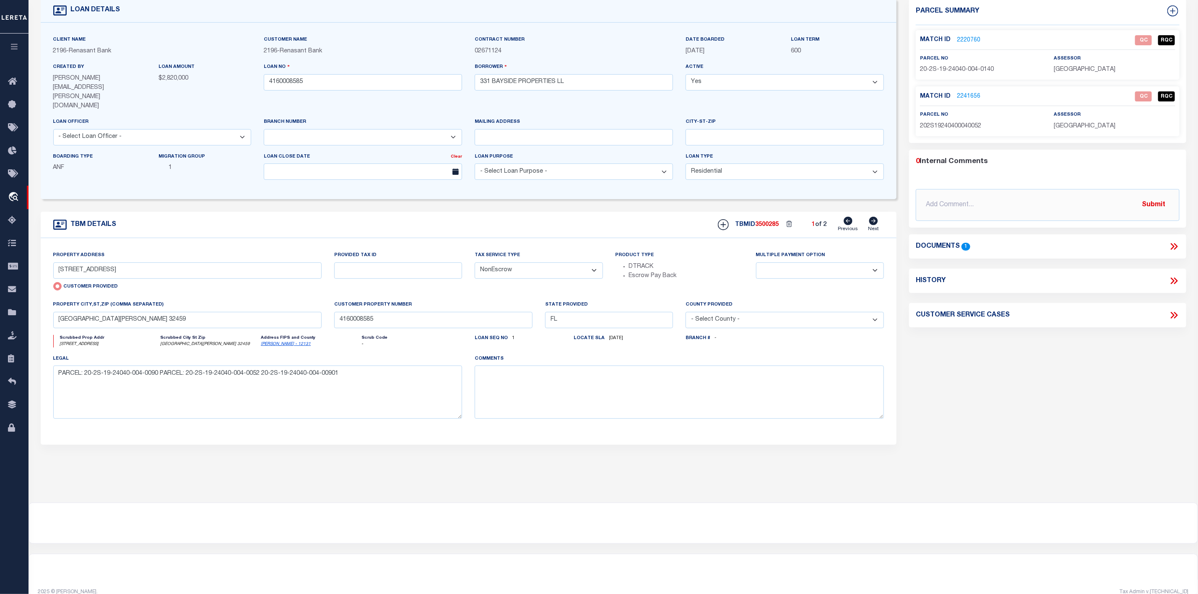
scroll to position [0, 0]
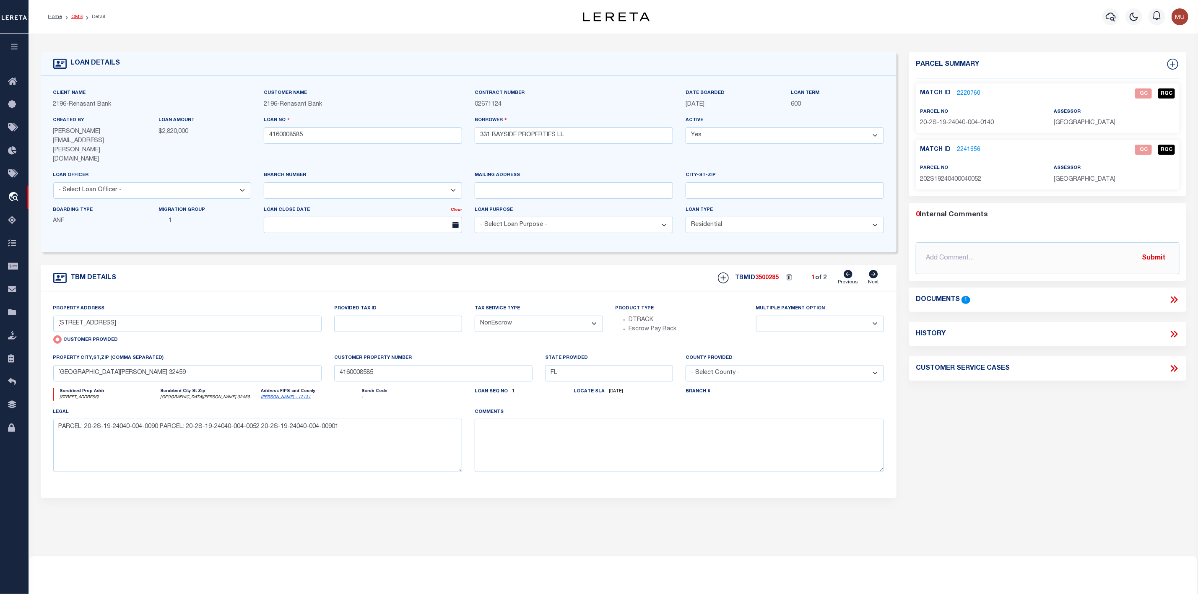
click at [78, 16] on link "OMS" at bounding box center [76, 16] width 11 height 5
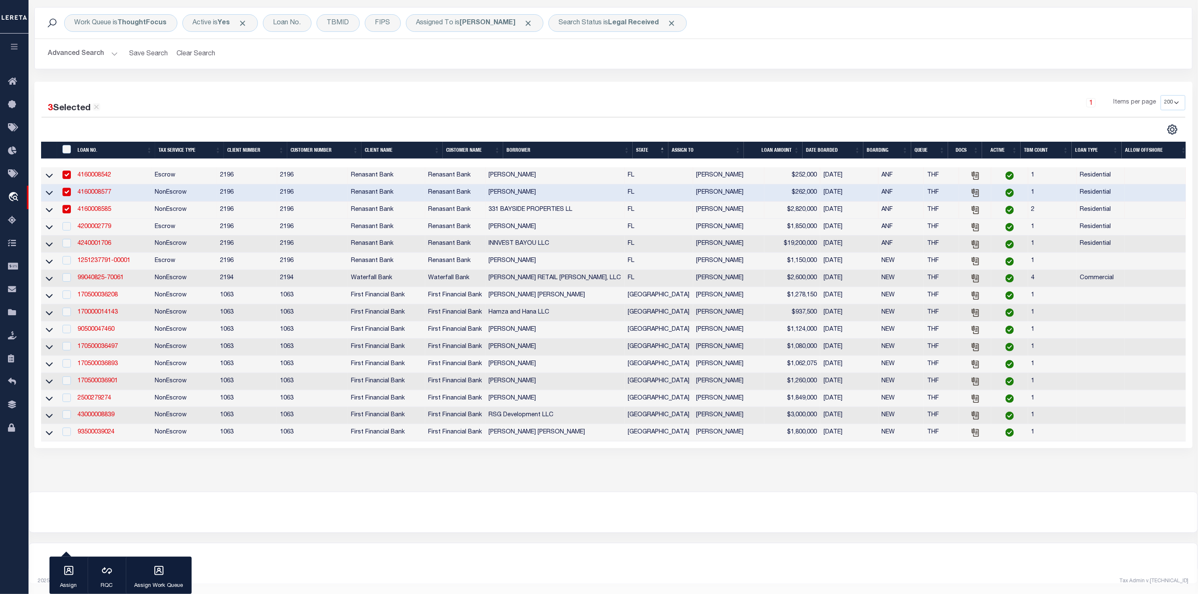
scroll to position [67, 0]
click at [87, 224] on link "4200002779" at bounding box center [95, 227] width 34 height 6
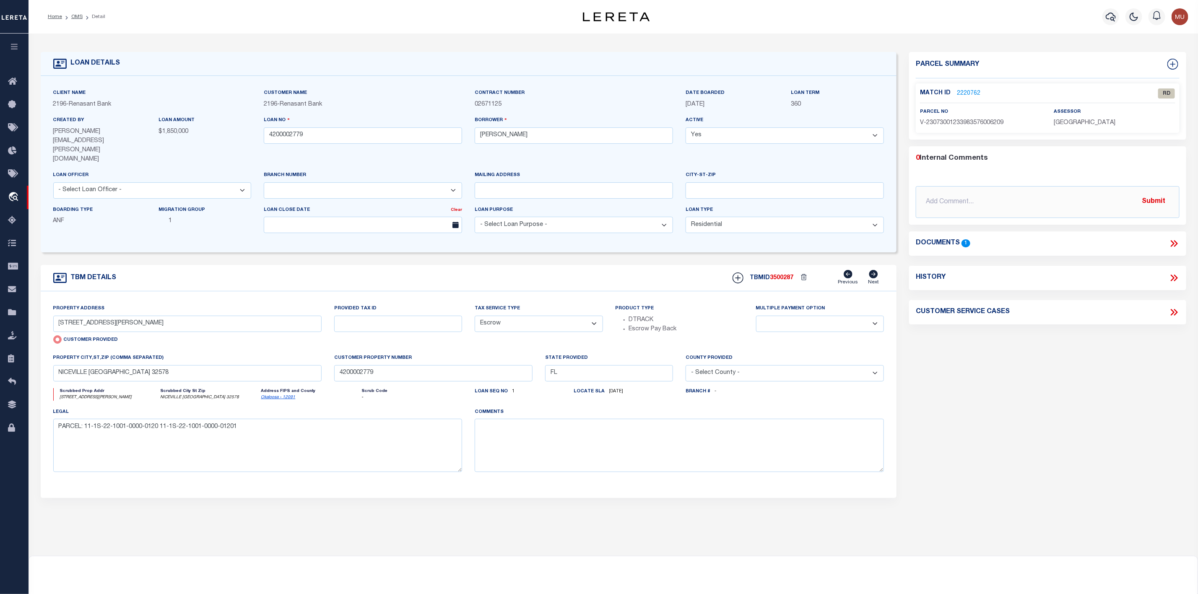
click at [965, 91] on link "2220762" at bounding box center [968, 93] width 23 height 9
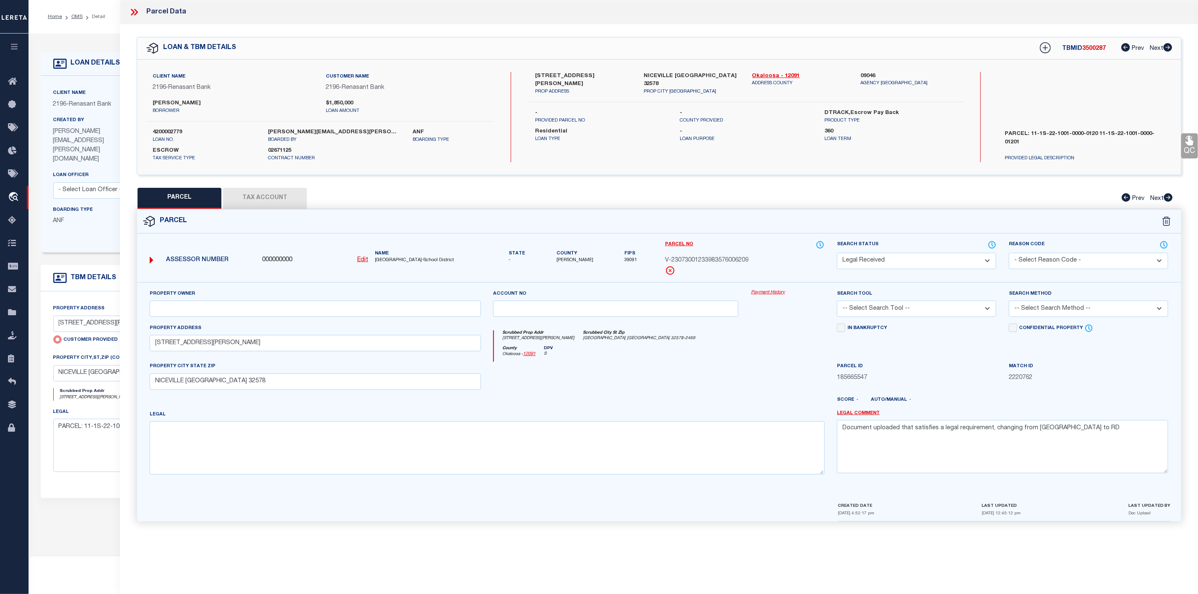
click at [135, 13] on icon at bounding box center [134, 12] width 11 height 11
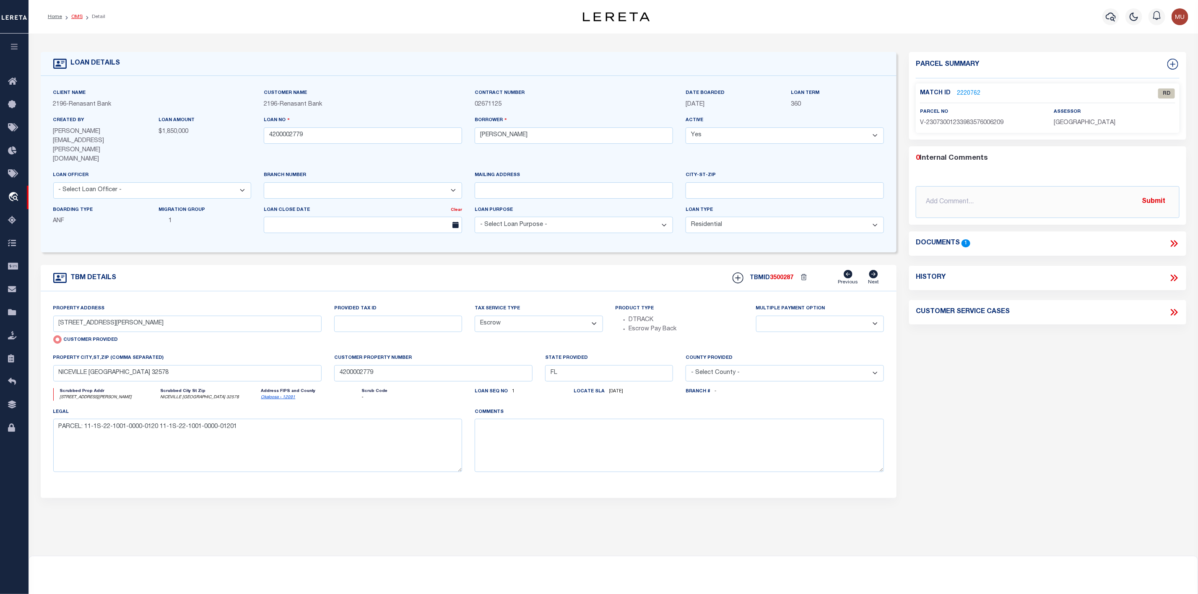
click at [73, 16] on link "OMS" at bounding box center [76, 16] width 11 height 5
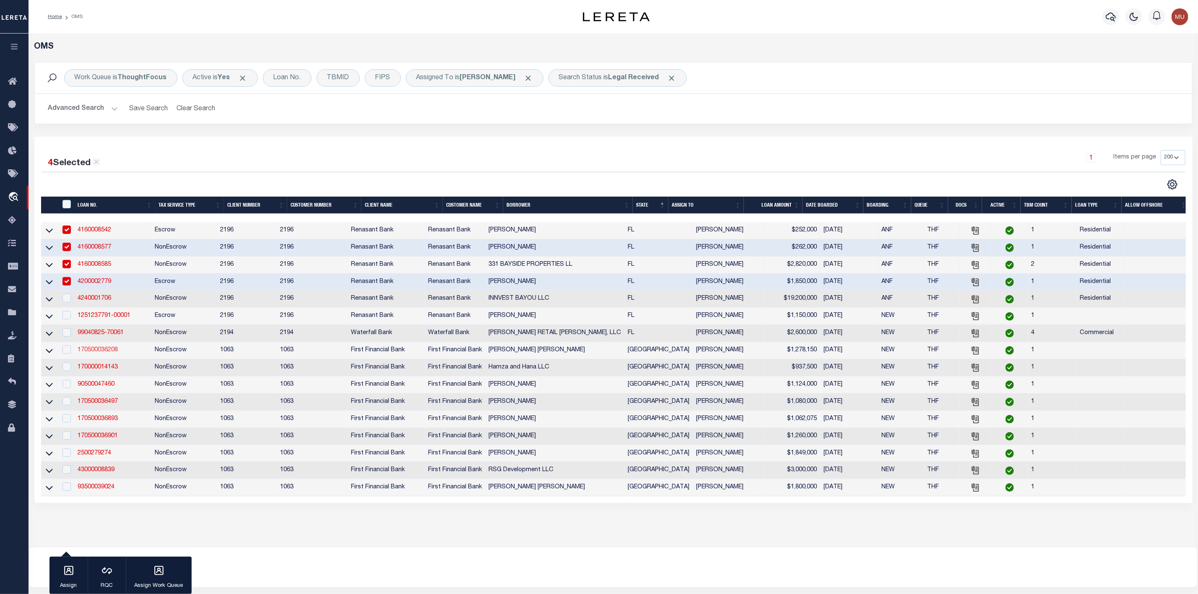
click at [92, 350] on link "170500036208" at bounding box center [98, 350] width 40 height 6
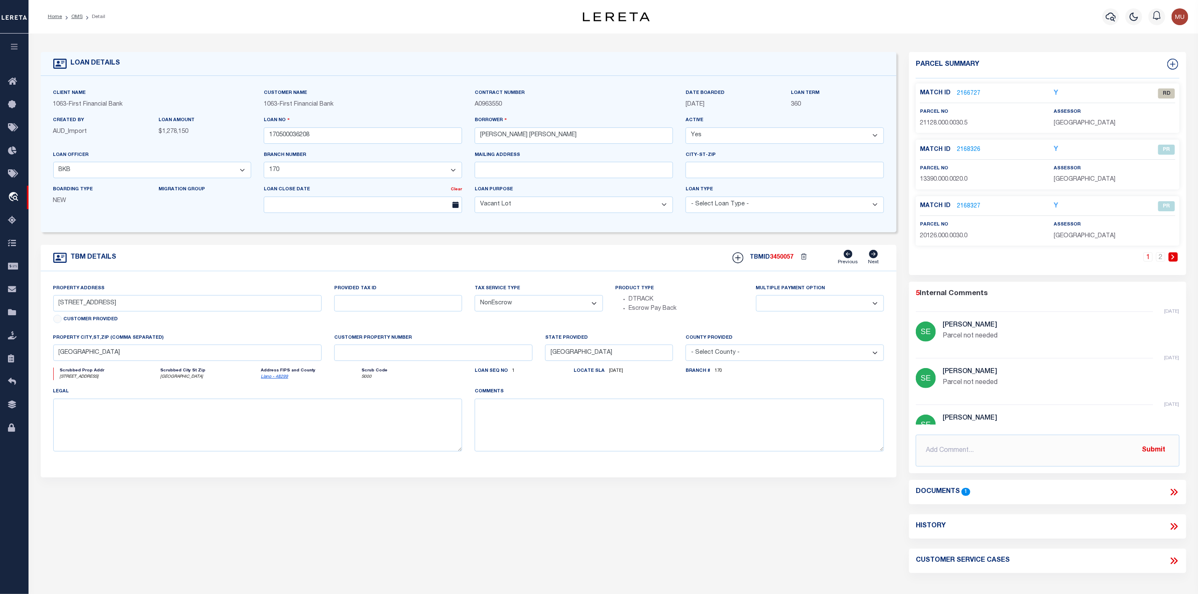
click at [960, 92] on link "2166727" at bounding box center [968, 93] width 23 height 9
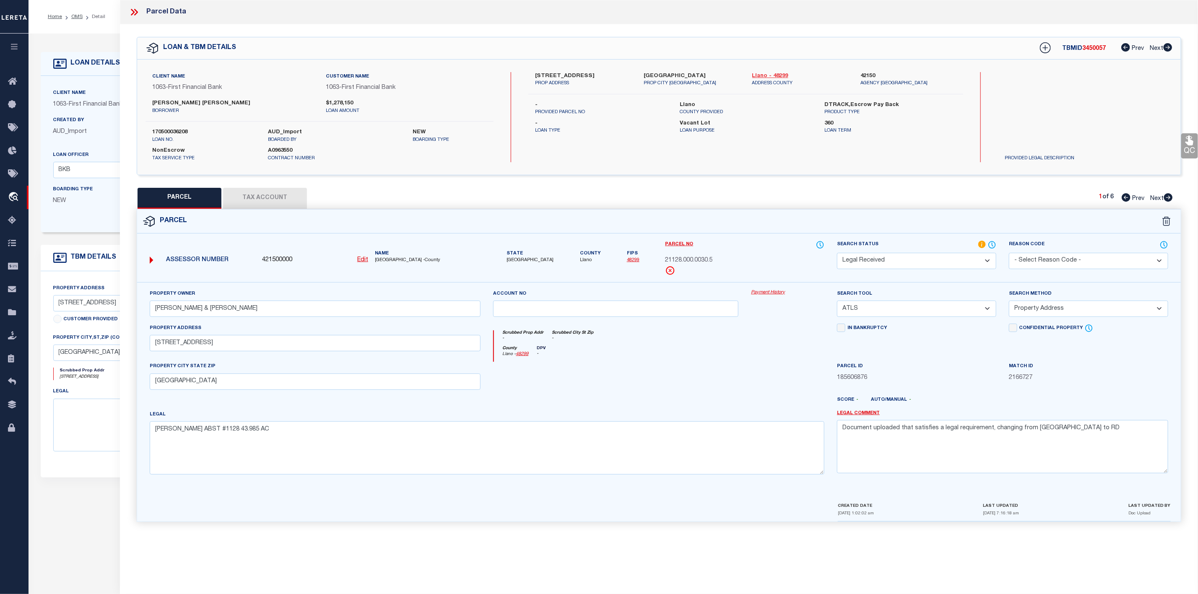
click at [777, 74] on link "Llano - 48299" at bounding box center [800, 76] width 96 height 8
drag, startPoint x: 528, startPoint y: 71, endPoint x: 589, endPoint y: 78, distance: 61.2
click at [589, 78] on div "Client Name 1063 - First Financial Bank Customer Name 1063 - First Financial Ba…" at bounding box center [658, 117] width 1043 height 115
drag, startPoint x: 1068, startPoint y: 435, endPoint x: 817, endPoint y: 444, distance: 250.8
click at [817, 444] on div "Property Owner [PERSON_NAME] & [PERSON_NAME] Account no Payment History Search …" at bounding box center [658, 385] width 1031 height 192
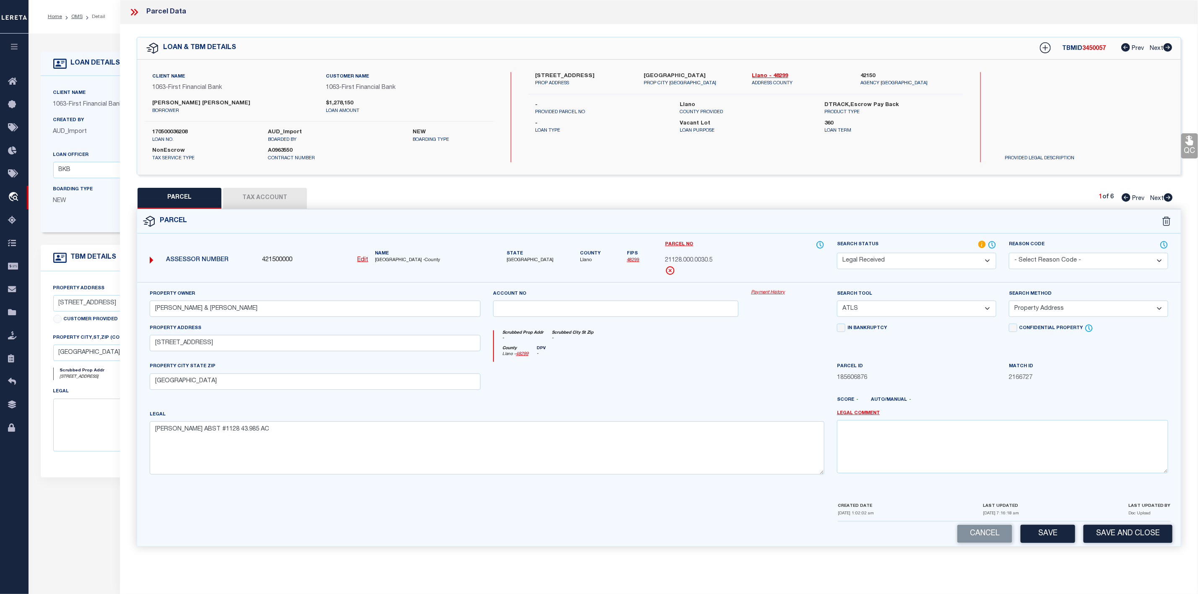
click at [135, 14] on icon at bounding box center [134, 12] width 11 height 11
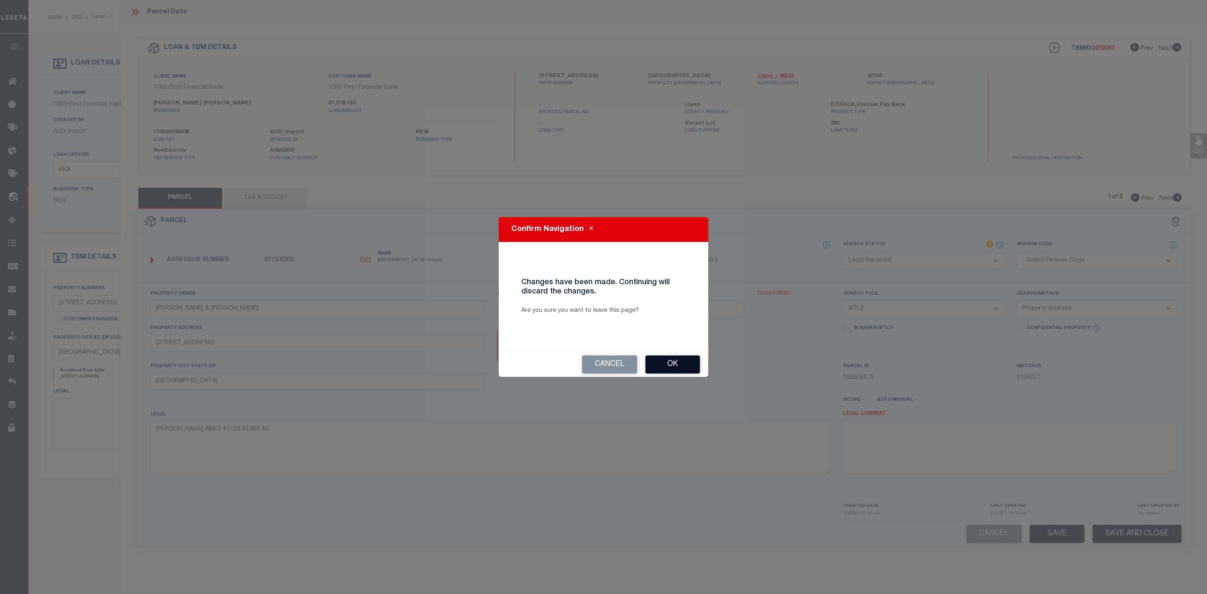
click at [677, 366] on button "Ok" at bounding box center [673, 364] width 54 height 18
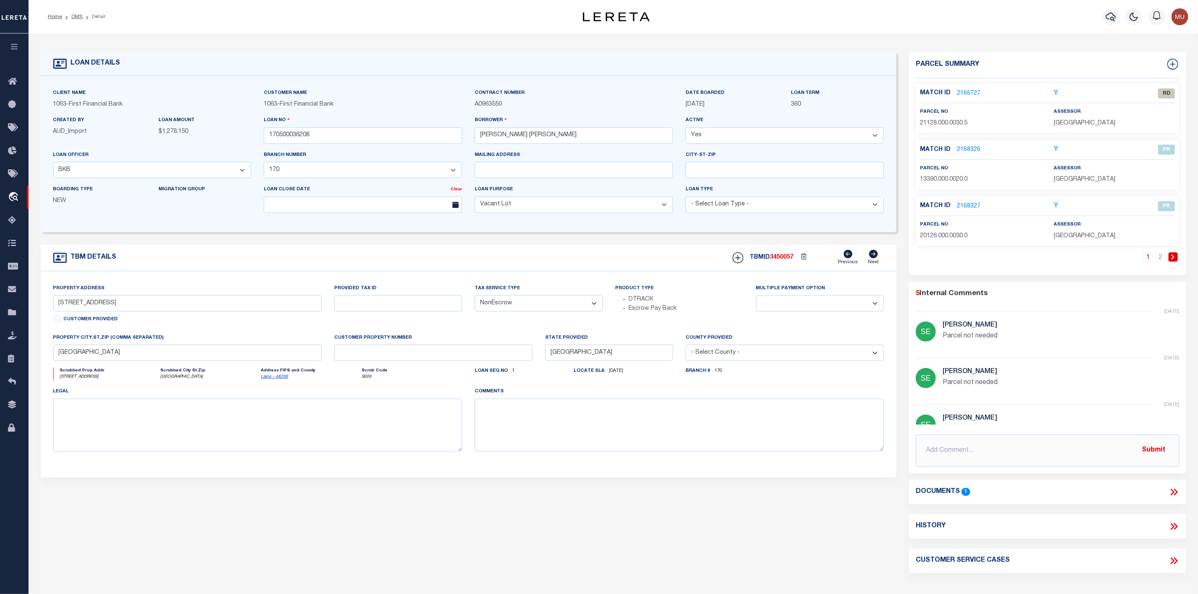
click at [1174, 494] on icon at bounding box center [1173, 492] width 11 height 11
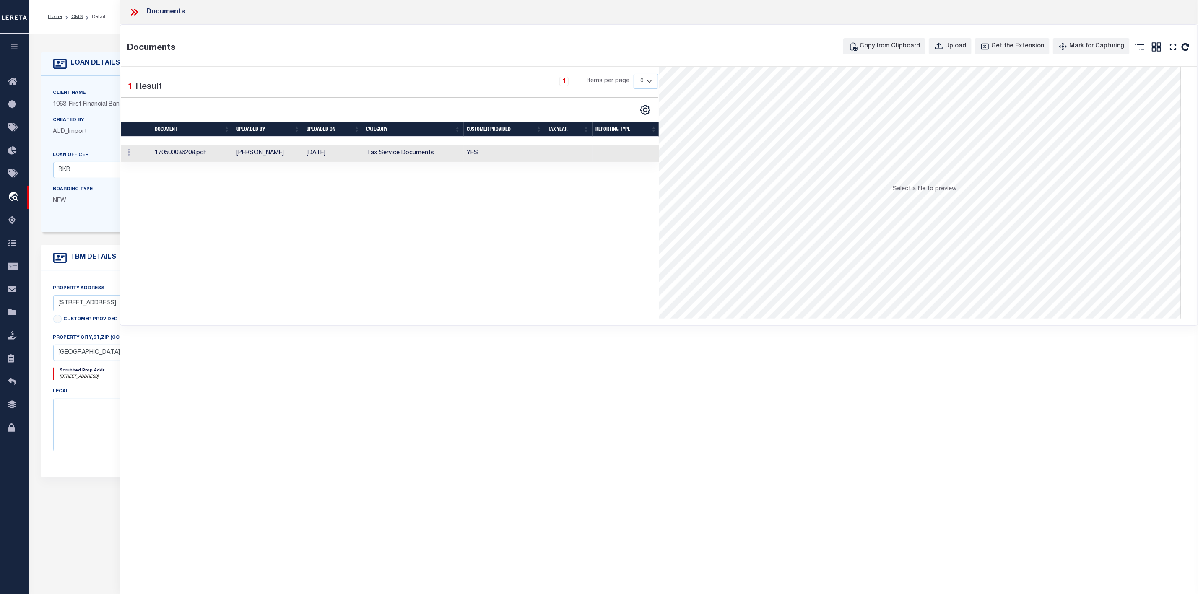
click at [171, 153] on td "170500036208.pdf" at bounding box center [192, 153] width 82 height 17
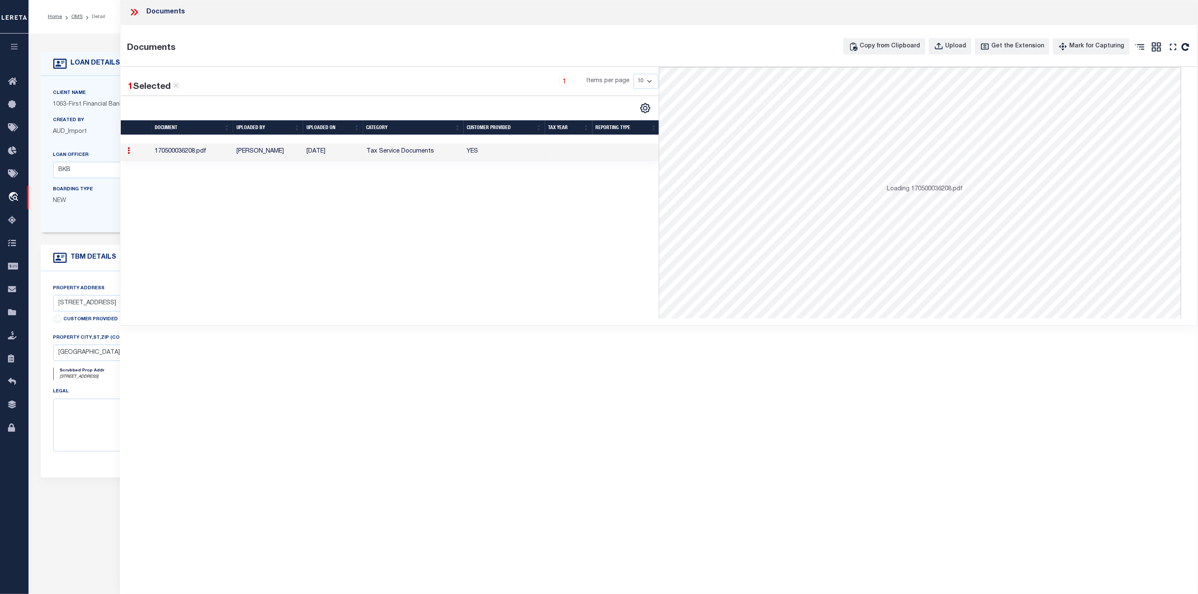
click at [171, 153] on td "170500036208.pdf" at bounding box center [192, 151] width 82 height 17
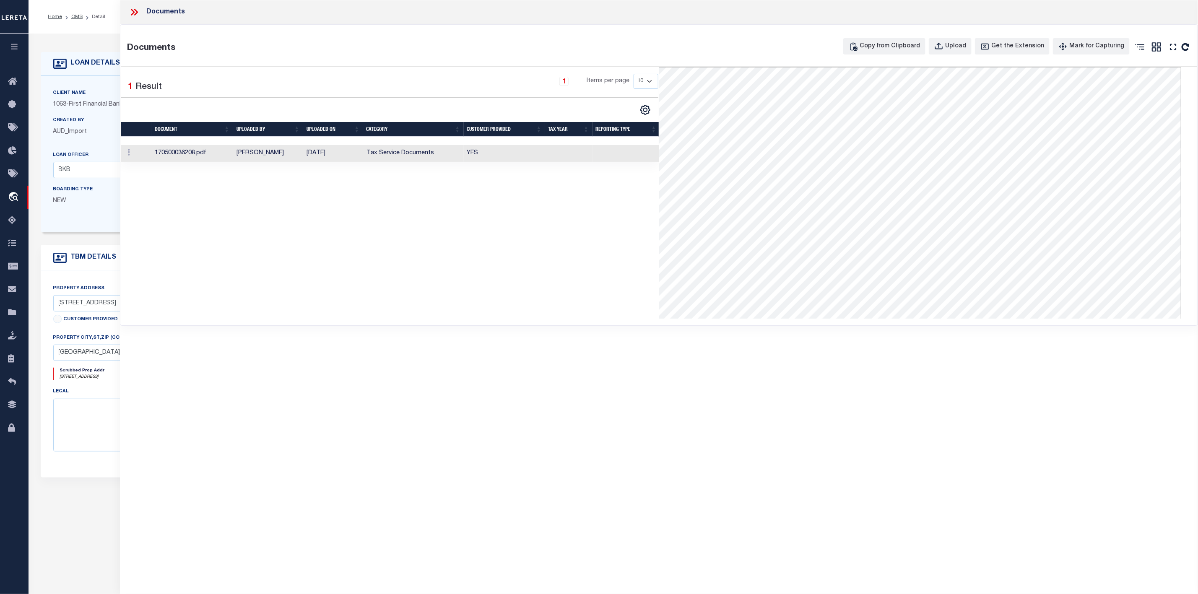
click at [130, 8] on icon at bounding box center [134, 12] width 11 height 11
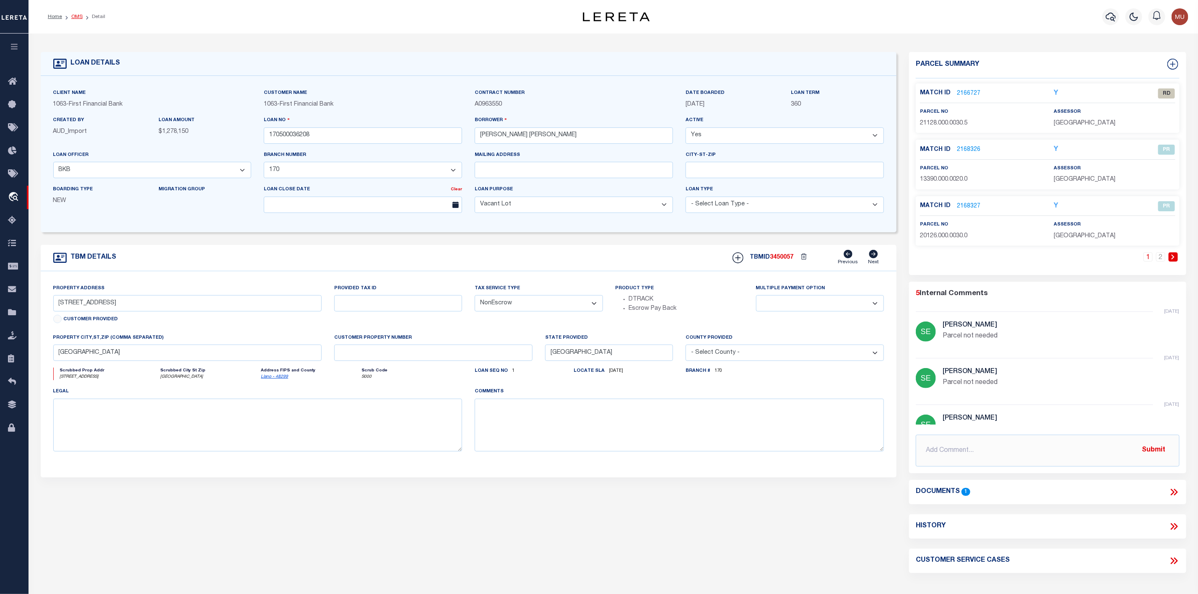
click at [78, 18] on link "OMS" at bounding box center [76, 16] width 11 height 5
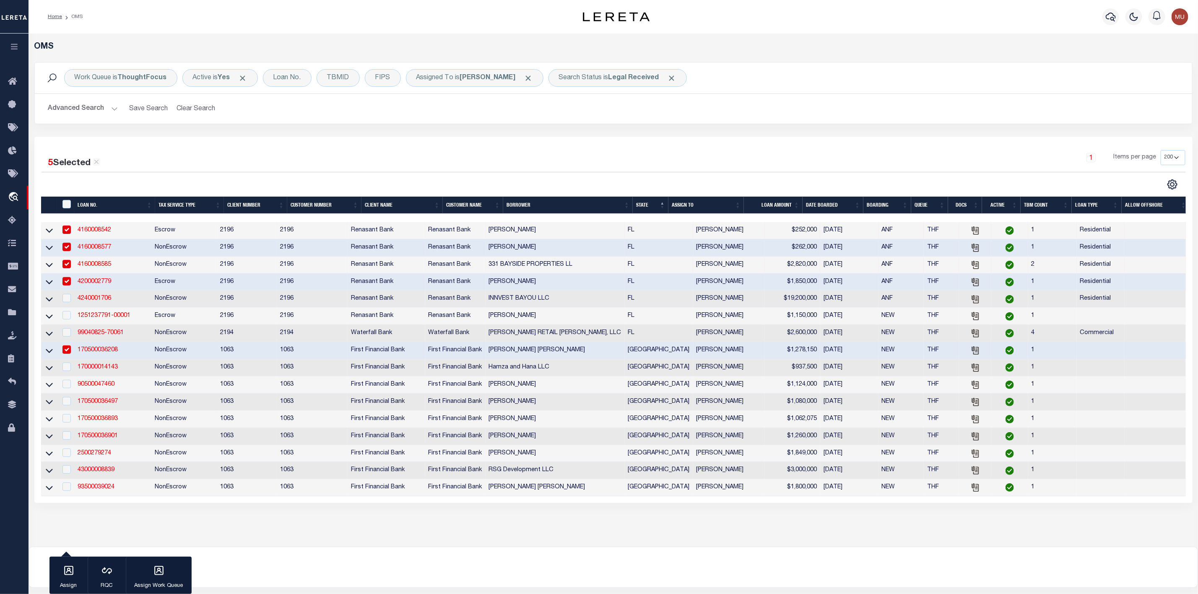
click at [104, 353] on link "170500036208" at bounding box center [98, 350] width 40 height 6
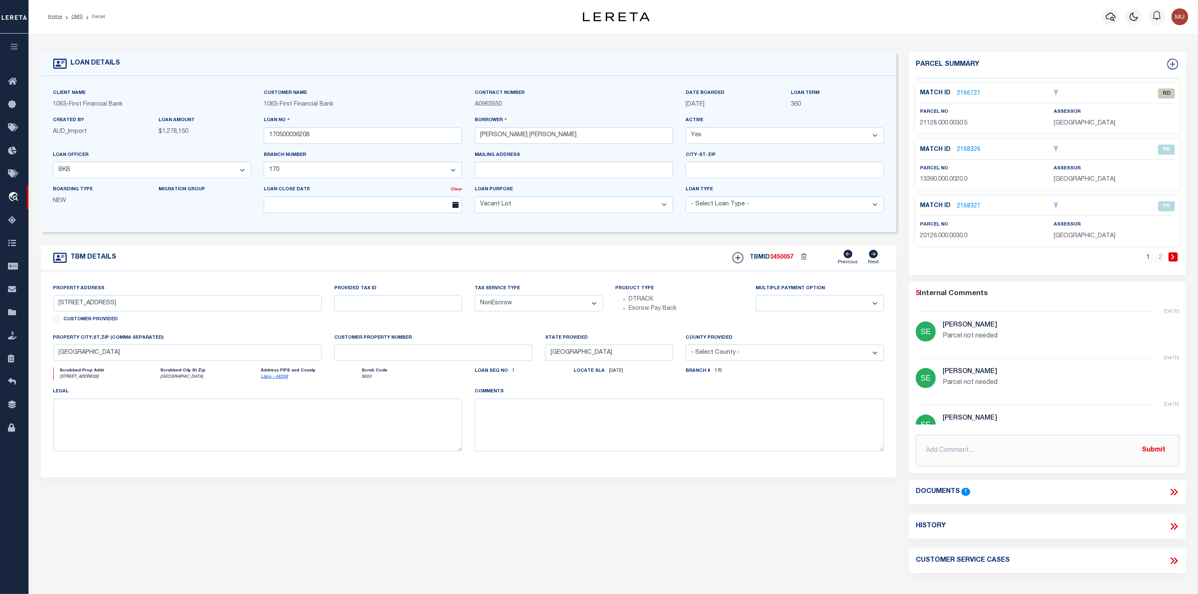
click at [975, 89] on link "2166727" at bounding box center [968, 93] width 23 height 9
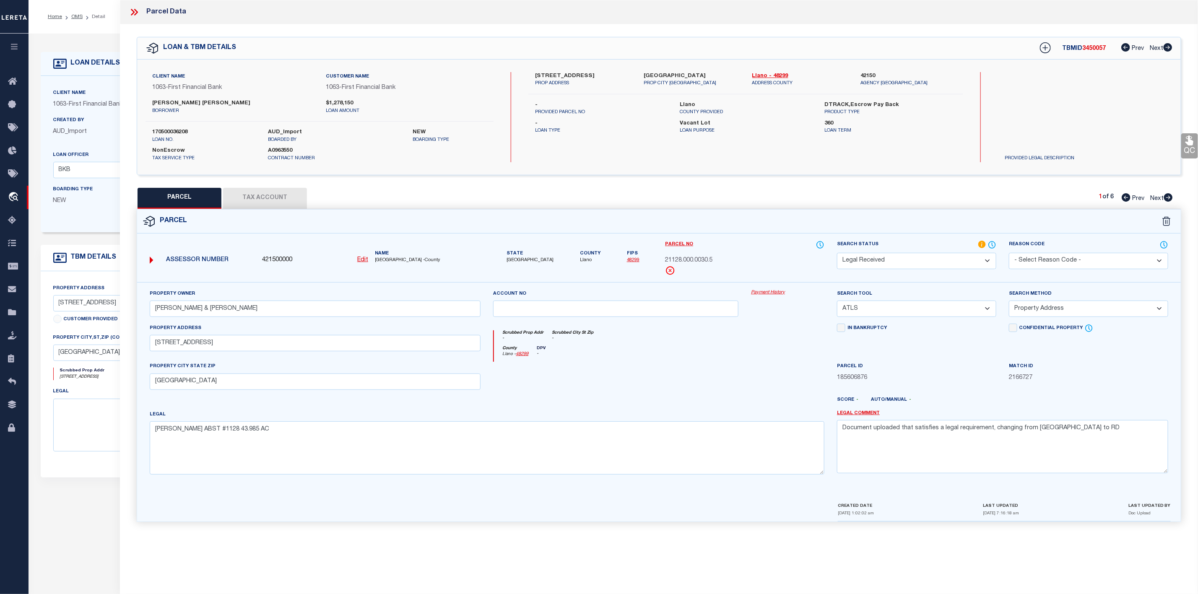
click at [263, 195] on button "Tax Account" at bounding box center [265, 198] width 84 height 21
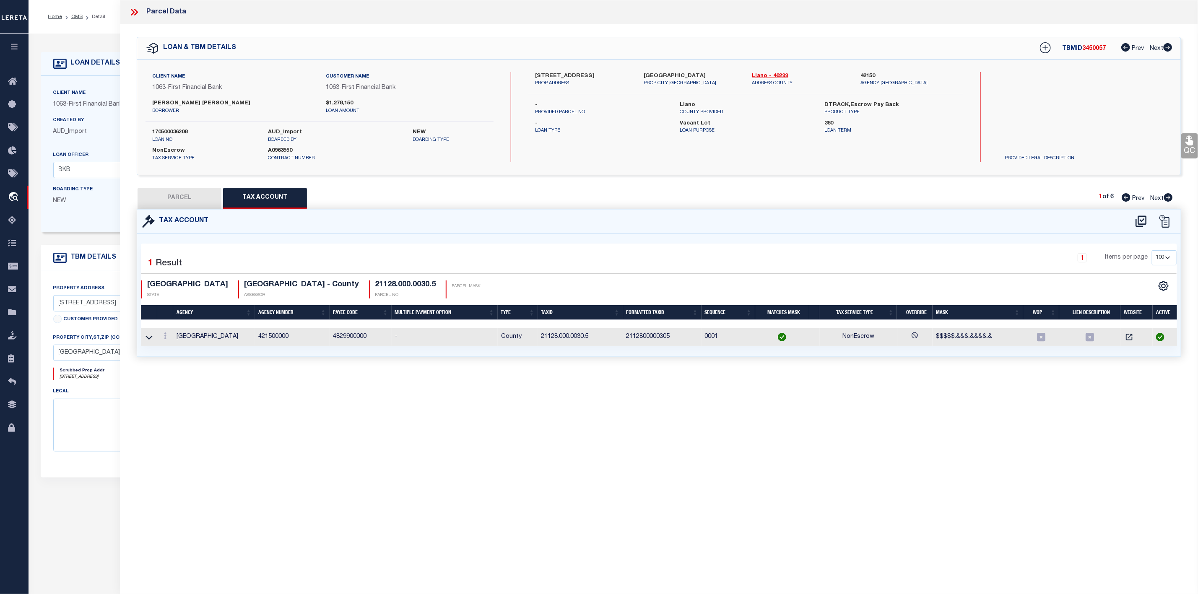
click at [178, 202] on button "PARCEL" at bounding box center [179, 198] width 84 height 21
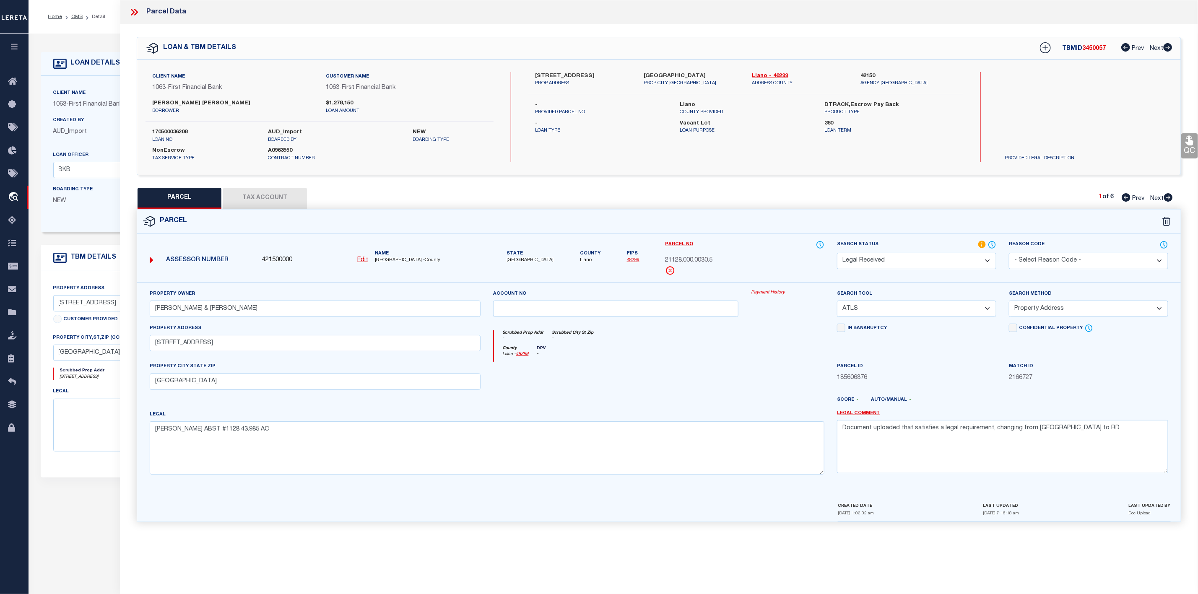
click at [952, 312] on select "-- Select Search Tool -- 3rd Party Website Agency File Agency Website ATLS CNV-…" at bounding box center [916, 309] width 159 height 16
click at [837, 303] on select "-- Select Search Tool -- 3rd Party Website Agency File Agency Website ATLS CNV-…" at bounding box center [916, 309] width 159 height 16
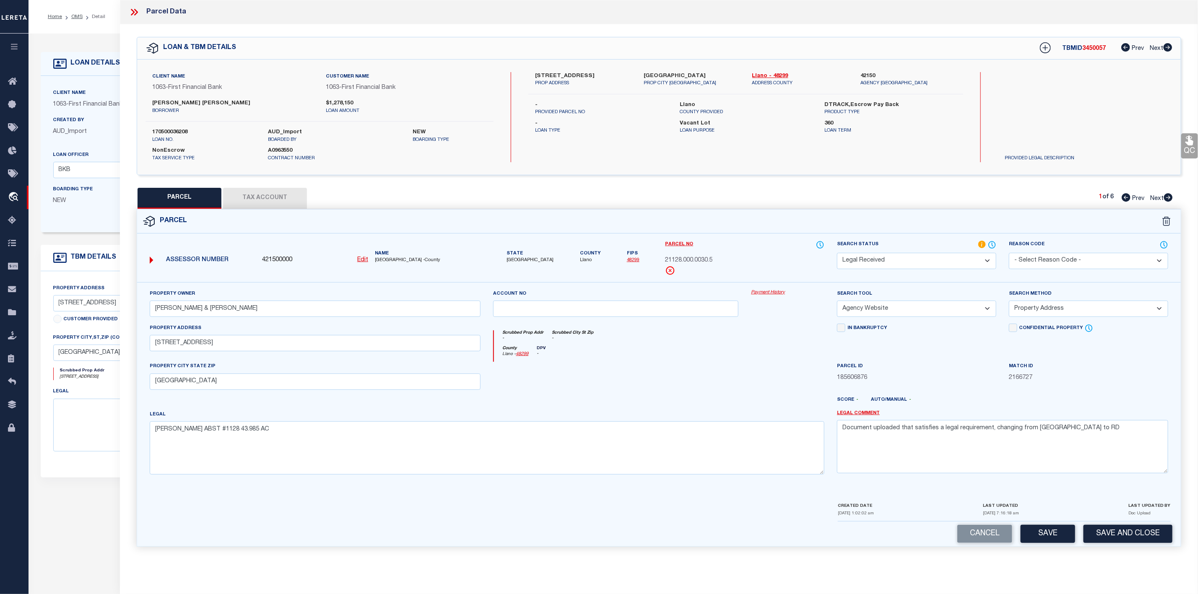
click at [1073, 312] on select "-- Select Search Method -- Property Address Legal Liability Info Provided" at bounding box center [1088, 309] width 159 height 16
click at [1009, 303] on select "-- Select Search Method -- Property Address Legal Liability Info Provided" at bounding box center [1088, 309] width 159 height 16
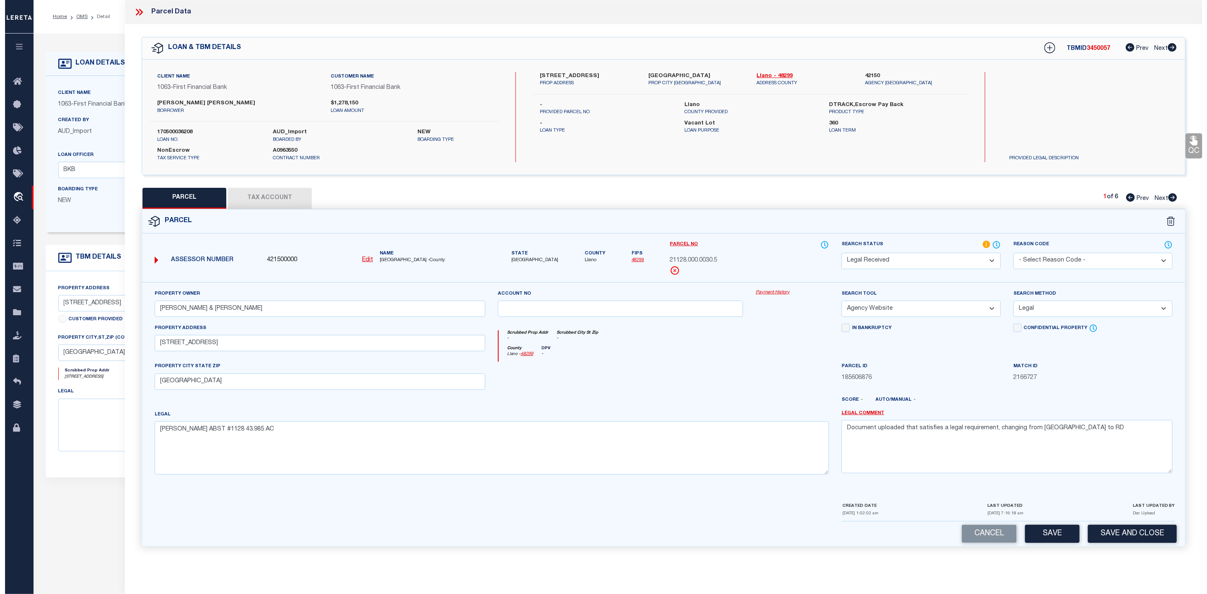
scroll to position [120, 0]
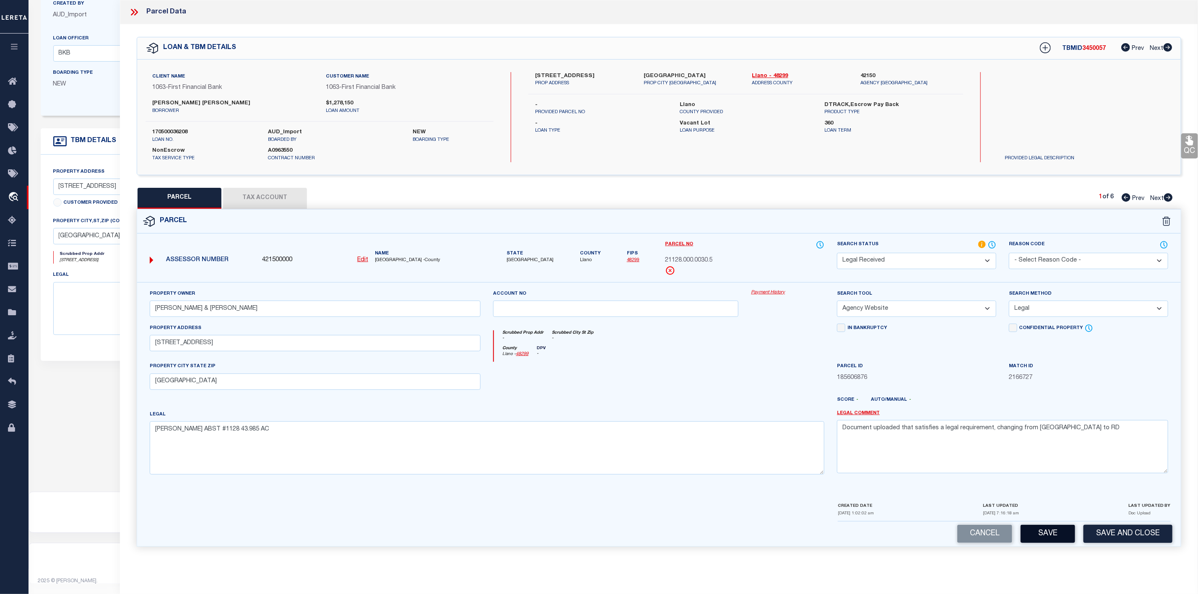
click at [1059, 540] on button "Save" at bounding box center [1047, 534] width 54 height 18
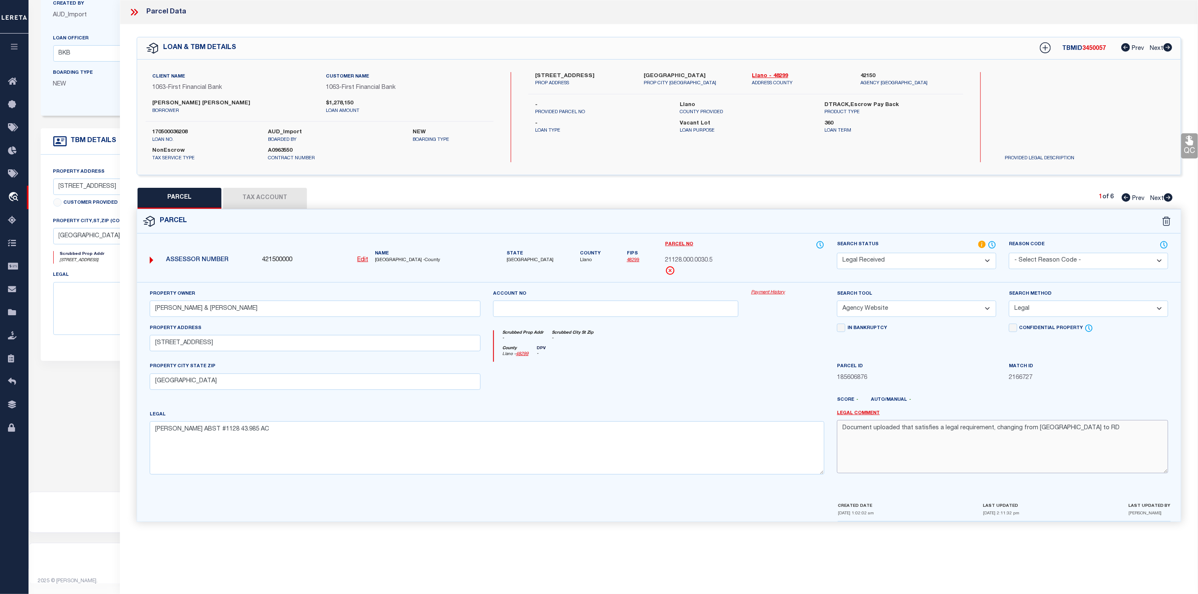
drag, startPoint x: 1079, startPoint y: 437, endPoint x: 837, endPoint y: 438, distance: 242.3
click at [837, 438] on textarea "Document uploaded that satisfies a legal requirement, changing from [GEOGRAPHIC…" at bounding box center [1002, 446] width 331 height 53
click at [1086, 48] on span "3450057" at bounding box center [1093, 49] width 23 height 6
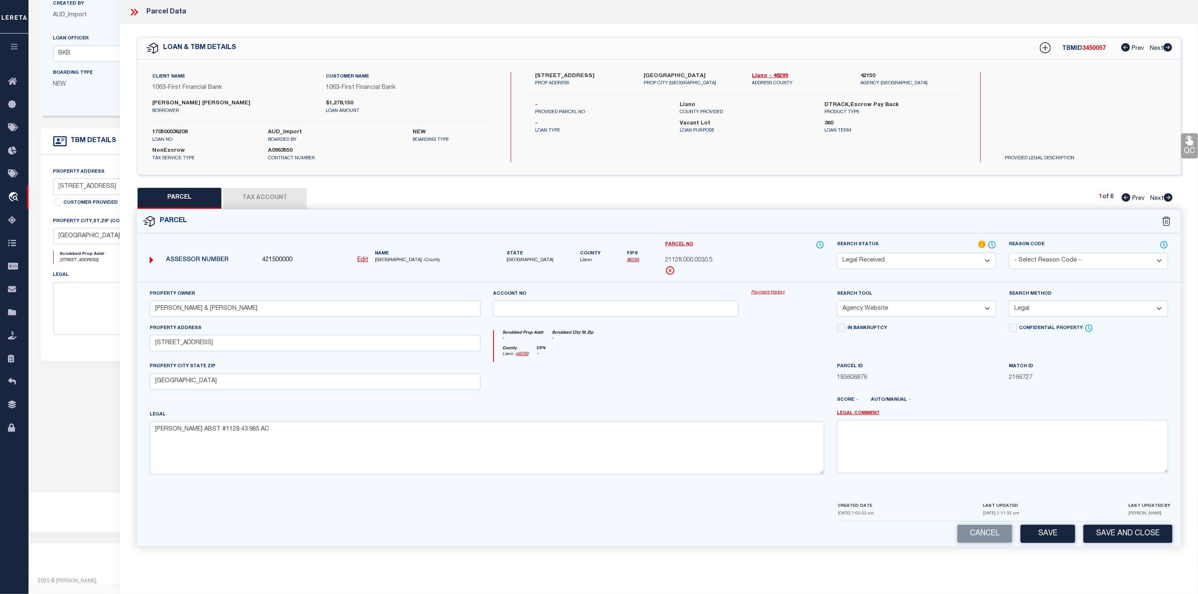
click at [1086, 48] on span "3450057" at bounding box center [1093, 49] width 23 height 6
drag, startPoint x: 722, startPoint y: 259, endPoint x: 664, endPoint y: 263, distance: 58.4
click at [664, 263] on div "Parcel No 21128.000.0030.5" at bounding box center [745, 261] width 172 height 42
click at [580, 260] on span "Llano" at bounding box center [590, 260] width 21 height 7
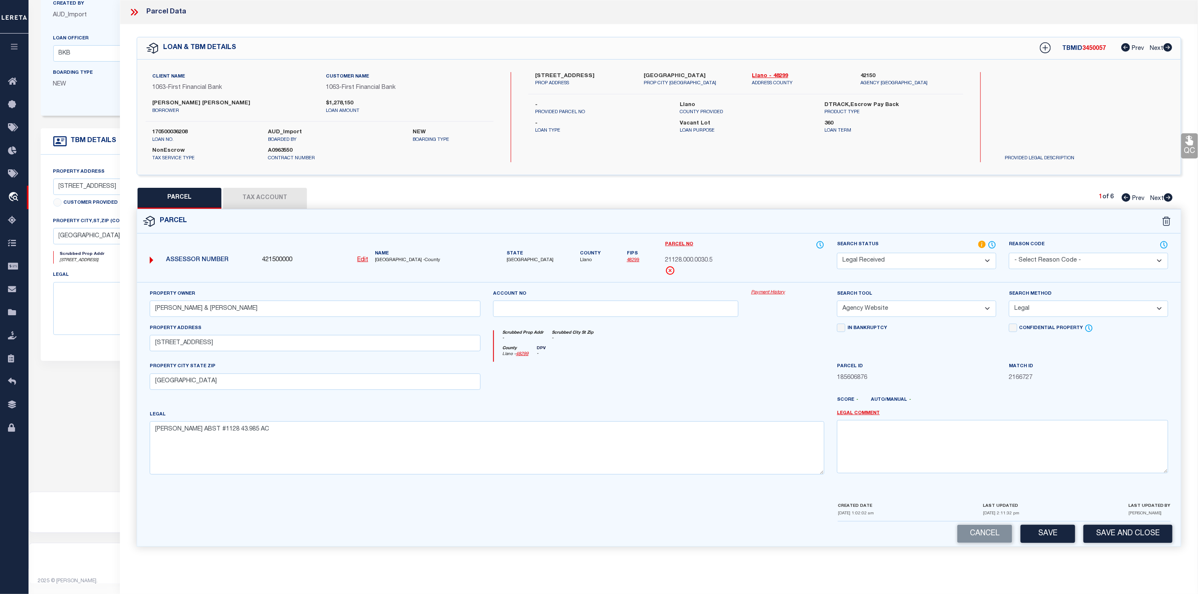
click at [170, 130] on label "170500036208" at bounding box center [203, 132] width 103 height 8
click at [1168, 198] on icon at bounding box center [1168, 197] width 9 height 8
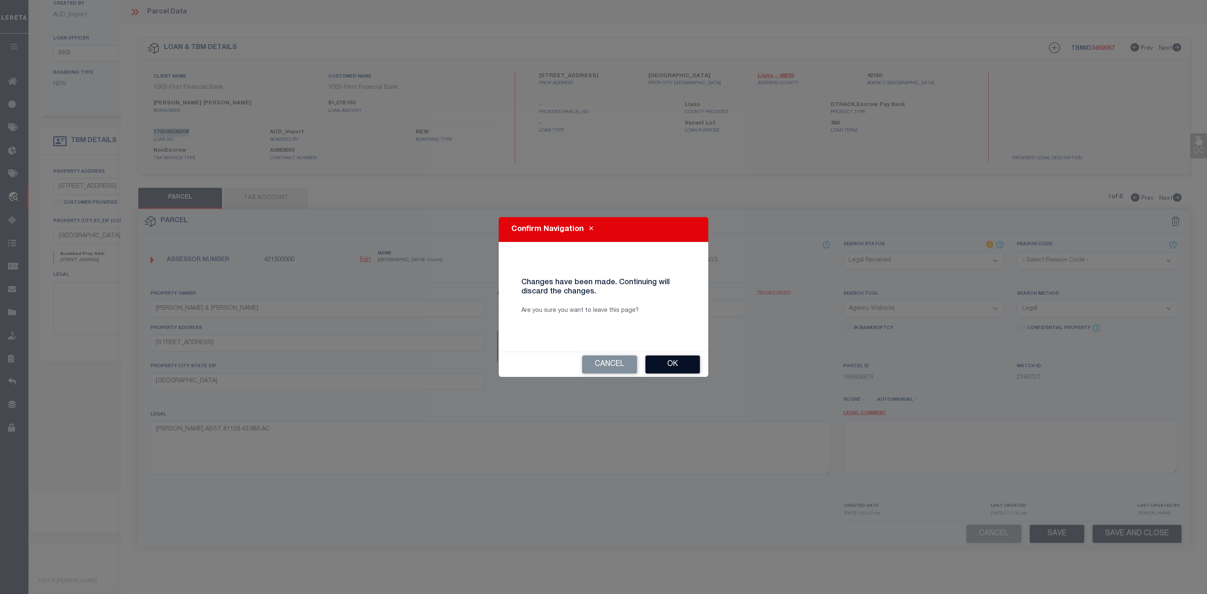
click at [673, 363] on button "Ok" at bounding box center [673, 364] width 54 height 18
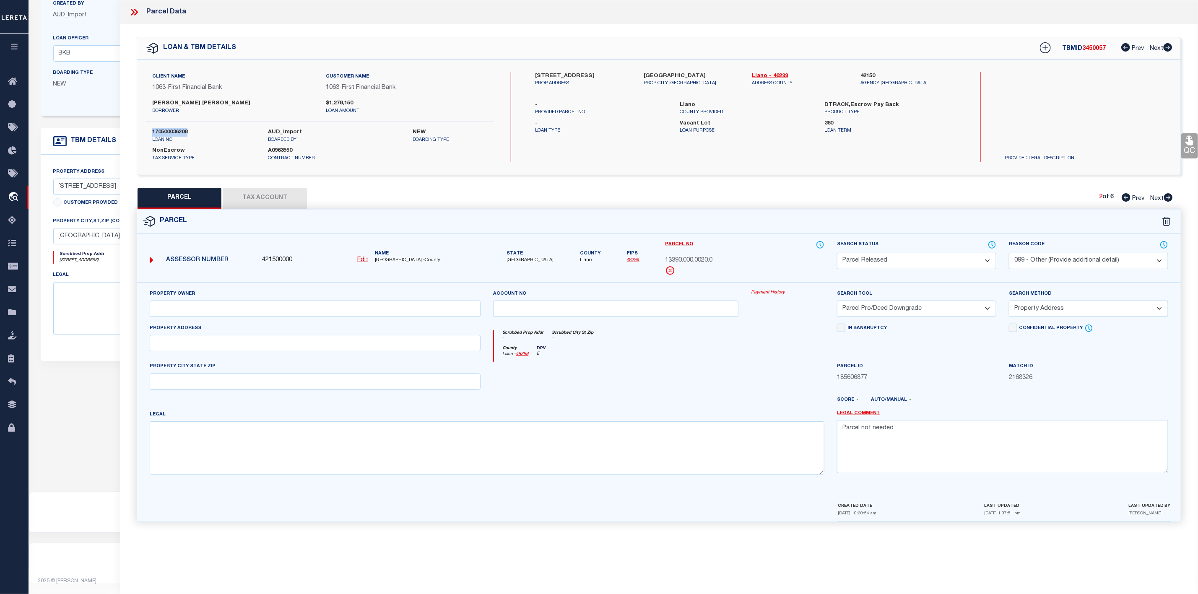
click at [1126, 196] on icon at bounding box center [1125, 197] width 9 height 8
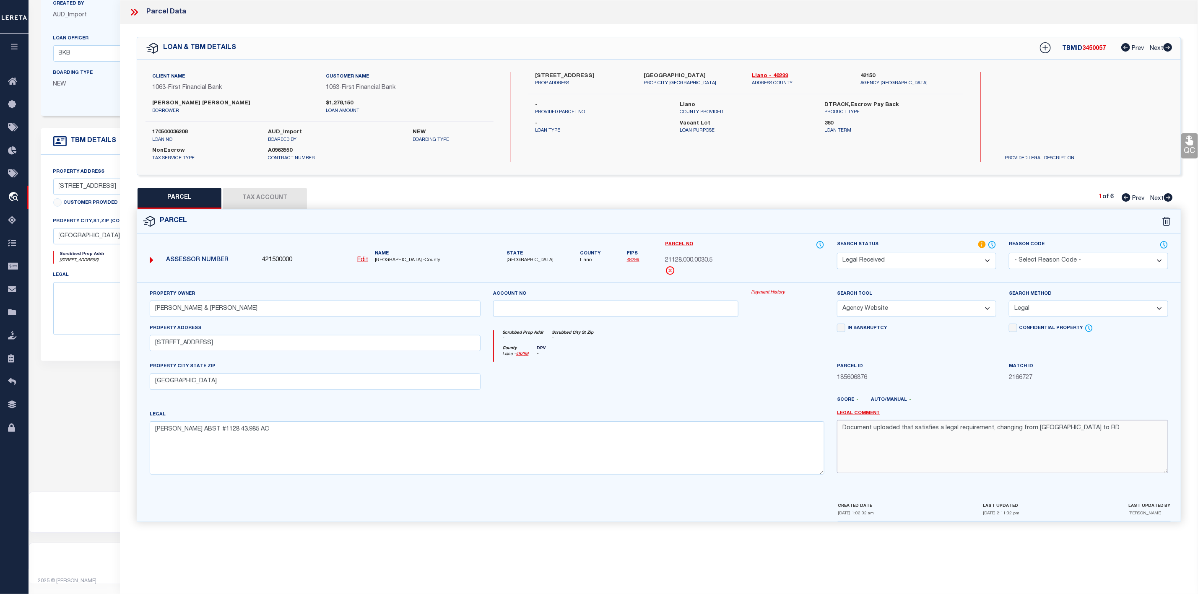
drag, startPoint x: 1071, startPoint y: 432, endPoint x: 842, endPoint y: 436, distance: 229.8
click at [842, 436] on textarea "Document uploaded that satisfies a legal requirement, changing from [GEOGRAPHIC…" at bounding box center [1002, 446] width 331 height 53
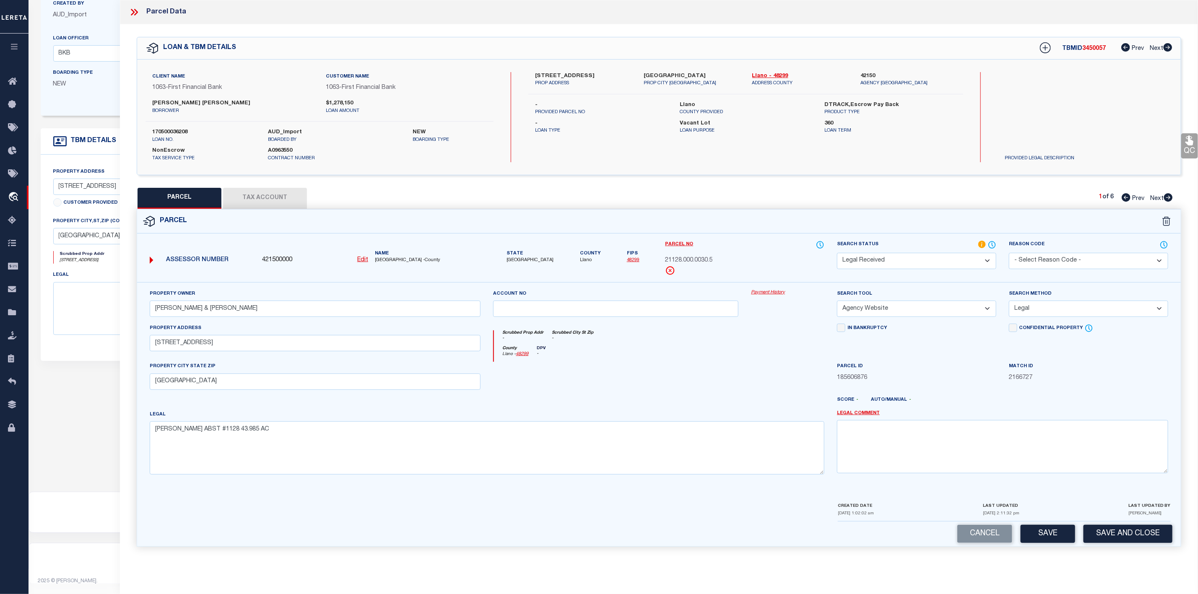
click at [907, 258] on select "Automated Search Bad Parcel Complete Duplicate Parcel High Dollar Reporting In …" at bounding box center [916, 261] width 159 height 16
click at [837, 254] on select "Automated Search Bad Parcel Complete Duplicate Parcel High Dollar Reporting In …" at bounding box center [916, 261] width 159 height 16
click at [1060, 537] on button "Save" at bounding box center [1047, 534] width 54 height 18
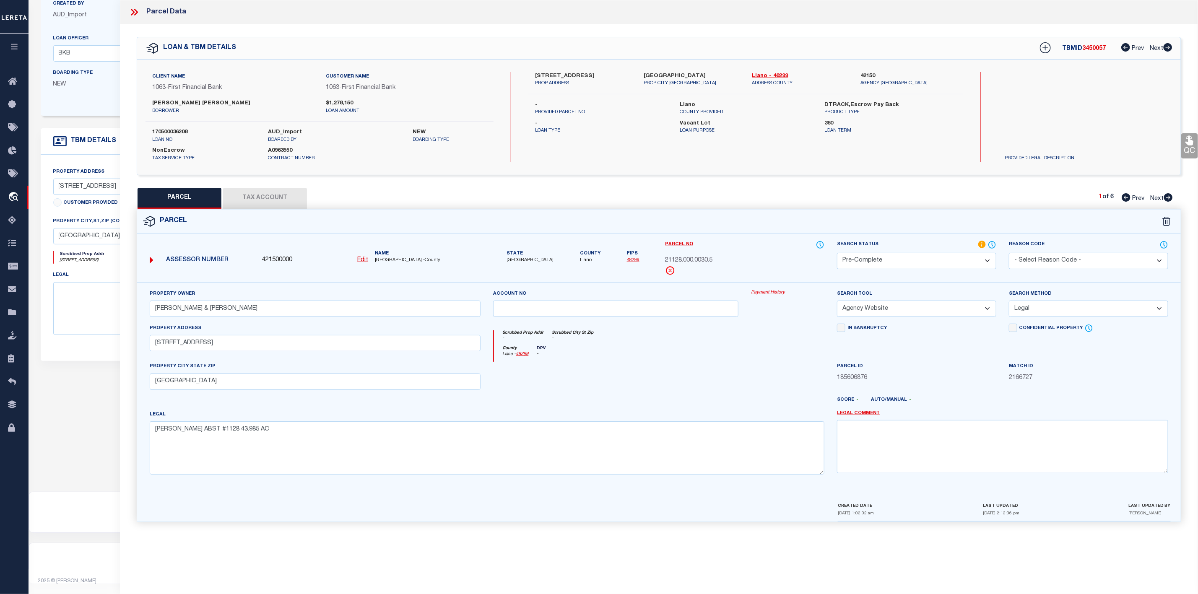
click at [1166, 197] on icon at bounding box center [1168, 197] width 9 height 8
click at [1171, 197] on icon at bounding box center [1168, 197] width 9 height 8
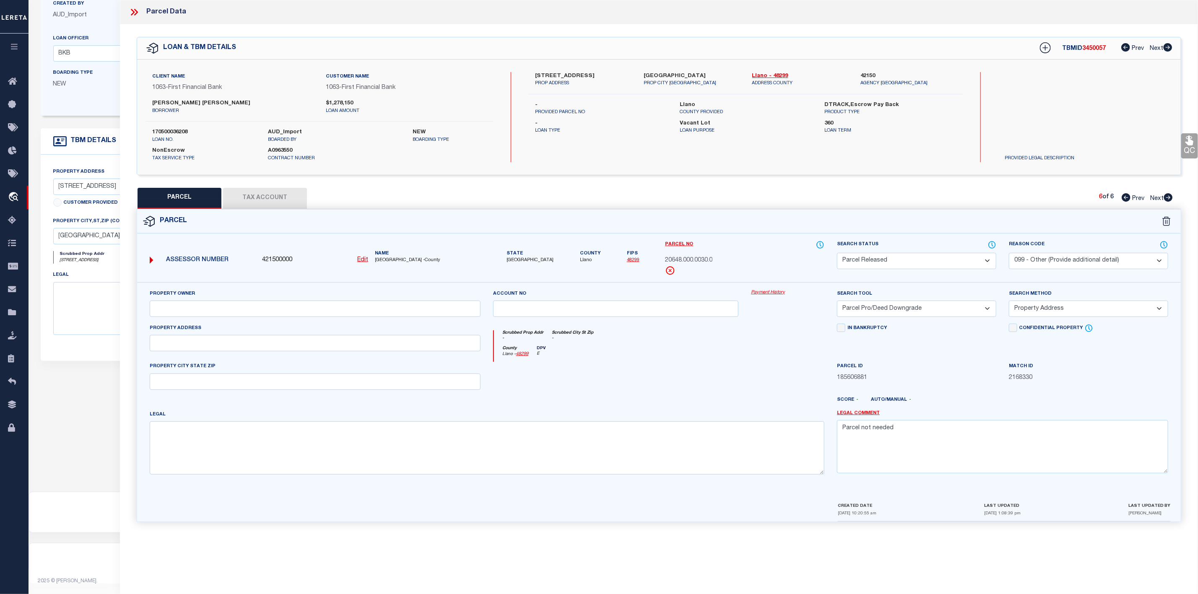
click at [1125, 197] on icon at bounding box center [1125, 197] width 9 height 8
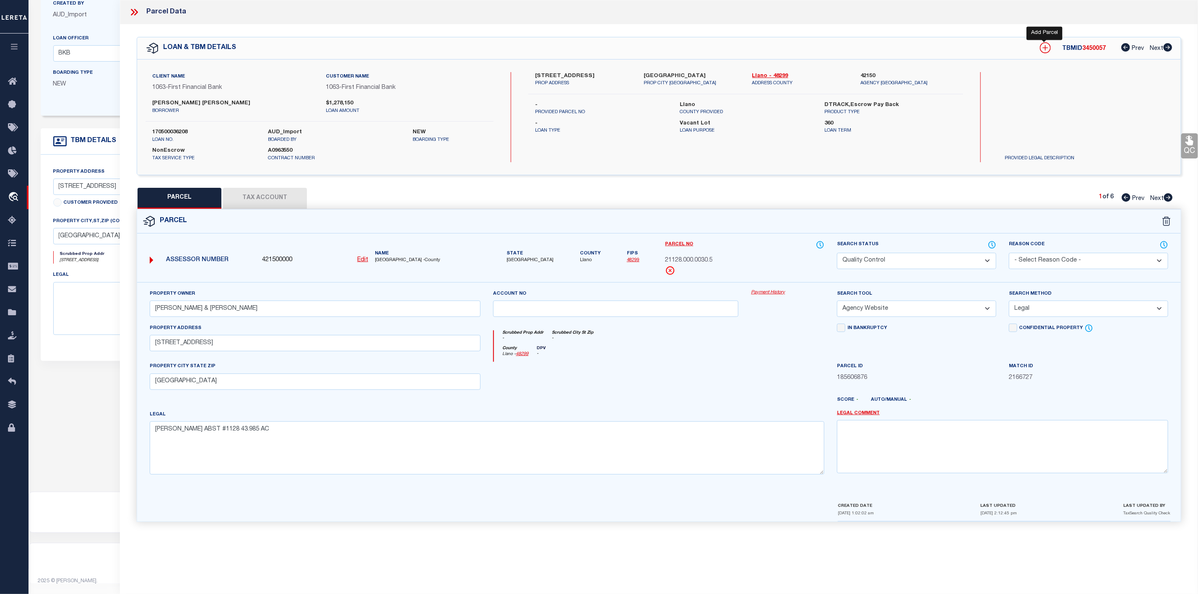
click at [1045, 46] on icon at bounding box center [1045, 47] width 11 height 11
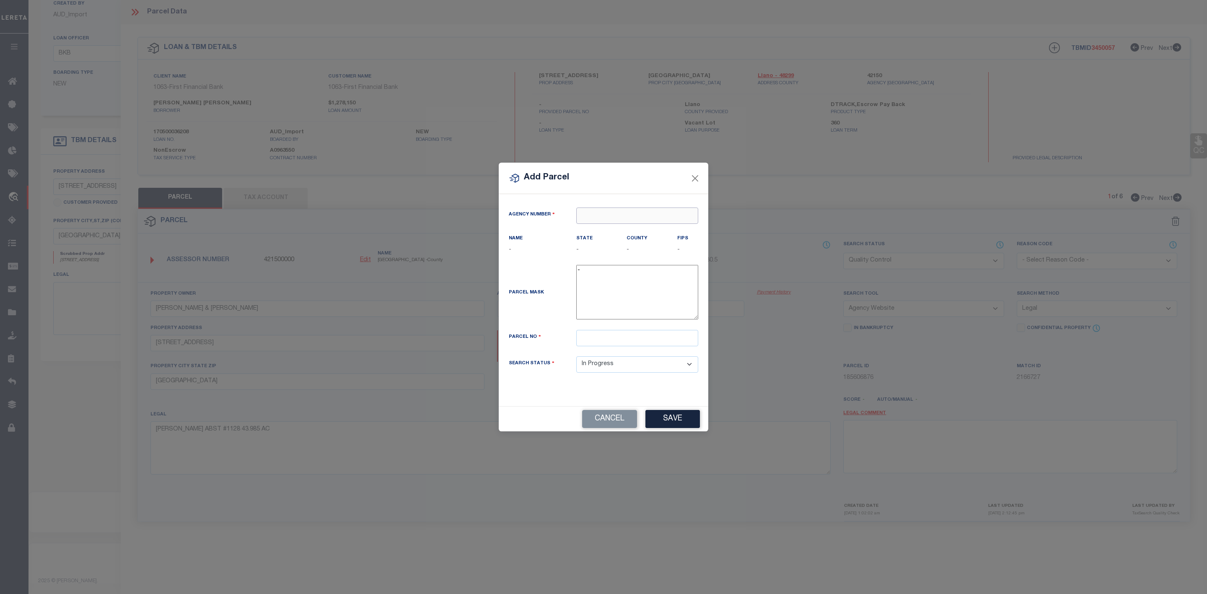
click at [612, 215] on input "text" at bounding box center [637, 216] width 122 height 16
click at [636, 229] on div "421500000 : [GEOGRAPHIC_DATA]" at bounding box center [637, 238] width 121 height 24
click at [617, 337] on input "text" at bounding box center [637, 338] width 122 height 16
paste input "21128-000-0030-7"
click at [672, 424] on button "Save" at bounding box center [673, 419] width 54 height 18
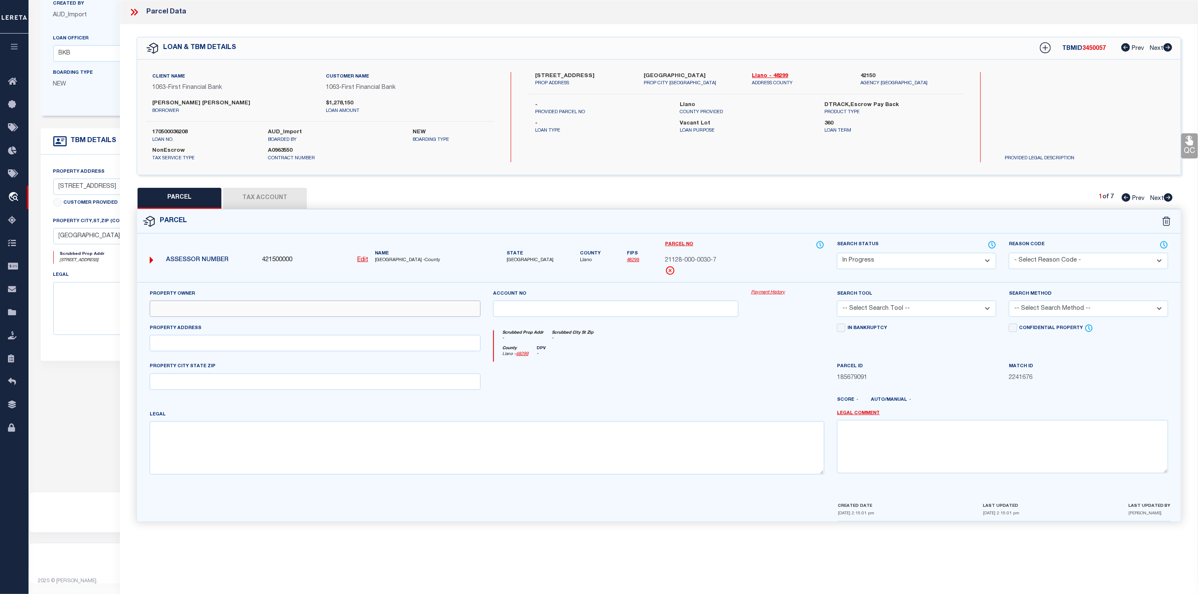
click at [275, 308] on input "text" at bounding box center [315, 309] width 331 height 16
click at [346, 309] on input "text" at bounding box center [315, 309] width 331 height 16
paste input "[PERSON_NAME] & [PERSON_NAME]"
click at [168, 309] on input "[PERSON_NAME] & [PERSON_NAME]" at bounding box center [315, 309] width 331 height 16
click at [192, 342] on input "text" at bounding box center [315, 343] width 331 height 16
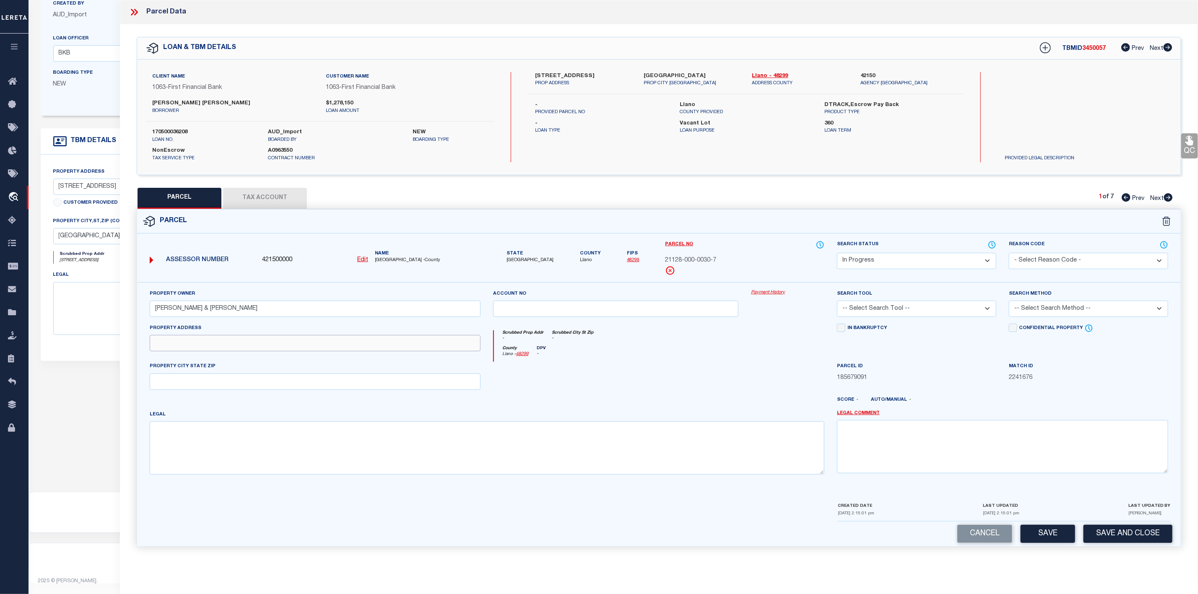
click at [327, 351] on input "text" at bounding box center [315, 343] width 331 height 16
paste input "[STREET_ADDRESS]"
click at [231, 386] on input "text" at bounding box center [315, 382] width 331 height 16
click at [195, 385] on input "text" at bounding box center [315, 382] width 331 height 16
paste input "[GEOGRAPHIC_DATA]"
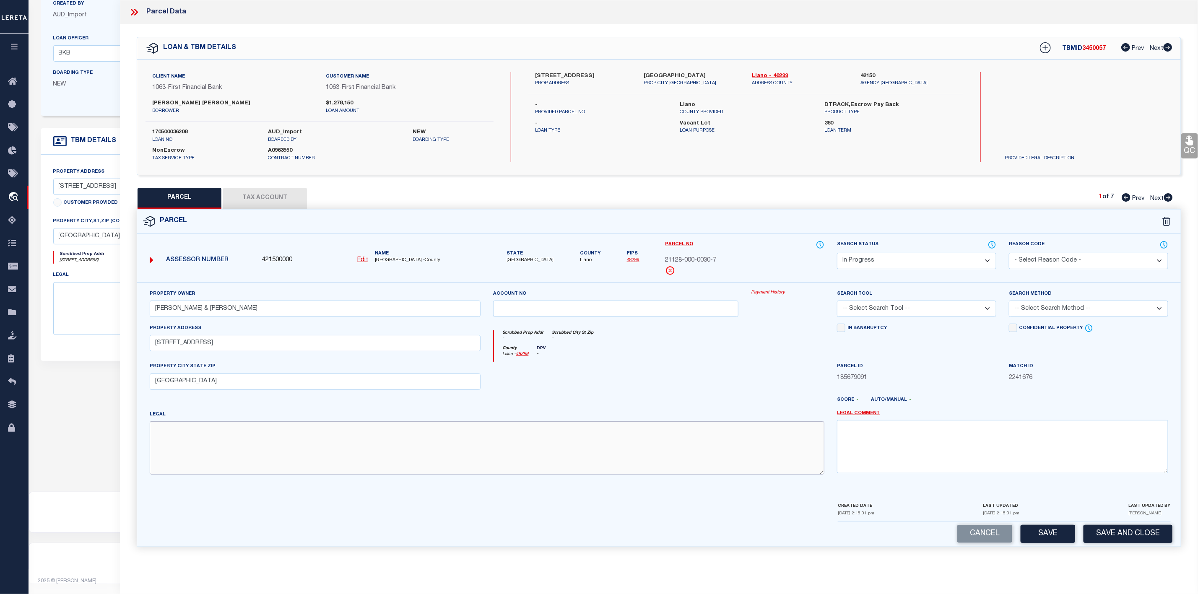
click at [184, 453] on textarea at bounding box center [487, 447] width 675 height 53
click at [177, 436] on textarea at bounding box center [487, 447] width 675 height 53
paste textarea "[PERSON_NAME] ABST #1128 0.500 AC"
click at [896, 307] on select "-- Select Search Tool -- 3rd Party Website Agency File Agency Website ATLS CNV-…" at bounding box center [916, 309] width 159 height 16
click at [837, 303] on select "-- Select Search Tool -- 3rd Party Website Agency File Agency Website ATLS CNV-…" at bounding box center [916, 309] width 159 height 16
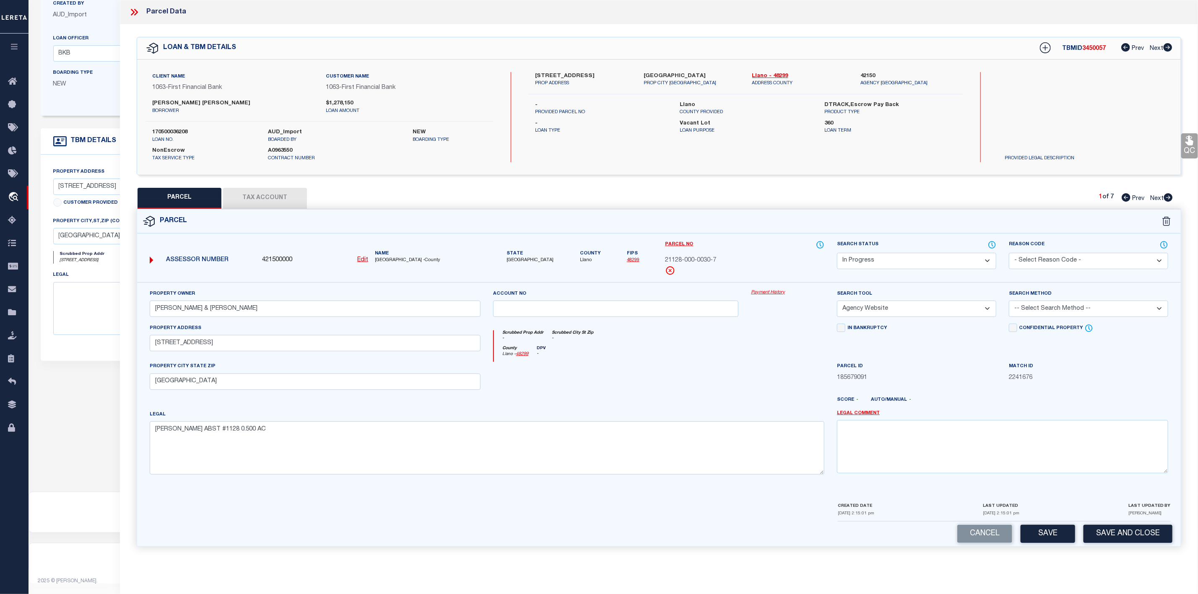
click at [1038, 311] on select "-- Select Search Method -- Property Address Legal Liability Info Provided" at bounding box center [1088, 309] width 159 height 16
click at [1009, 303] on select "-- Select Search Method -- Property Address Legal Liability Info Provided" at bounding box center [1088, 309] width 159 height 16
click at [944, 259] on select "Automated Search Bad Parcel Complete Duplicate Parcel High Dollar Reporting In …" at bounding box center [916, 261] width 159 height 16
click at [837, 254] on select "Automated Search Bad Parcel Complete Duplicate Parcel High Dollar Reporting In …" at bounding box center [916, 261] width 159 height 16
click at [1061, 540] on button "Save" at bounding box center [1047, 534] width 54 height 18
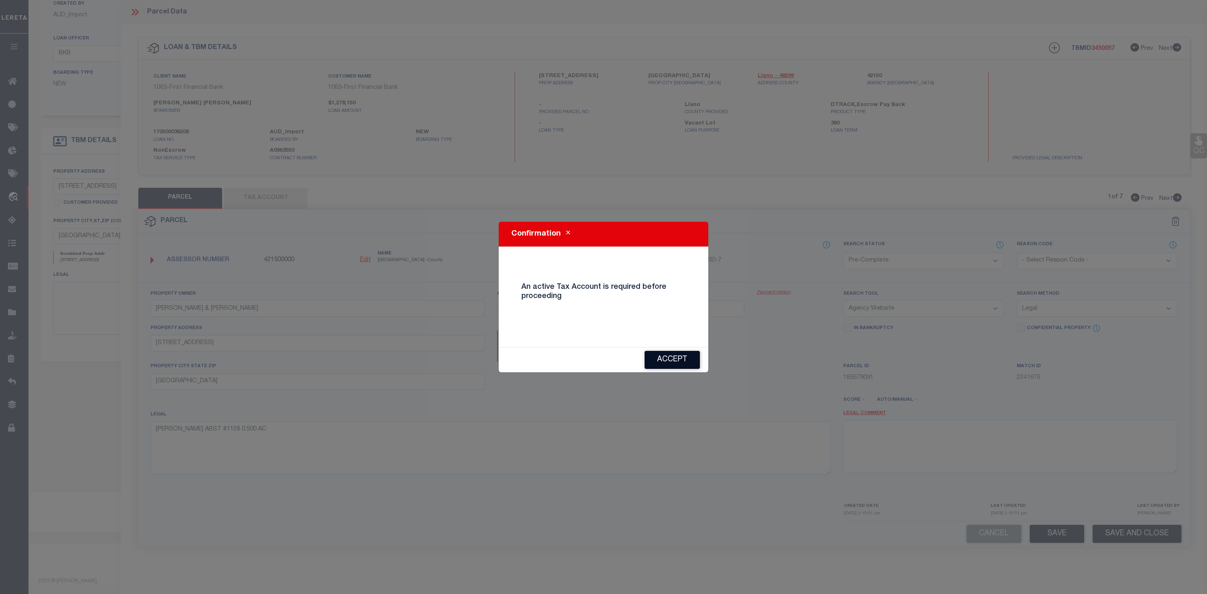
click at [682, 358] on button "Accept" at bounding box center [672, 360] width 55 height 18
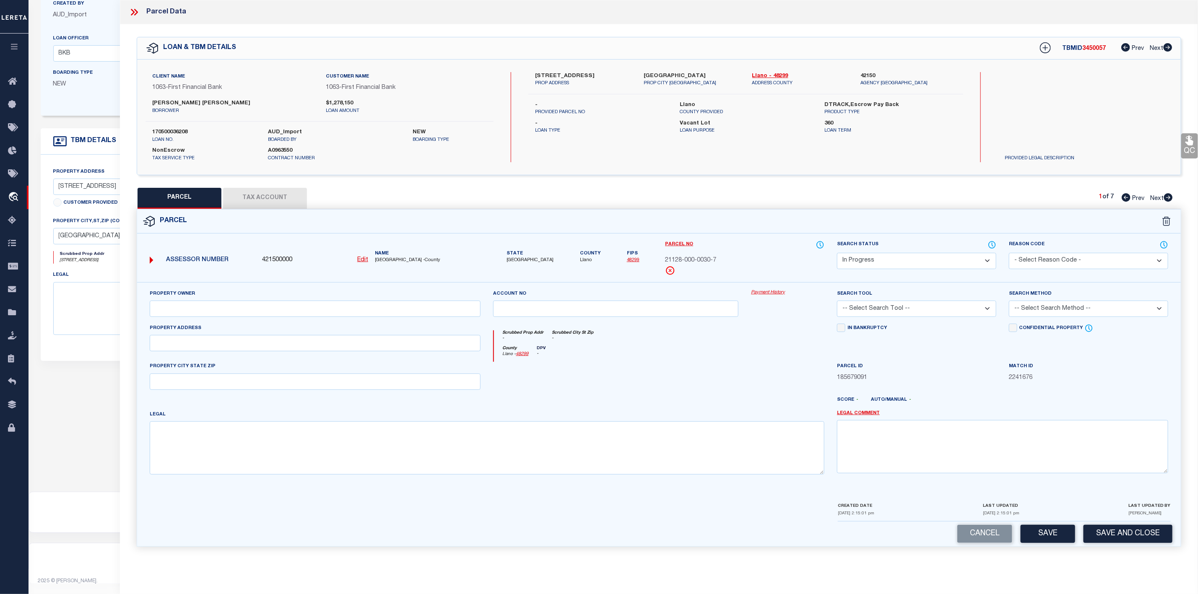
click at [910, 309] on select "-- Select Search Tool -- 3rd Party Website Agency File Agency Website ATLS CNV-…" at bounding box center [916, 309] width 159 height 16
click at [837, 303] on select "-- Select Search Tool -- 3rd Party Website Agency File Agency Website ATLS CNV-…" at bounding box center [916, 309] width 159 height 16
click at [1040, 311] on select "-- Select Search Method -- Property Address Legal Liability Info Provided" at bounding box center [1088, 309] width 159 height 16
click at [1009, 303] on select "-- Select Search Method -- Property Address Legal Liability Info Provided" at bounding box center [1088, 309] width 159 height 16
click at [182, 449] on textarea at bounding box center [487, 447] width 675 height 53
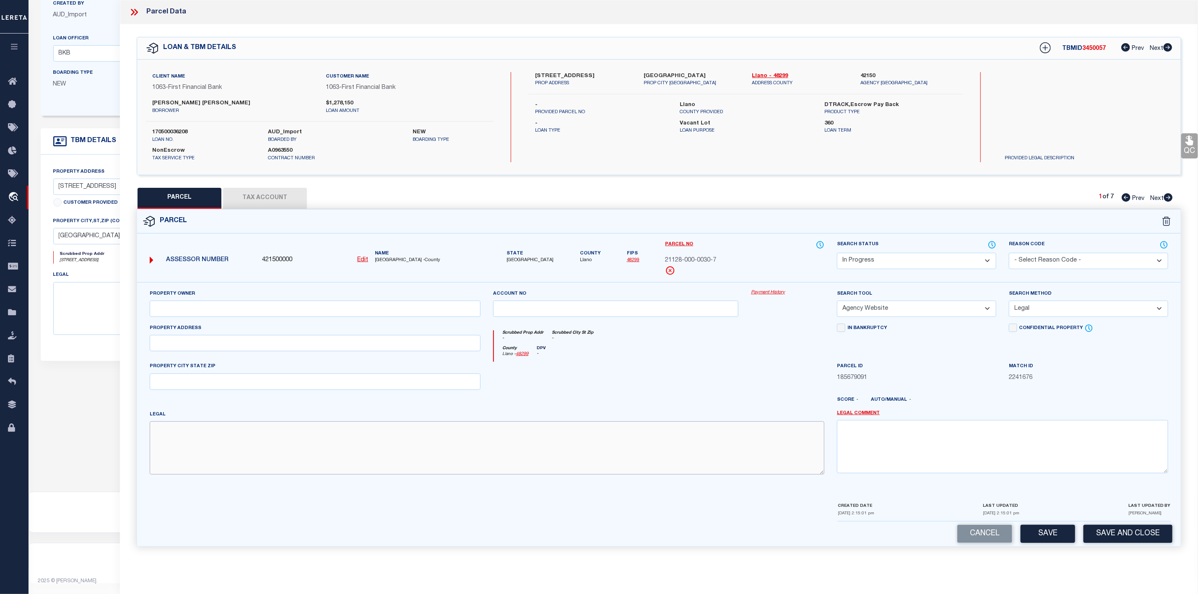
paste textarea "[PERSON_NAME] ABST #1128 0.500 AC"
click at [202, 311] on input "text" at bounding box center [315, 309] width 331 height 16
click at [179, 311] on input "text" at bounding box center [315, 309] width 331 height 16
paste input "[PERSON_NAME] & [PERSON_NAME]"
click at [202, 342] on input "text" at bounding box center [315, 343] width 331 height 16
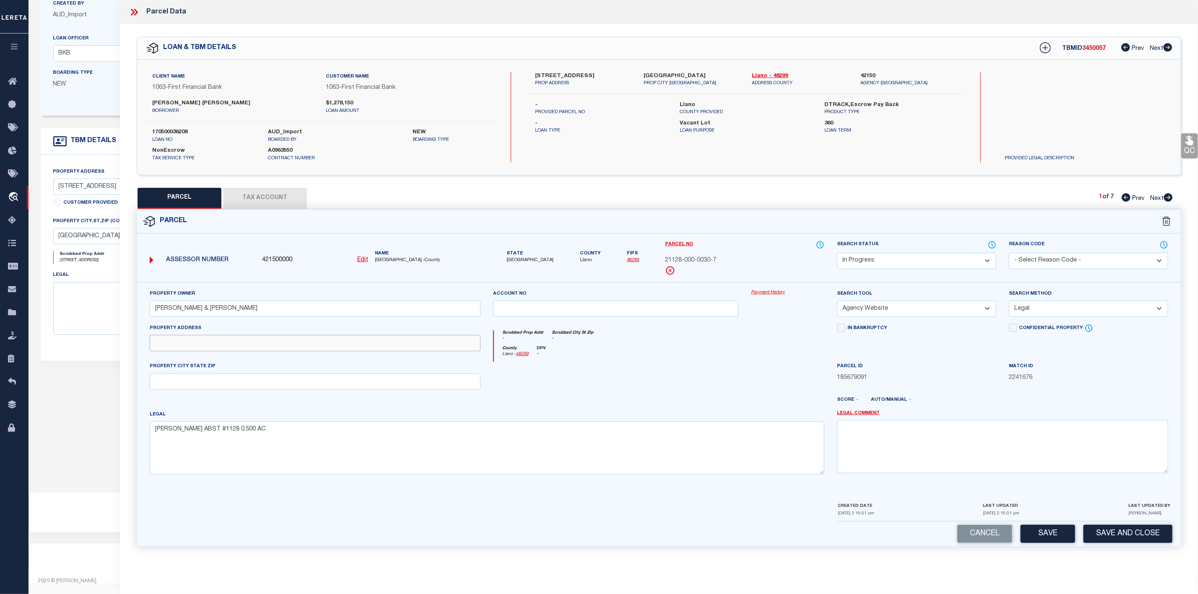
paste input "[STREET_ADDRESS]"
click at [184, 380] on input "text" at bounding box center [315, 382] width 331 height 16
paste input "[GEOGRAPHIC_DATA]"
click at [1047, 543] on button "Save" at bounding box center [1047, 534] width 54 height 18
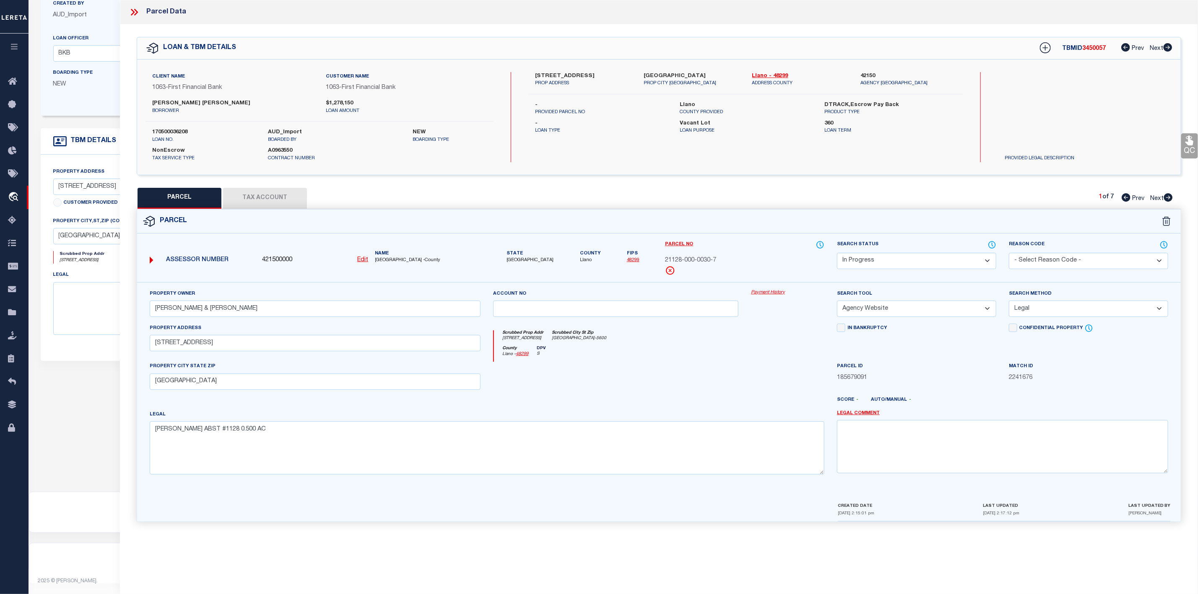
click at [259, 194] on button "Tax Account" at bounding box center [265, 198] width 84 height 21
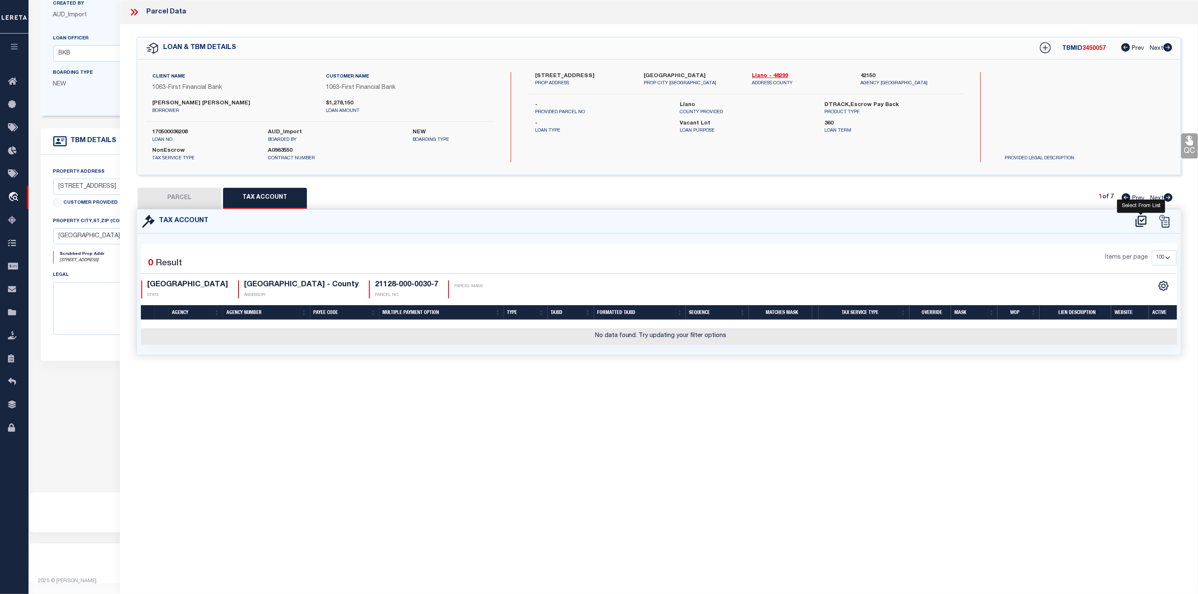
click at [1140, 226] on icon at bounding box center [1141, 221] width 14 height 13
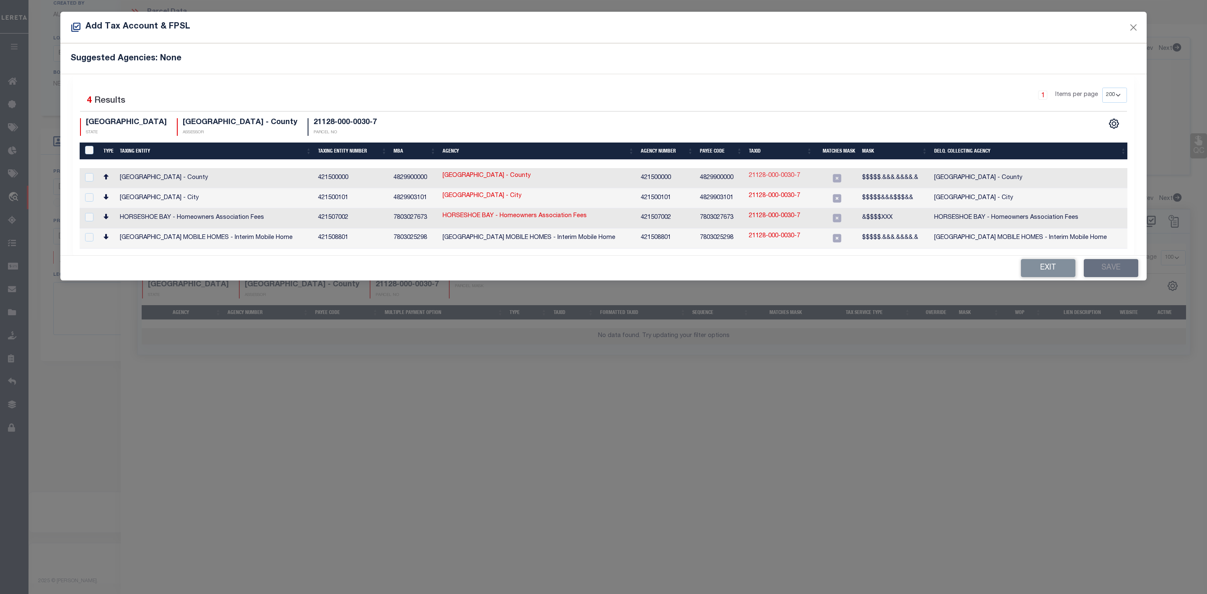
click at [784, 179] on link "21128-000-0030-7" at bounding box center [774, 175] width 51 height 9
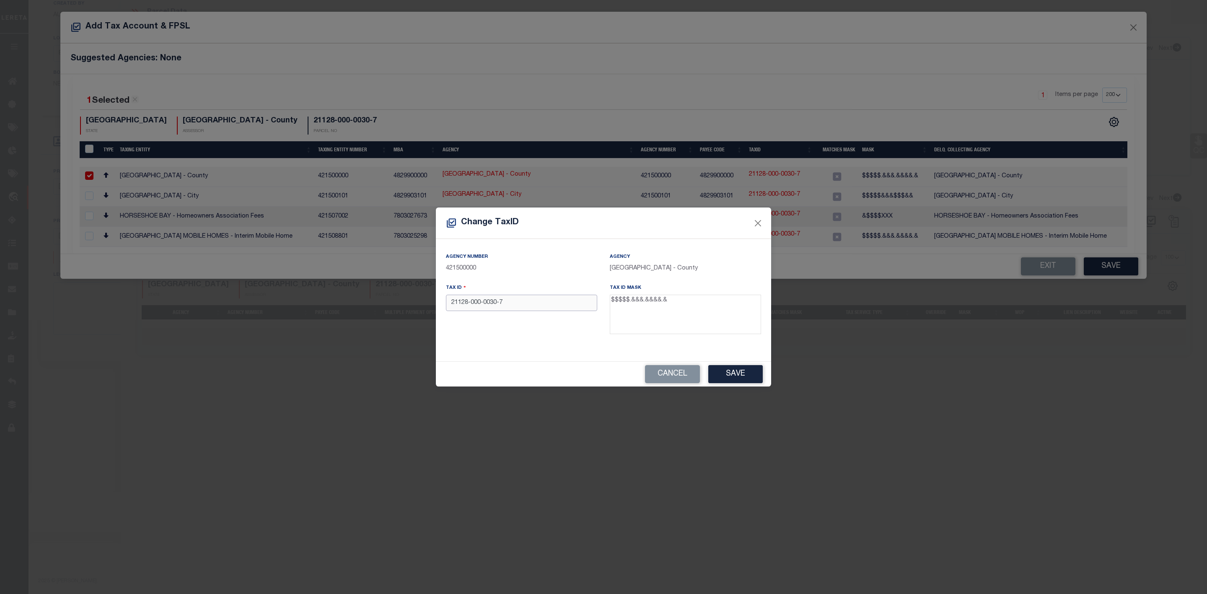
click at [501, 301] on input "21128-000-0030-7" at bounding box center [521, 303] width 151 height 16
click at [483, 301] on input "21128-000-0030.7" at bounding box center [521, 303] width 151 height 16
click at [472, 305] on input "21128-000.0030.7" at bounding box center [521, 303] width 151 height 16
click at [531, 306] on input "21128.000.0030.7" at bounding box center [521, 303] width 151 height 16
click at [742, 375] on button "Save" at bounding box center [735, 374] width 54 height 18
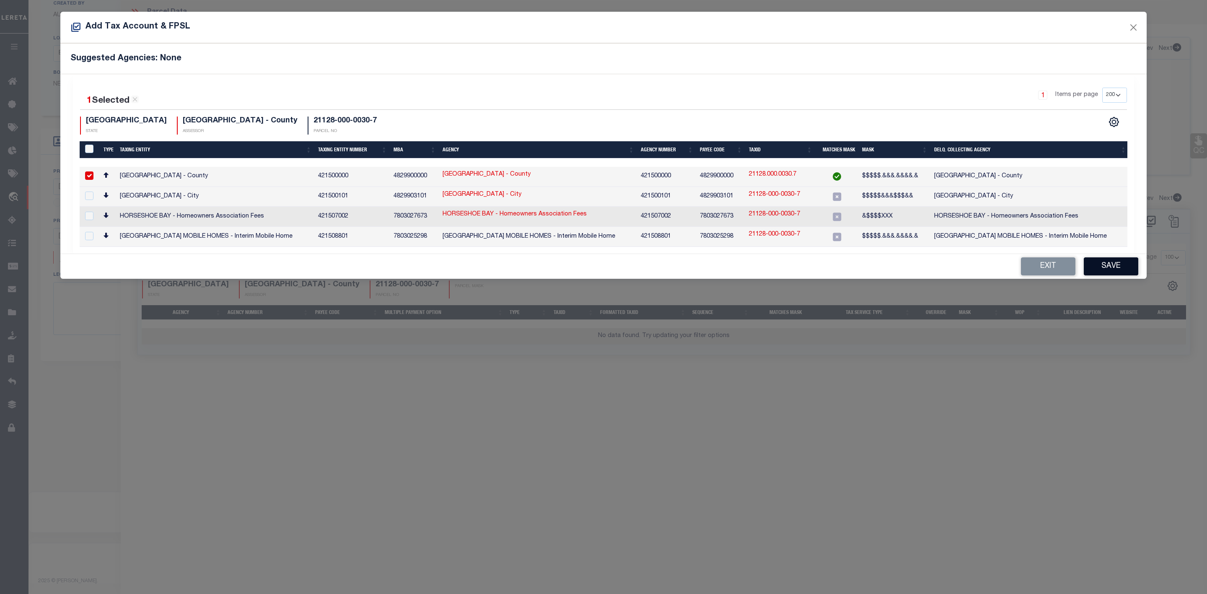
click at [1105, 271] on button "Save" at bounding box center [1111, 266] width 54 height 18
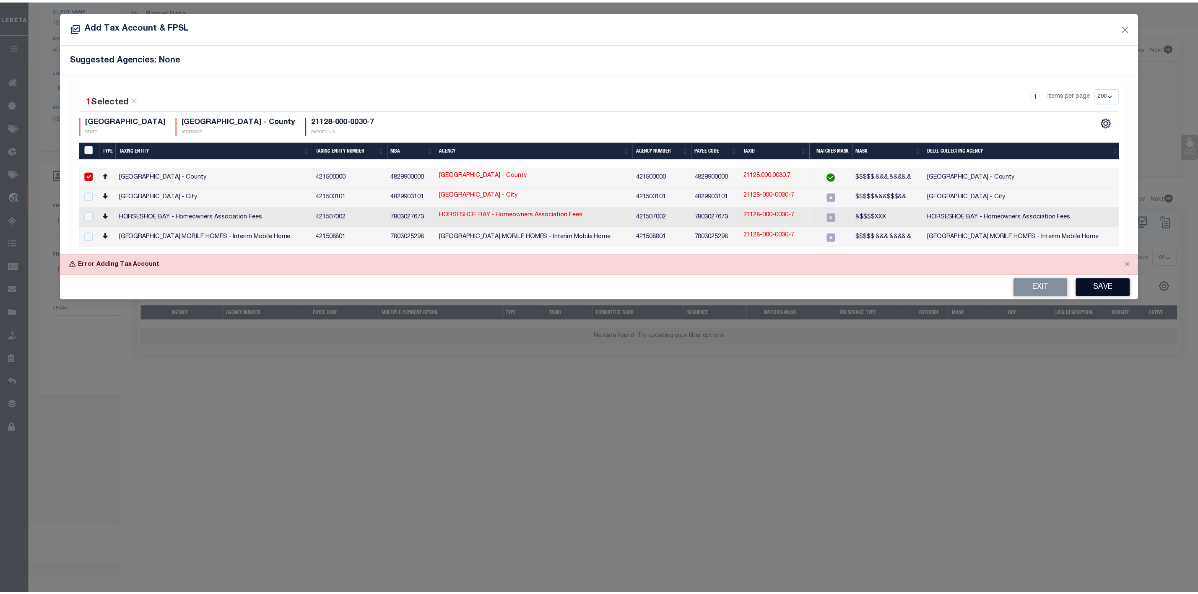
scroll to position [157, 0]
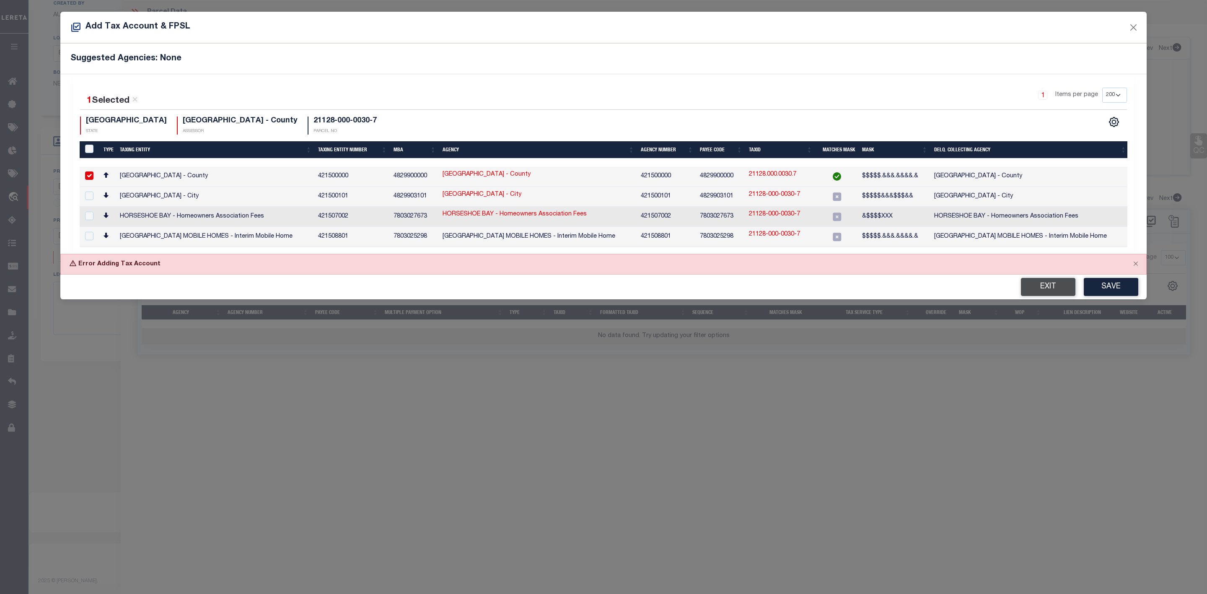
click at [1049, 293] on button "Exit" at bounding box center [1048, 287] width 54 height 18
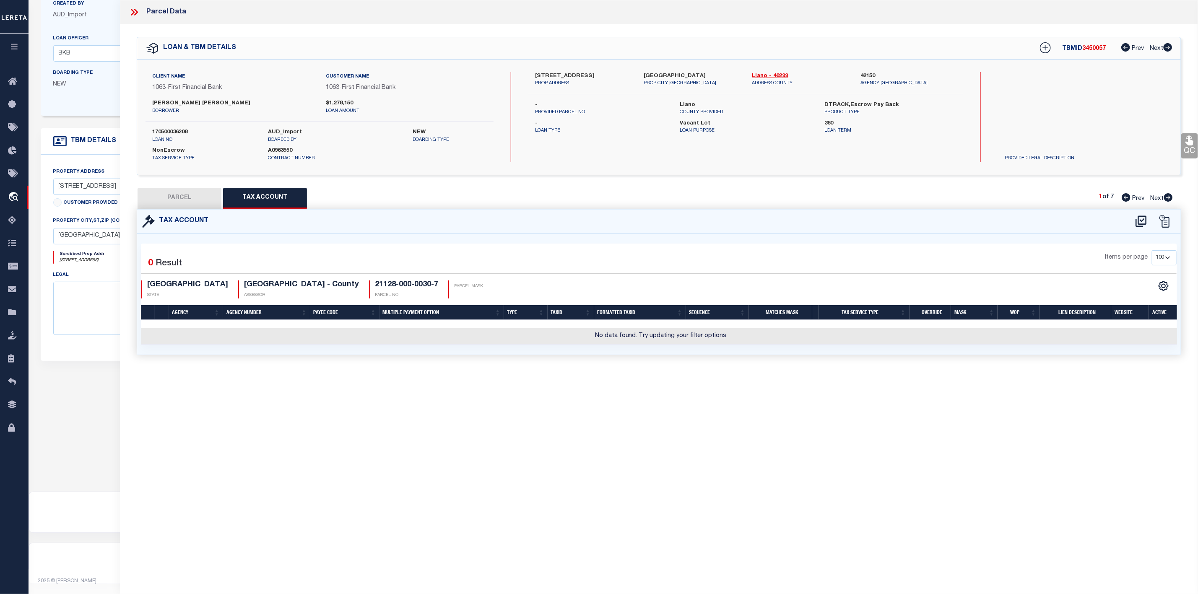
click at [185, 201] on button "PARCEL" at bounding box center [179, 198] width 84 height 21
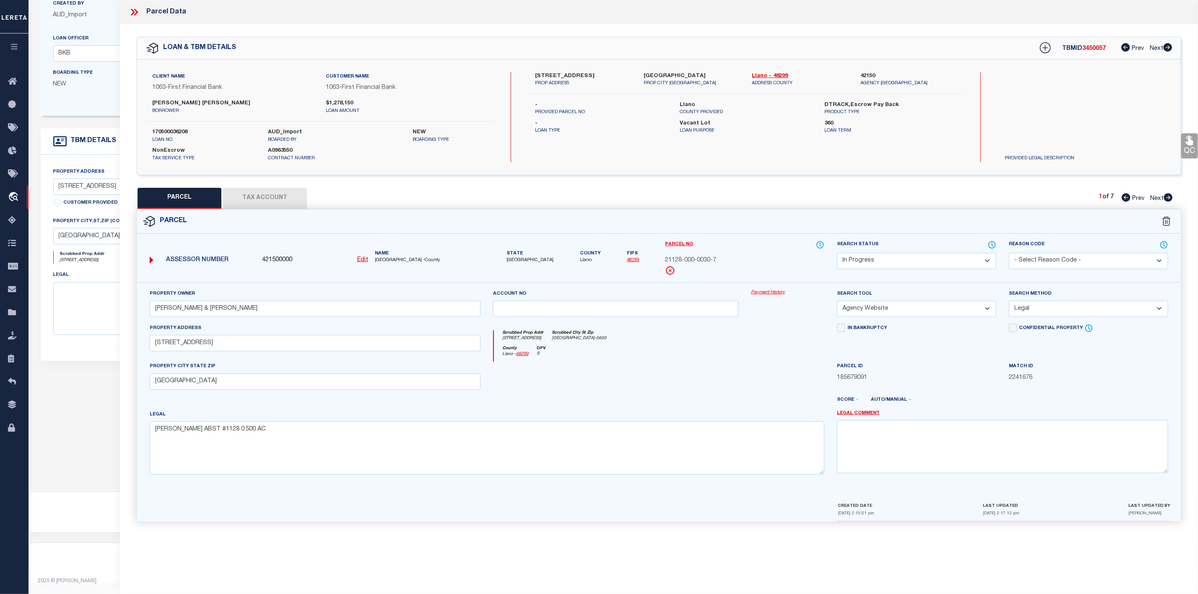
scroll to position [120, 0]
click at [242, 197] on button "Tax Account" at bounding box center [265, 198] width 84 height 21
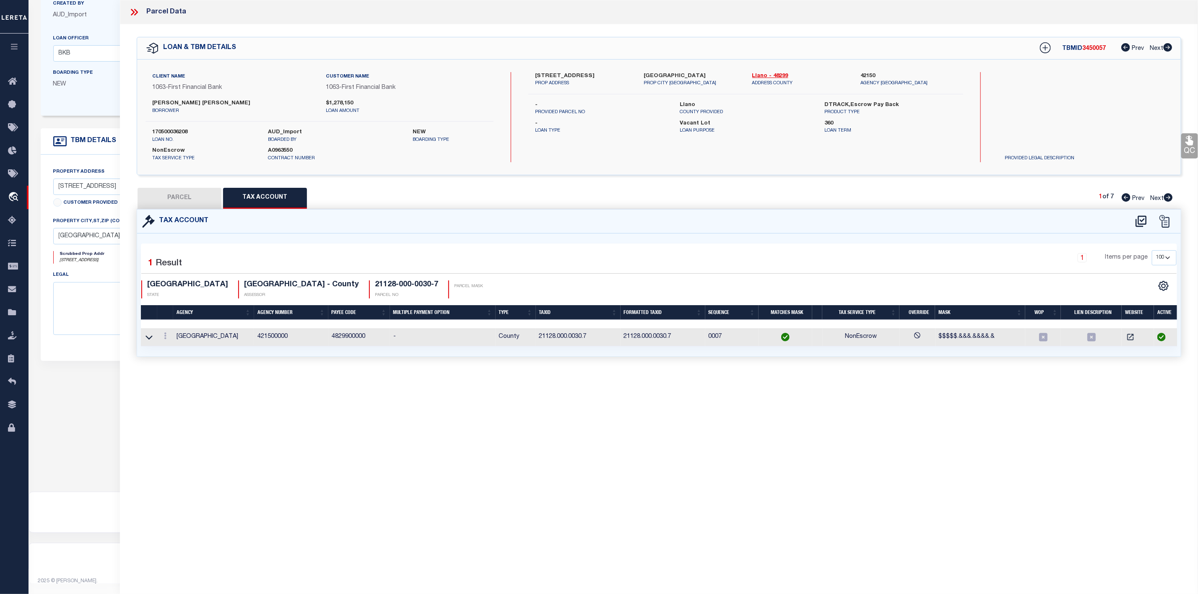
click at [180, 202] on button "PARCEL" at bounding box center [179, 198] width 84 height 21
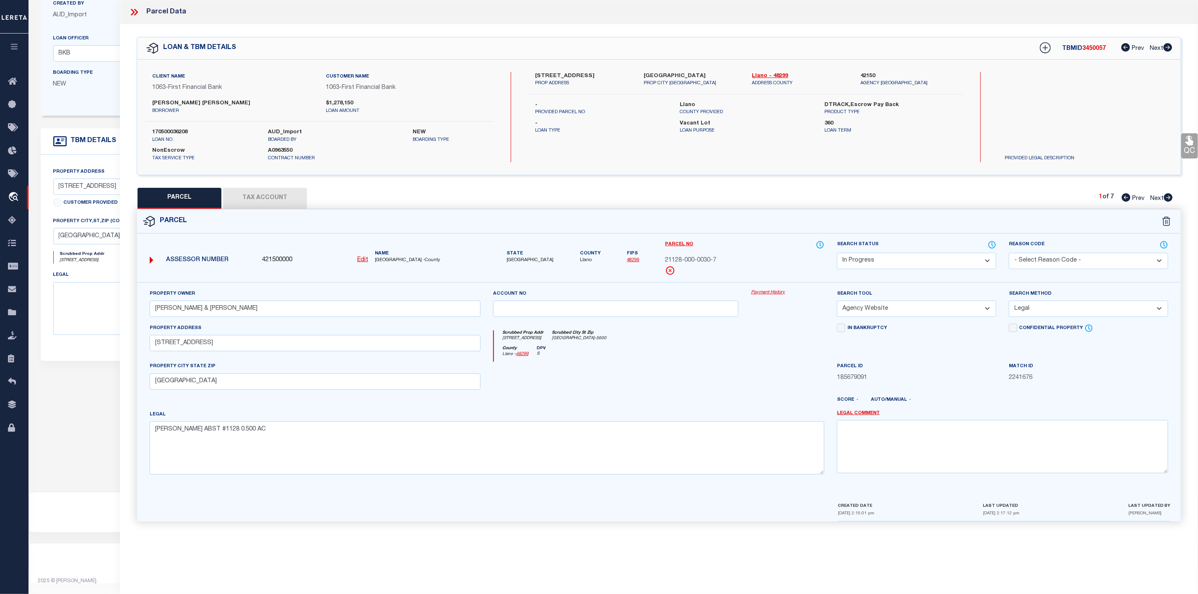
click at [896, 258] on select "Automated Search Bad Parcel Complete Duplicate Parcel High Dollar Reporting In …" at bounding box center [916, 261] width 159 height 16
click at [837, 254] on select "Automated Search Bad Parcel Complete Duplicate Parcel High Dollar Reporting In …" at bounding box center [916, 261] width 159 height 16
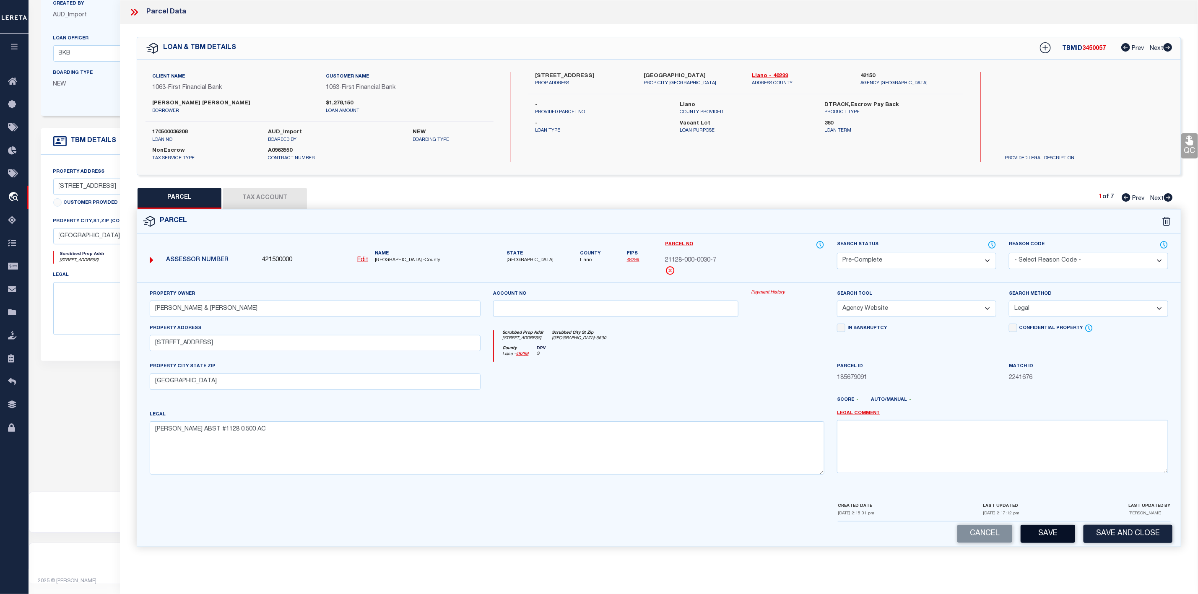
click at [1059, 539] on button "Save" at bounding box center [1047, 534] width 54 height 18
drag, startPoint x: 724, startPoint y: 259, endPoint x: 659, endPoint y: 261, distance: 65.0
click at [659, 261] on div "Parcel No 21128-000-0030-7" at bounding box center [745, 261] width 172 height 42
click at [135, 10] on icon at bounding box center [136, 12] width 4 height 7
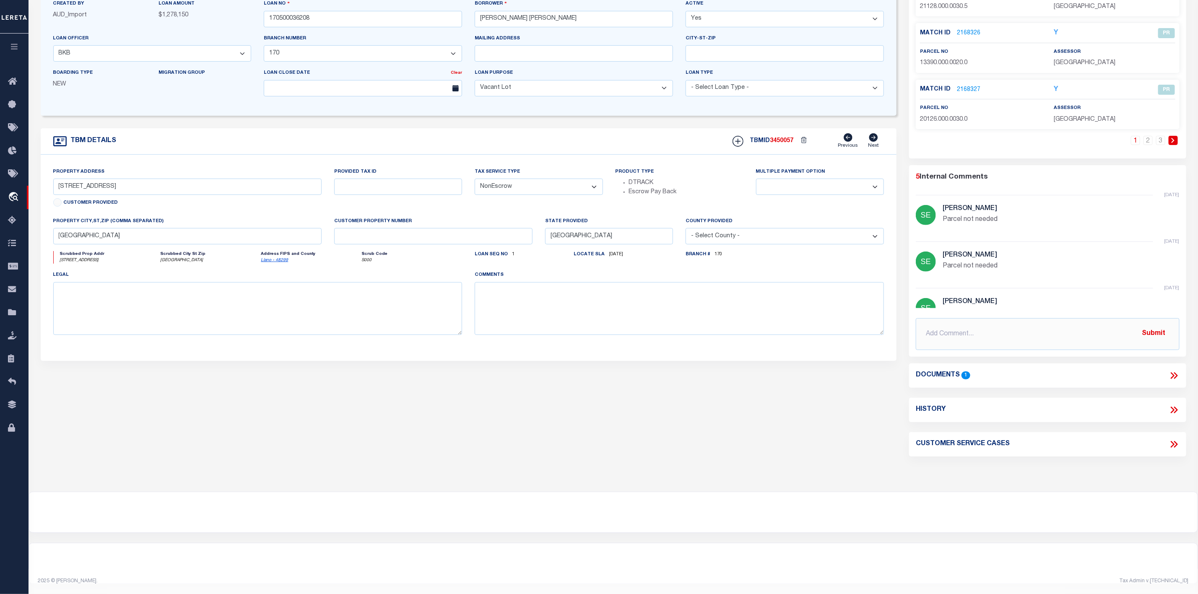
scroll to position [0, 0]
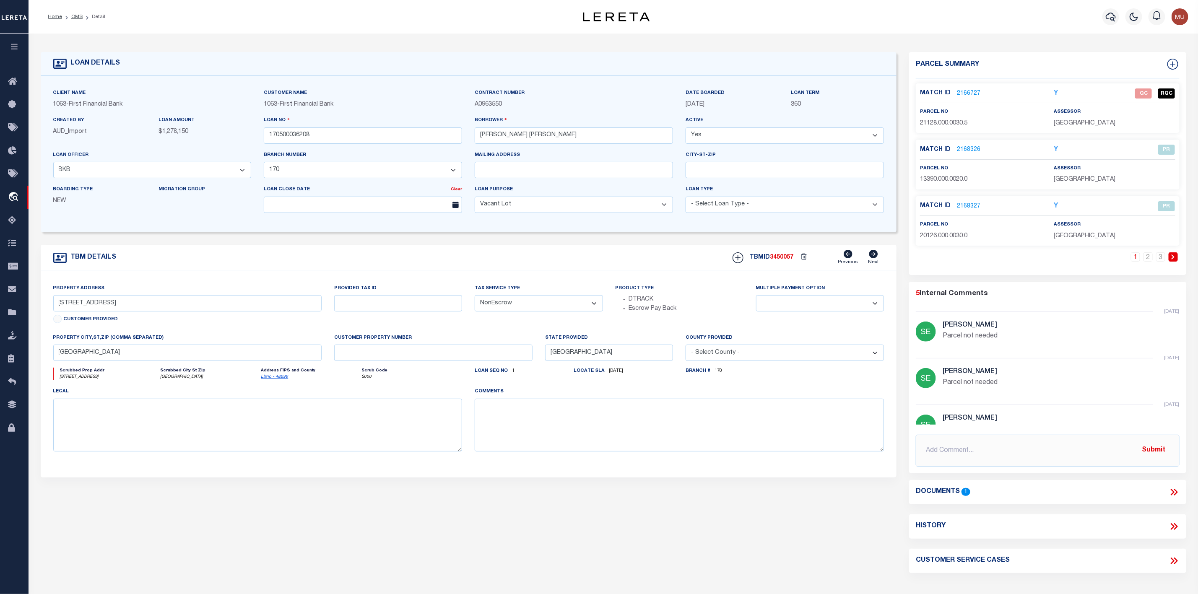
click at [75, 20] on li "OMS" at bounding box center [72, 17] width 21 height 8
click at [77, 18] on link "OMS" at bounding box center [76, 16] width 11 height 5
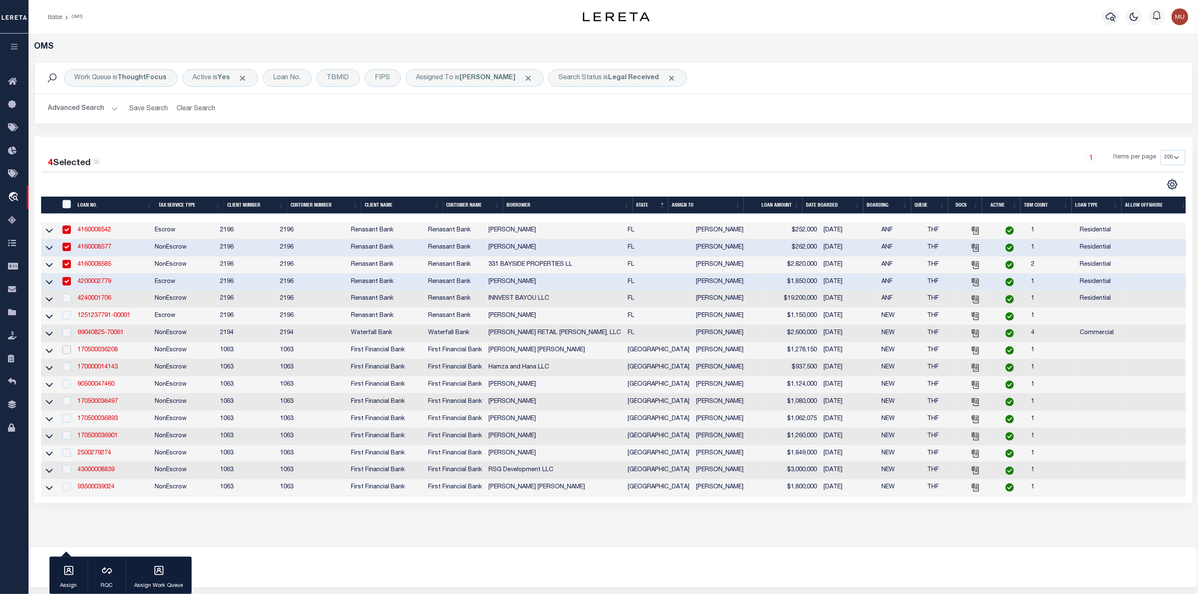
click at [65, 353] on input "checkbox" at bounding box center [66, 349] width 8 height 8
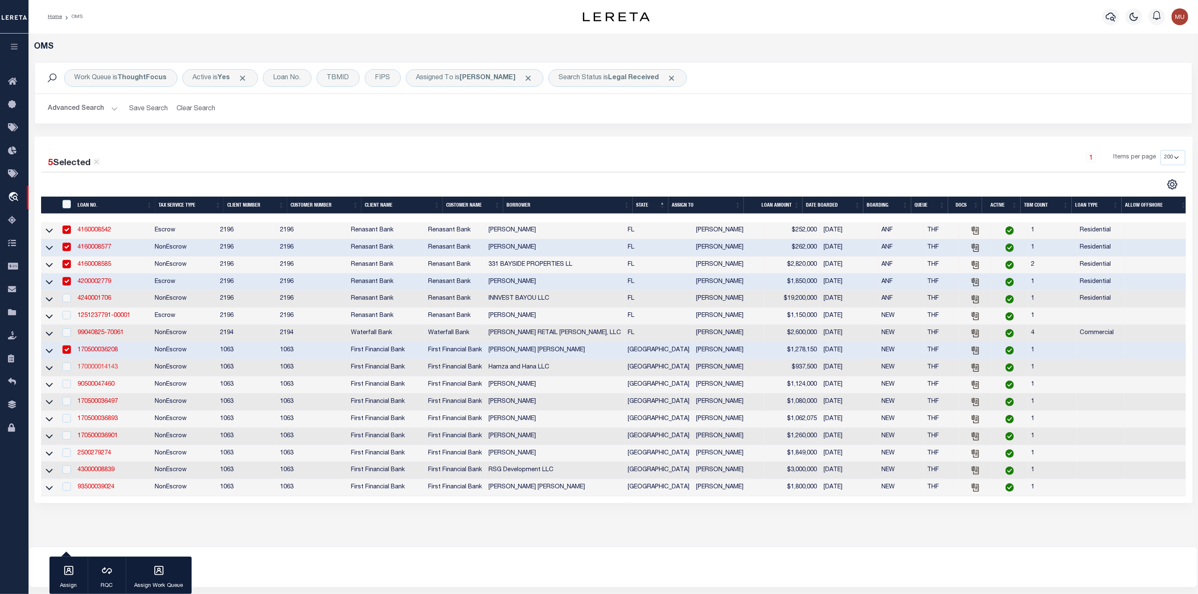
click at [107, 370] on link "170000014143" at bounding box center [98, 367] width 40 height 6
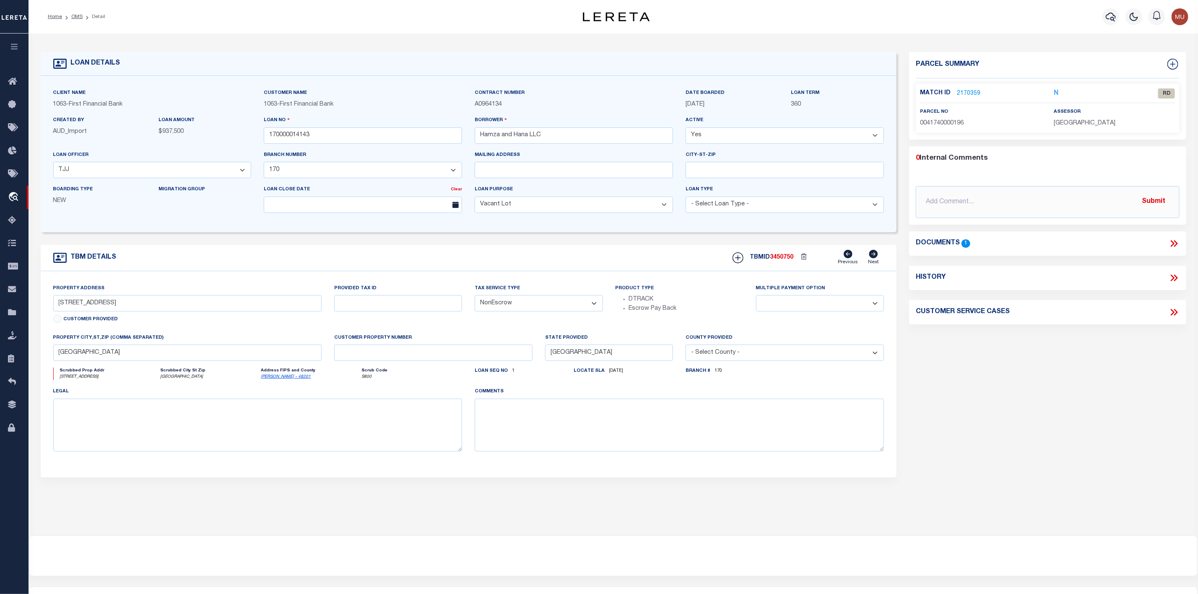
click at [961, 92] on link "2170359" at bounding box center [968, 93] width 23 height 9
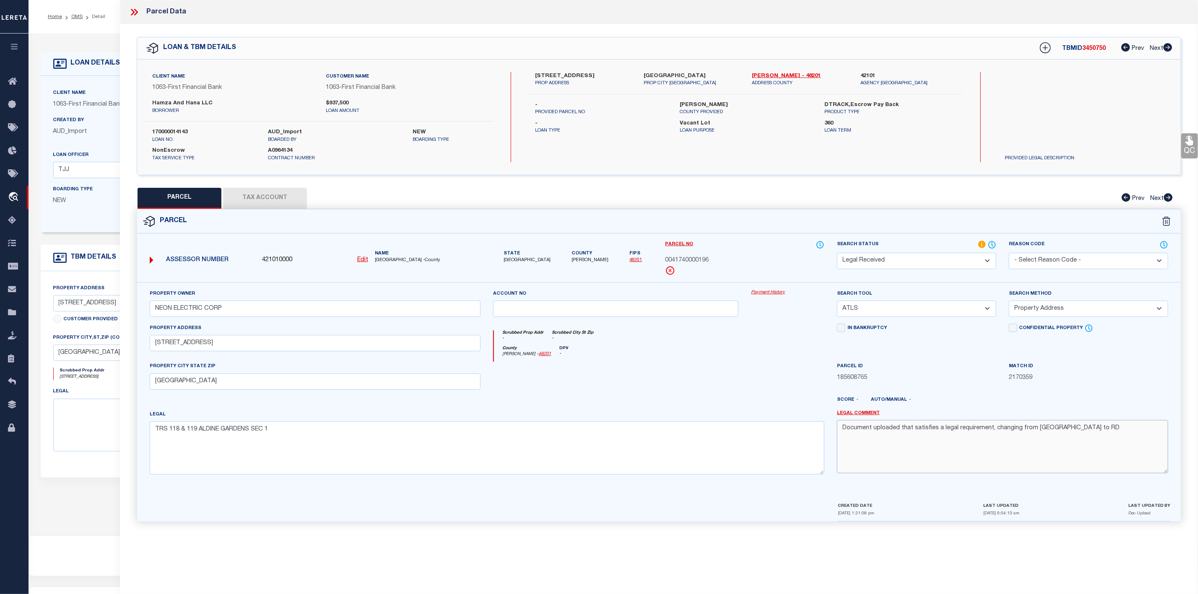
drag, startPoint x: 1084, startPoint y: 435, endPoint x: 825, endPoint y: 427, distance: 258.8
click at [825, 427] on div "Property Owner NEON ELECTRIC CORP Account no Payment History Search Tool -- Sel…" at bounding box center [658, 385] width 1031 height 192
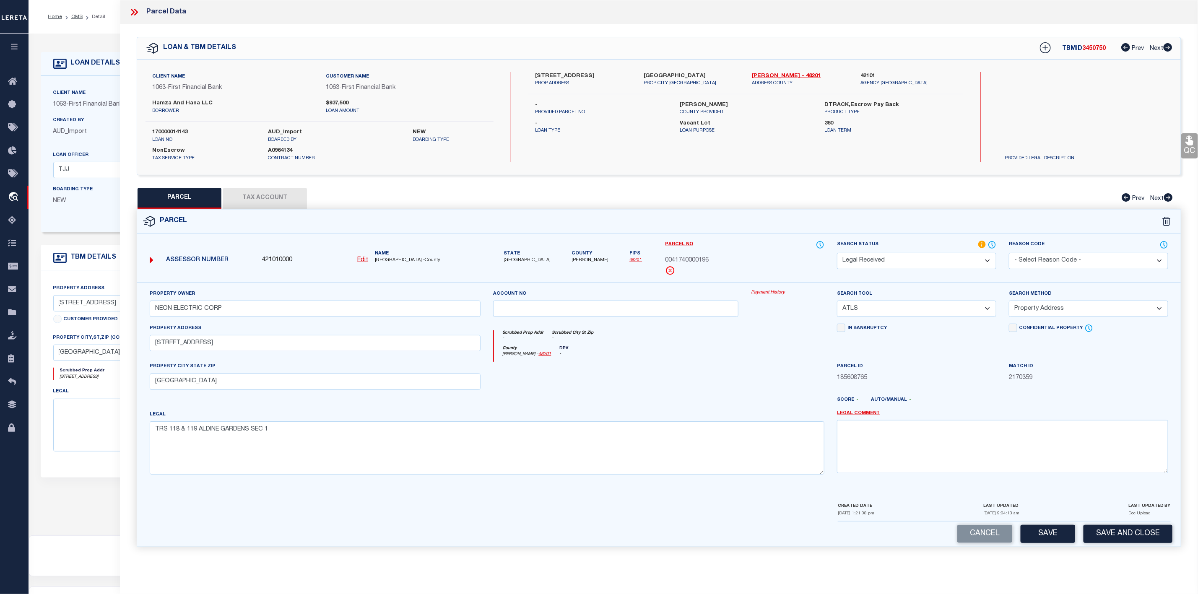
click at [877, 307] on select "-- Select Search Tool -- 3rd Party Website Agency File Agency Website ATLS CNV-…" at bounding box center [916, 309] width 159 height 16
click at [837, 303] on select "-- Select Search Tool -- 3rd Party Website Agency File Agency Website ATLS CNV-…" at bounding box center [916, 309] width 159 height 16
click at [1035, 309] on select "-- Select Search Method -- Property Address Legal Liability Info Provided" at bounding box center [1088, 309] width 159 height 16
click at [1009, 303] on select "-- Select Search Method -- Property Address Legal Liability Info Provided" at bounding box center [1088, 309] width 159 height 16
drag, startPoint x: 714, startPoint y: 261, endPoint x: 667, endPoint y: 262, distance: 47.8
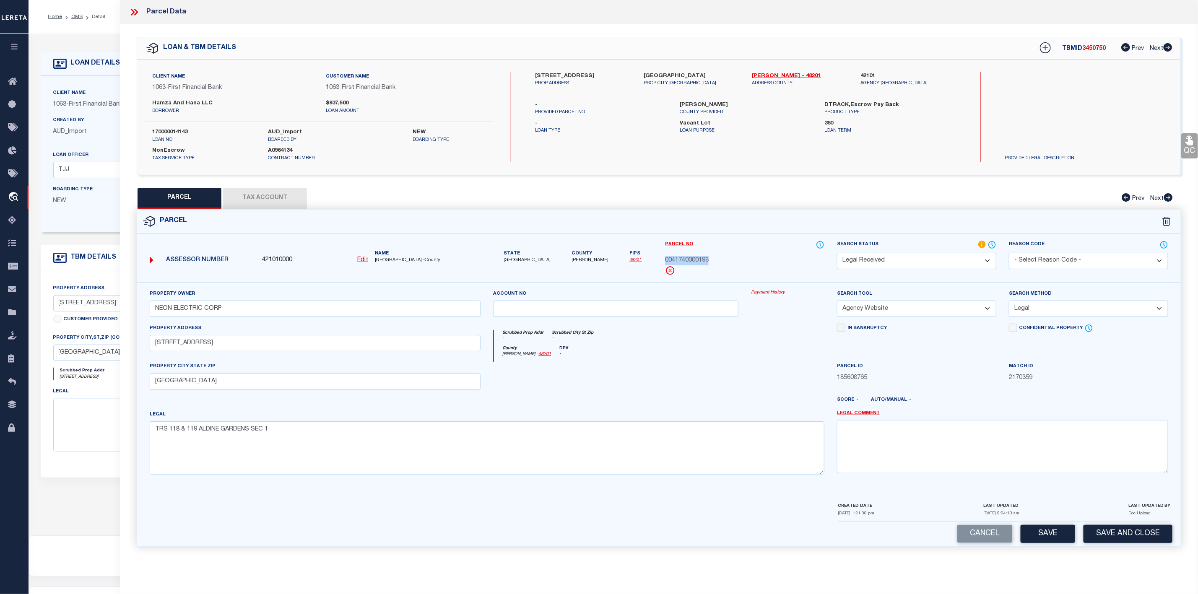
click at [667, 262] on div "0041740000196" at bounding box center [744, 260] width 159 height 9
click at [571, 261] on span "[PERSON_NAME]" at bounding box center [589, 260] width 37 height 7
click at [163, 132] on label "170000014143" at bounding box center [203, 132] width 103 height 8
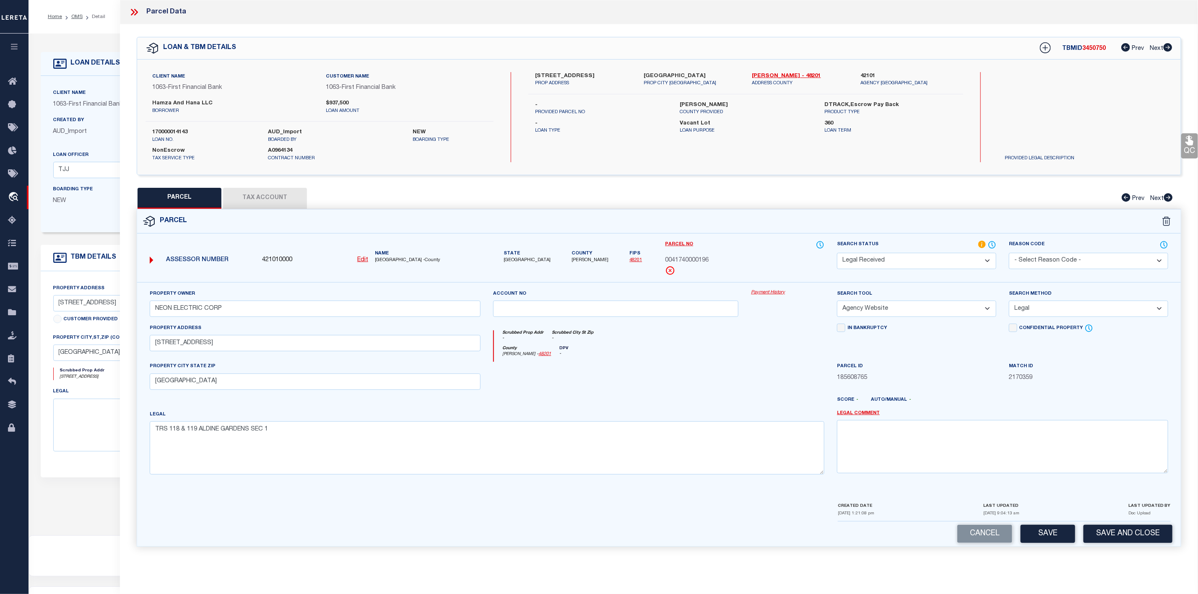
click at [1091, 50] on span "3450750" at bounding box center [1093, 49] width 23 height 6
click at [910, 256] on select "Automated Search Bad Parcel Complete Duplicate Parcel High Dollar Reporting In …" at bounding box center [916, 261] width 159 height 16
click at [837, 254] on select "Automated Search Bad Parcel Complete Duplicate Parcel High Dollar Reporting In …" at bounding box center [916, 261] width 159 height 16
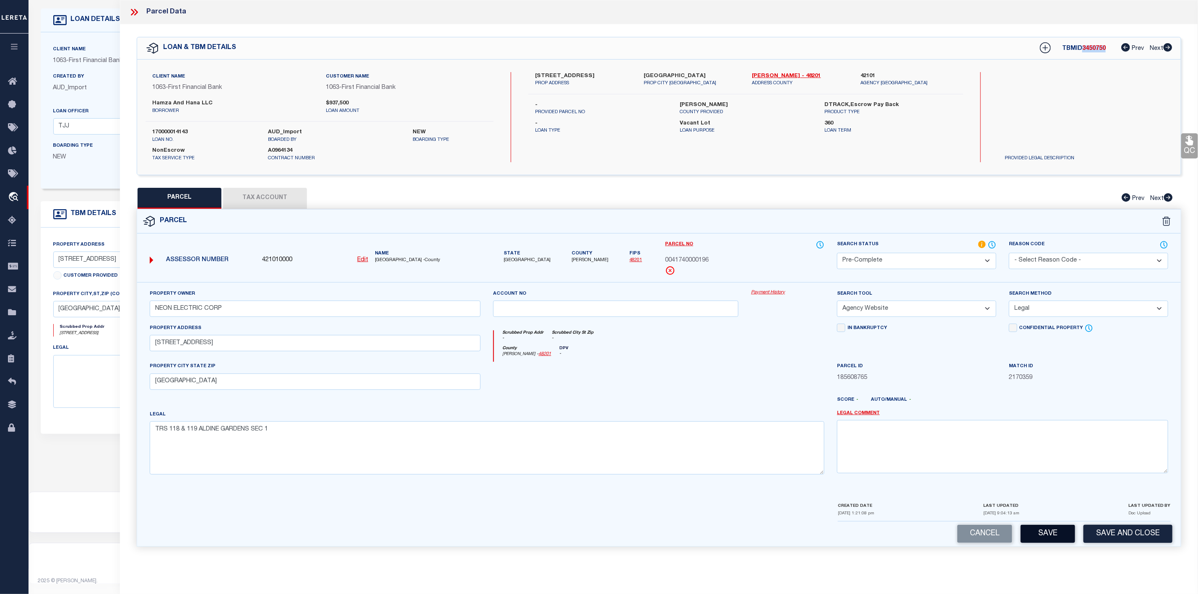
click at [1048, 543] on button "Save" at bounding box center [1047, 534] width 54 height 18
click at [132, 9] on icon at bounding box center [134, 12] width 11 height 11
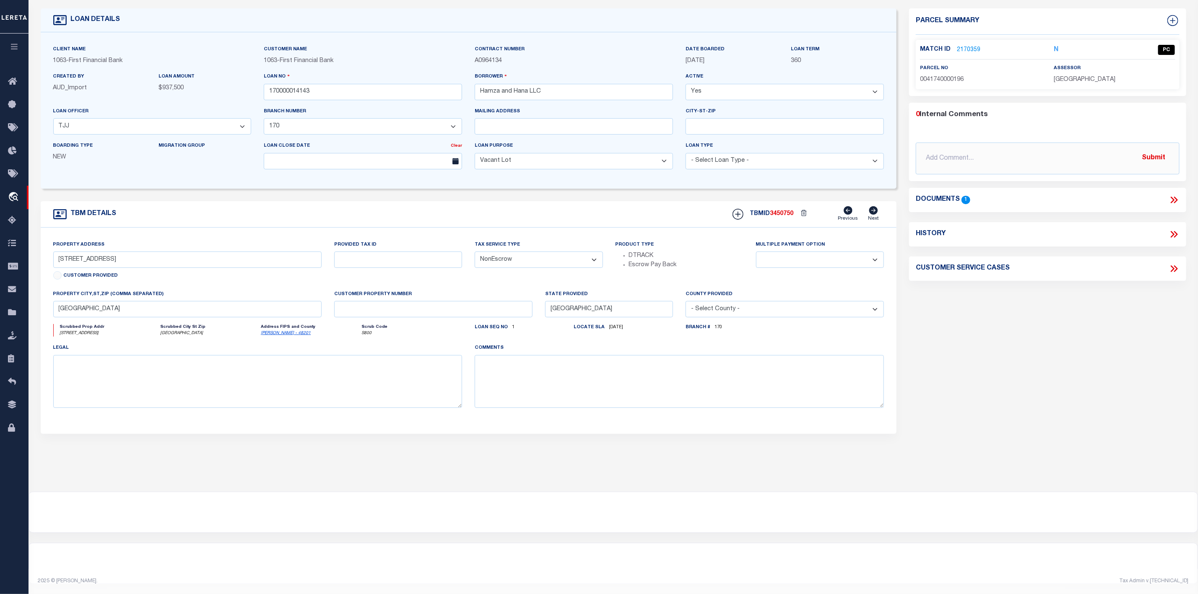
scroll to position [0, 0]
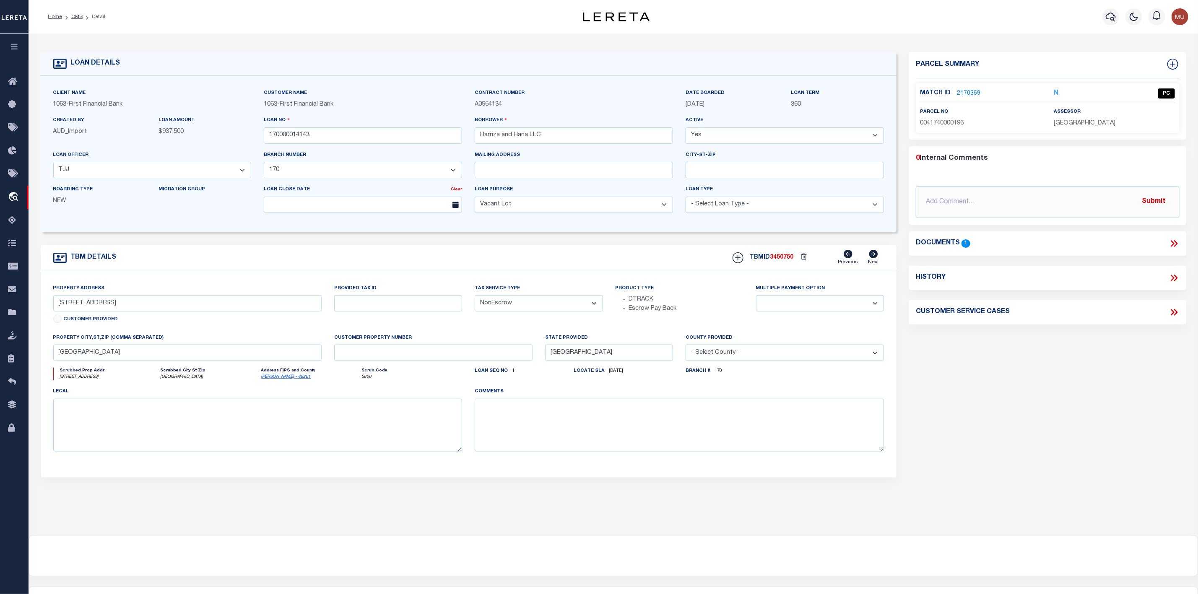
click at [83, 17] on li "Detail" at bounding box center [94, 17] width 23 height 8
click at [75, 16] on link "OMS" at bounding box center [76, 16] width 11 height 5
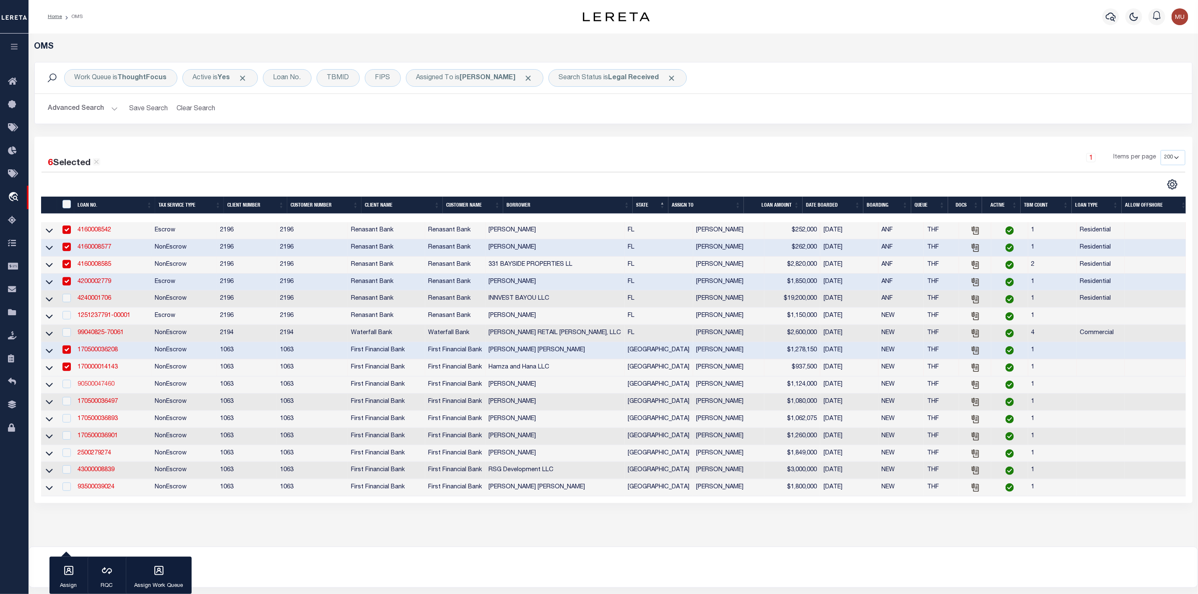
click at [95, 387] on link "90500047460" at bounding box center [96, 384] width 37 height 6
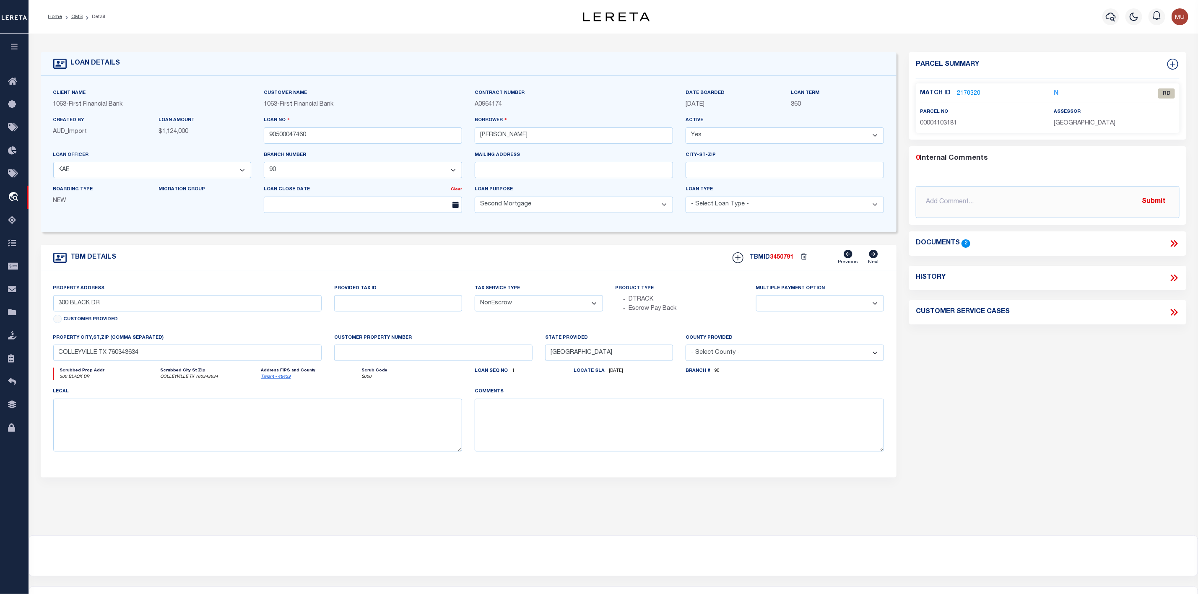
click at [971, 91] on link "2170320" at bounding box center [968, 93] width 23 height 9
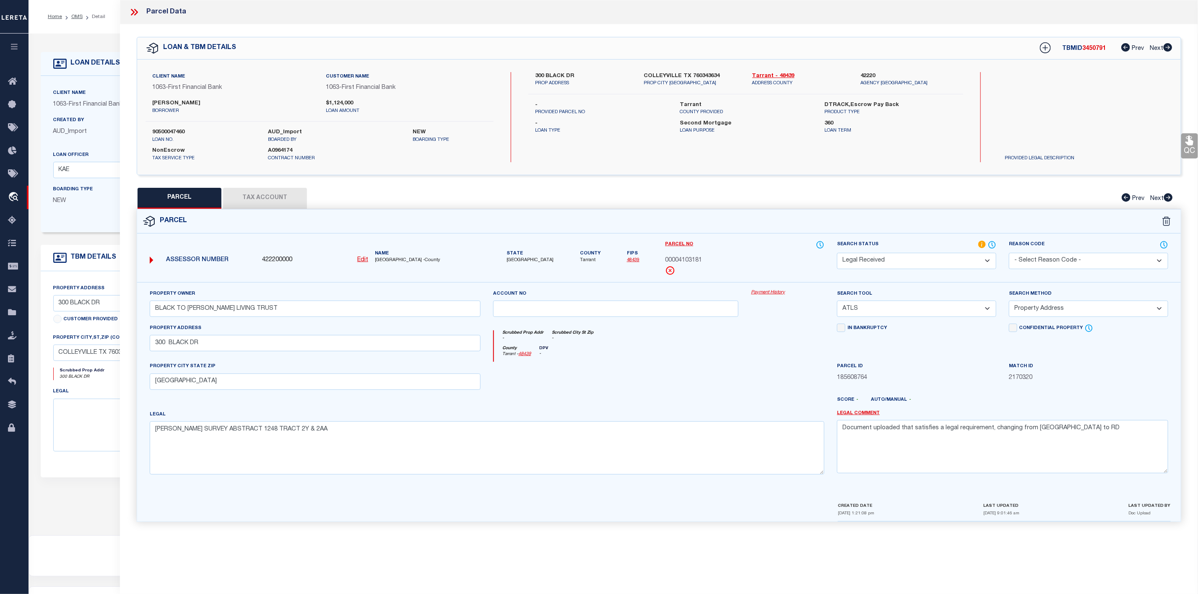
click at [135, 15] on icon at bounding box center [136, 12] width 4 height 7
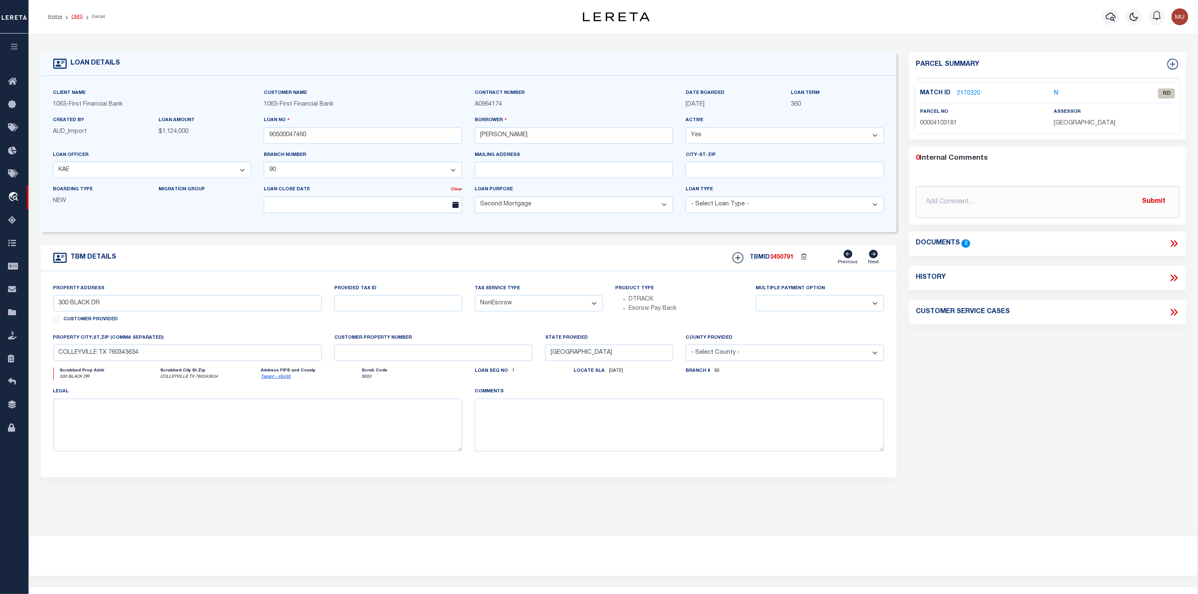
click at [73, 17] on link "OMS" at bounding box center [76, 16] width 11 height 5
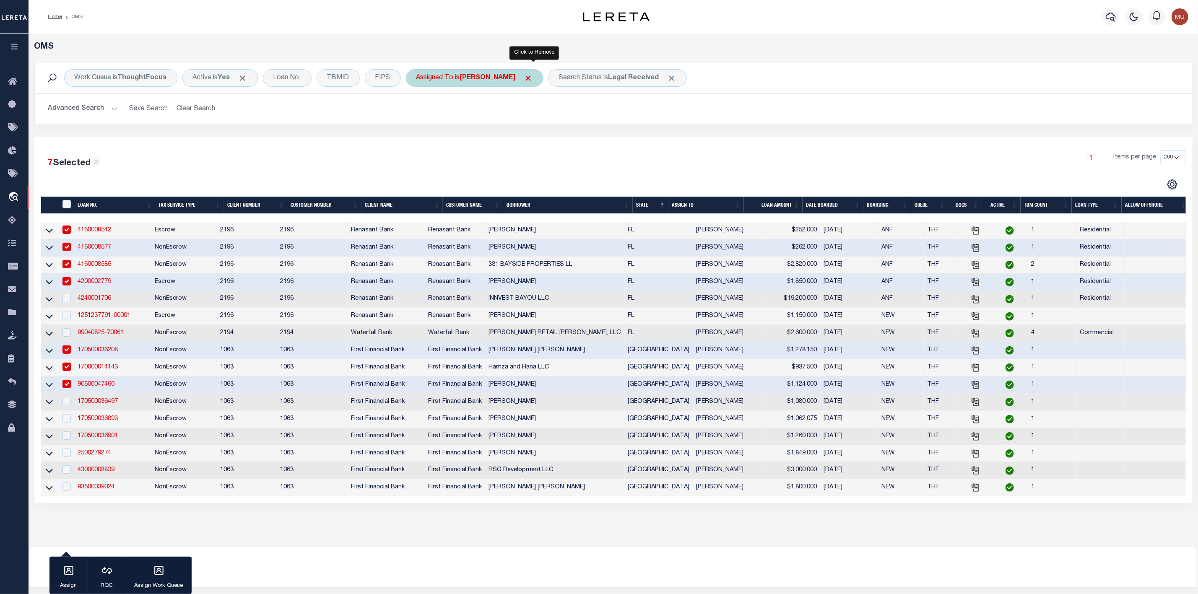
click at [533, 79] on span "Click to Remove" at bounding box center [528, 78] width 9 height 9
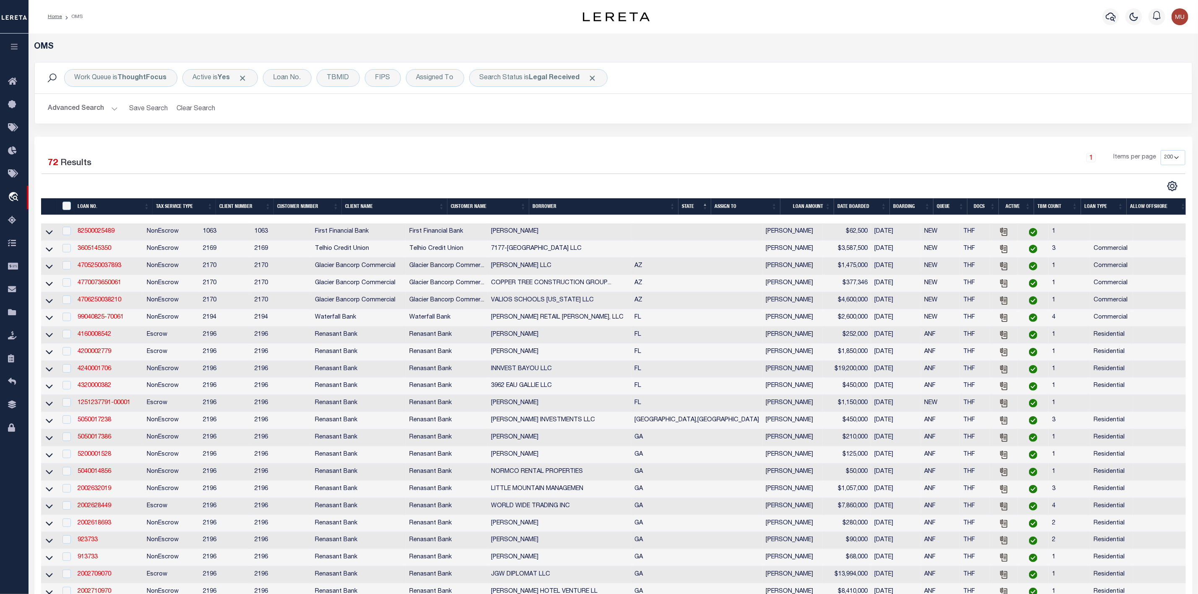
click at [776, 203] on th "ASSIGN TO" at bounding box center [745, 206] width 69 height 17
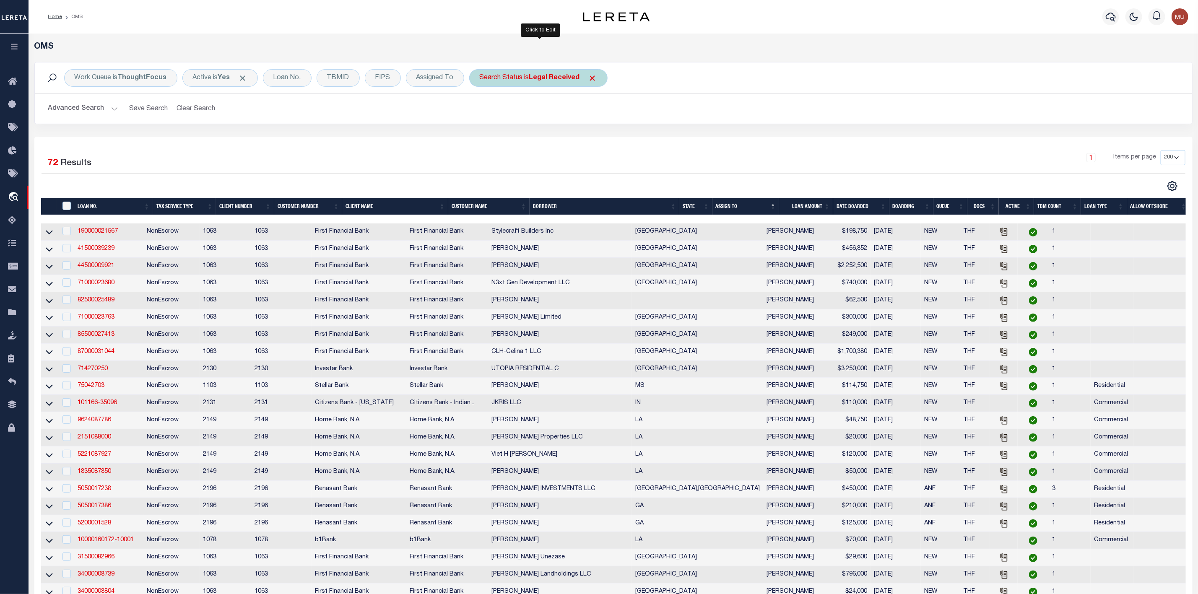
click at [558, 81] on b "Legal Received" at bounding box center [554, 78] width 51 height 7
click at [541, 119] on select "Automated Search Bad Parcel Complete Duplicate Parcel High Dollar Reporting In …" at bounding box center [541, 119] width 123 height 16
click at [482, 112] on select "Automated Search Bad Parcel Complete Duplicate Parcel High Dollar Reporting In …" at bounding box center [541, 119] width 123 height 16
click at [589, 140] on input "Apply" at bounding box center [590, 137] width 25 height 14
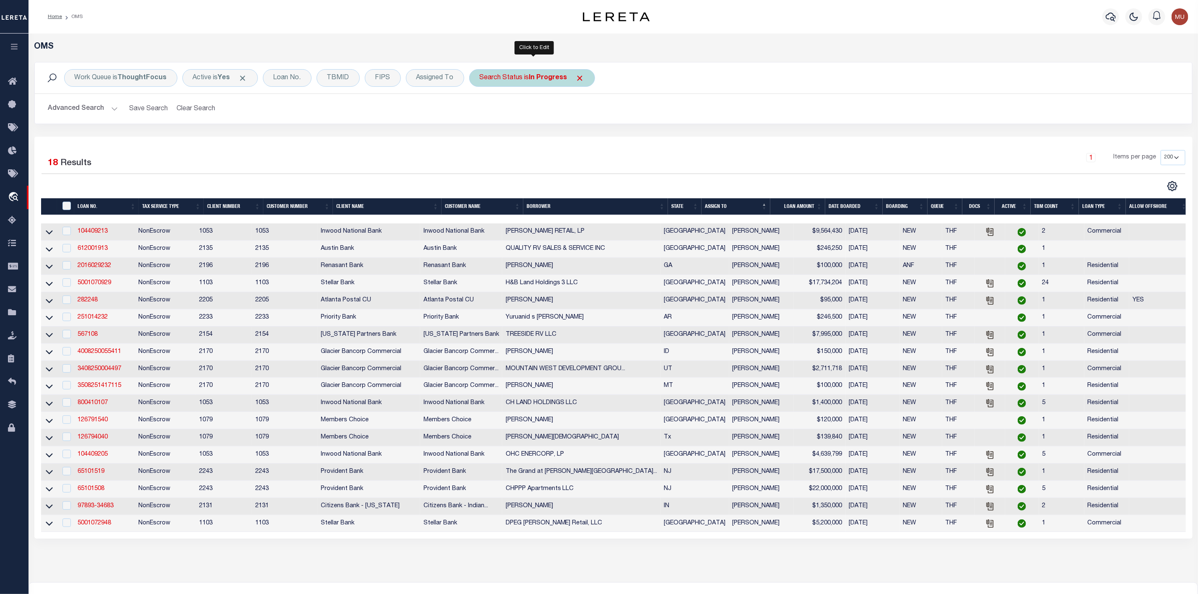
click at [526, 78] on div "Search Status is In Progress" at bounding box center [532, 78] width 126 height 18
click at [523, 124] on select "Automated Search Bad Parcel Complete Duplicate Parcel High Dollar Reporting In …" at bounding box center [541, 119] width 123 height 16
click at [482, 112] on select "Automated Search Bad Parcel Complete Duplicate Parcel High Dollar Reporting In …" at bounding box center [541, 119] width 123 height 16
click at [596, 141] on input "Apply" at bounding box center [590, 137] width 25 height 14
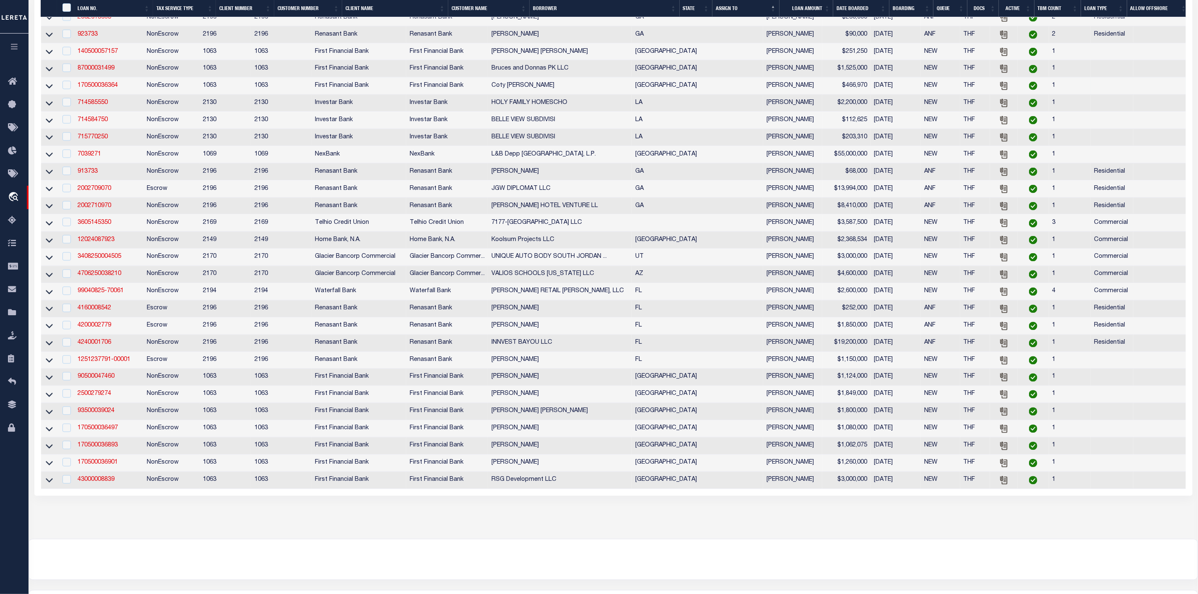
scroll to position [880, 0]
